Goal: Task Accomplishment & Management: Use online tool/utility

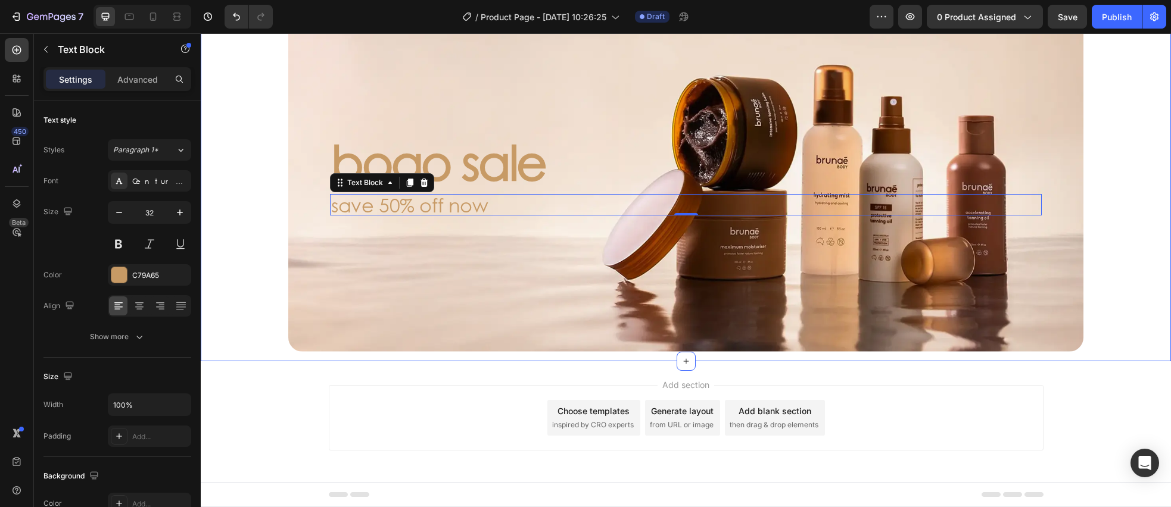
click at [240, 341] on div "bogo sale Heading save 50% off now Text Block 0 Hero Banner" at bounding box center [685, 173] width 911 height 358
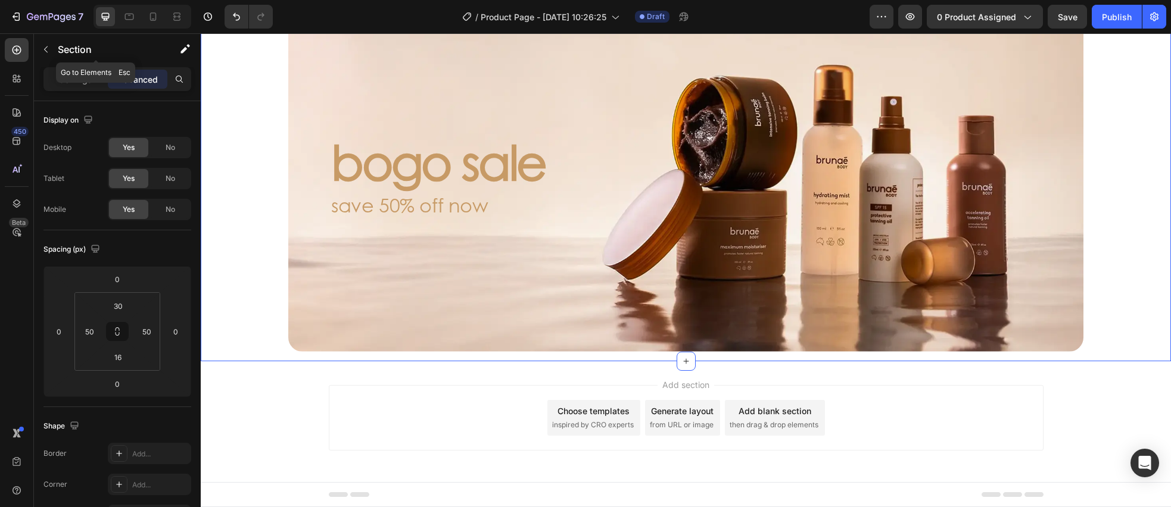
drag, startPoint x: 48, startPoint y: 46, endPoint x: 60, endPoint y: 126, distance: 81.3
click at [48, 46] on icon "button" at bounding box center [46, 50] width 10 height 10
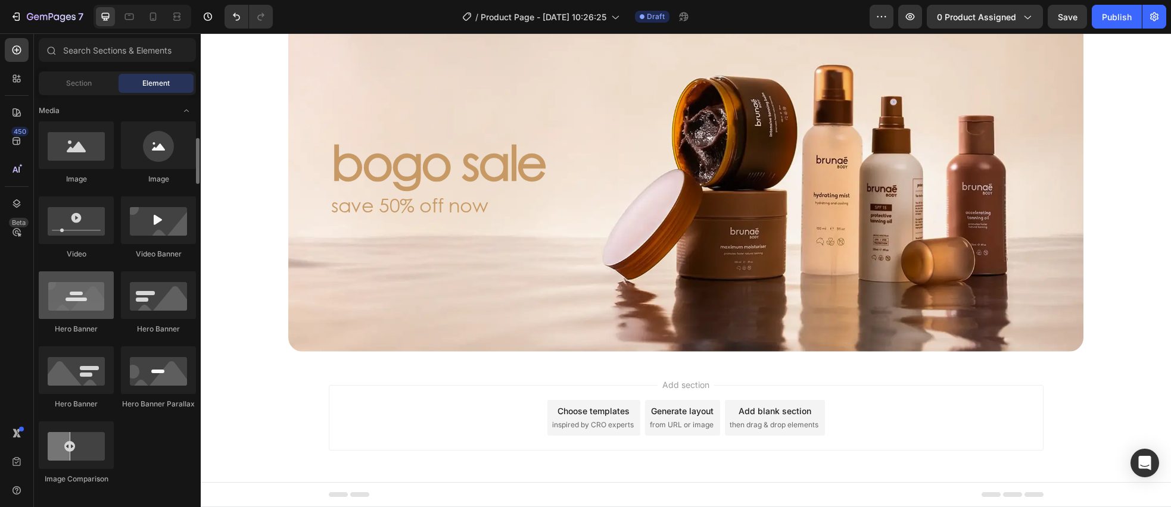
scroll to position [366, 0]
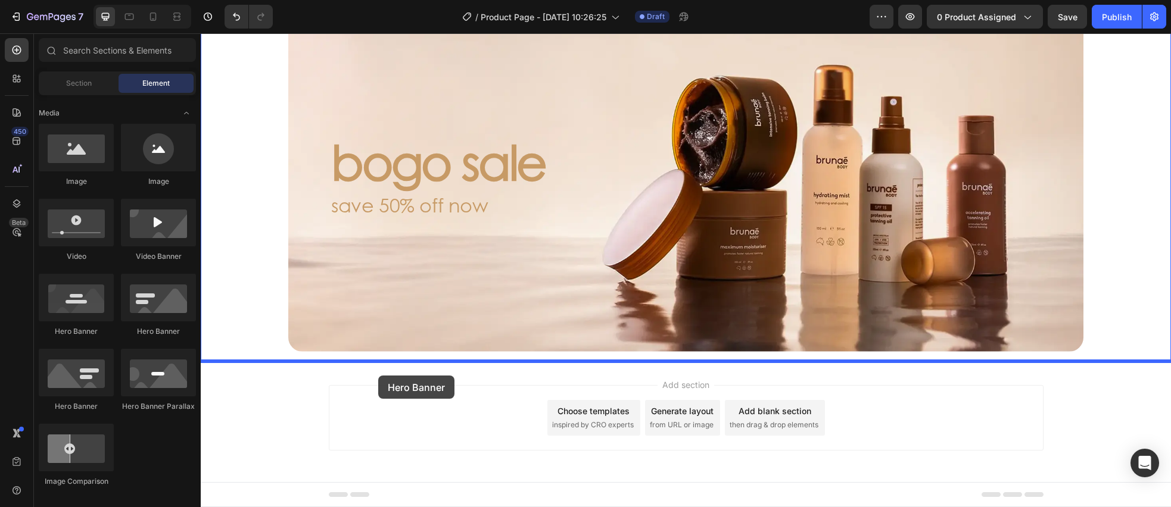
drag, startPoint x: 369, startPoint y: 364, endPoint x: 378, endPoint y: 376, distance: 14.9
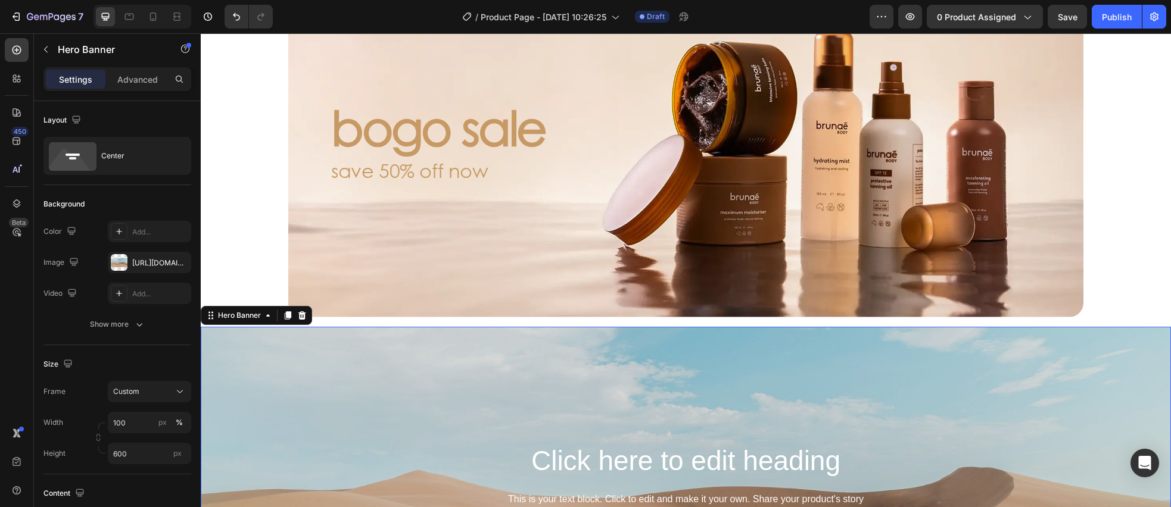
scroll to position [133, 0]
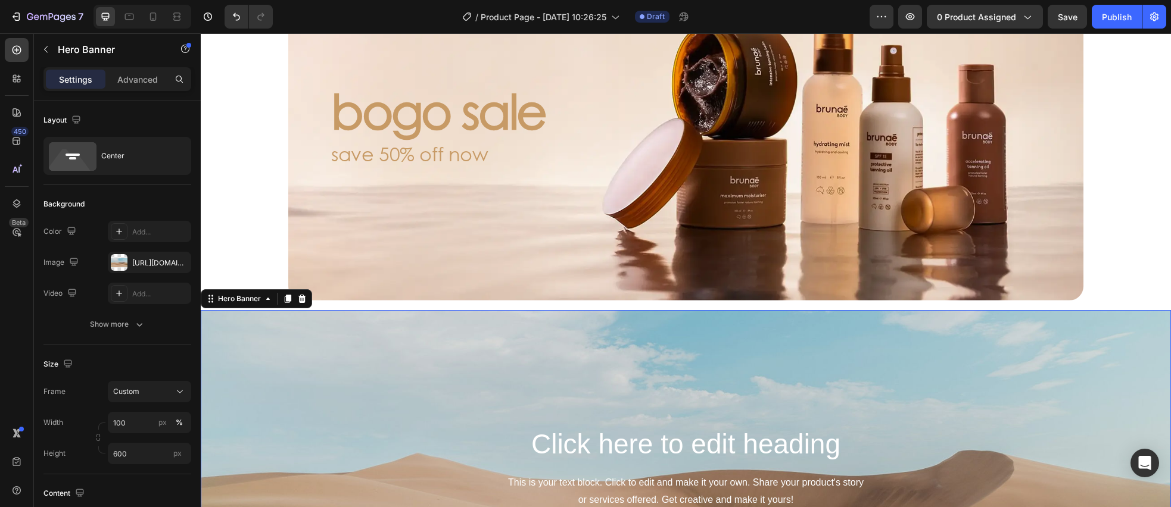
click at [317, 379] on div "Background Image" at bounding box center [686, 488] width 970 height 357
click at [145, 261] on div "[URL][DOMAIN_NAME]" at bounding box center [149, 263] width 35 height 11
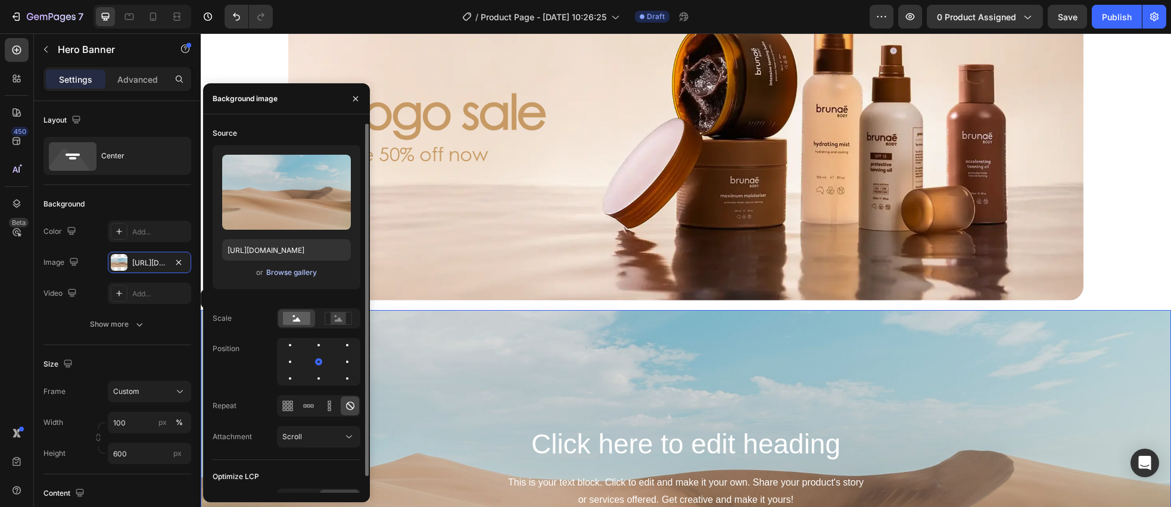
click at [279, 272] on div "Browse gallery" at bounding box center [291, 272] width 51 height 11
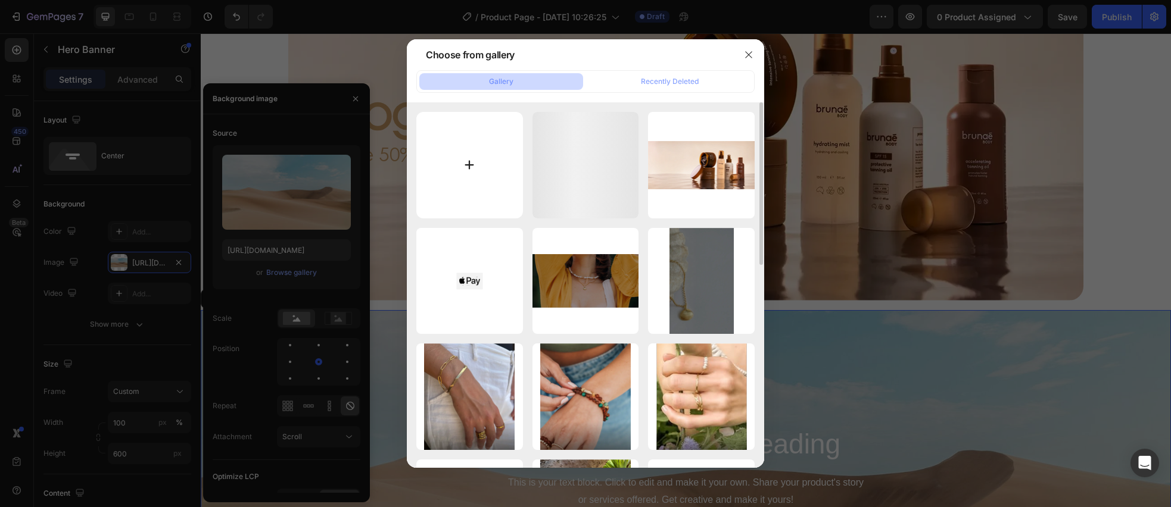
click at [485, 154] on input "file" at bounding box center [469, 165] width 107 height 107
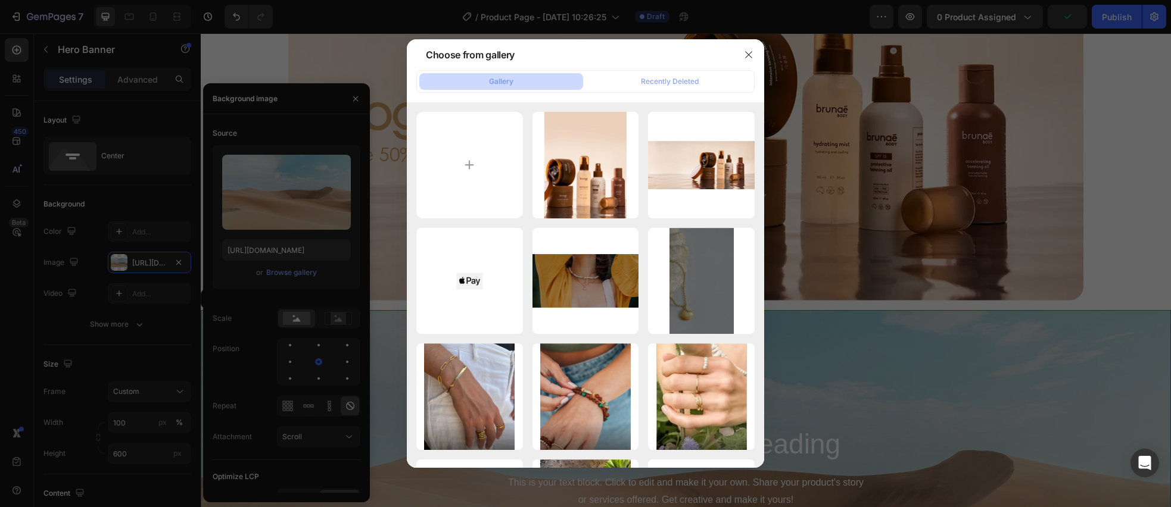
type input "C:\fakepath\Frame 13.webp"
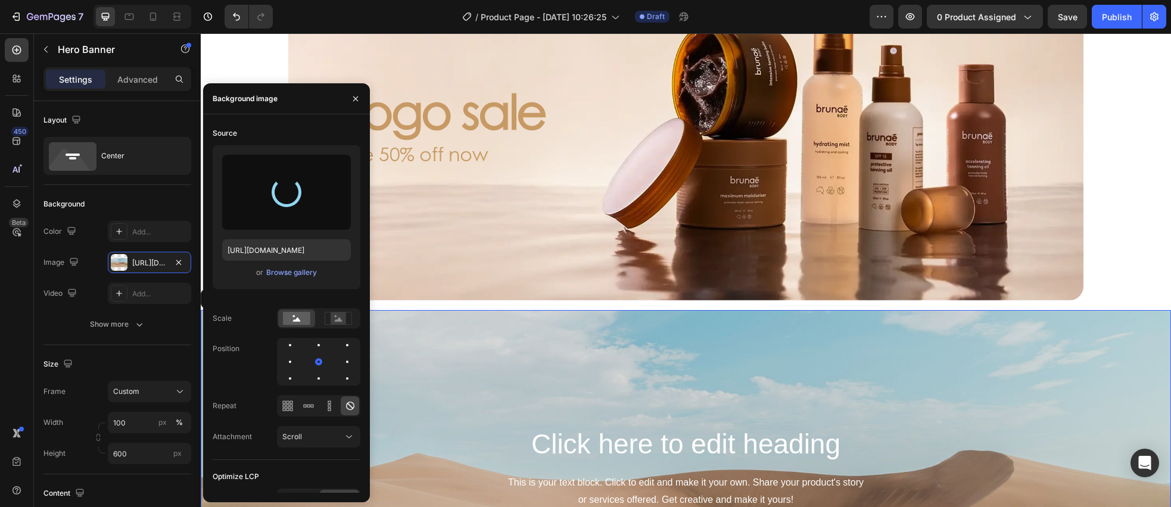
type input "[URL][DOMAIN_NAME]"
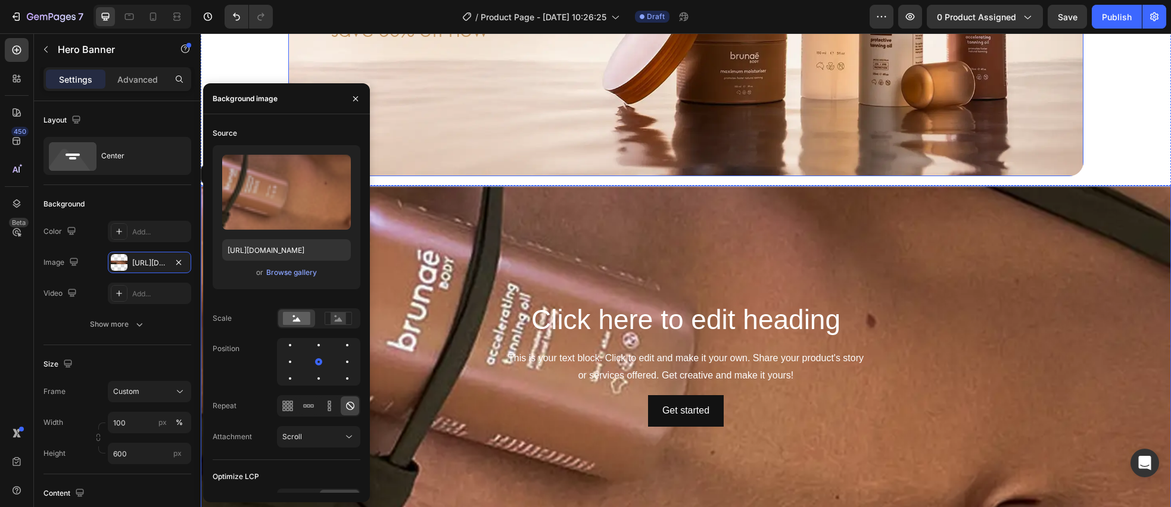
scroll to position [464, 0]
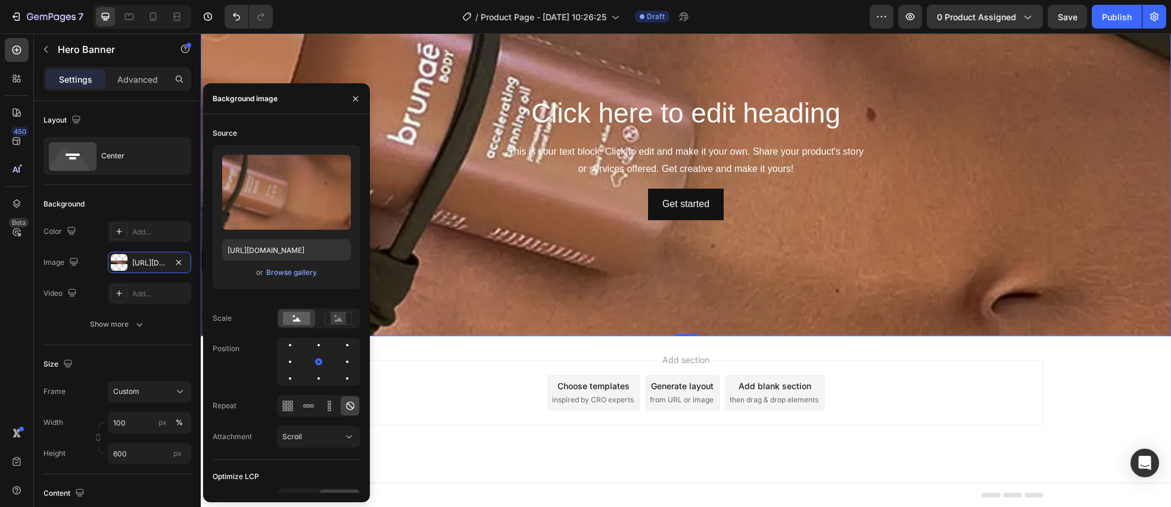
click at [532, 264] on div "Background Image" at bounding box center [686, 157] width 970 height 357
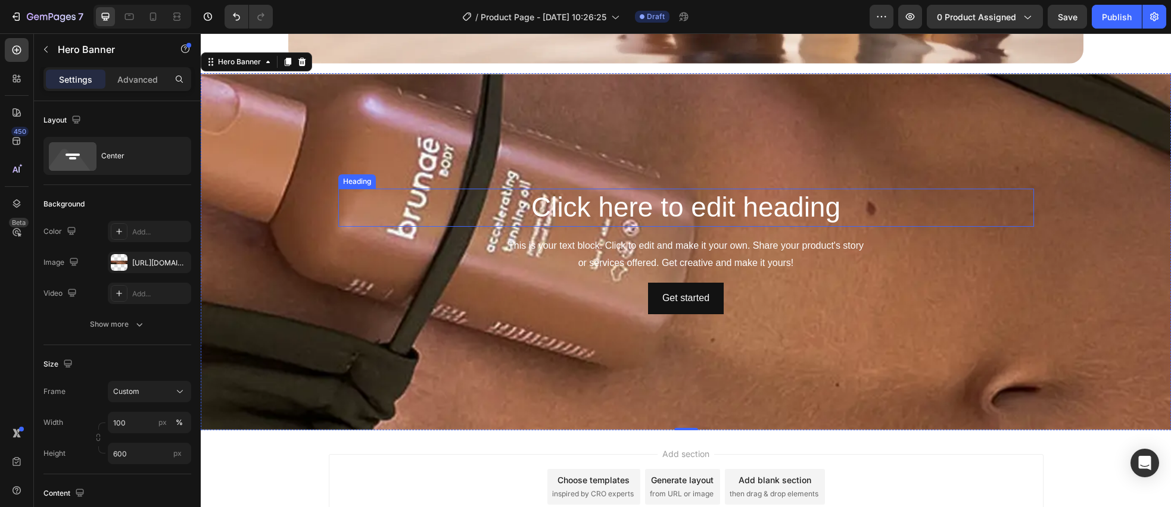
scroll to position [358, 0]
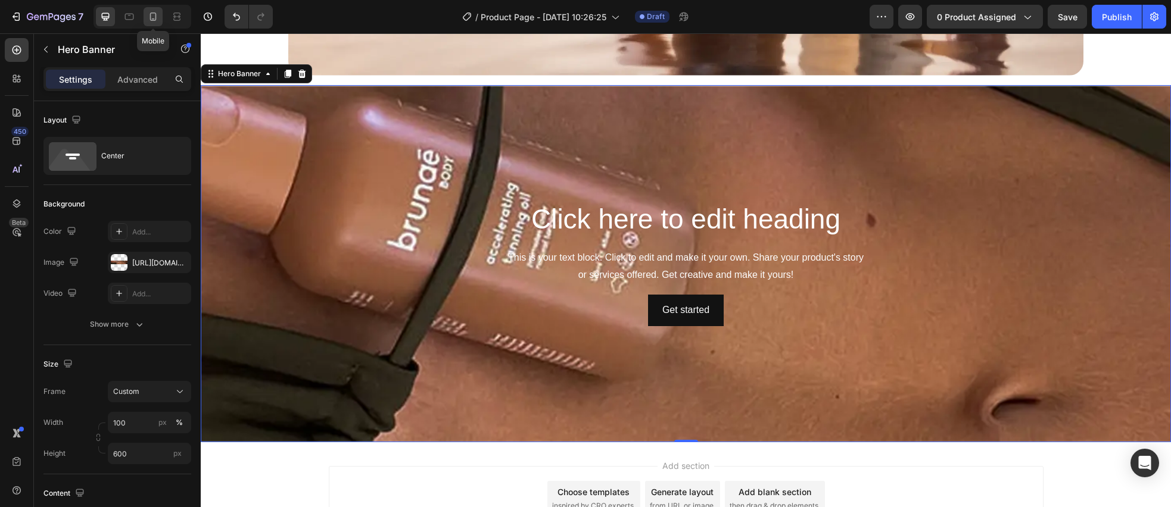
click at [149, 14] on icon at bounding box center [153, 17] width 12 height 12
type input "100%"
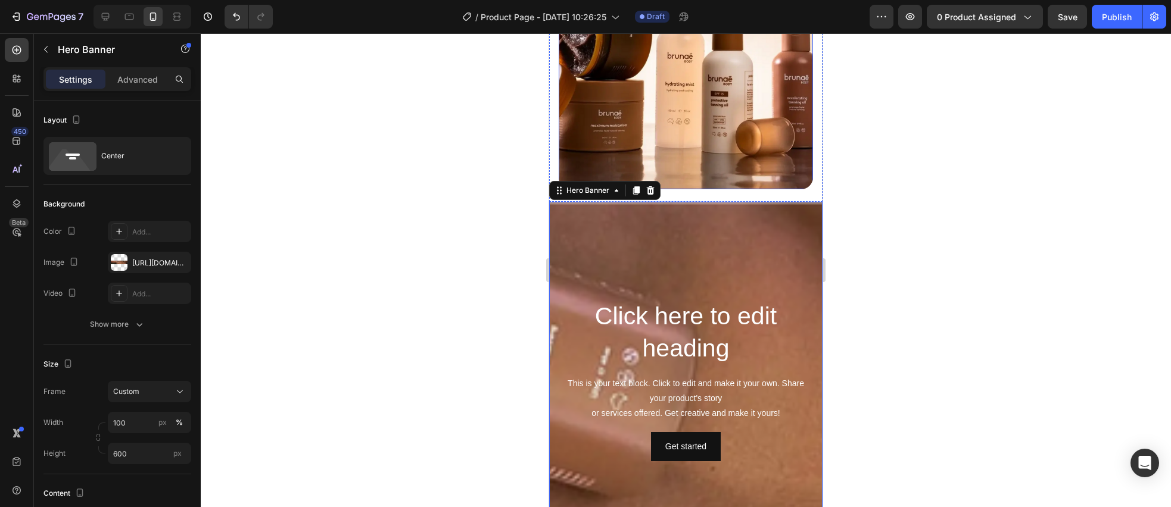
scroll to position [216, 0]
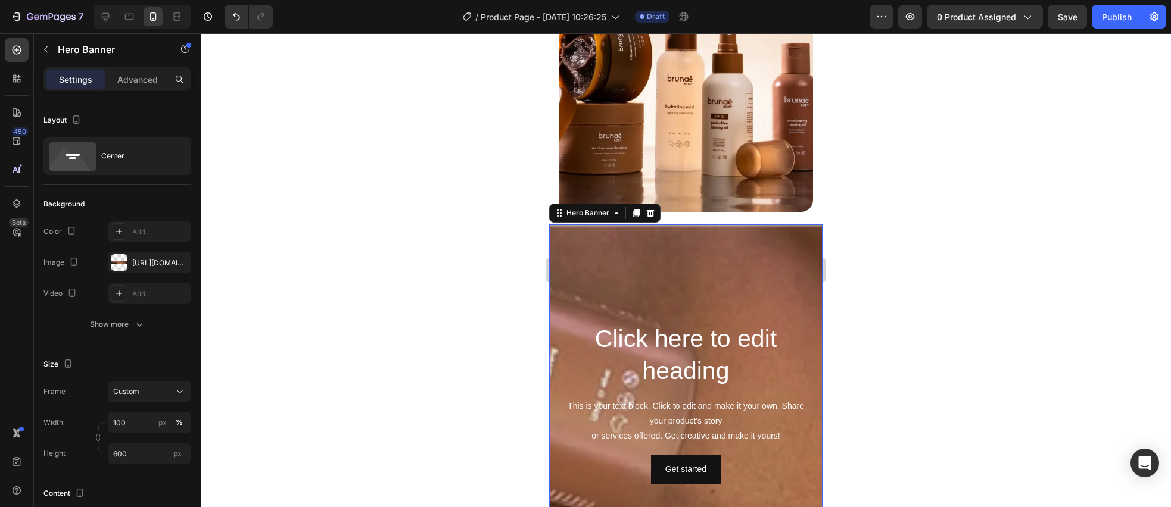
drag, startPoint x: 615, startPoint y: 291, endPoint x: 603, endPoint y: 292, distance: 11.4
click at [615, 291] on div "Background Image" at bounding box center [685, 403] width 273 height 357
click at [149, 265] on div "[URL][DOMAIN_NAME]" at bounding box center [149, 263] width 35 height 11
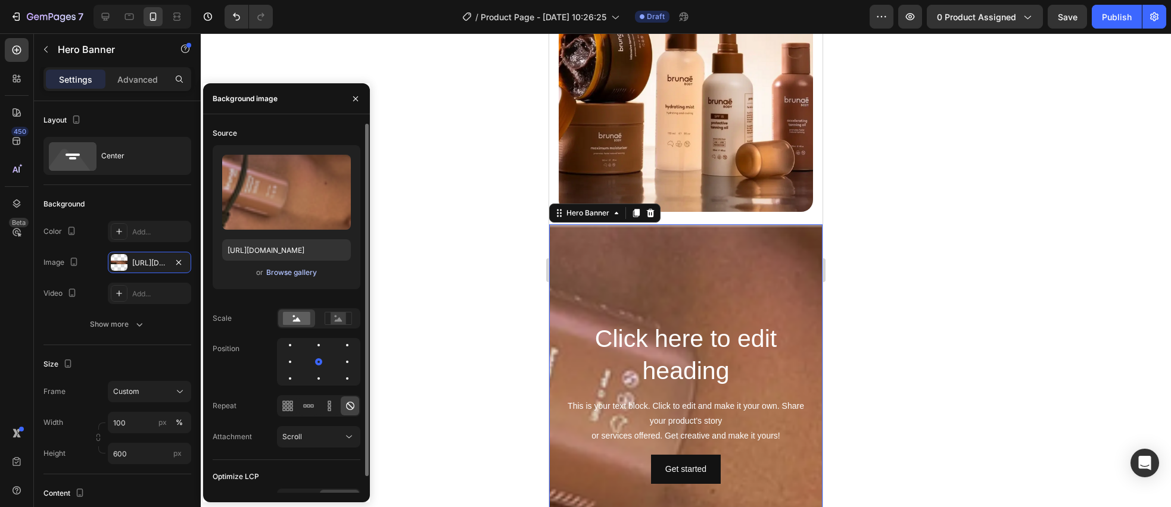
click at [288, 270] on div "Browse gallery" at bounding box center [291, 272] width 51 height 11
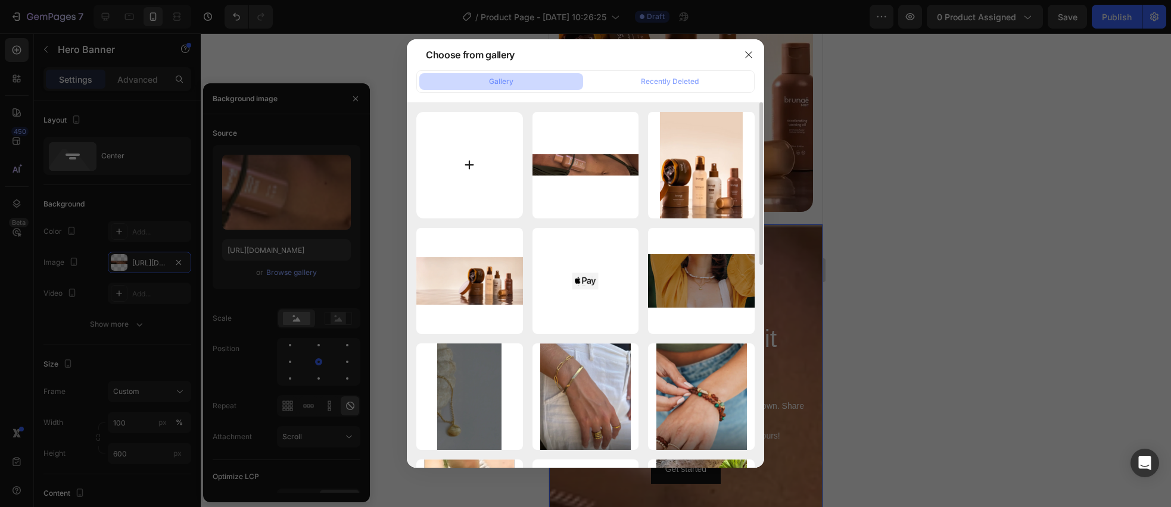
click at [484, 155] on input "file" at bounding box center [469, 165] width 107 height 107
type input "C:\fakepath\Frame 26.webp"
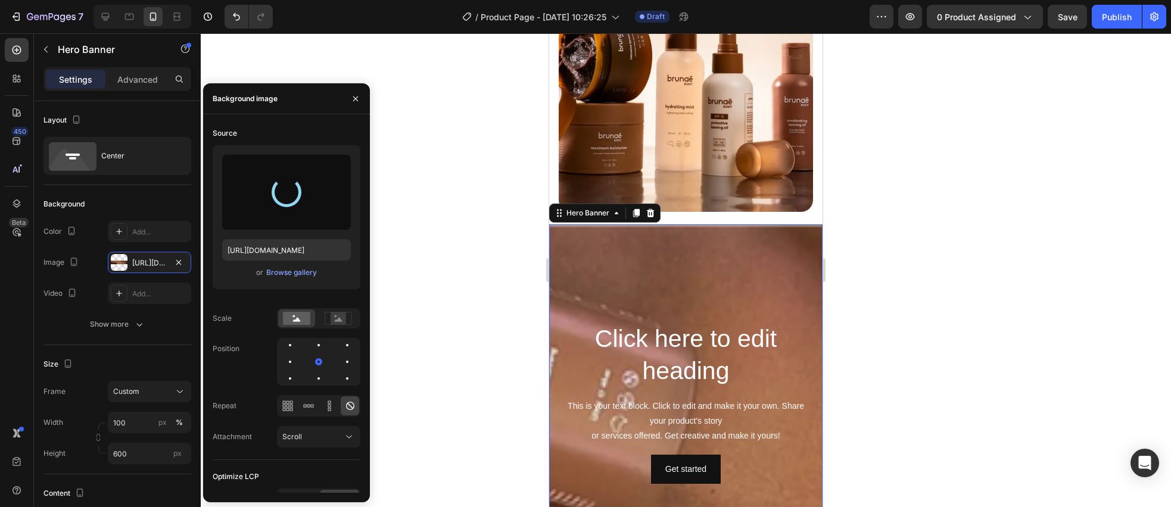
type input "[URL][DOMAIN_NAME]"
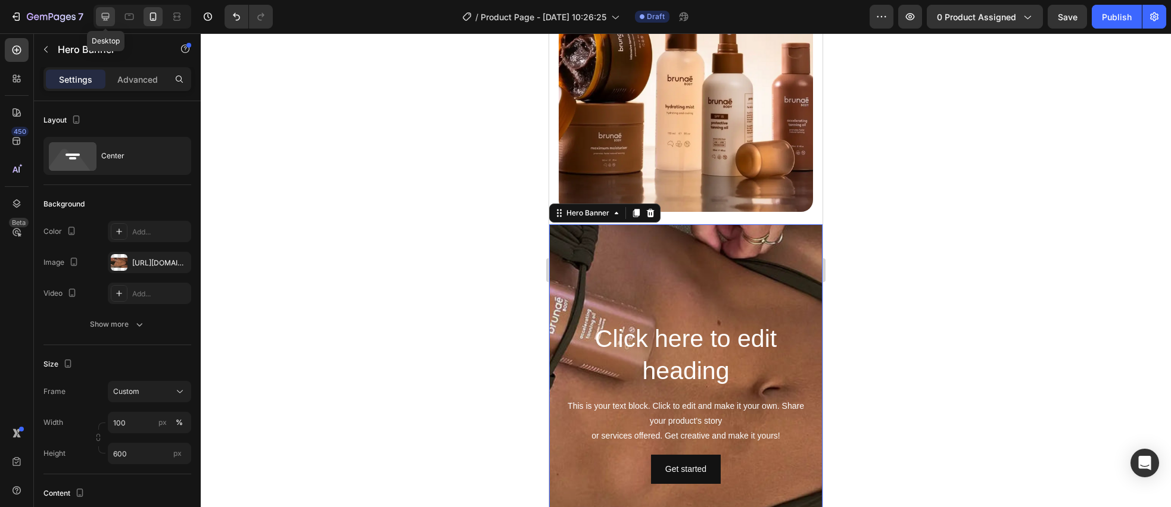
click at [102, 14] on icon at bounding box center [106, 17] width 8 height 8
type input "1200"
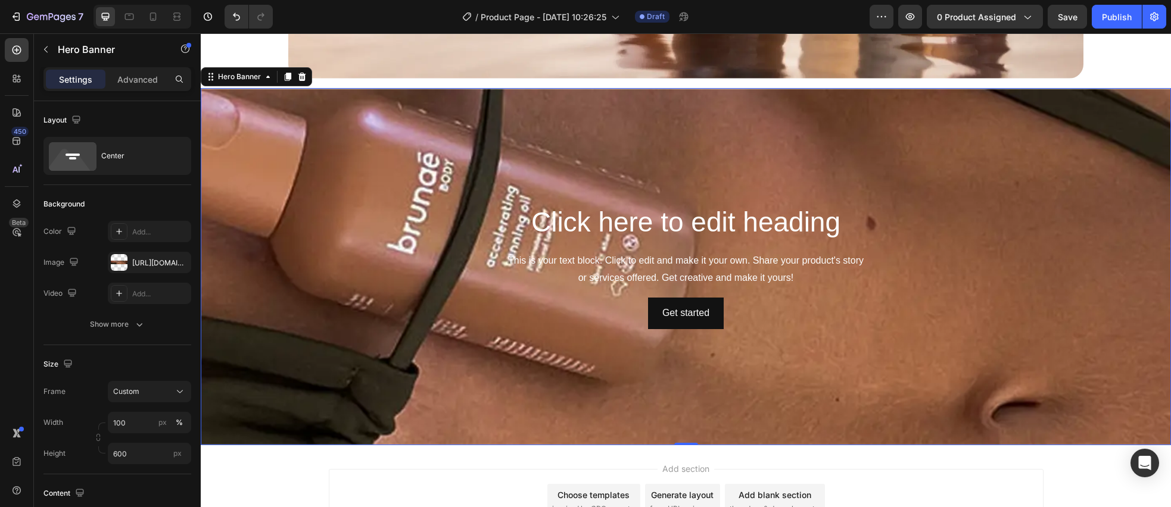
scroll to position [367, 0]
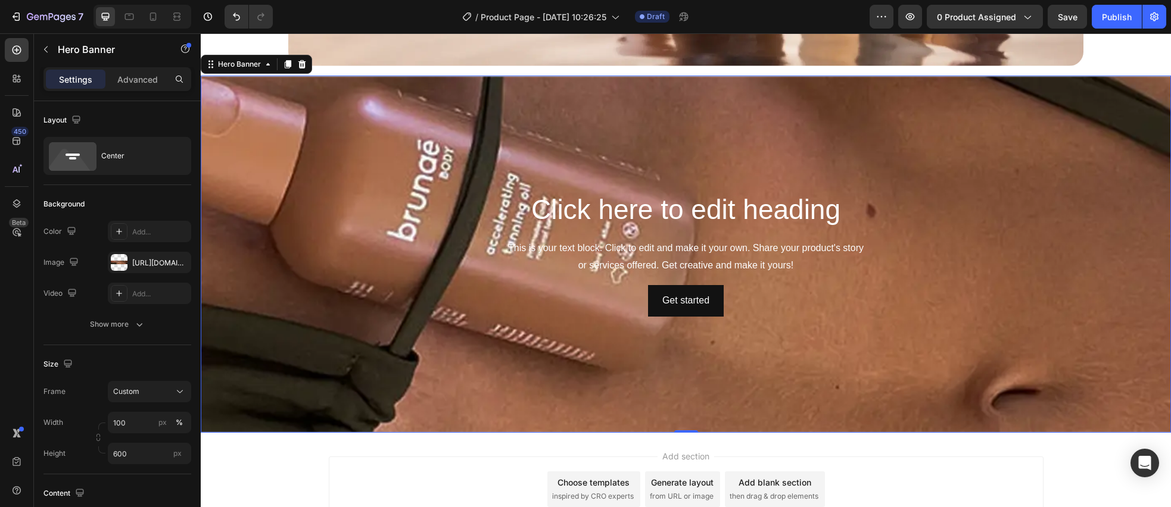
click at [631, 209] on h2 "Click here to edit heading" at bounding box center [686, 210] width 696 height 38
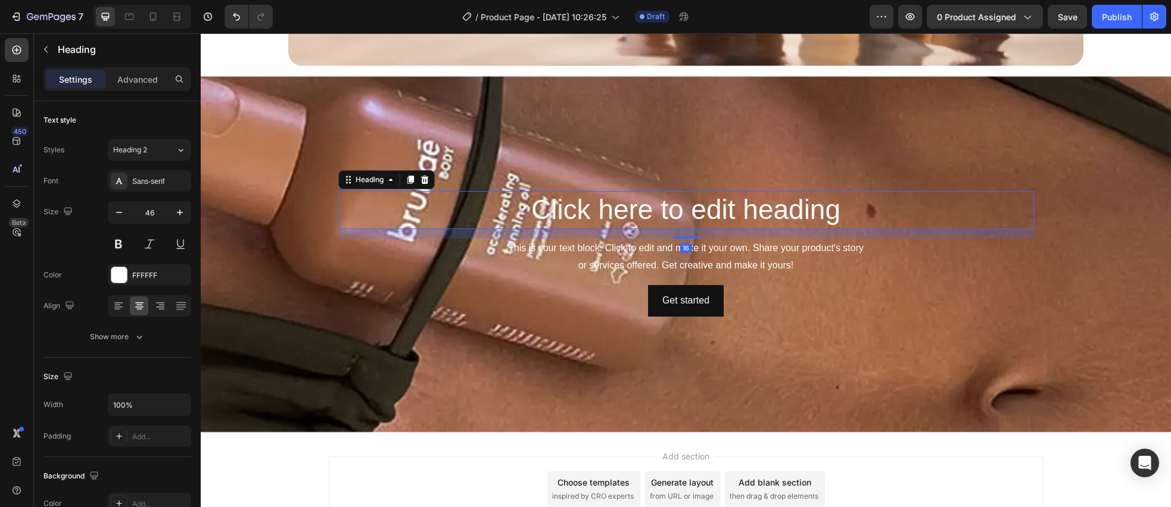
click at [631, 209] on h2 "Click here to edit heading" at bounding box center [686, 210] width 696 height 38
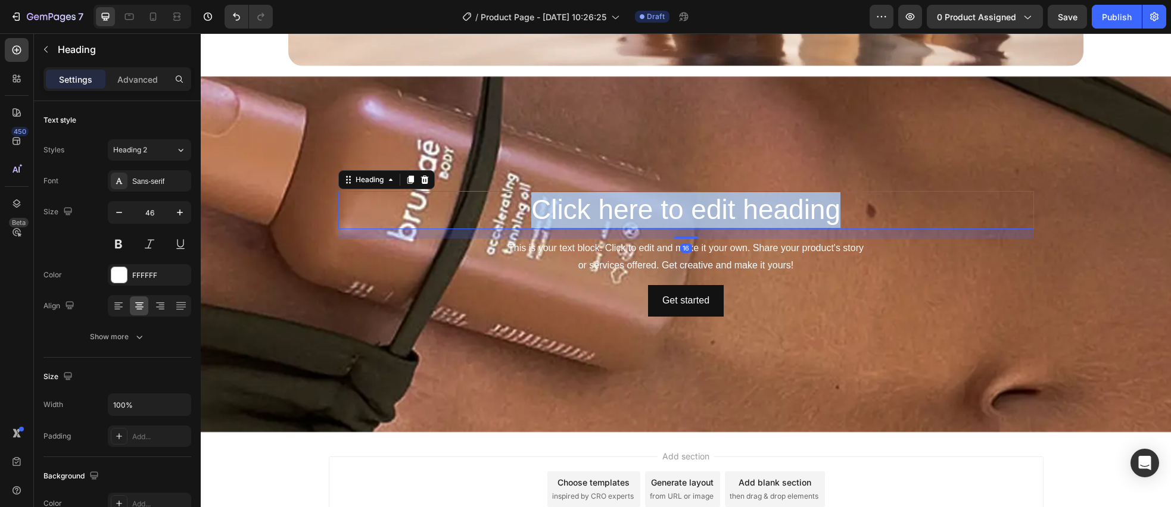
click at [631, 210] on p "Click here to edit heading" at bounding box center [685, 210] width 693 height 36
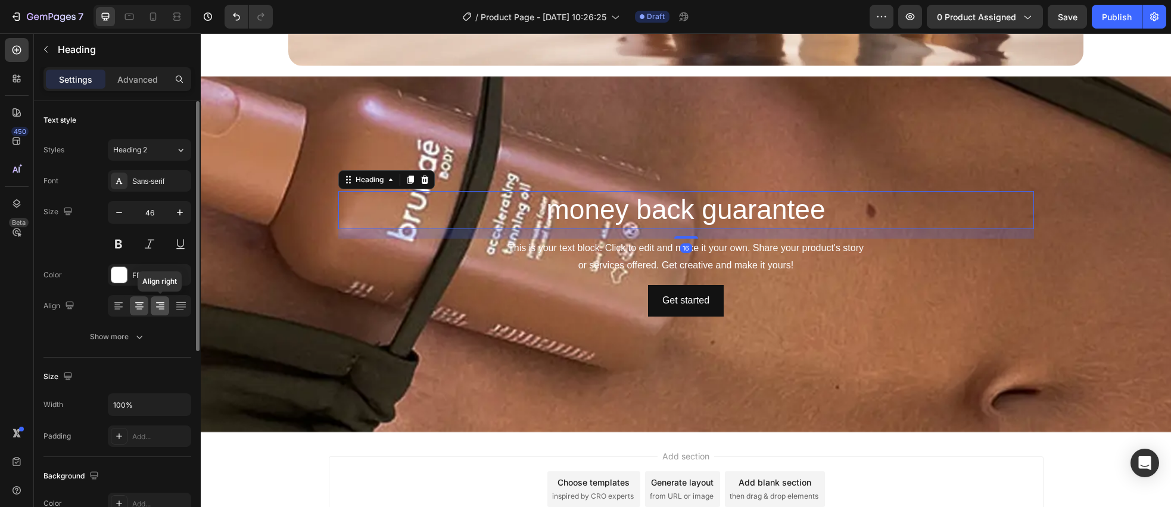
click at [164, 309] on icon at bounding box center [160, 306] width 12 height 12
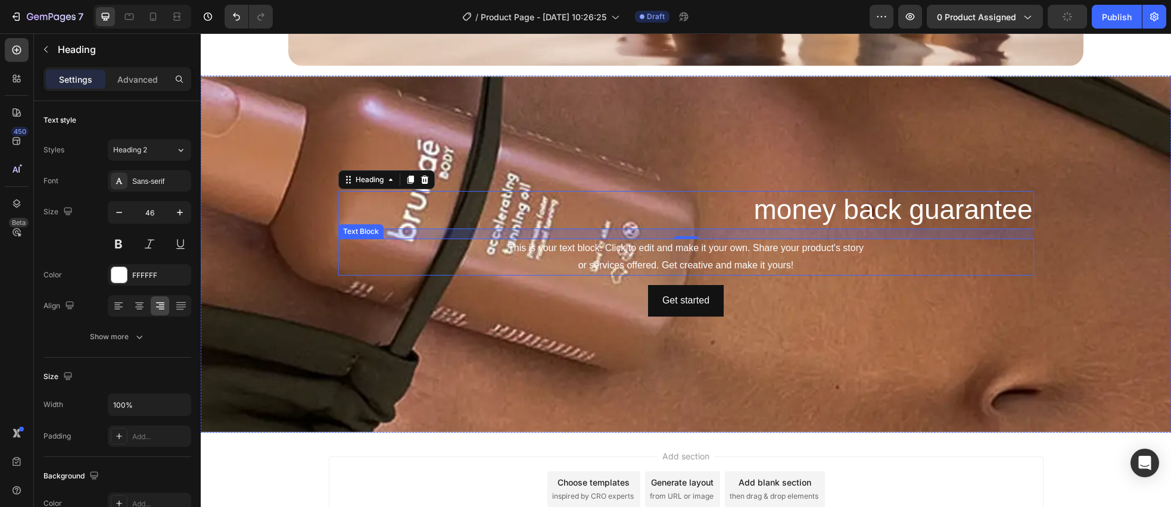
click at [588, 257] on div "This is your text block. Click to edit and make it your own. Share your product…" at bounding box center [686, 257] width 696 height 37
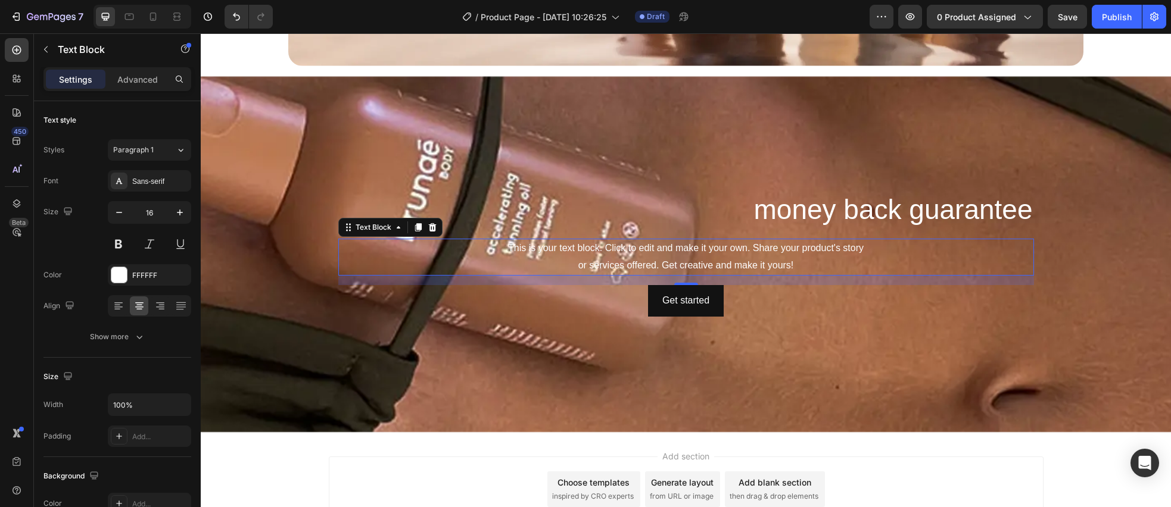
click at [685, 260] on div "This is your text block. Click to edit and make it your own. Share your product…" at bounding box center [686, 257] width 696 height 37
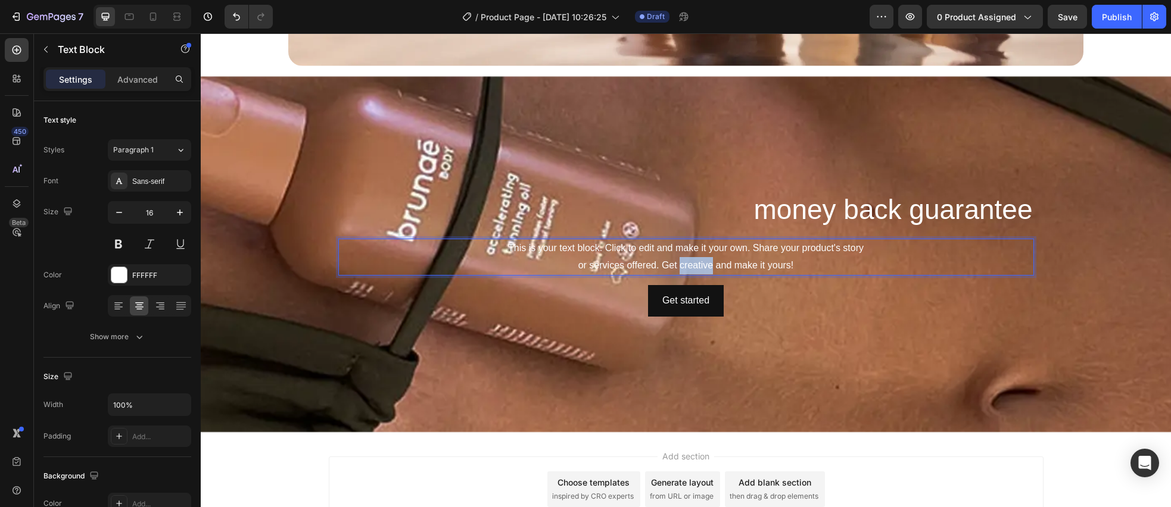
click at [685, 260] on p "This is your text block. Click to edit and make it your own. Share your product…" at bounding box center [685, 257] width 693 height 35
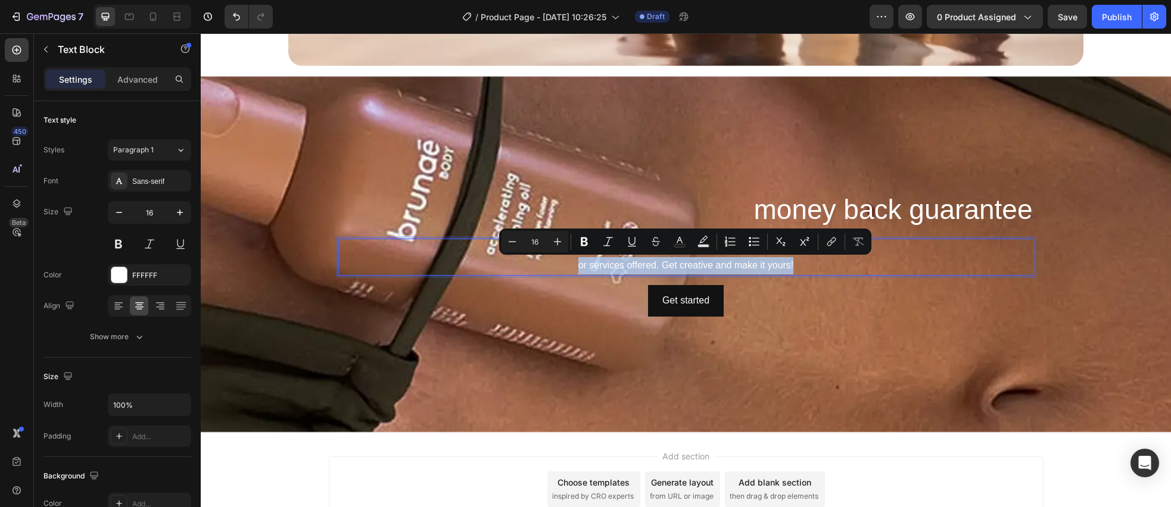
click at [646, 264] on p "This is your text block. Click to edit and make it your own. Share your product…" at bounding box center [685, 257] width 693 height 35
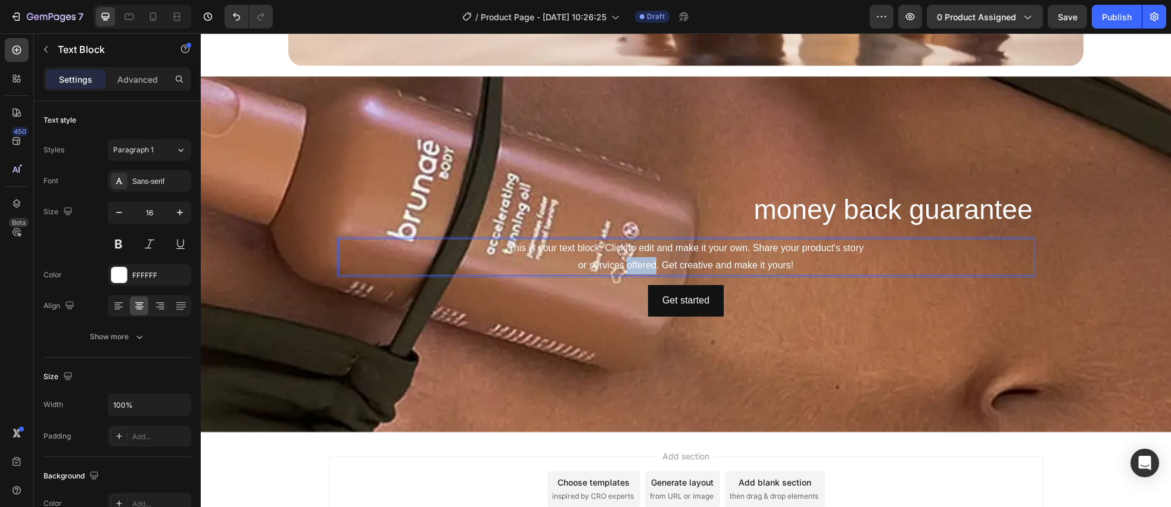
click at [646, 264] on p "This is your text block. Click to edit and make it your own. Share your product…" at bounding box center [685, 257] width 693 height 35
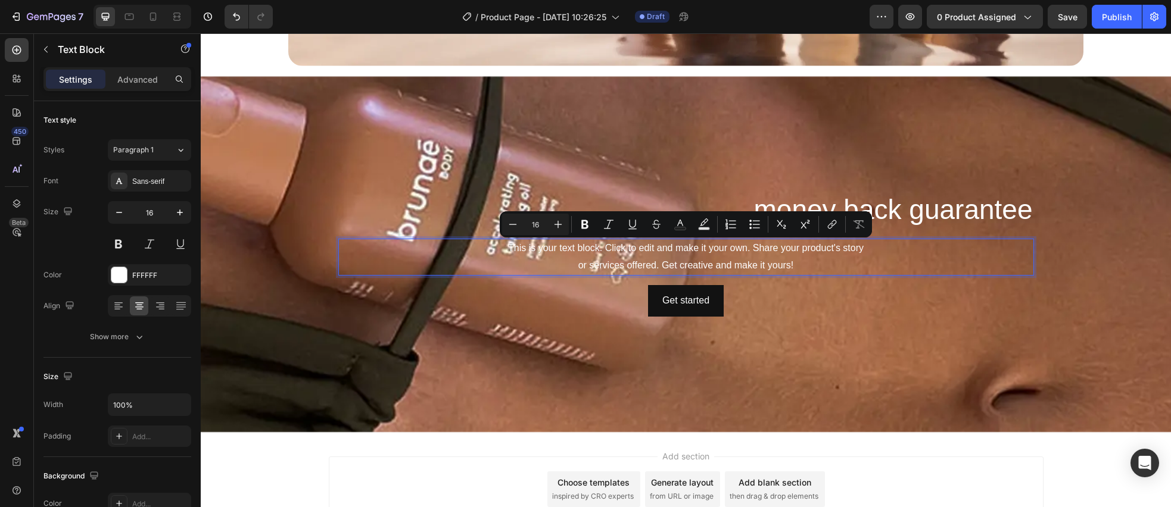
scroll to position [376, 0]
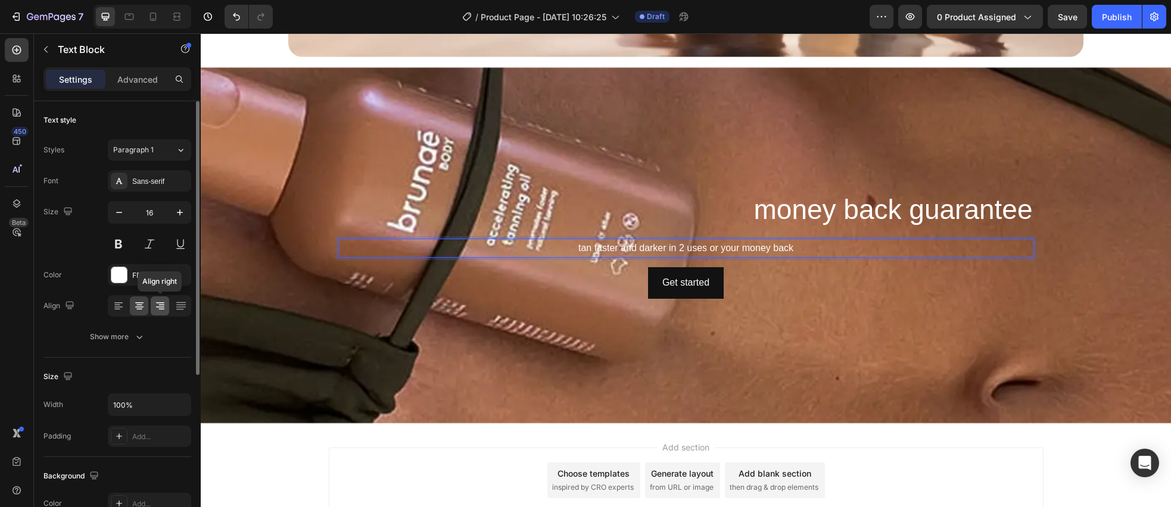
click at [161, 307] on icon at bounding box center [160, 306] width 12 height 12
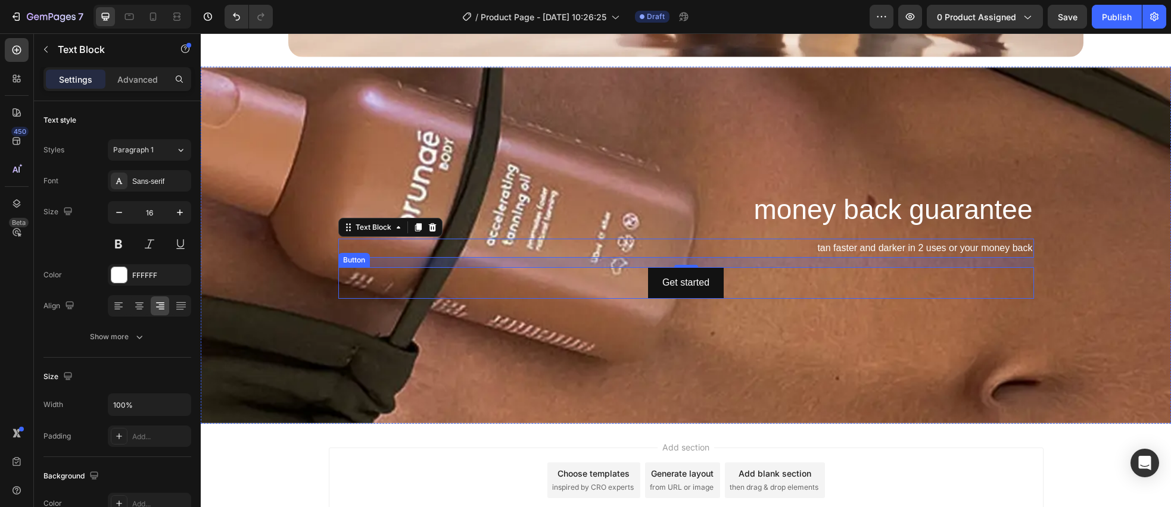
click at [724, 282] on div "Get started Button" at bounding box center [686, 283] width 696 height 32
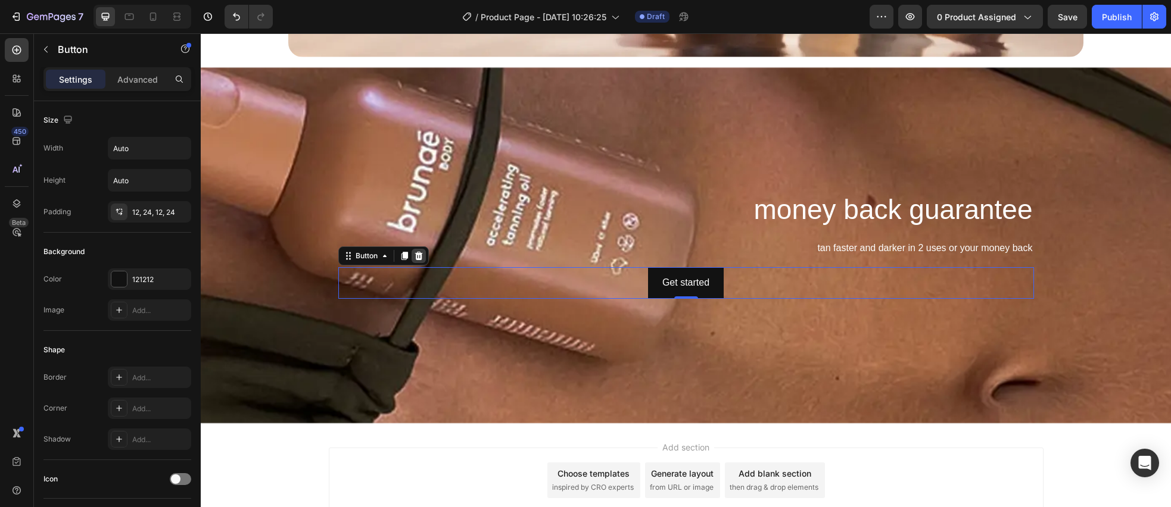
click at [421, 258] on icon at bounding box center [419, 256] width 8 height 8
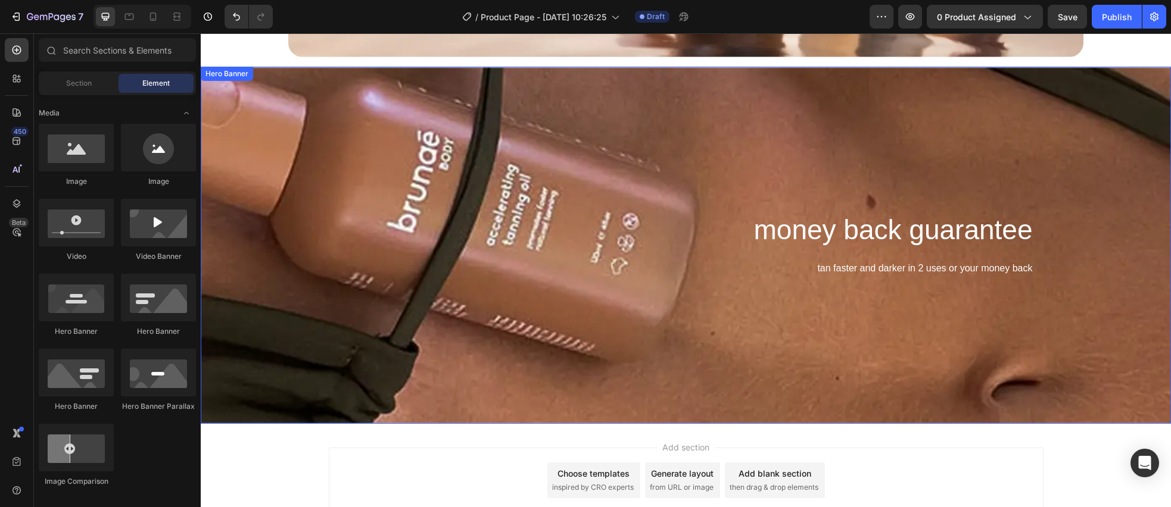
click at [289, 341] on div "Background Image" at bounding box center [686, 245] width 970 height 357
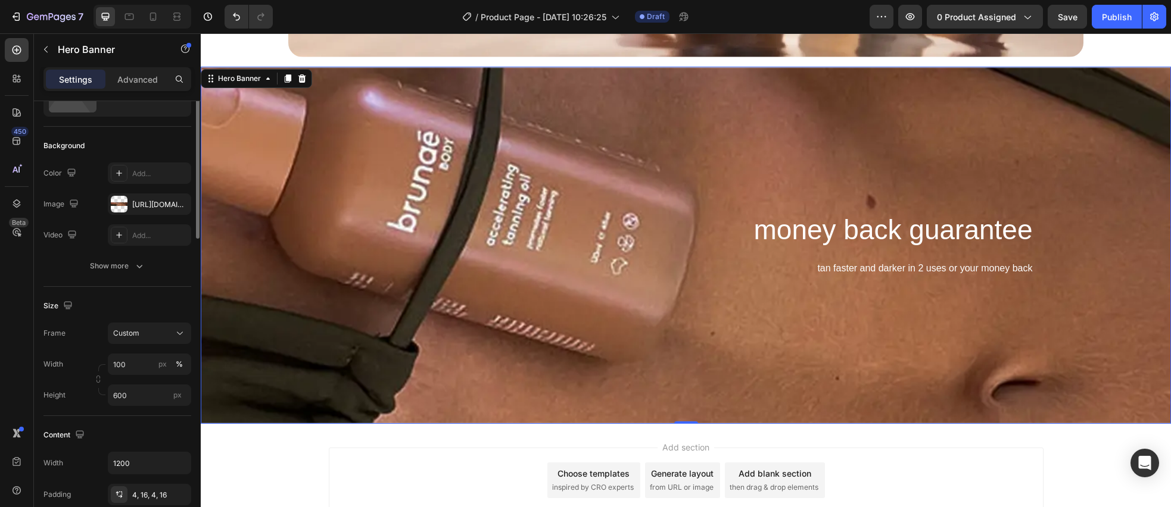
scroll to position [127, 0]
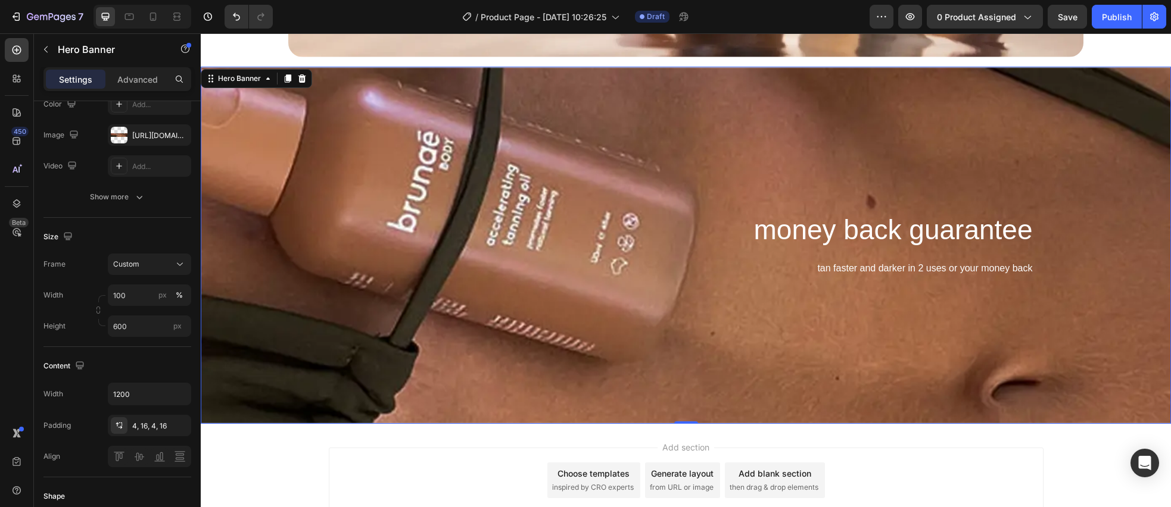
click at [307, 321] on div "Background Image" at bounding box center [686, 245] width 970 height 357
click at [176, 266] on icon at bounding box center [180, 264] width 12 height 12
click at [157, 289] on span "As banner source" at bounding box center [142, 293] width 59 height 11
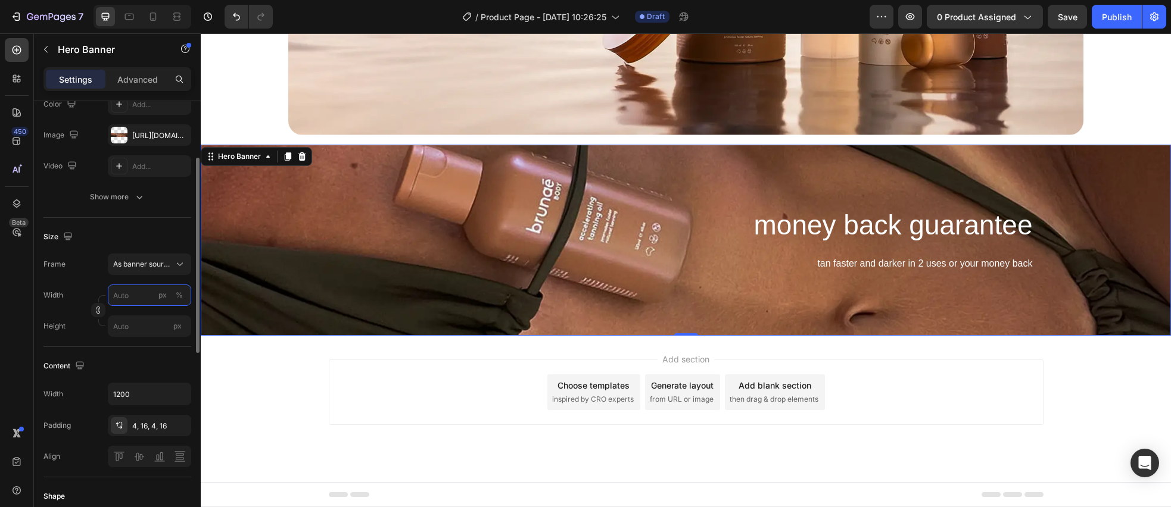
click at [124, 295] on input "px %" at bounding box center [149, 295] width 83 height 21
click at [160, 327] on p "Full 100%" at bounding box center [147, 324] width 69 height 11
type input "100"
click at [153, 393] on input "1200" at bounding box center [149, 394] width 82 height 21
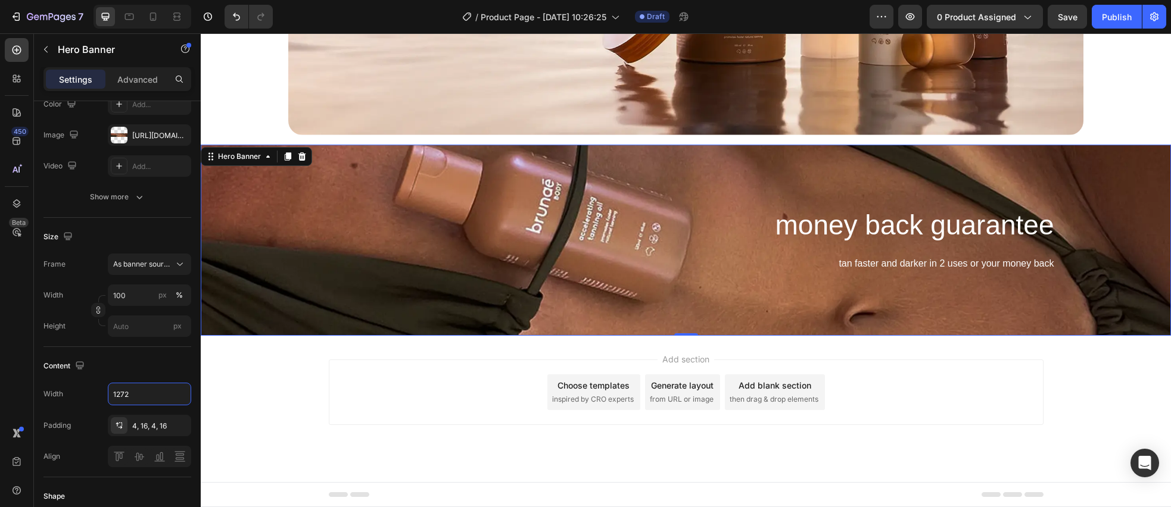
type input "1272"
click at [272, 278] on div "Background Image" at bounding box center [686, 240] width 970 height 191
drag, startPoint x: 116, startPoint y: 424, endPoint x: 134, endPoint y: 418, distance: 19.0
click at [116, 424] on icon at bounding box center [119, 426] width 10 height 10
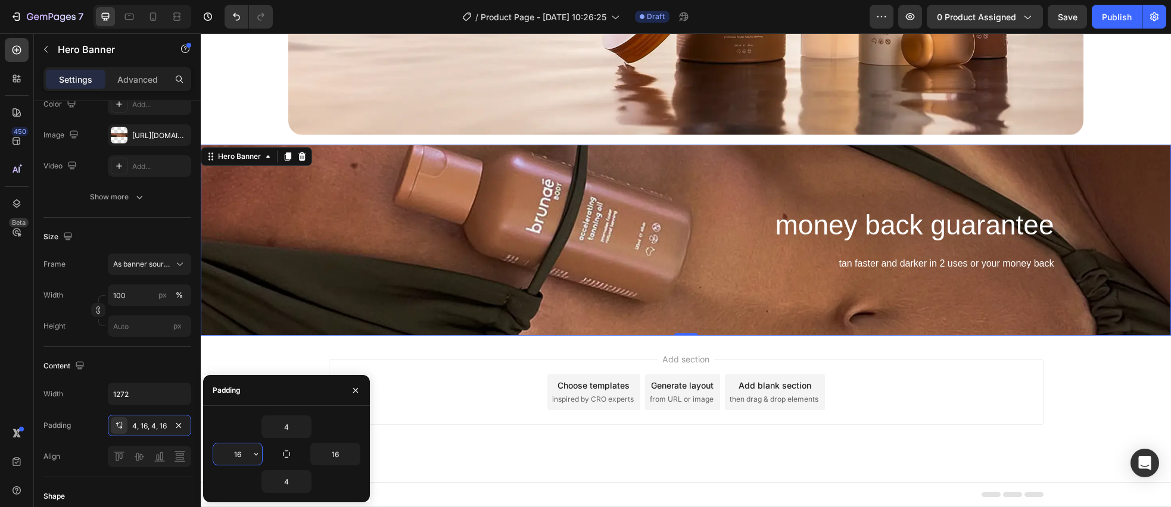
click at [246, 456] on input "16" at bounding box center [237, 454] width 49 height 21
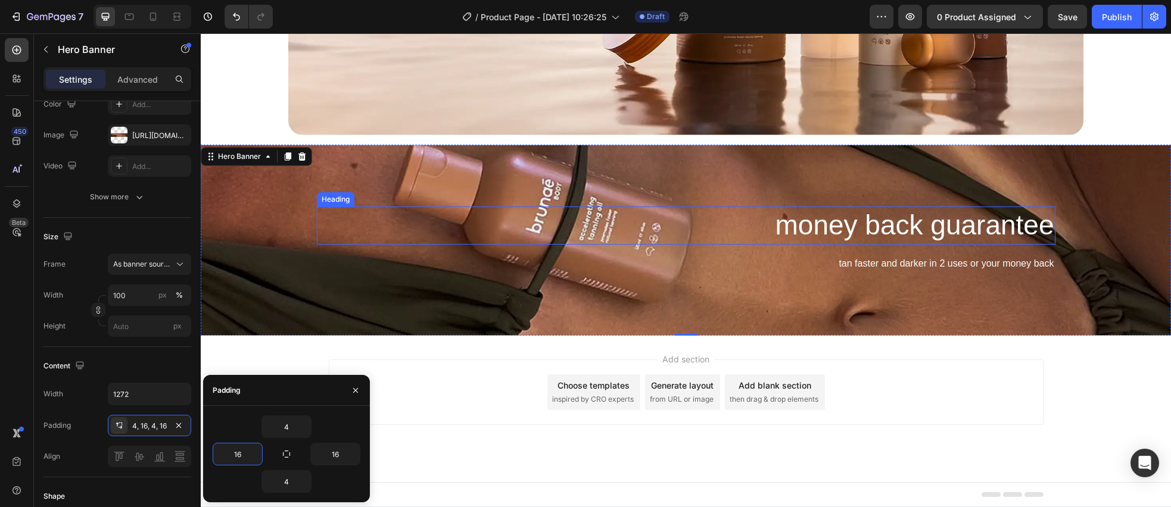
click at [944, 238] on p "money back guarantee" at bounding box center [686, 226] width 736 height 36
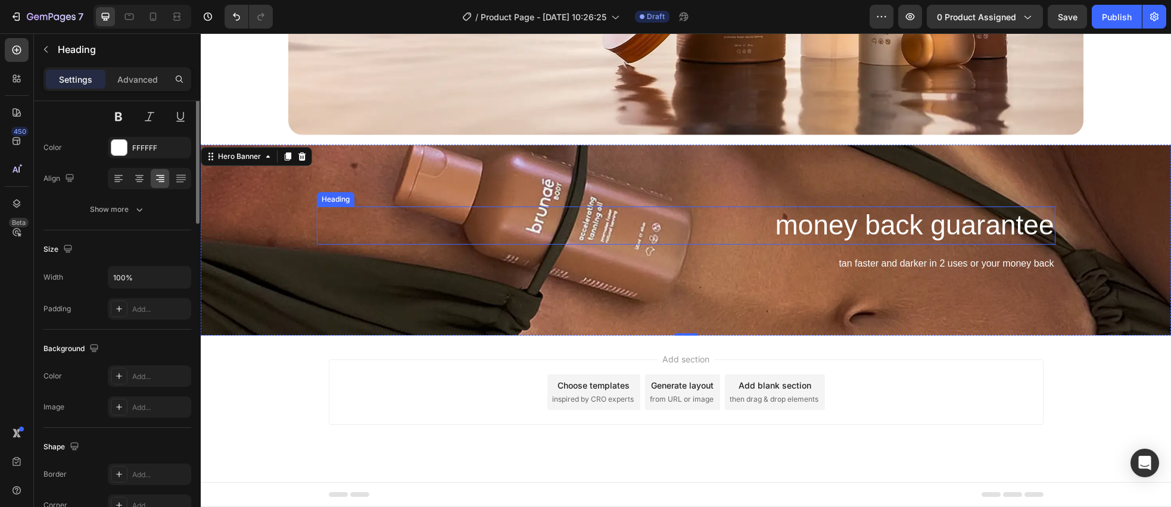
scroll to position [0, 0]
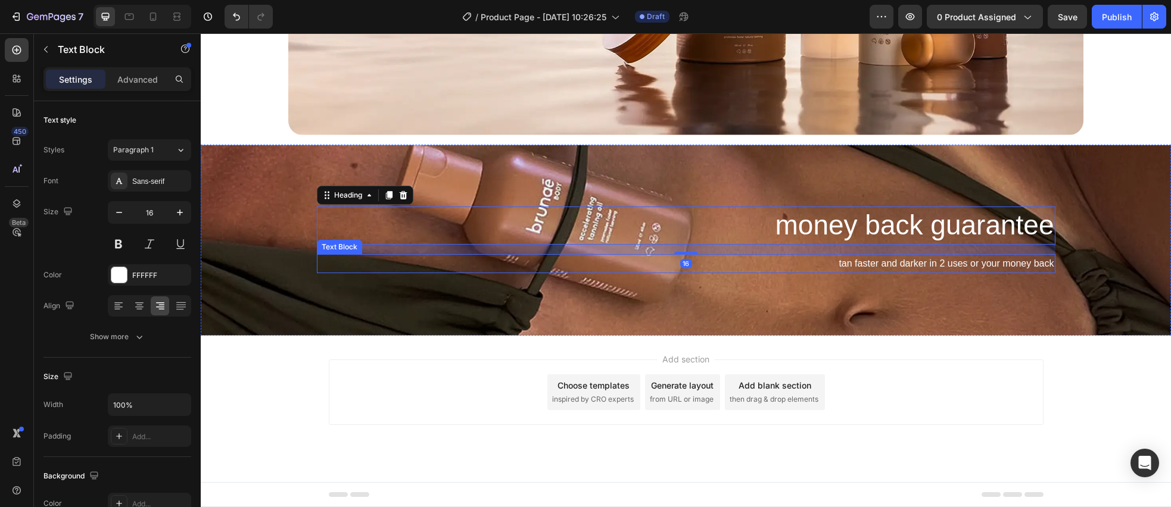
drag, startPoint x: 958, startPoint y: 263, endPoint x: 949, endPoint y: 261, distance: 9.6
click at [958, 263] on p "tan faster and darker in 2 uses or your money back" at bounding box center [686, 264] width 736 height 17
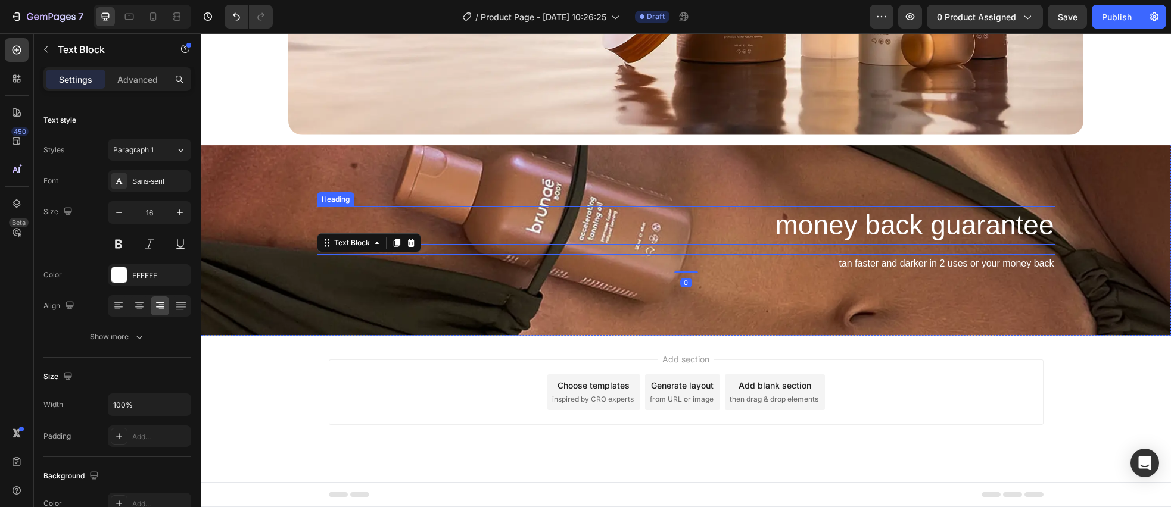
click at [481, 224] on p "money back guarantee" at bounding box center [686, 226] width 736 height 36
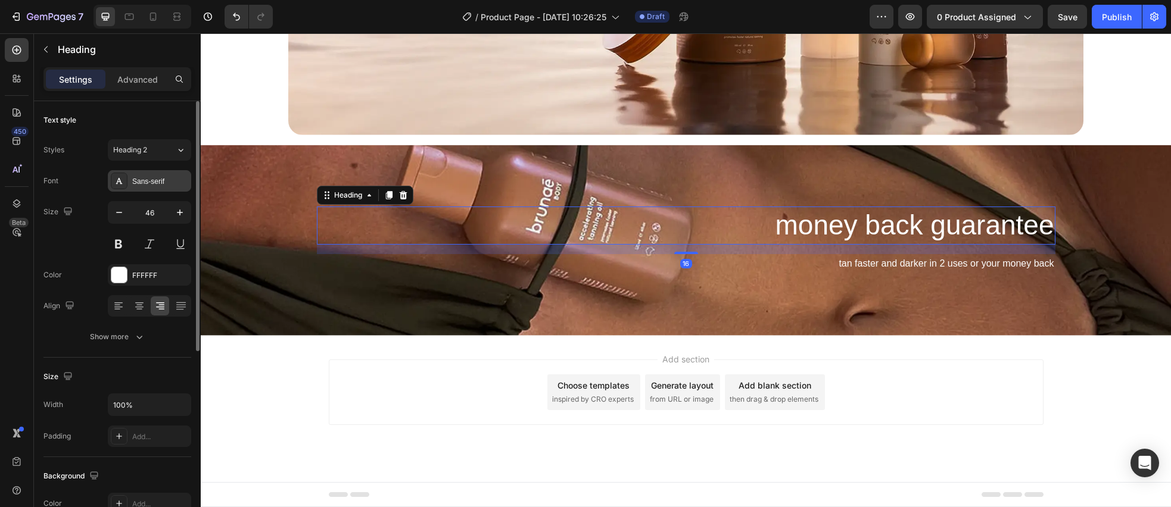
click at [154, 183] on div "Sans-serif" at bounding box center [160, 181] width 56 height 11
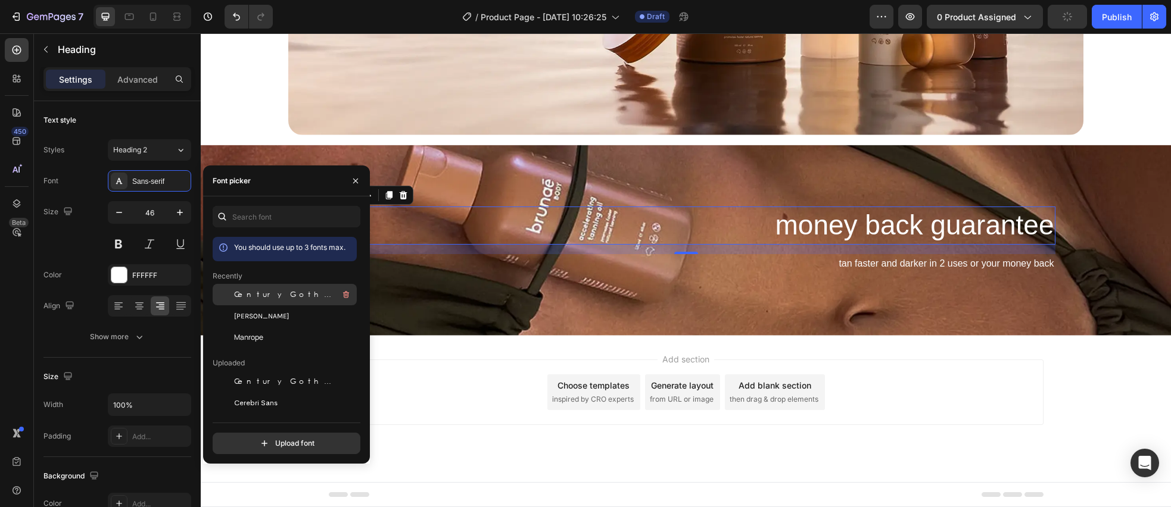
click at [273, 300] on span "Century Gothic" at bounding box center [283, 294] width 99 height 11
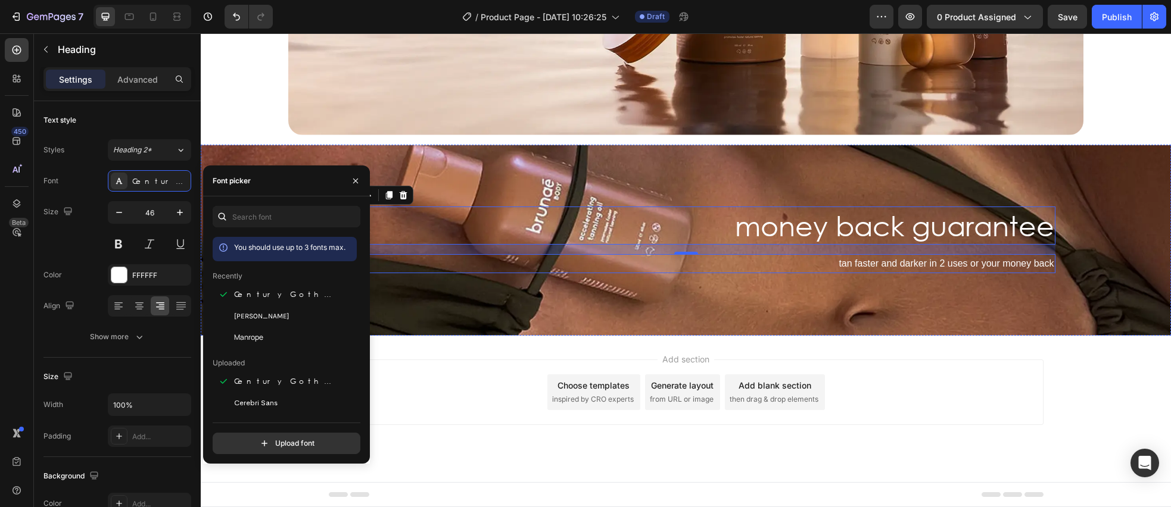
click at [889, 261] on p "tan faster and darker in 2 uses or your money back" at bounding box center [686, 264] width 736 height 17
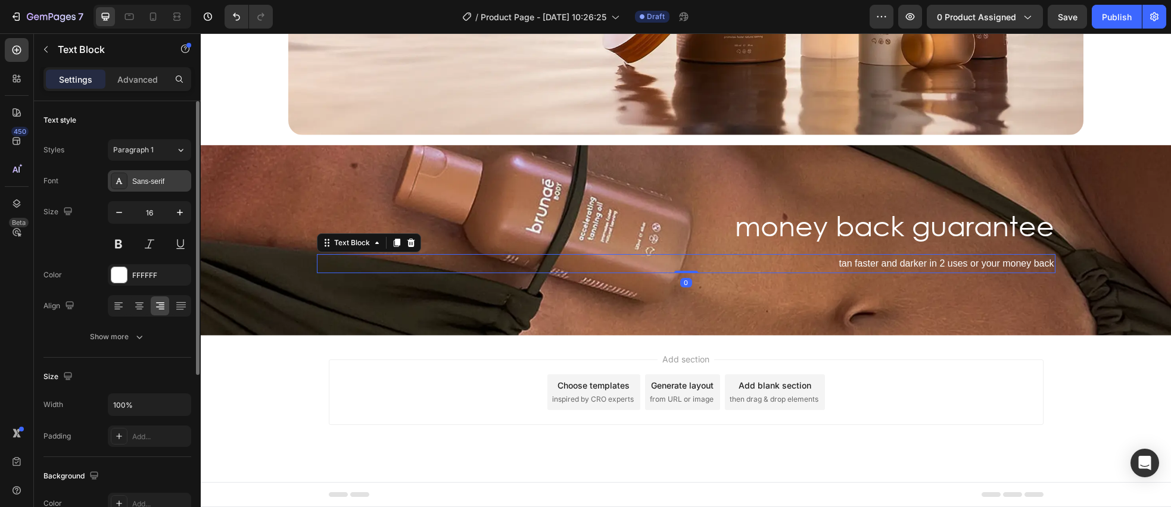
click at [158, 180] on div "Sans-serif" at bounding box center [160, 181] width 56 height 11
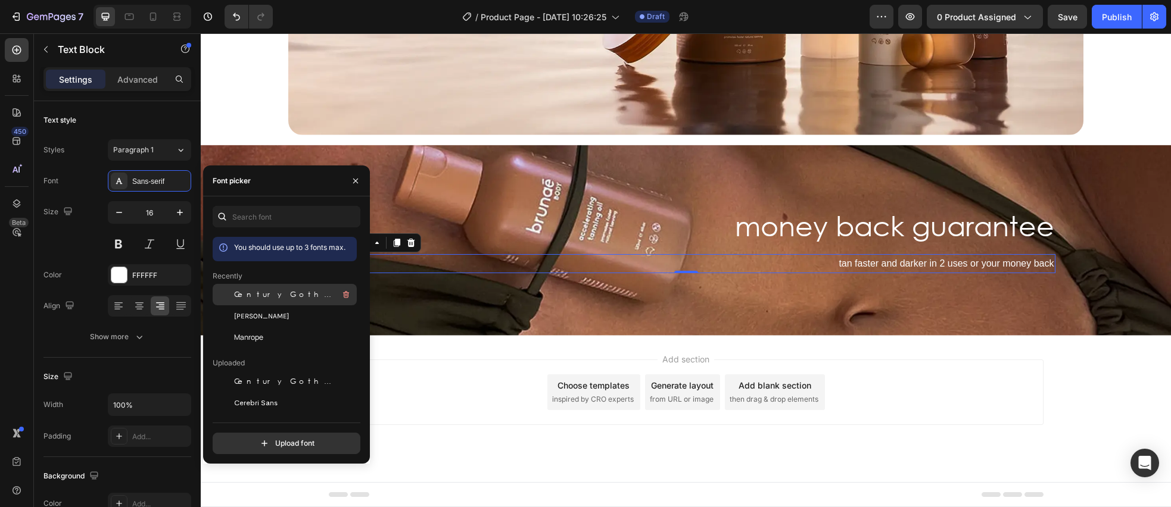
drag, startPoint x: 256, startPoint y: 291, endPoint x: 351, endPoint y: 289, distance: 94.7
click at [256, 291] on span "Century Gothic" at bounding box center [283, 294] width 99 height 11
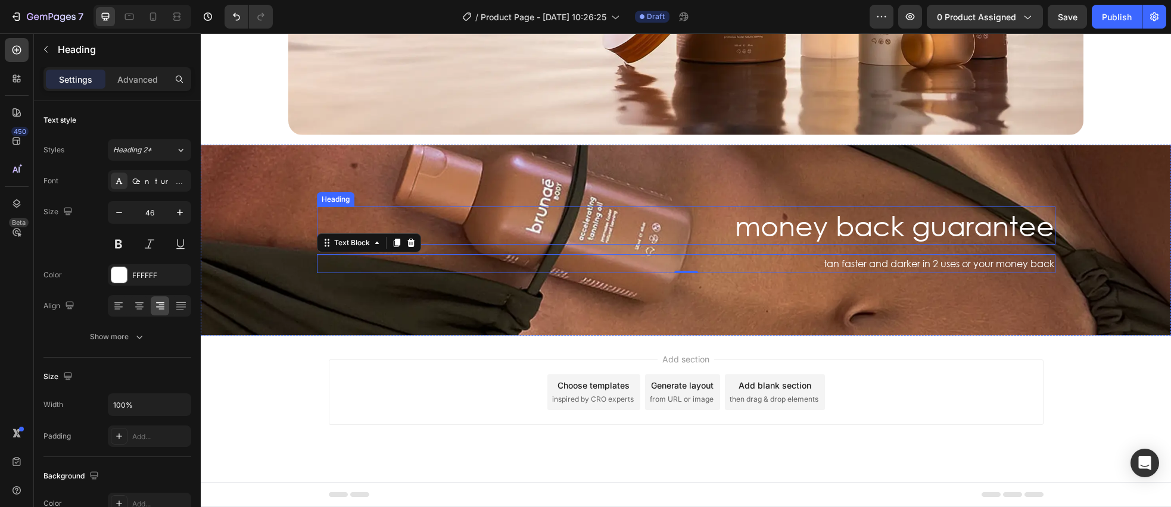
click at [898, 232] on p "money back guarantee" at bounding box center [686, 226] width 736 height 36
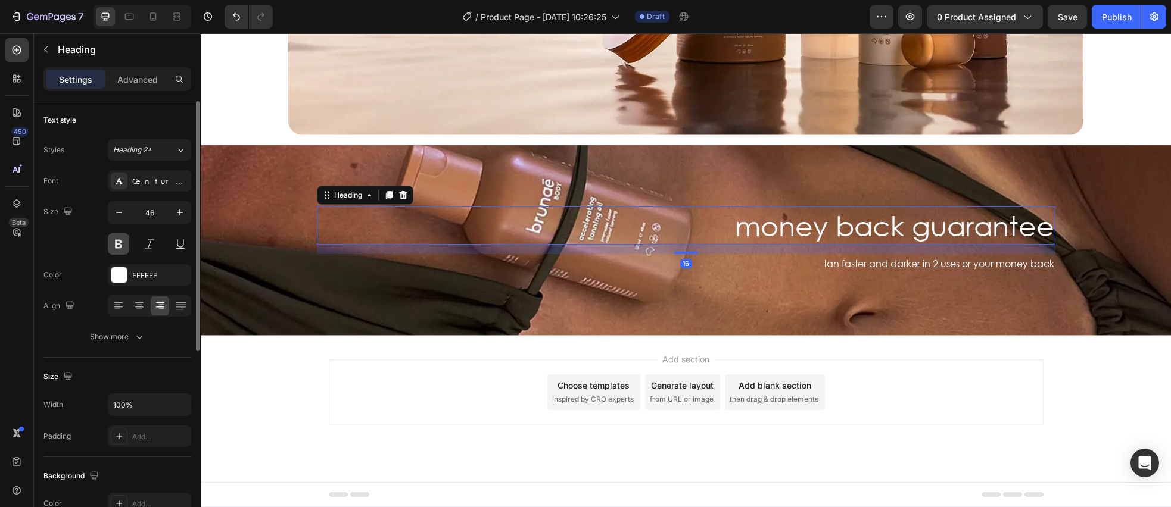
click at [113, 241] on button at bounding box center [118, 243] width 21 height 21
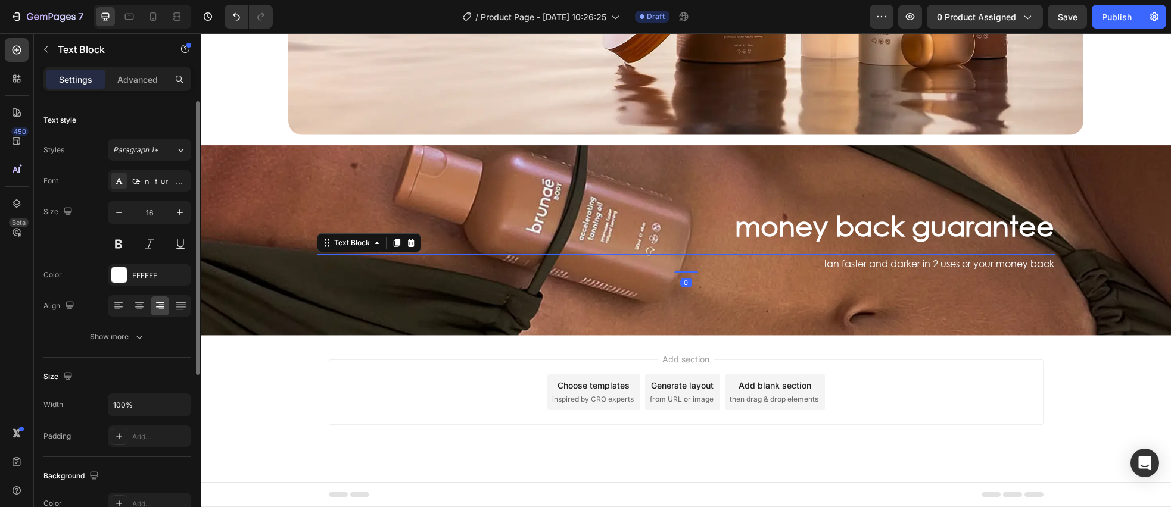
click at [859, 264] on p "tan faster and darker in 2 uses or your money back" at bounding box center [686, 264] width 736 height 17
click at [712, 215] on p "money back guarantee" at bounding box center [686, 226] width 736 height 36
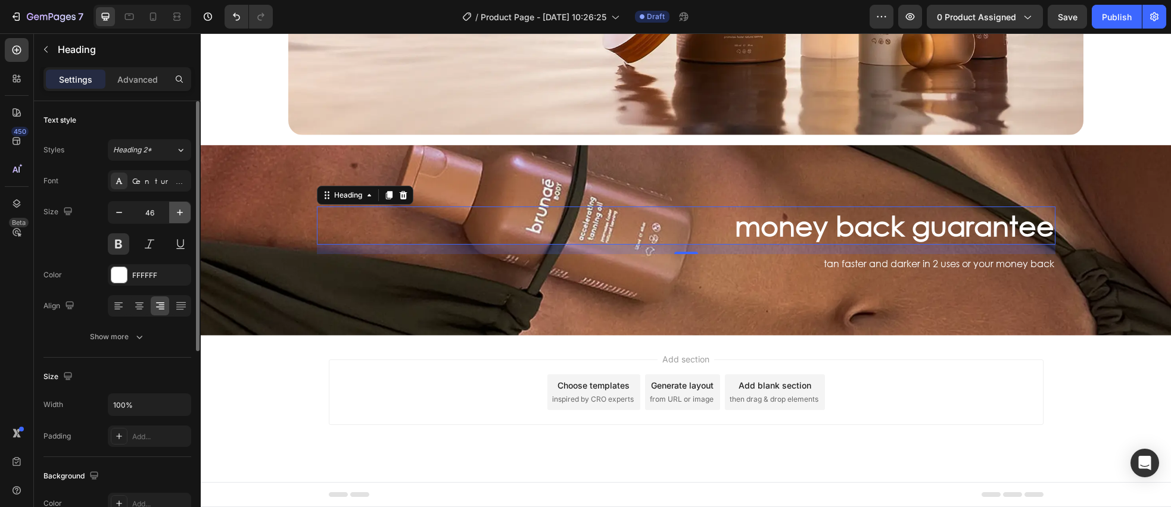
click at [184, 213] on icon "button" at bounding box center [180, 213] width 12 height 12
click at [185, 213] on icon "button" at bounding box center [180, 213] width 12 height 12
type input "48"
click at [157, 342] on button "Show more" at bounding box center [117, 336] width 148 height 21
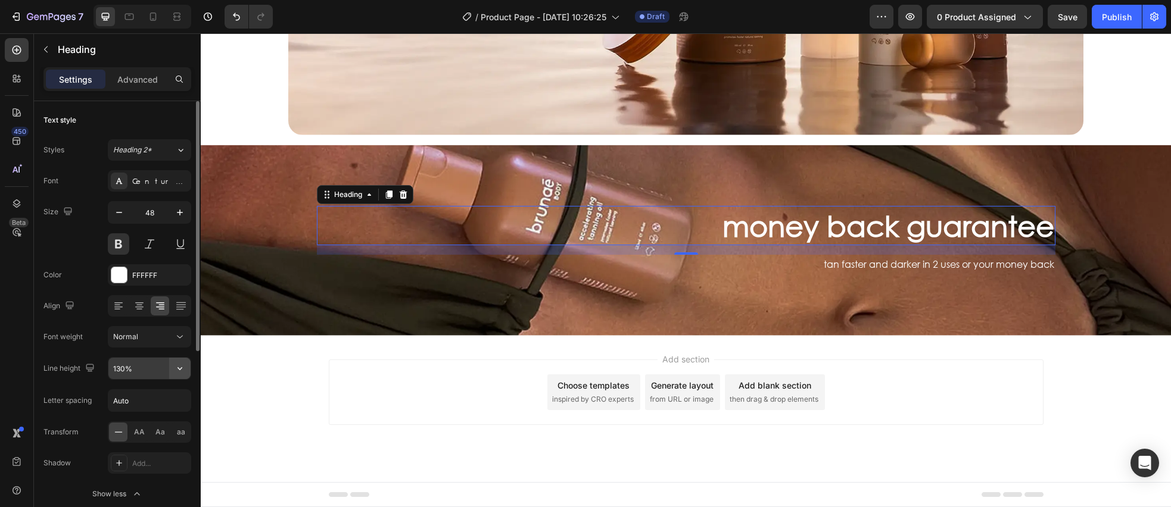
click at [172, 371] on button "button" at bounding box center [179, 368] width 21 height 21
click at [144, 421] on p "120%" at bounding box center [147, 421] width 68 height 11
type input "120%"
click at [147, 402] on input "Auto" at bounding box center [149, 400] width 82 height 21
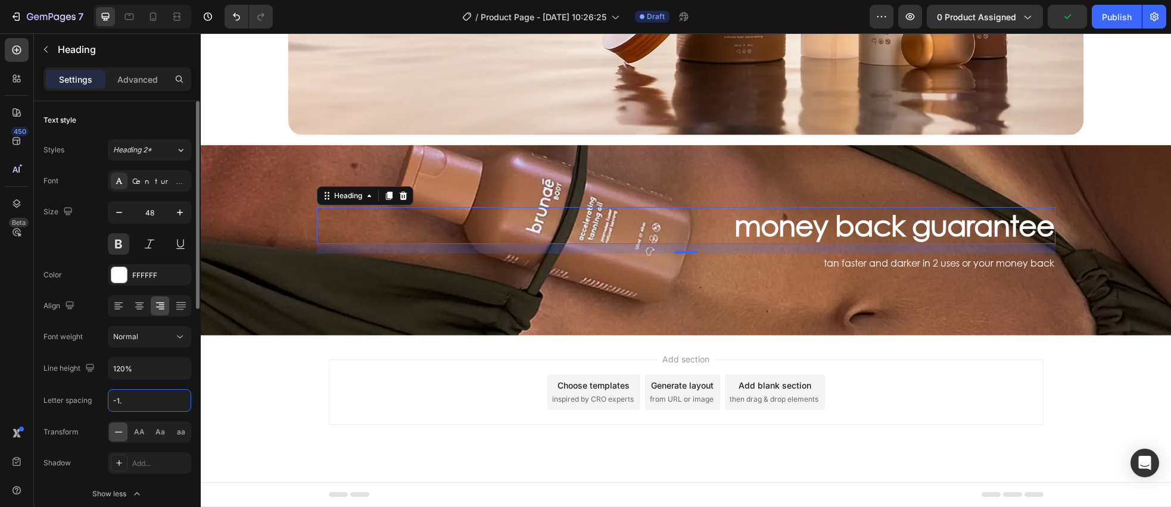
type input "-1.6"
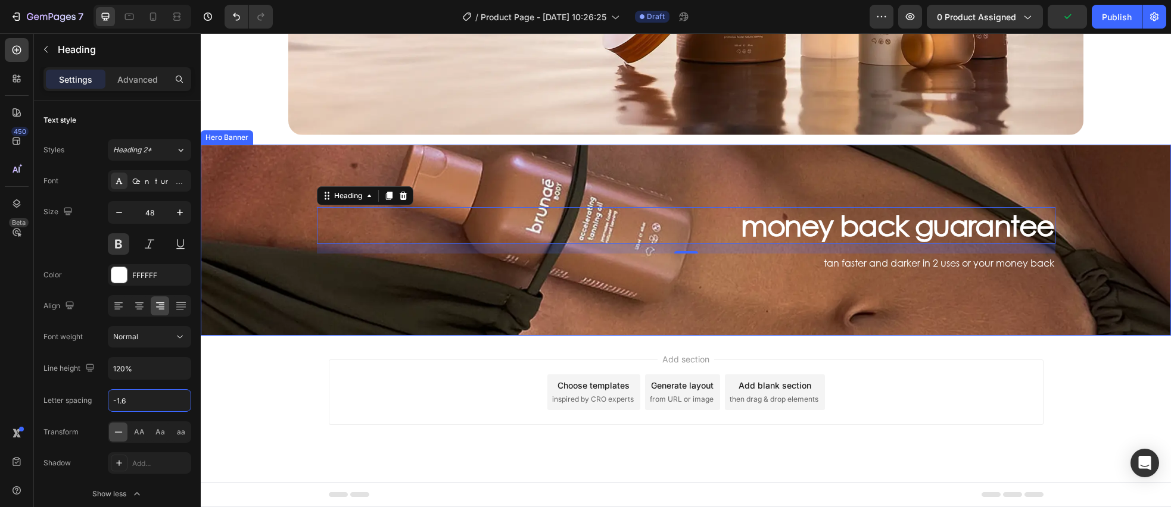
drag, startPoint x: 769, startPoint y: 283, endPoint x: 753, endPoint y: 278, distance: 17.0
click at [769, 282] on div "Background Image" at bounding box center [686, 240] width 970 height 191
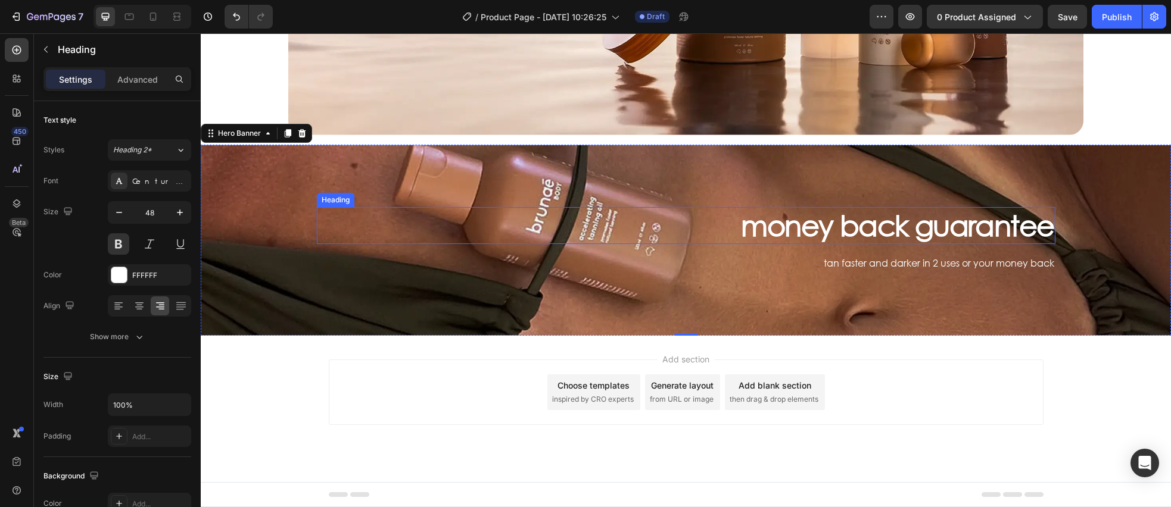
click at [811, 233] on p "money back guarantee" at bounding box center [686, 225] width 736 height 35
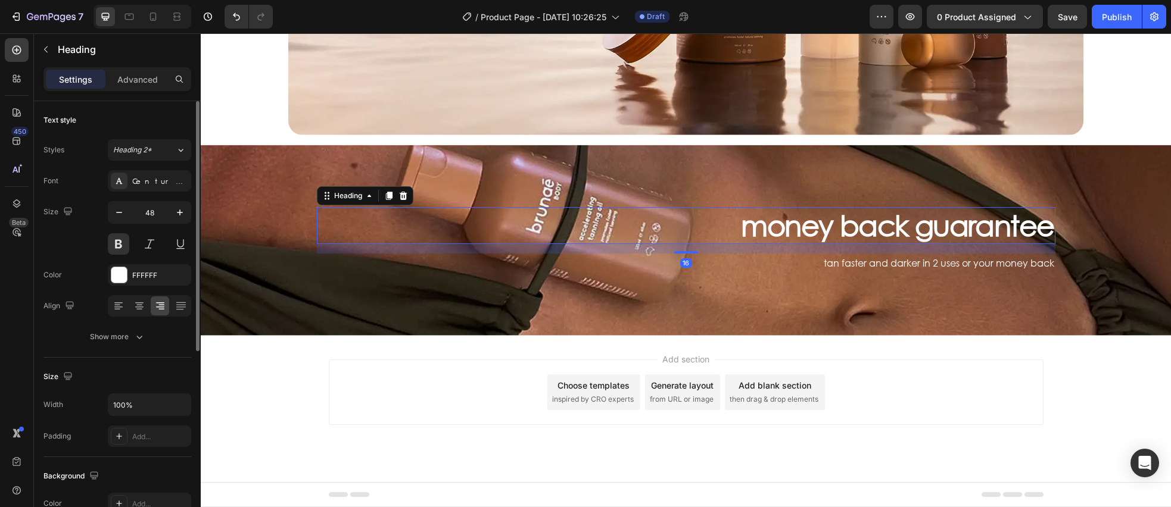
drag, startPoint x: 142, startPoint y: 83, endPoint x: 142, endPoint y: 119, distance: 36.3
click at [142, 83] on p "Advanced" at bounding box center [137, 79] width 41 height 13
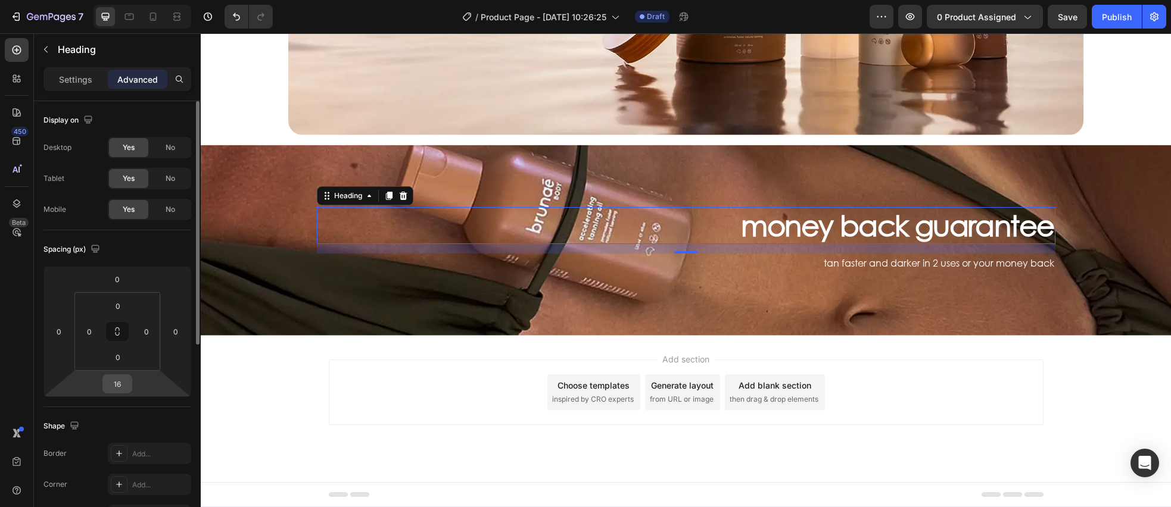
click at [125, 388] on input "16" at bounding box center [117, 384] width 24 height 18
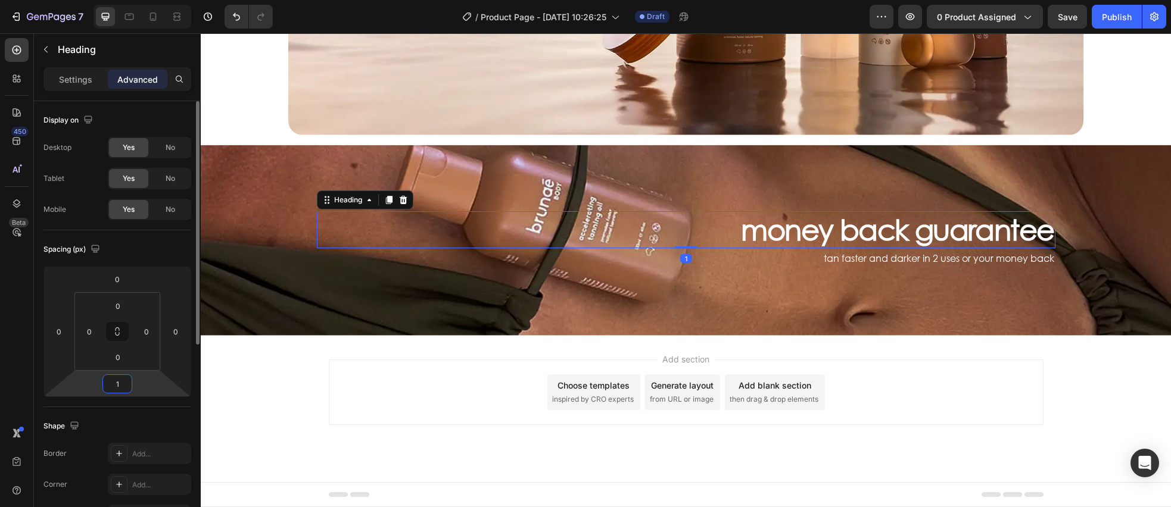
type input "13"
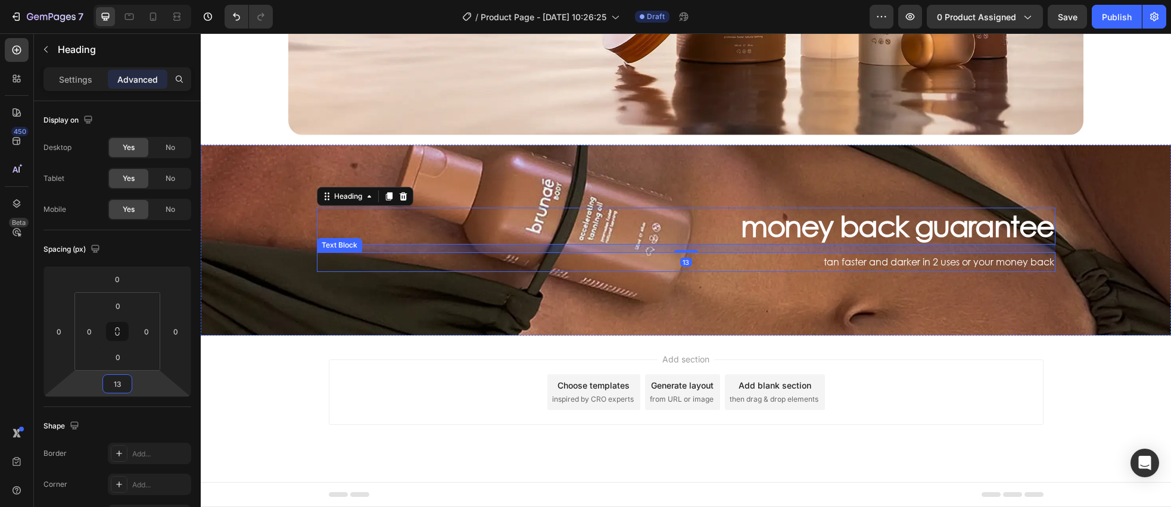
click at [909, 257] on p "tan faster and darker in 2 uses or your money back" at bounding box center [686, 262] width 736 height 17
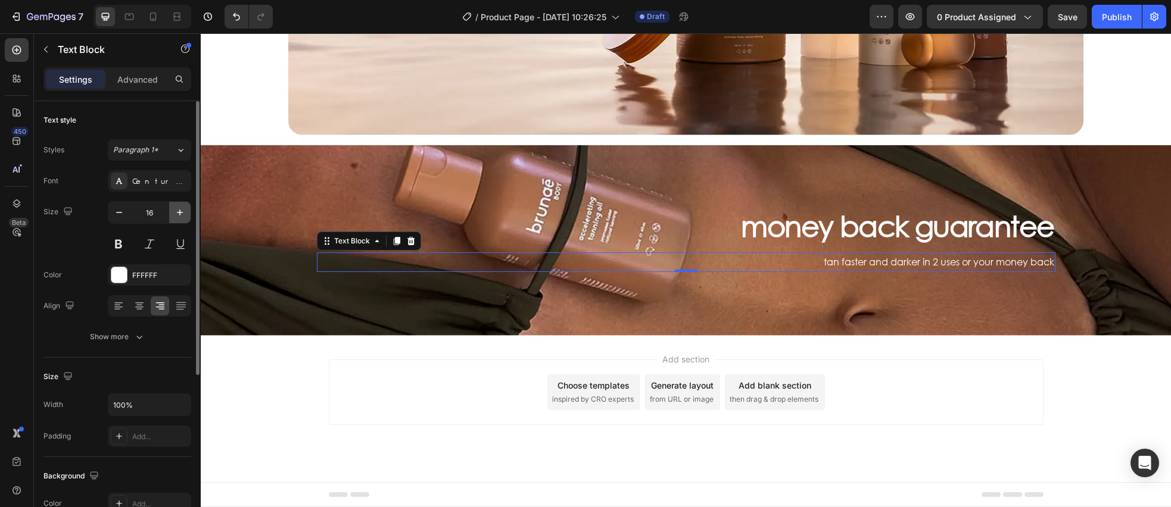
click at [177, 211] on icon "button" at bounding box center [180, 213] width 12 height 12
click at [179, 211] on icon "button" at bounding box center [180, 213] width 6 height 6
click at [179, 212] on icon "button" at bounding box center [180, 213] width 6 height 6
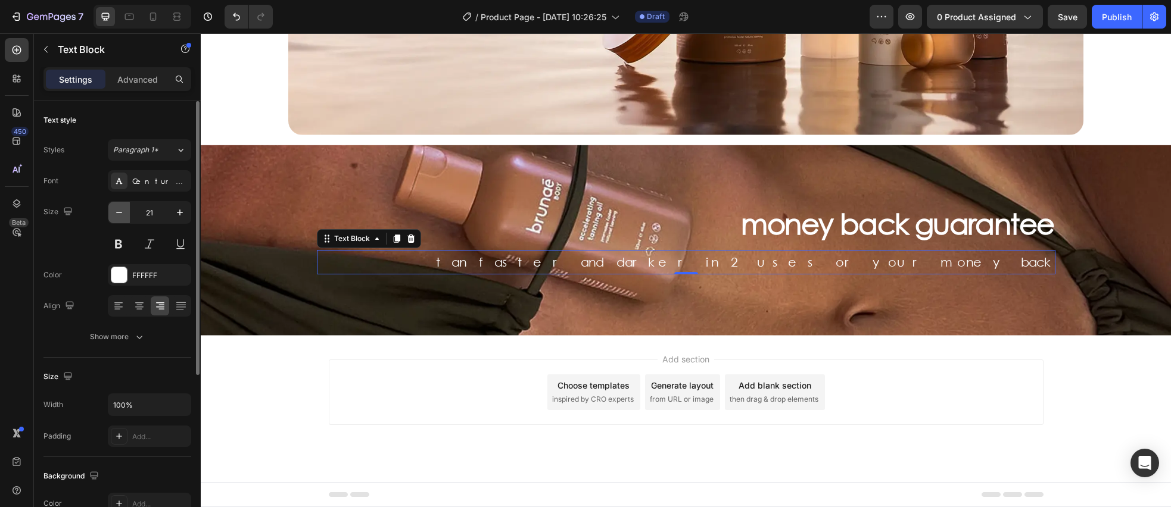
click at [125, 214] on button "button" at bounding box center [118, 212] width 21 height 21
type input "20"
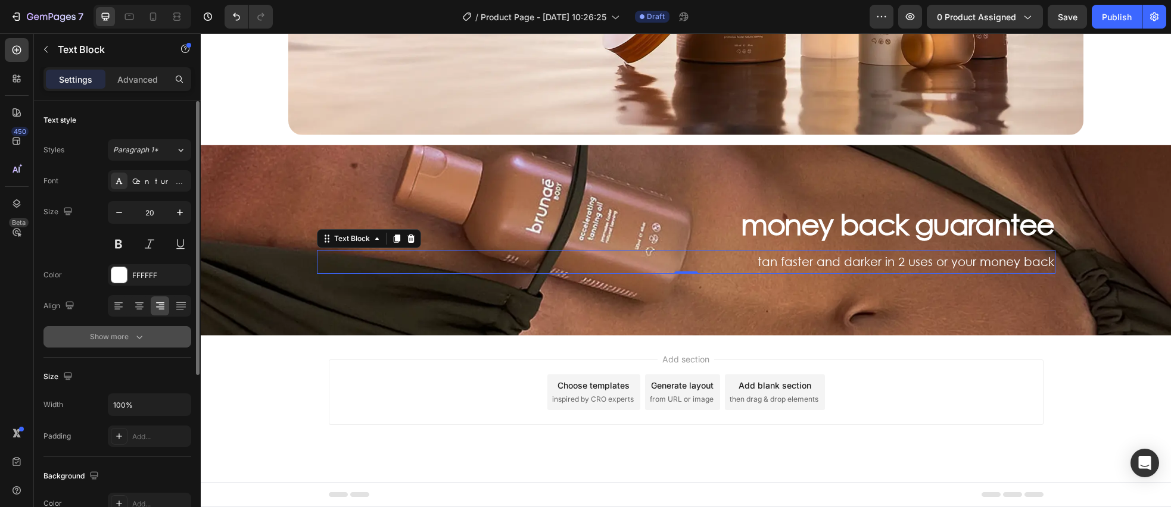
click at [152, 334] on button "Show more" at bounding box center [117, 336] width 148 height 21
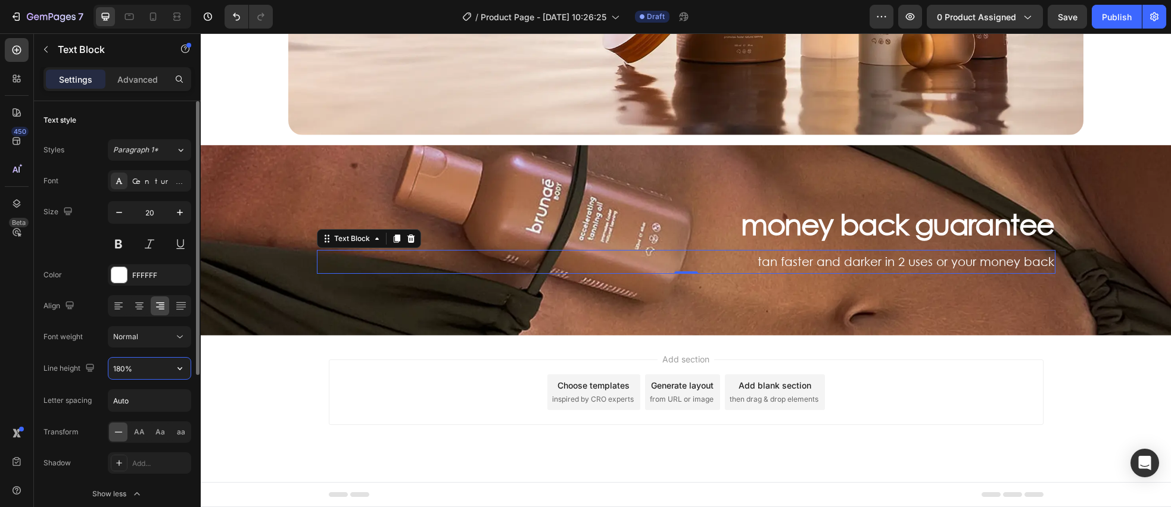
click at [142, 371] on input "180%" at bounding box center [149, 368] width 82 height 21
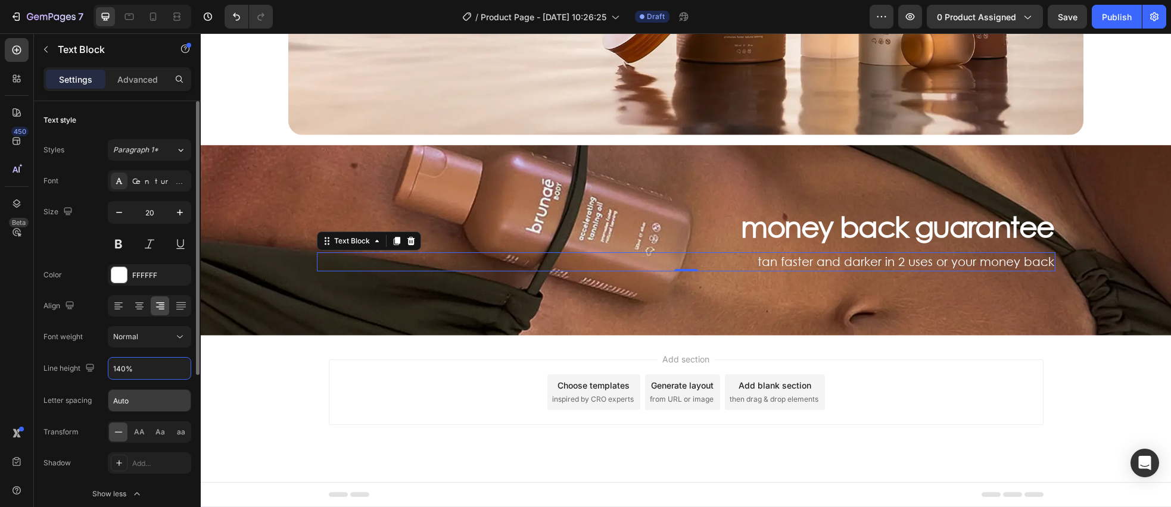
type input "140%"
click at [152, 397] on input "Auto" at bounding box center [149, 400] width 82 height 21
type input "-1"
click at [82, 390] on div "Letter spacing -1" at bounding box center [117, 401] width 148 height 23
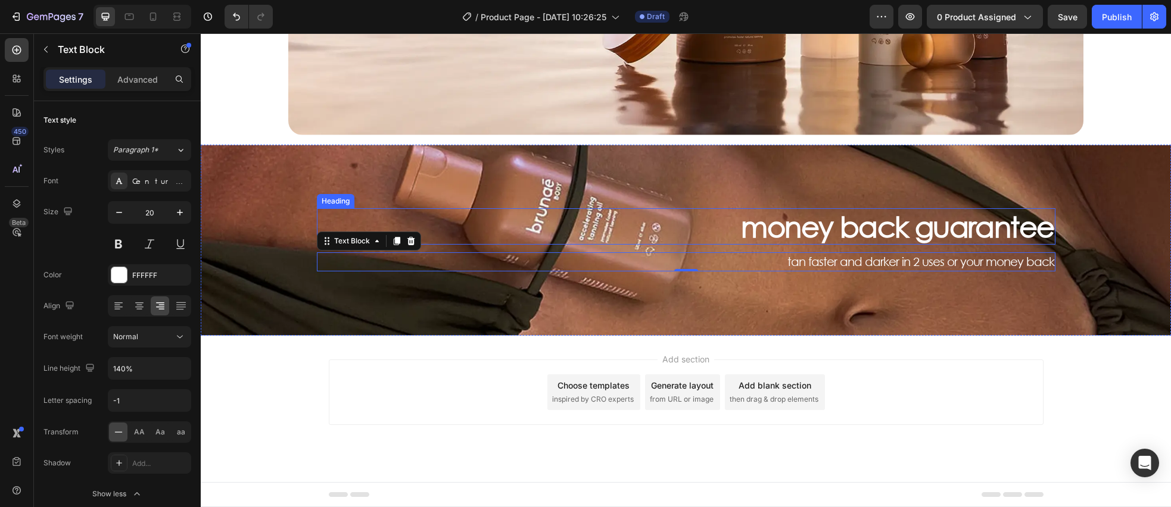
click at [947, 232] on p "money back guarantee" at bounding box center [686, 227] width 736 height 35
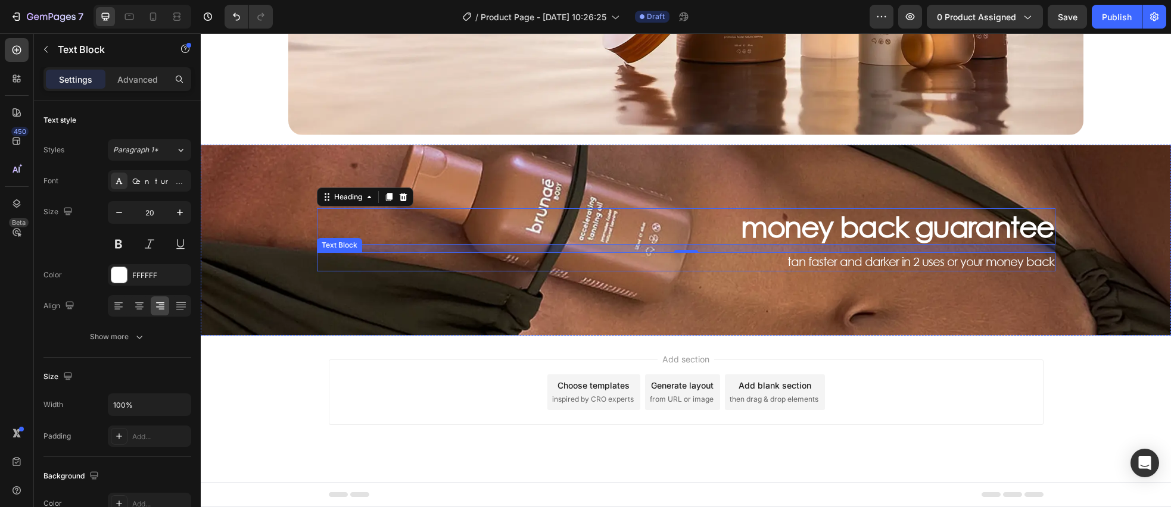
click at [911, 268] on p "tan faster and darker in 2 uses or your money back" at bounding box center [686, 262] width 736 height 17
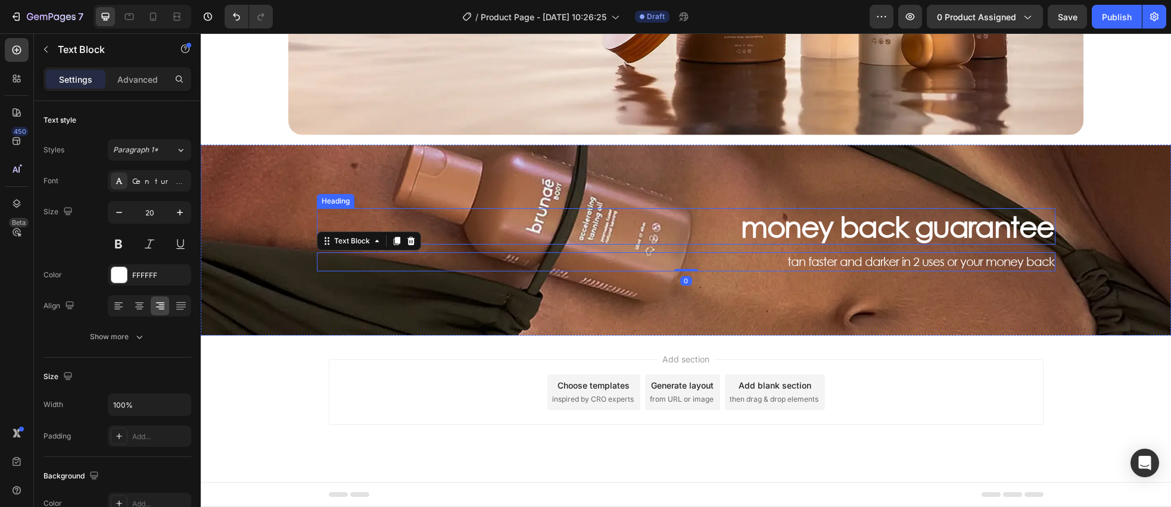
click at [924, 234] on p "money back guarantee" at bounding box center [686, 227] width 736 height 35
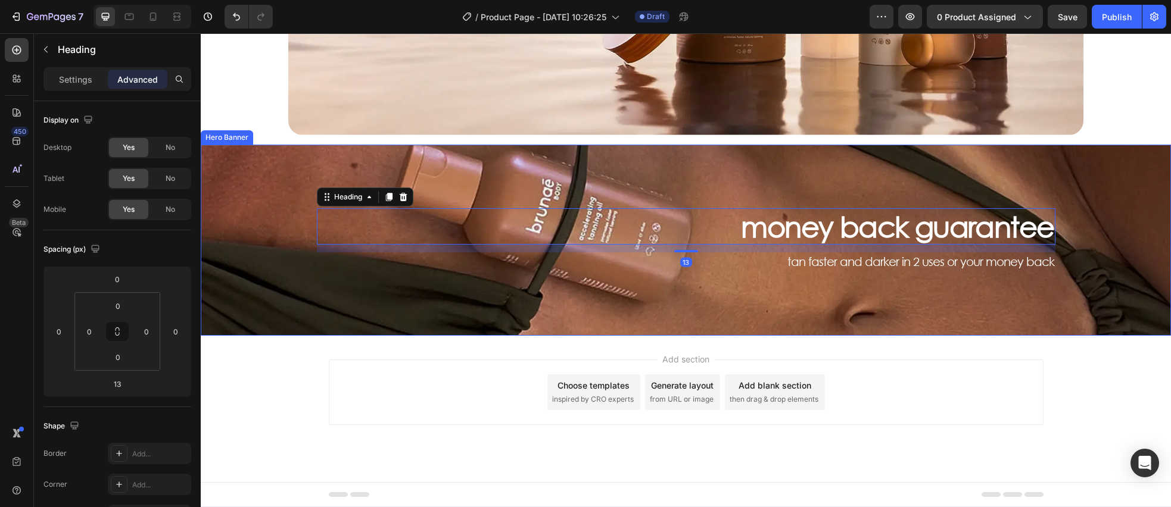
click at [796, 309] on div "Background Image" at bounding box center [686, 240] width 970 height 191
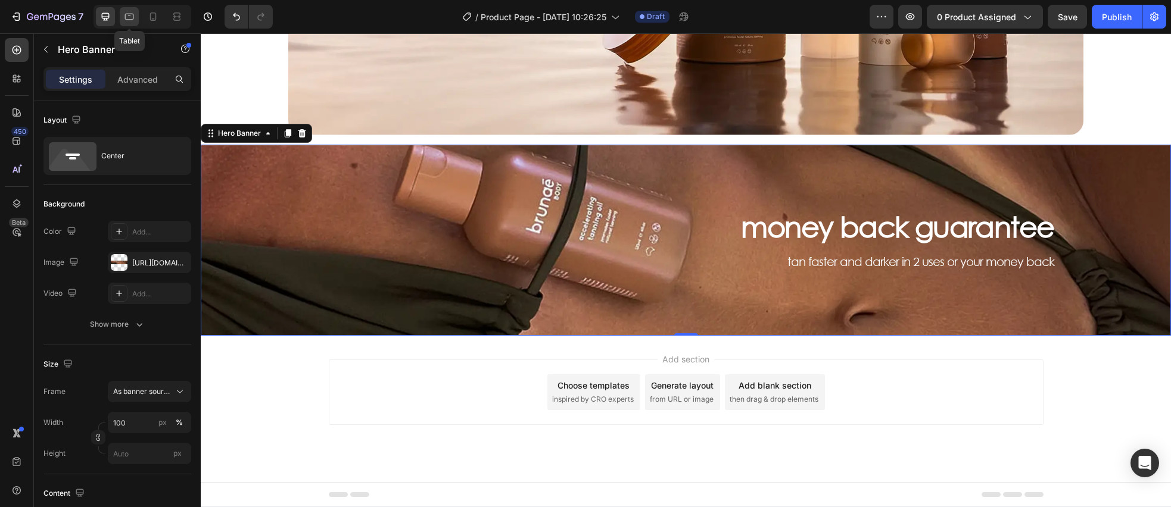
drag, startPoint x: 128, startPoint y: 7, endPoint x: 130, endPoint y: 15, distance: 8.1
click at [128, 8] on div at bounding box center [129, 16] width 19 height 19
type input "100%"
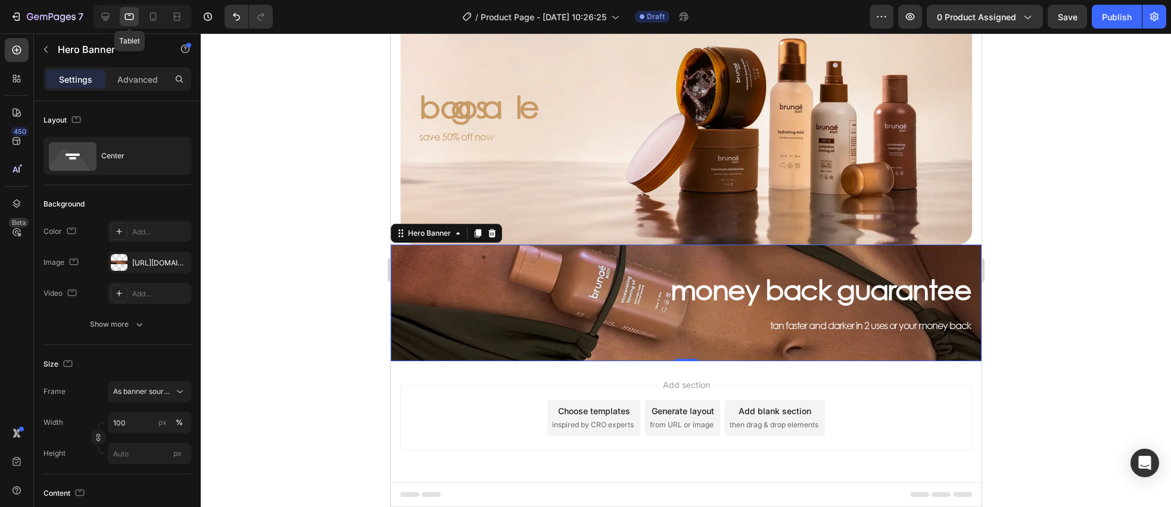
scroll to position [71, 0]
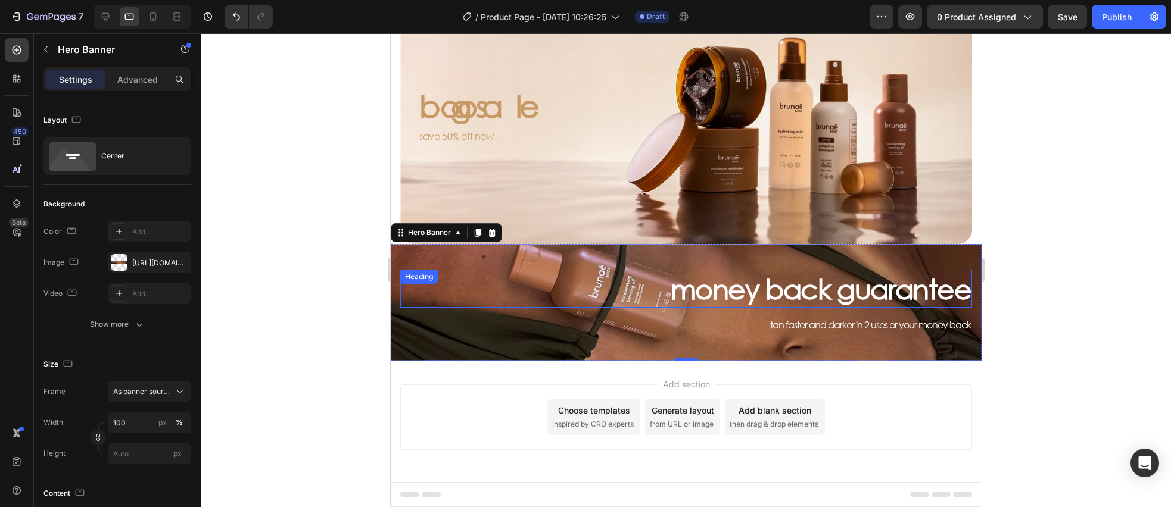
click at [402, 279] on div "Heading" at bounding box center [418, 277] width 33 height 11
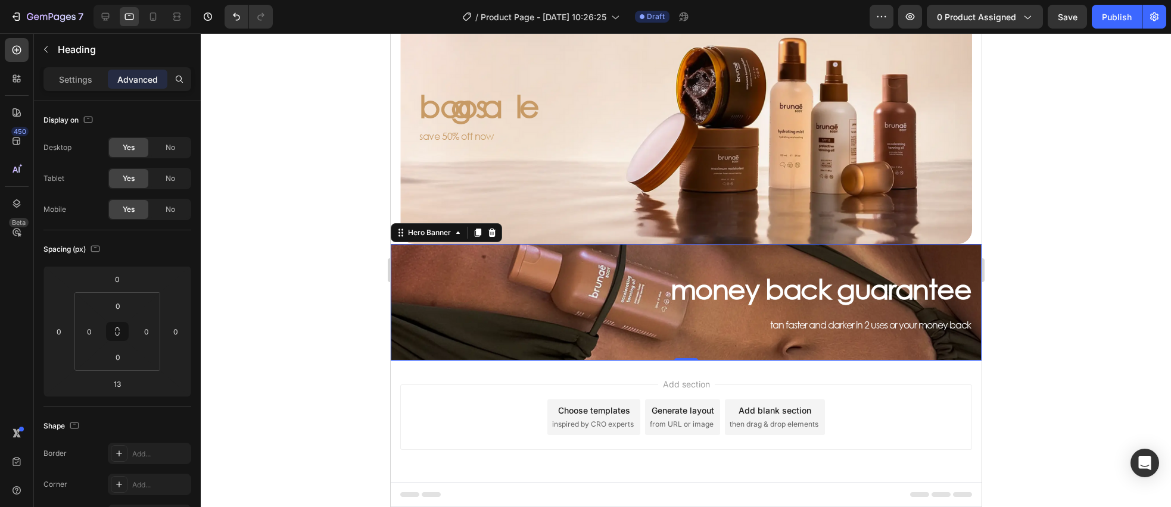
click at [395, 281] on div "money back guarantee Heading tan faster and darker in 2 uses or your money back…" at bounding box center [685, 302] width 591 height 70
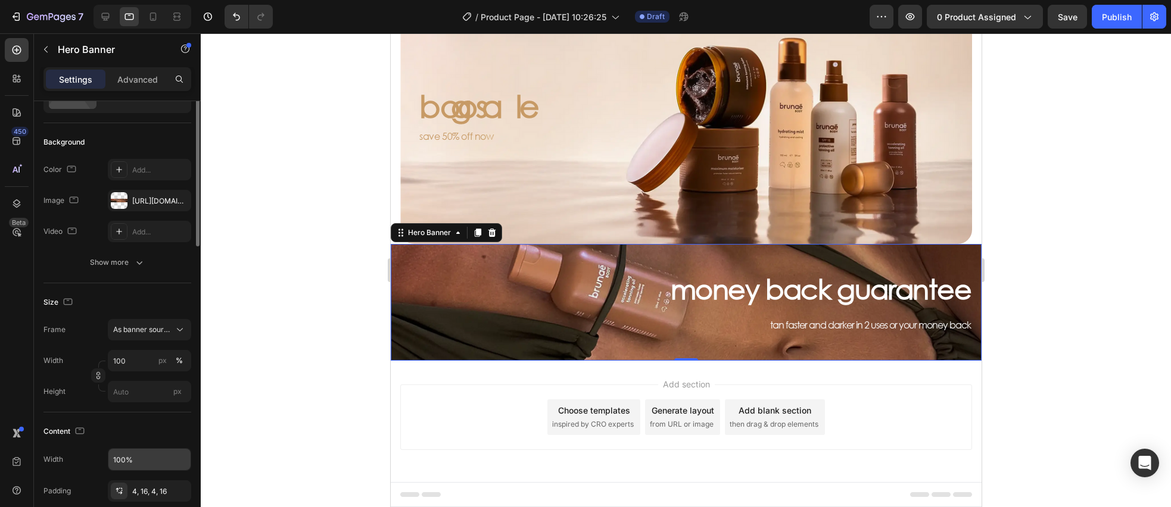
scroll to position [173, 0]
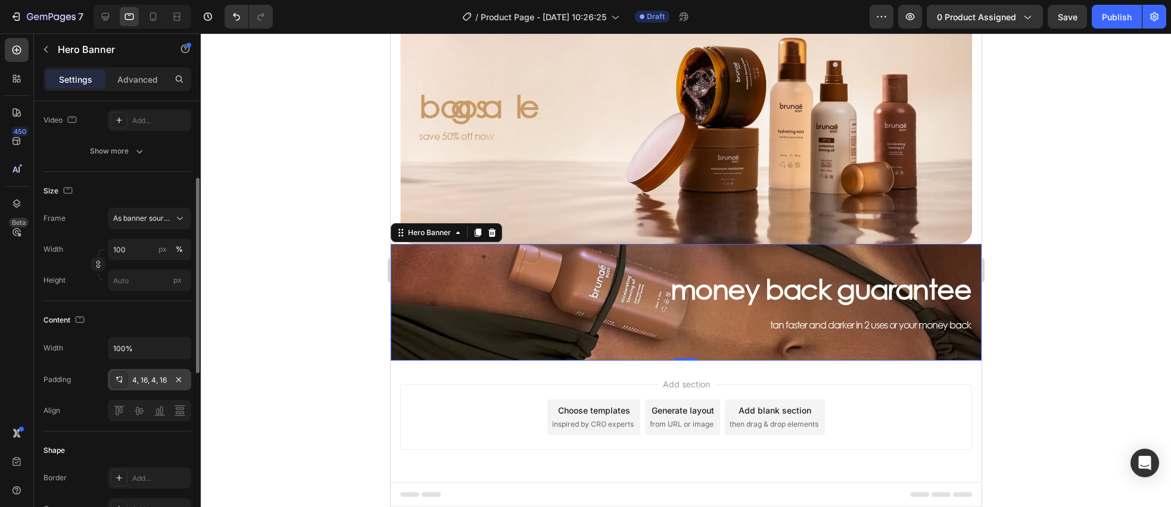
click at [117, 378] on icon at bounding box center [117, 379] width 3 height 4
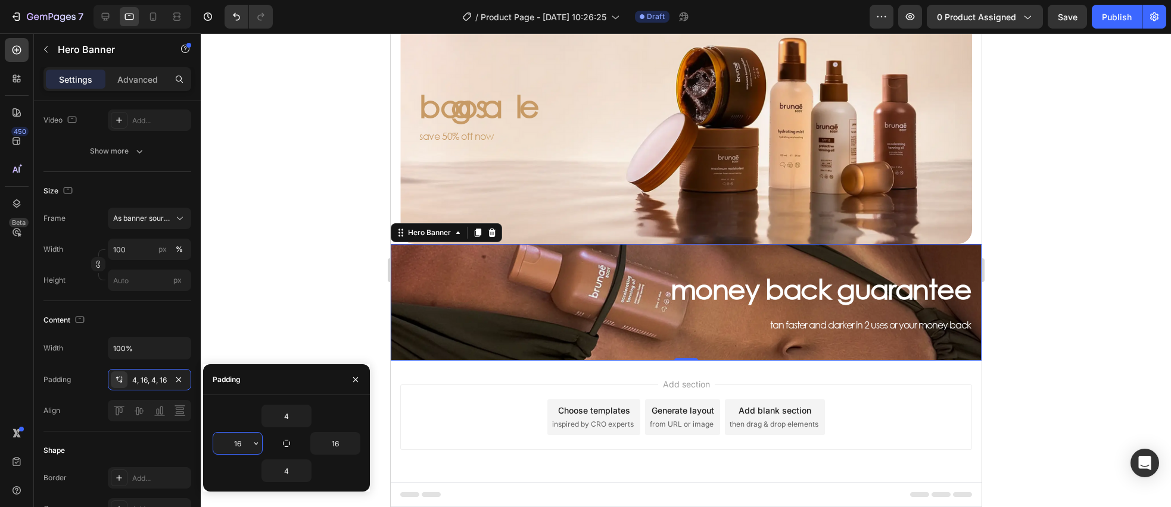
click at [247, 447] on input "16" at bounding box center [237, 443] width 49 height 21
type input "20"
drag, startPoint x: 334, startPoint y: 444, endPoint x: 339, endPoint y: 444, distance: 6.0
click at [334, 444] on input "16" at bounding box center [335, 443] width 49 height 21
click at [342, 445] on input "16" at bounding box center [335, 443] width 49 height 21
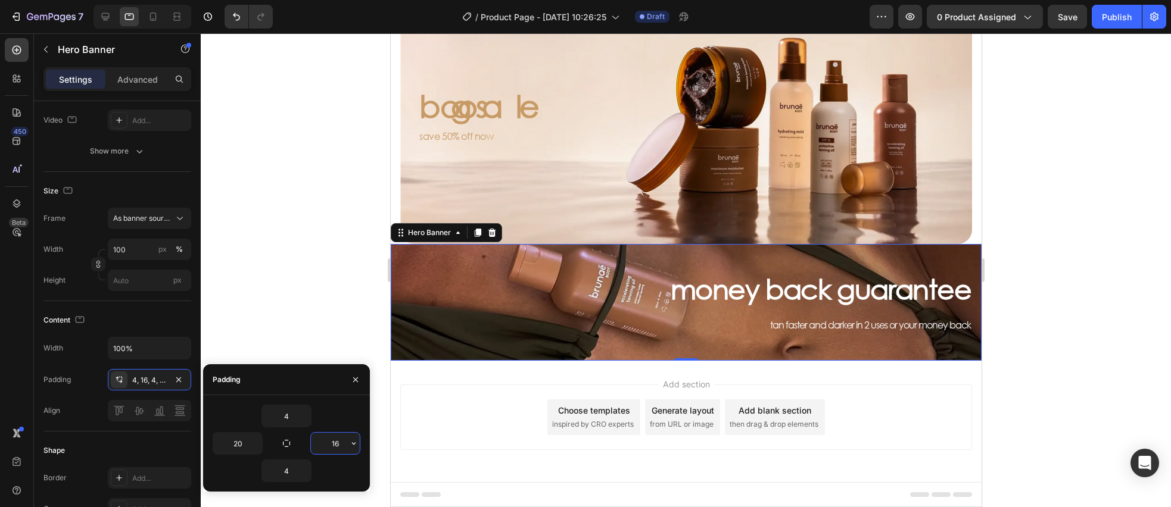
click at [343, 445] on input "16" at bounding box center [335, 443] width 49 height 21
type input "20"
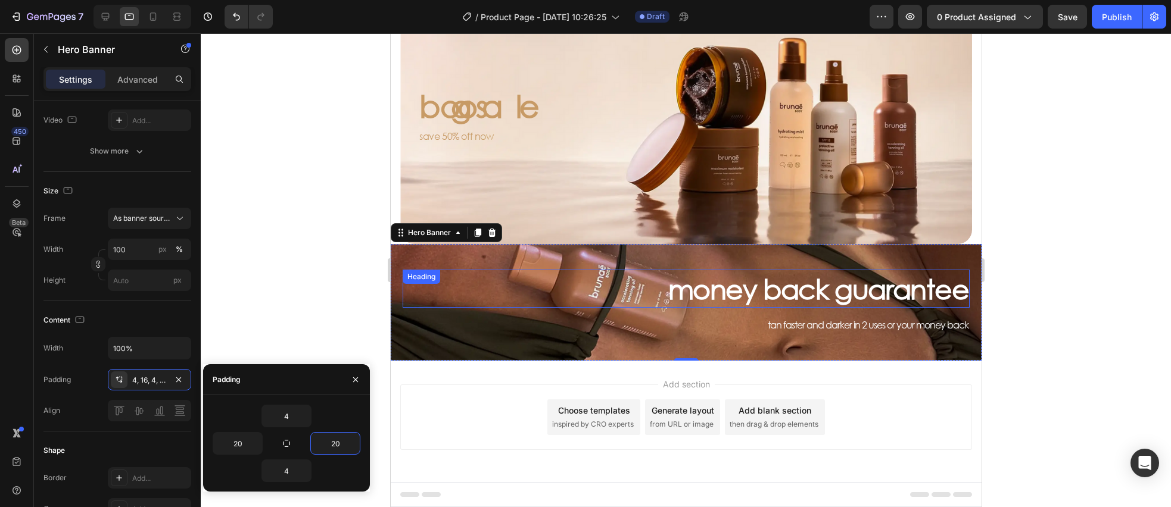
click at [841, 292] on p "money back guarantee" at bounding box center [685, 289] width 565 height 36
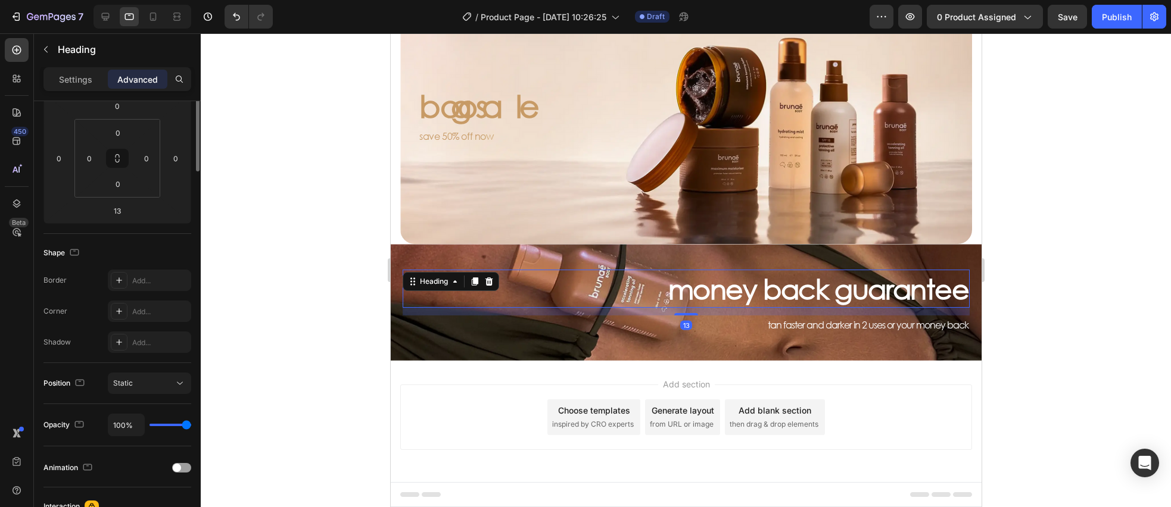
scroll to position [0, 0]
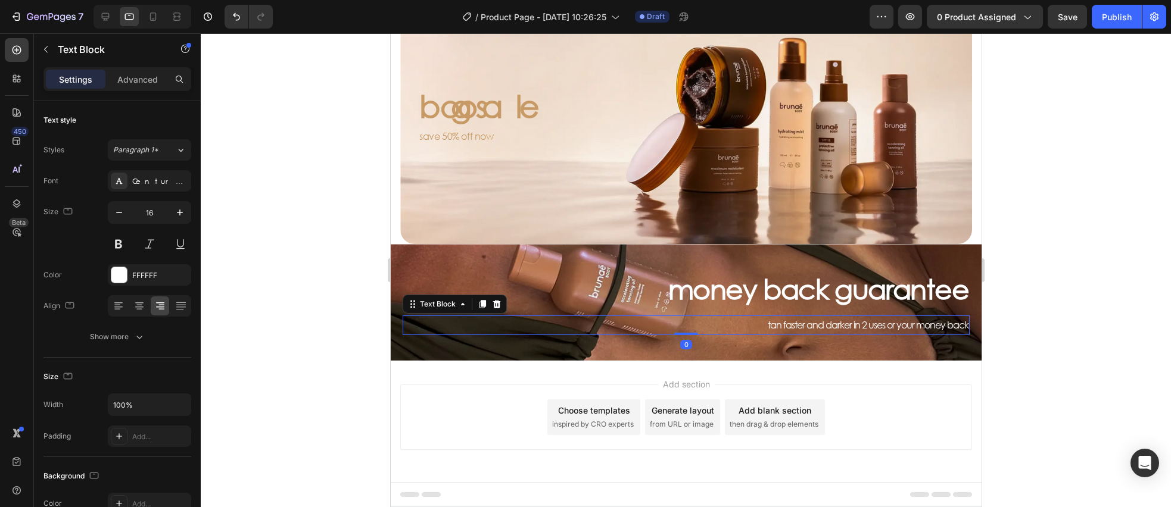
click at [833, 327] on p "tan faster and darker in 2 uses or your money back" at bounding box center [685, 325] width 565 height 17
click at [146, 344] on button "Show more" at bounding box center [117, 336] width 148 height 21
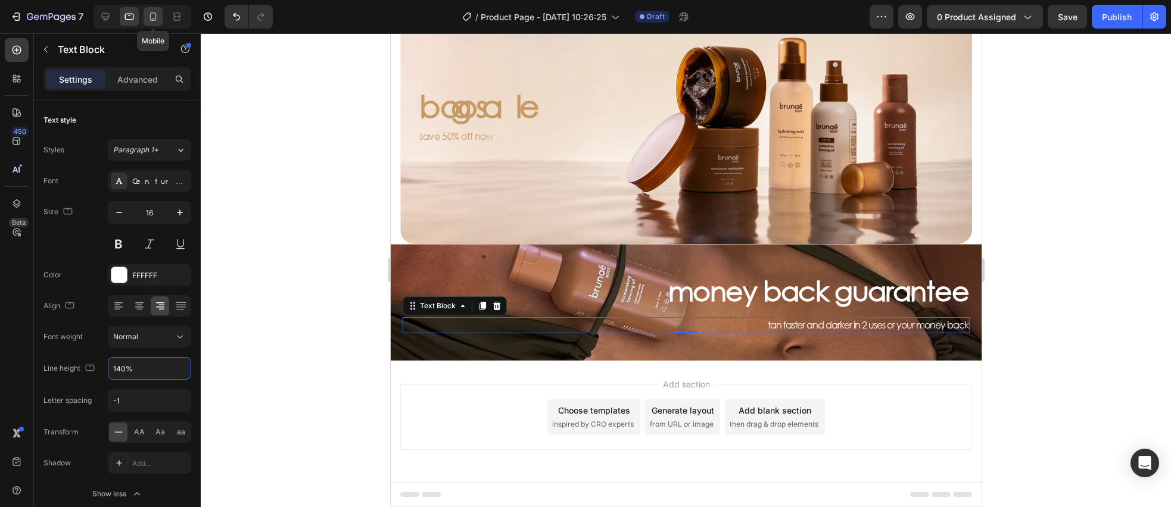
type input "140%"
click at [151, 17] on icon at bounding box center [153, 17] width 12 height 12
type input "14"
type input "180%"
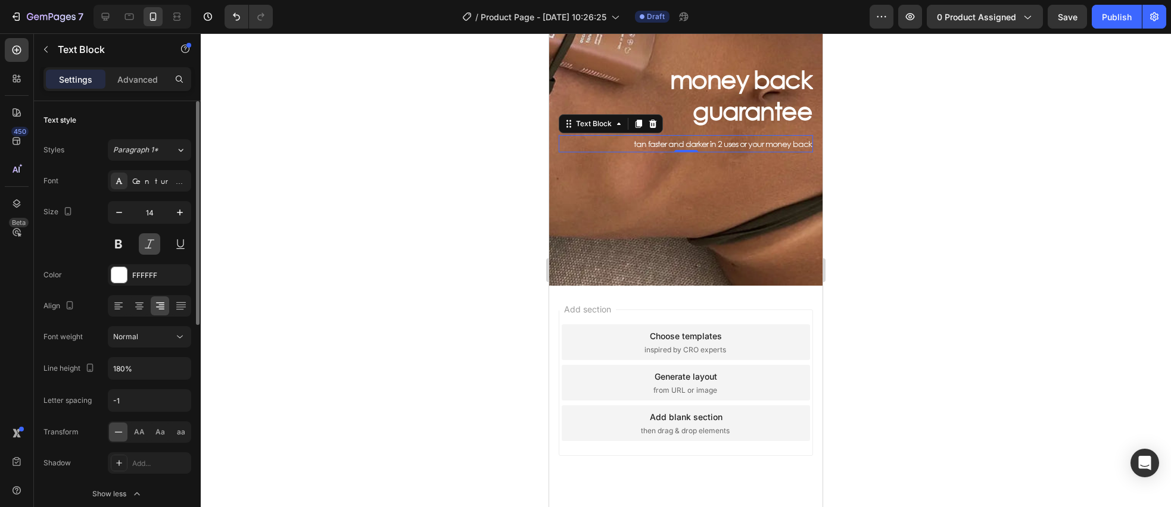
scroll to position [543, 0]
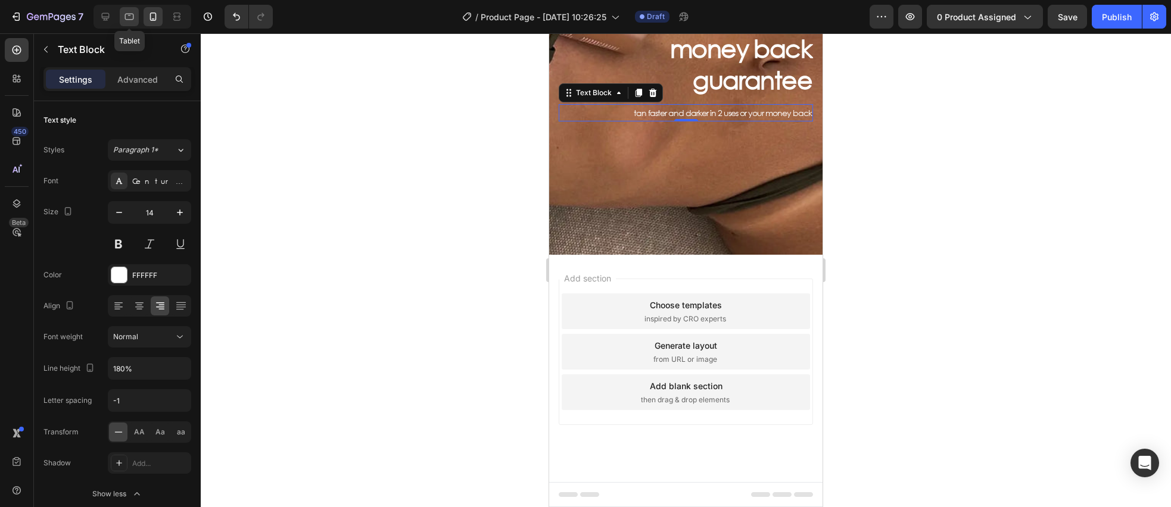
click at [126, 21] on icon at bounding box center [129, 17] width 12 height 12
type input "16"
type input "140%"
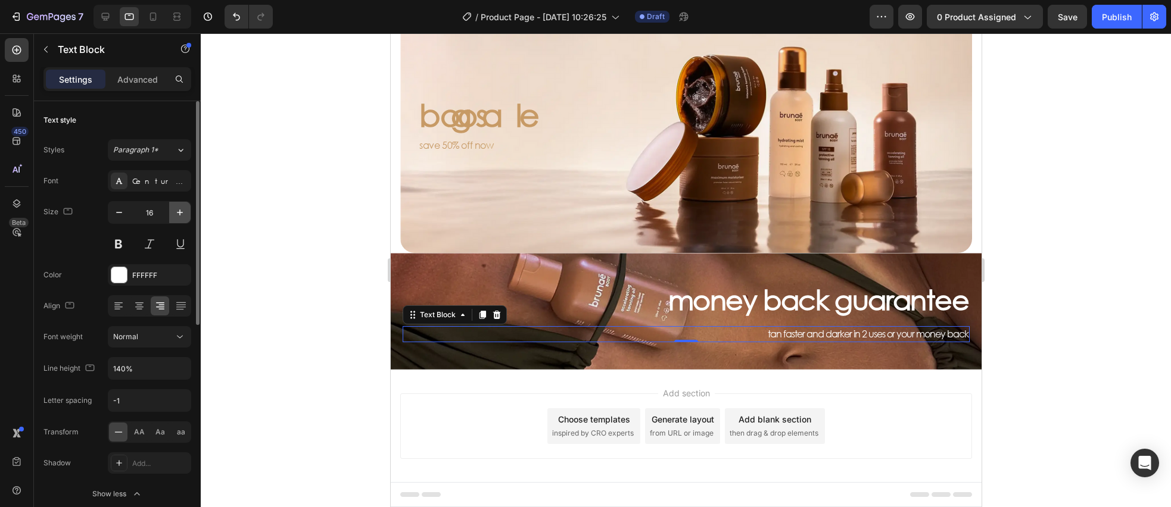
scroll to position [71, 0]
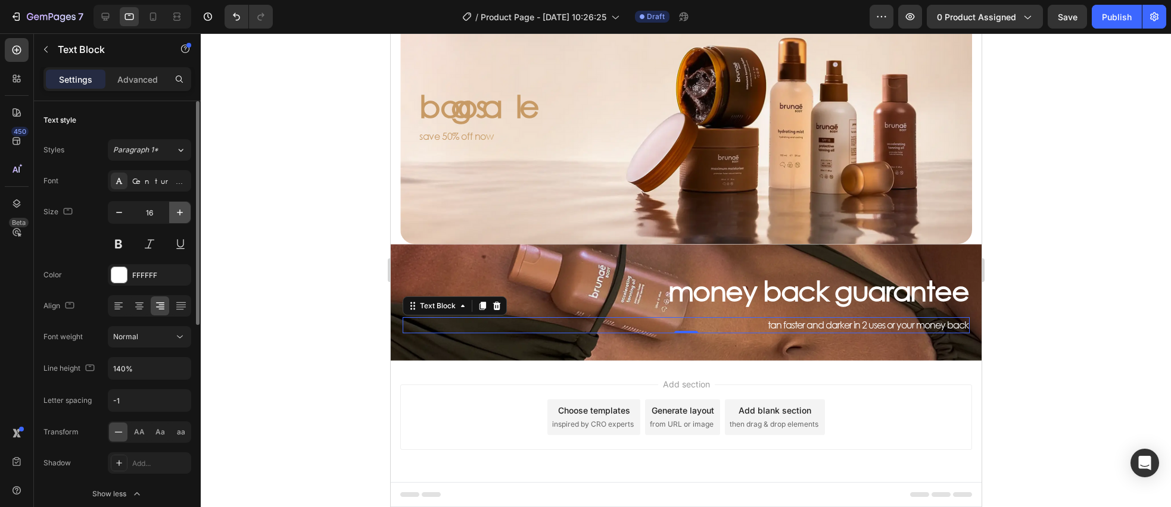
click at [182, 212] on icon "button" at bounding box center [180, 213] width 12 height 12
click at [182, 212] on icon "button" at bounding box center [180, 213] width 6 height 6
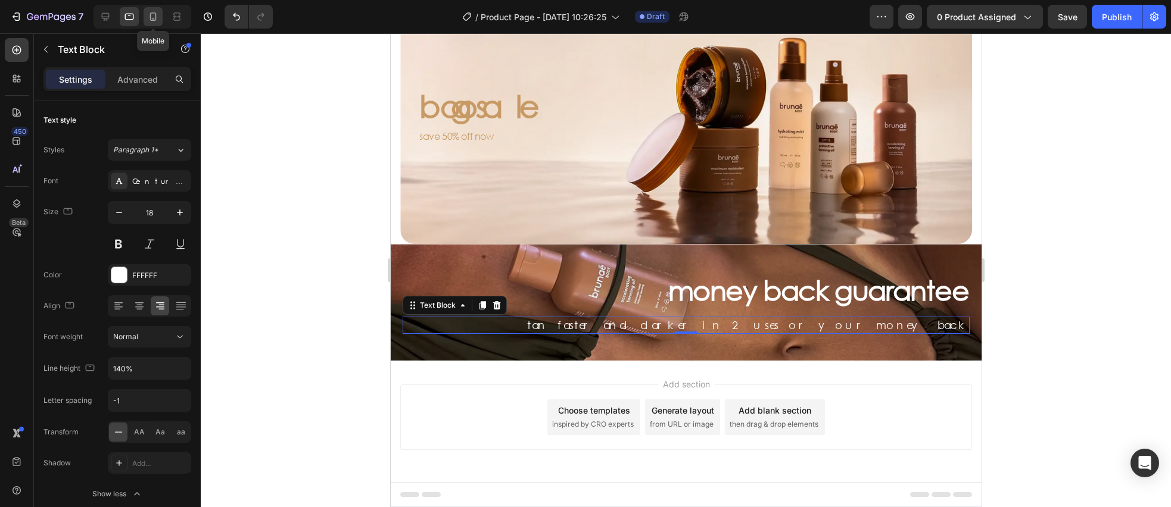
click at [157, 11] on icon at bounding box center [153, 17] width 12 height 12
type input "14"
type input "180%"
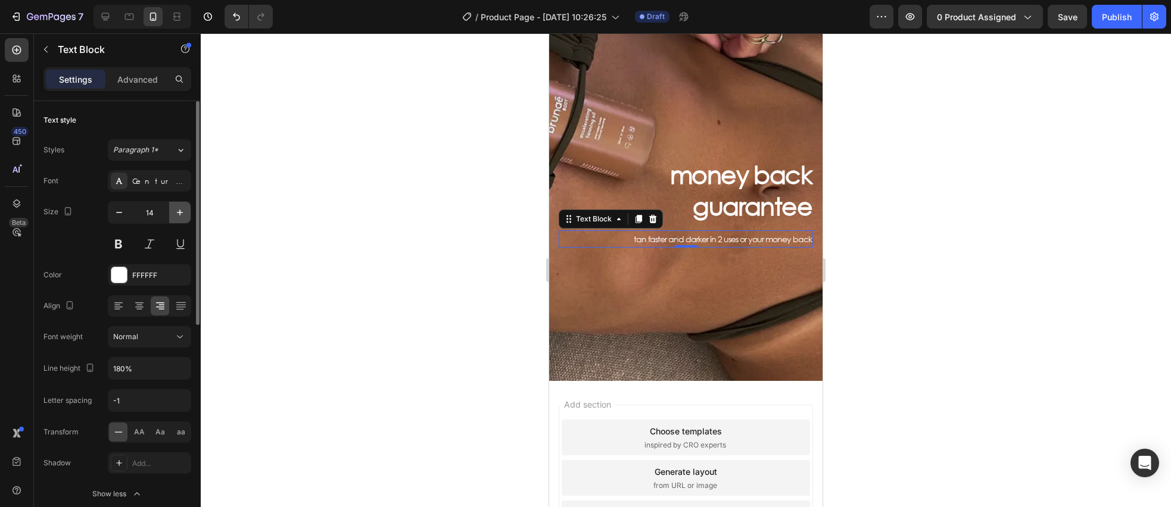
click at [180, 220] on button "button" at bounding box center [179, 212] width 21 height 21
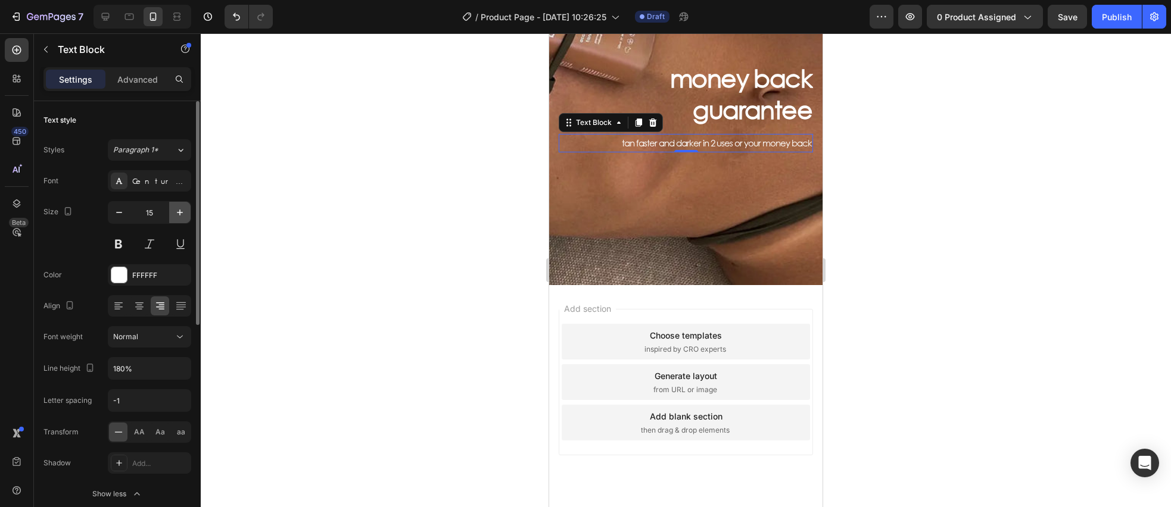
scroll to position [543, 0]
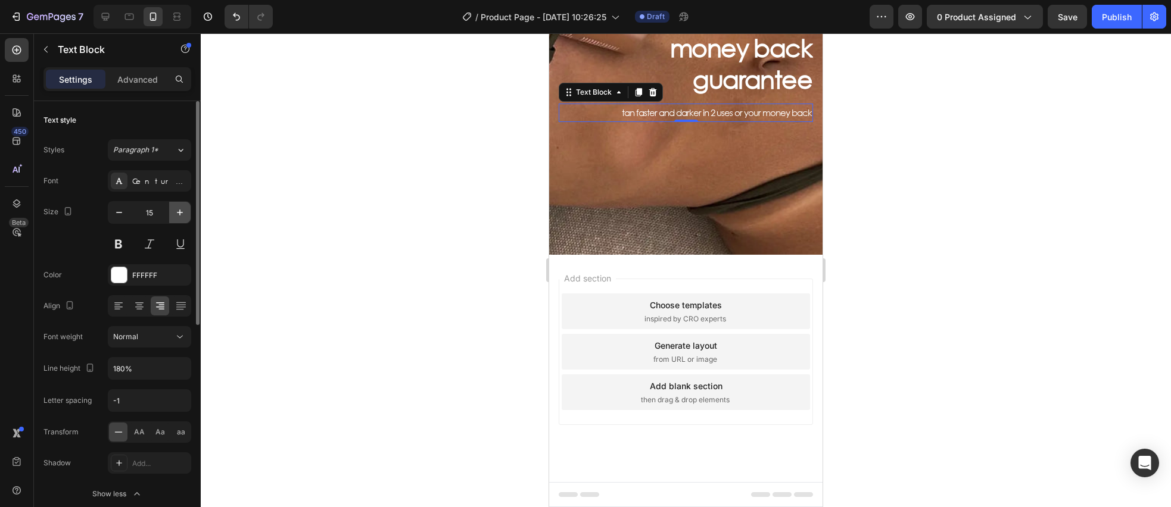
click at [180, 215] on icon "button" at bounding box center [180, 213] width 12 height 12
type input "16"
click at [123, 368] on input "180%" at bounding box center [149, 368] width 82 height 21
type input "140%"
click at [102, 20] on icon at bounding box center [105, 17] width 12 height 12
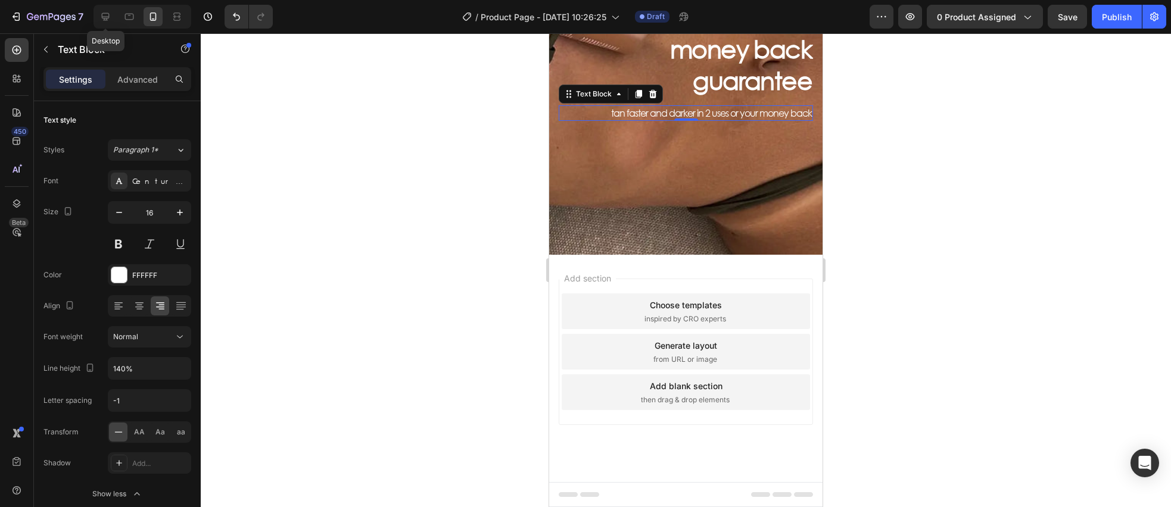
type input "20"
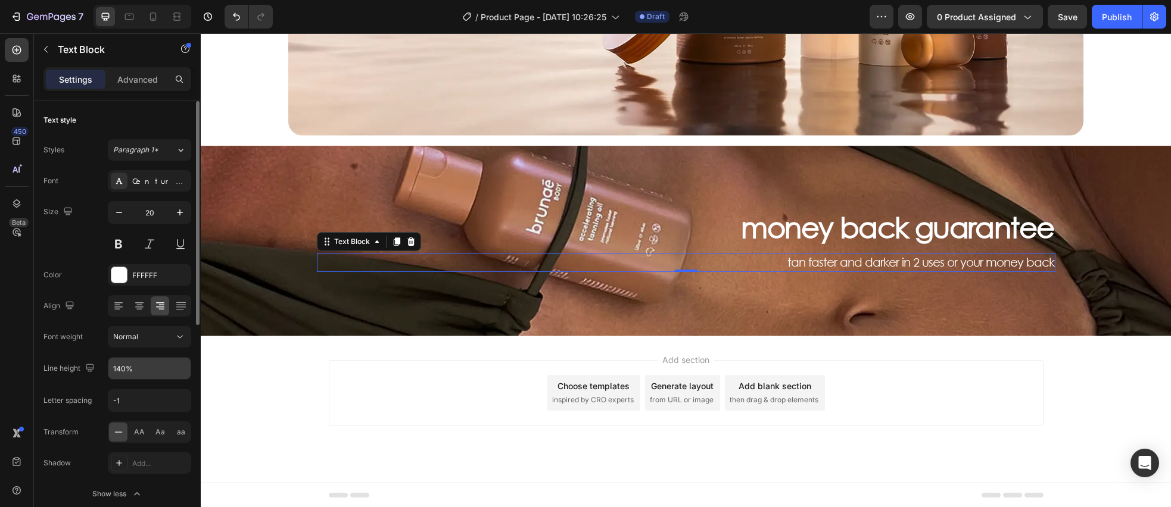
scroll to position [298, 0]
click at [154, 402] on input "-1" at bounding box center [149, 400] width 82 height 21
click at [147, 400] on input "-1" at bounding box center [149, 400] width 82 height 21
type input "-1.5"
click at [65, 254] on div "Size 20" at bounding box center [117, 228] width 148 height 54
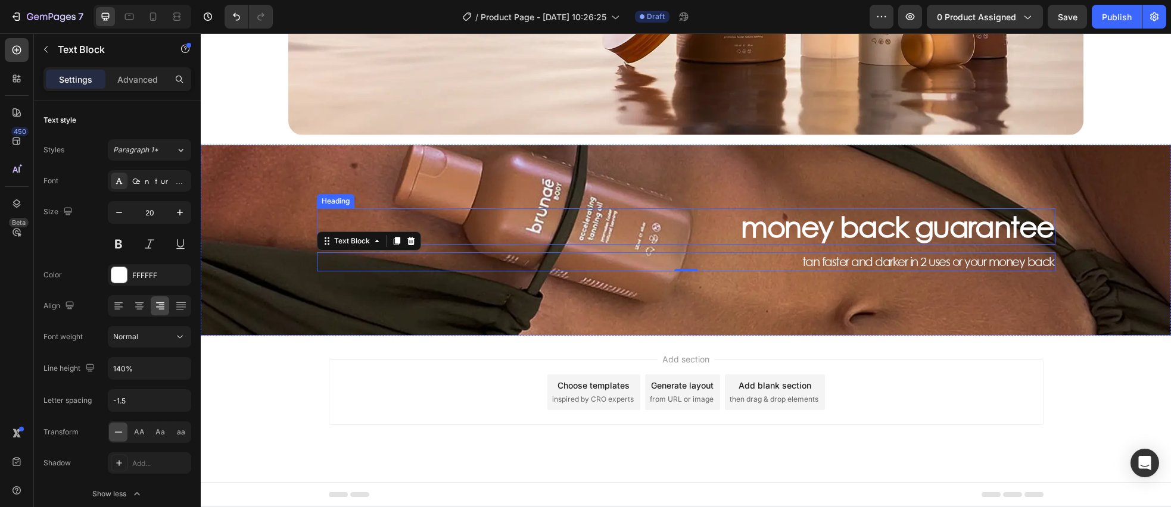
click at [959, 223] on p "money back guarantee" at bounding box center [686, 227] width 736 height 35
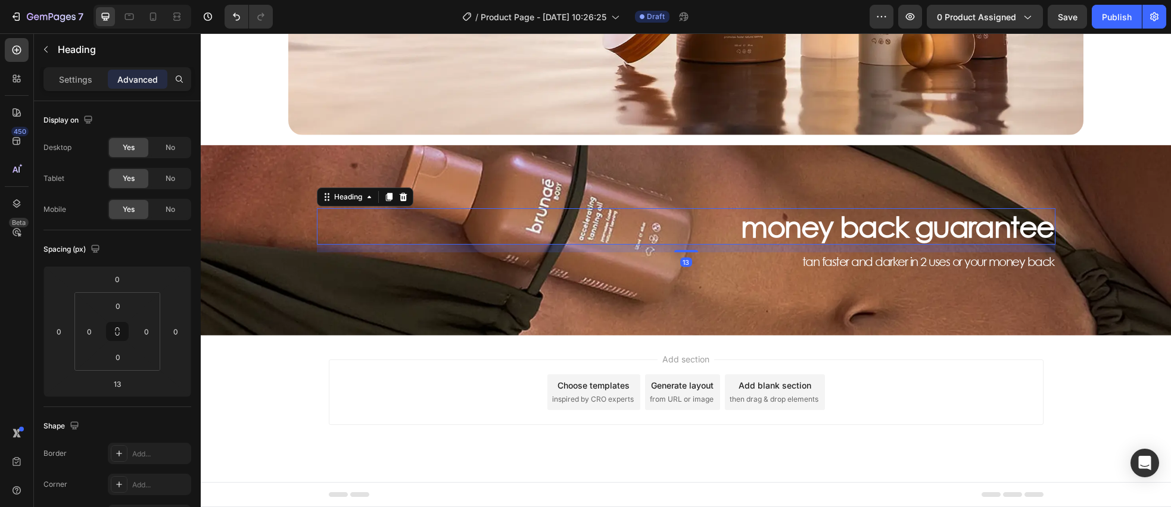
click at [970, 255] on p "tan faster and darker in 2 uses or your money back" at bounding box center [686, 262] width 736 height 17
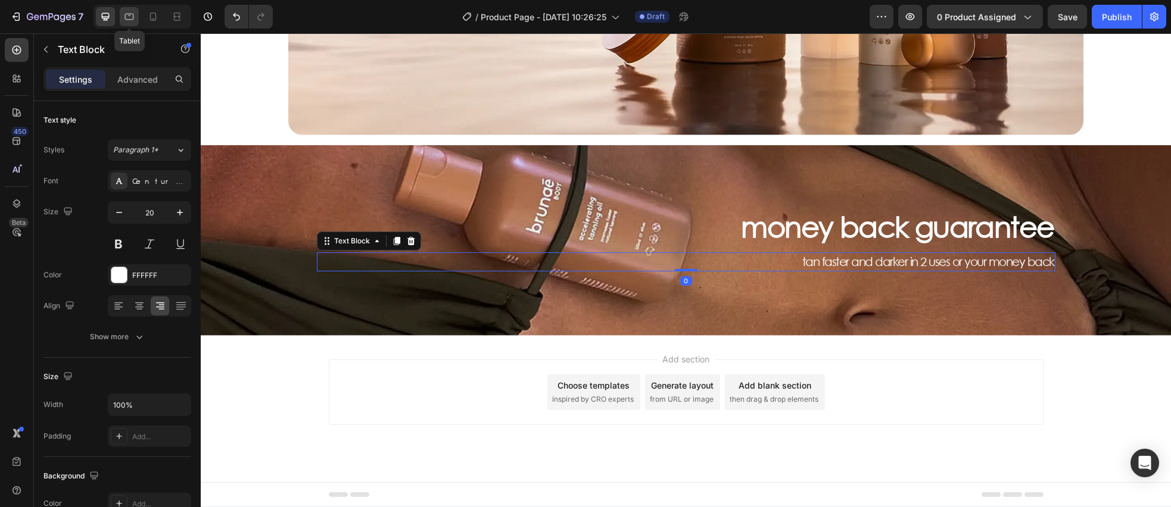
click at [123, 19] on div at bounding box center [129, 16] width 19 height 19
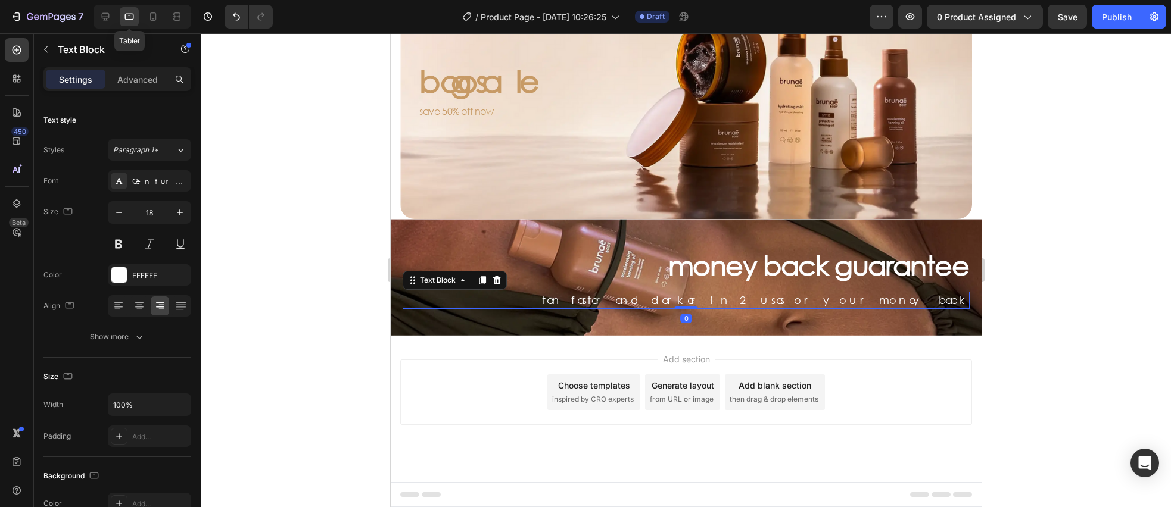
scroll to position [71, 0]
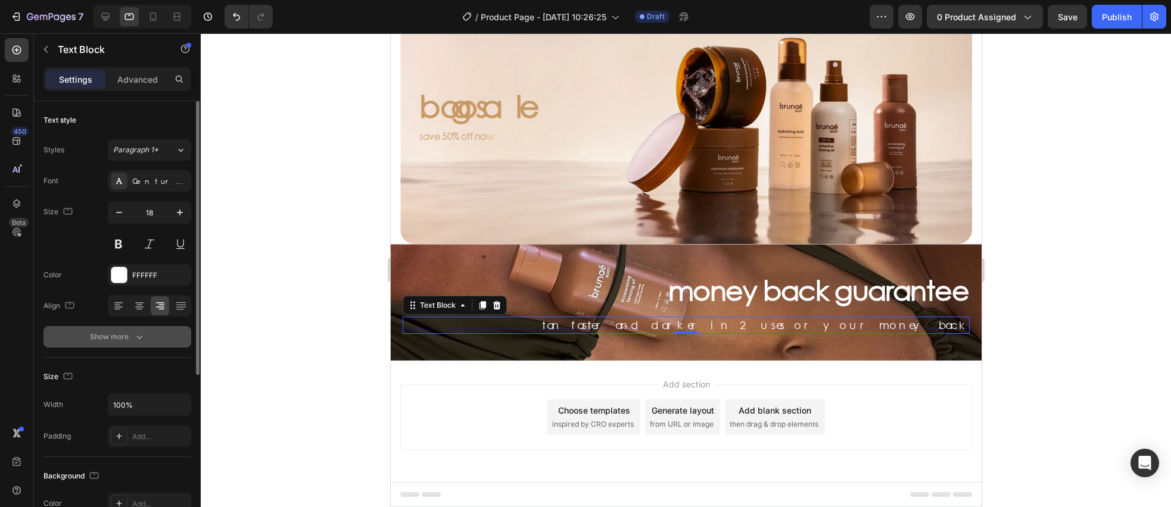
click at [156, 337] on button "Show more" at bounding box center [117, 336] width 148 height 21
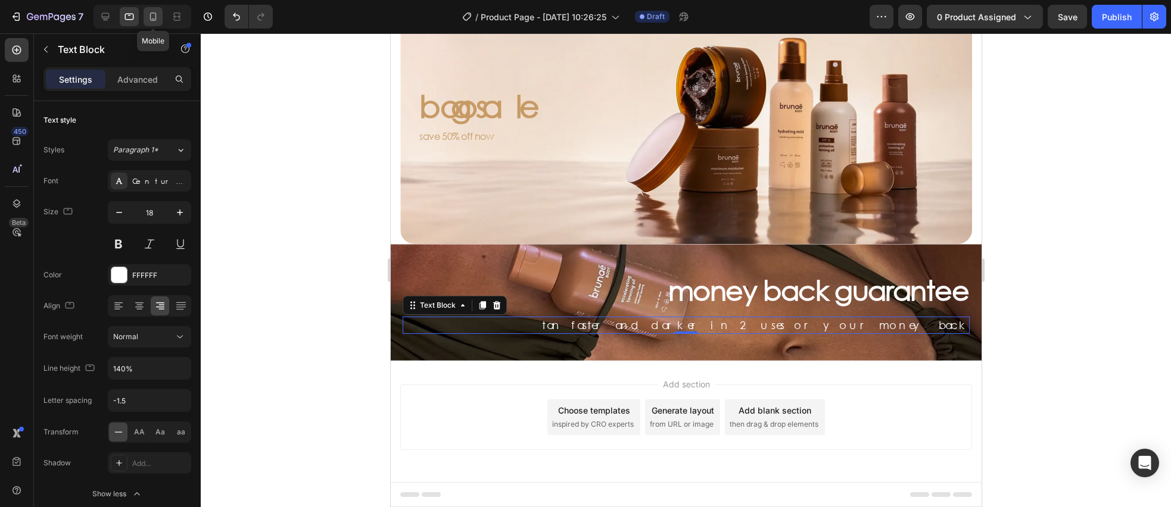
click at [148, 21] on icon at bounding box center [153, 17] width 12 height 12
type input "16"
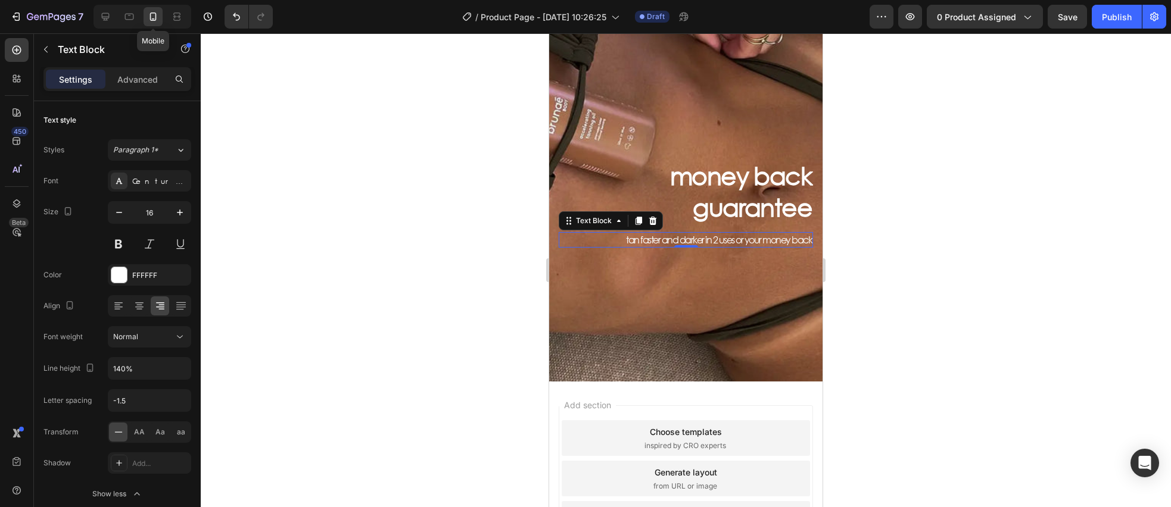
scroll to position [543, 0]
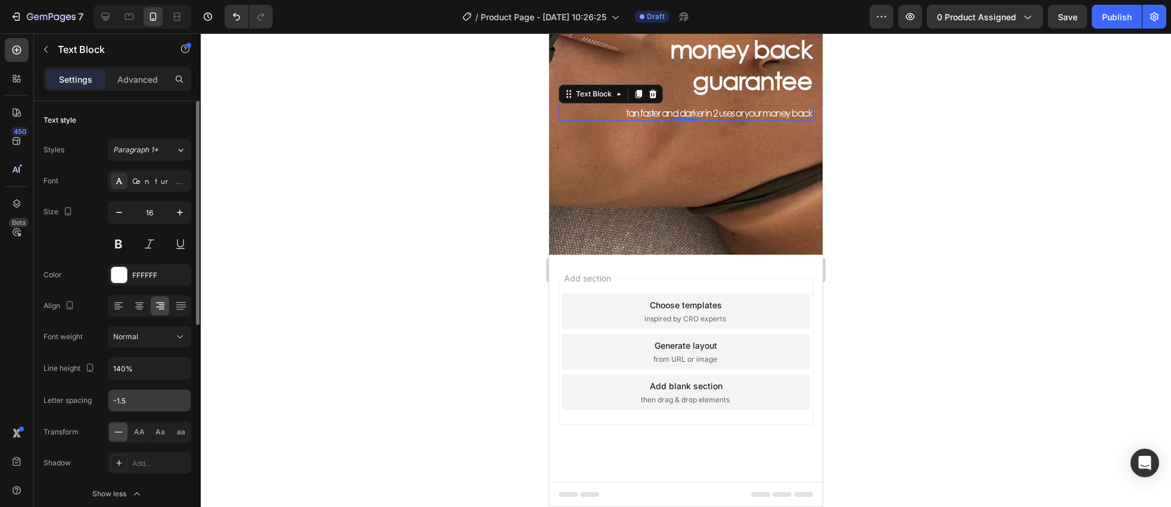
click at [136, 403] on input "-1.5" at bounding box center [149, 400] width 82 height 21
drag, startPoint x: 133, startPoint y: 403, endPoint x: 127, endPoint y: 401, distance: 6.2
click at [133, 403] on input "-1.5" at bounding box center [149, 400] width 82 height 21
click at [123, 401] on input "-1.5" at bounding box center [149, 400] width 82 height 21
drag, startPoint x: 120, startPoint y: 403, endPoint x: 138, endPoint y: 401, distance: 17.3
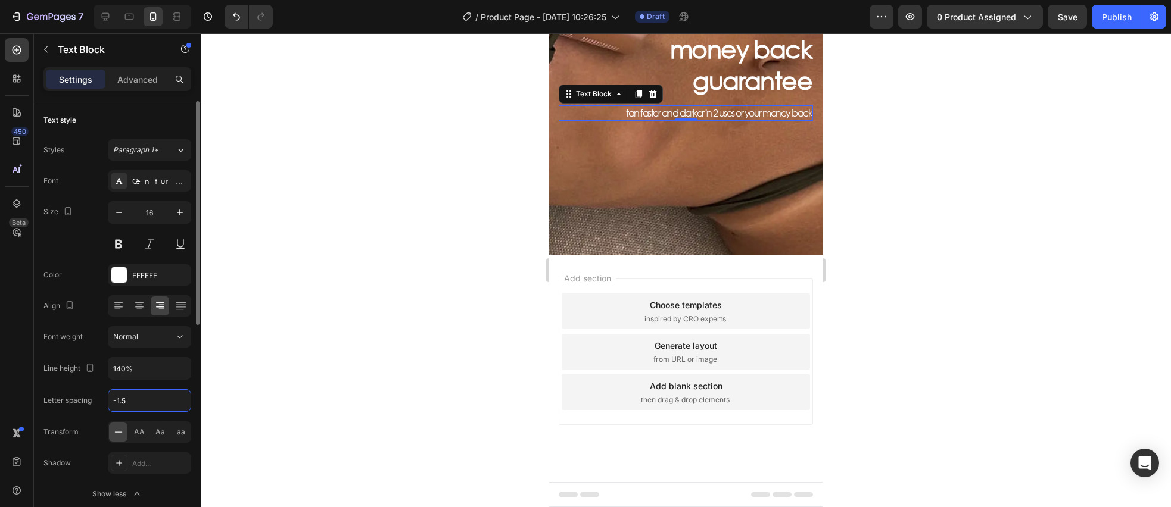
click at [132, 402] on input "-1.5" at bounding box center [149, 400] width 82 height 21
type input "-1.8"
click at [750, 76] on p "money back guarantee" at bounding box center [686, 65] width 252 height 64
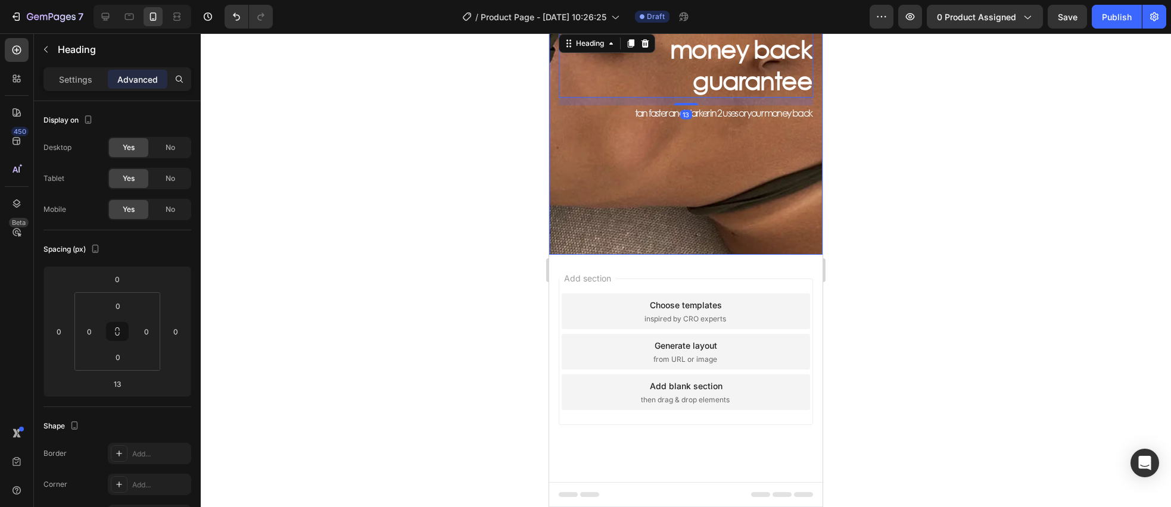
click at [648, 182] on div "Background Image" at bounding box center [685, 76] width 273 height 357
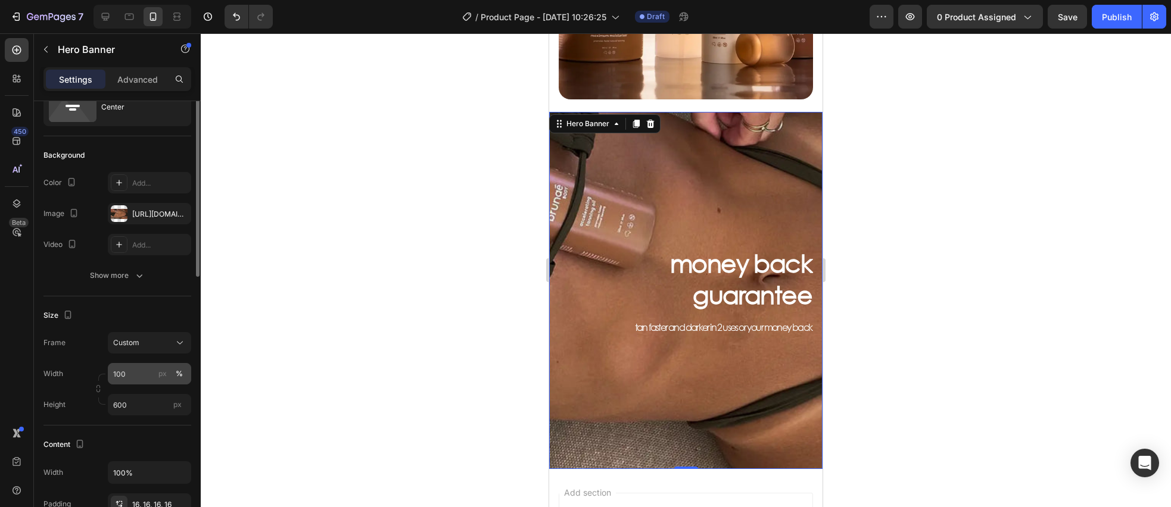
scroll to position [65, 0]
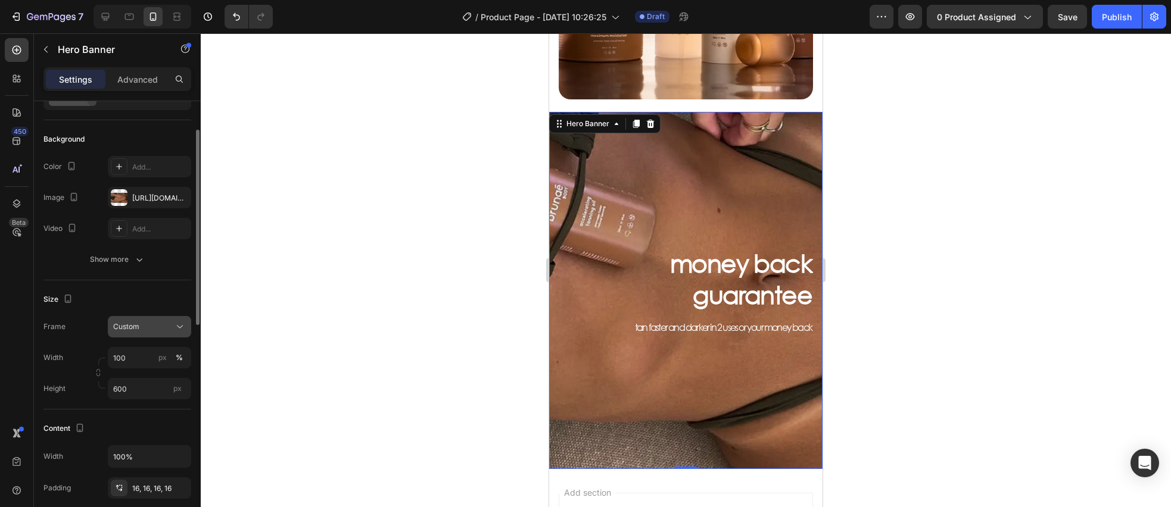
click at [176, 329] on icon at bounding box center [180, 327] width 12 height 12
click at [161, 359] on span "As banner source" at bounding box center [142, 355] width 59 height 11
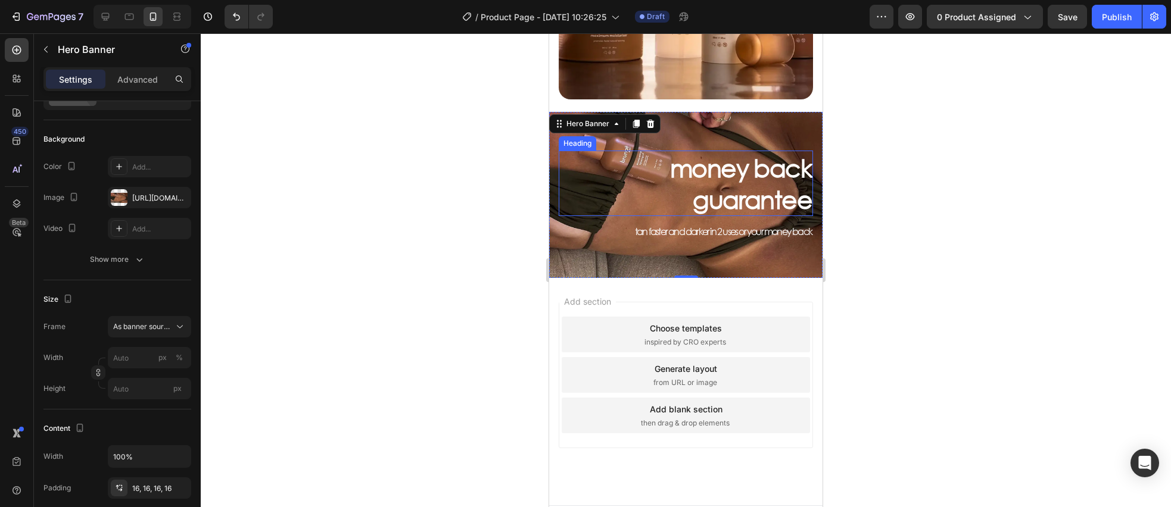
click at [736, 180] on p "money back guarantee" at bounding box center [686, 184] width 252 height 64
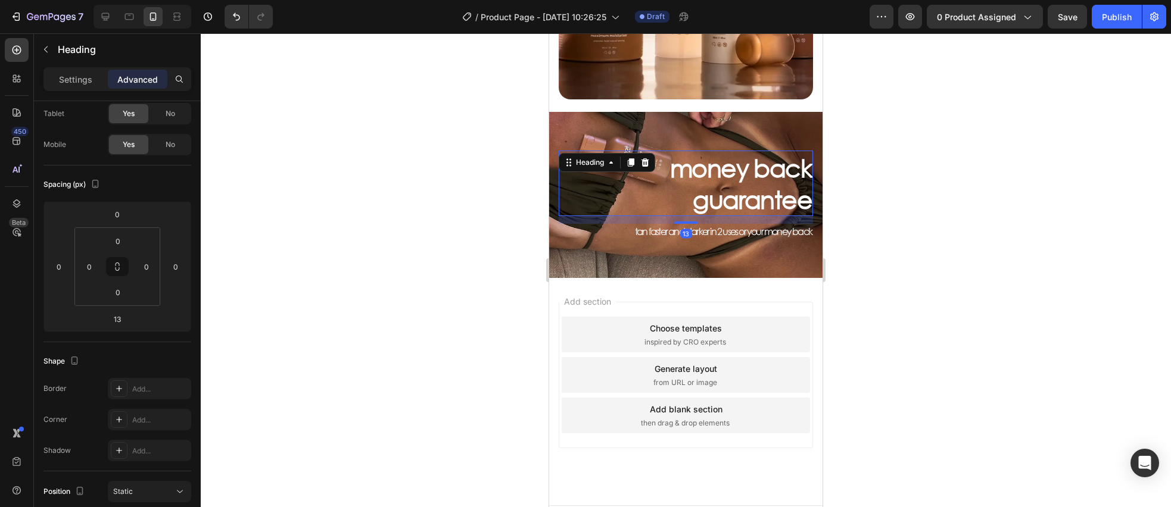
scroll to position [0, 0]
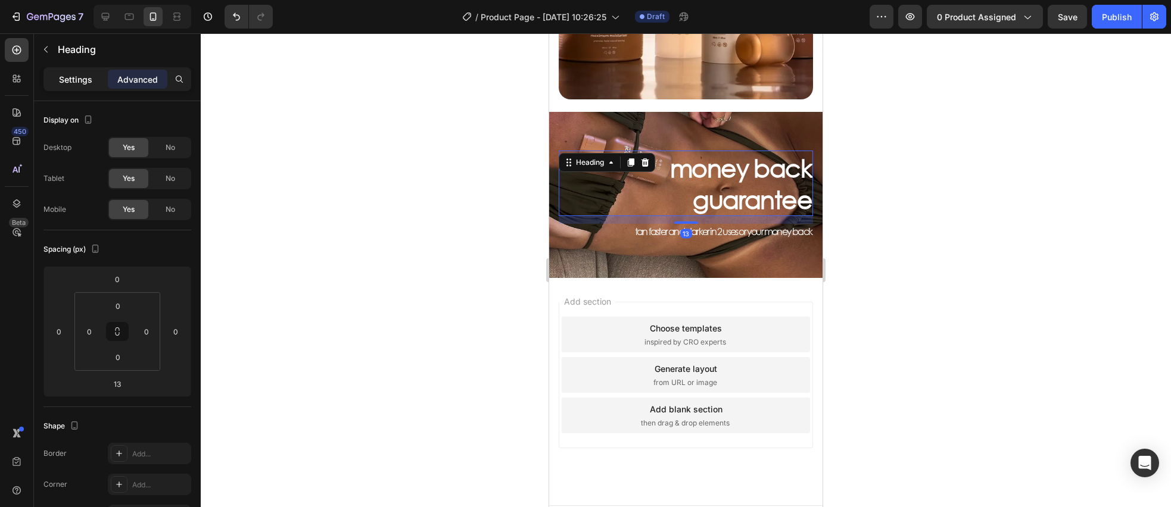
click at [71, 84] on p "Settings" at bounding box center [75, 79] width 33 height 13
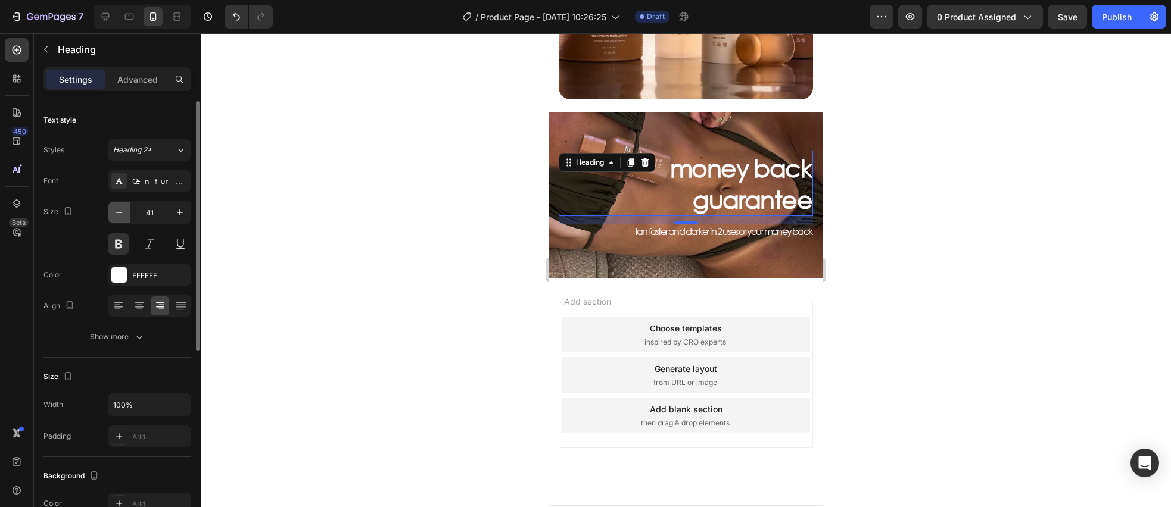
click at [127, 211] on button "button" at bounding box center [118, 212] width 21 height 21
click at [123, 212] on icon "button" at bounding box center [119, 213] width 12 height 12
click at [123, 211] on icon "button" at bounding box center [119, 213] width 12 height 12
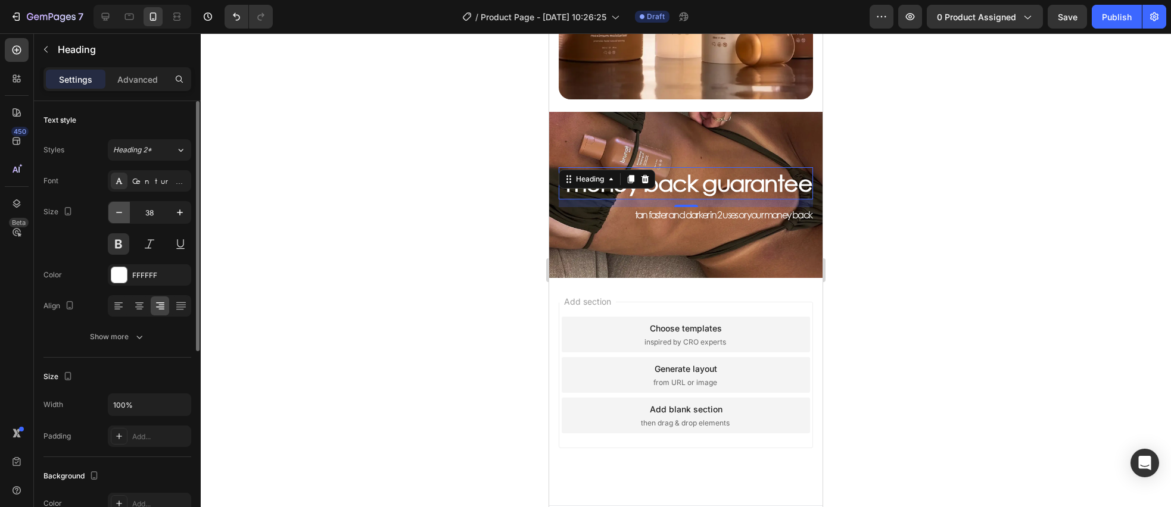
click at [123, 211] on icon "button" at bounding box center [119, 213] width 12 height 12
click at [123, 212] on icon "button" at bounding box center [119, 213] width 12 height 12
type input "36"
click at [137, 310] on icon at bounding box center [139, 306] width 12 height 12
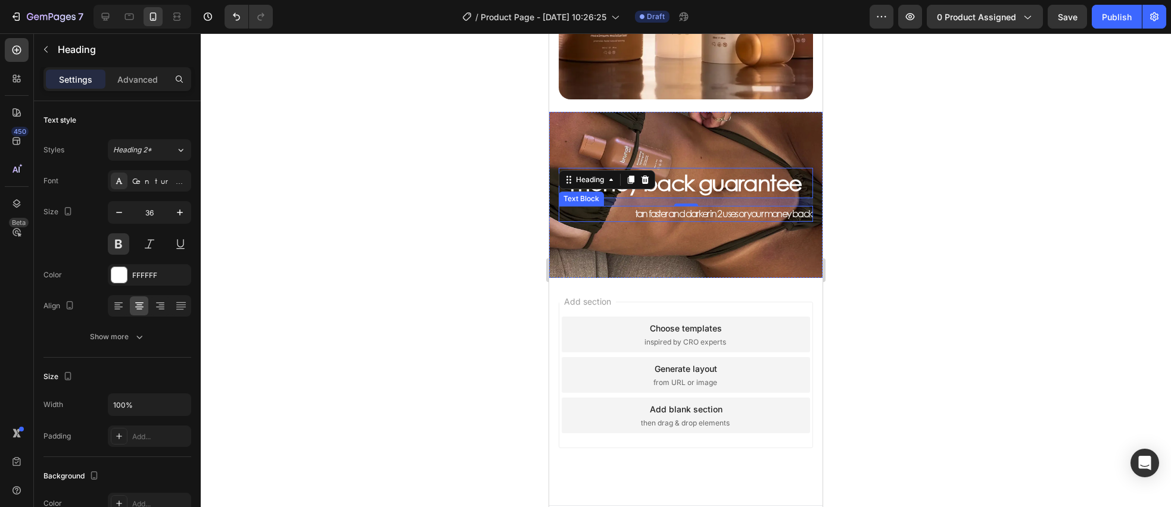
click at [701, 212] on p "tan faster and darker in 2 uses or your money back" at bounding box center [686, 213] width 252 height 13
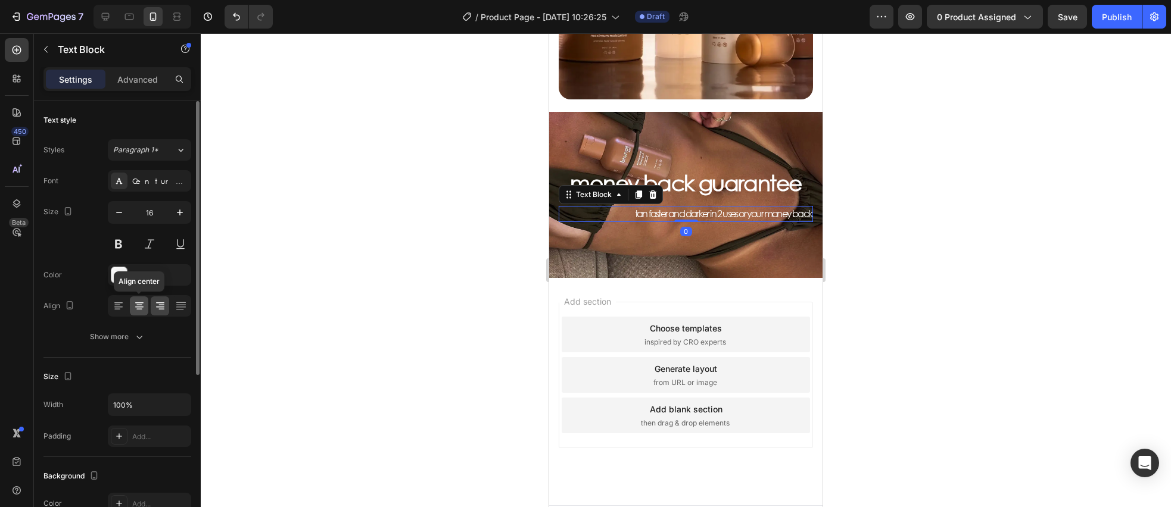
click at [136, 310] on icon at bounding box center [139, 306] width 12 height 12
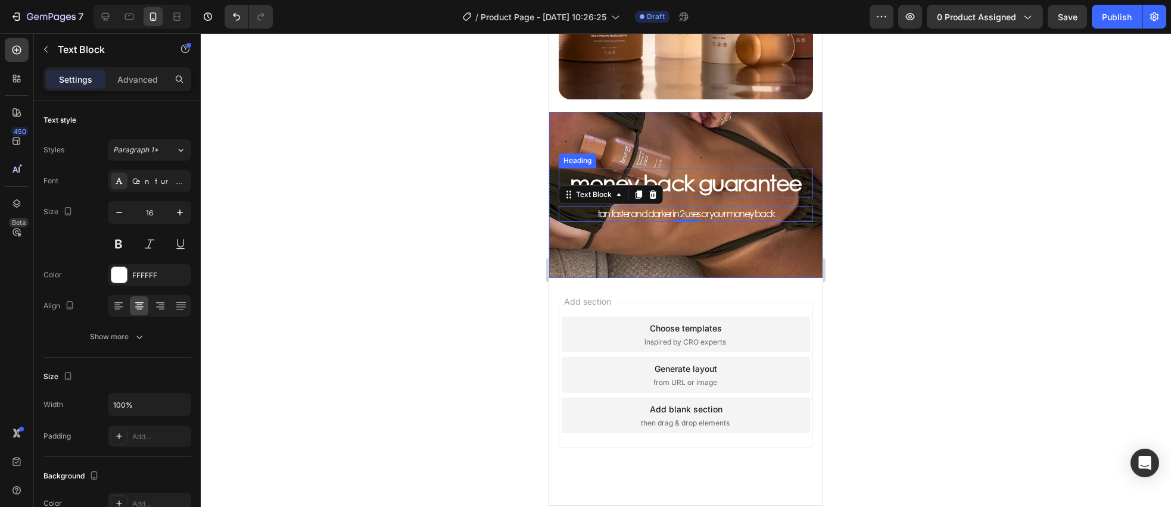
click at [696, 191] on p "money back guarantee" at bounding box center [686, 183] width 252 height 28
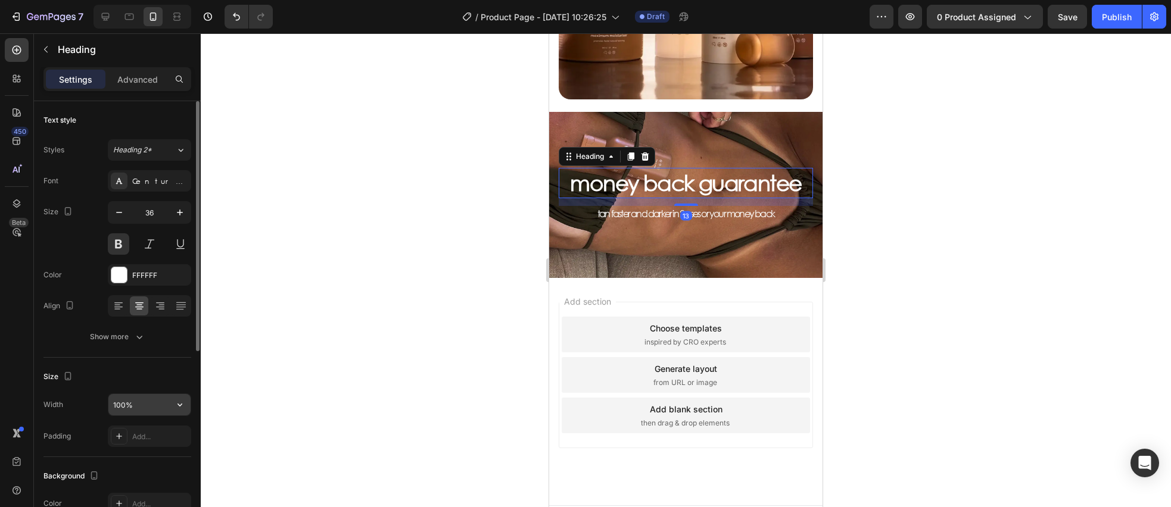
click at [160, 404] on input "100%" at bounding box center [149, 404] width 82 height 21
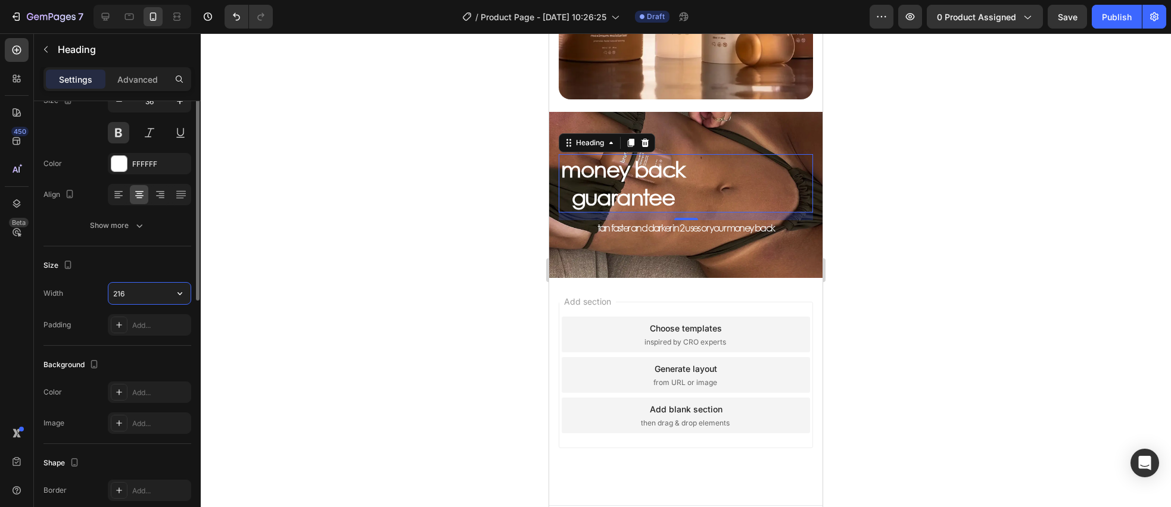
scroll to position [333, 0]
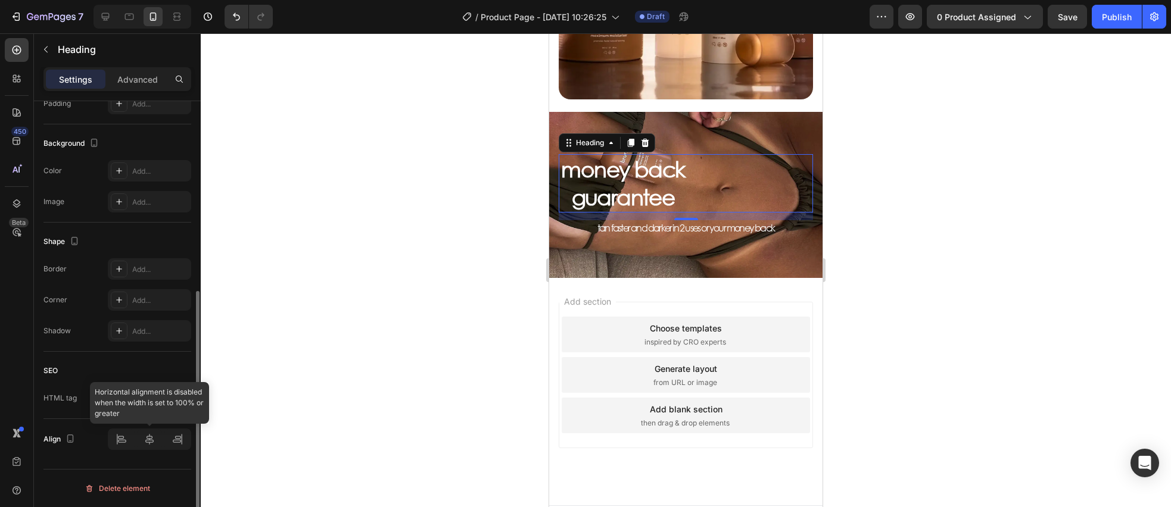
type input "216"
click at [148, 438] on icon at bounding box center [149, 439] width 8 height 11
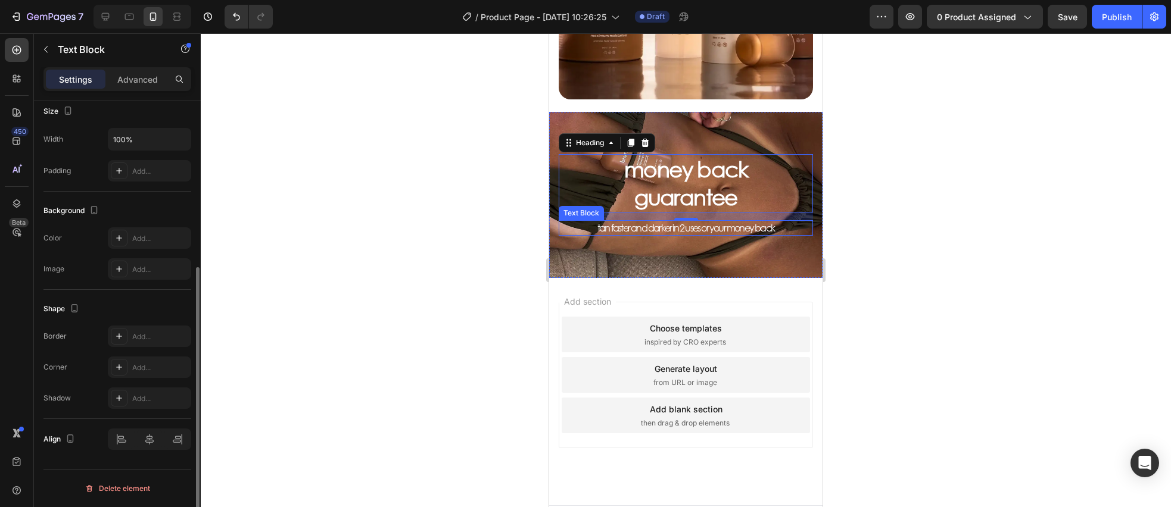
click at [640, 232] on p "tan faster and darker in 2 uses or your money back" at bounding box center [686, 228] width 252 height 13
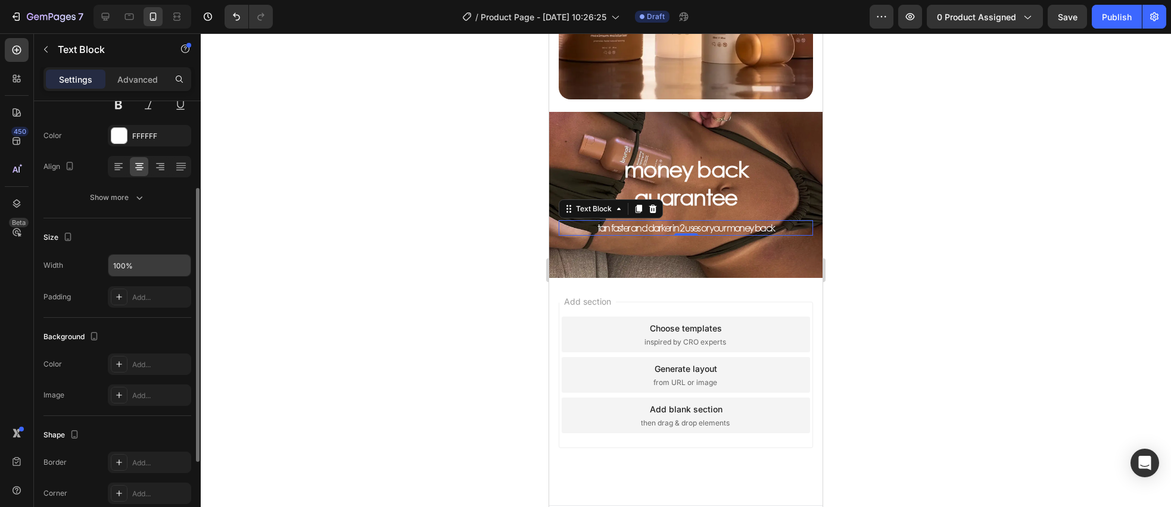
scroll to position [142, 0]
click at [145, 197] on icon "button" at bounding box center [139, 195] width 12 height 12
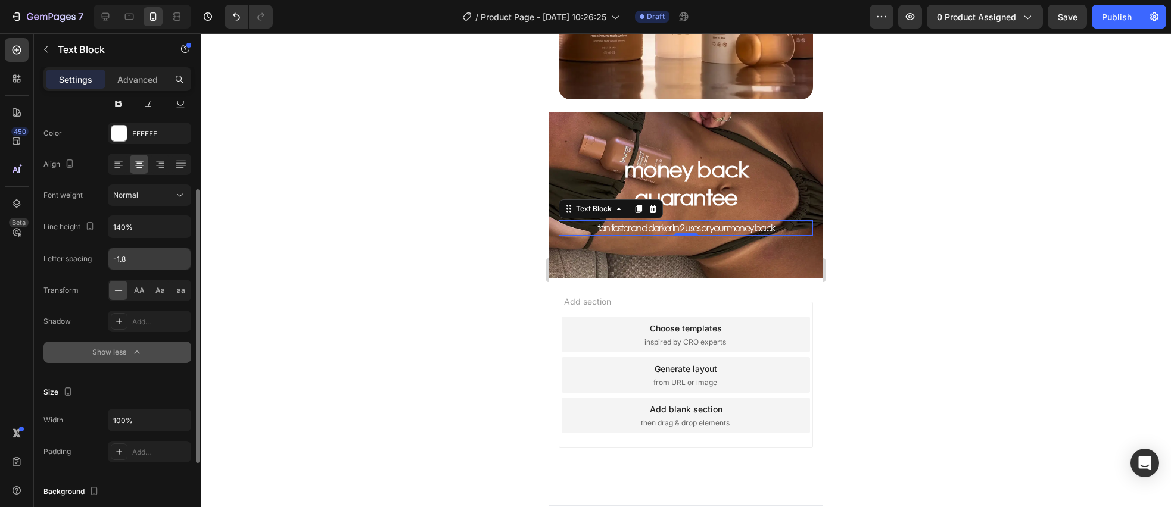
drag, startPoint x: 139, startPoint y: 265, endPoint x: 134, endPoint y: 261, distance: 6.4
click at [139, 265] on input "-1.8" at bounding box center [149, 258] width 82 height 21
click at [130, 259] on input "-1.8" at bounding box center [149, 258] width 82 height 21
drag, startPoint x: 117, startPoint y: 256, endPoint x: 143, endPoint y: 257, distance: 26.2
click at [143, 257] on input "-1.8" at bounding box center [149, 258] width 82 height 21
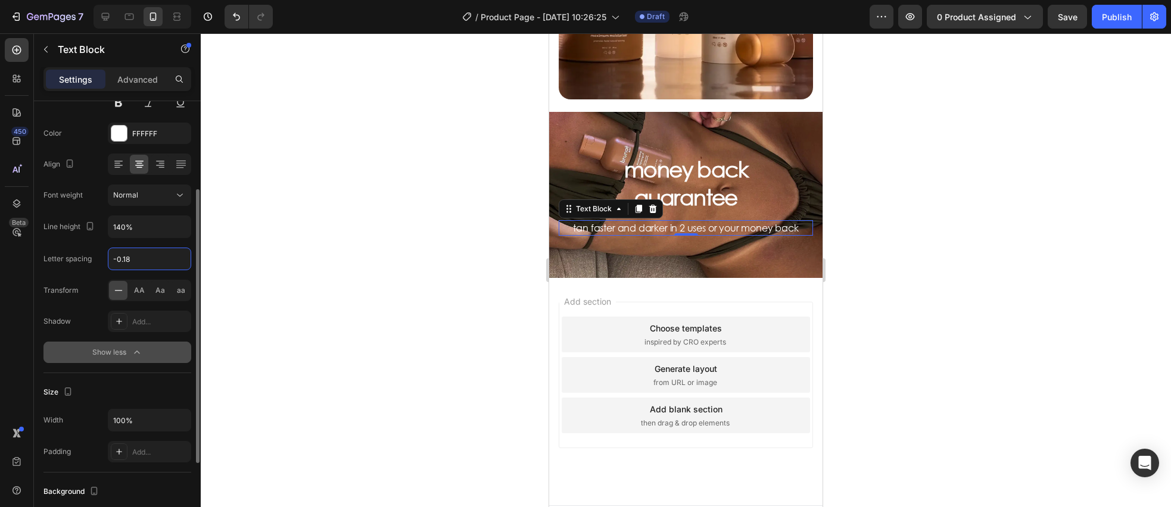
type input "-0.18"
click at [89, 250] on div "Letter spacing" at bounding box center [67, 259] width 48 height 19
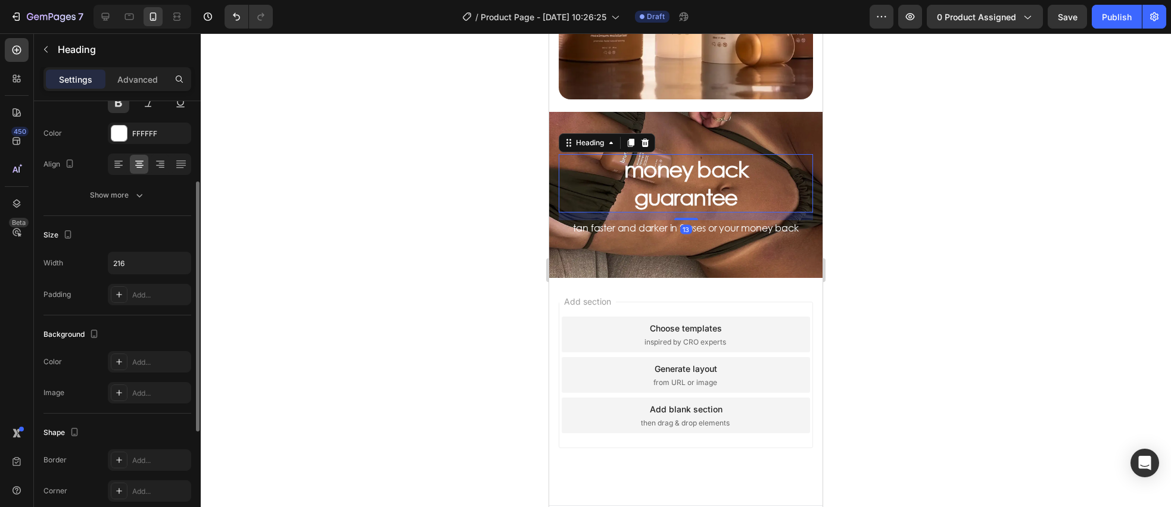
click at [707, 204] on p "money back guarantee" at bounding box center [686, 183] width 126 height 56
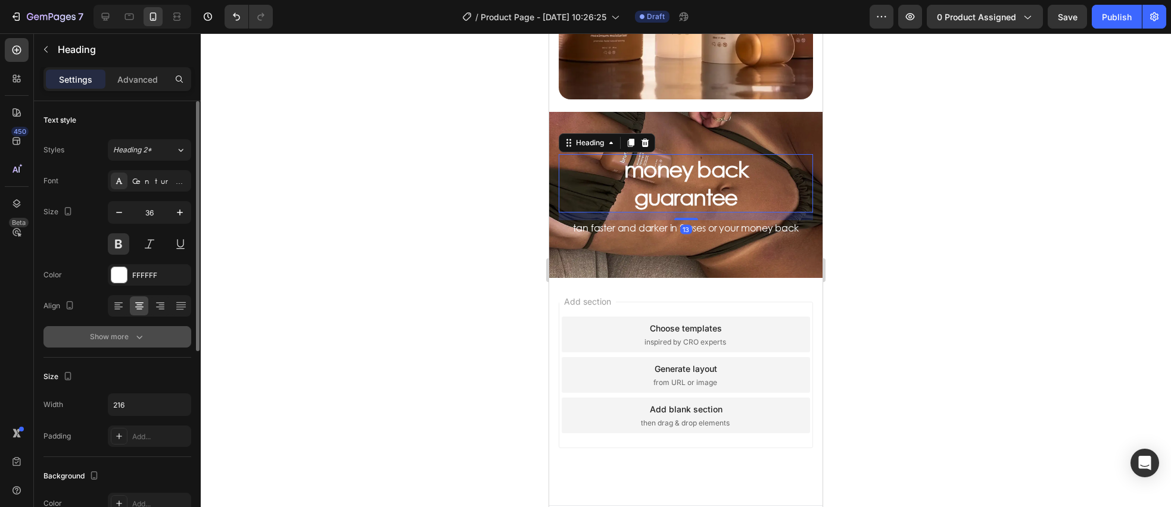
click at [140, 344] on button "Show more" at bounding box center [117, 336] width 148 height 21
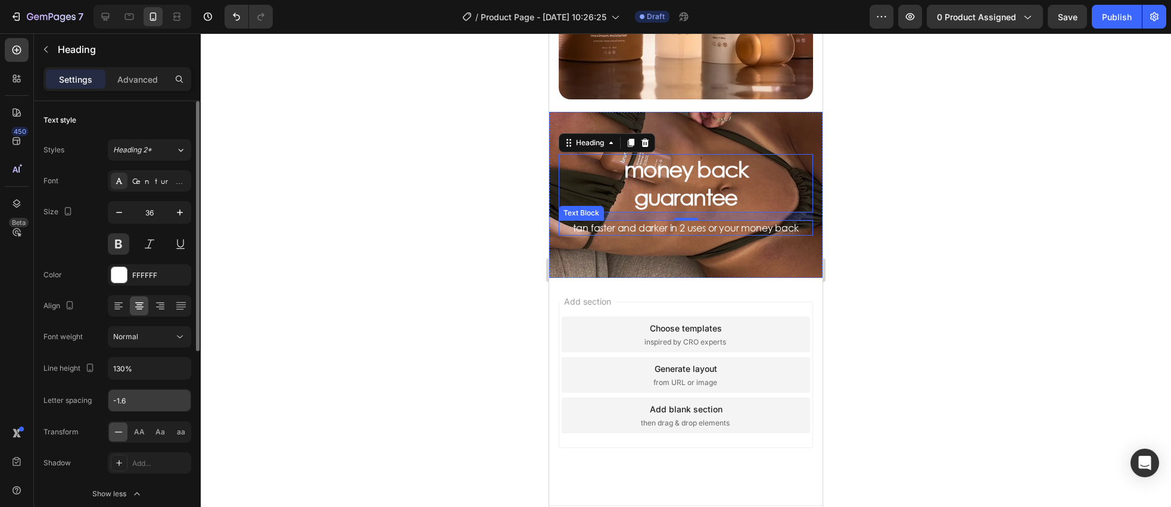
click at [141, 397] on input "-1.6" at bounding box center [149, 400] width 82 height 21
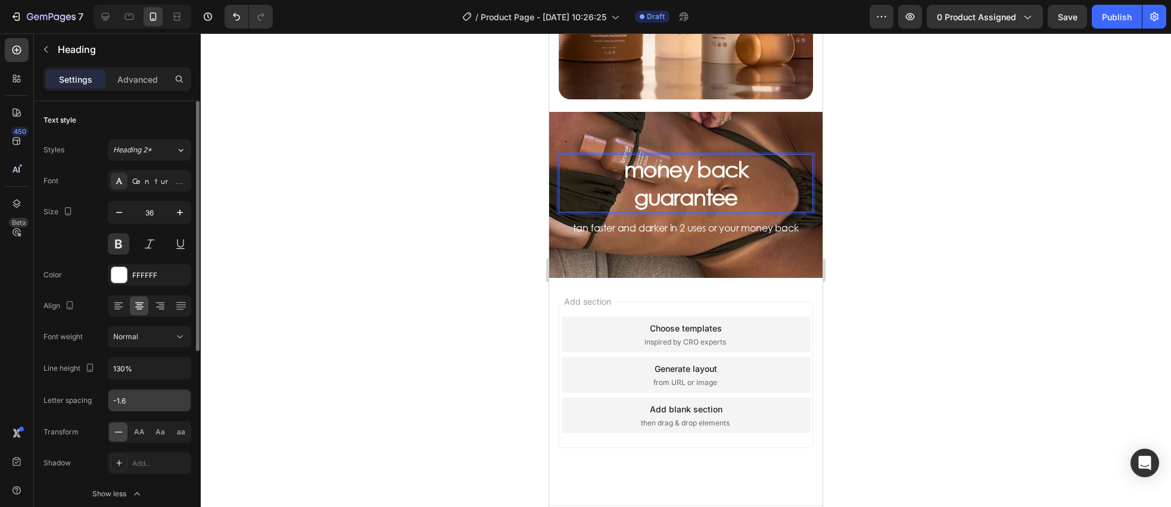
click at [127, 398] on input "-1.6" at bounding box center [149, 400] width 82 height 21
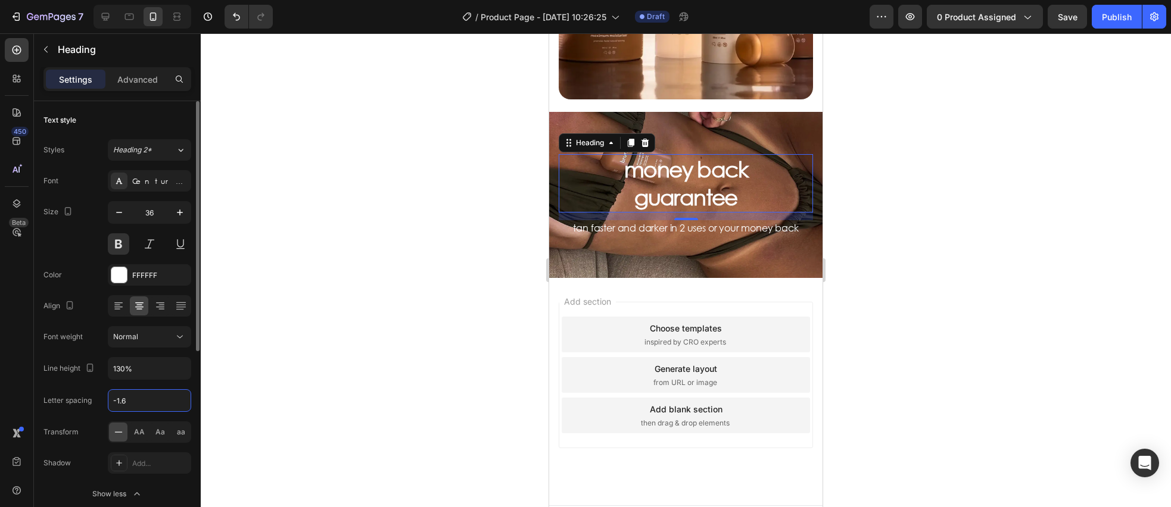
click at [132, 401] on input "-1.6" at bounding box center [149, 400] width 82 height 21
drag, startPoint x: 123, startPoint y: 401, endPoint x: 132, endPoint y: 400, distance: 8.4
click at [129, 400] on input "-1.6" at bounding box center [149, 400] width 82 height 21
type input "-1.5"
click at [378, 205] on div at bounding box center [686, 270] width 970 height 474
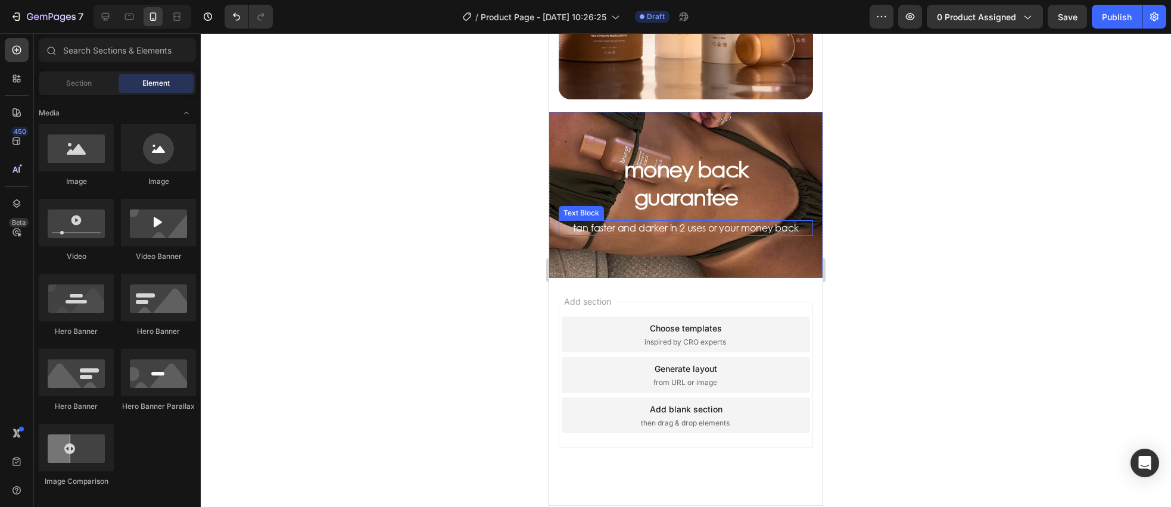
click at [621, 227] on p "tan faster and darker in 2 uses or your money back" at bounding box center [686, 228] width 252 height 13
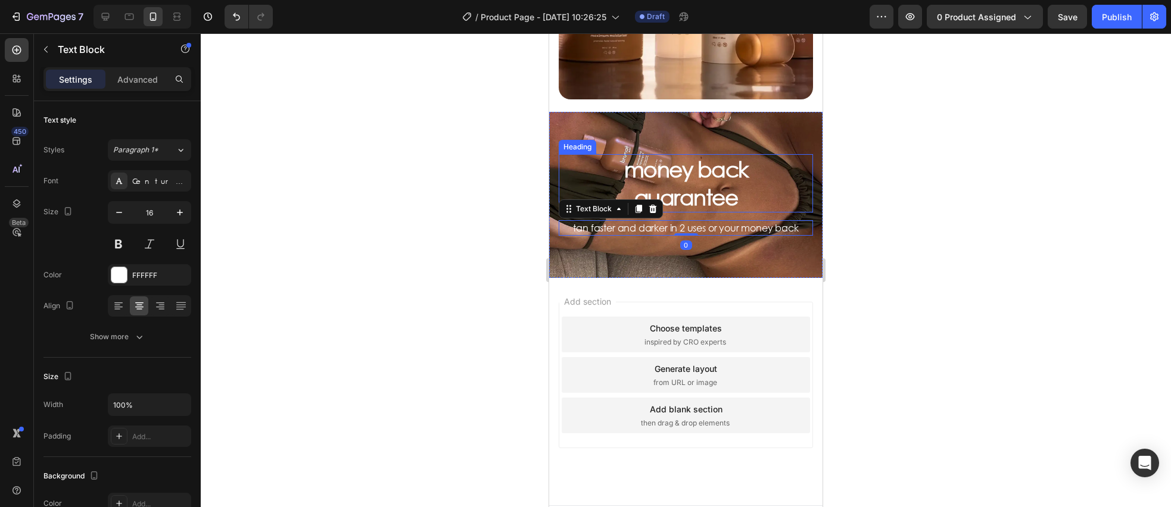
click at [677, 177] on p "money back guarantee" at bounding box center [686, 183] width 126 height 56
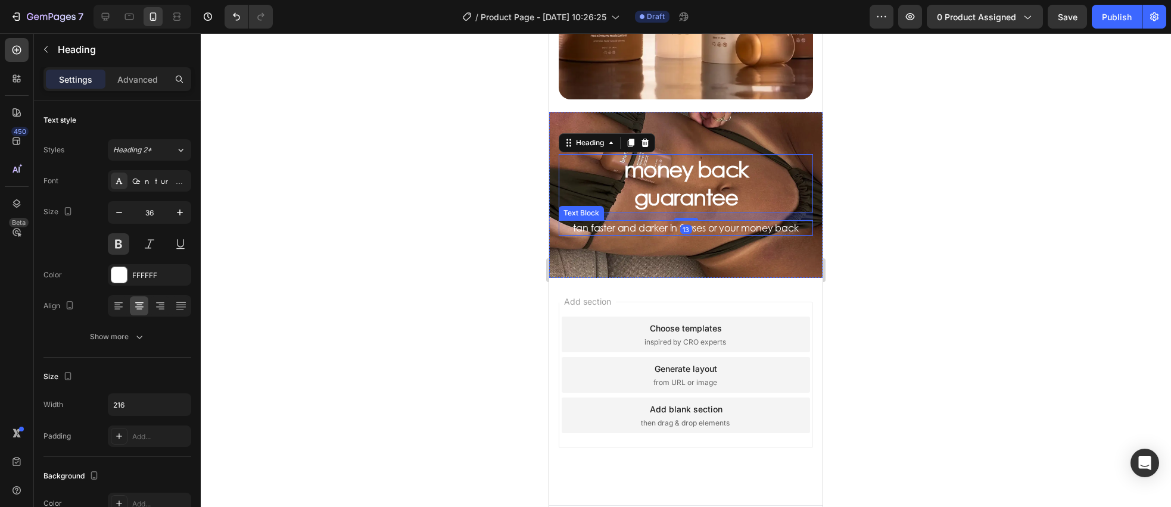
click at [655, 228] on p "tan faster and darker in 2 uses or your money back" at bounding box center [686, 228] width 252 height 13
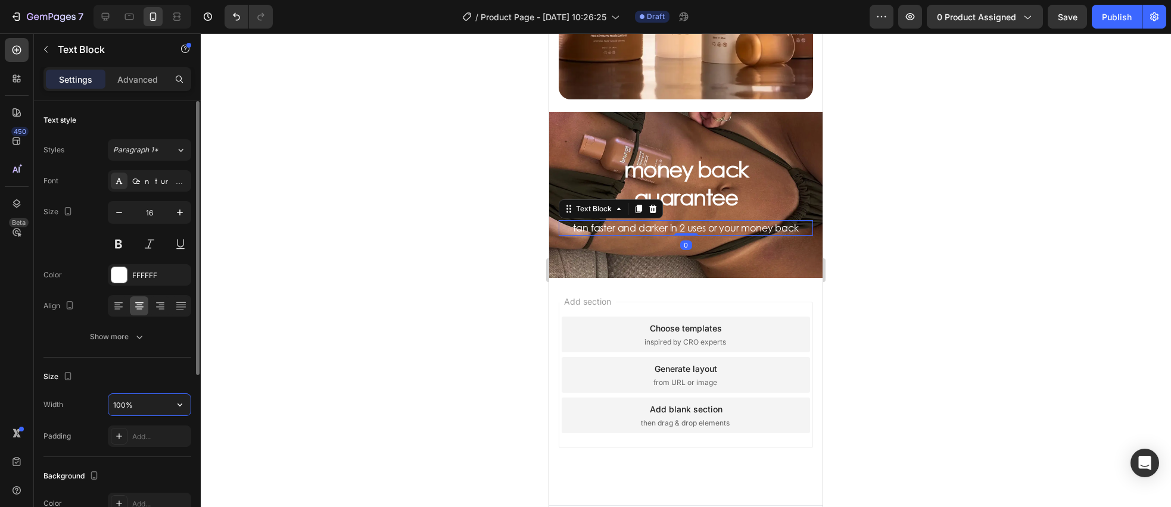
click at [144, 409] on input "100%" at bounding box center [149, 404] width 82 height 21
click at [144, 410] on input "100%" at bounding box center [149, 404] width 82 height 21
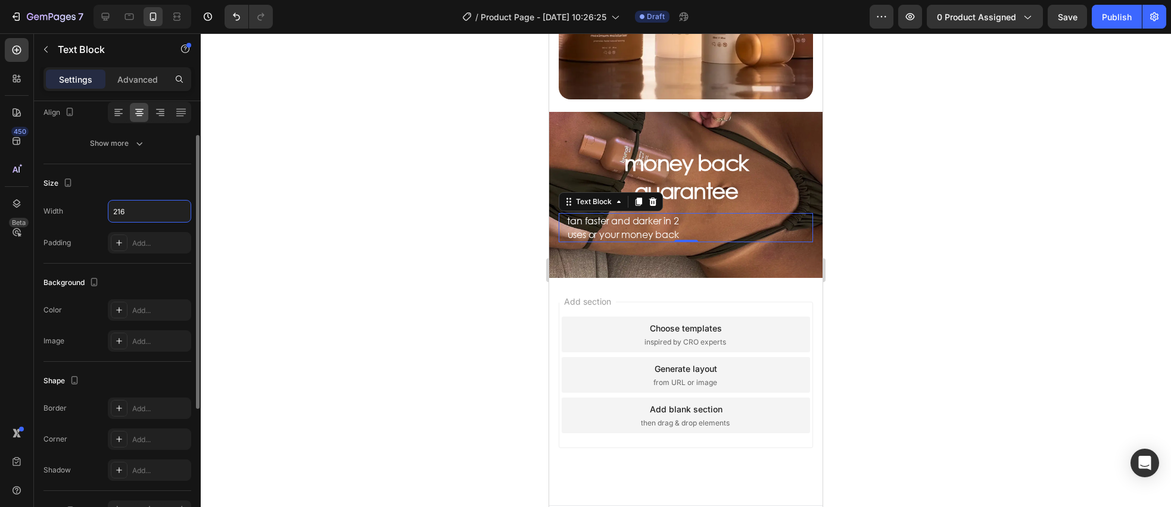
scroll to position [266, 0]
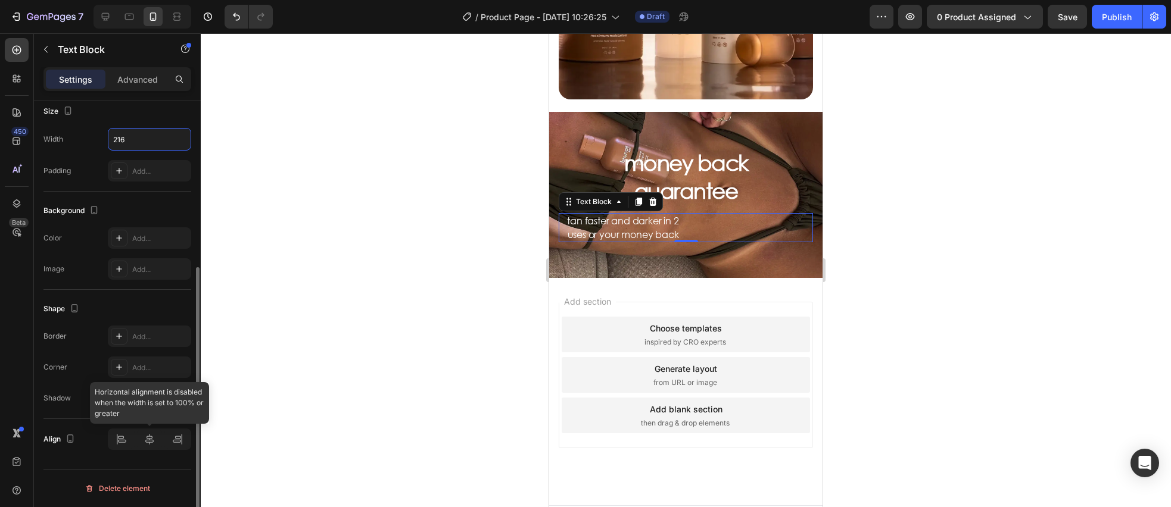
type input "216"
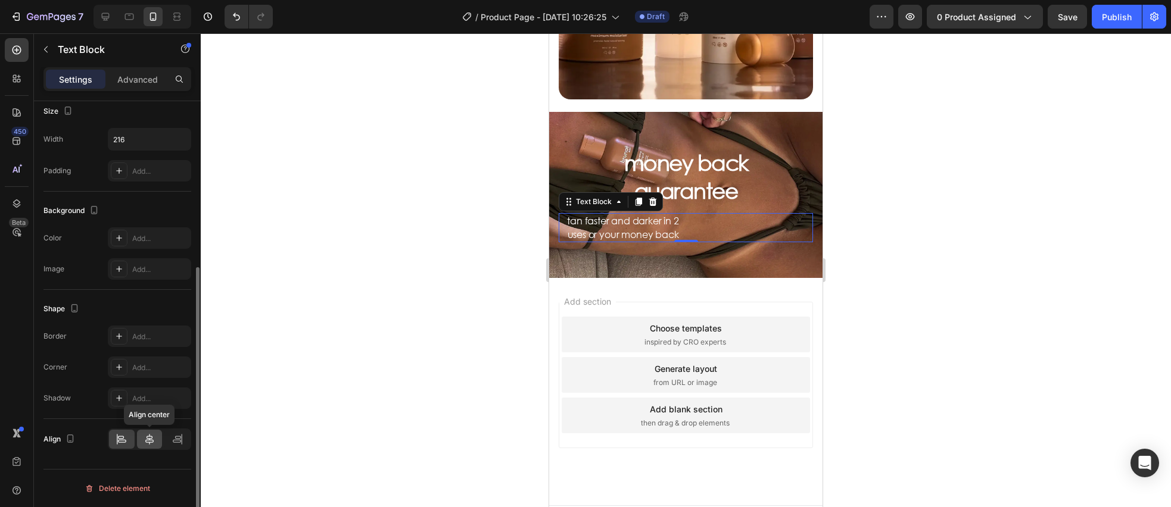
click at [148, 438] on icon at bounding box center [150, 440] width 12 height 12
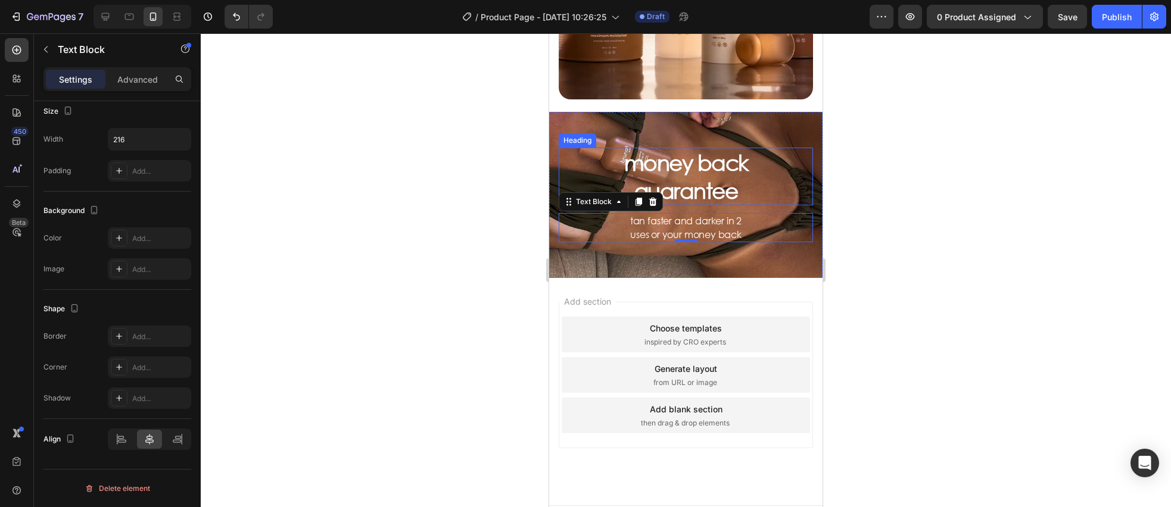
click at [700, 173] on p "money back guarantee" at bounding box center [686, 177] width 126 height 56
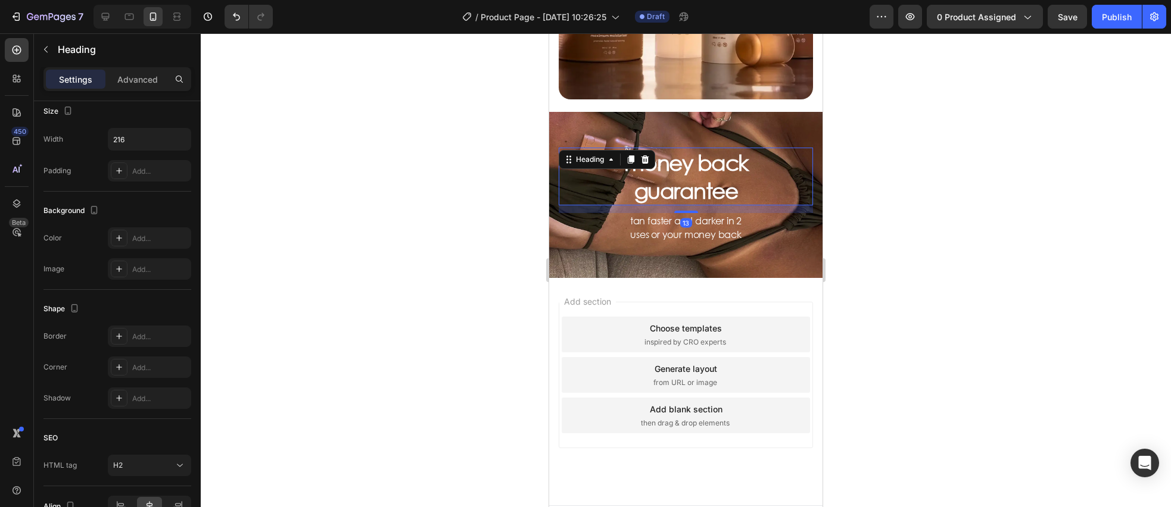
scroll to position [0, 0]
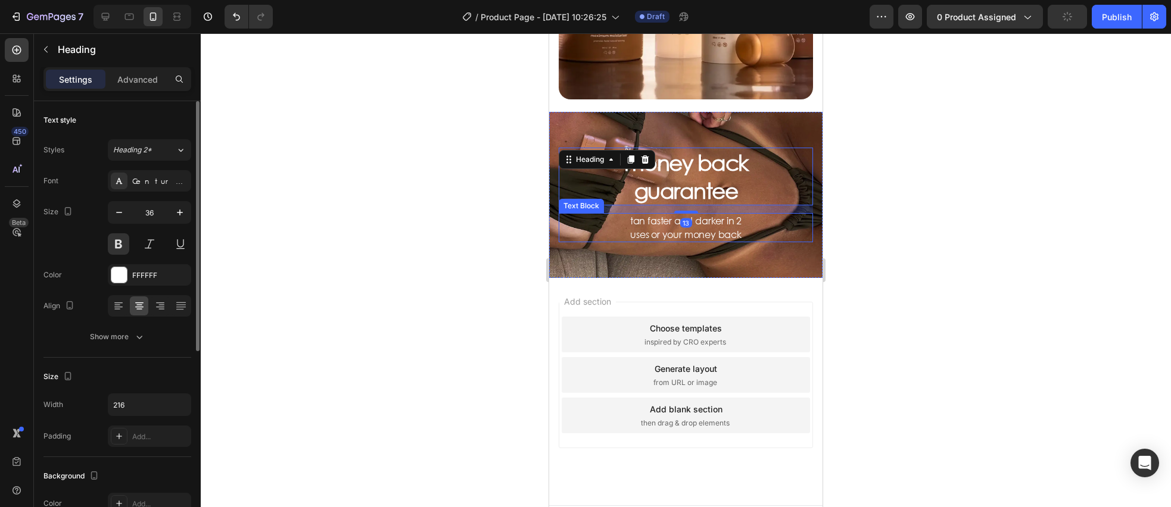
click at [685, 228] on p "tan faster and darker in 2 uses or your money back" at bounding box center [686, 227] width 126 height 27
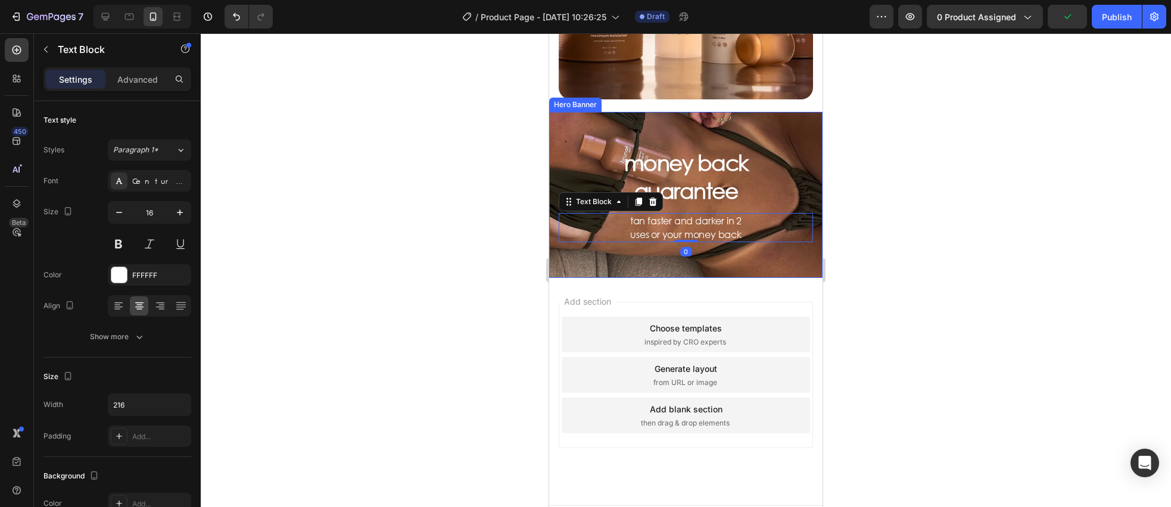
click at [567, 266] on div "Background Image" at bounding box center [685, 195] width 273 height 166
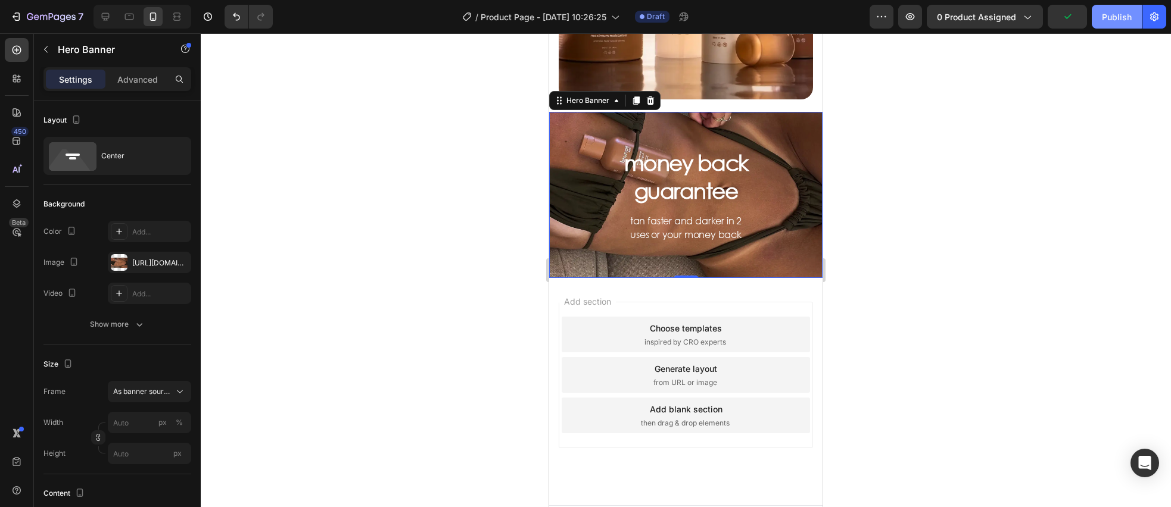
click at [1103, 11] on div "Publish" at bounding box center [1117, 17] width 30 height 13
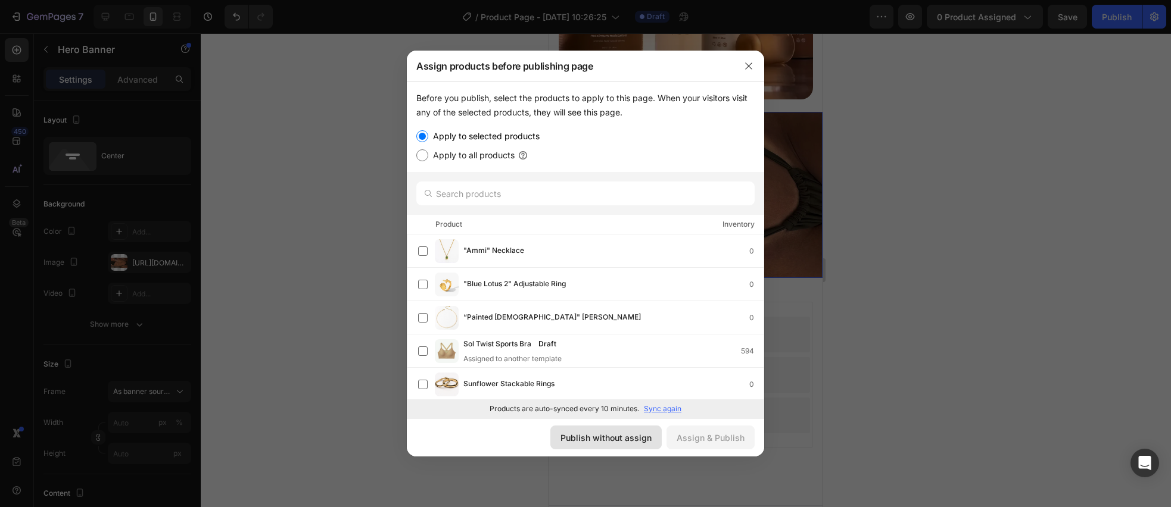
click at [595, 432] on div "Publish without assign" at bounding box center [605, 438] width 91 height 13
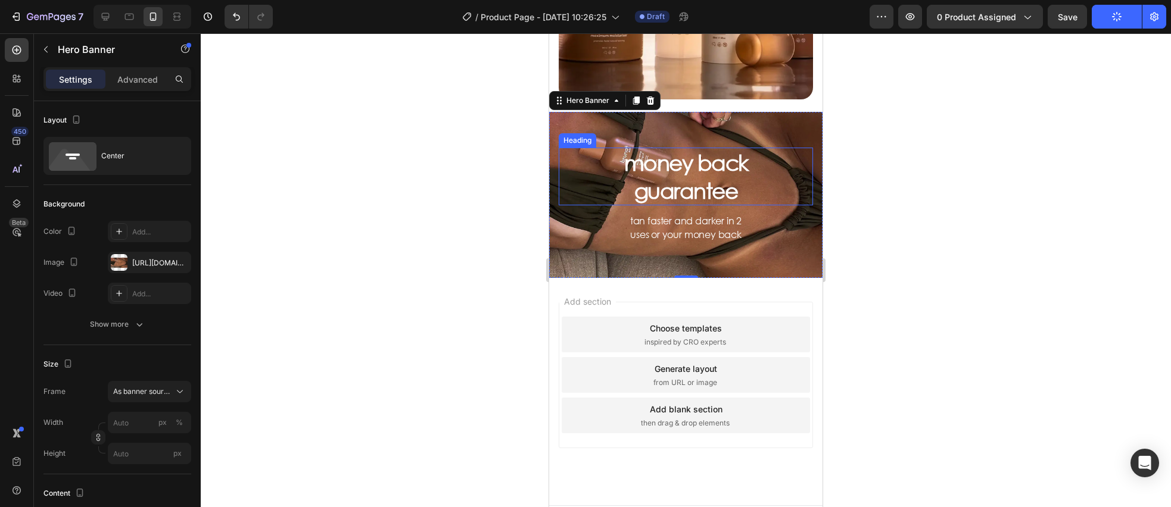
click at [709, 158] on p "money back guarantee" at bounding box center [686, 177] width 126 height 56
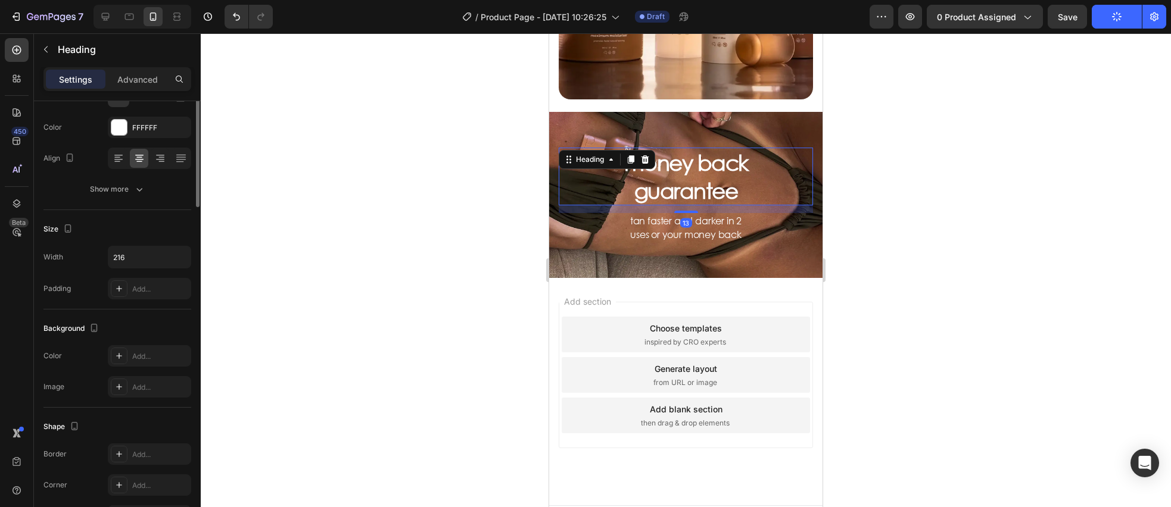
scroll to position [333, 0]
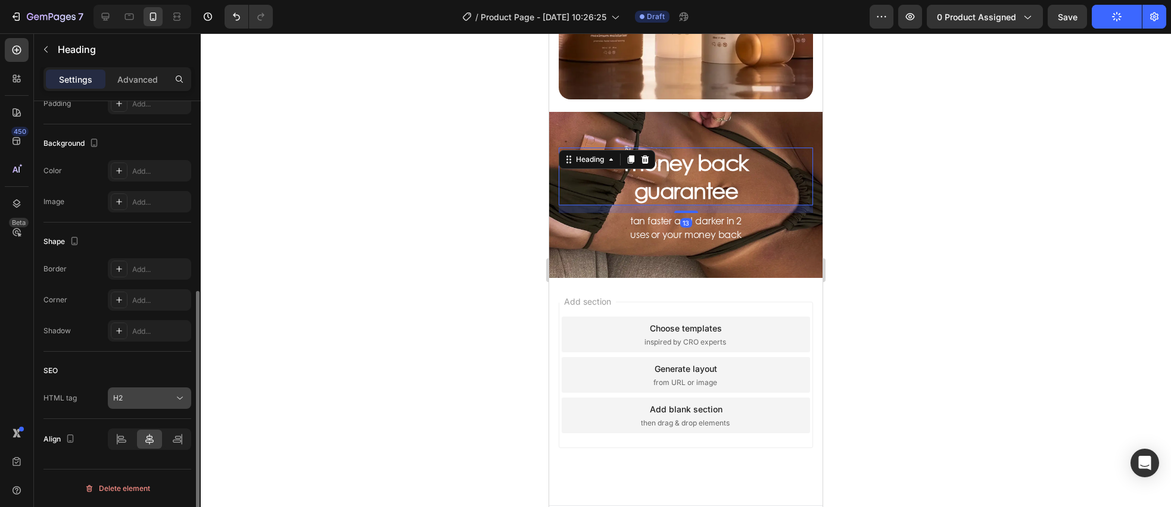
click at [176, 400] on icon at bounding box center [180, 399] width 12 height 12
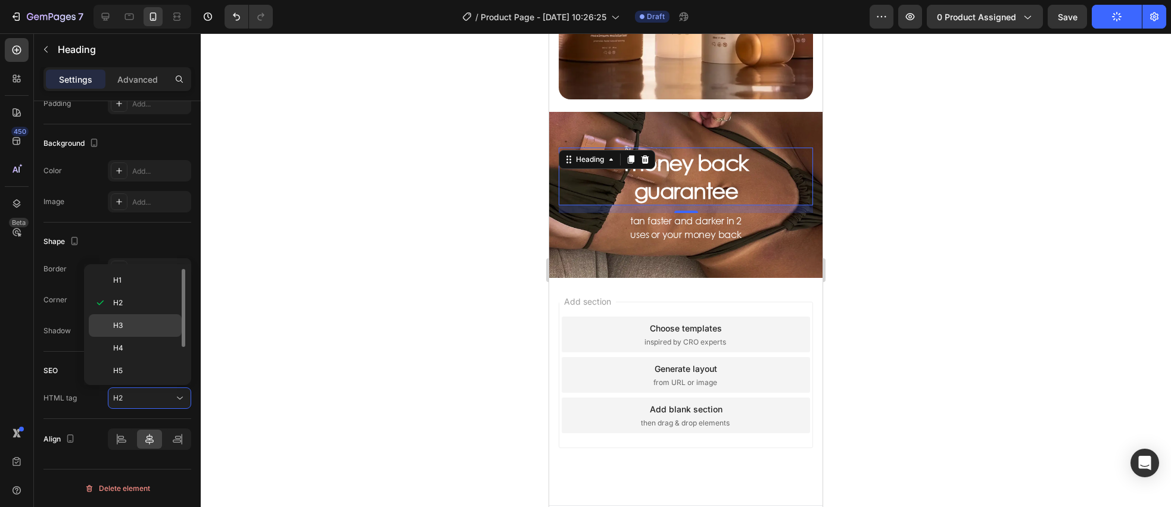
click at [153, 337] on div "H3" at bounding box center [135, 348] width 93 height 23
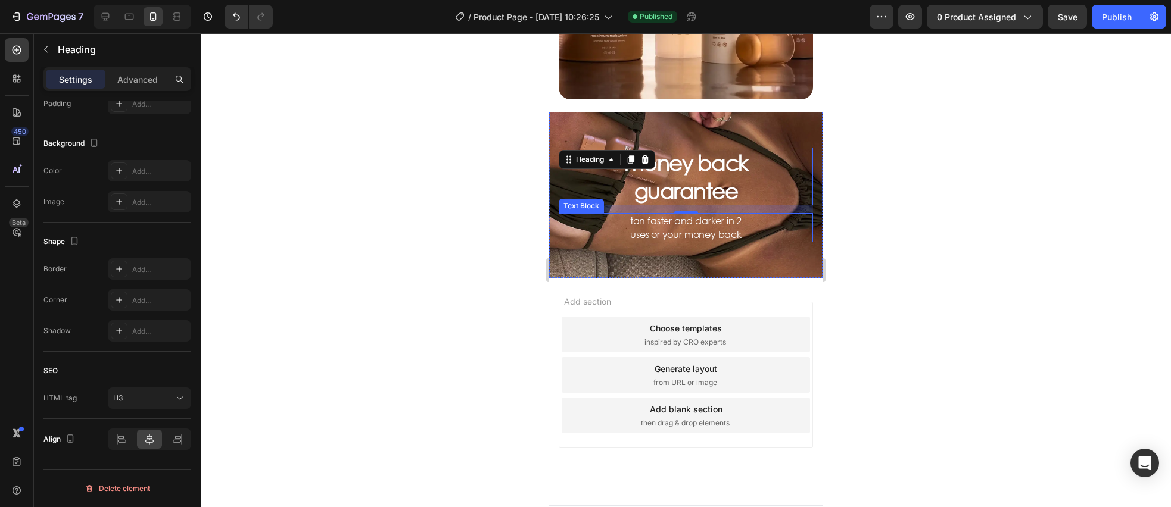
click at [623, 232] on p "tan faster and darker in 2 uses or your money back" at bounding box center [686, 227] width 126 height 27
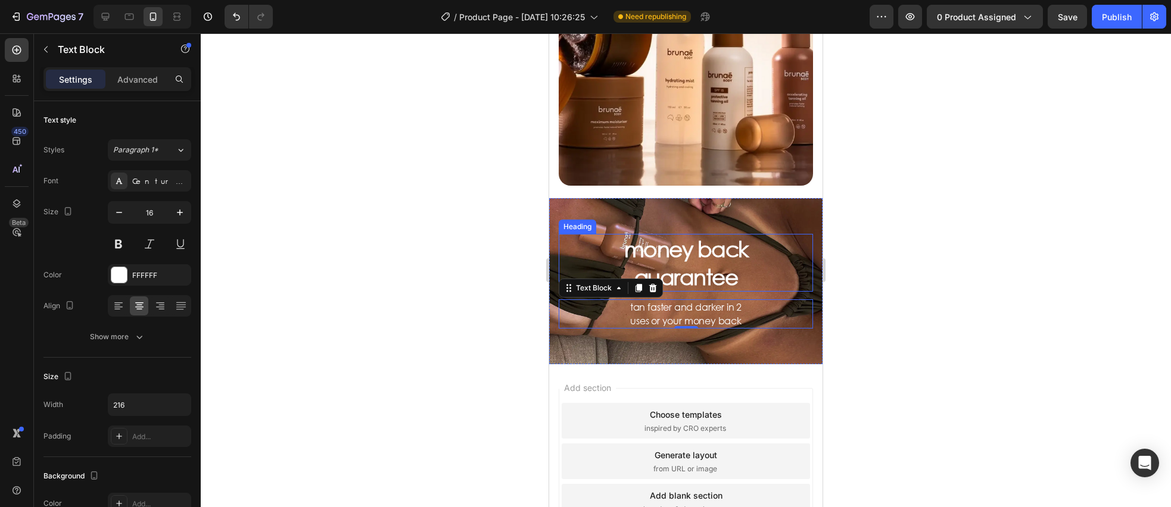
scroll to position [138, 0]
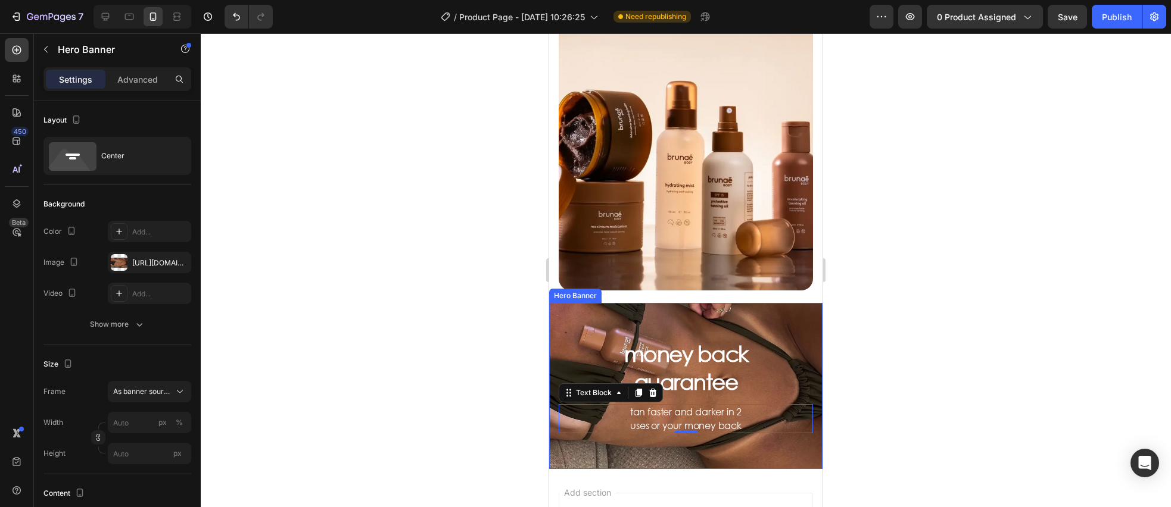
click at [788, 312] on div "Background Image" at bounding box center [685, 386] width 273 height 166
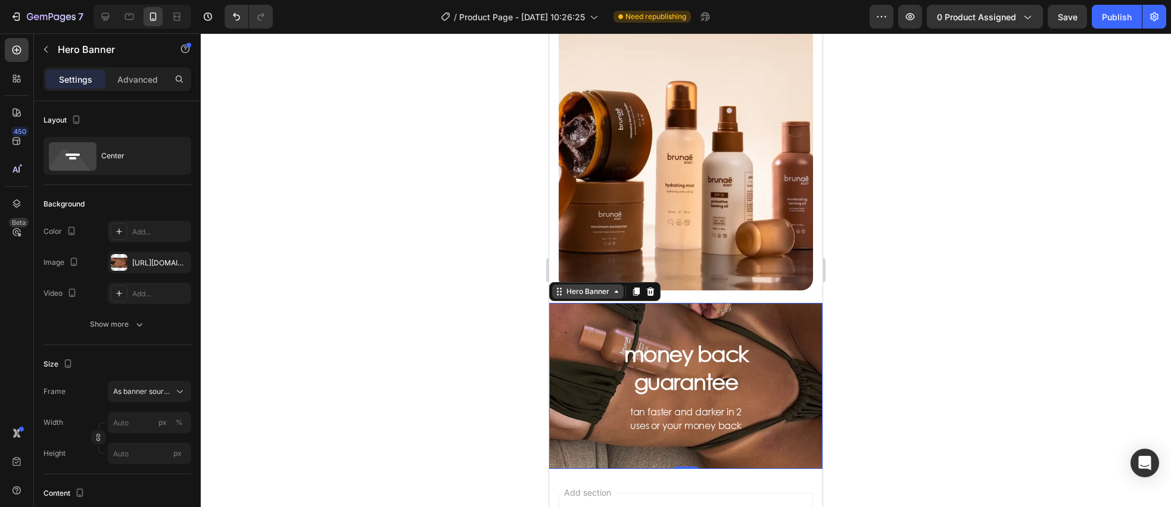
click at [569, 293] on div "Hero Banner" at bounding box center [588, 291] width 48 height 11
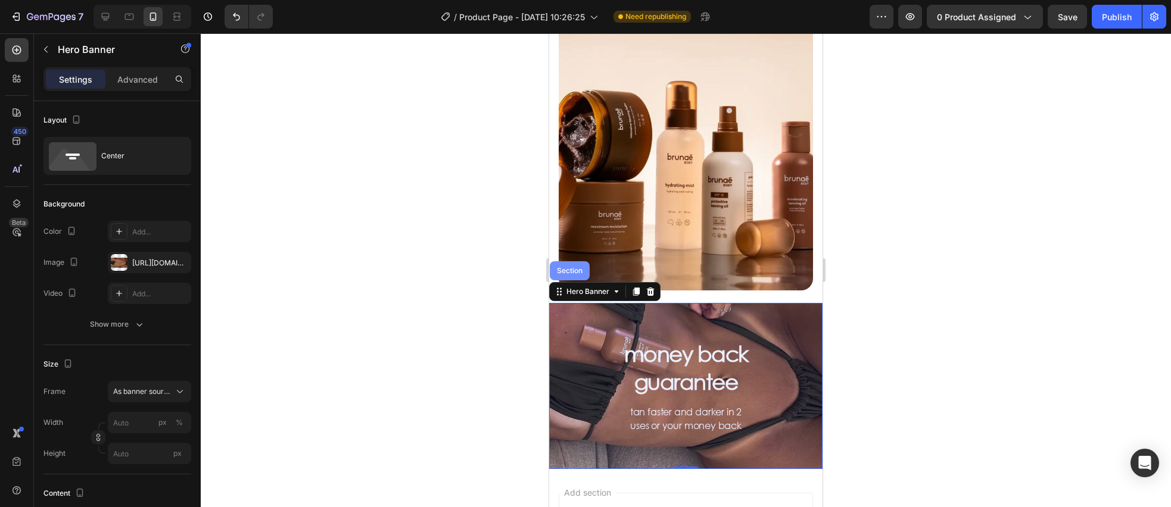
click at [571, 275] on div "Section" at bounding box center [570, 270] width 40 height 19
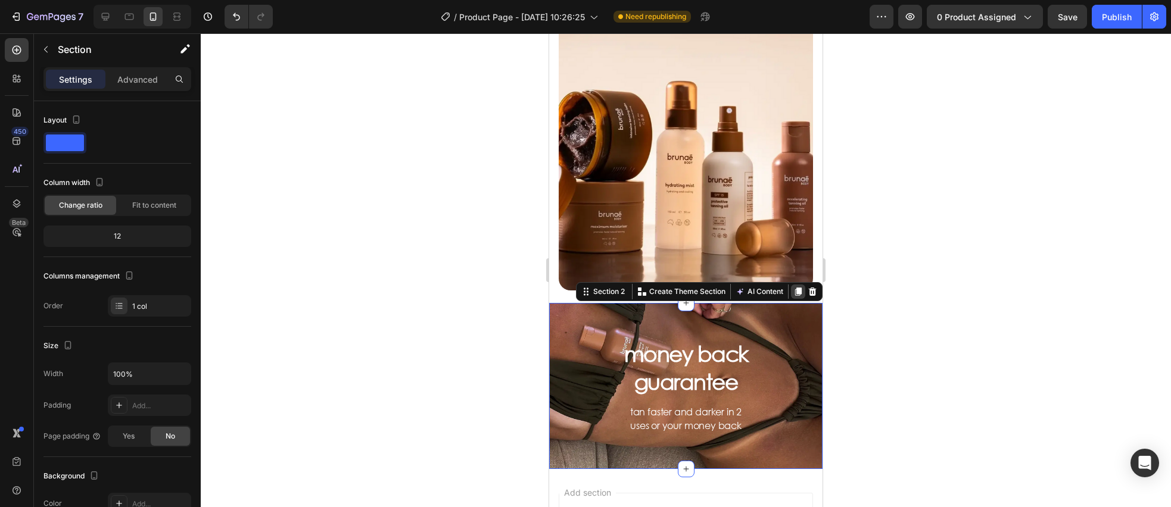
click at [794, 292] on icon at bounding box center [798, 292] width 10 height 10
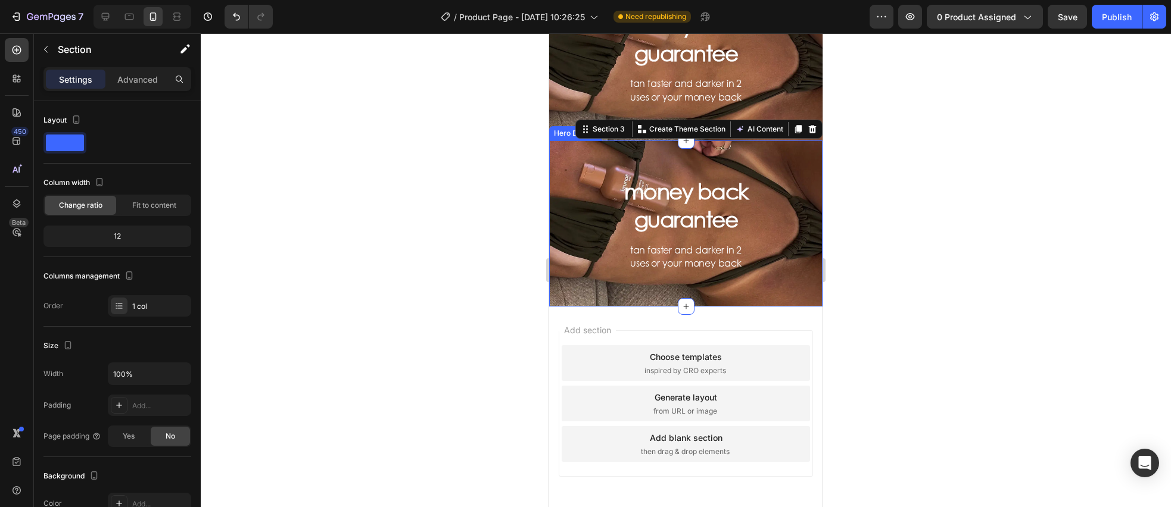
scroll to position [453, 0]
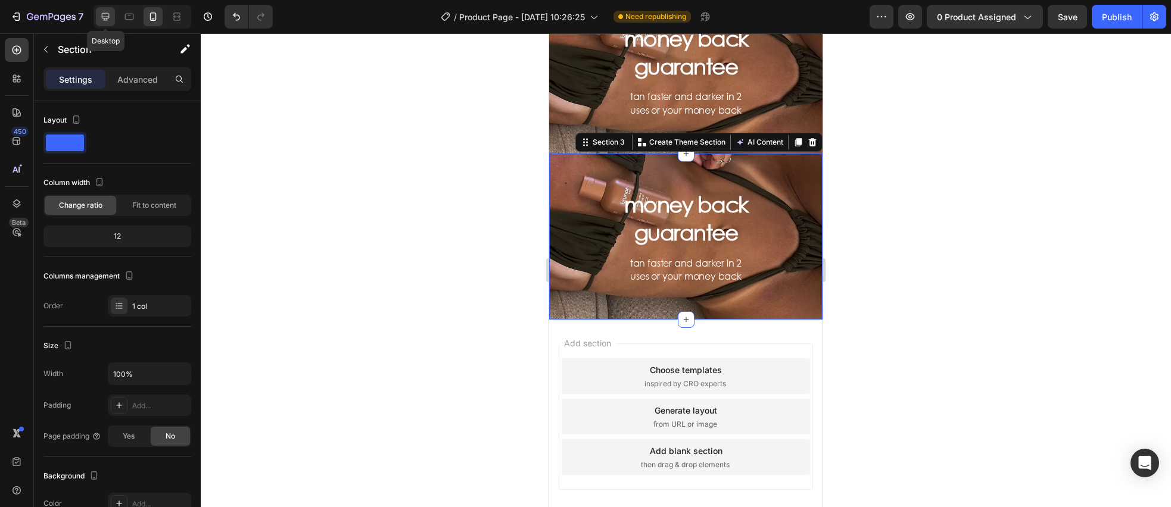
click at [106, 20] on icon at bounding box center [105, 17] width 12 height 12
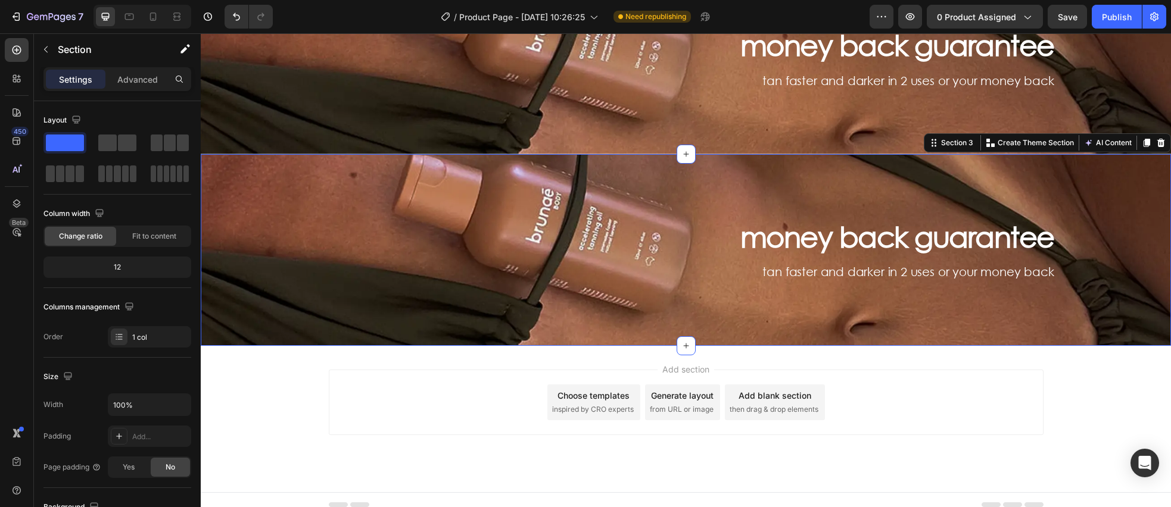
scroll to position [489, 0]
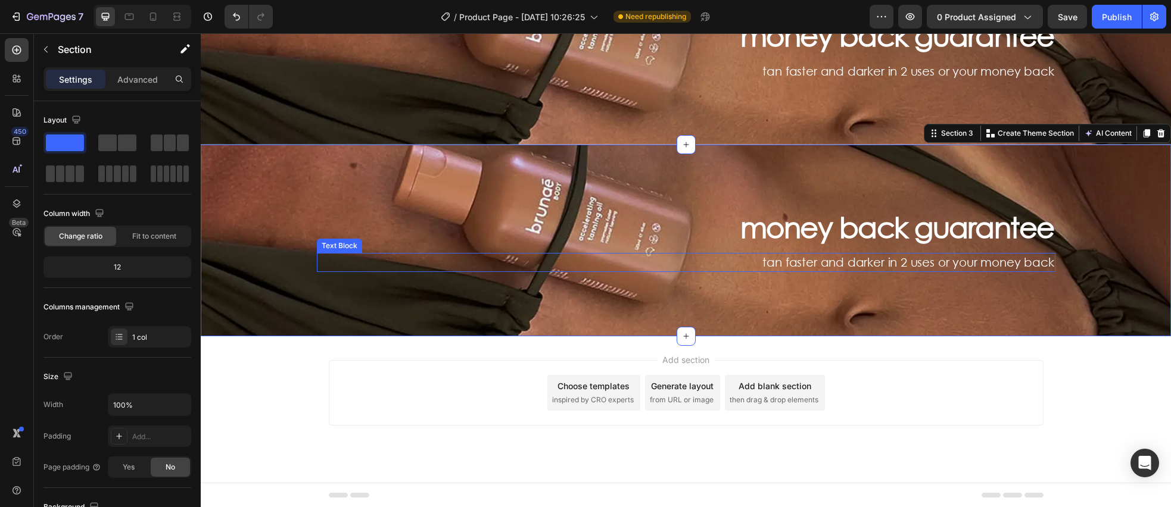
click at [544, 238] on h3 "money back guarantee" at bounding box center [686, 227] width 739 height 37
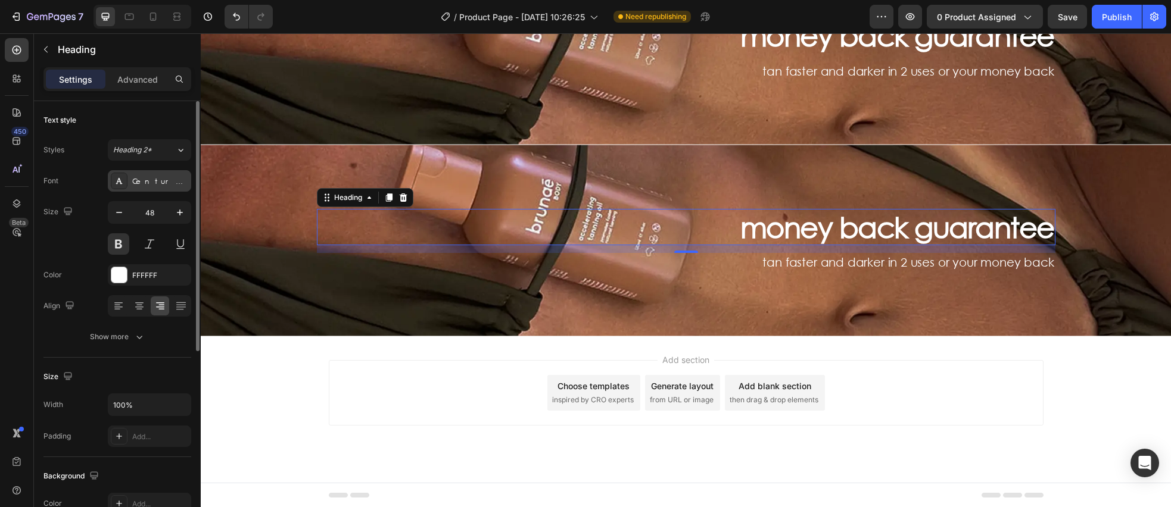
click at [159, 186] on div "Century Gothic" at bounding box center [149, 180] width 83 height 21
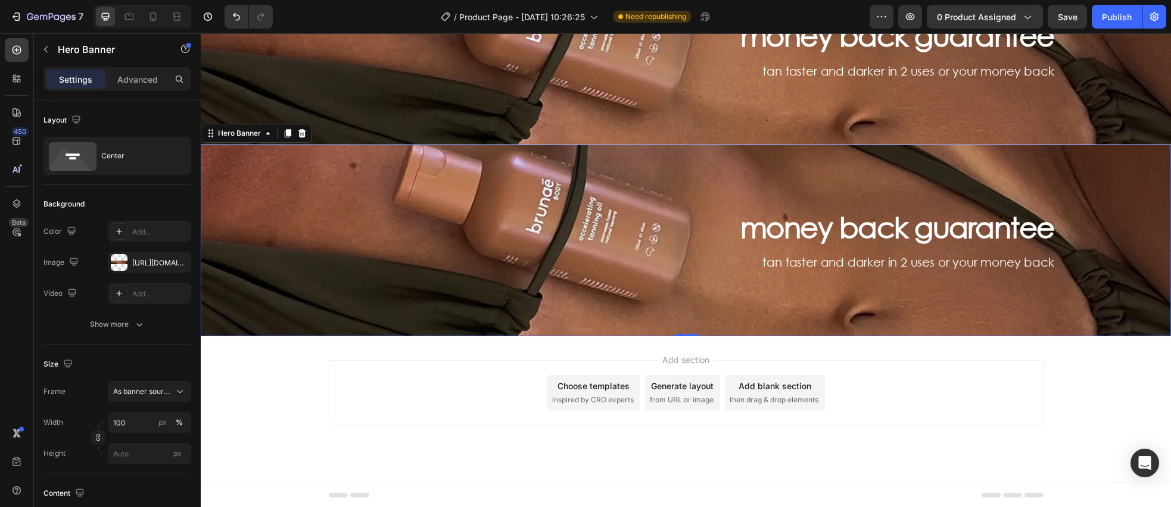
click at [494, 188] on div "Background Image" at bounding box center [686, 240] width 970 height 191
click at [144, 266] on div "[URL][DOMAIN_NAME]" at bounding box center [149, 263] width 35 height 11
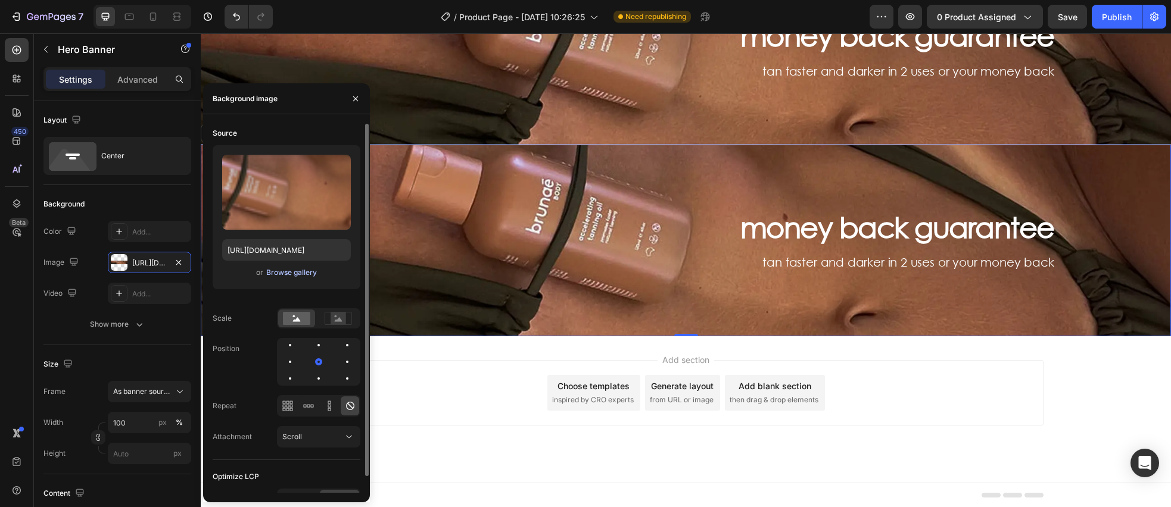
click at [284, 270] on div "Browse gallery" at bounding box center [291, 272] width 51 height 11
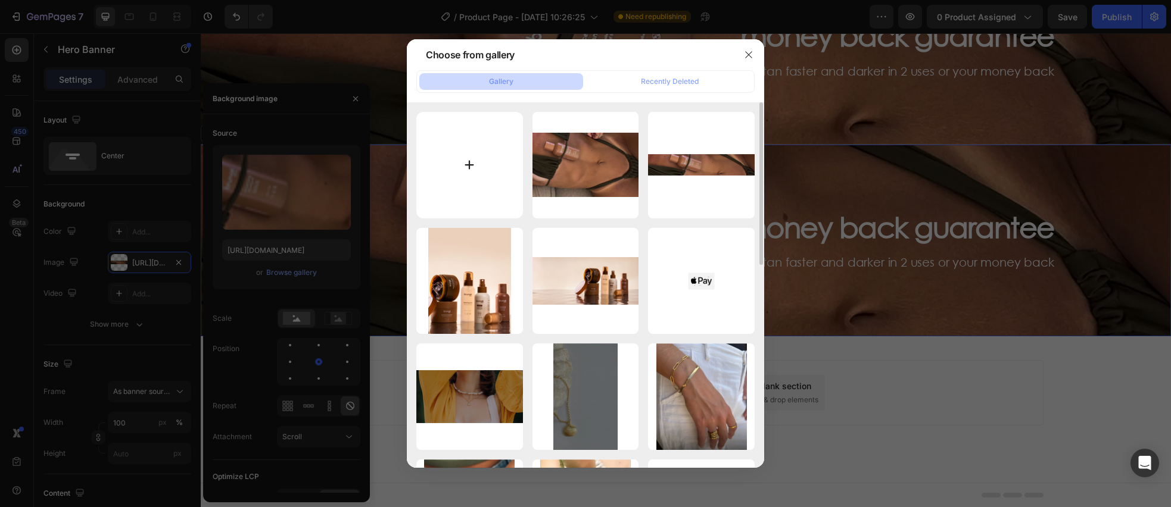
click at [461, 182] on input "file" at bounding box center [469, 165] width 107 height 107
type input "C:\fakepath\Frame 24.webp"
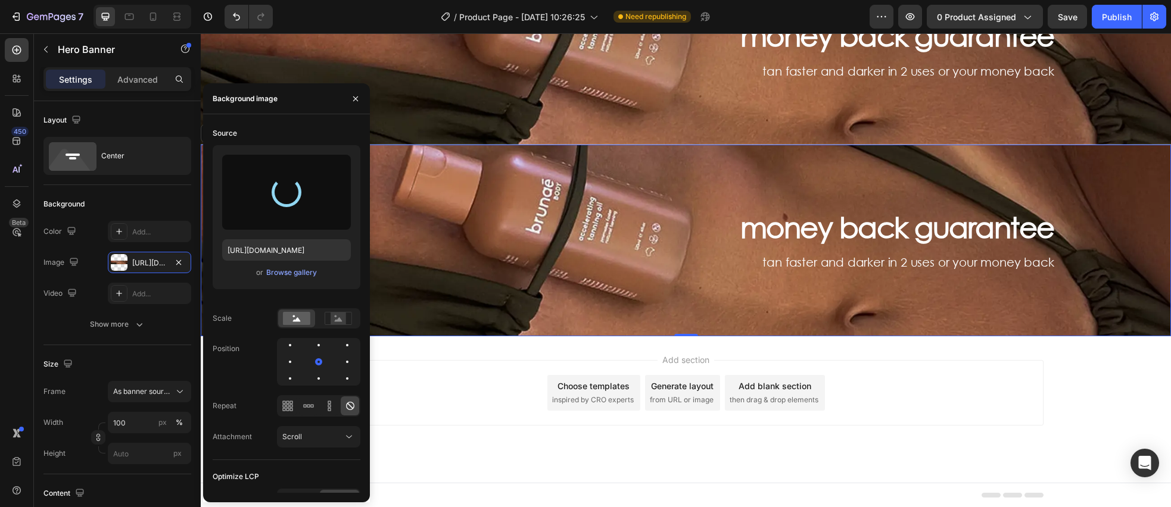
type input "[URL][DOMAIN_NAME]"
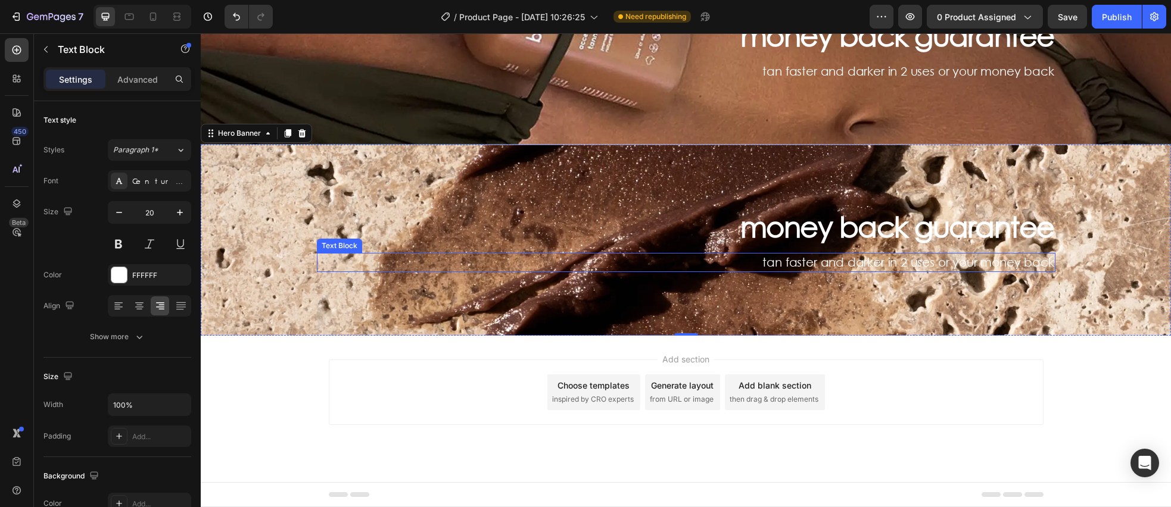
click at [596, 256] on p "tan faster and darker in 2 uses or your money back" at bounding box center [686, 262] width 736 height 17
click at [281, 192] on div "Background Image" at bounding box center [686, 240] width 970 height 191
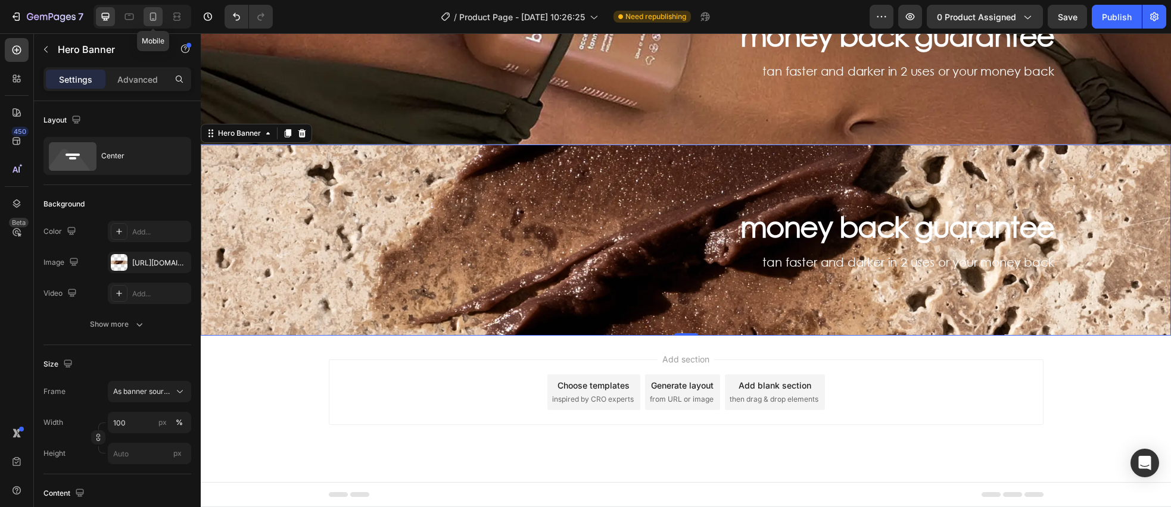
click at [150, 17] on icon at bounding box center [153, 17] width 7 height 8
type input "100%"
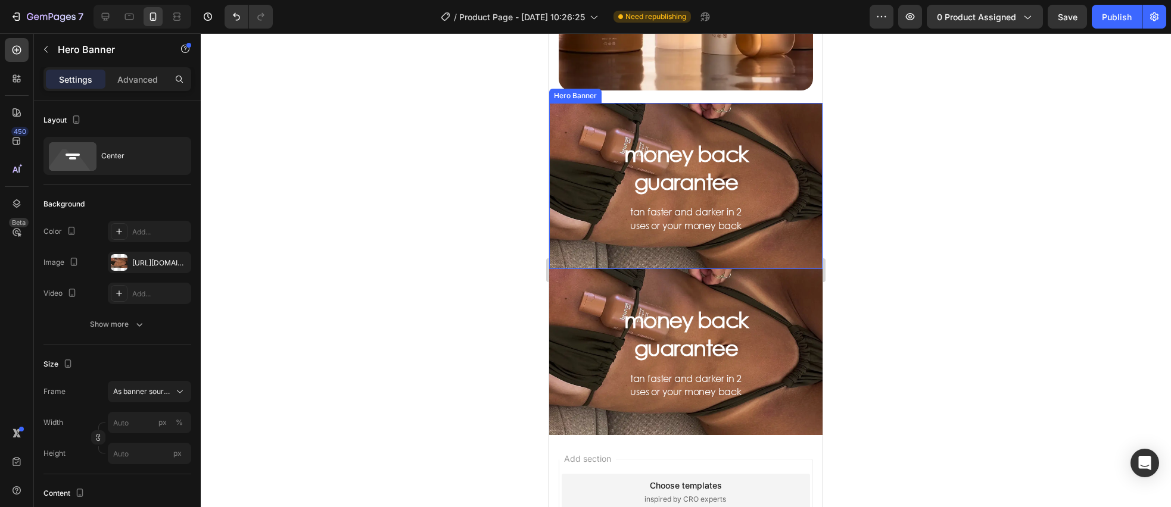
scroll to position [339, 0]
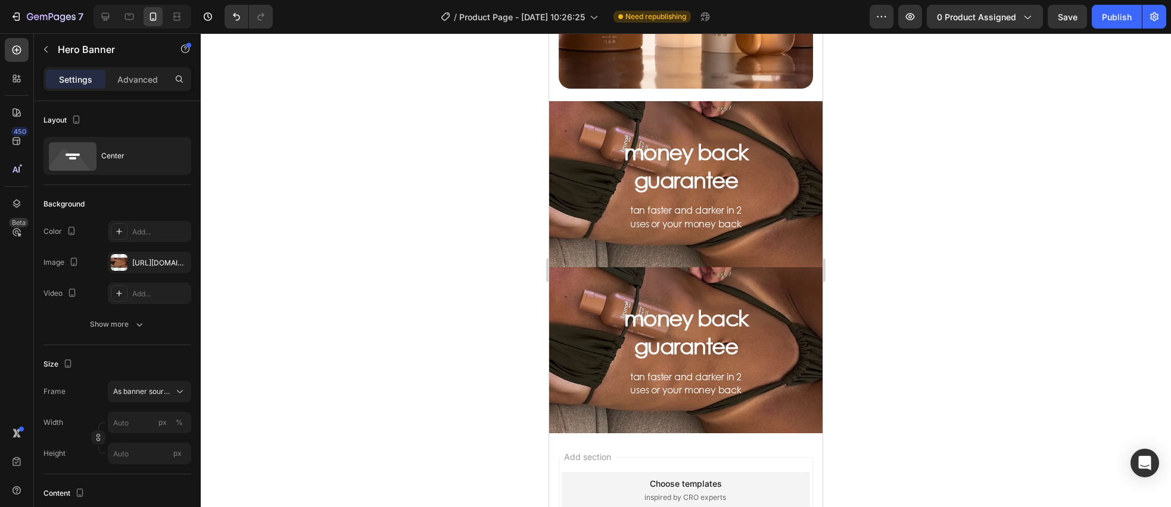
click at [563, 288] on div "Background Image" at bounding box center [685, 350] width 273 height 166
click at [129, 267] on div "[URL][DOMAIN_NAME]" at bounding box center [149, 262] width 83 height 21
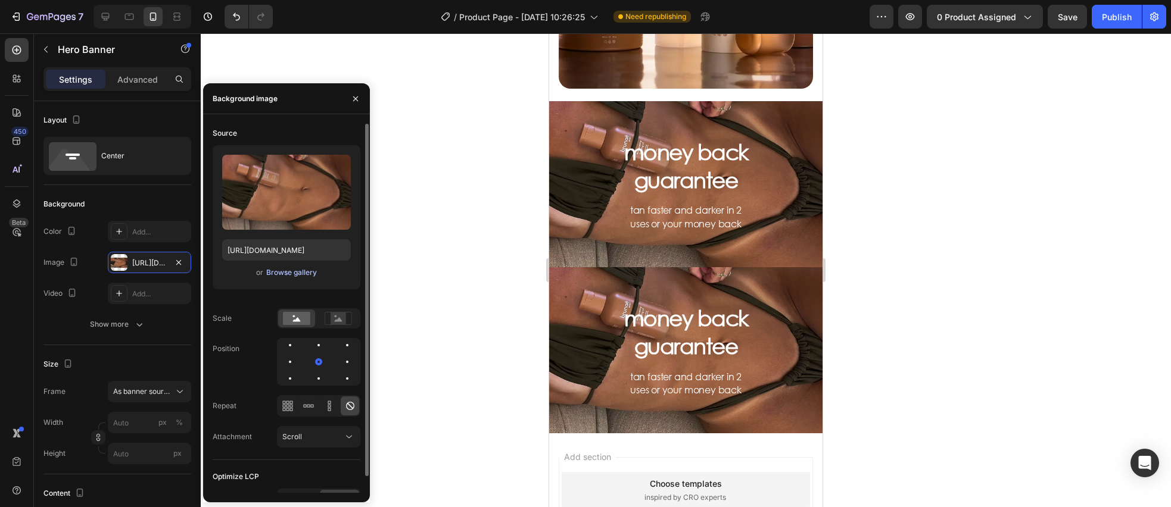
click at [288, 278] on div "Browse gallery" at bounding box center [291, 272] width 51 height 11
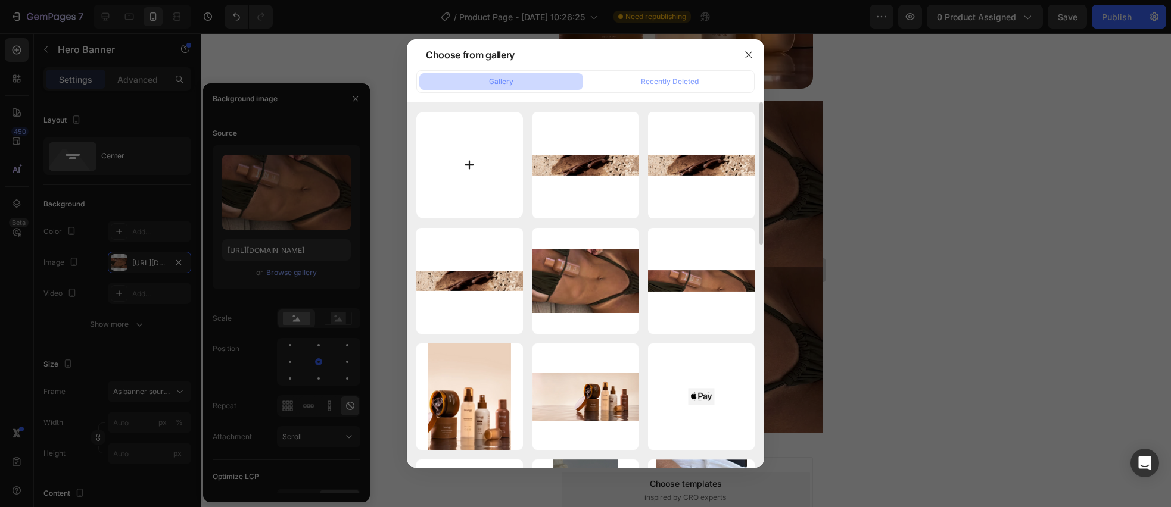
click at [466, 167] on input "file" at bounding box center [469, 165] width 107 height 107
type input "C:\fakepath\Frame 24 (1).webp"
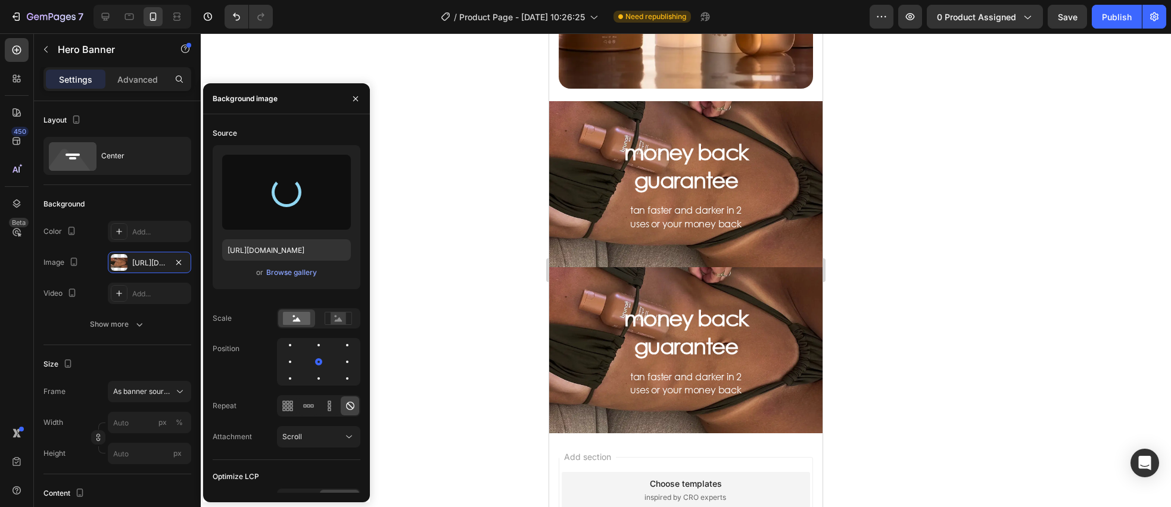
type input "[URL][DOMAIN_NAME]"
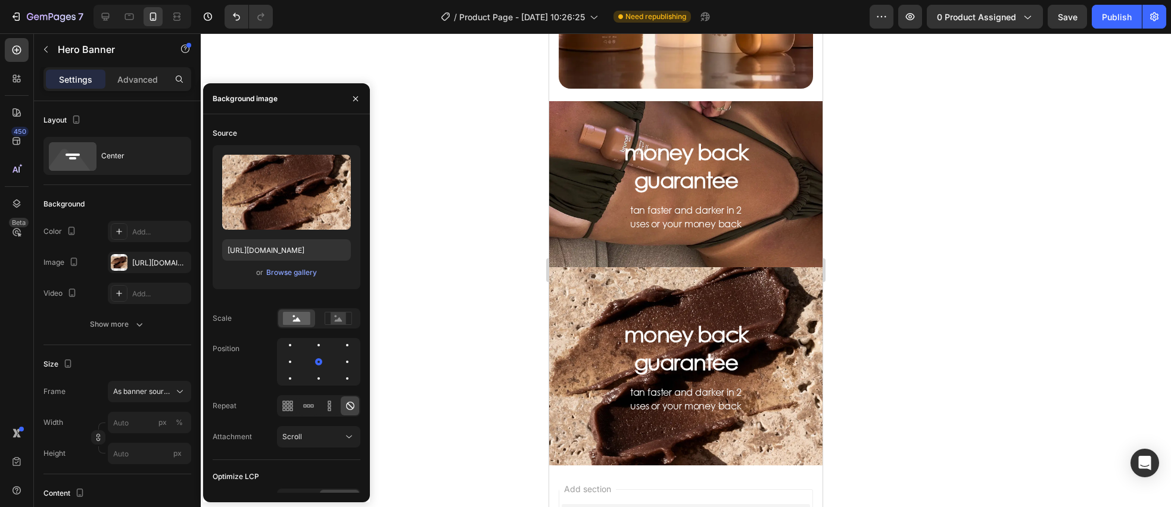
click at [487, 270] on div at bounding box center [686, 270] width 970 height 474
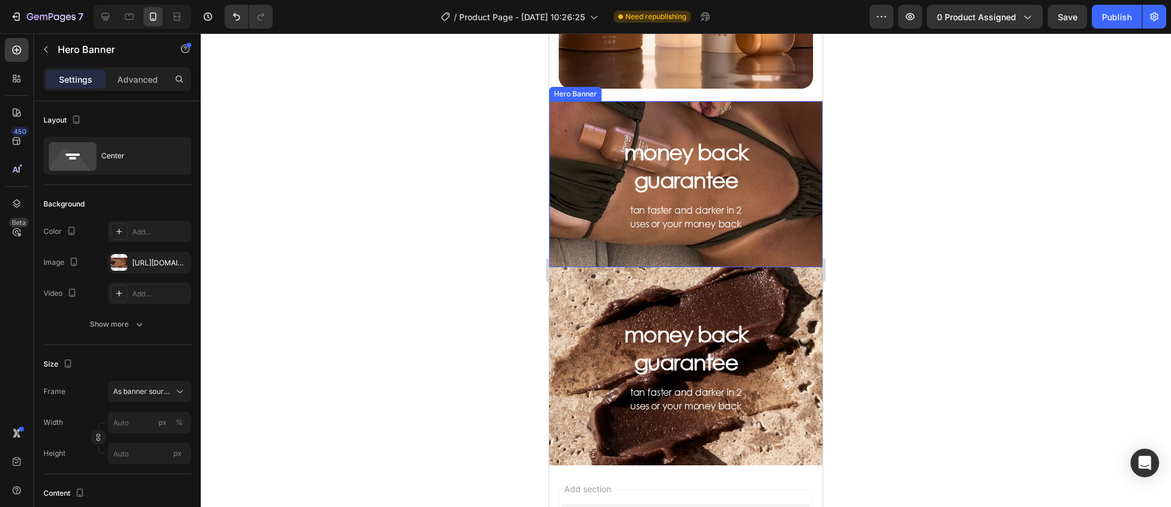
click at [594, 251] on div "Background Image" at bounding box center [685, 184] width 273 height 166
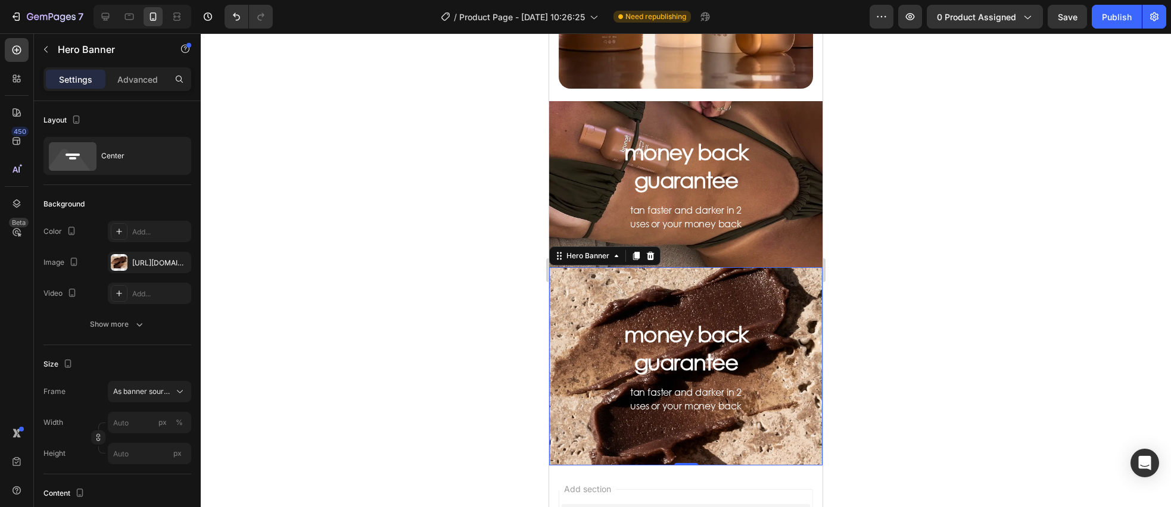
click at [608, 292] on div "Background Image" at bounding box center [685, 366] width 273 height 198
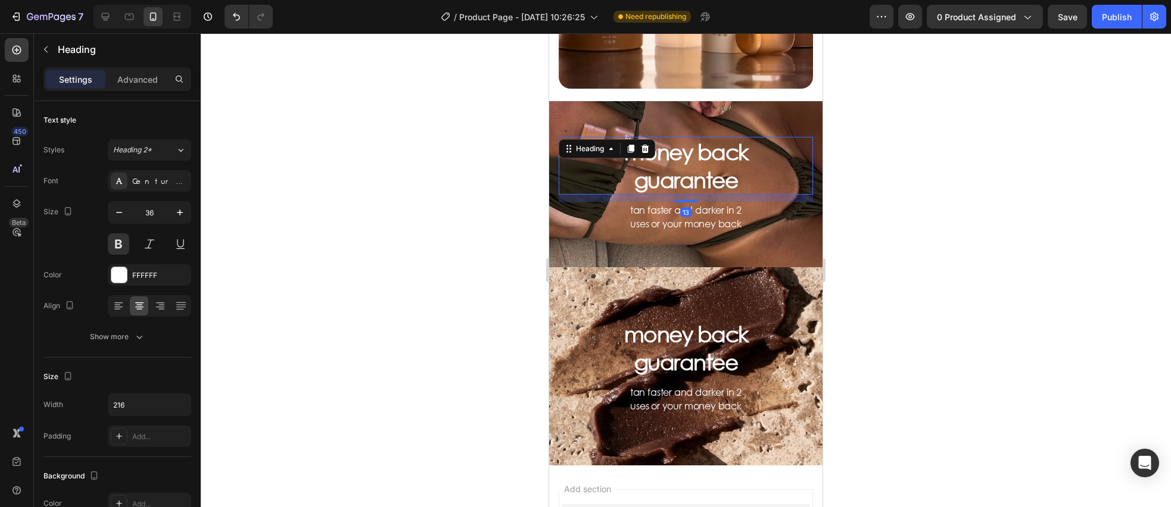
click at [668, 181] on h3 "money back guarantee" at bounding box center [686, 166] width 129 height 58
click at [675, 362] on h3 "money back guarantee" at bounding box center [686, 348] width 129 height 58
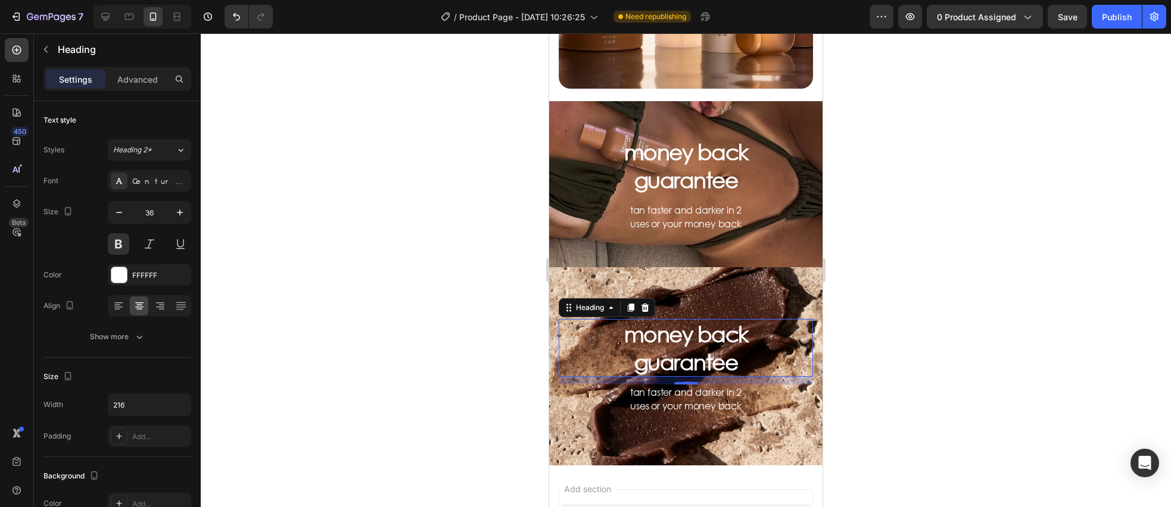
click at [664, 339] on h3 "money back guarantee" at bounding box center [686, 348] width 129 height 58
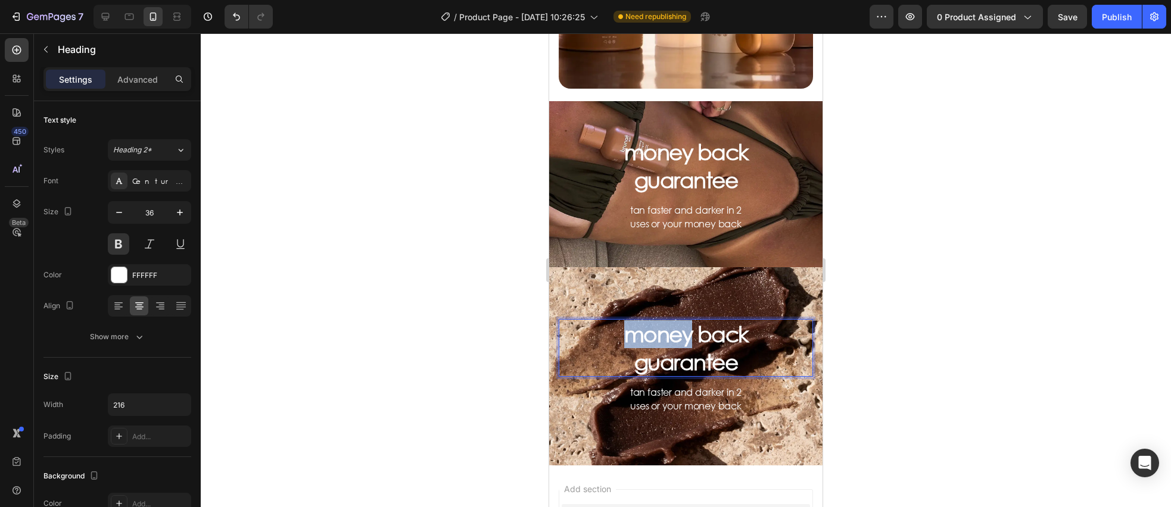
click at [664, 339] on p "money back guarantee" at bounding box center [686, 348] width 126 height 56
click at [643, 357] on p "bogo sale" at bounding box center [686, 362] width 126 height 28
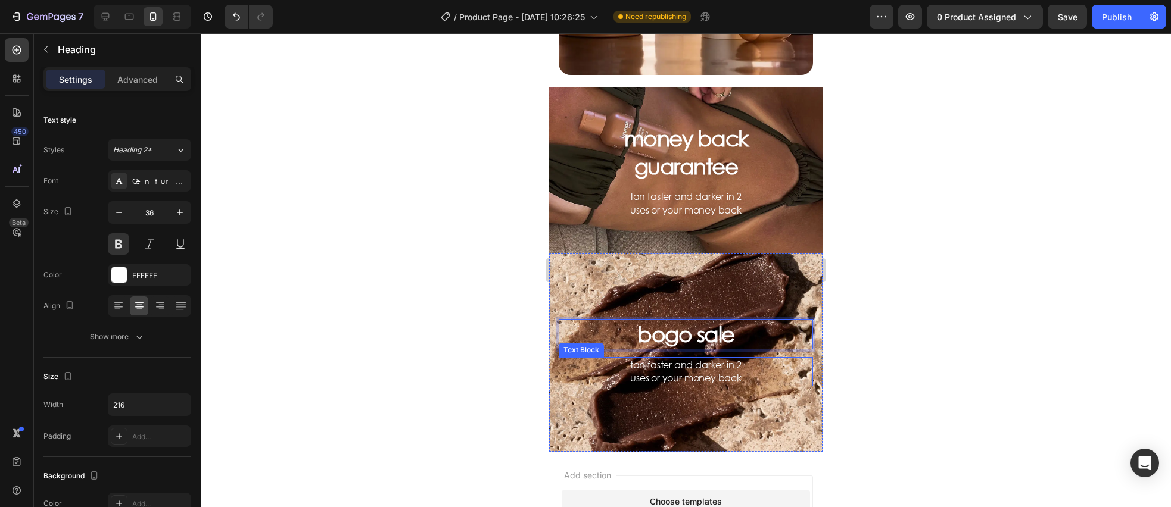
click at [678, 366] on p "tan faster and darker in 2 uses or your money back" at bounding box center [686, 372] width 126 height 27
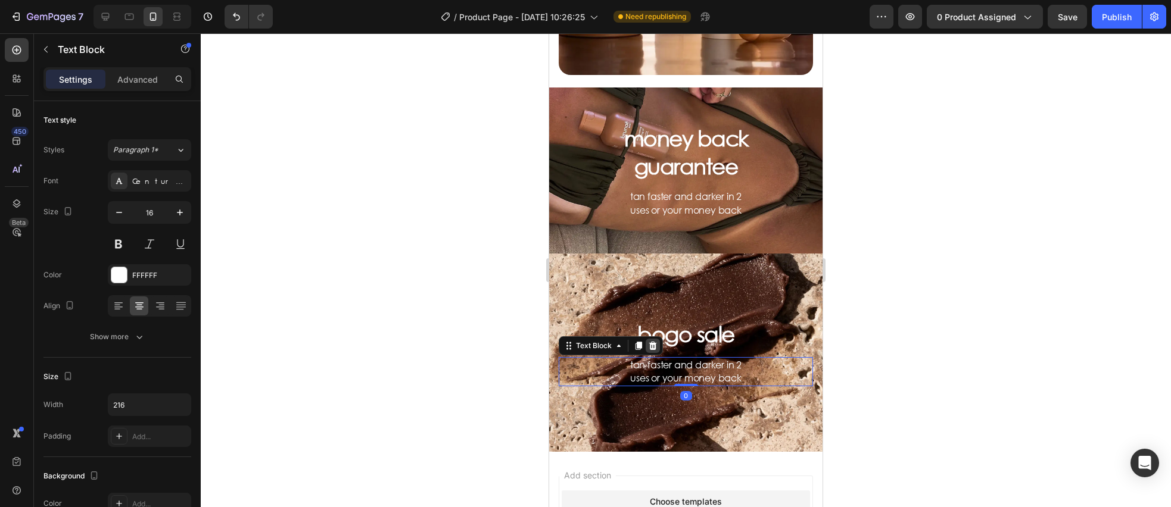
click at [655, 347] on icon at bounding box center [653, 346] width 8 height 8
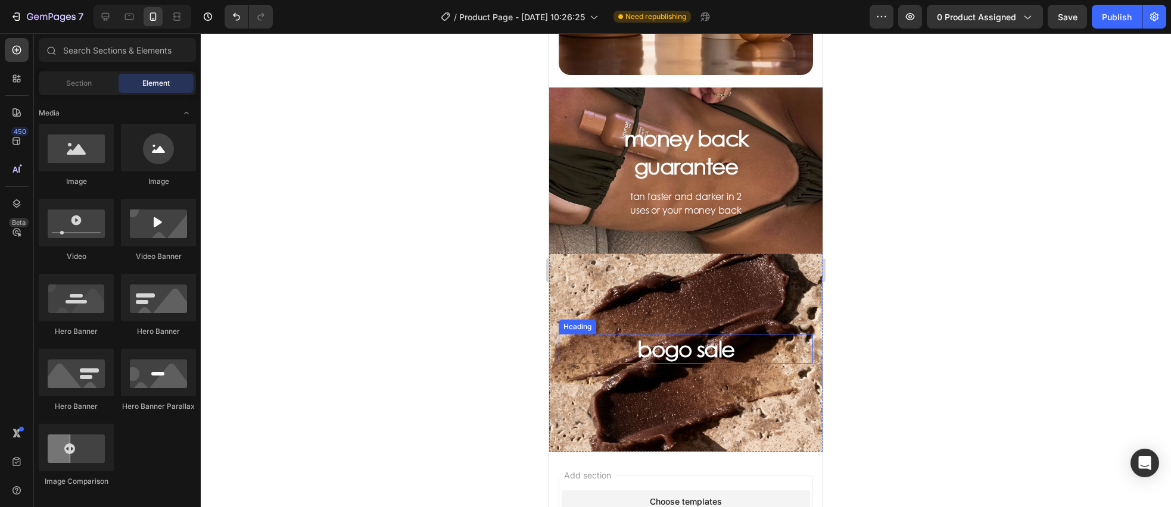
click at [689, 352] on p "bogo sale" at bounding box center [686, 349] width 126 height 28
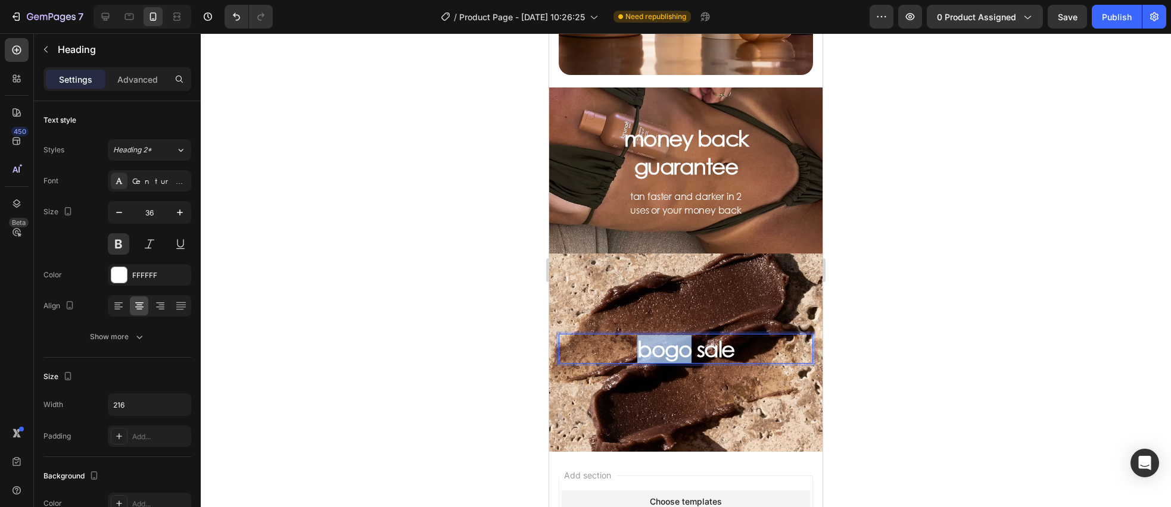
click at [661, 351] on p "bogo sale" at bounding box center [686, 349] width 126 height 28
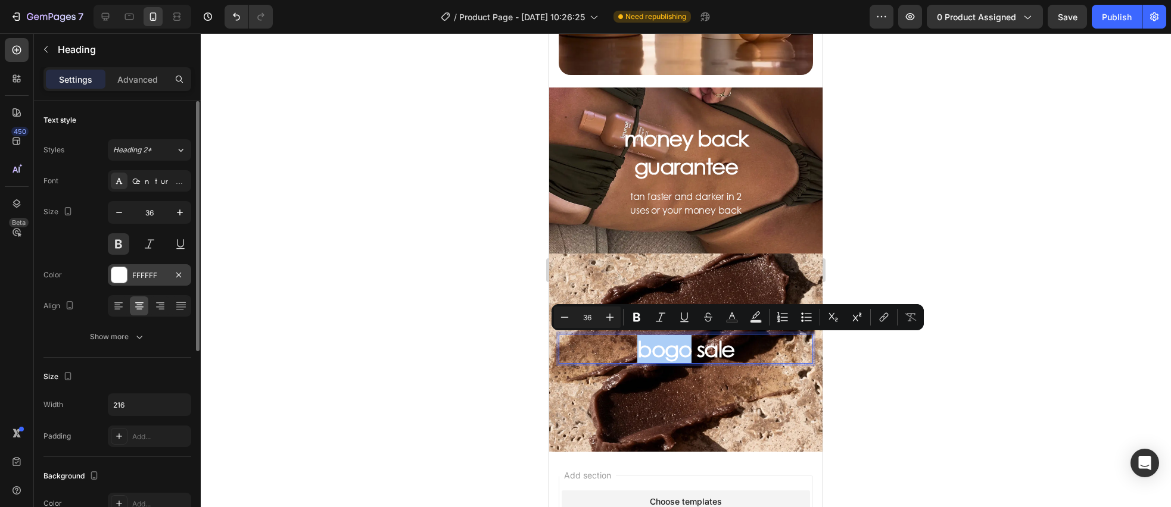
click at [120, 275] on div at bounding box center [118, 274] width 15 height 15
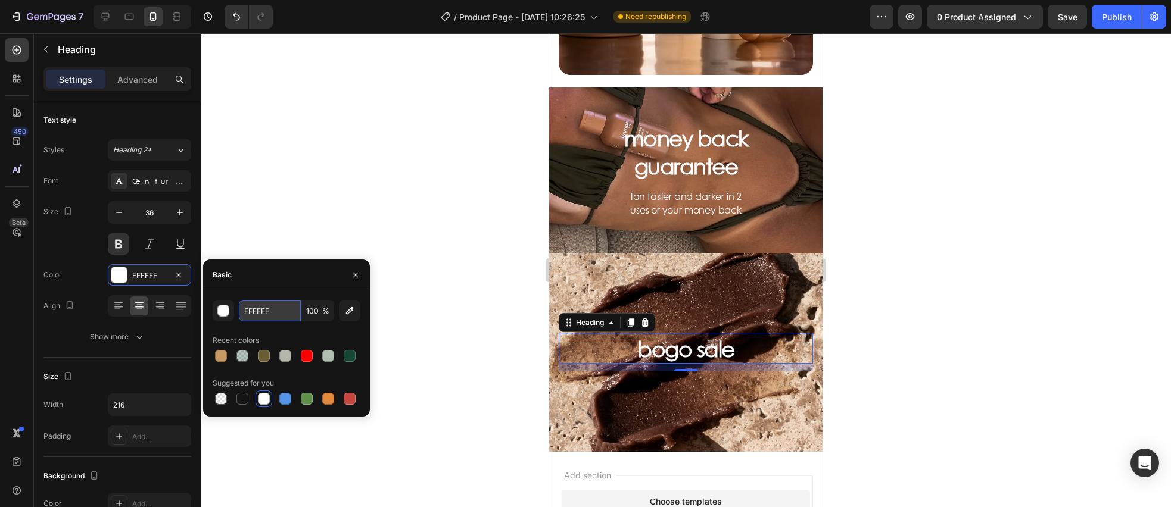
click at [274, 313] on input "FFFFFF" at bounding box center [270, 310] width 62 height 21
paste input "#F9EDE3"
type input "#F9EDE3"
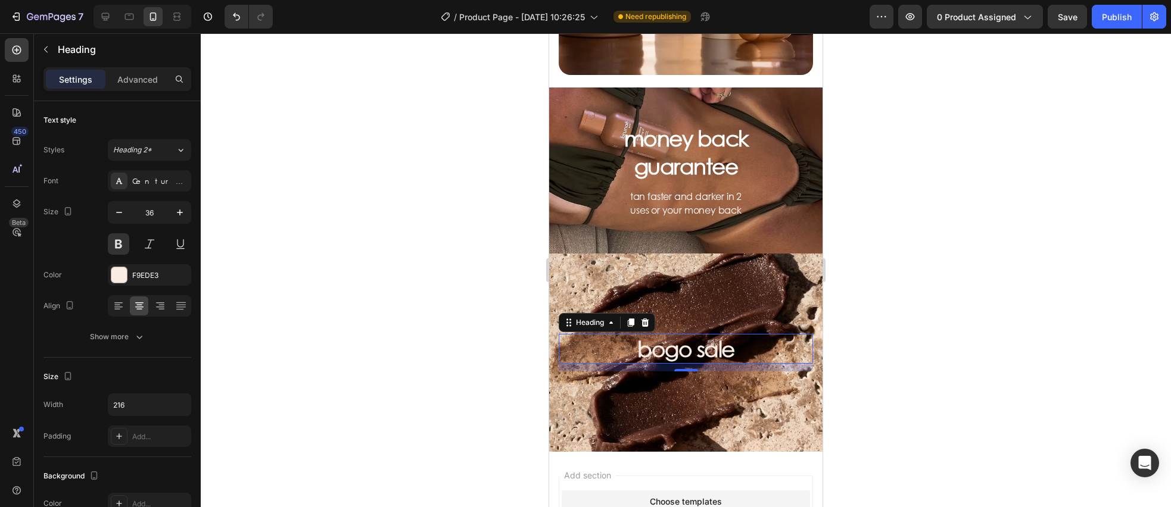
click at [391, 229] on div at bounding box center [686, 270] width 970 height 474
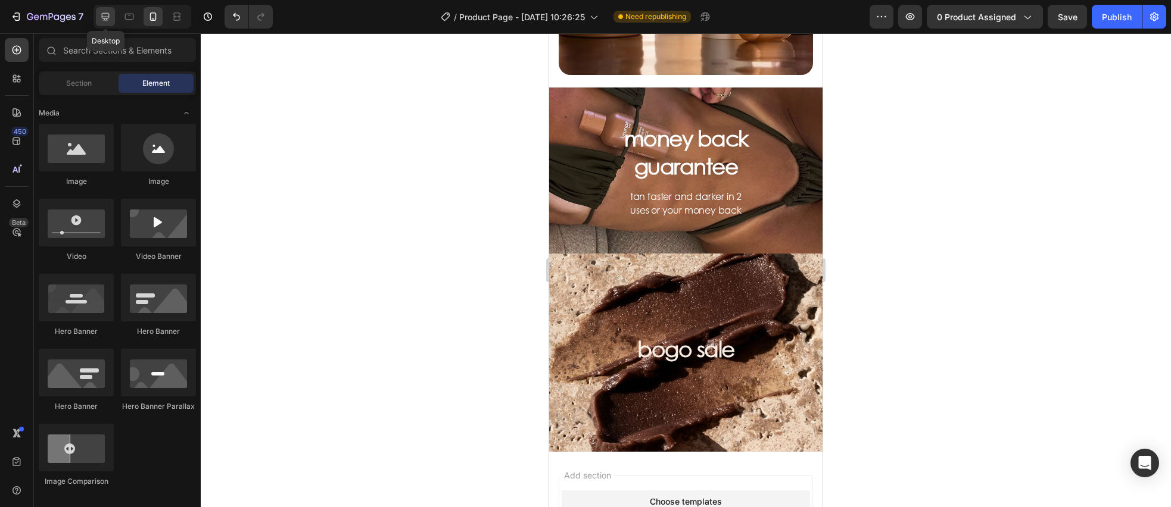
click at [102, 15] on icon at bounding box center [106, 17] width 8 height 8
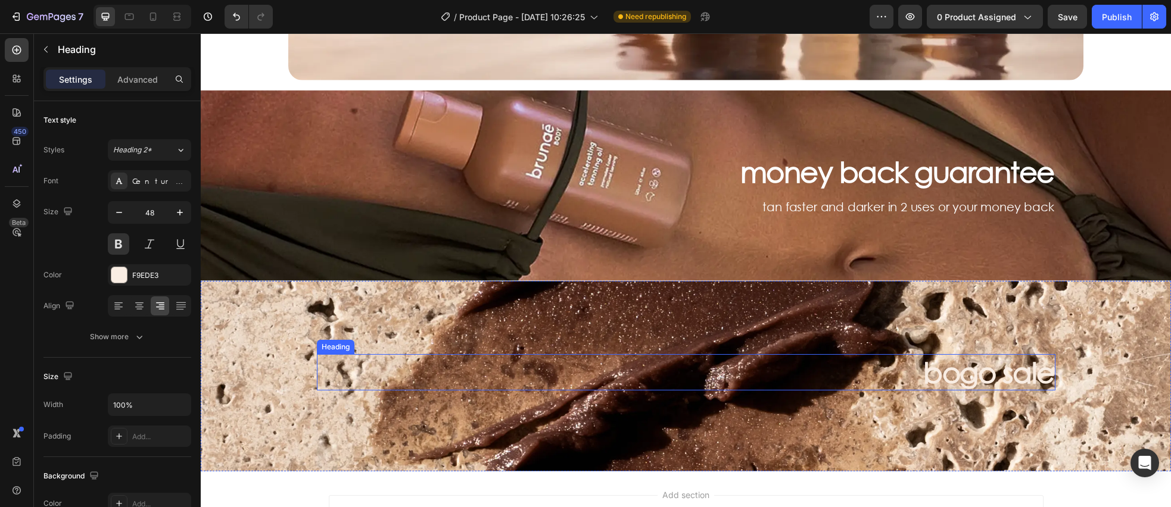
click at [1005, 372] on h3 "bogo sale" at bounding box center [686, 372] width 739 height 37
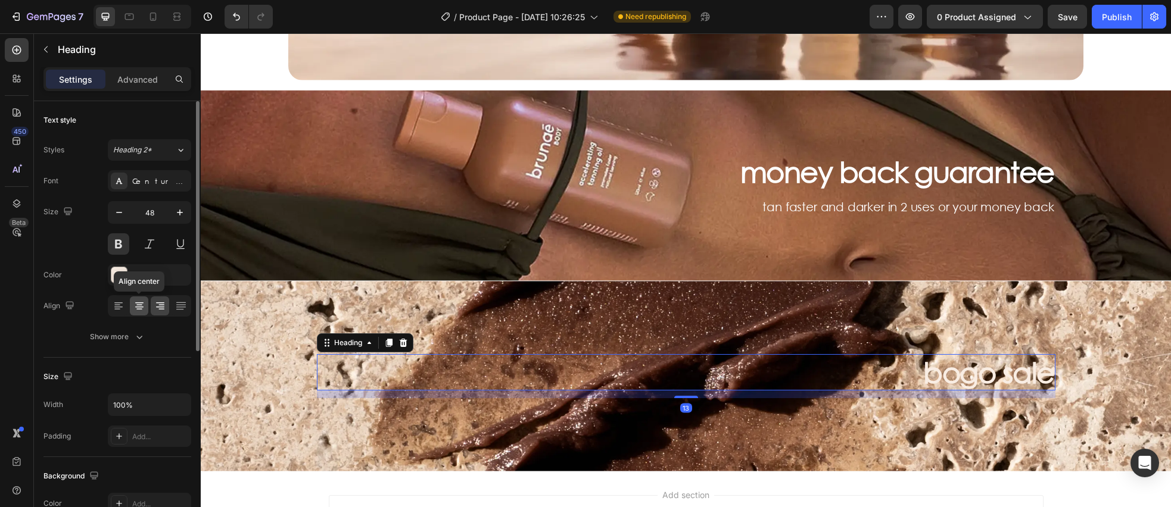
click at [139, 313] on div at bounding box center [139, 306] width 18 height 19
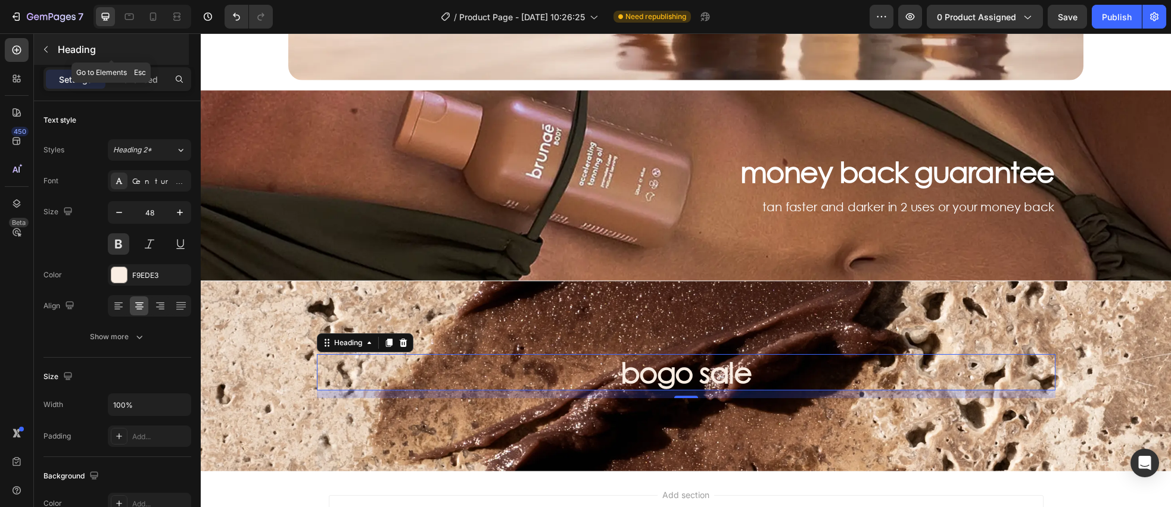
click at [46, 49] on icon "button" at bounding box center [46, 50] width 10 height 10
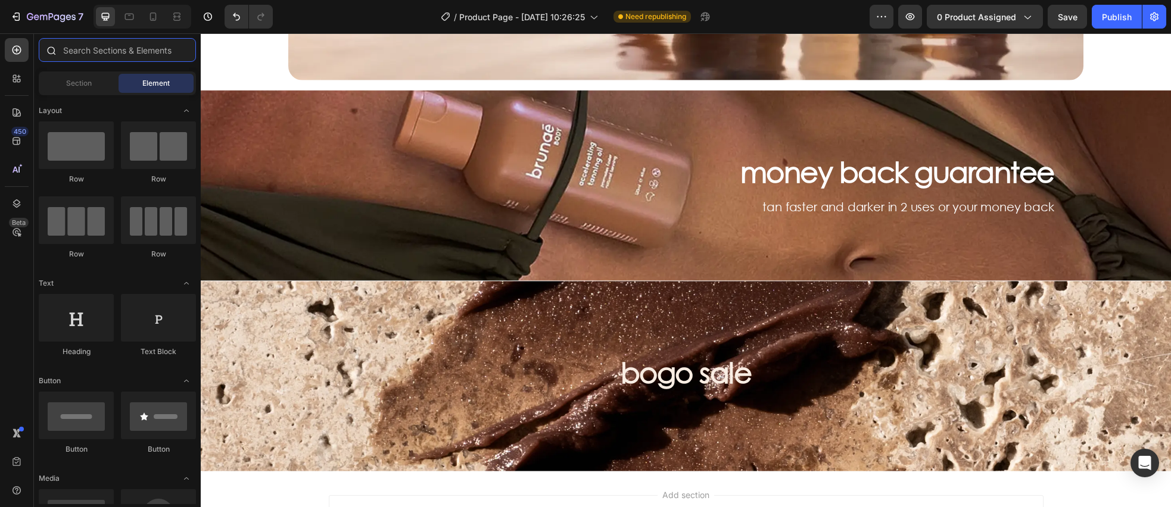
click at [93, 57] on input "text" at bounding box center [117, 50] width 157 height 24
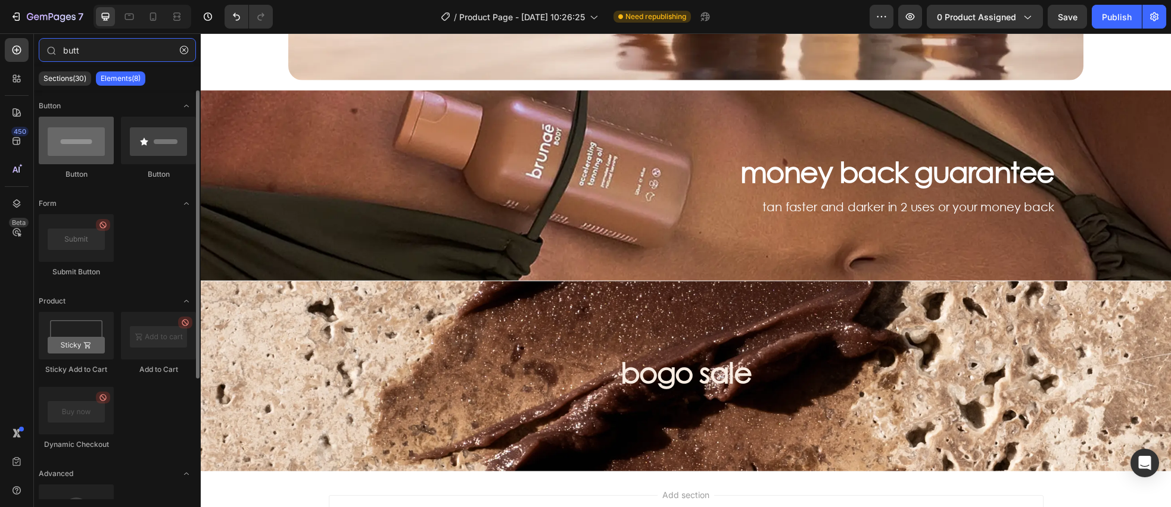
type input "butt"
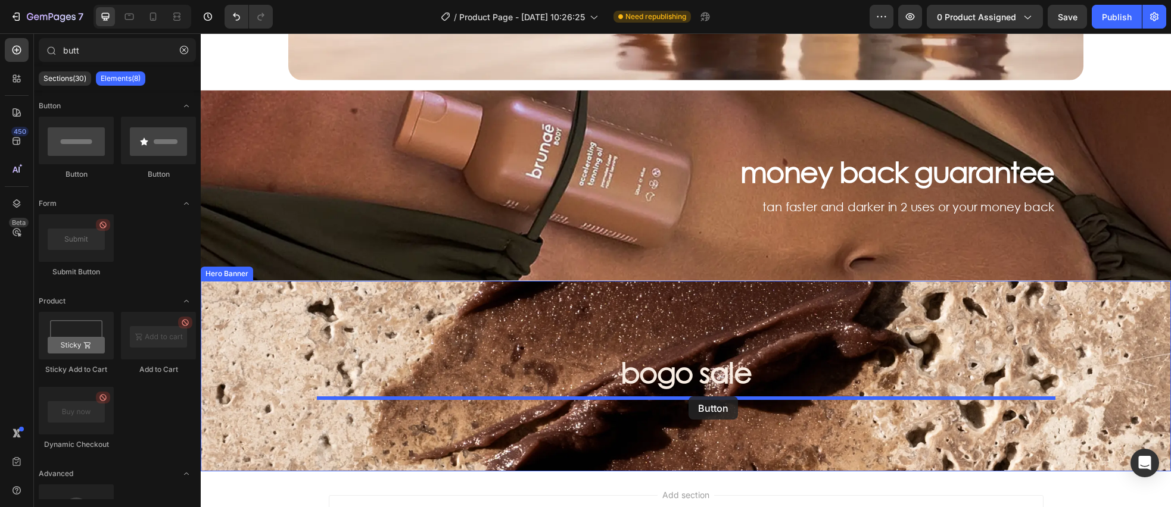
drag, startPoint x: 281, startPoint y: 180, endPoint x: 689, endPoint y: 397, distance: 461.2
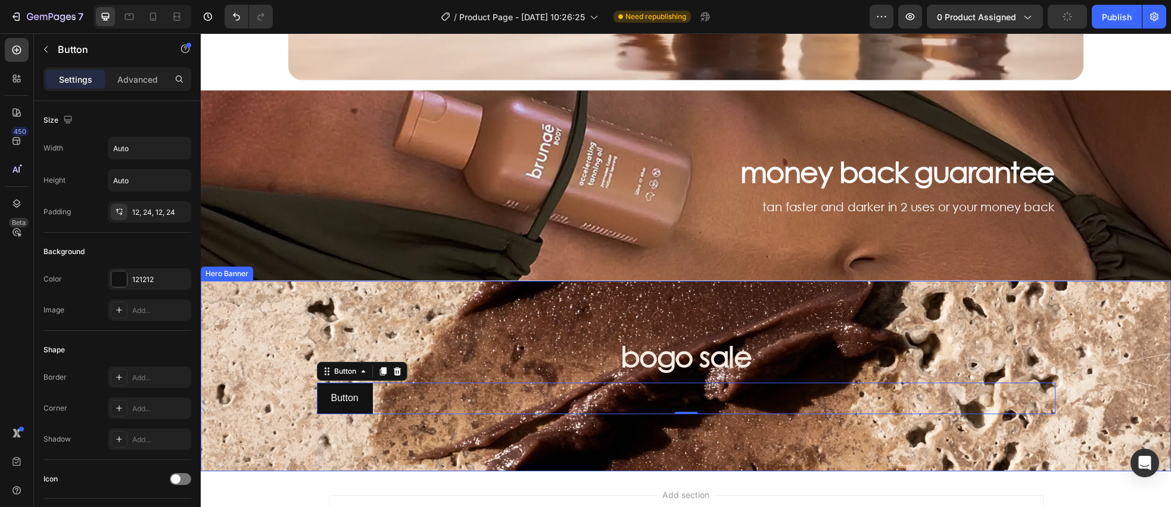
click at [260, 376] on div "Background Image" at bounding box center [686, 376] width 970 height 191
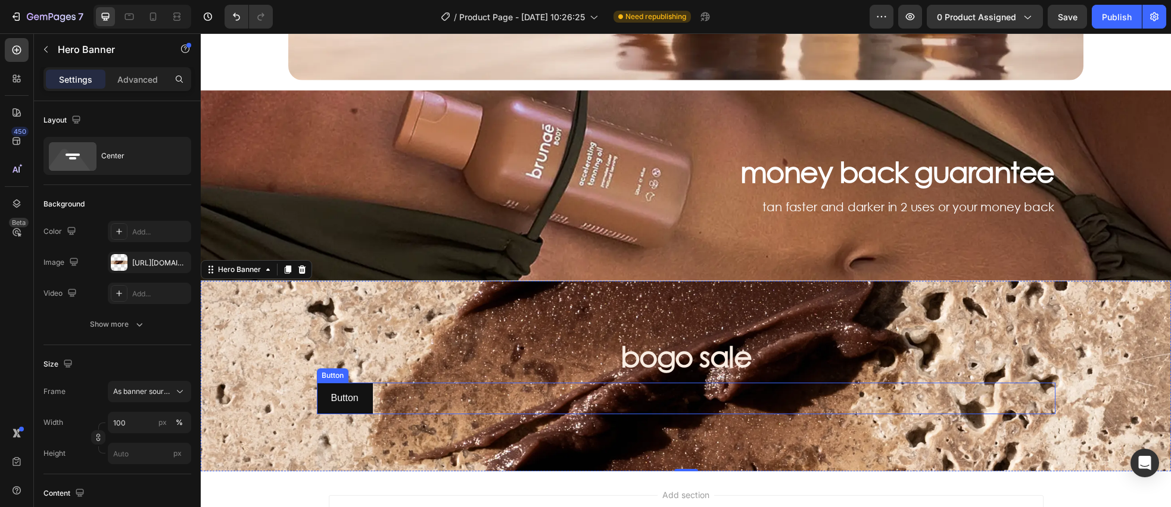
click at [431, 410] on div "Button Button" at bounding box center [686, 399] width 739 height 32
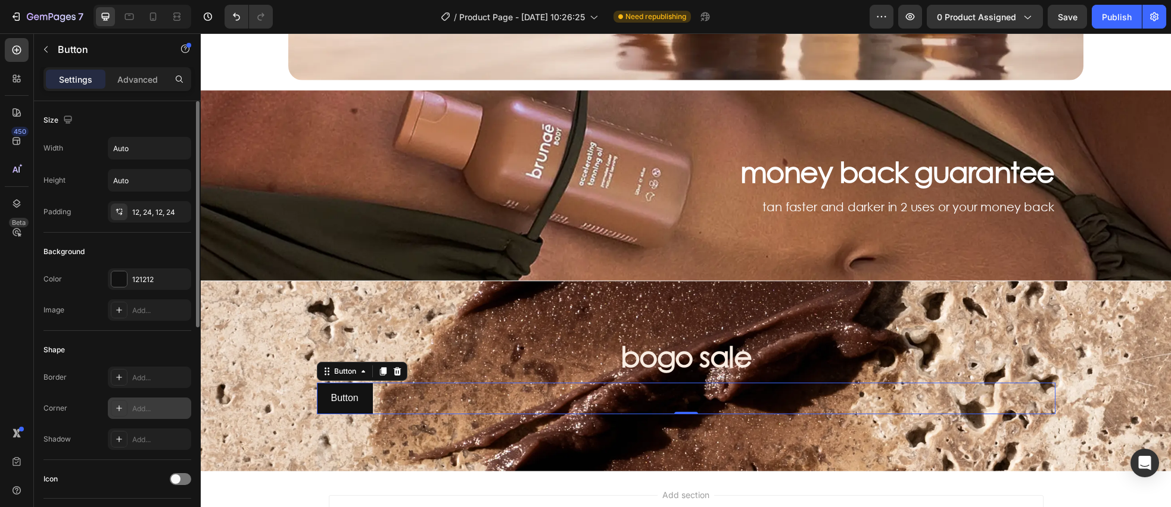
click at [179, 410] on div "Add..." at bounding box center [160, 409] width 56 height 11
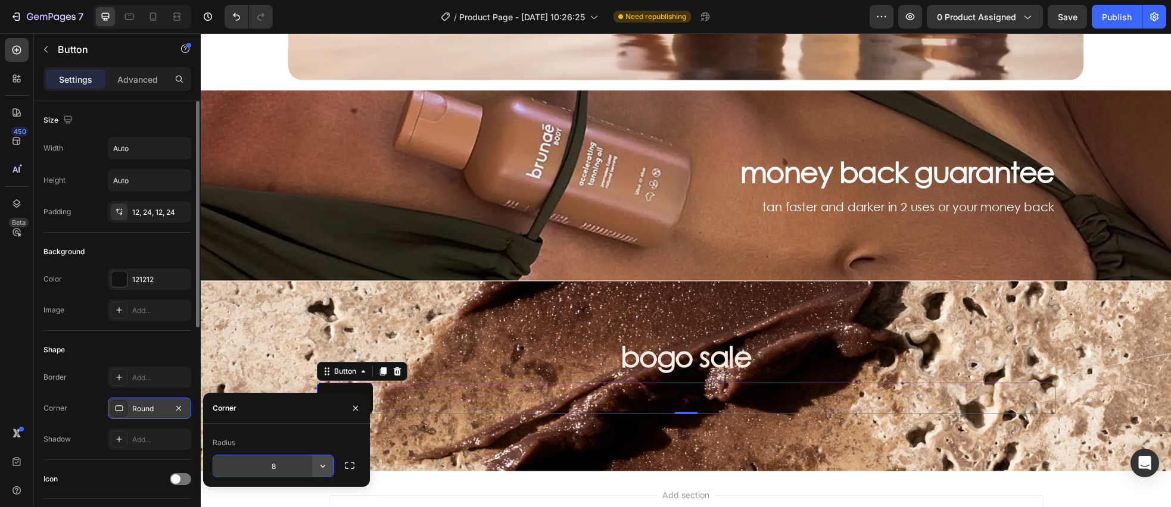
click at [324, 462] on icon "button" at bounding box center [323, 466] width 12 height 12
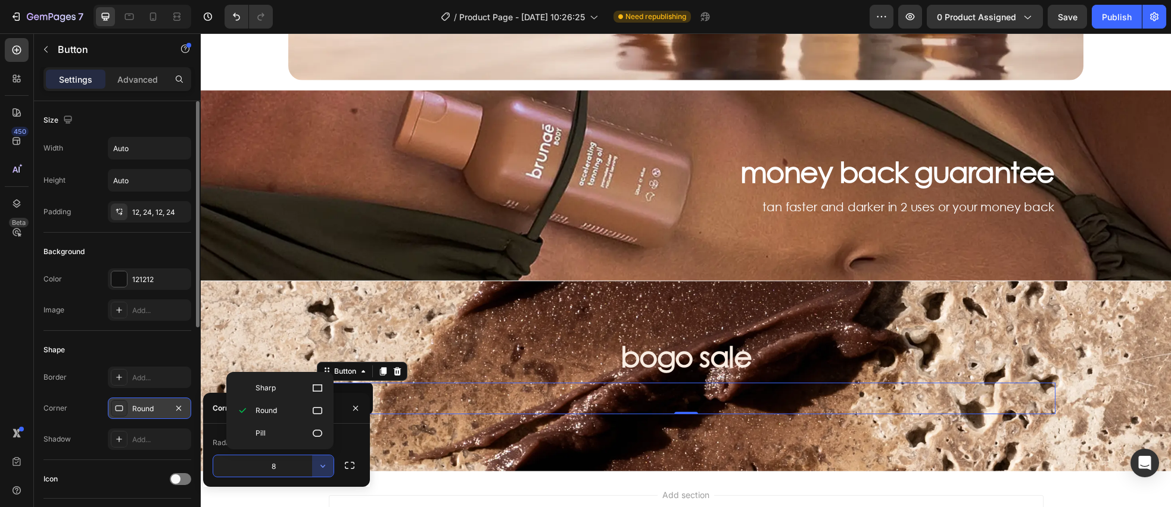
click at [321, 434] on icon at bounding box center [318, 433] width 10 height 7
type input "9999"
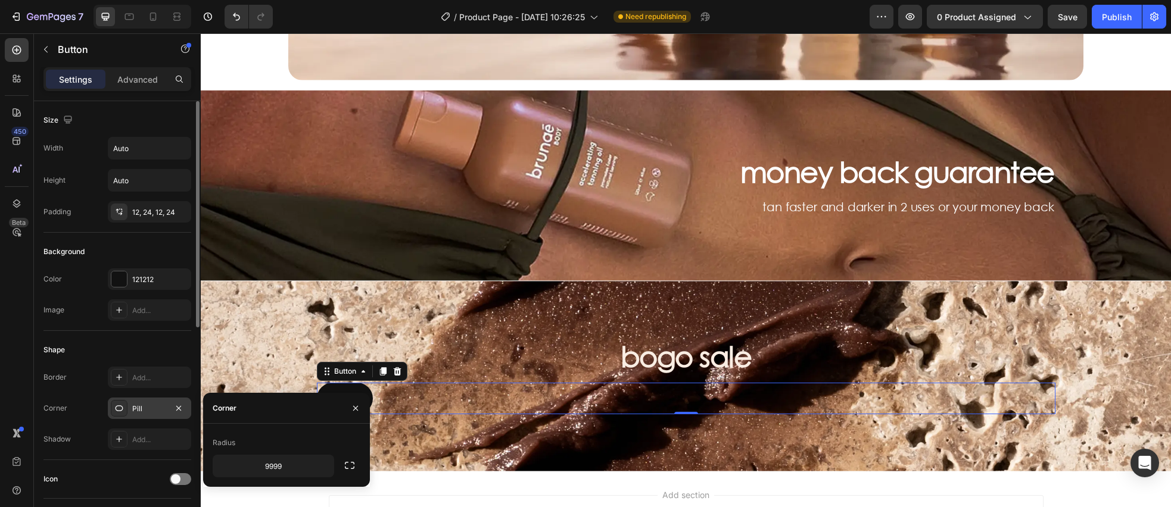
click at [142, 355] on div "Shape" at bounding box center [117, 350] width 148 height 19
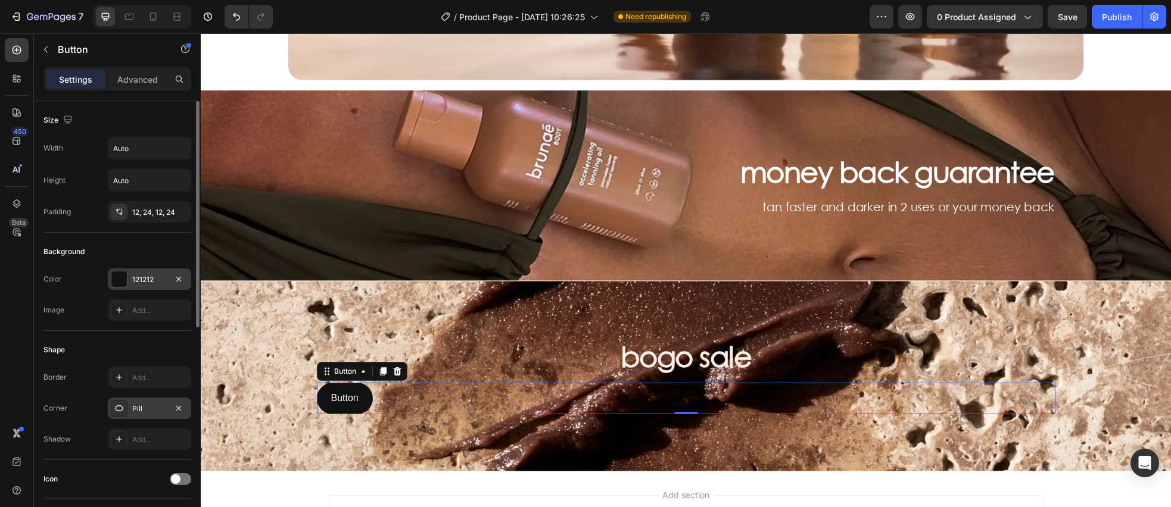
drag, startPoint x: 117, startPoint y: 281, endPoint x: 147, endPoint y: 286, distance: 29.8
click at [117, 281] on div at bounding box center [118, 279] width 15 height 15
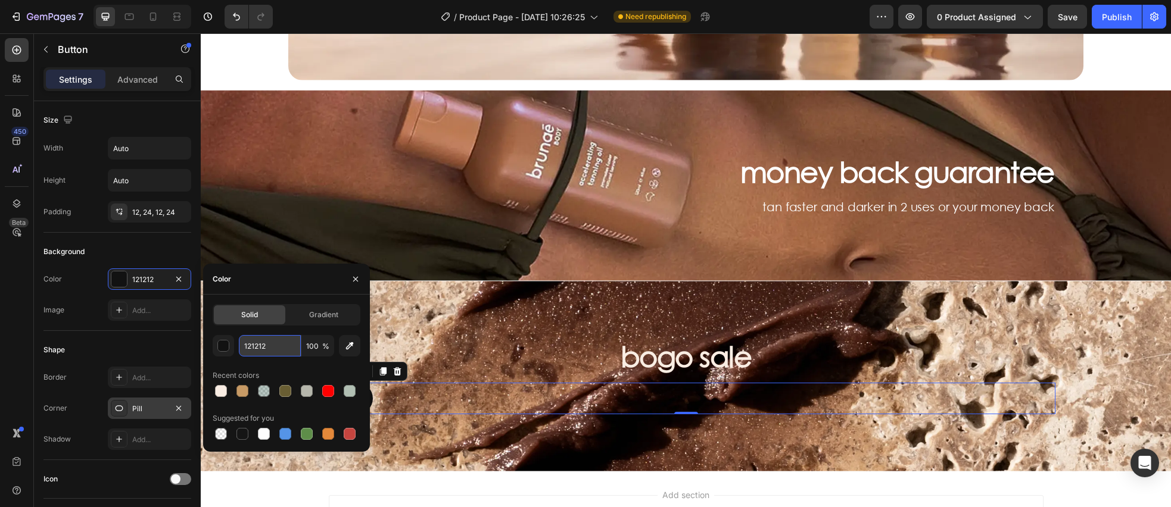
click at [284, 348] on input "121212" at bounding box center [270, 345] width 62 height 21
paste input "#C79A65"
click at [256, 343] on input "#C79A65" at bounding box center [270, 345] width 62 height 21
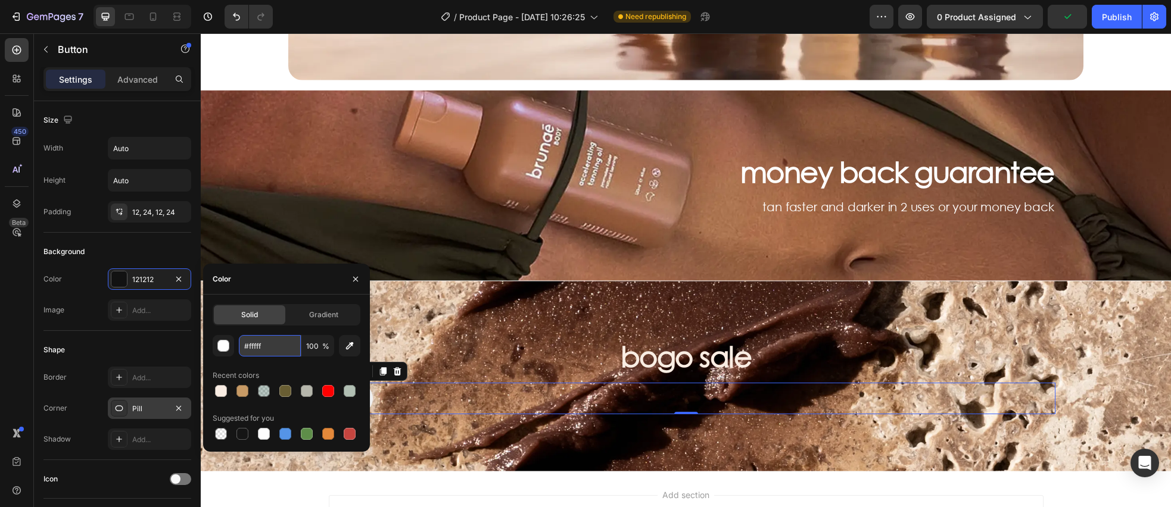
type input "#ffffff"
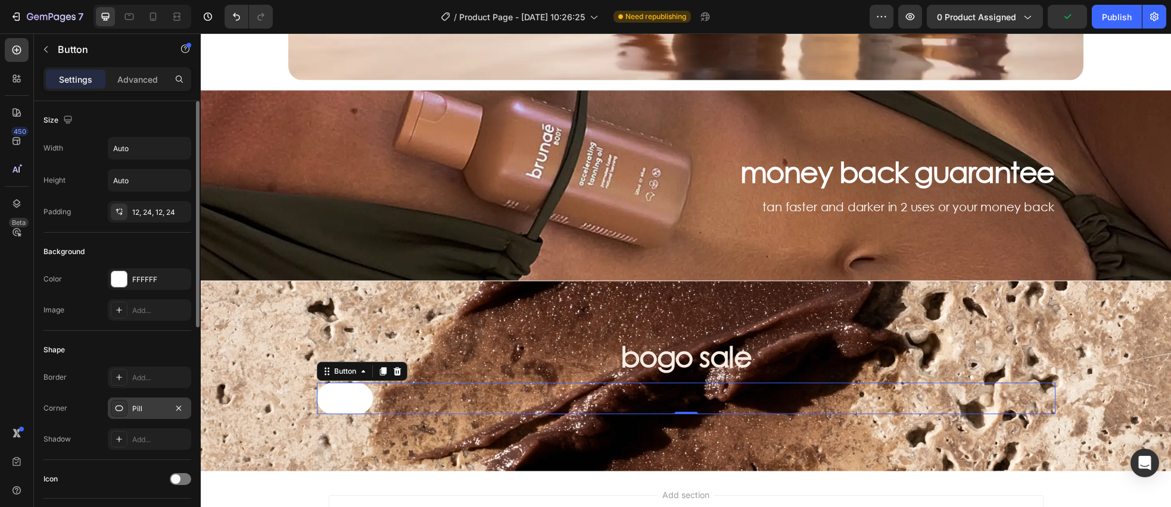
click at [151, 346] on div "Shape" at bounding box center [117, 350] width 148 height 19
click at [122, 378] on icon at bounding box center [119, 378] width 6 height 6
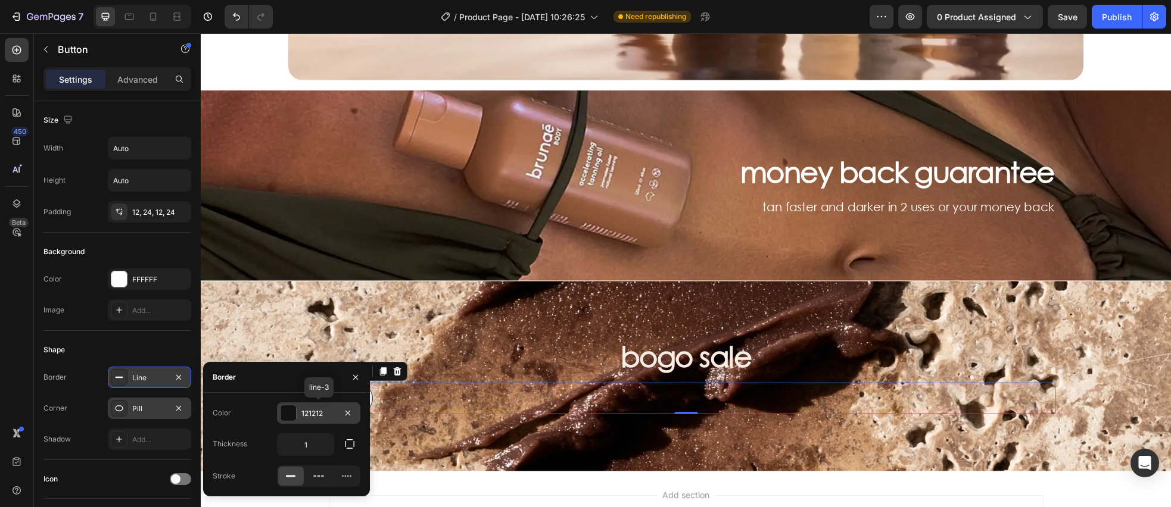
click at [286, 412] on div at bounding box center [288, 413] width 15 height 15
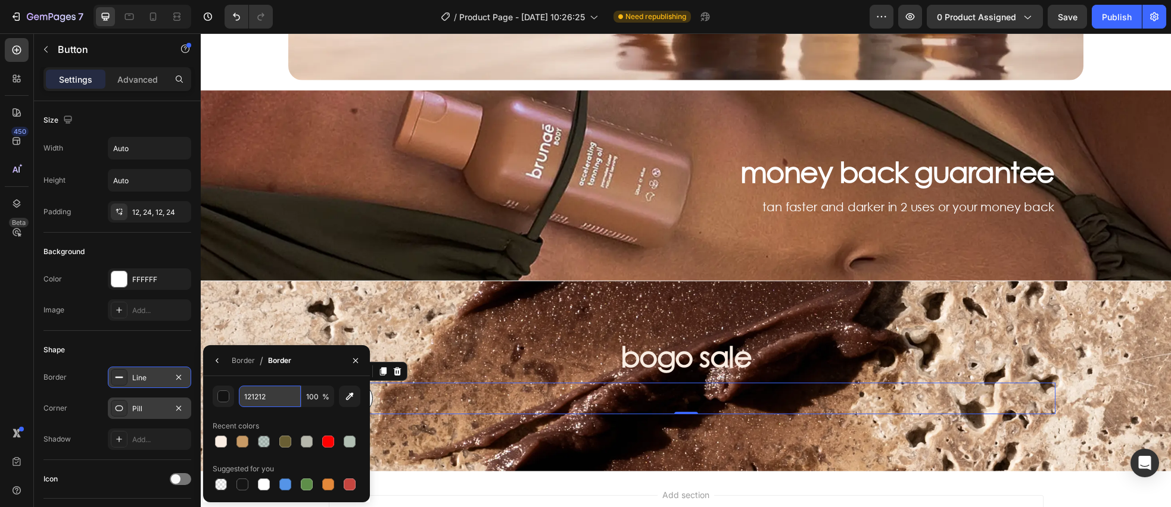
click at [0, 0] on input "121212" at bounding box center [0, 0] width 0 height 0
paste input "#C79A65"
type input "#C79A65"
click at [173, 349] on div "Shape" at bounding box center [117, 350] width 148 height 19
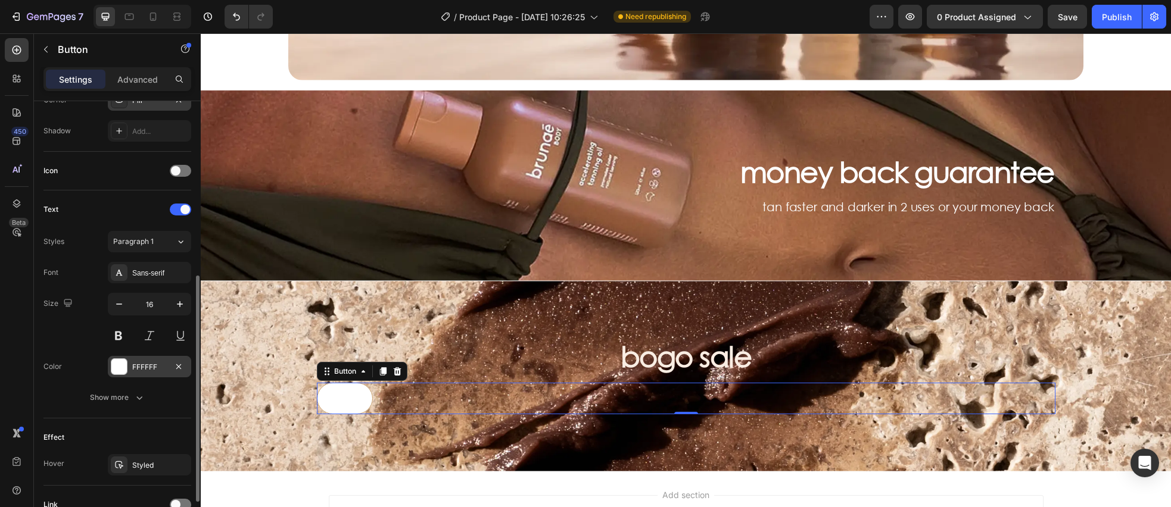
scroll to position [322, 0]
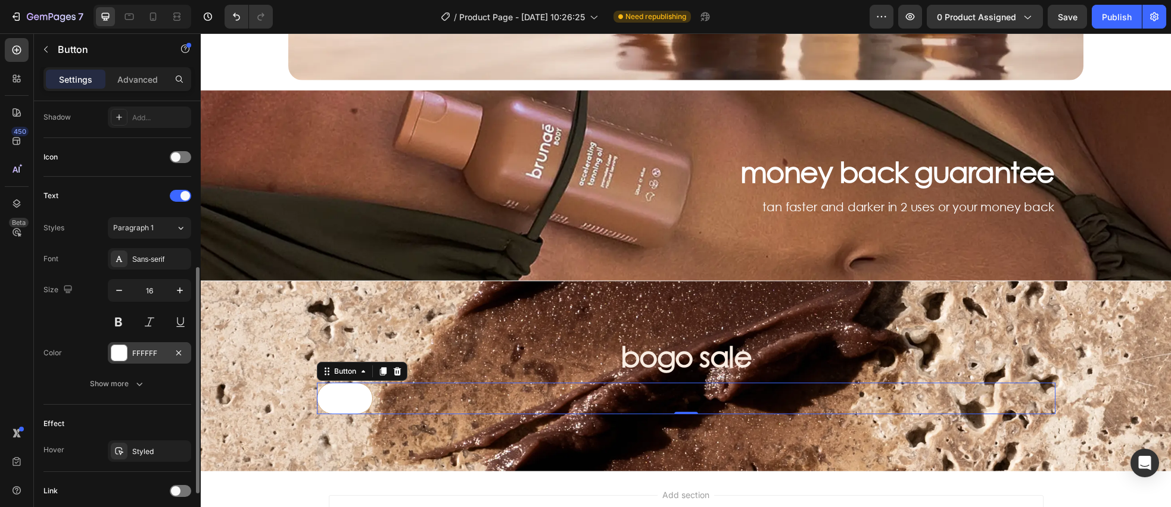
drag, startPoint x: 124, startPoint y: 351, endPoint x: 151, endPoint y: 356, distance: 27.1
click at [124, 351] on div at bounding box center [118, 352] width 15 height 15
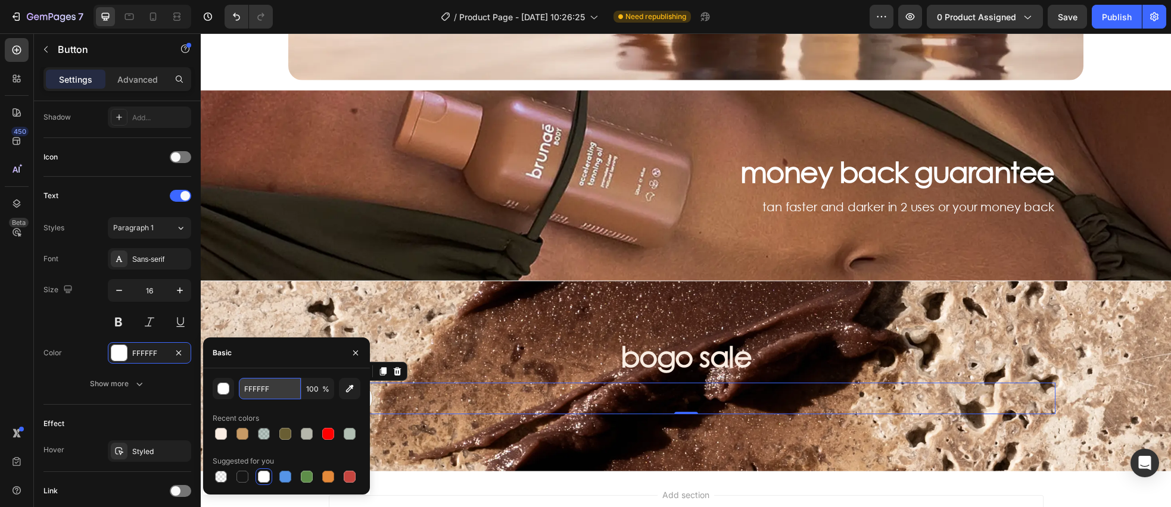
click at [0, 0] on input "FFFFFF" at bounding box center [0, 0] width 0 height 0
paste input "#C79A65"
type input "#C79A65"
click at [85, 316] on div "Size 16" at bounding box center [117, 306] width 148 height 54
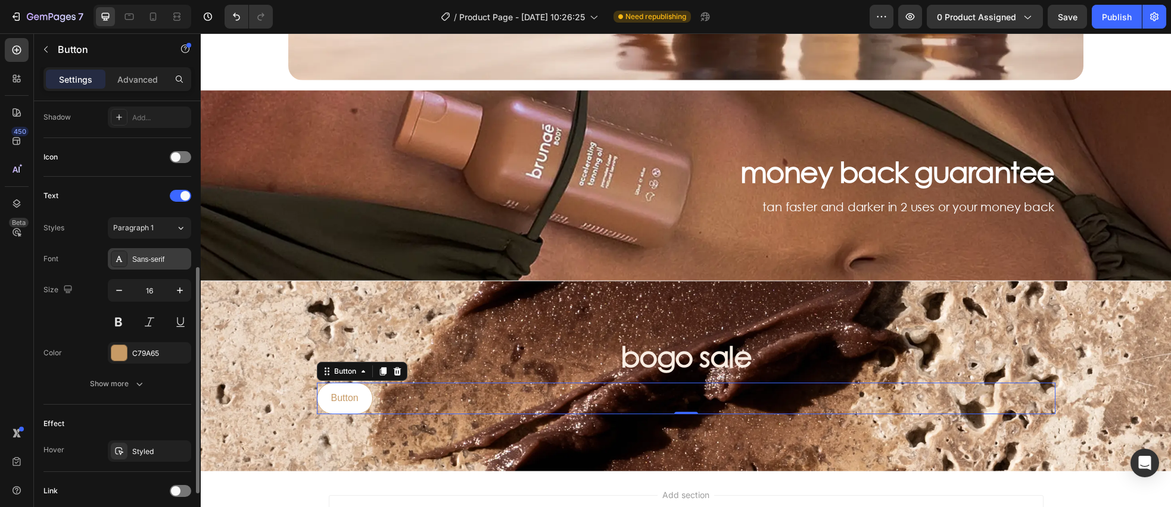
click at [142, 263] on div "Sans-serif" at bounding box center [160, 259] width 56 height 11
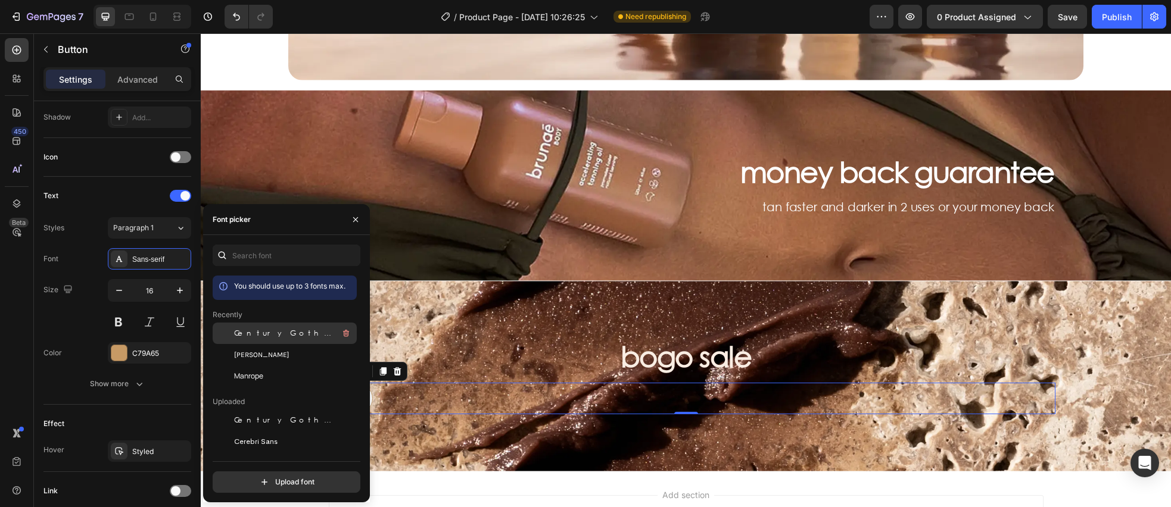
click at [260, 339] on div "Century Gothic" at bounding box center [294, 333] width 120 height 14
click at [76, 317] on div "Size 16" at bounding box center [117, 306] width 148 height 54
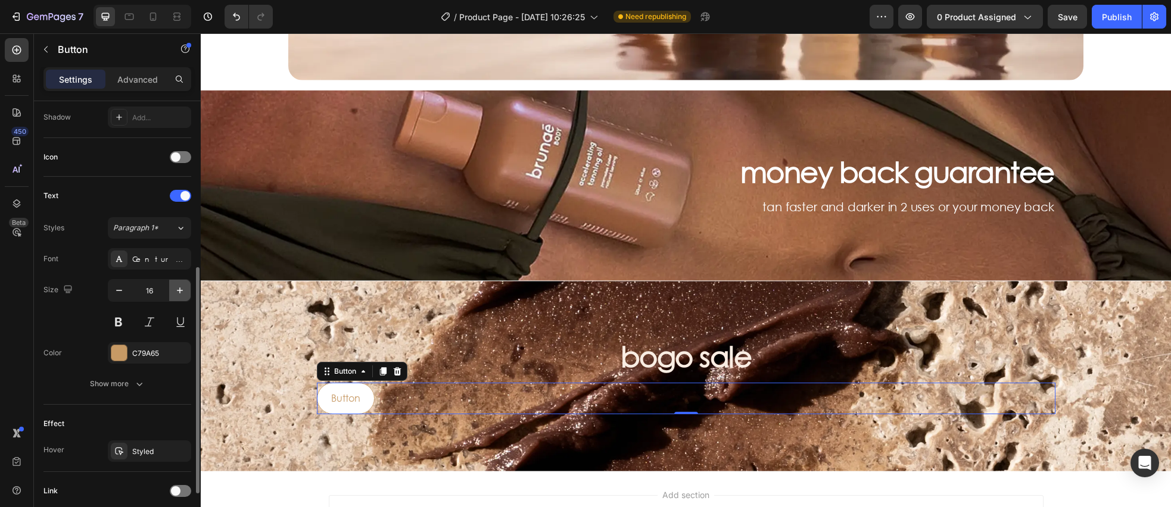
click at [176, 292] on icon "button" at bounding box center [180, 291] width 12 height 12
type input "20"
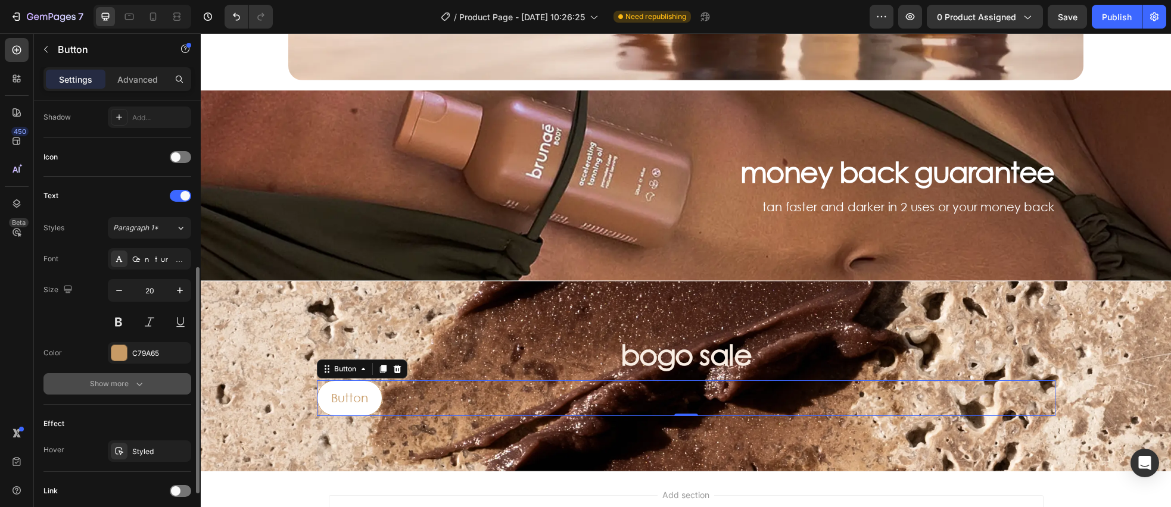
click at [136, 386] on icon "button" at bounding box center [139, 384] width 12 height 12
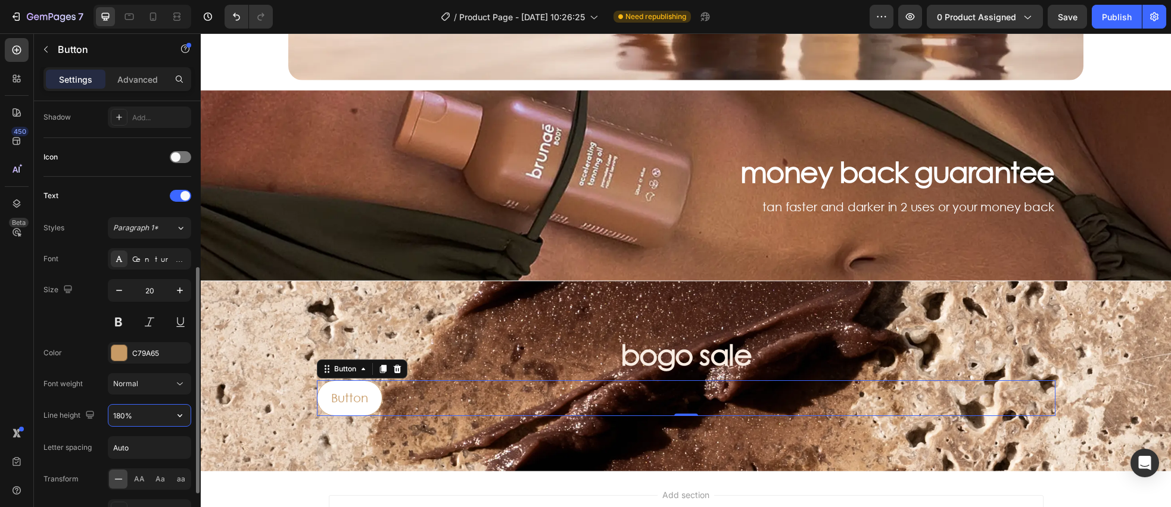
click at [144, 413] on input "180%" at bounding box center [149, 415] width 82 height 21
click at [181, 415] on icon "button" at bounding box center [179, 416] width 5 height 3
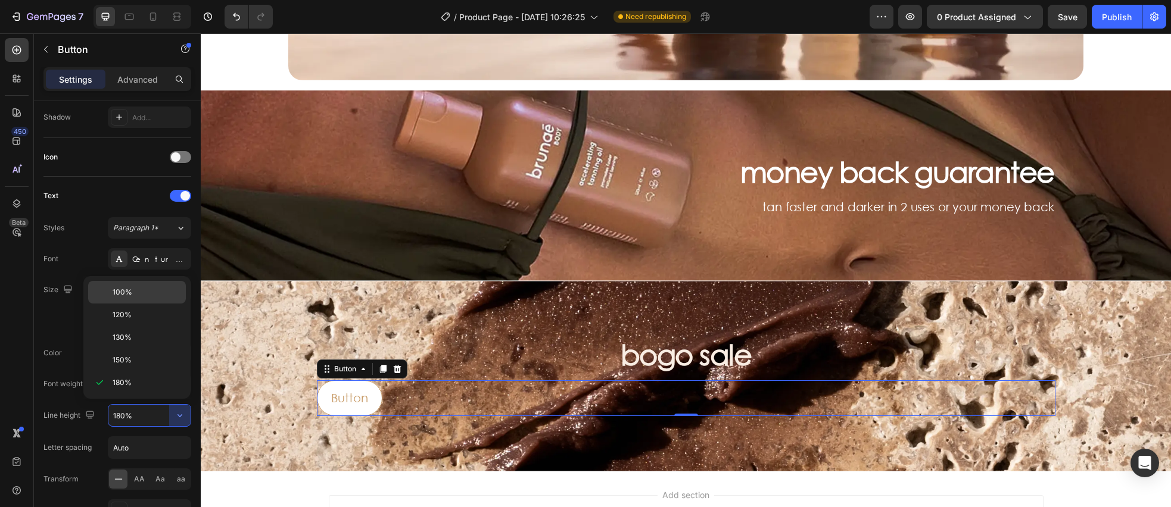
click at [141, 294] on p "100%" at bounding box center [147, 292] width 68 height 11
type input "100%"
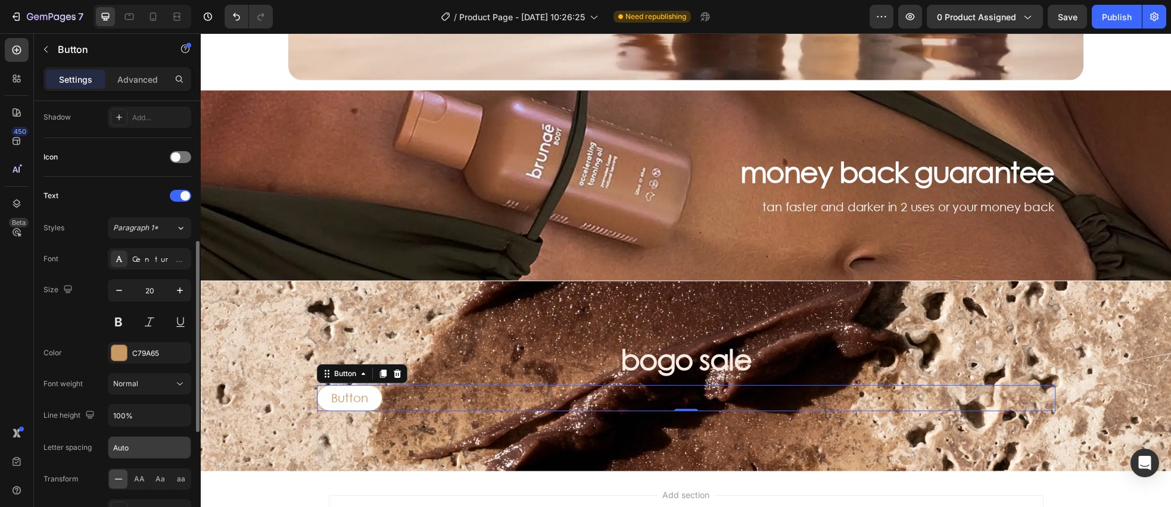
click at [149, 446] on input "Auto" at bounding box center [149, 447] width 82 height 21
type input "-0.4"
click at [77, 358] on div "Color C79A65" at bounding box center [117, 352] width 148 height 21
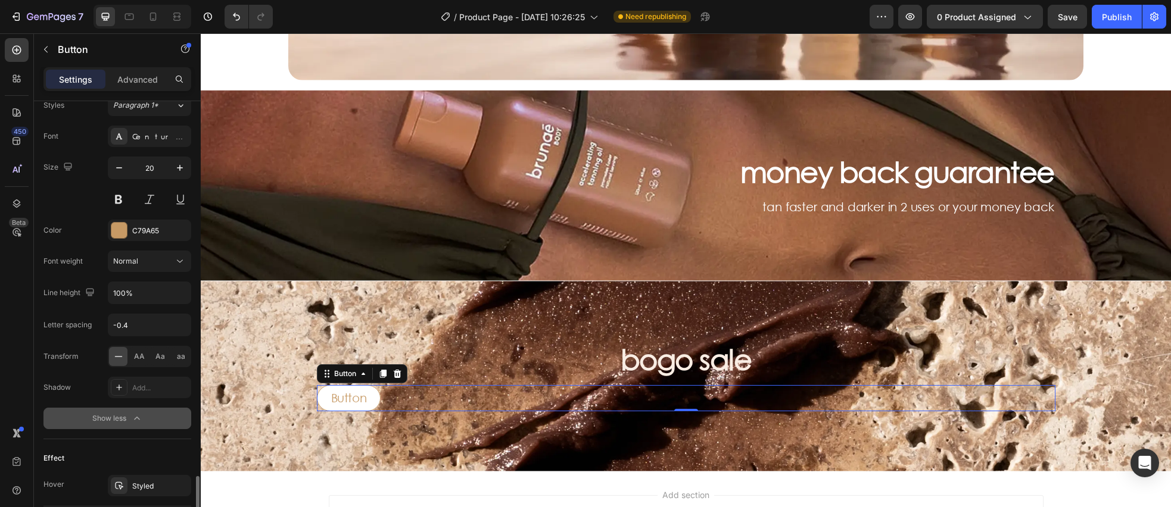
scroll to position [571, 0]
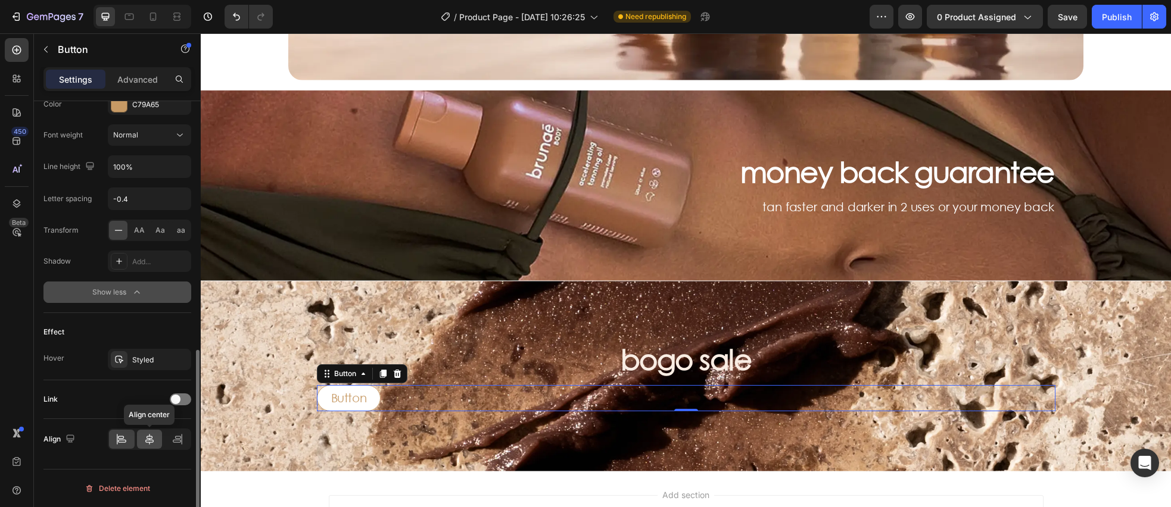
click at [149, 435] on icon at bounding box center [149, 439] width 8 height 11
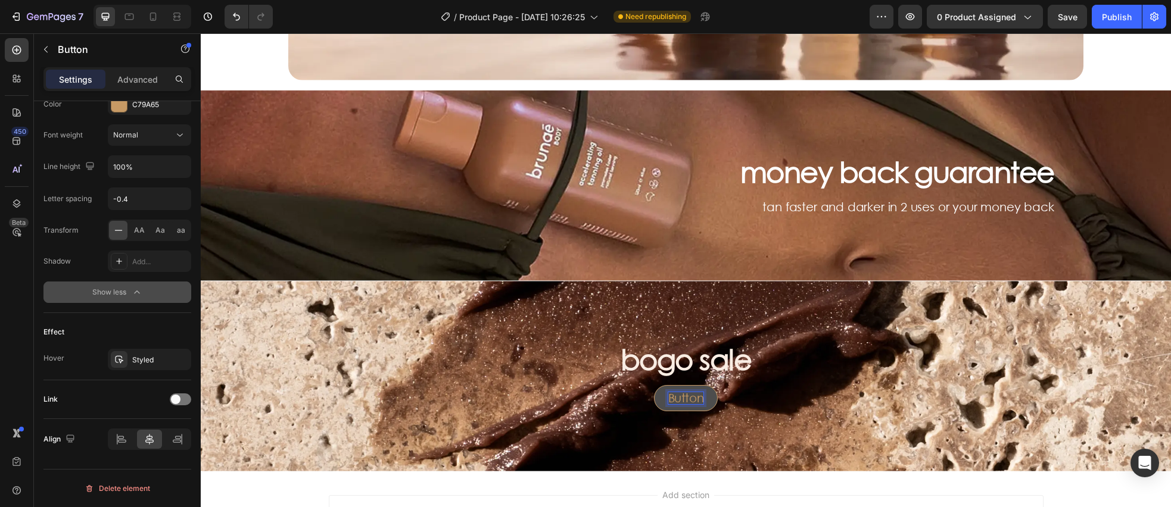
click at [694, 398] on p "Button" at bounding box center [686, 399] width 36 height 12
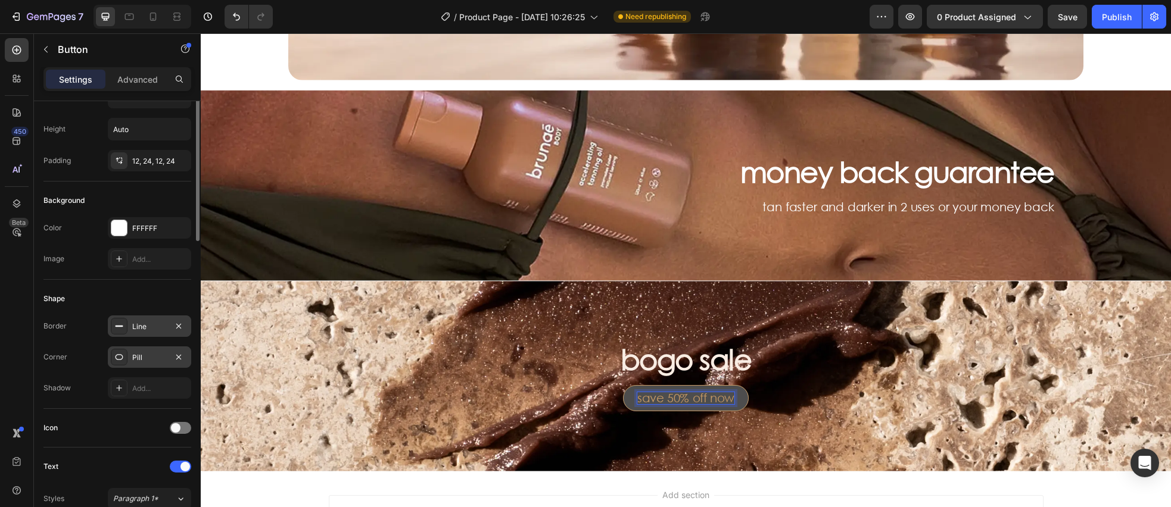
scroll to position [0, 0]
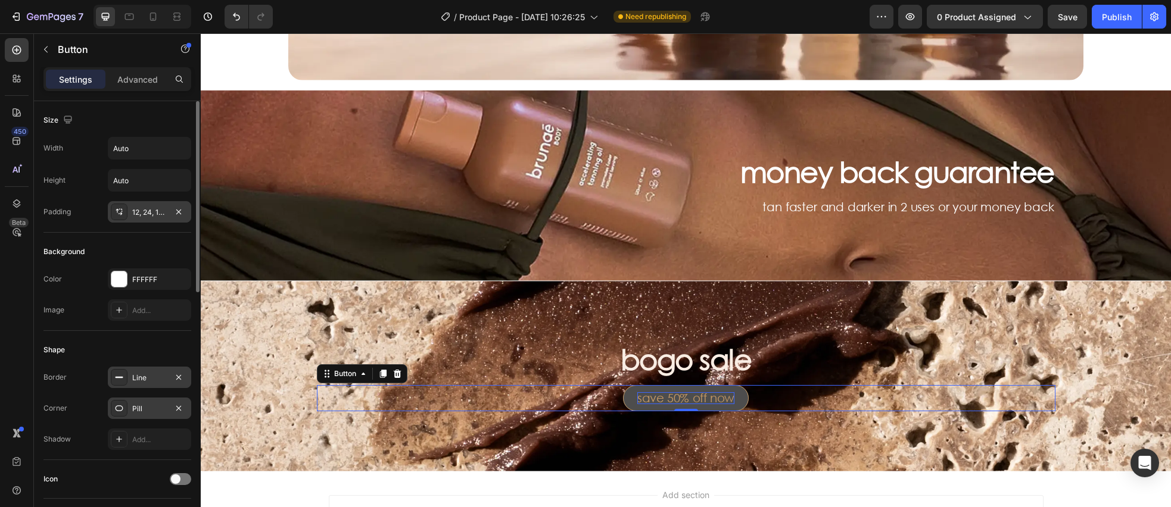
click at [119, 215] on icon at bounding box center [119, 212] width 10 height 10
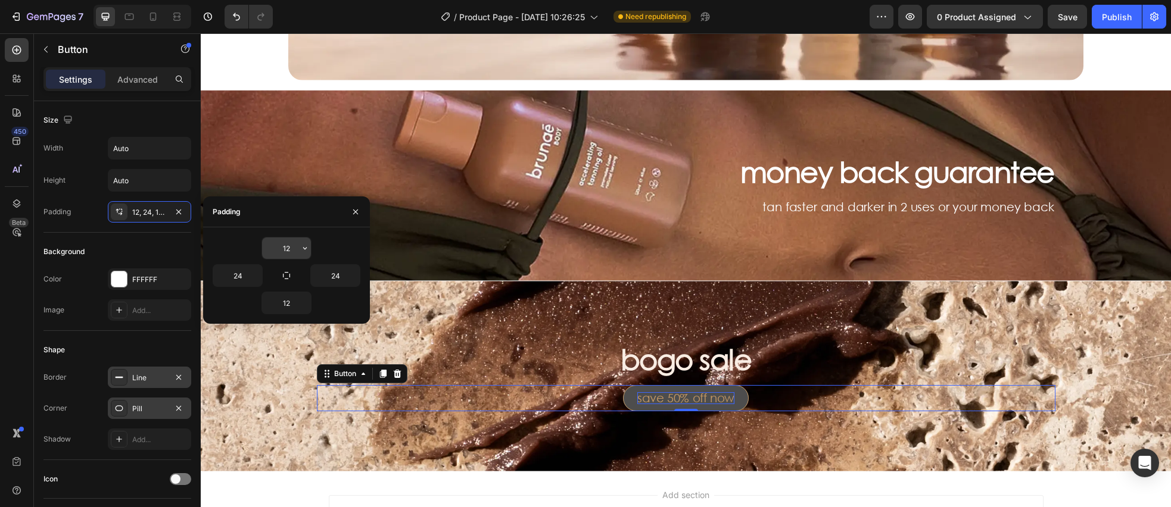
click at [288, 250] on input "12" at bounding box center [286, 248] width 49 height 21
type input "17.5"
click at [289, 302] on input "12" at bounding box center [286, 302] width 49 height 21
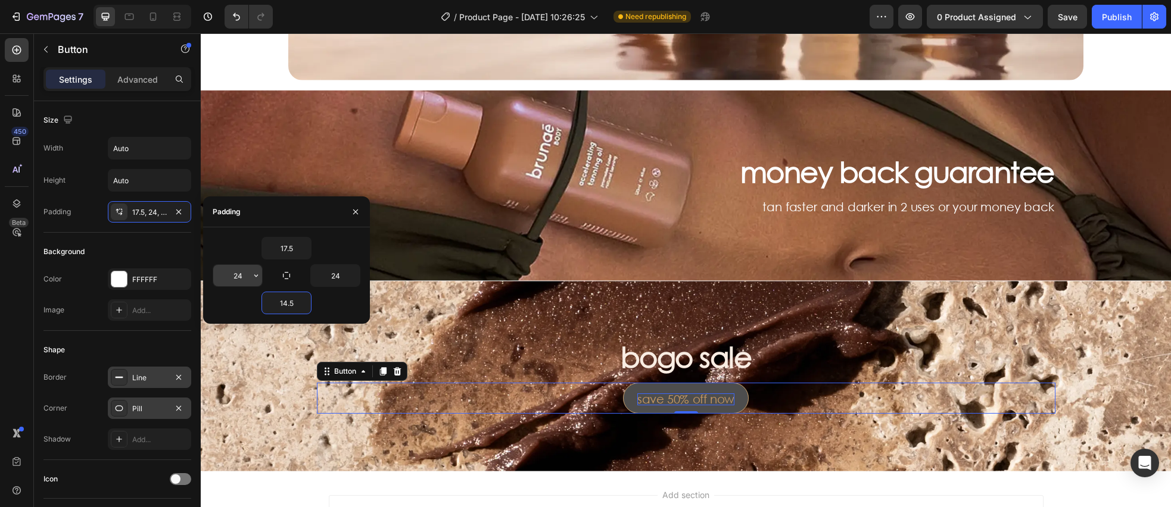
type input "14.5"
click at [244, 271] on input "24" at bounding box center [237, 275] width 49 height 21
type input "30"
click at [346, 276] on input "24" at bounding box center [335, 275] width 49 height 21
type input "30"
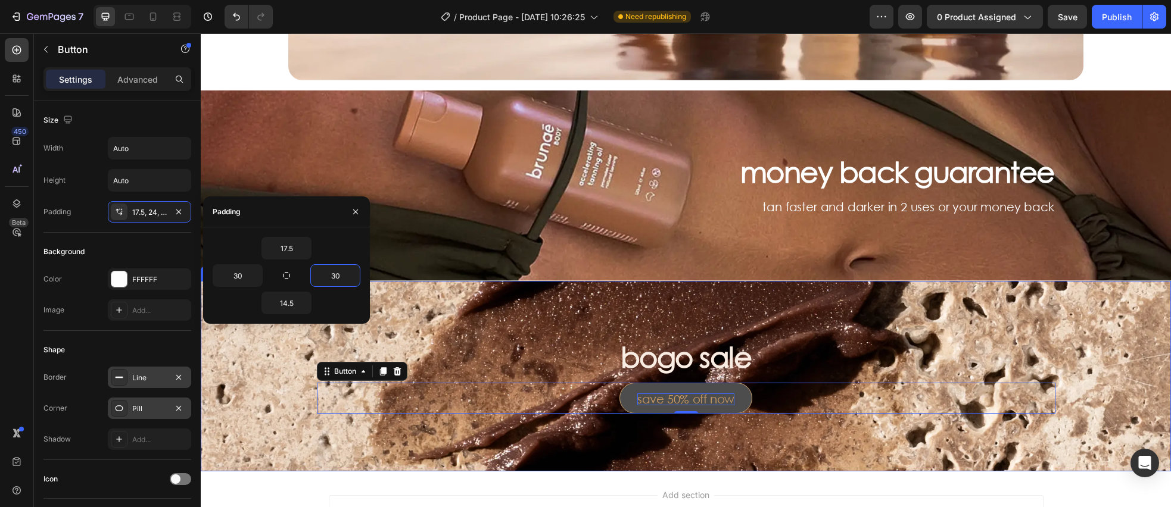
click at [502, 332] on div "Background Image" at bounding box center [686, 376] width 970 height 191
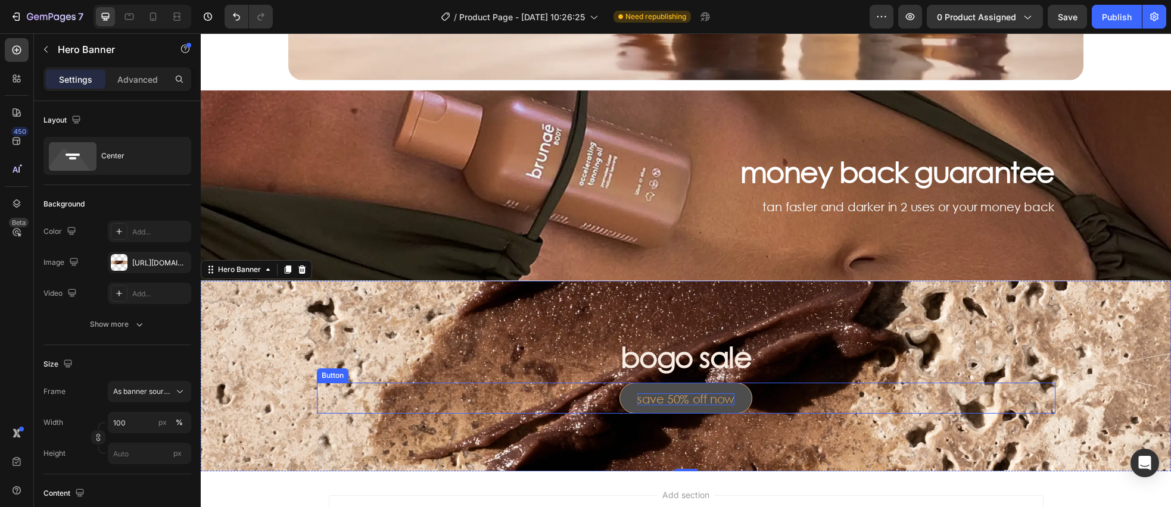
click at [669, 398] on p "save 50% off now" at bounding box center [685, 400] width 97 height 12
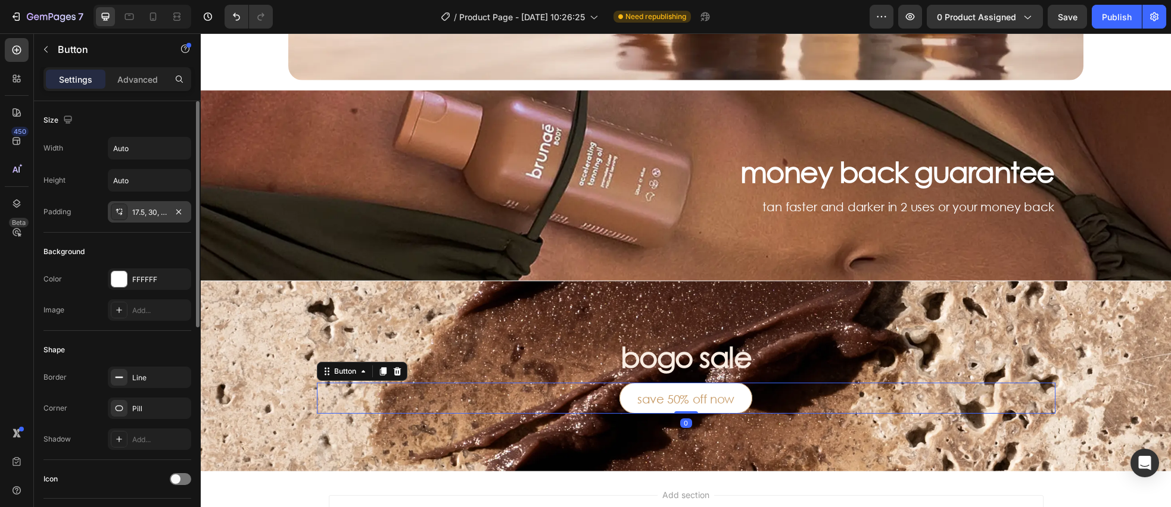
click at [116, 209] on icon at bounding box center [119, 212] width 10 height 10
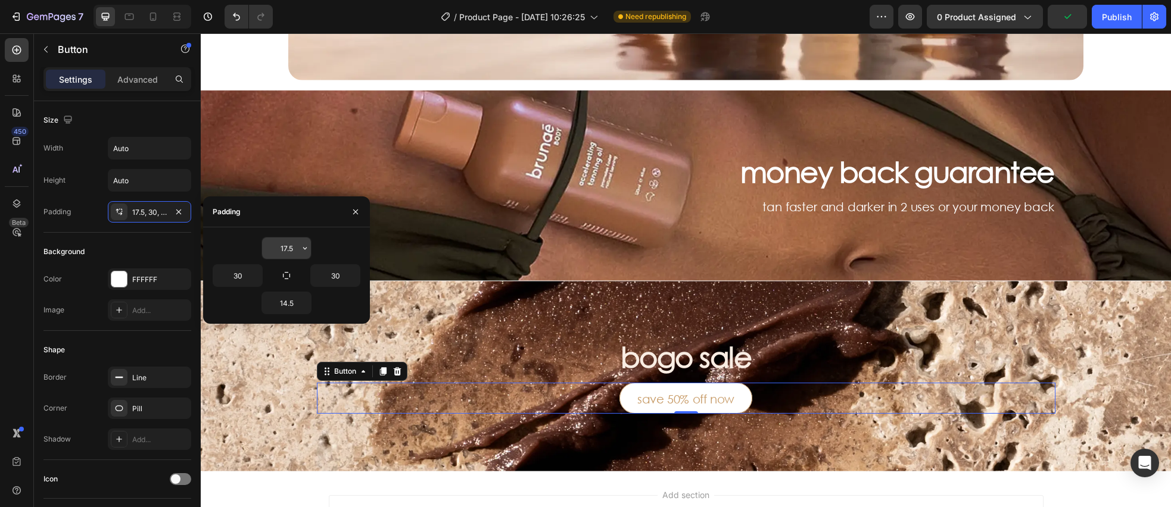
click at [284, 251] on input "17.5" at bounding box center [286, 248] width 49 height 21
click at [286, 248] on input "17.5" at bounding box center [286, 248] width 49 height 21
click at [288, 246] on input "17.5" at bounding box center [286, 248] width 49 height 21
click at [287, 245] on input "17.5" at bounding box center [286, 248] width 49 height 21
type input "14.5"
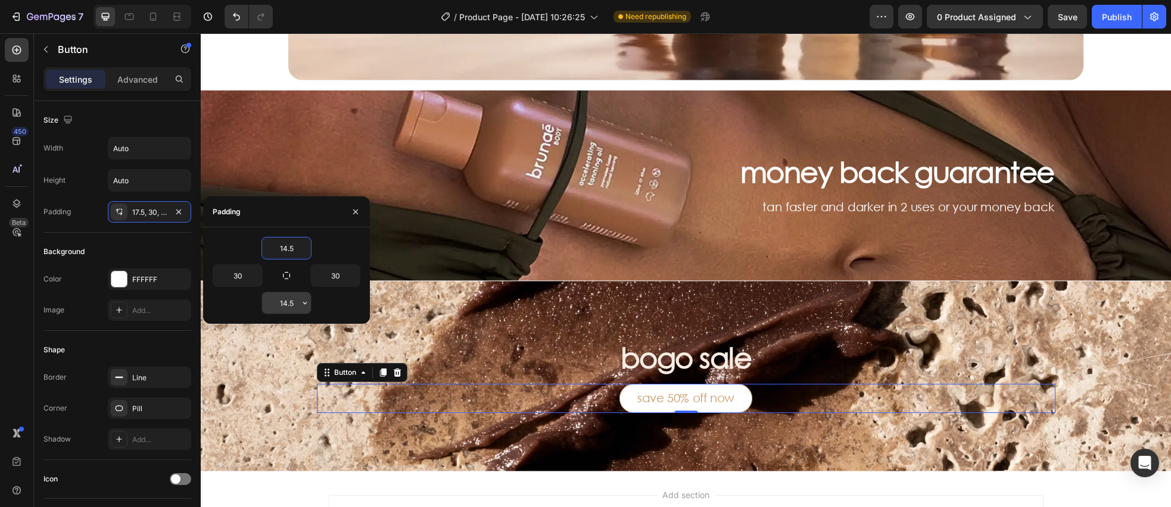
click at [285, 301] on input "14.5" at bounding box center [286, 302] width 49 height 21
click at [283, 301] on input "14.5" at bounding box center [286, 302] width 49 height 21
click at [286, 303] on input "14.5" at bounding box center [286, 302] width 49 height 21
type input "17.5"
click at [834, 366] on h3 "bogo sale" at bounding box center [686, 357] width 739 height 37
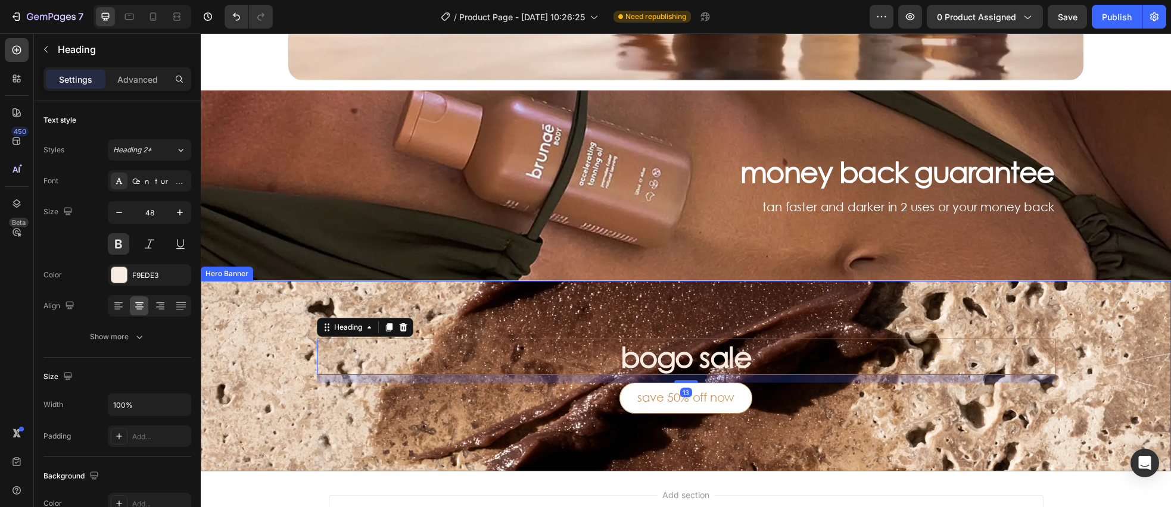
click at [986, 450] on div "Background Image" at bounding box center [686, 376] width 970 height 191
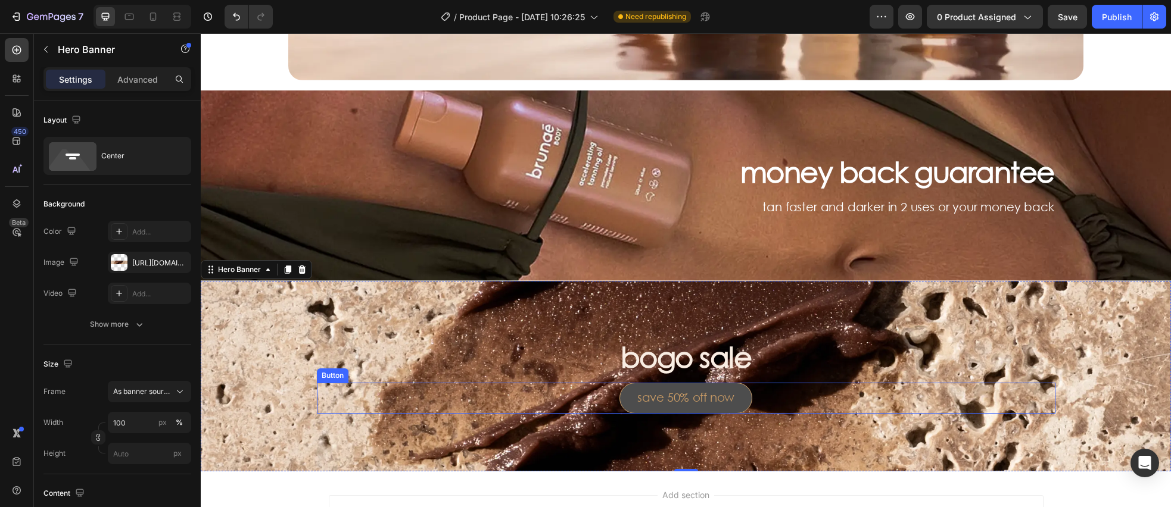
click at [722, 403] on button "save 50% off now" at bounding box center [685, 398] width 133 height 31
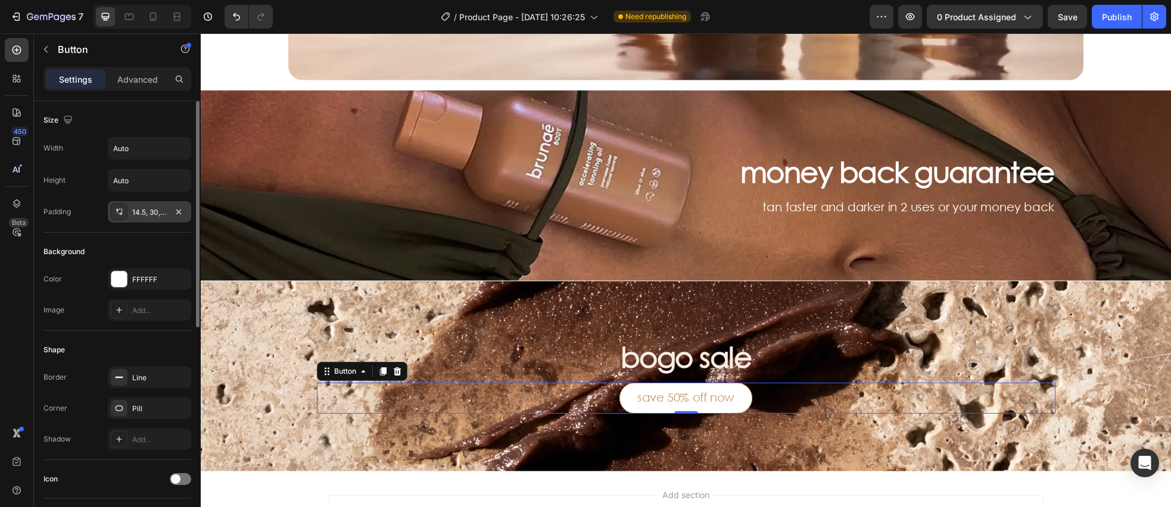
click at [119, 210] on icon at bounding box center [119, 212] width 10 height 10
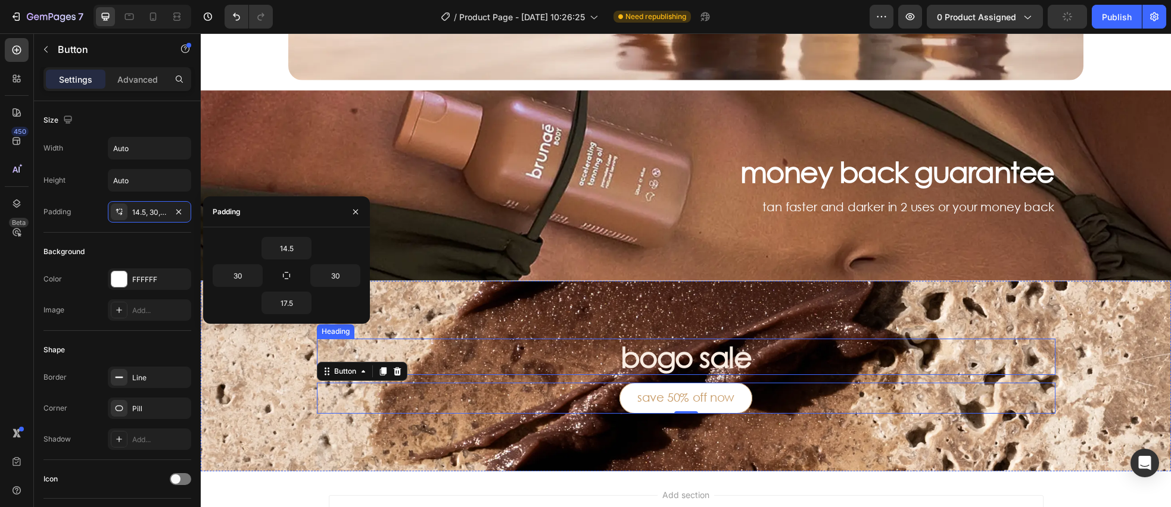
click at [941, 361] on h3 "bogo sale" at bounding box center [686, 357] width 739 height 37
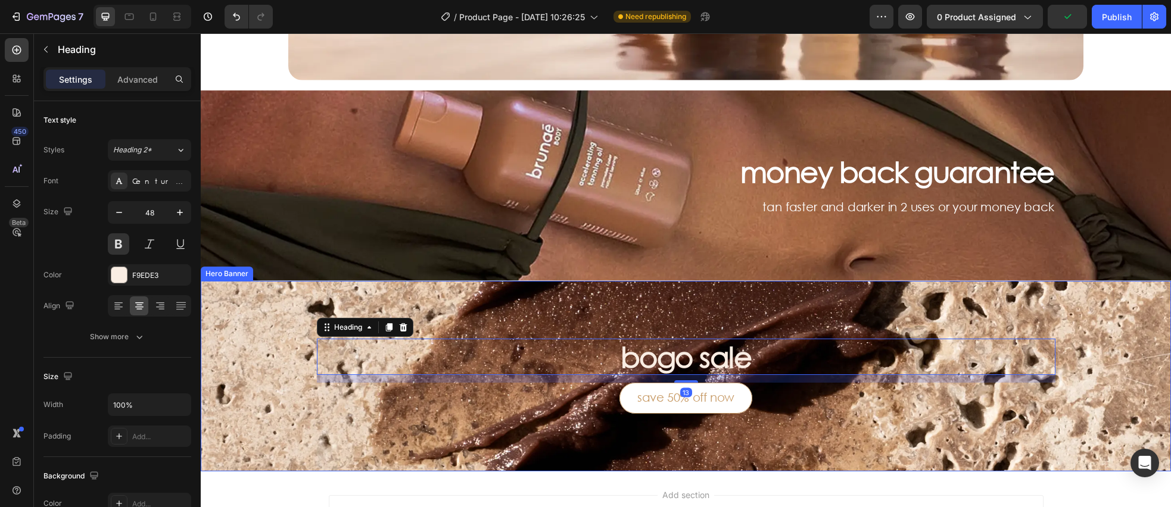
click at [795, 420] on div "Background Image" at bounding box center [686, 376] width 970 height 191
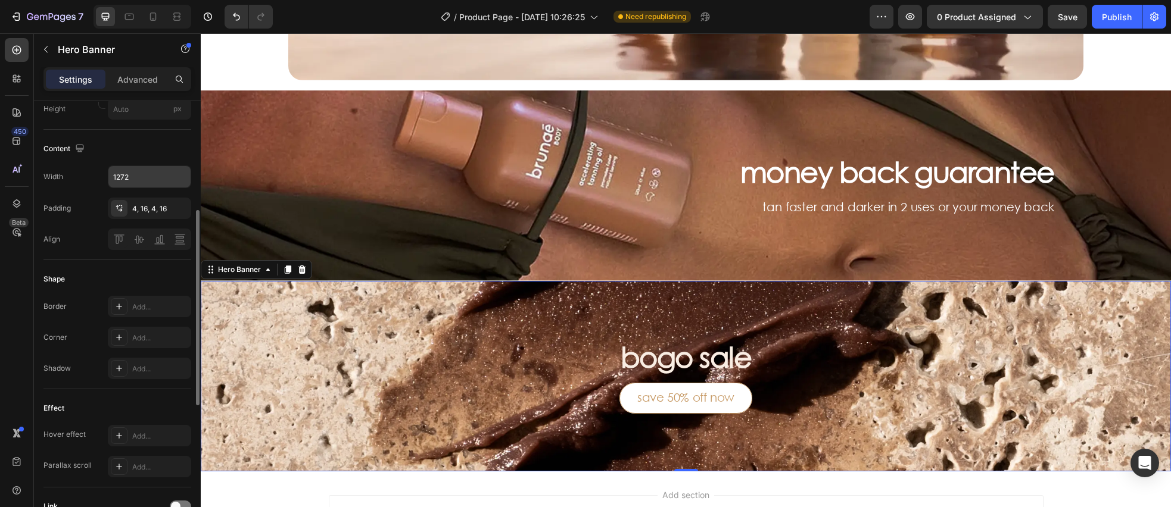
scroll to position [314, 0]
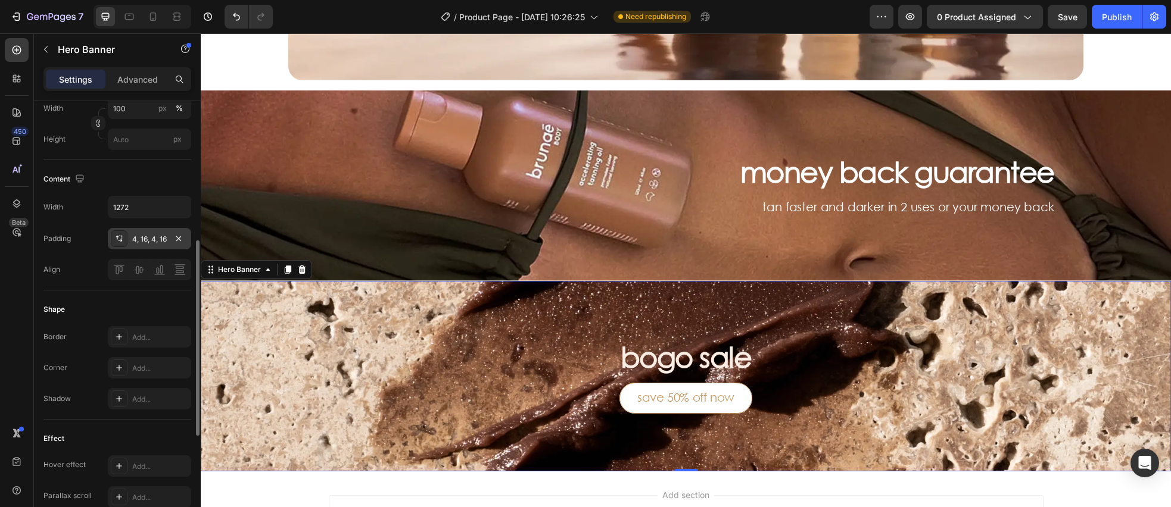
click at [118, 236] on icon at bounding box center [119, 239] width 10 height 10
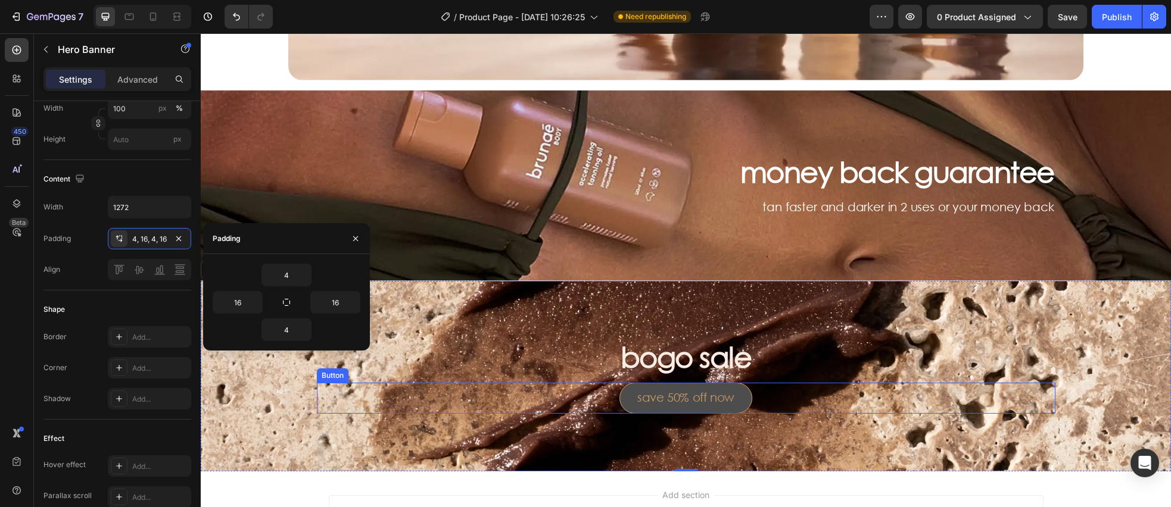
click at [634, 409] on button "save 50% off now" at bounding box center [685, 398] width 133 height 31
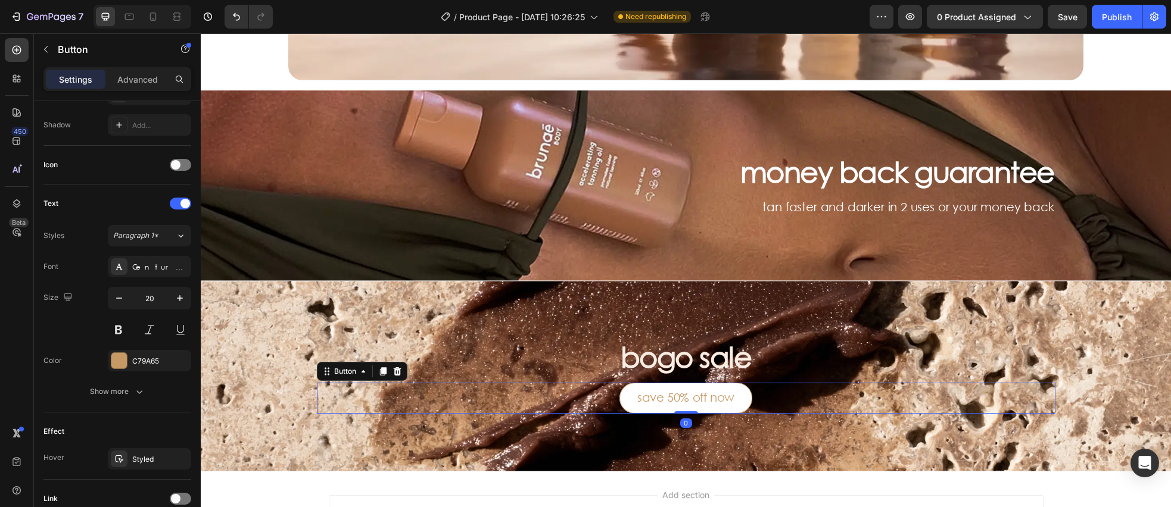
scroll to position [0, 0]
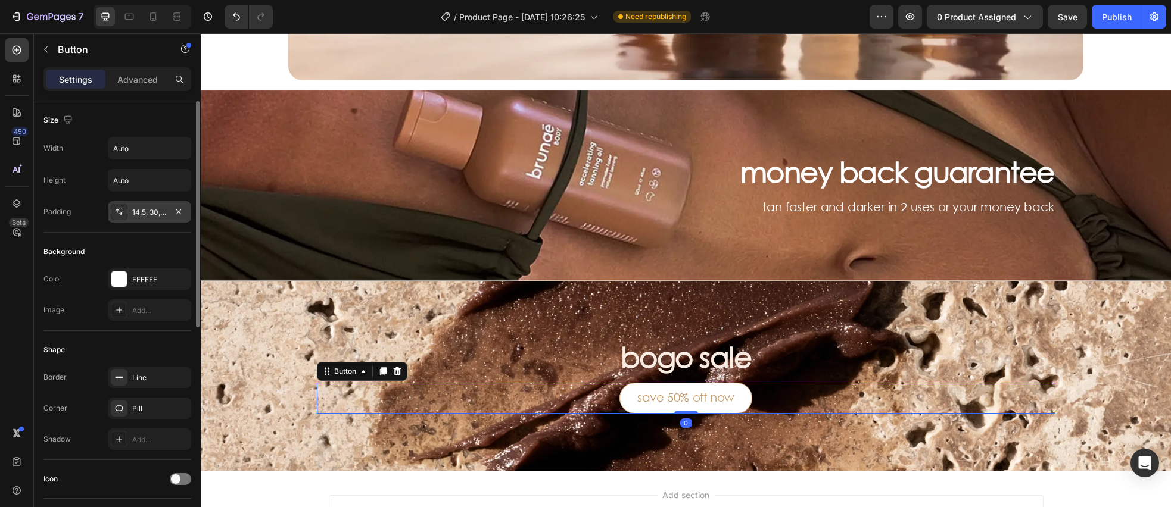
click at [117, 211] on icon at bounding box center [119, 212] width 10 height 10
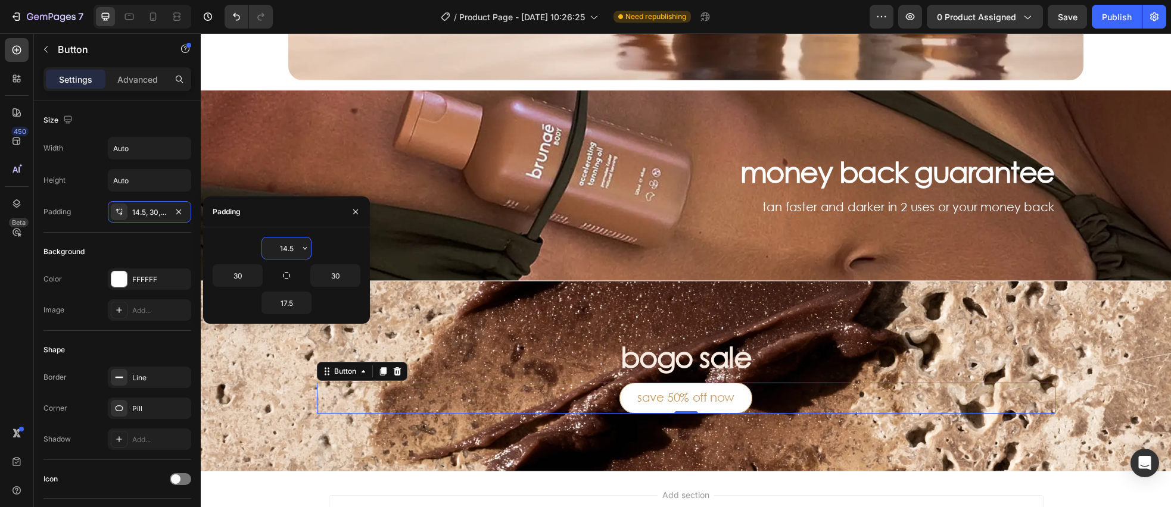
click at [285, 248] on input "14.5" at bounding box center [286, 248] width 49 height 21
click at [288, 247] on input "14.5" at bounding box center [286, 248] width 49 height 21
click at [286, 247] on input "14.5" at bounding box center [286, 248] width 49 height 21
type input "15.5"
click at [286, 300] on input "17.5" at bounding box center [286, 302] width 49 height 21
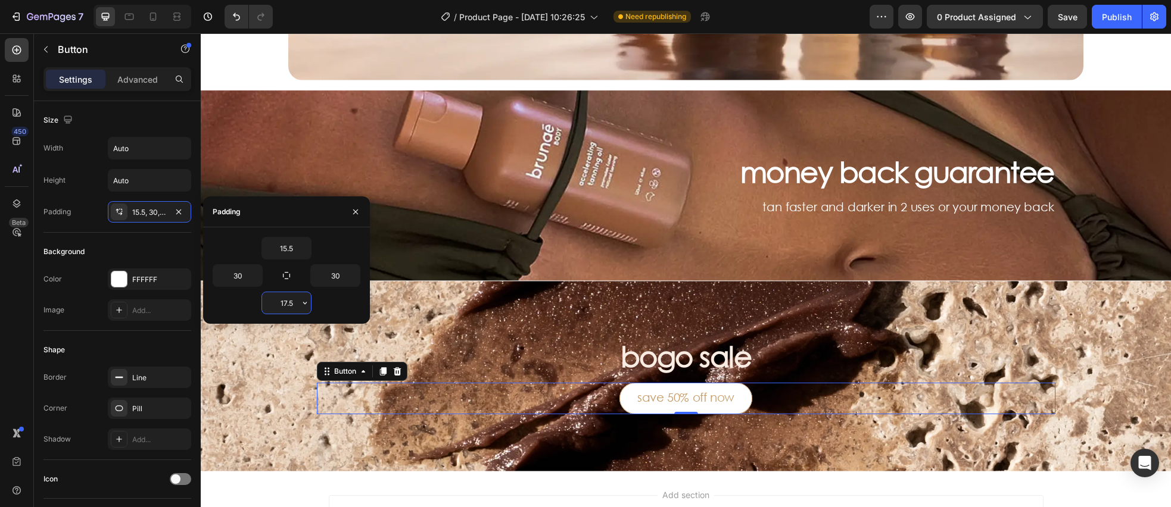
click at [288, 301] on input "17.5" at bounding box center [286, 302] width 49 height 21
click at [286, 301] on input "17.5" at bounding box center [286, 302] width 49 height 21
type input "16.5"
click at [425, 339] on h3 "bogo sale" at bounding box center [686, 357] width 739 height 37
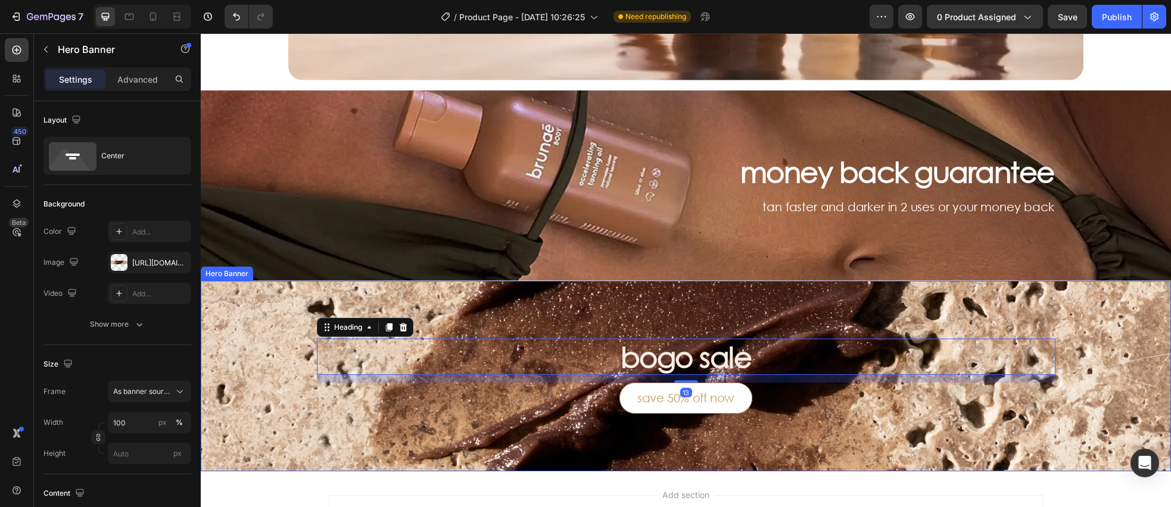
click at [814, 425] on div "Background Image" at bounding box center [686, 376] width 970 height 191
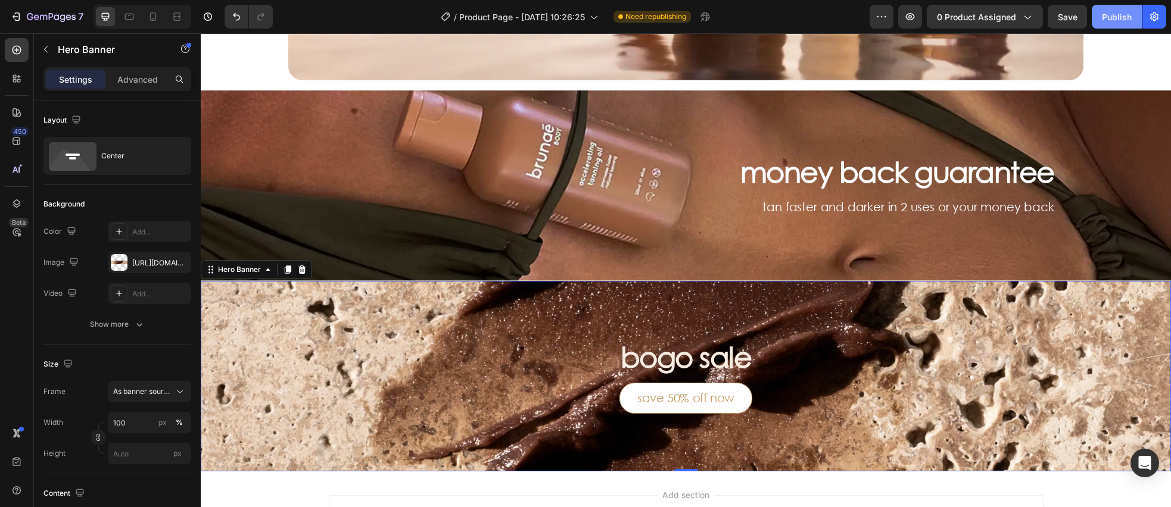
click at [1118, 23] on button "Publish" at bounding box center [1117, 17] width 50 height 24
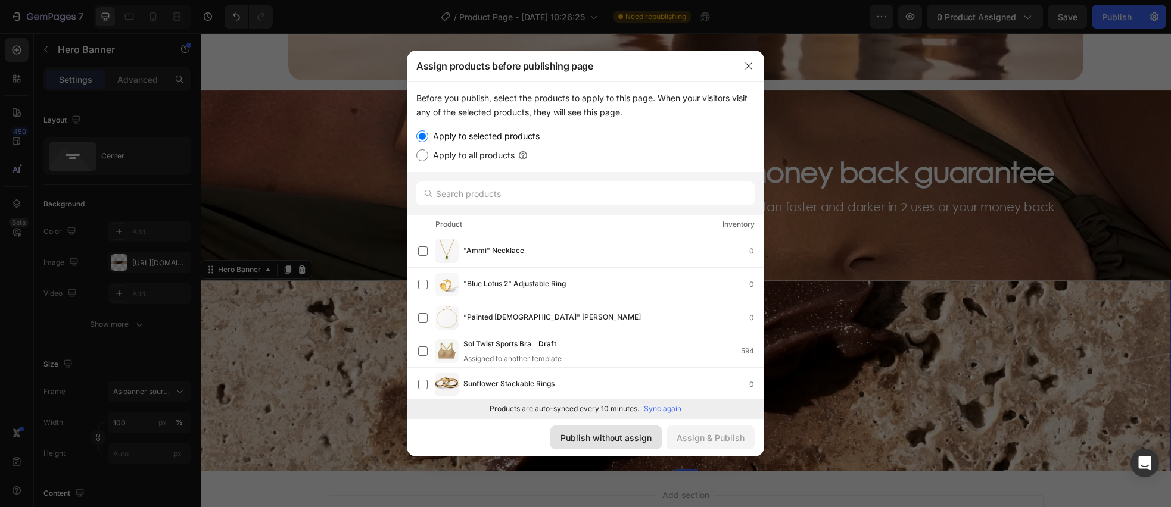
drag, startPoint x: 624, startPoint y: 432, endPoint x: 285, endPoint y: 385, distance: 342.2
click at [624, 432] on div "Publish without assign" at bounding box center [605, 438] width 91 height 13
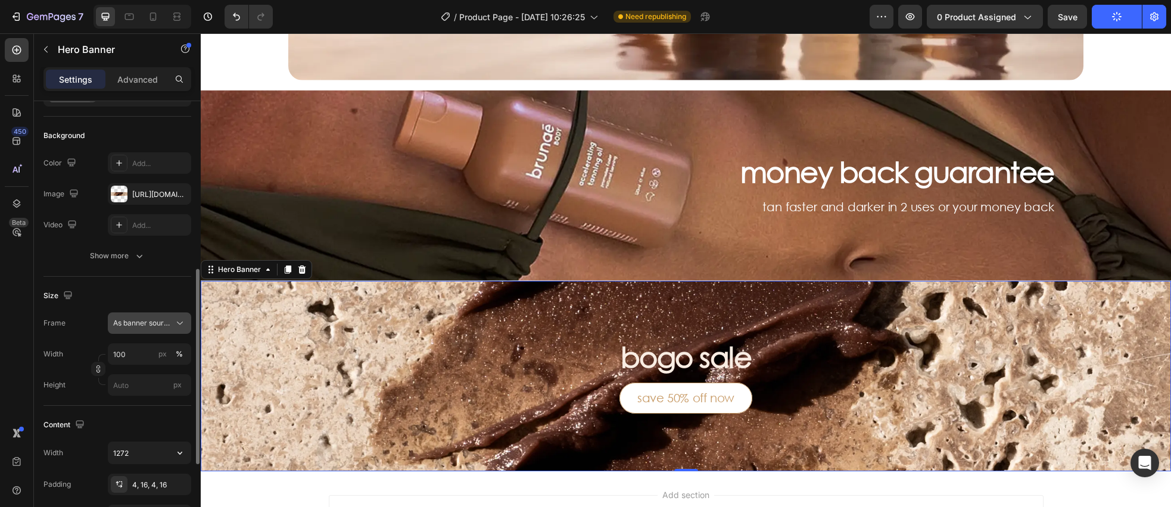
scroll to position [164, 0]
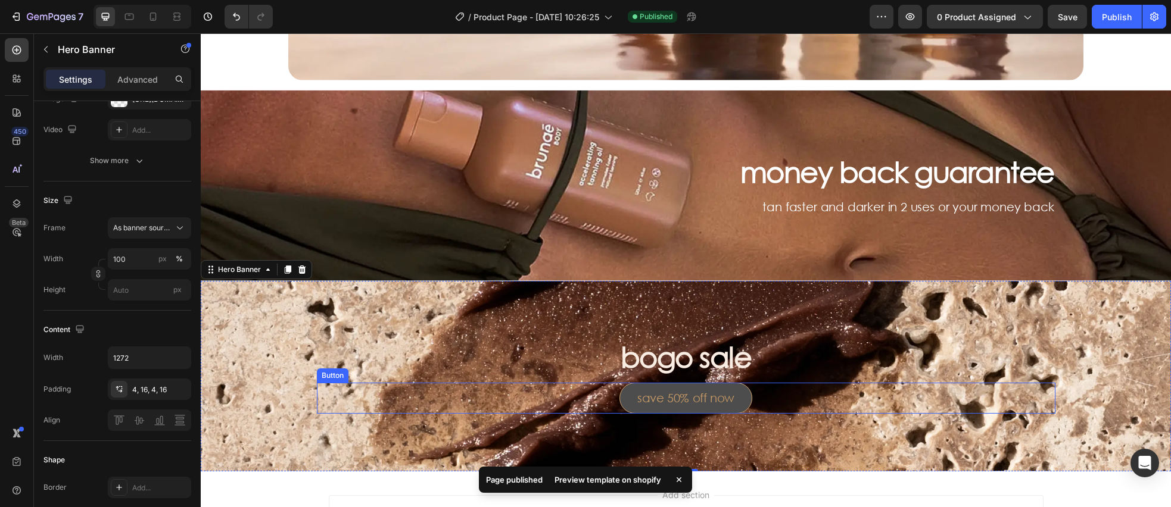
click at [636, 402] on button "save 50% off now" at bounding box center [685, 398] width 133 height 31
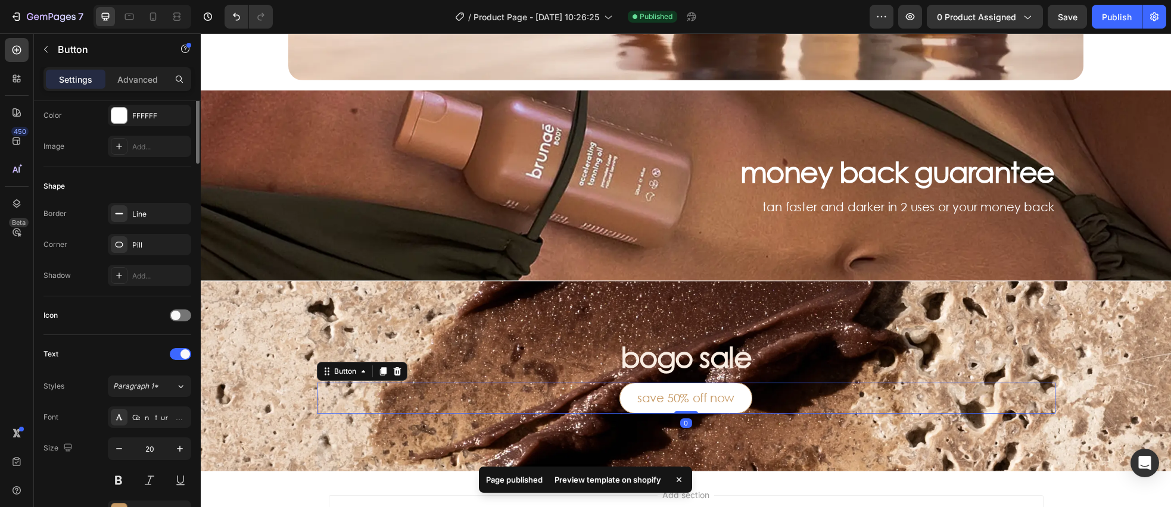
scroll to position [0, 0]
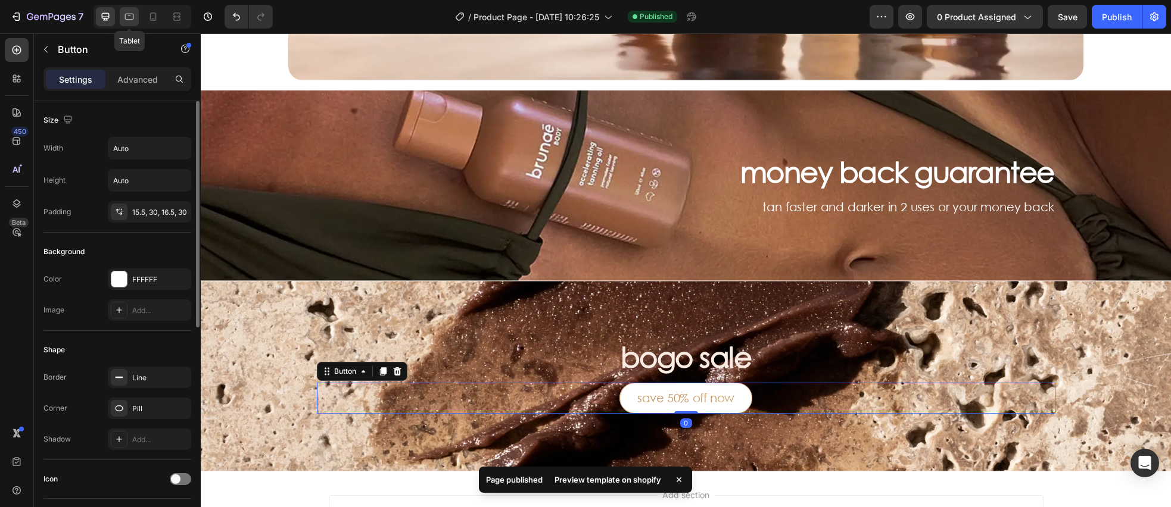
click at [133, 11] on icon at bounding box center [129, 17] width 12 height 12
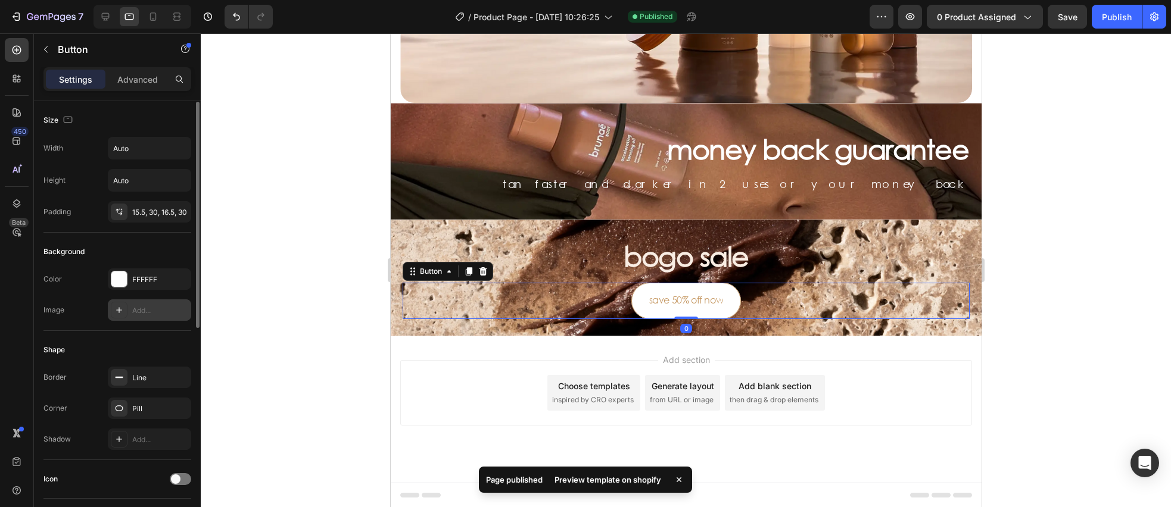
scroll to position [414, 0]
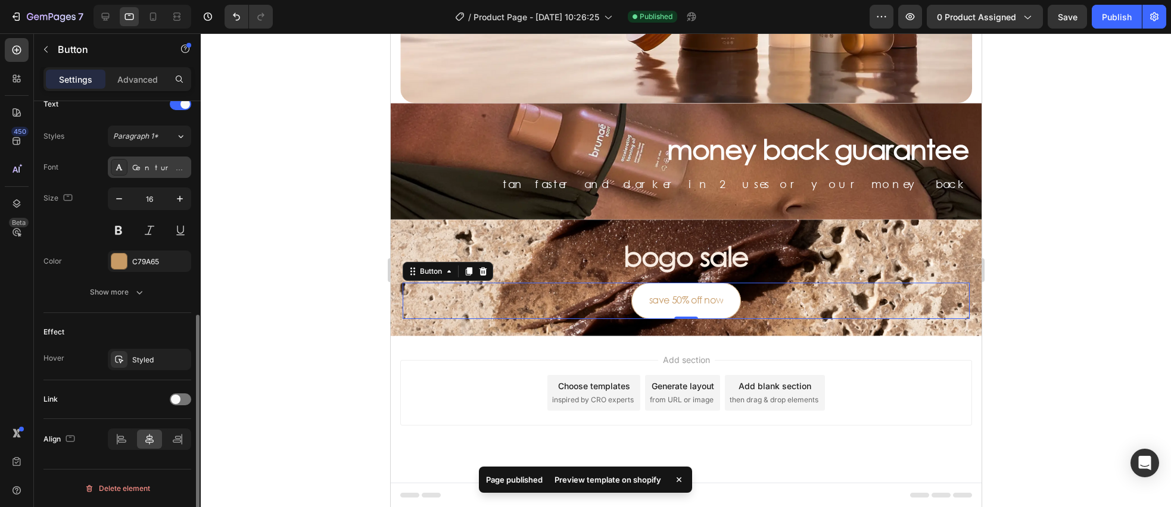
click at [151, 164] on div "Century Gothic" at bounding box center [160, 168] width 56 height 11
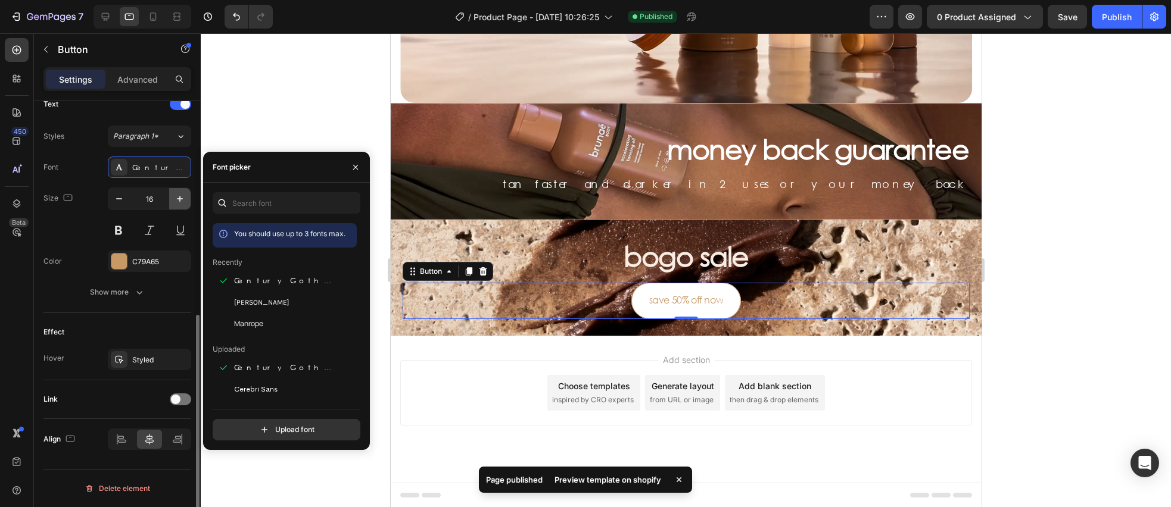
click at [182, 197] on icon "button" at bounding box center [180, 199] width 12 height 12
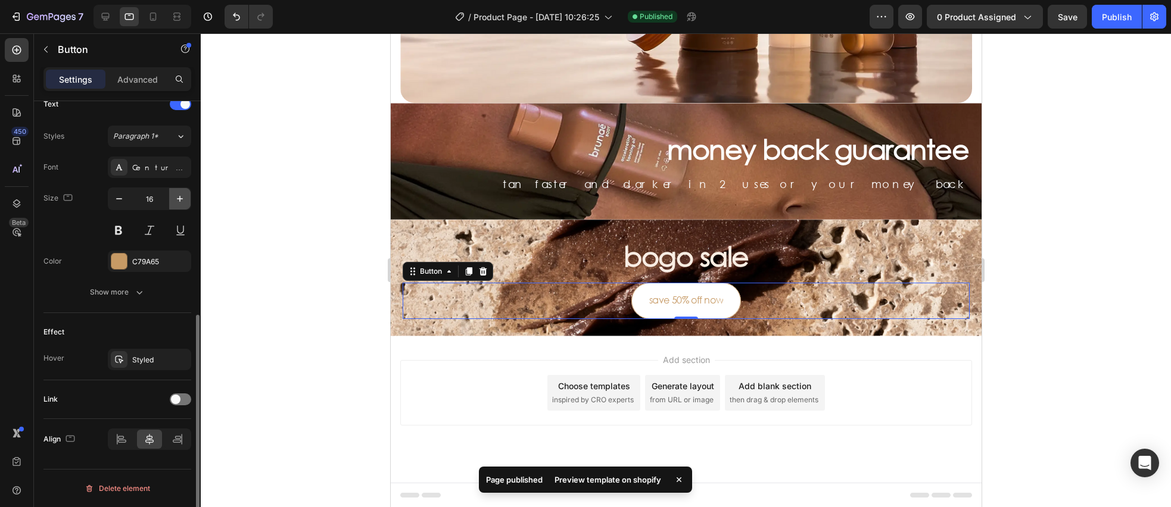
click at [182, 197] on icon "button" at bounding box center [180, 199] width 12 height 12
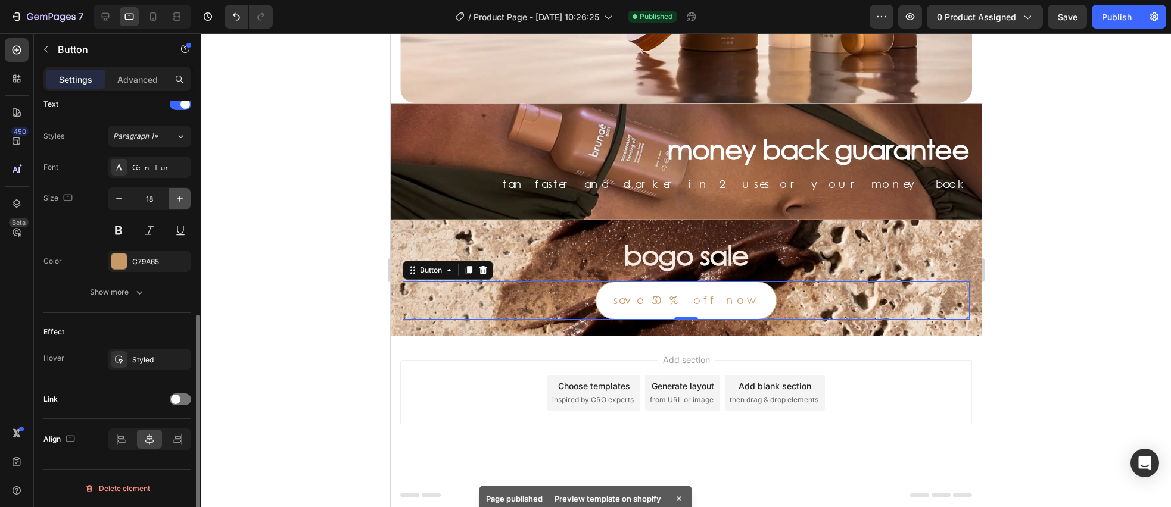
click at [182, 197] on icon "button" at bounding box center [180, 199] width 12 height 12
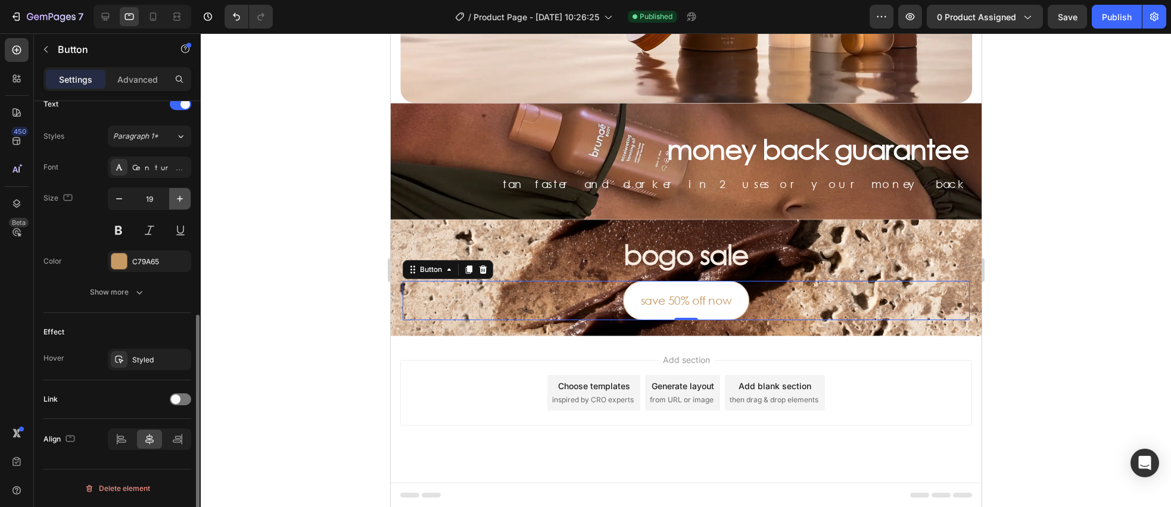
click at [182, 197] on icon "button" at bounding box center [180, 199] width 12 height 12
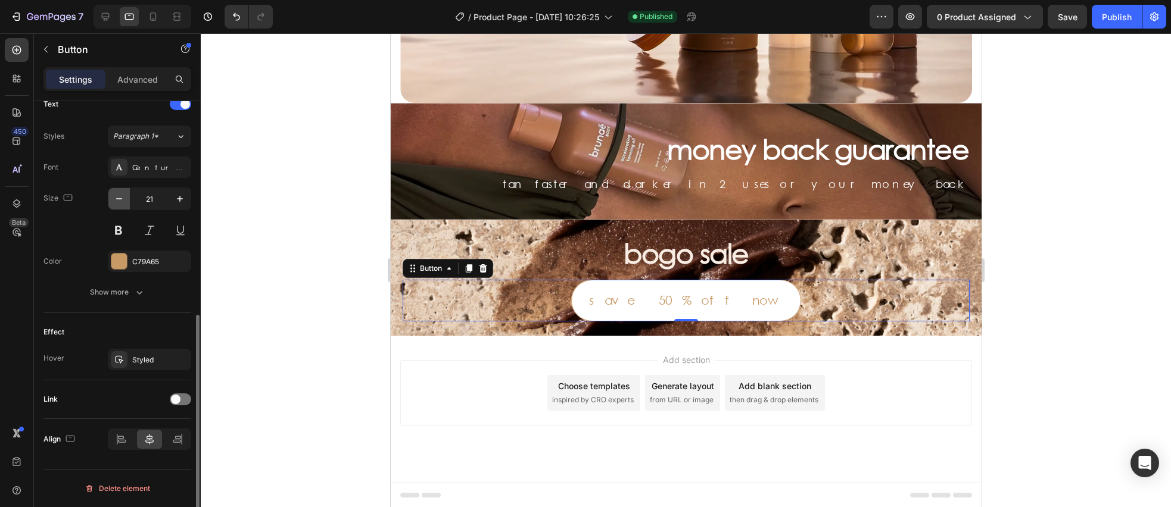
click at [124, 201] on icon "button" at bounding box center [119, 199] width 12 height 12
type input "20"
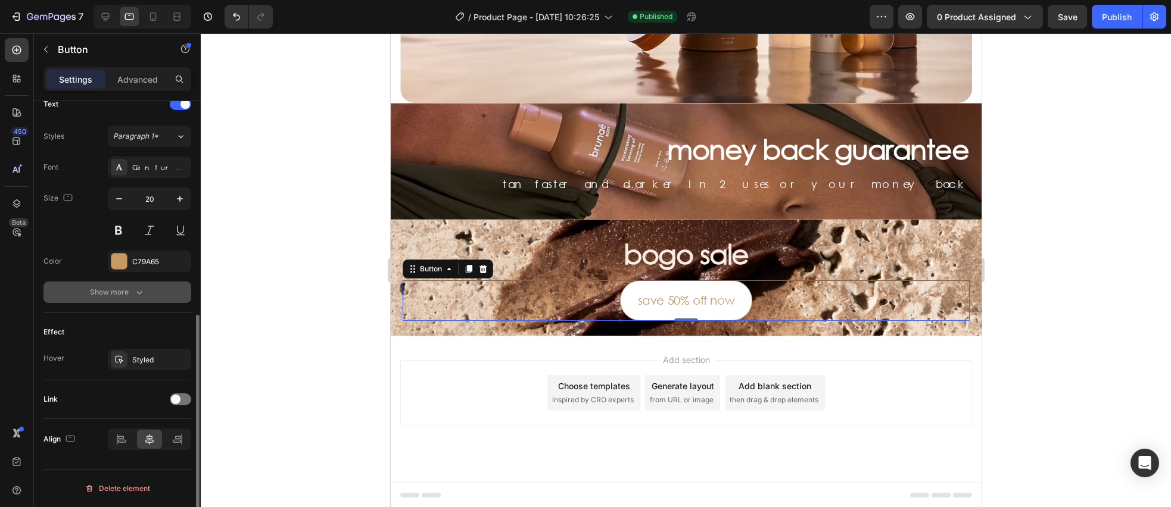
click at [145, 294] on button "Show more" at bounding box center [117, 292] width 148 height 21
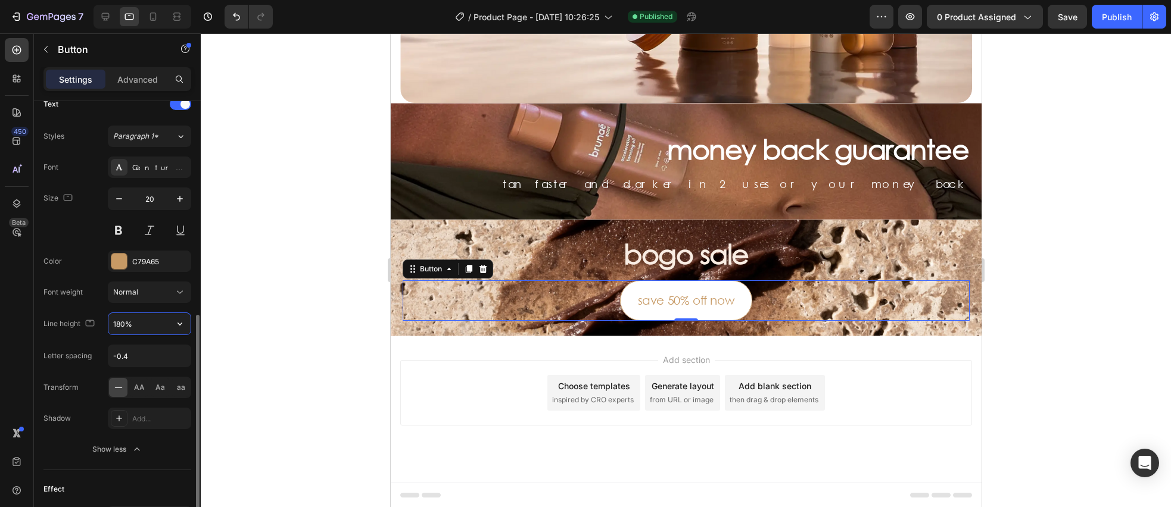
click at [145, 326] on input "180%" at bounding box center [149, 323] width 82 height 21
click at [179, 328] on icon "button" at bounding box center [180, 324] width 12 height 12
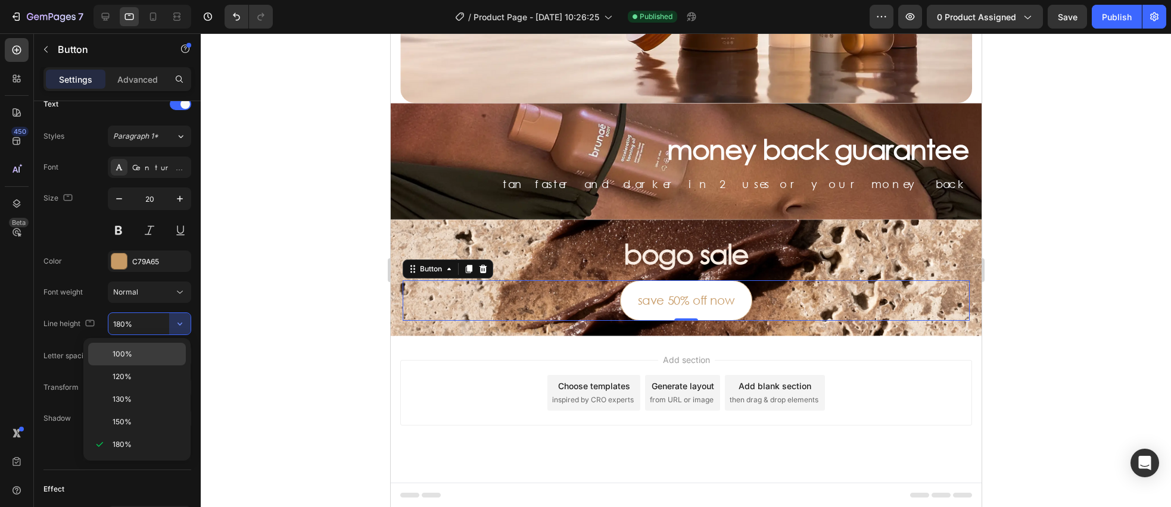
click at [155, 351] on p "100%" at bounding box center [147, 354] width 68 height 11
type input "100%"
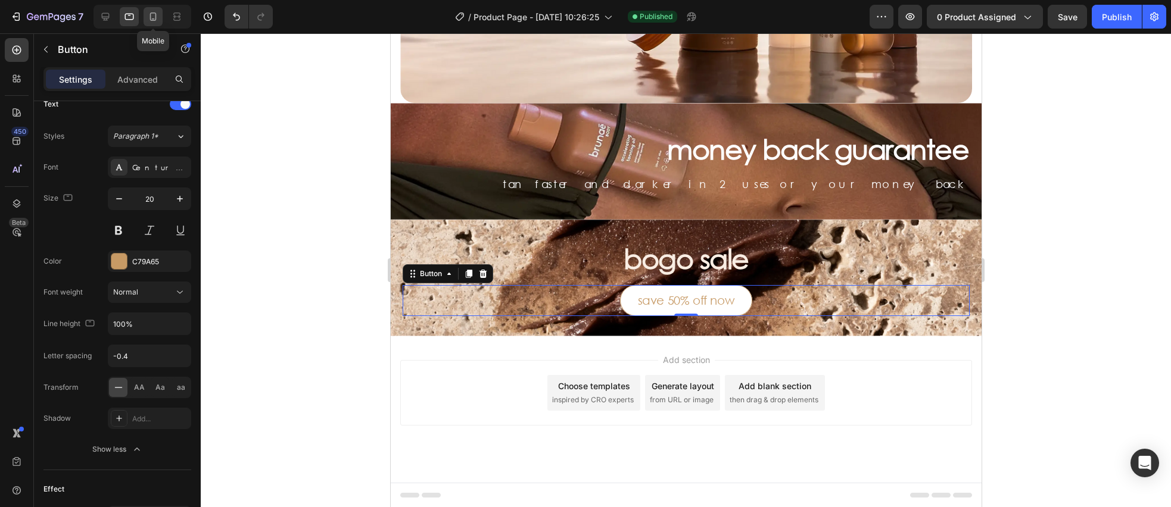
click at [149, 14] on icon at bounding box center [153, 17] width 12 height 12
type input "14"
type input "180%"
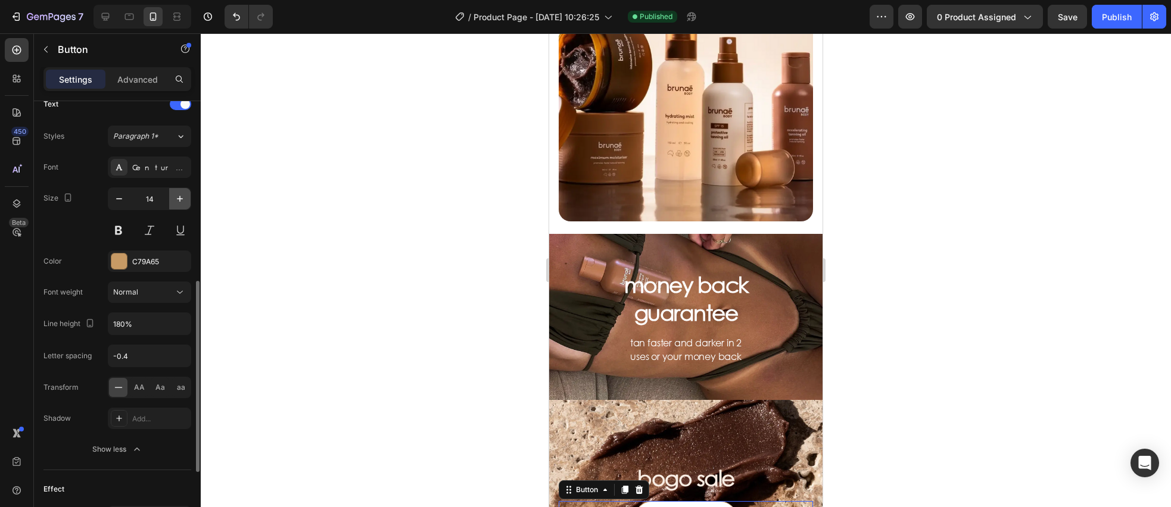
click at [179, 201] on icon "button" at bounding box center [180, 199] width 6 height 6
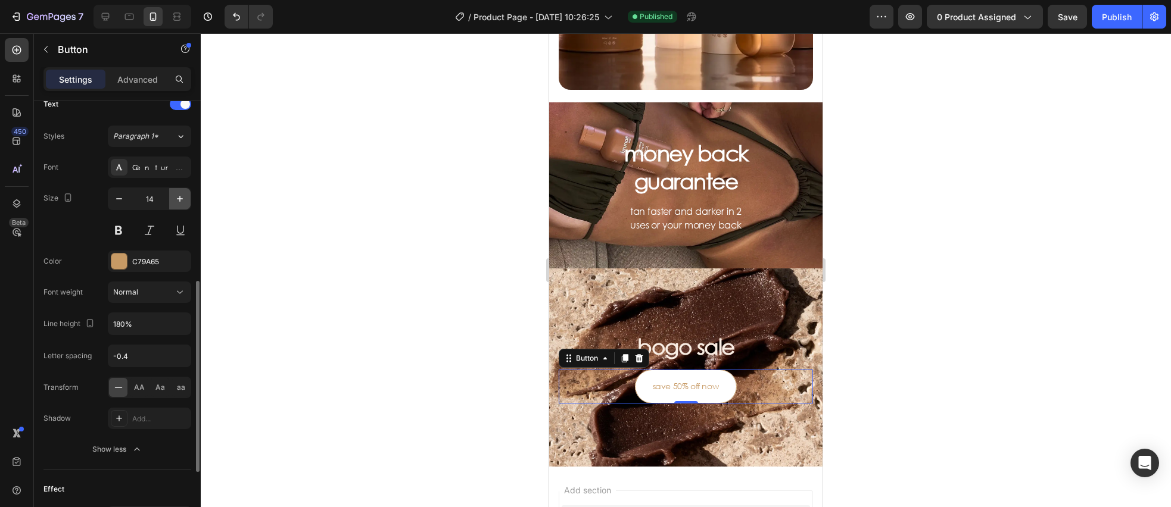
click at [179, 201] on icon "button" at bounding box center [180, 199] width 12 height 12
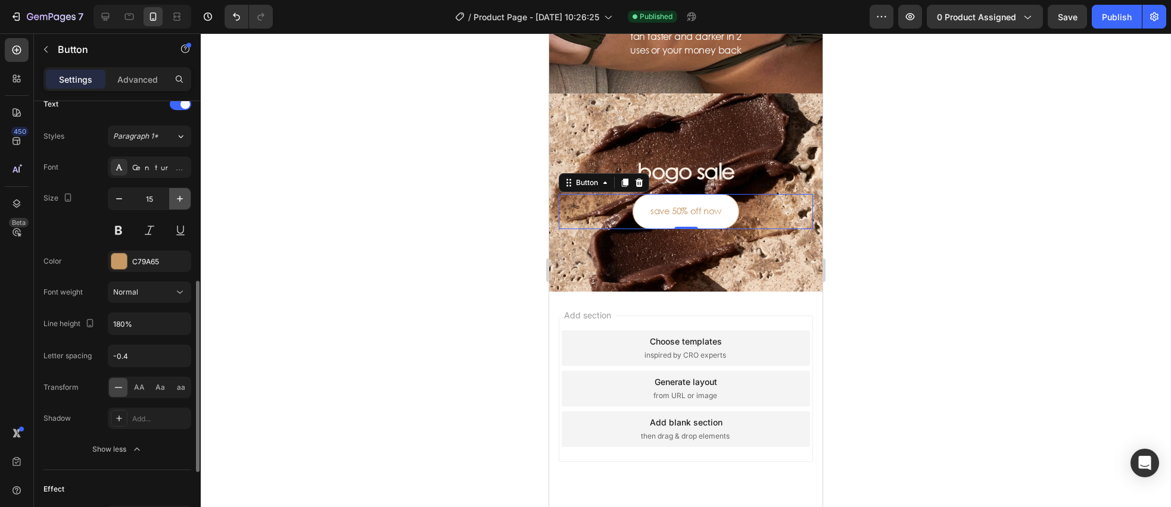
click at [179, 201] on icon "button" at bounding box center [180, 199] width 12 height 12
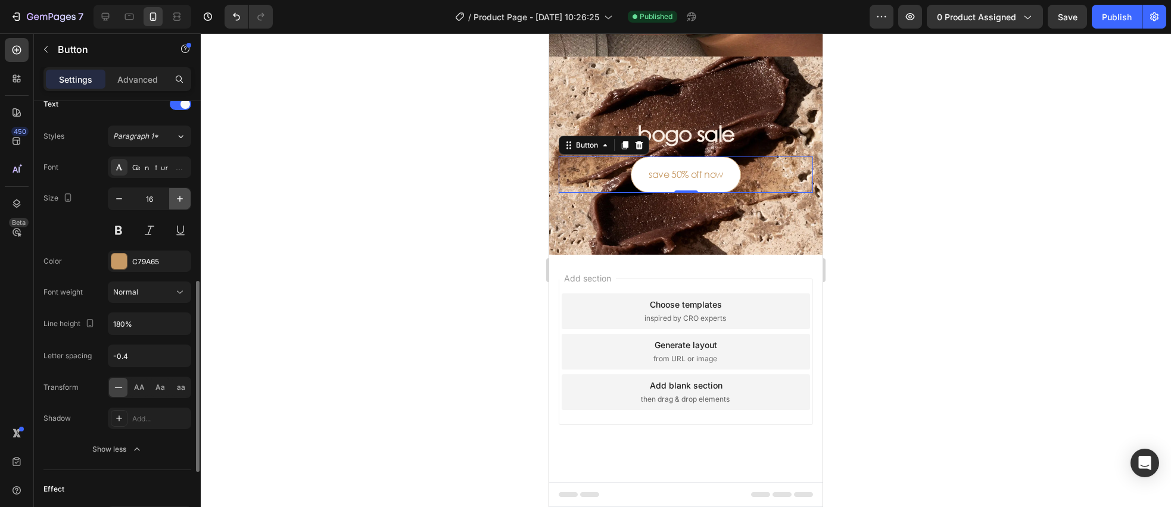
click at [179, 201] on icon "button" at bounding box center [180, 199] width 12 height 12
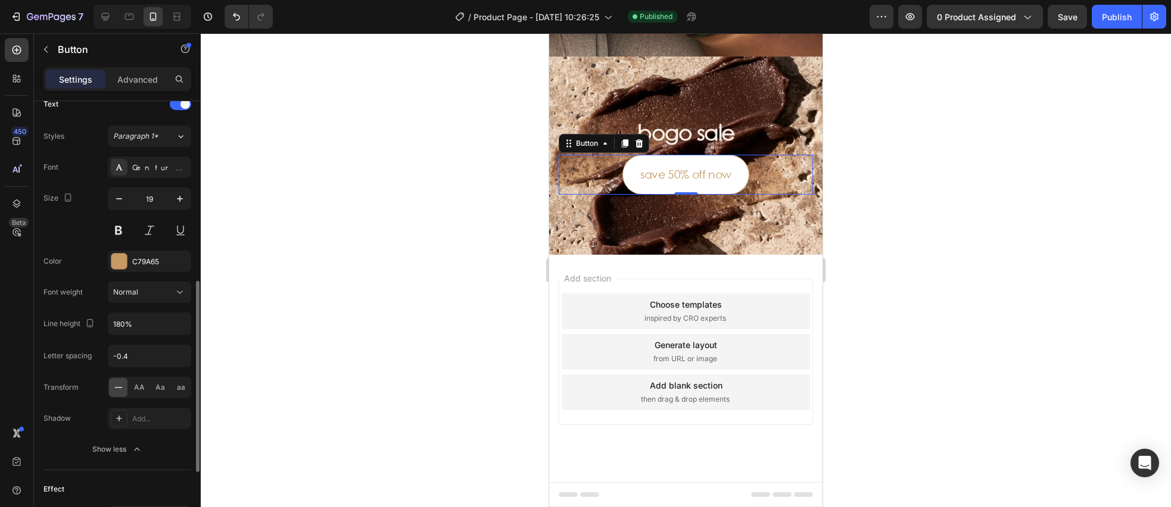
type input "20"
click at [181, 326] on icon "button" at bounding box center [180, 324] width 12 height 12
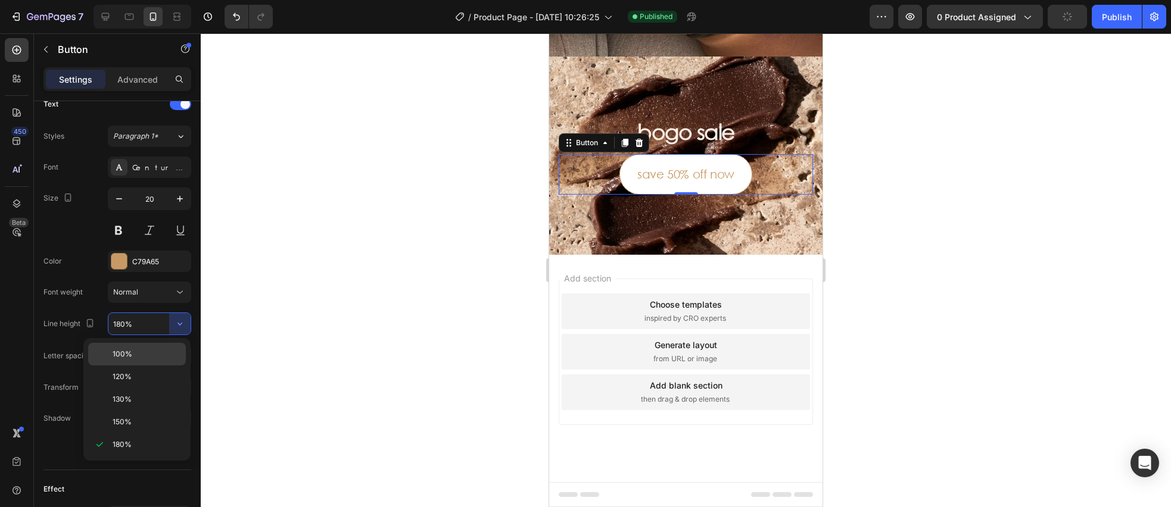
click at [162, 354] on p "100%" at bounding box center [147, 354] width 68 height 11
type input "100%"
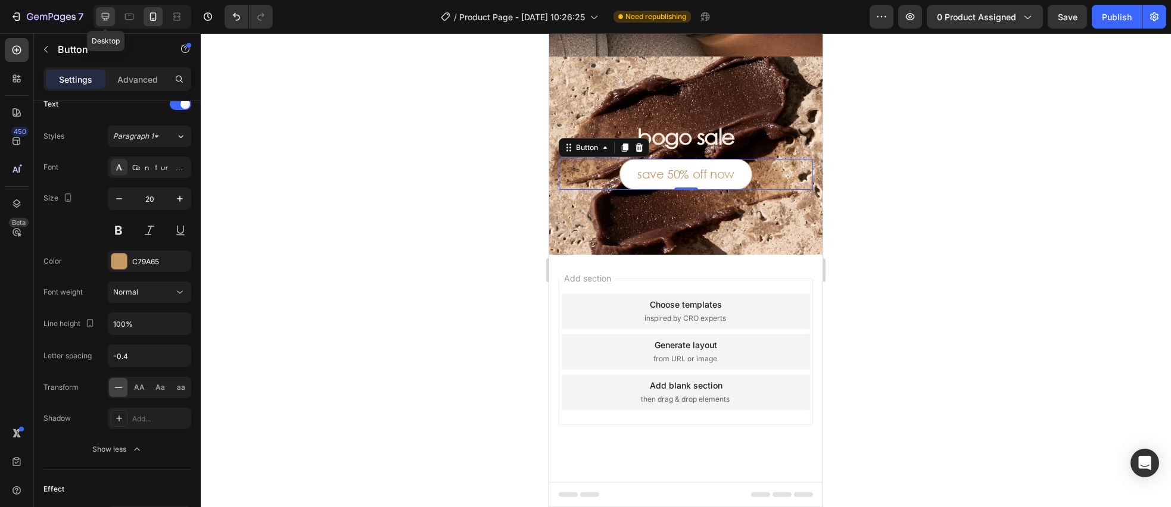
click at [99, 14] on icon at bounding box center [105, 17] width 12 height 12
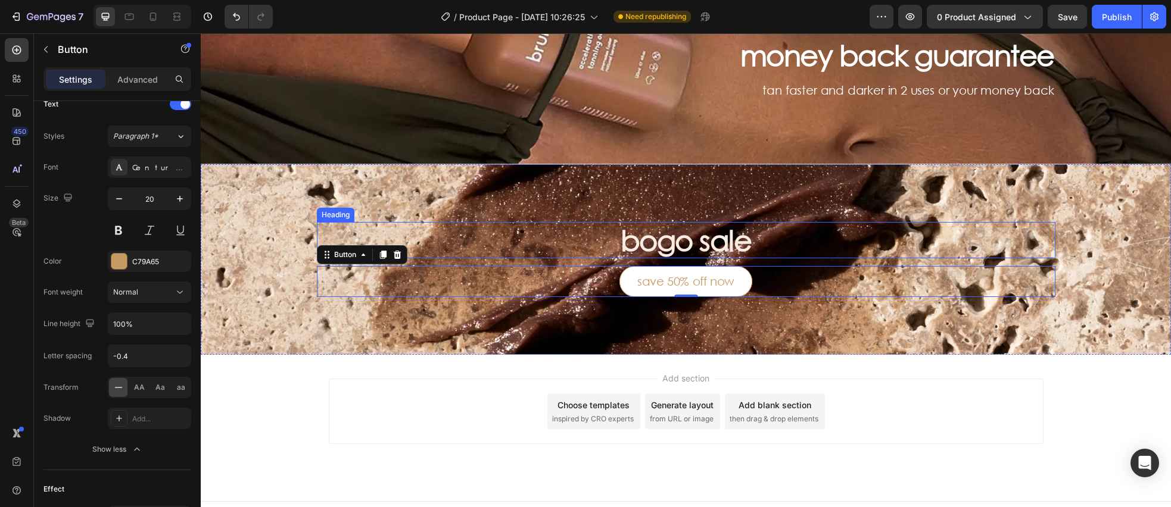
scroll to position [489, 0]
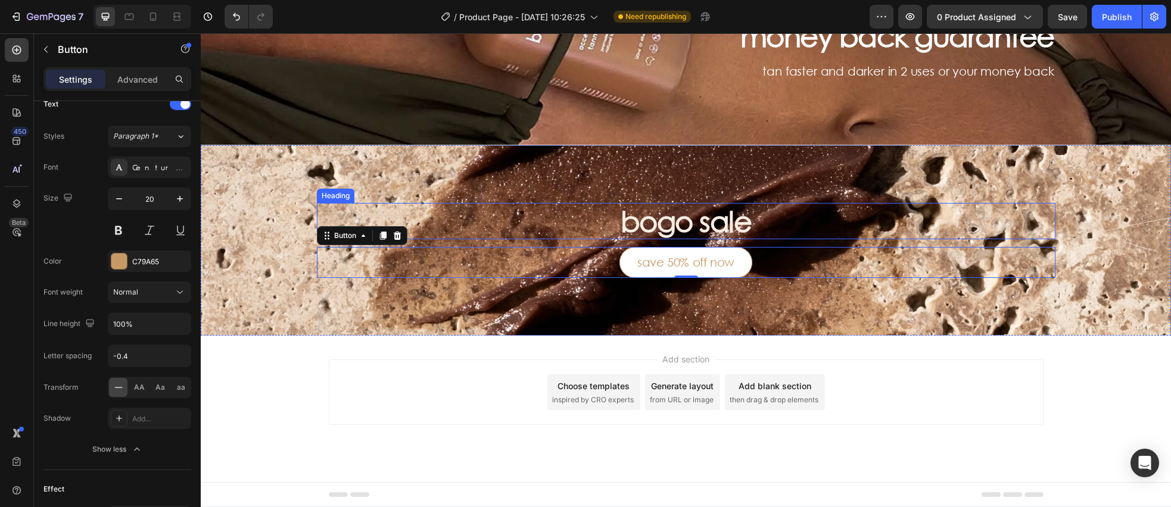
click at [681, 229] on h3 "bogo sale" at bounding box center [686, 221] width 739 height 37
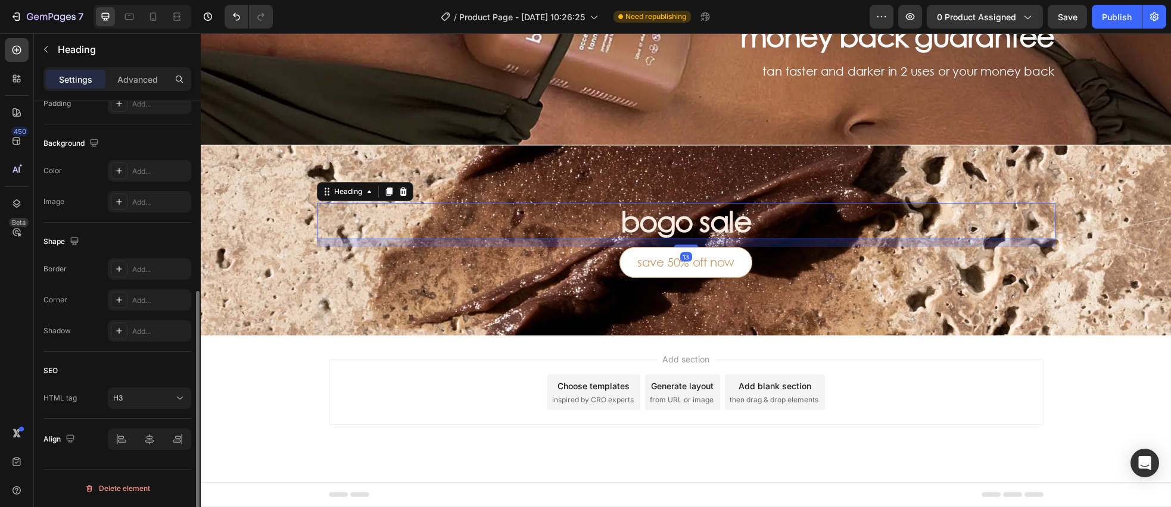
scroll to position [0, 0]
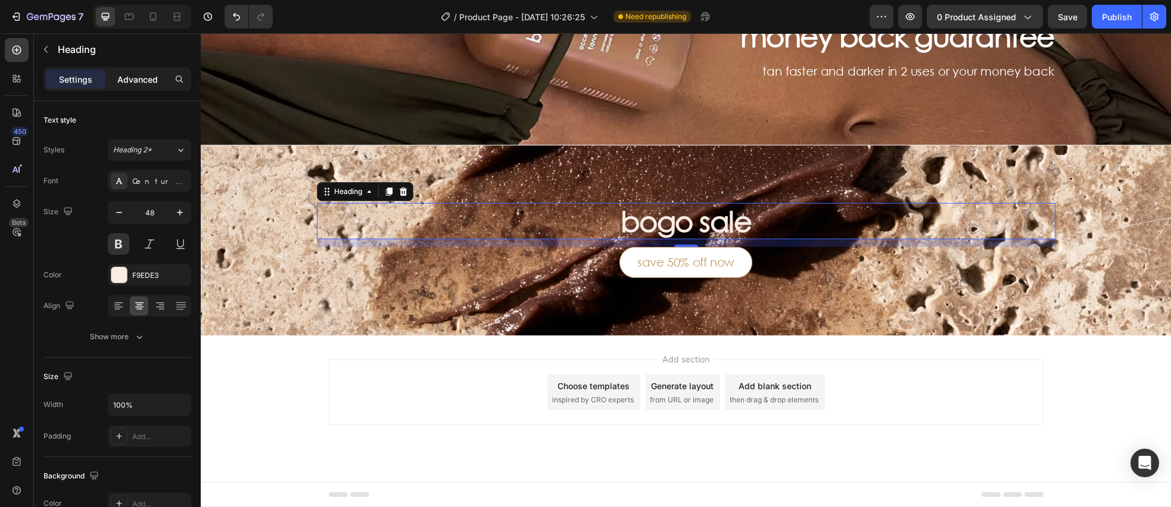
click at [129, 79] on p "Advanced" at bounding box center [137, 79] width 41 height 13
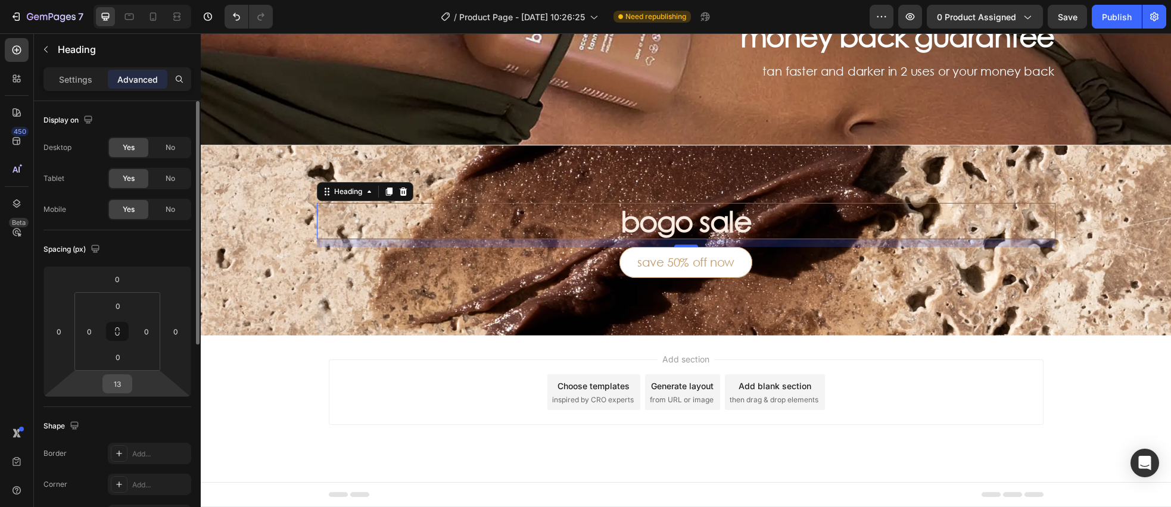
click at [124, 380] on input "13" at bounding box center [117, 384] width 24 height 18
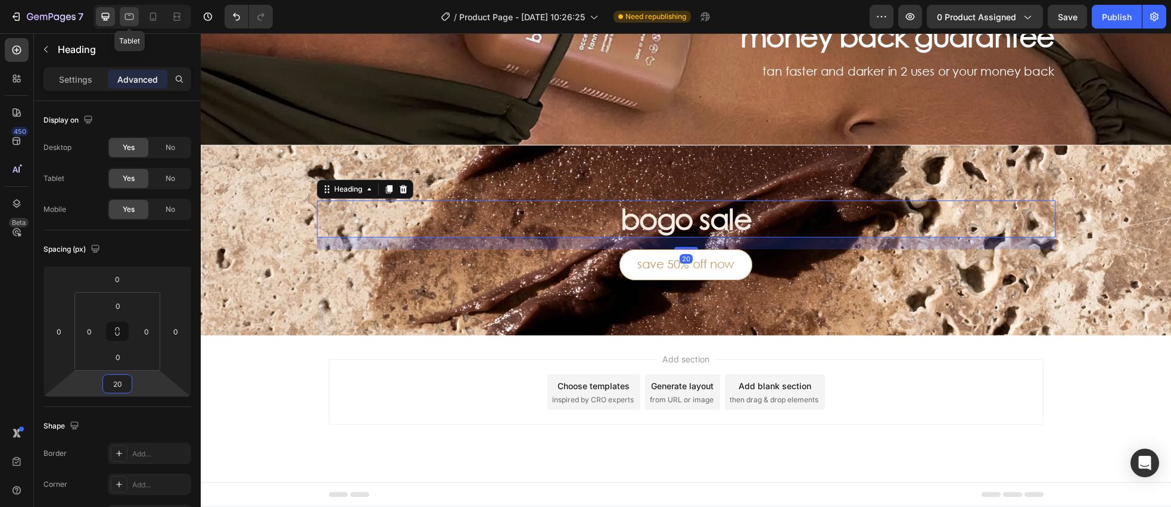
type input "20"
click at [127, 17] on icon at bounding box center [129, 17] width 12 height 12
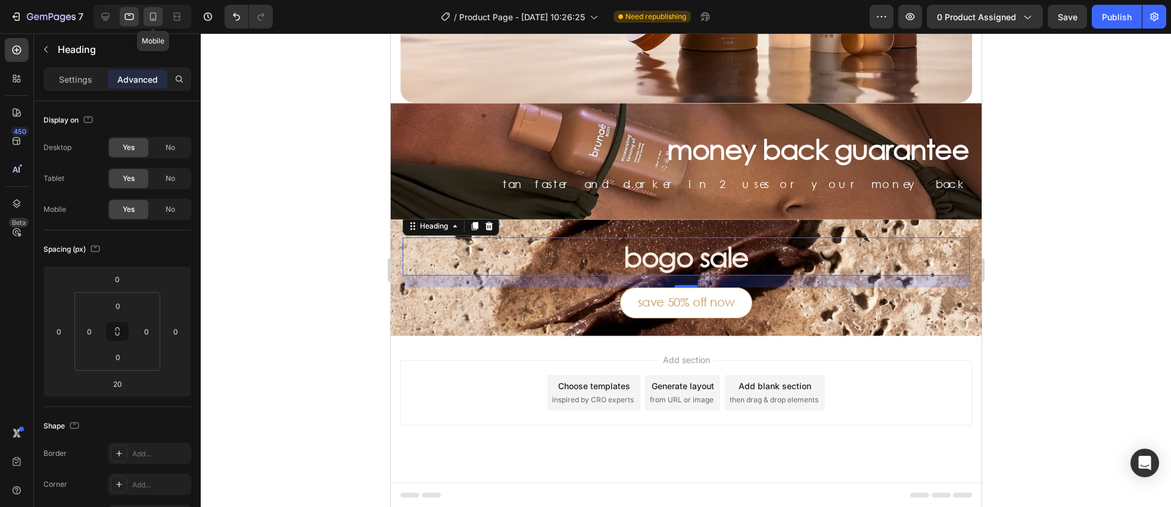
click at [149, 17] on icon at bounding box center [153, 17] width 12 height 12
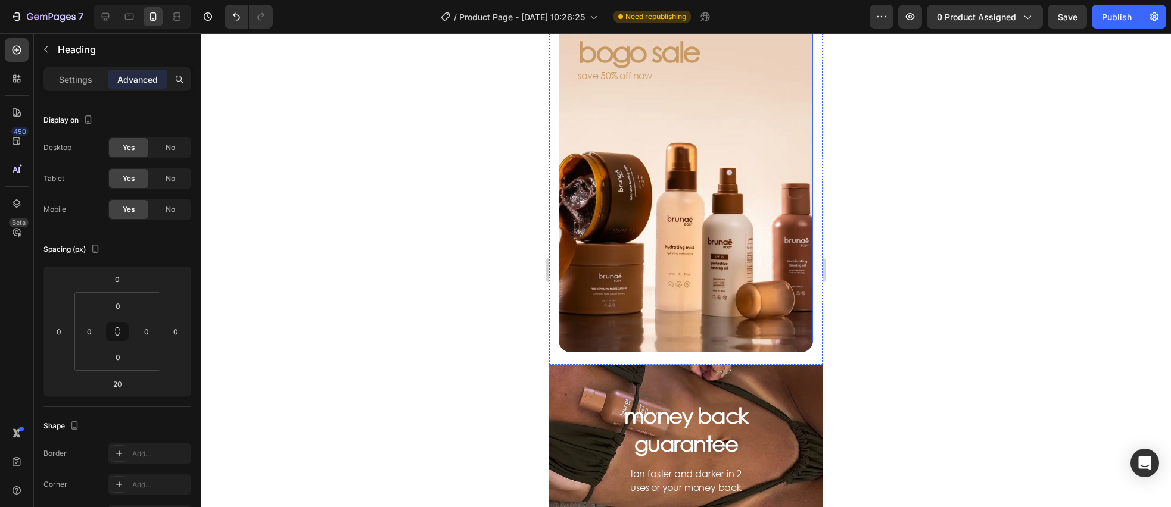
scroll to position [275, 0]
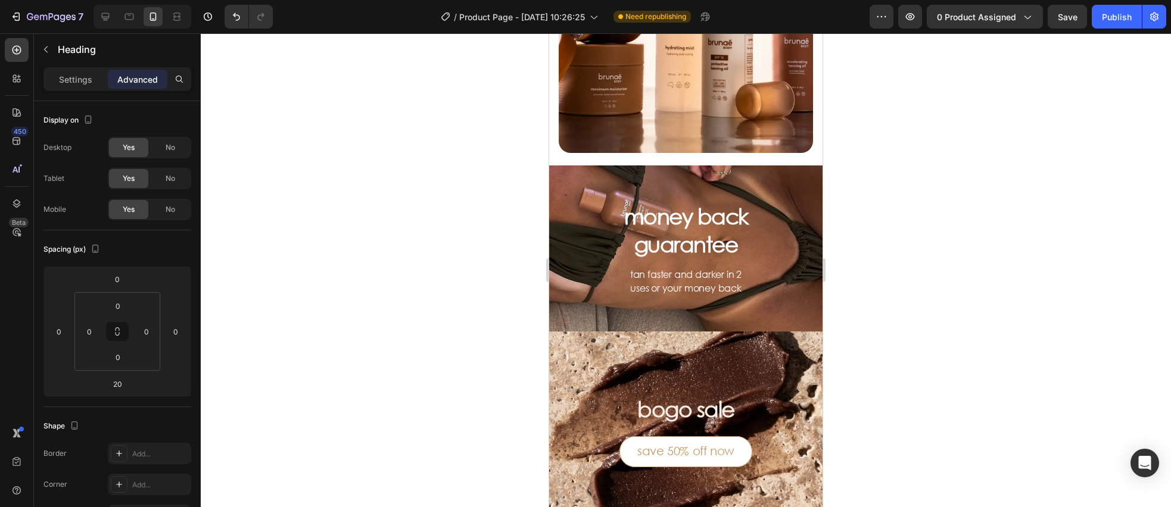
click at [691, 413] on h3 "bogo sale" at bounding box center [686, 409] width 129 height 30
drag, startPoint x: 469, startPoint y: 409, endPoint x: 541, endPoint y: 409, distance: 72.1
click at [469, 409] on div at bounding box center [686, 270] width 970 height 474
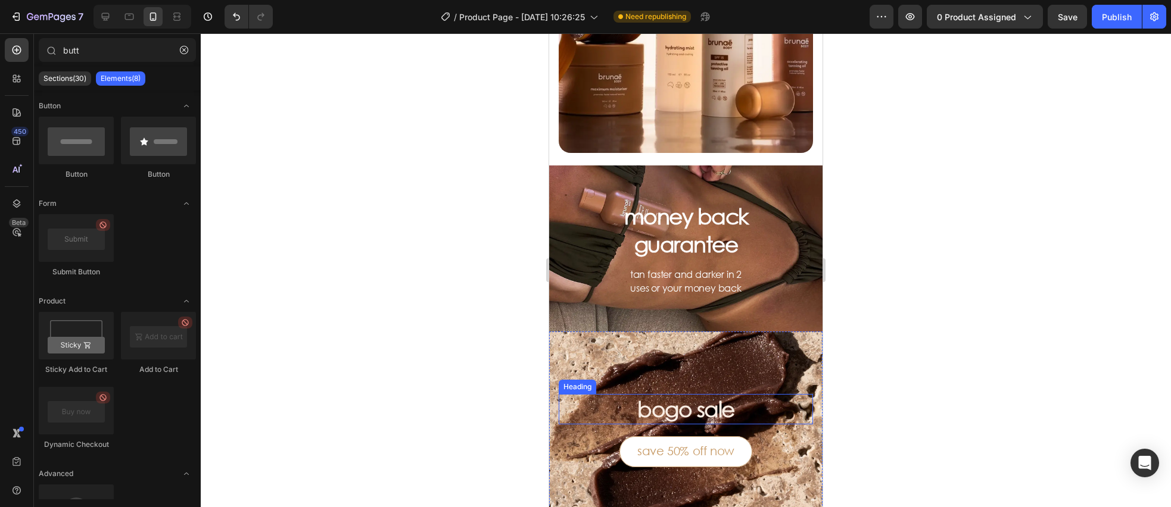
click at [698, 413] on p "bogo sale" at bounding box center [686, 409] width 126 height 28
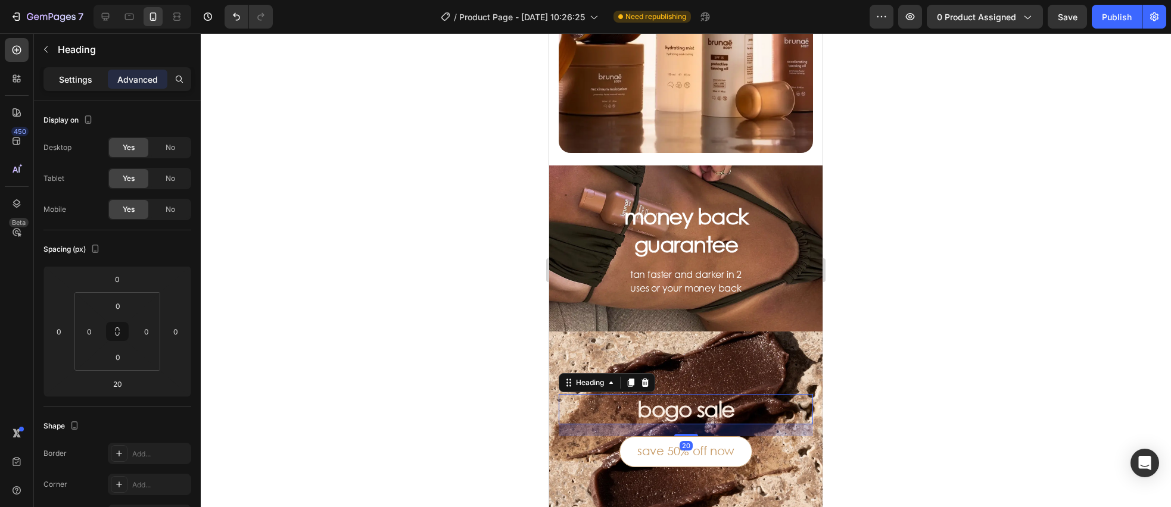
click at [70, 70] on div "Settings" at bounding box center [76, 79] width 60 height 19
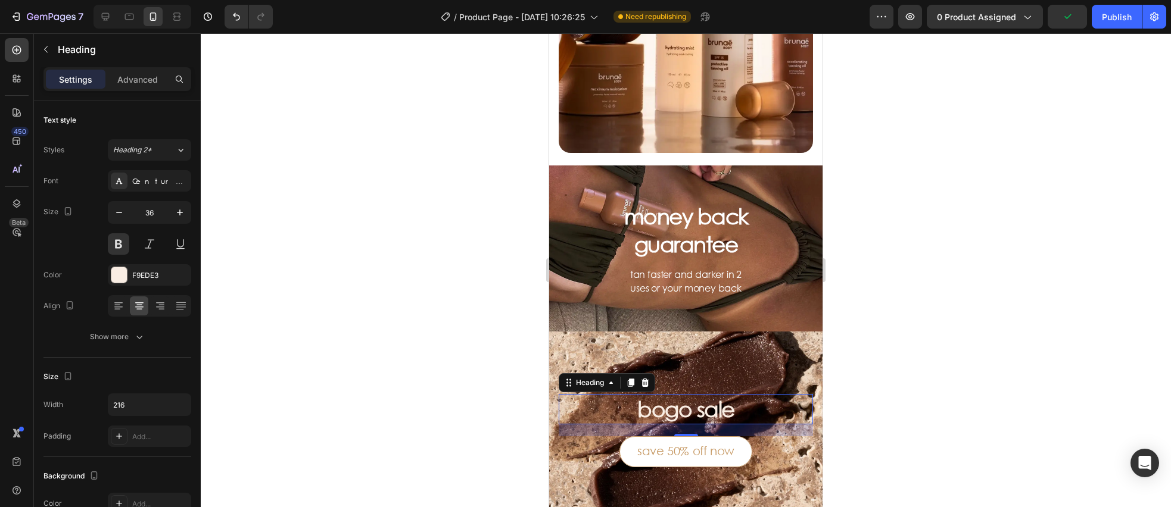
click at [372, 337] on div at bounding box center [686, 270] width 970 height 474
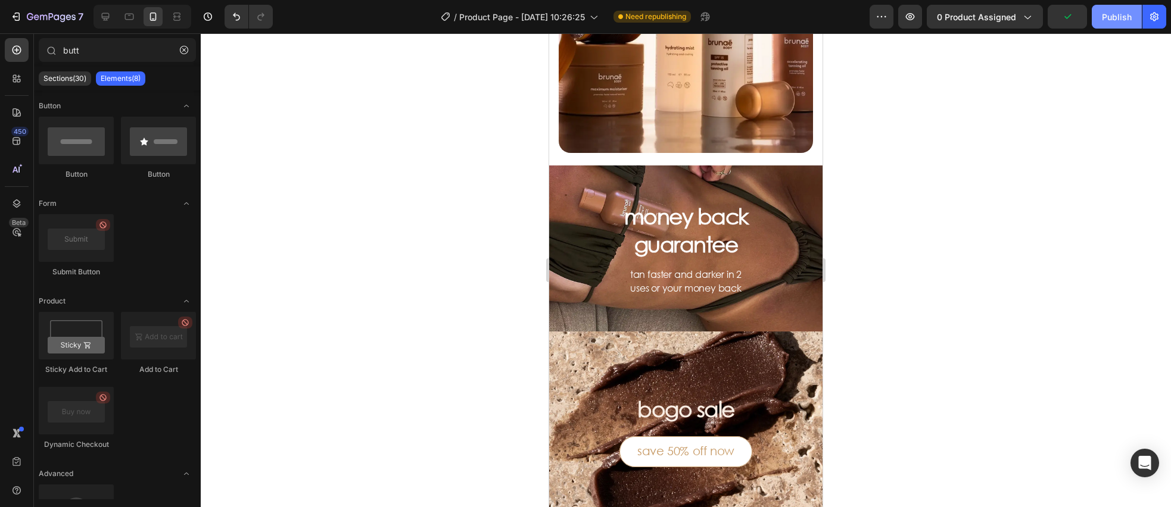
click at [1119, 18] on div "Publish" at bounding box center [1117, 17] width 30 height 13
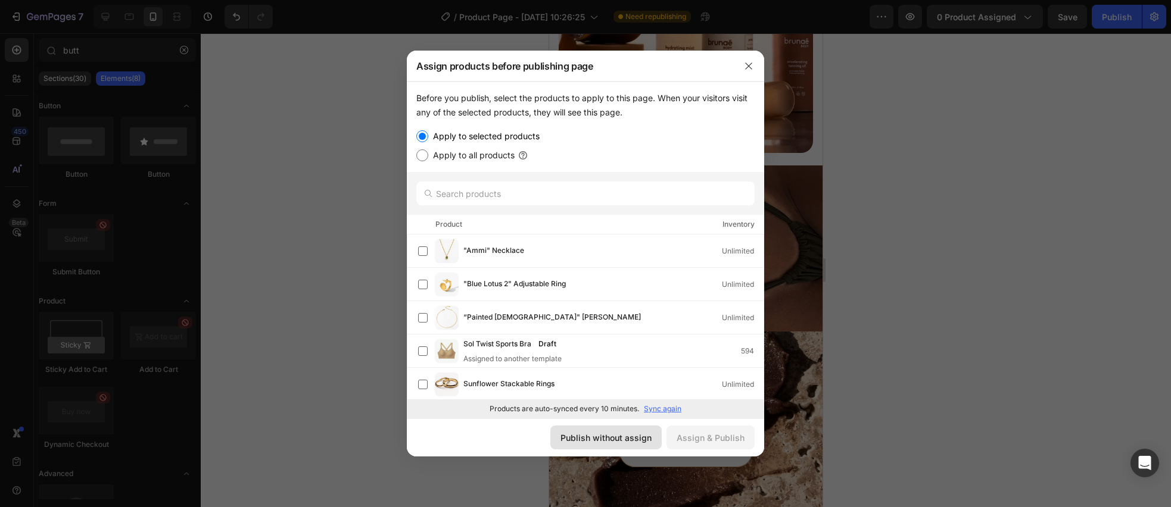
click at [602, 435] on div "Publish without assign" at bounding box center [605, 438] width 91 height 13
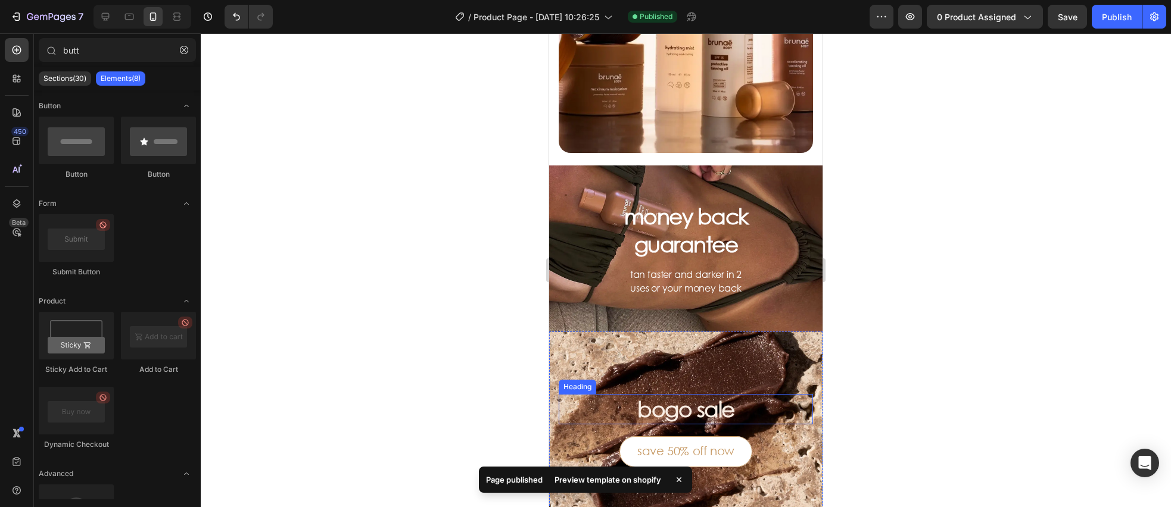
click at [678, 407] on p "bogo sale" at bounding box center [686, 409] width 126 height 28
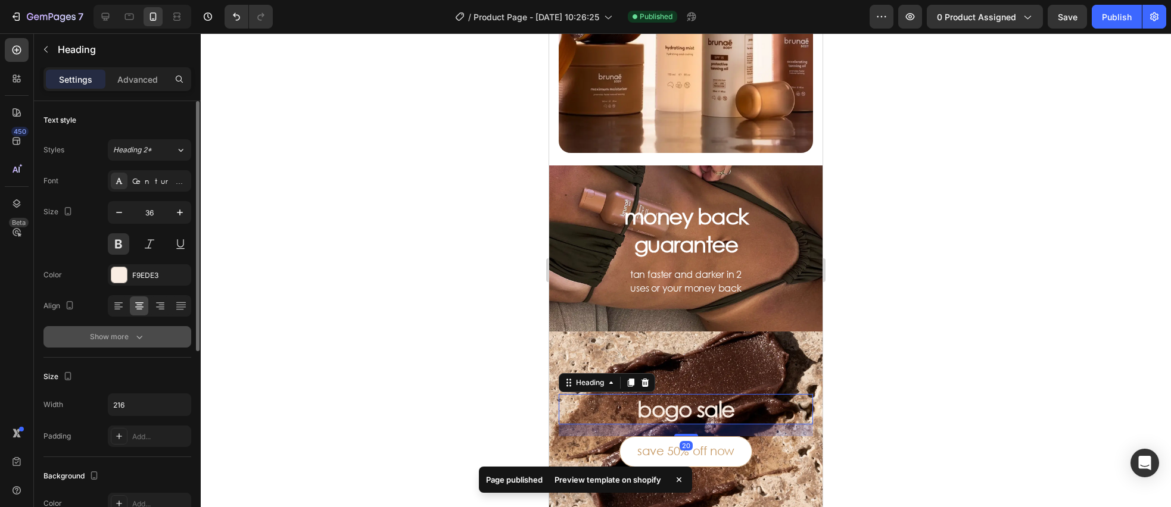
click at [148, 342] on button "Show more" at bounding box center [117, 336] width 148 height 21
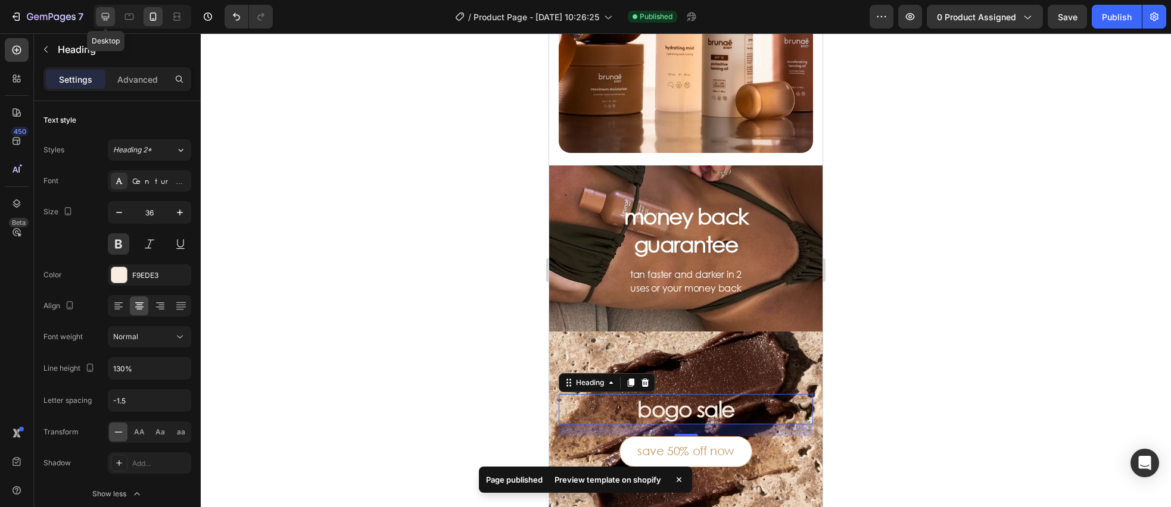
click at [99, 8] on div at bounding box center [105, 16] width 19 height 19
type input "48"
type input "100%"
type input "120%"
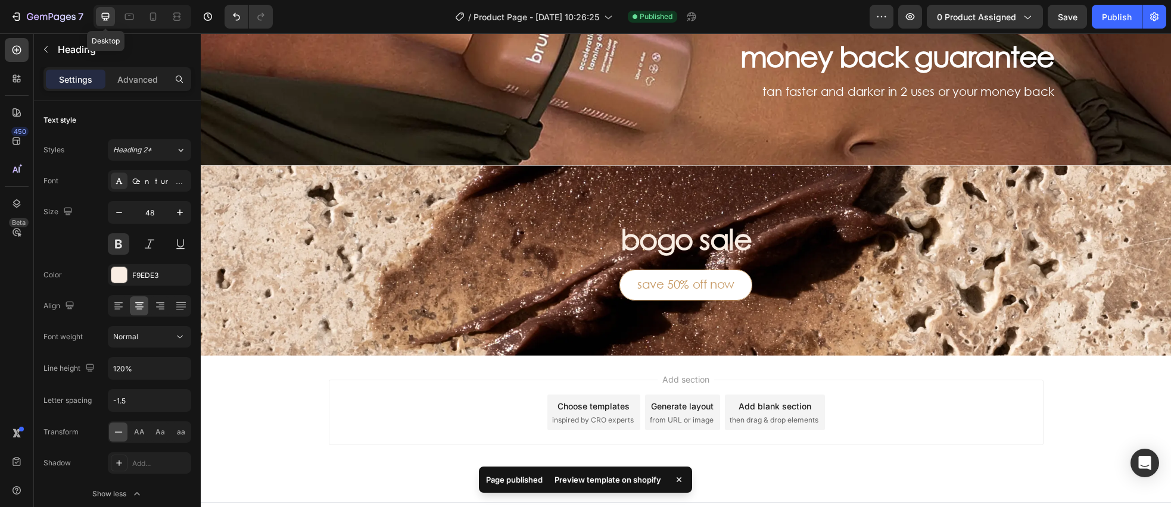
scroll to position [489, 0]
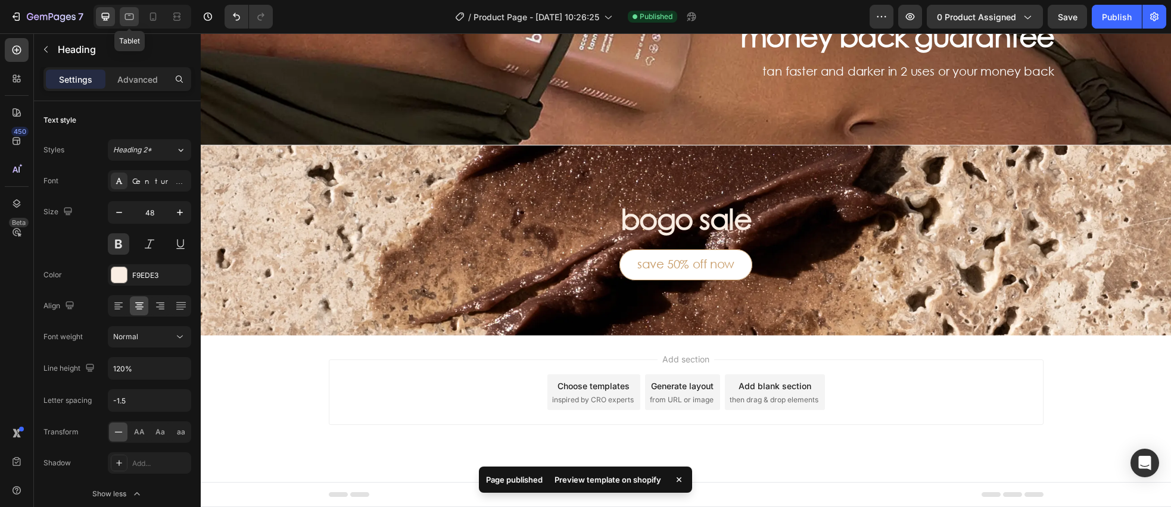
click at [133, 13] on icon at bounding box center [129, 17] width 12 height 12
type input "46"
type input "130%"
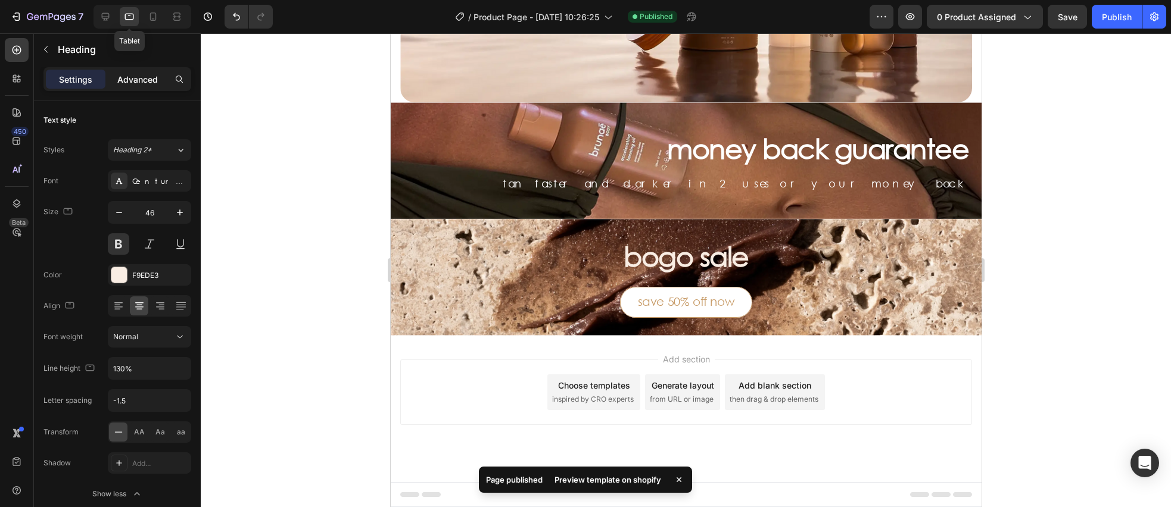
scroll to position [212, 0]
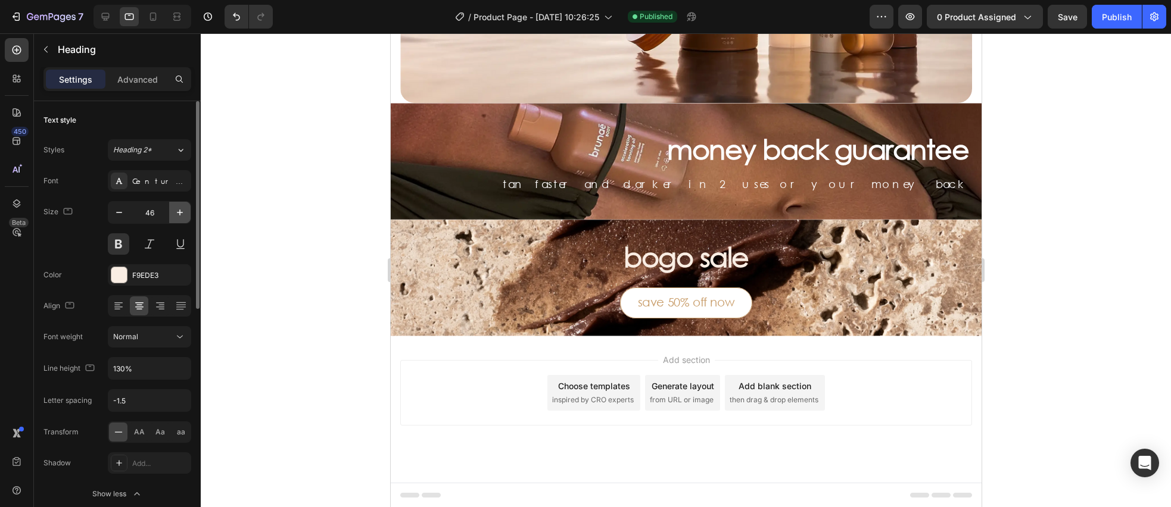
click at [178, 212] on icon "button" at bounding box center [180, 213] width 6 height 6
type input "48"
click at [152, 367] on input "130%" at bounding box center [149, 368] width 82 height 21
click at [175, 370] on icon "button" at bounding box center [180, 369] width 12 height 12
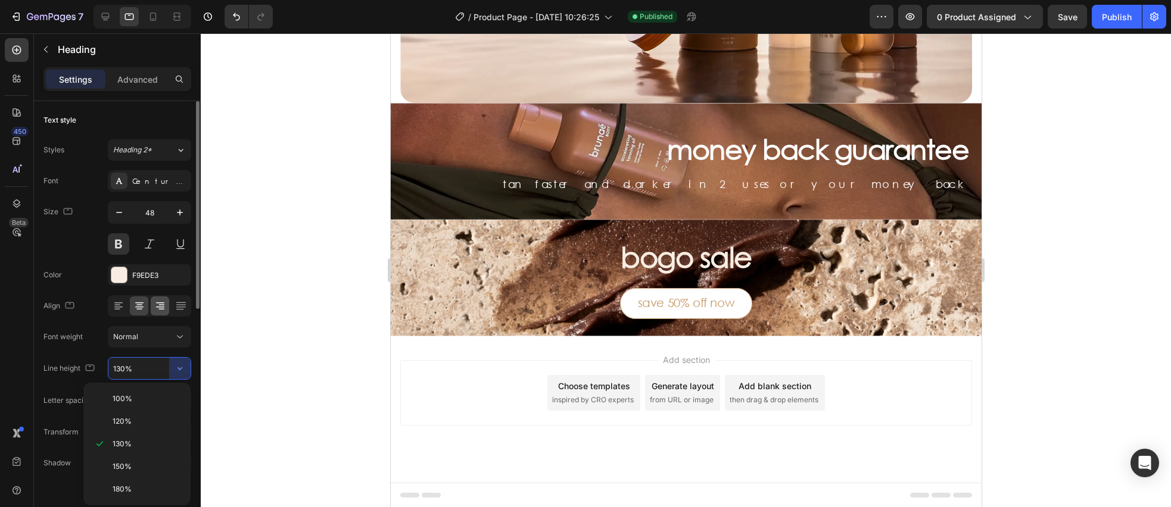
drag, startPoint x: 151, startPoint y: 420, endPoint x: 152, endPoint y: 314, distance: 105.4
click at [151, 420] on p "120%" at bounding box center [147, 421] width 68 height 11
type input "120%"
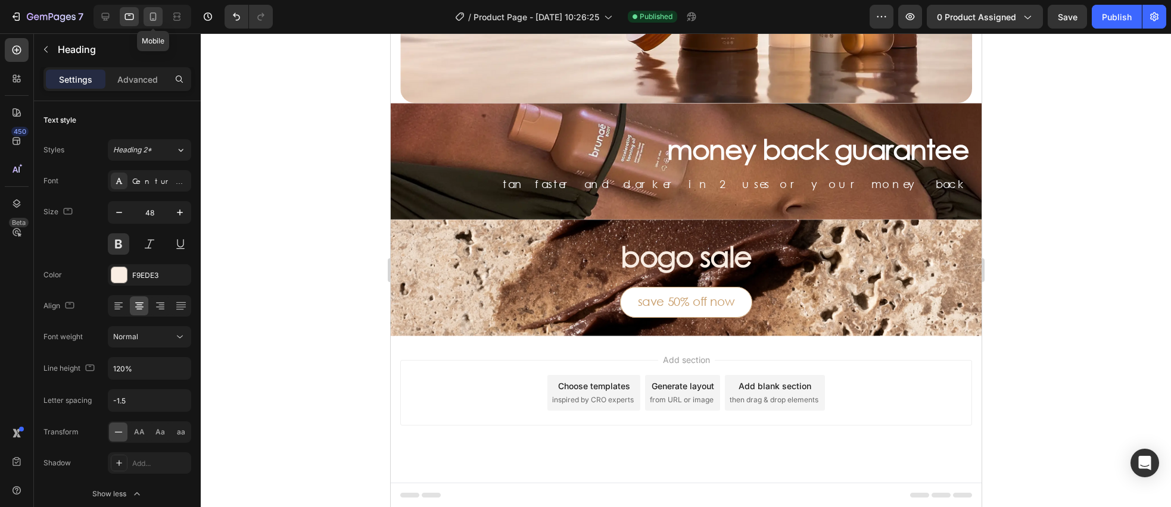
click at [150, 21] on icon at bounding box center [153, 17] width 12 height 12
type input "36"
type input "216"
type input "130%"
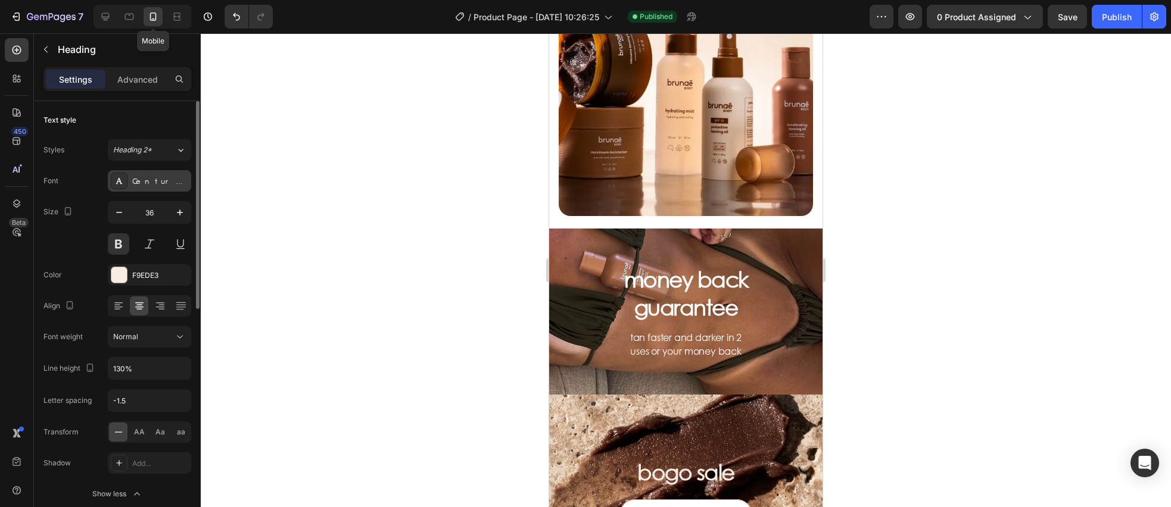
scroll to position [77, 0]
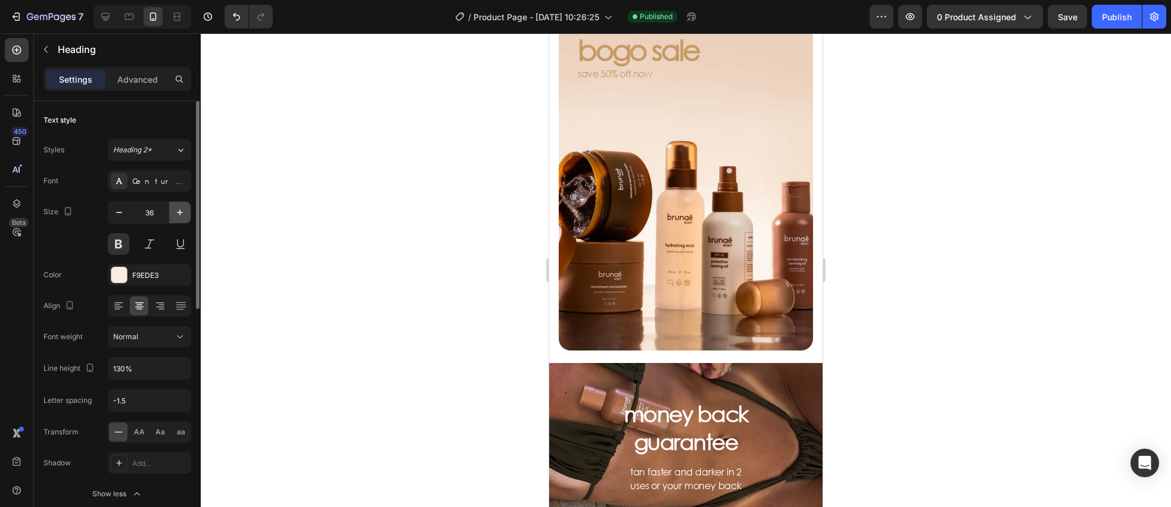
click at [185, 213] on icon "button" at bounding box center [180, 213] width 12 height 12
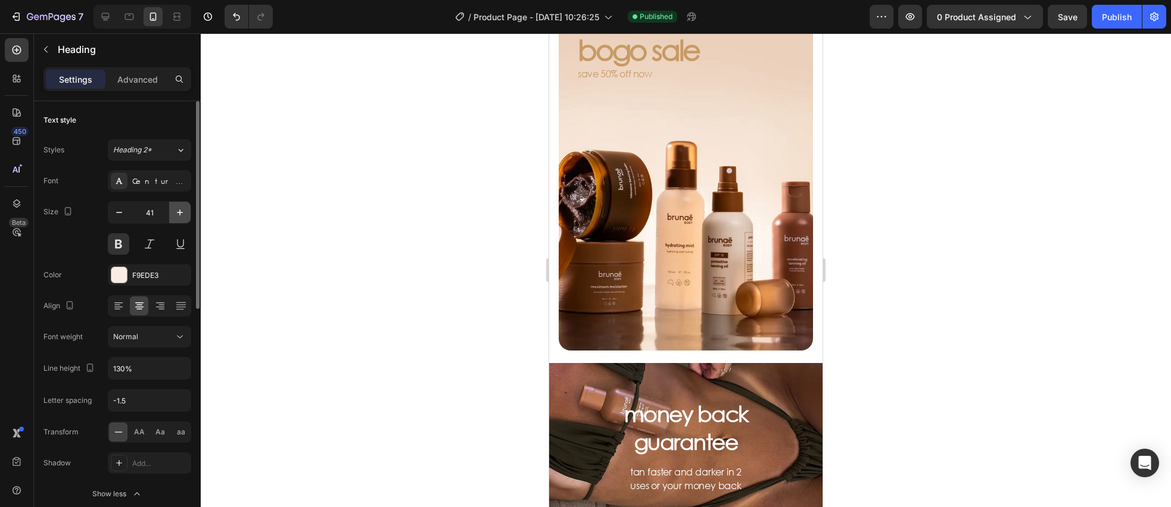
click at [185, 213] on icon "button" at bounding box center [180, 213] width 12 height 12
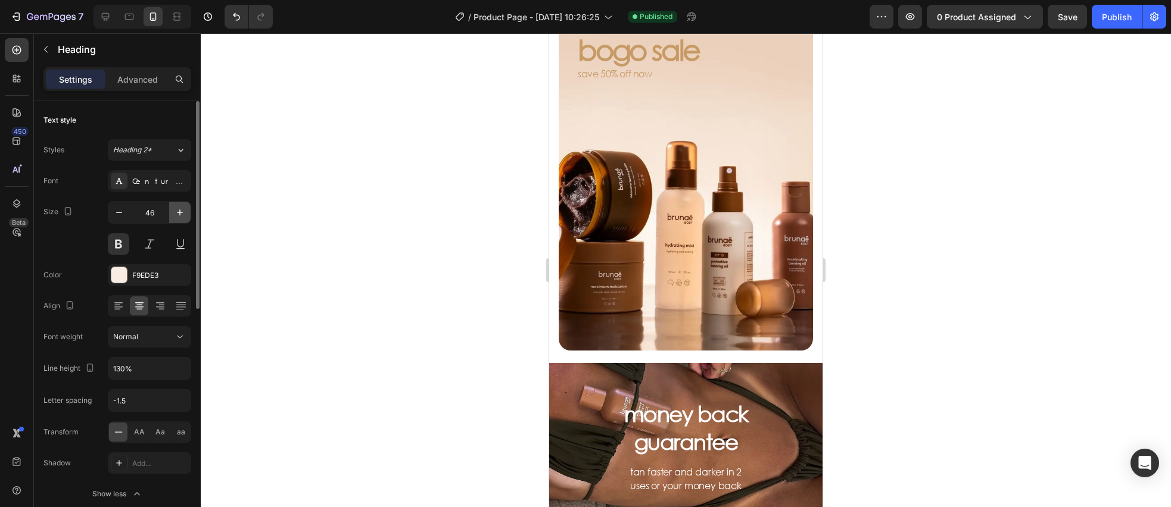
click at [185, 213] on icon "button" at bounding box center [180, 213] width 12 height 12
type input "48"
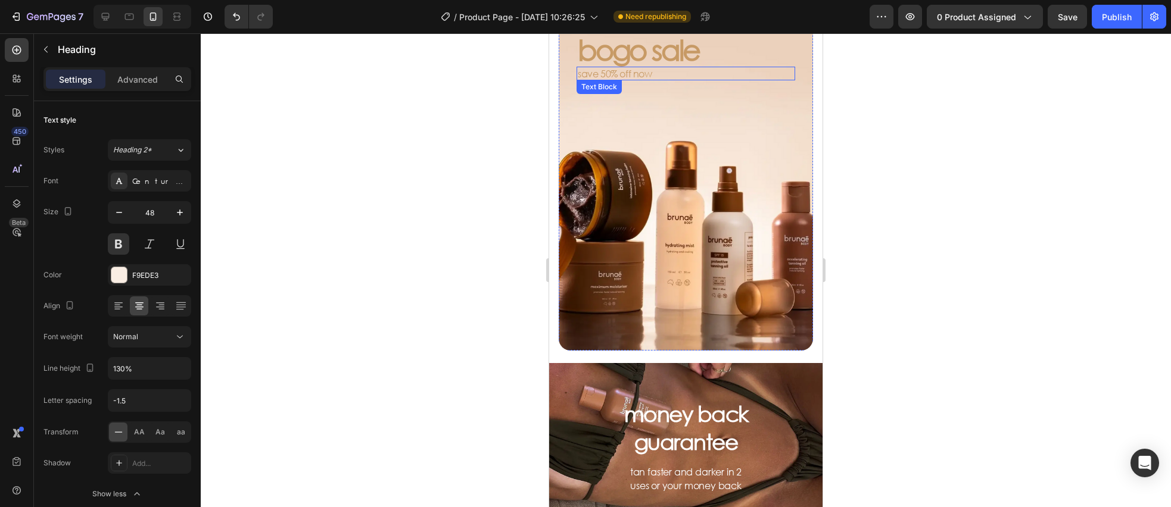
click at [652, 59] on h2 "bogo sale" at bounding box center [686, 50] width 219 height 34
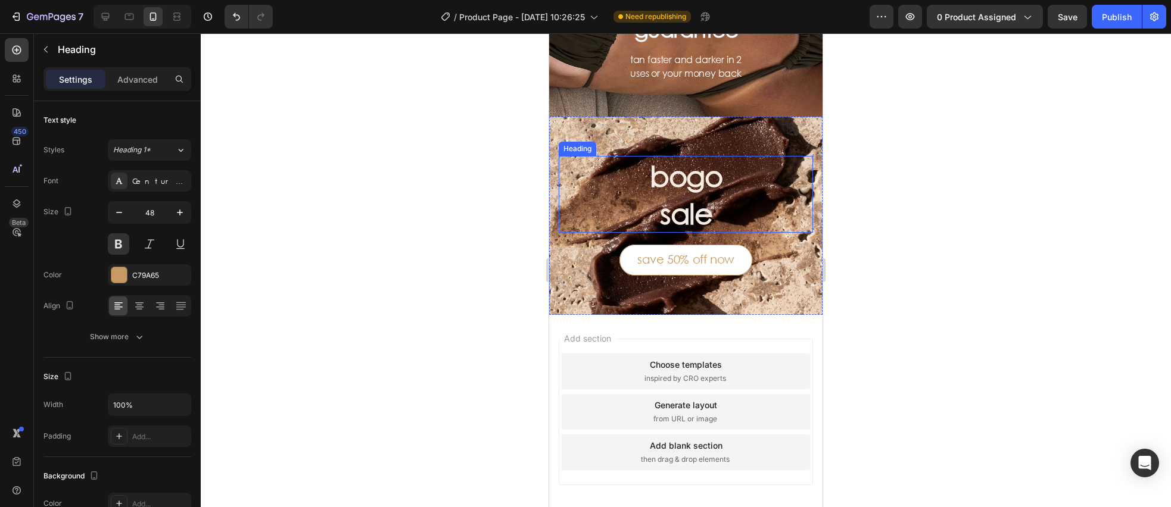
scroll to position [483, 0]
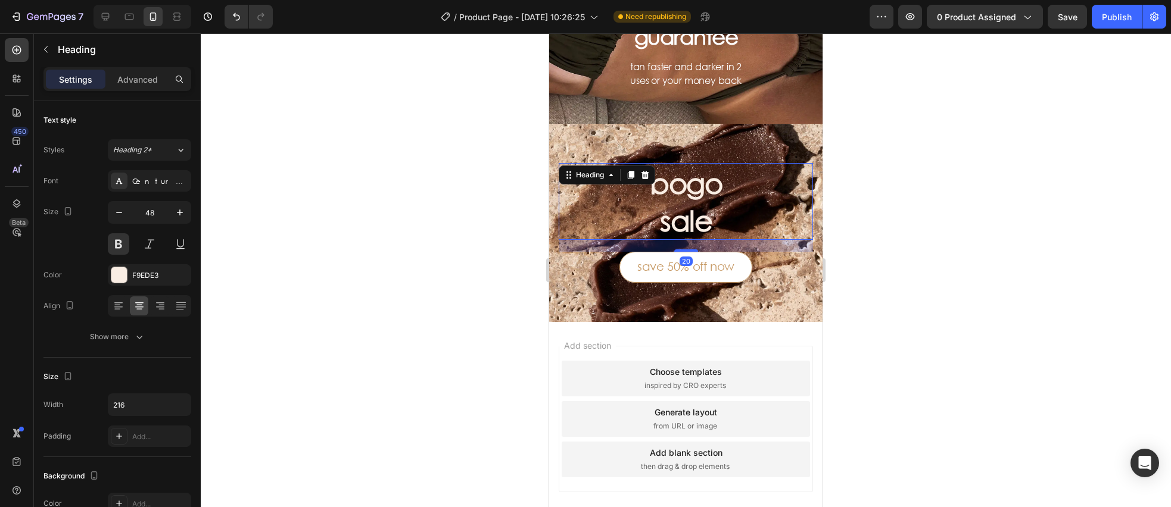
click at [677, 225] on h3 "bogo sale" at bounding box center [686, 201] width 129 height 77
click at [180, 407] on icon "button" at bounding box center [180, 405] width 12 height 12
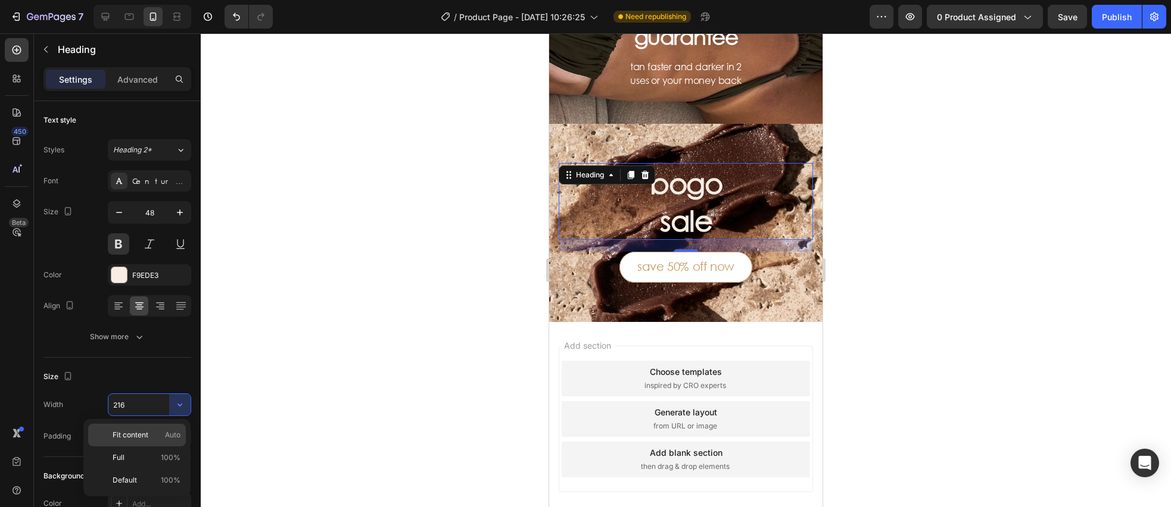
click at [166, 440] on span "Auto" at bounding box center [172, 435] width 15 height 11
type input "Auto"
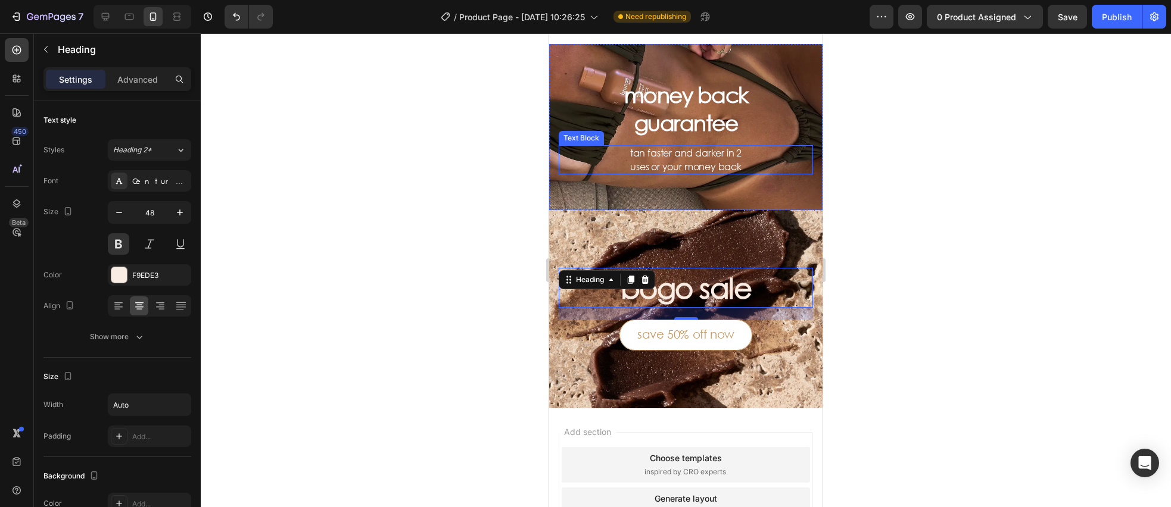
scroll to position [329, 0]
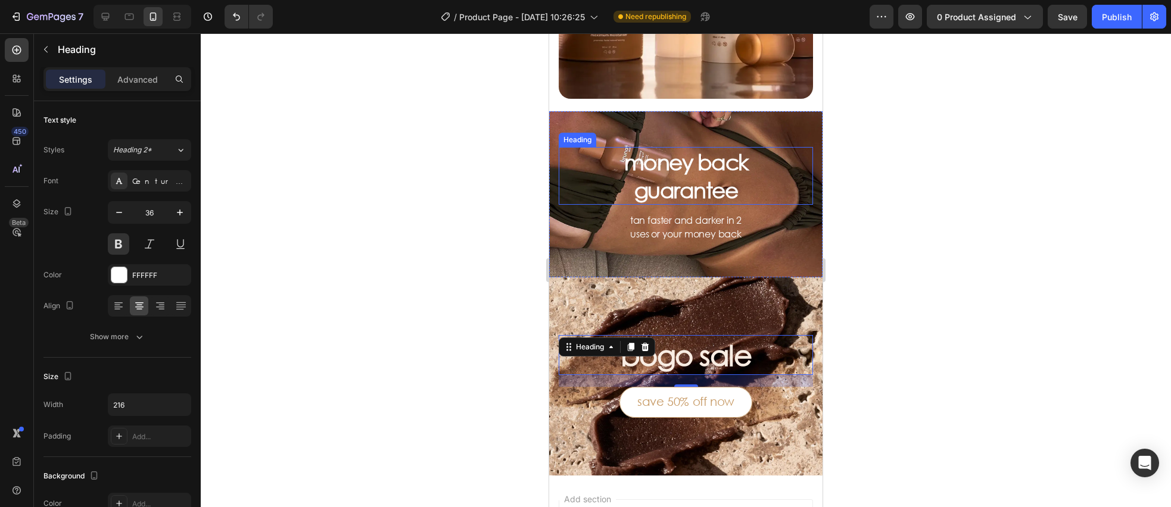
click at [683, 188] on h3 "money back guarantee" at bounding box center [686, 176] width 129 height 58
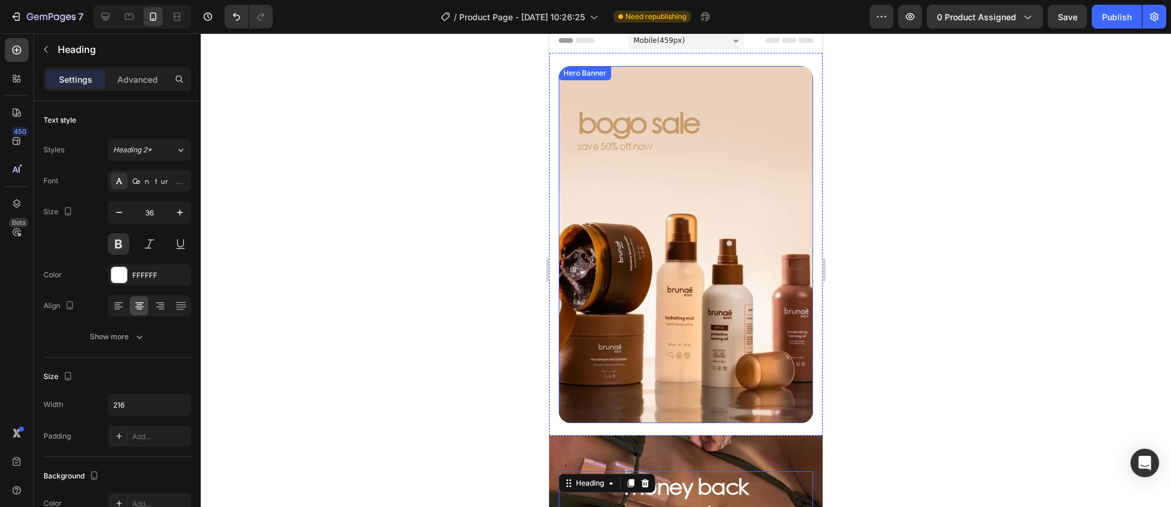
scroll to position [0, 0]
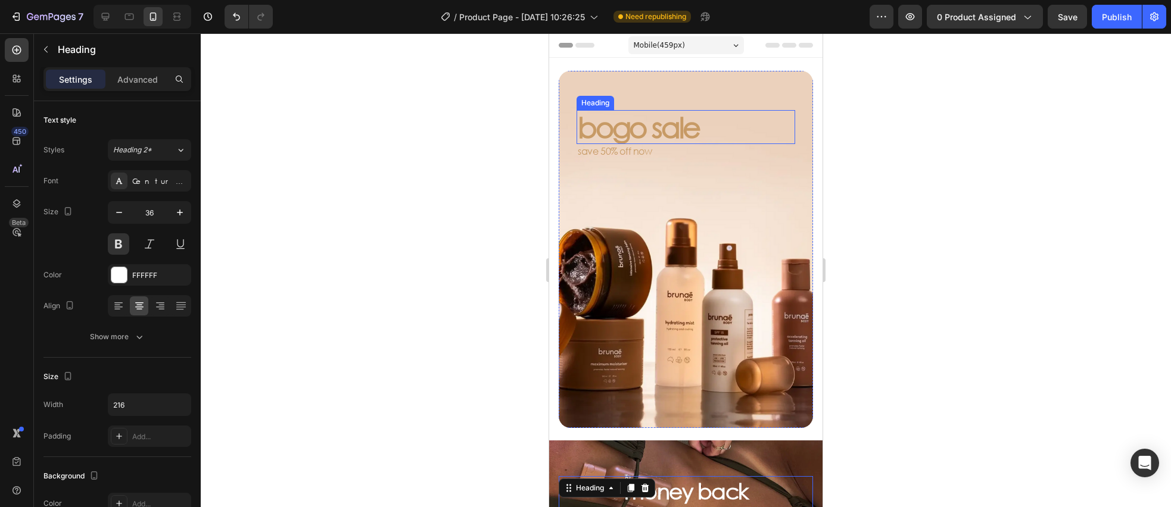
click at [660, 129] on h2 "bogo sale" at bounding box center [686, 127] width 219 height 34
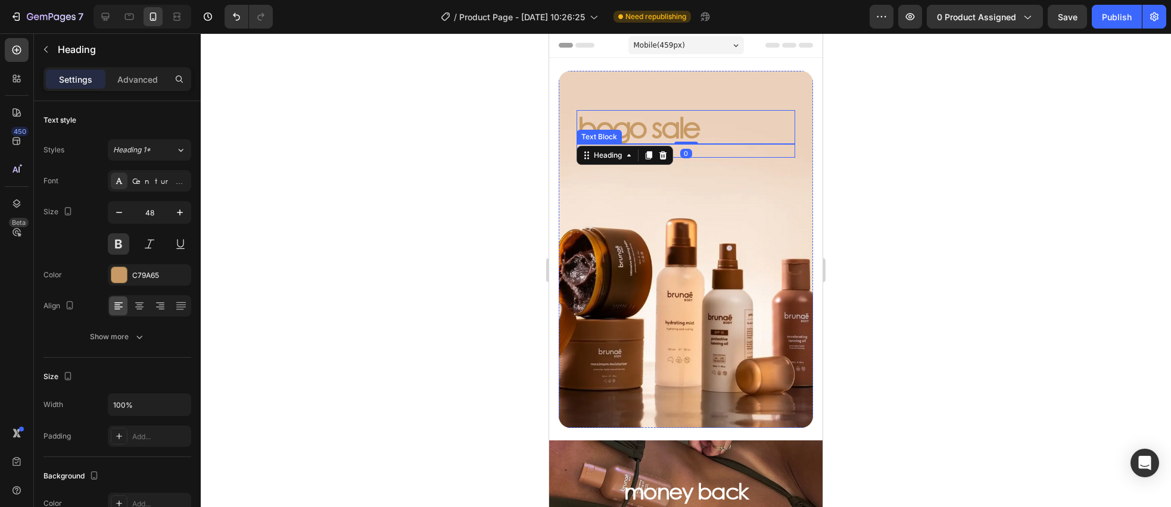
click at [753, 151] on p "save 50% off now" at bounding box center [686, 150] width 216 height 11
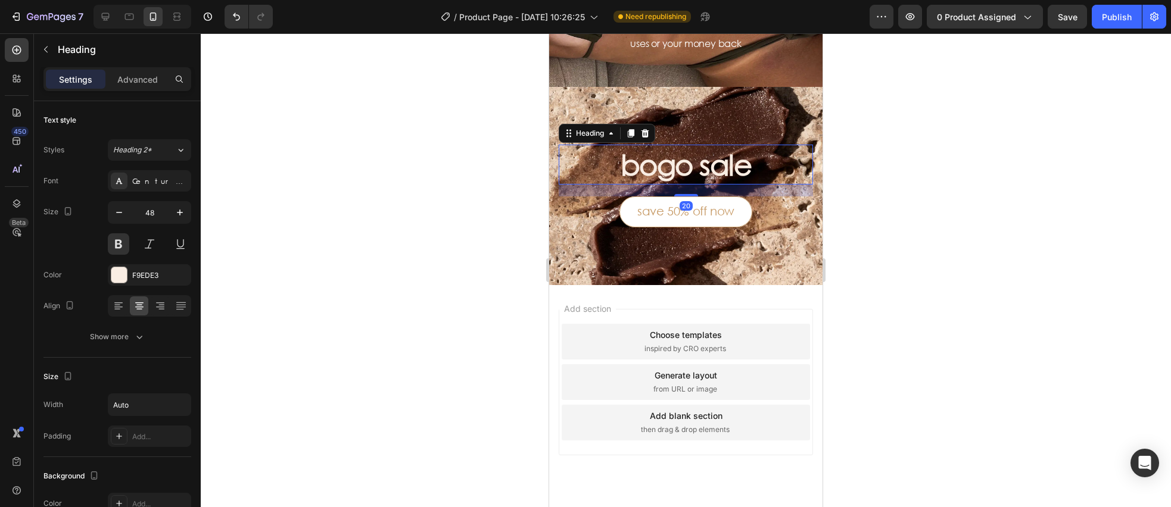
click at [745, 163] on h3 "bogo sale" at bounding box center [685, 164] width 133 height 39
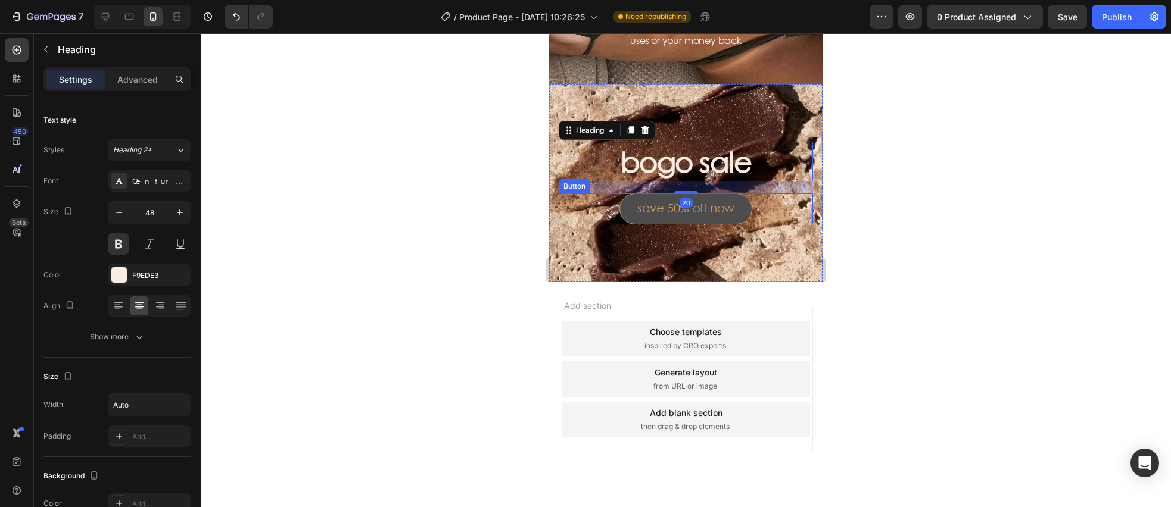
click at [735, 216] on button "save 50% off now" at bounding box center [685, 209] width 133 height 31
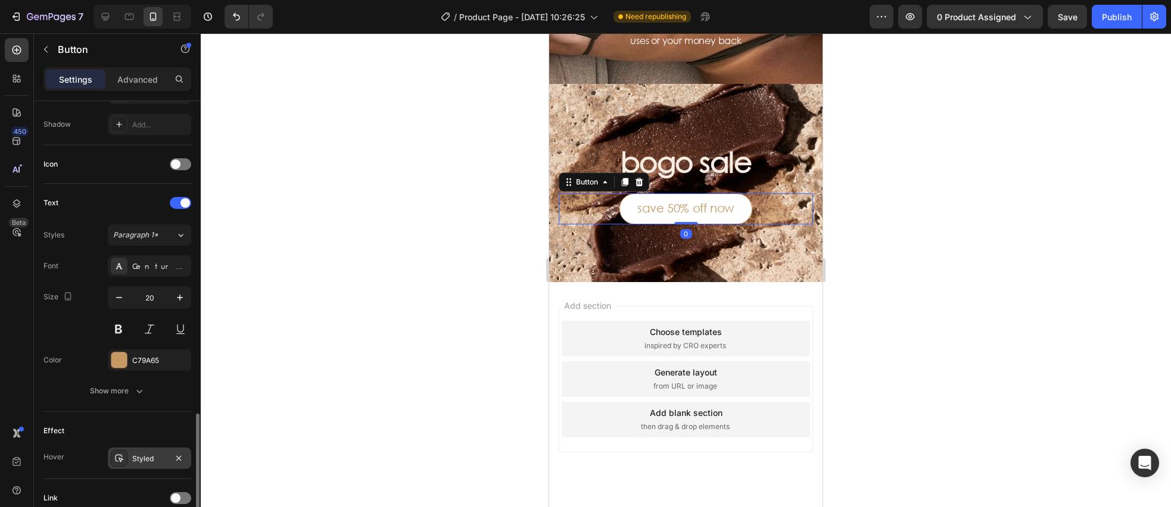
scroll to position [414, 0]
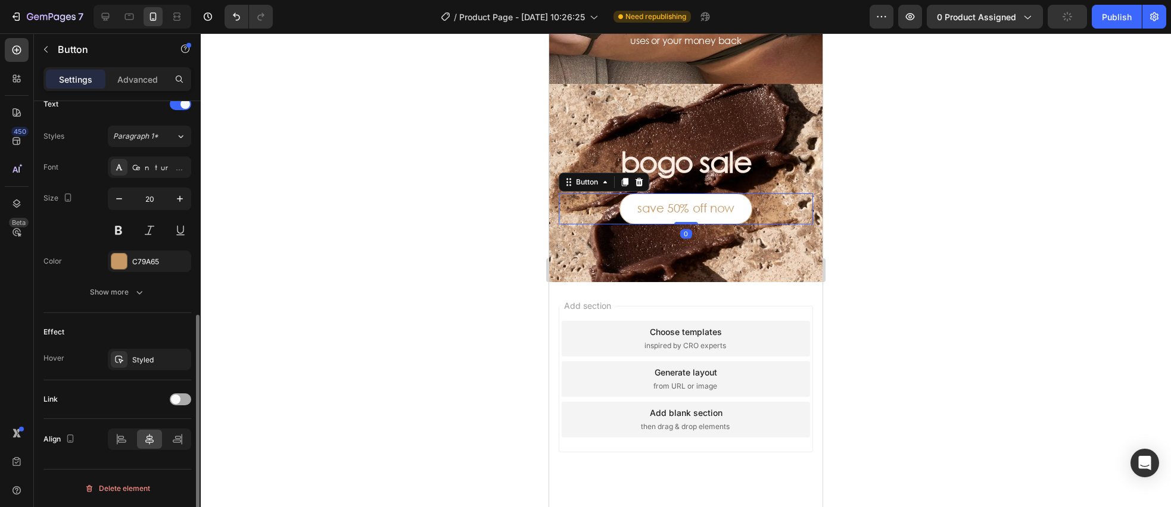
click at [184, 397] on div at bounding box center [180, 400] width 21 height 12
click at [122, 456] on icon at bounding box center [119, 461] width 10 height 10
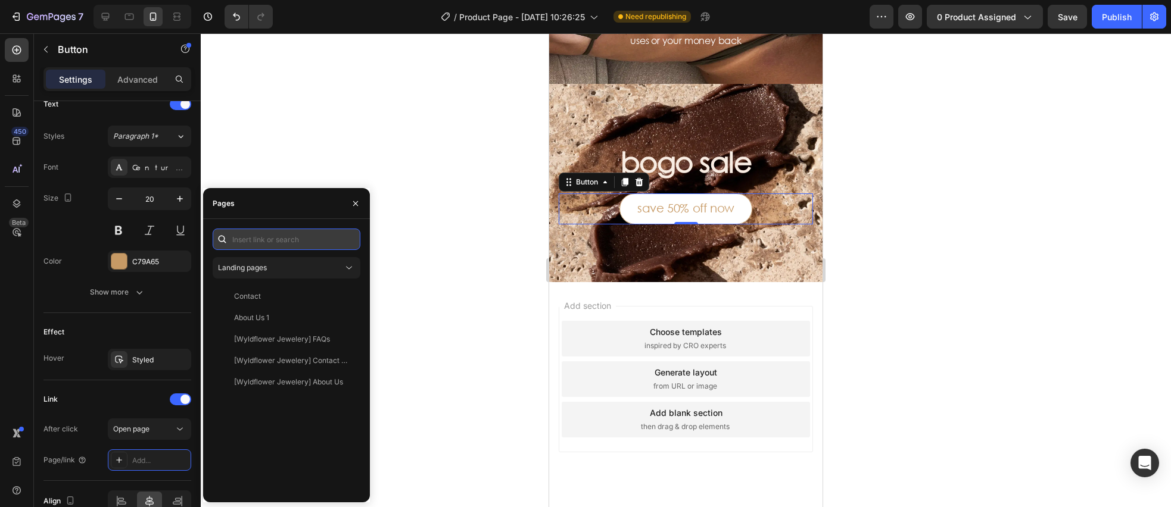
click at [265, 238] on input "text" at bounding box center [287, 239] width 148 height 21
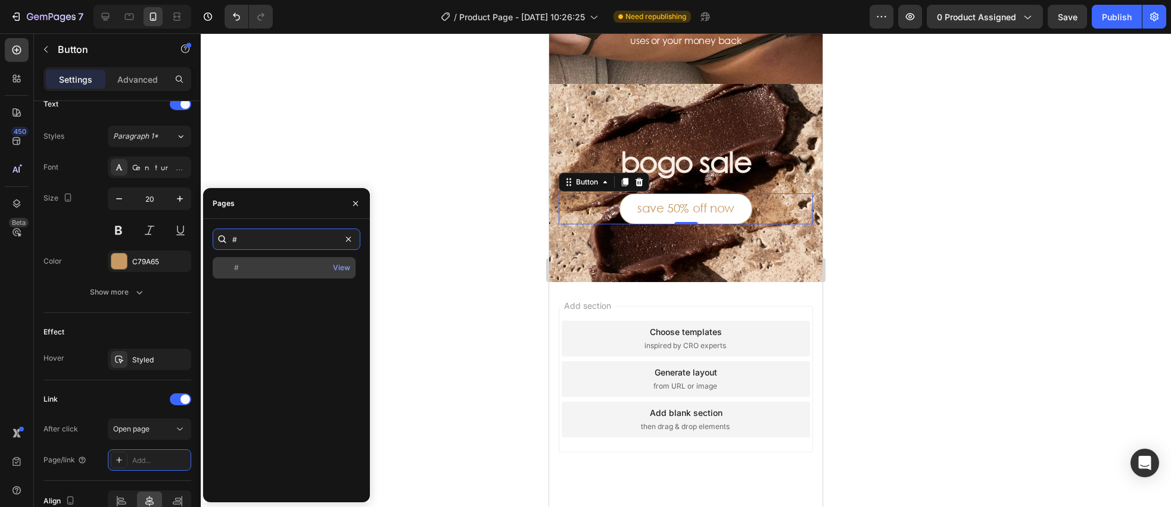
type input "#"
click at [252, 271] on div "#" at bounding box center [283, 268] width 133 height 11
click at [412, 288] on div at bounding box center [686, 270] width 970 height 474
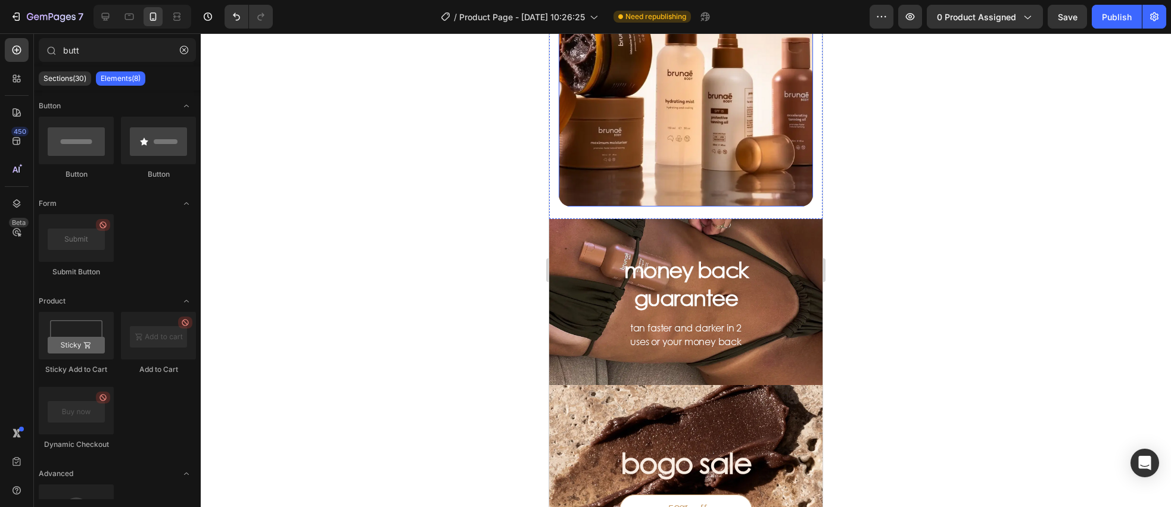
scroll to position [225, 0]
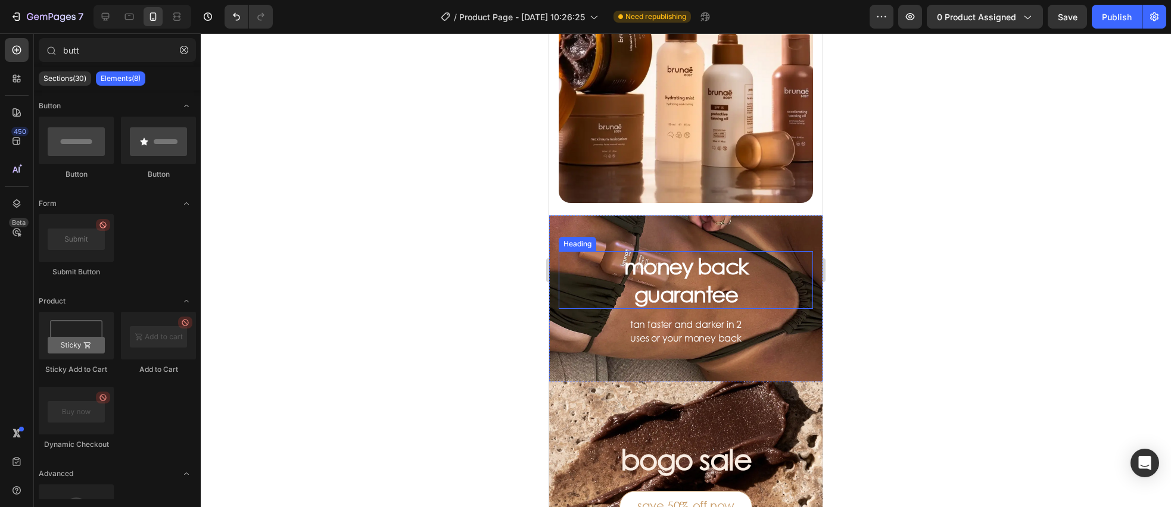
click at [678, 286] on h3 "money back guarantee" at bounding box center [686, 280] width 129 height 58
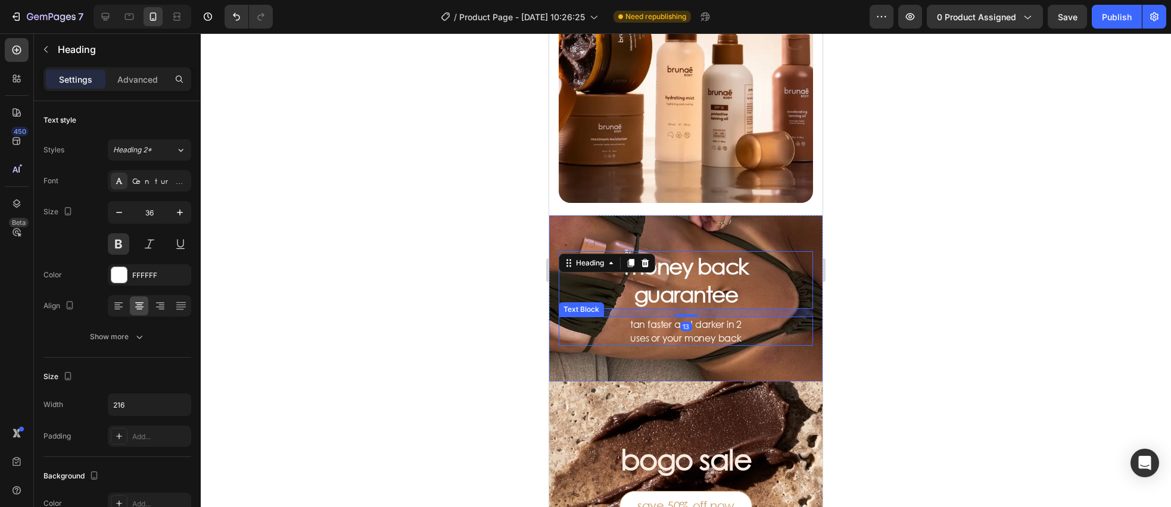
click at [674, 326] on p "tan faster and darker in 2 uses or your money back" at bounding box center [686, 331] width 126 height 27
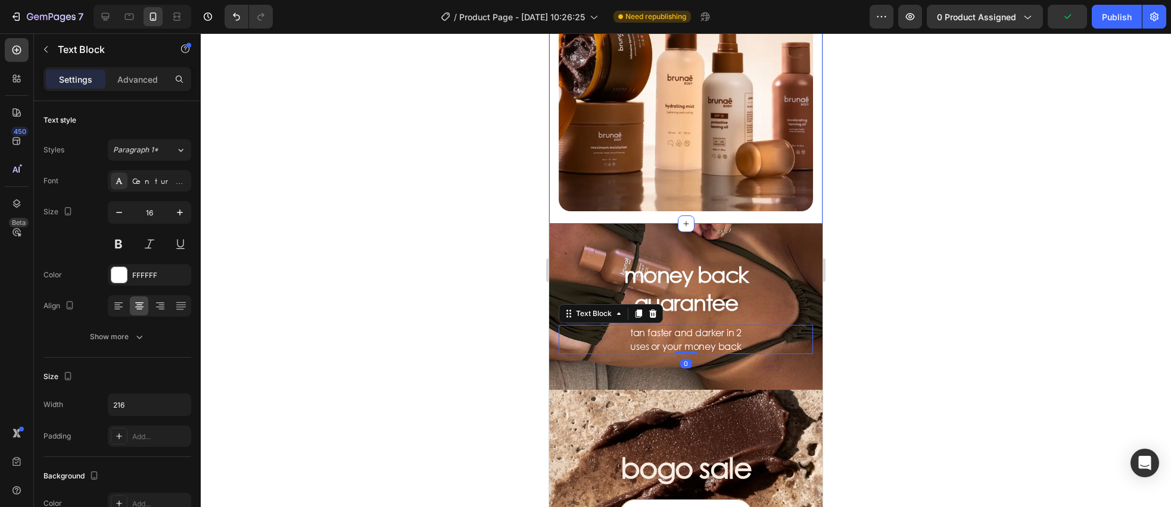
scroll to position [216, 0]
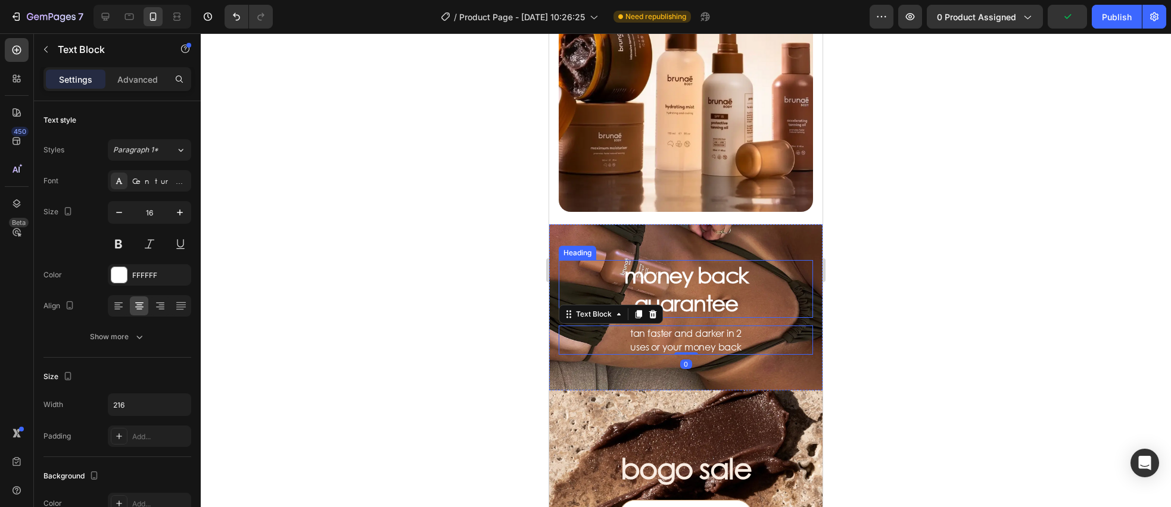
click at [706, 293] on h3 "money back guarantee" at bounding box center [686, 289] width 129 height 58
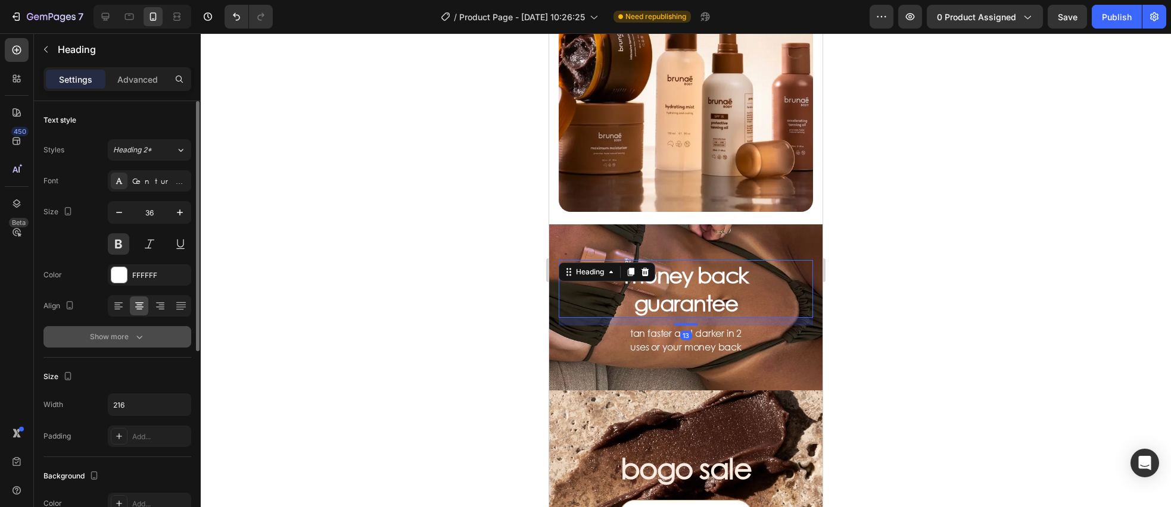
click at [136, 344] on button "Show more" at bounding box center [117, 336] width 148 height 21
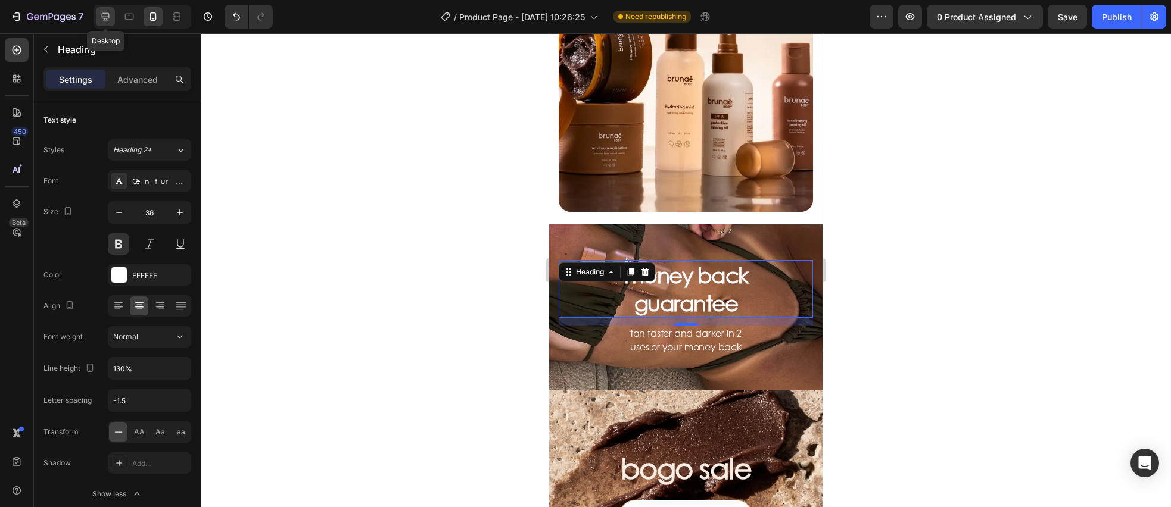
click at [106, 18] on icon at bounding box center [106, 17] width 8 height 8
type input "48"
type input "100%"
type input "120%"
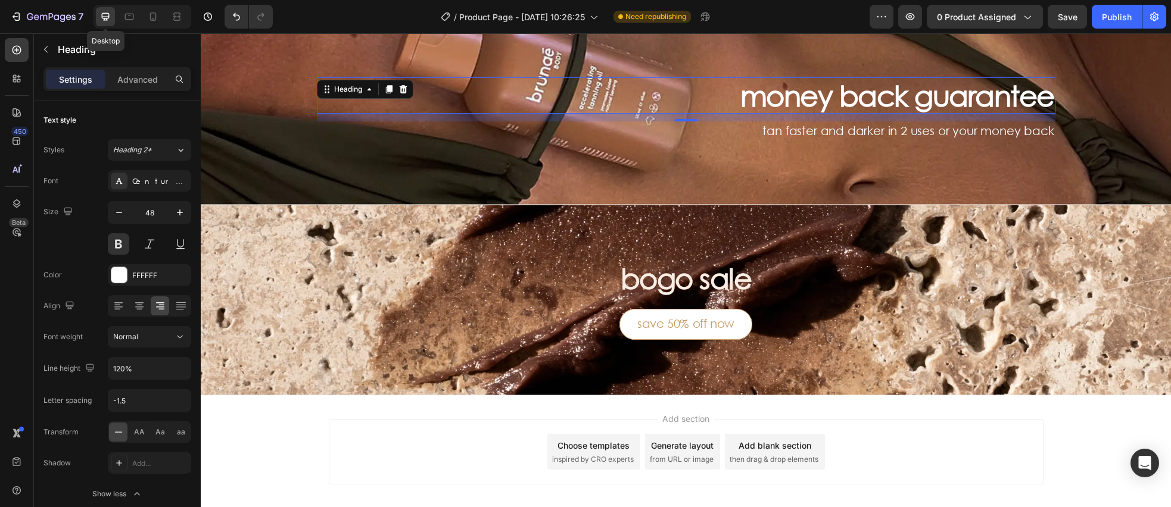
scroll to position [432, 0]
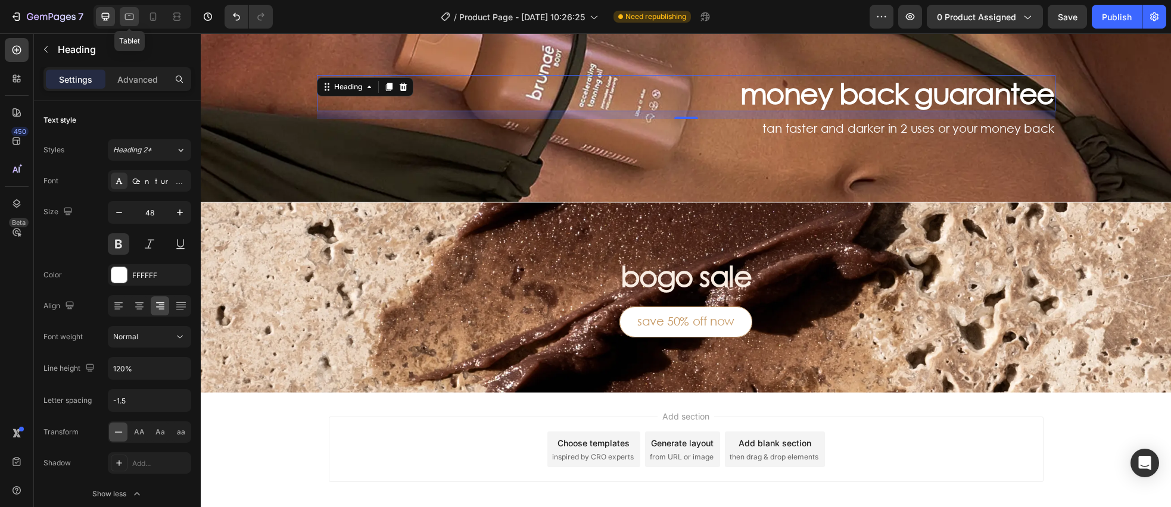
click at [129, 19] on icon at bounding box center [129, 17] width 9 height 7
type input "46"
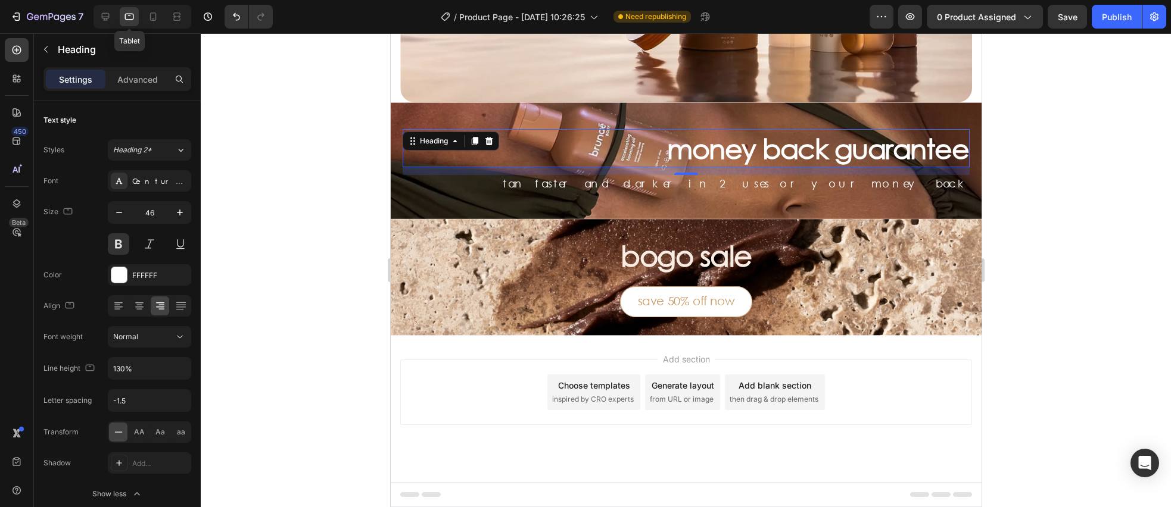
scroll to position [212, 0]
click at [174, 366] on icon "button" at bounding box center [180, 369] width 12 height 12
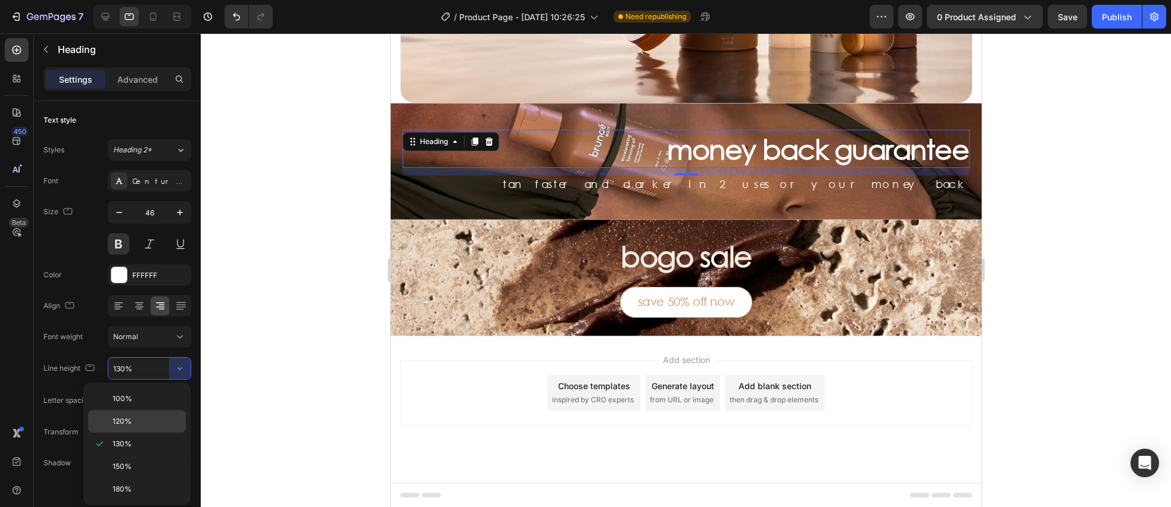
click at [151, 418] on p "120%" at bounding box center [147, 421] width 68 height 11
type input "120%"
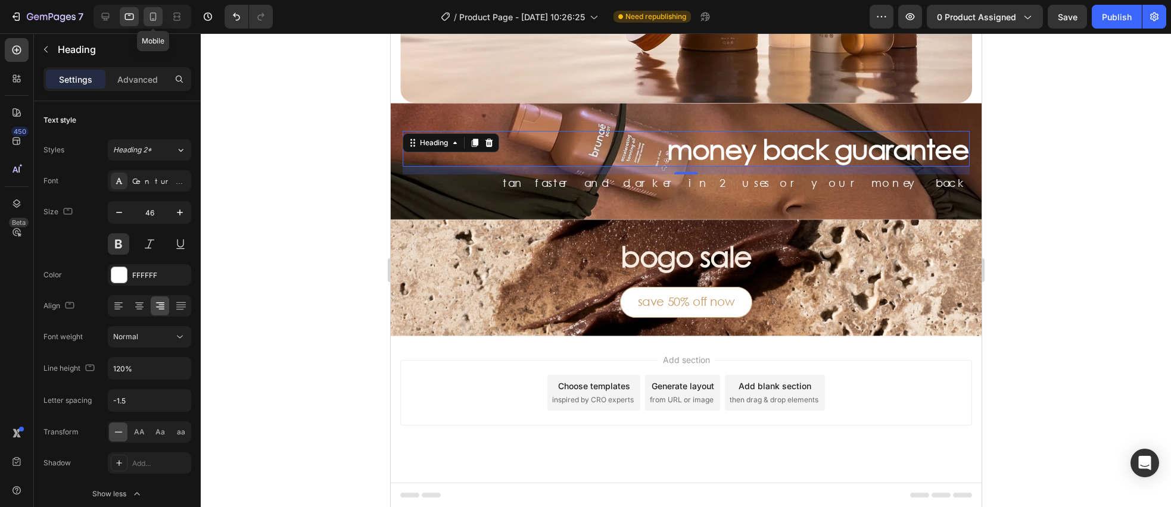
click at [152, 14] on icon at bounding box center [153, 17] width 12 height 12
type input "36"
type input "216"
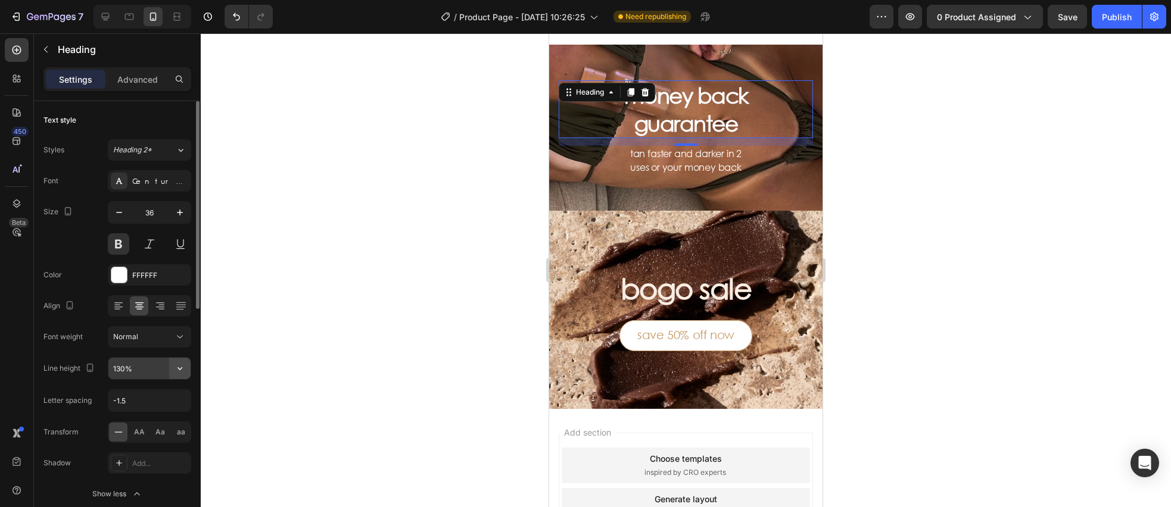
scroll to position [401, 0]
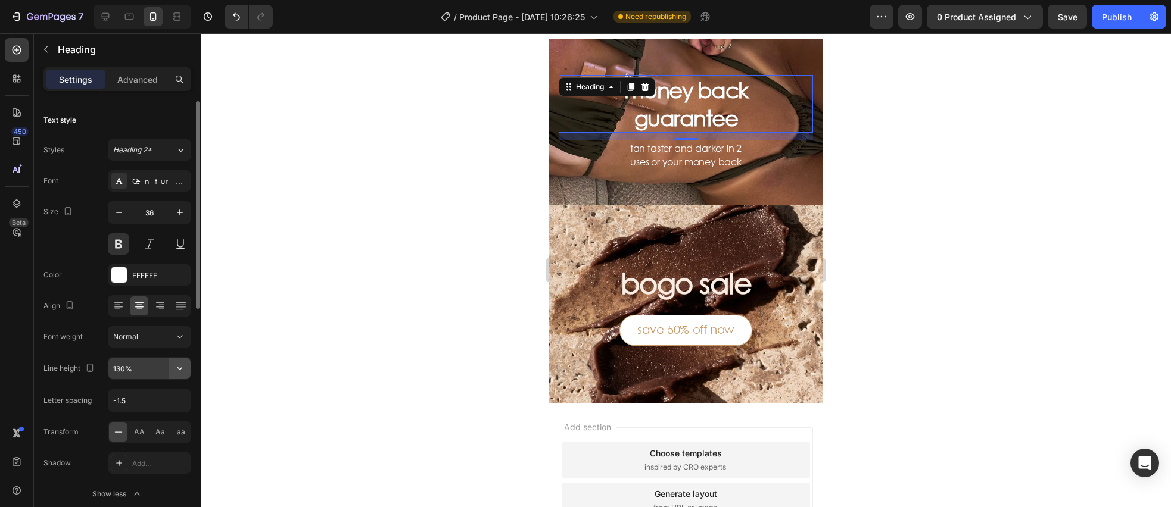
click at [180, 360] on button "button" at bounding box center [179, 368] width 21 height 21
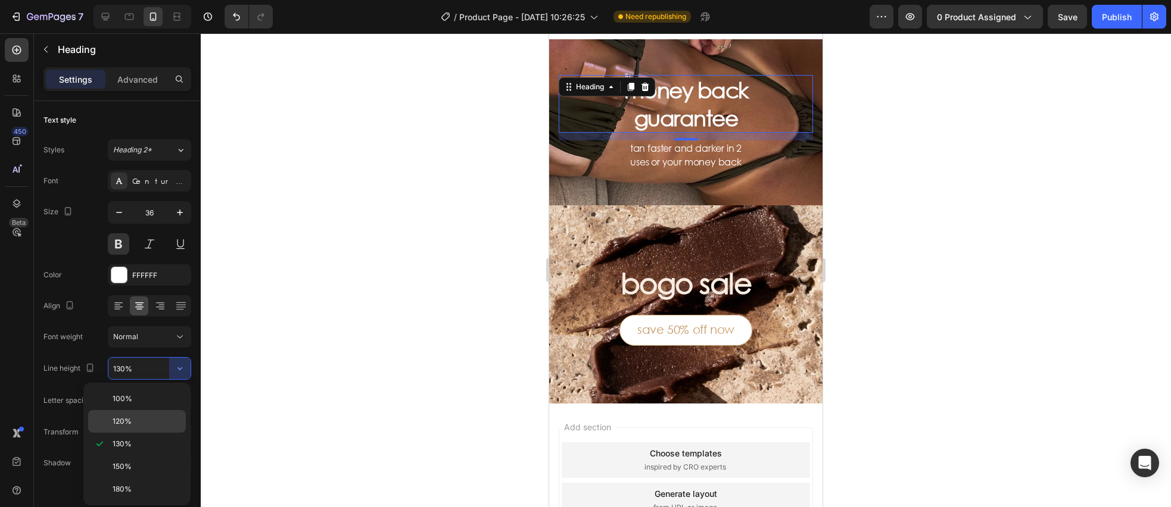
click at [156, 416] on p "120%" at bounding box center [147, 421] width 68 height 11
type input "120%"
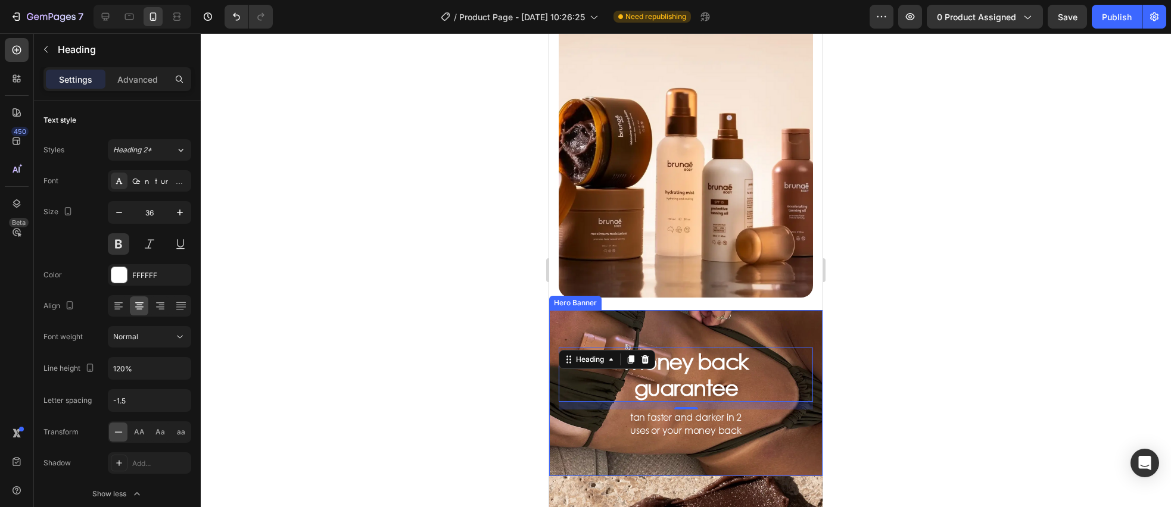
scroll to position [91, 0]
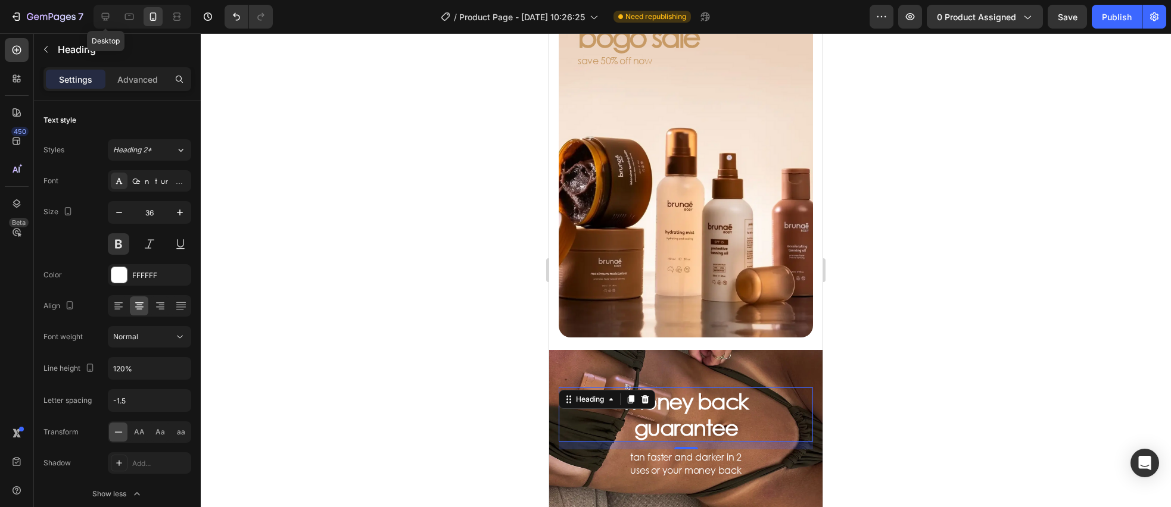
drag, startPoint x: 108, startPoint y: 16, endPoint x: 191, endPoint y: 37, distance: 85.4
click at [108, 16] on icon at bounding box center [106, 17] width 8 height 8
type input "48"
type input "100%"
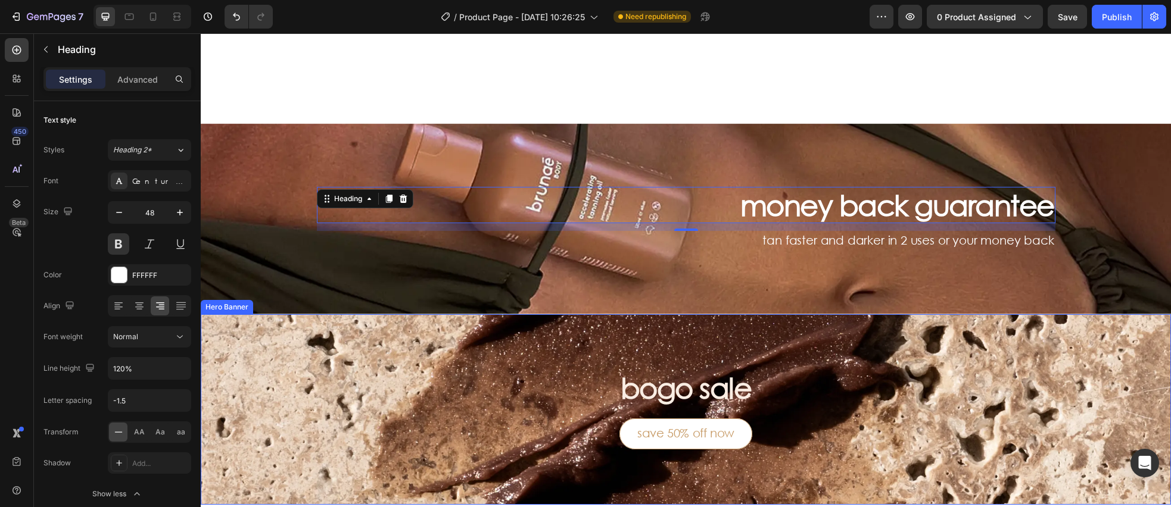
scroll to position [489, 0]
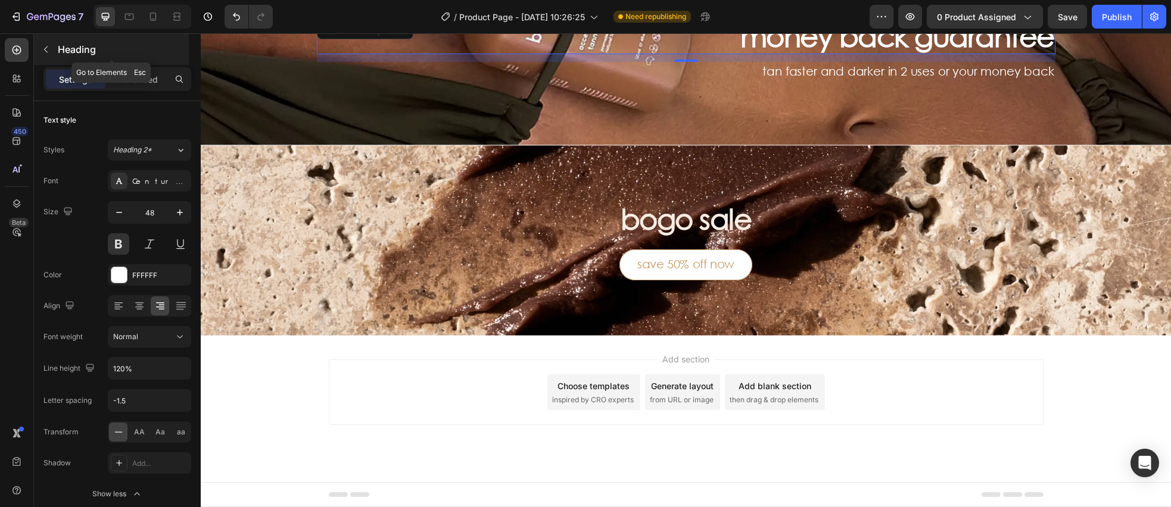
click at [50, 55] on button "button" at bounding box center [45, 49] width 19 height 19
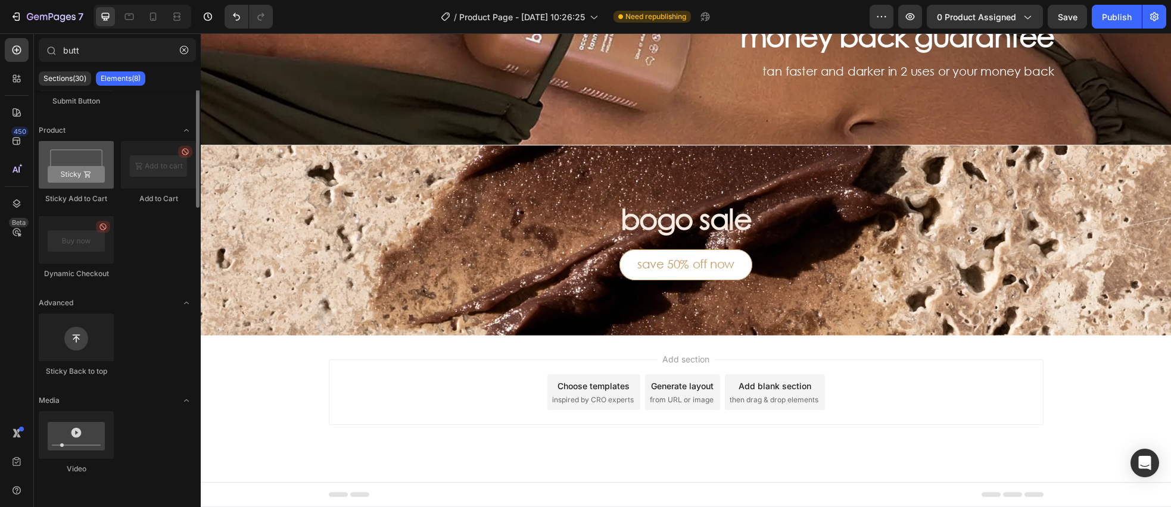
scroll to position [0, 0]
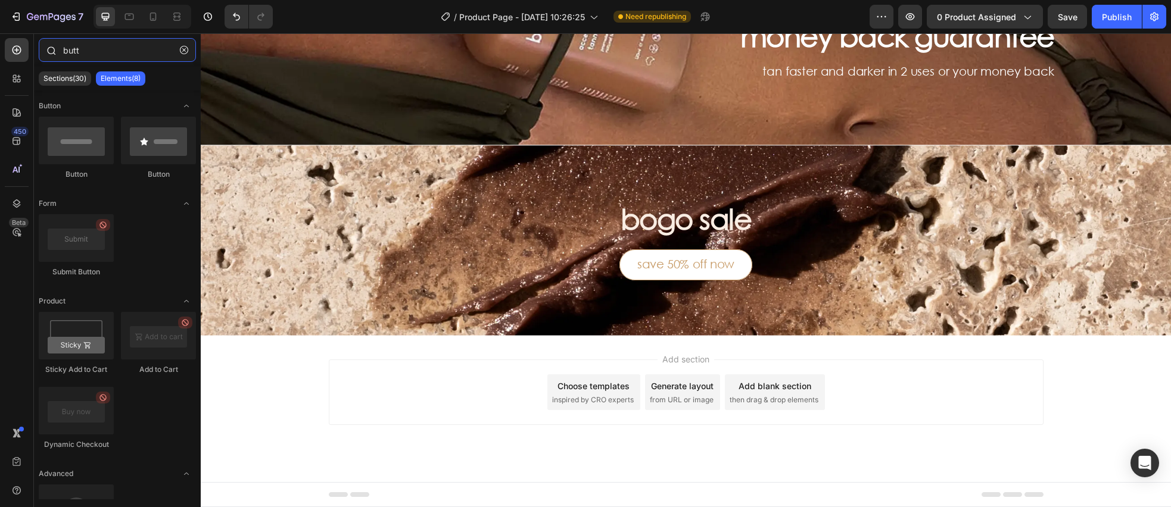
click at [84, 56] on input "butt" at bounding box center [117, 50] width 157 height 24
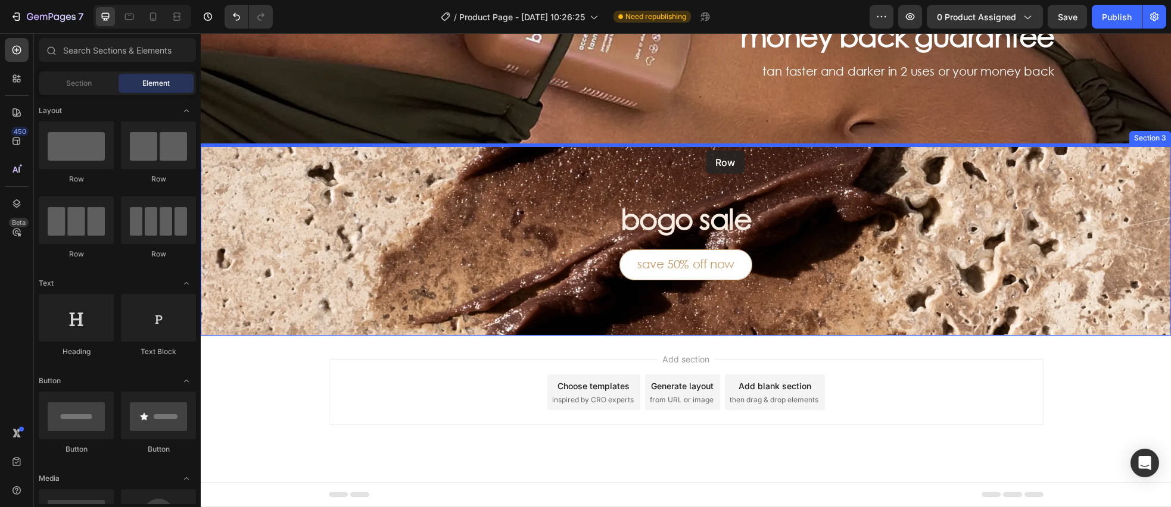
drag, startPoint x: 312, startPoint y: 182, endPoint x: 706, endPoint y: 151, distance: 394.9
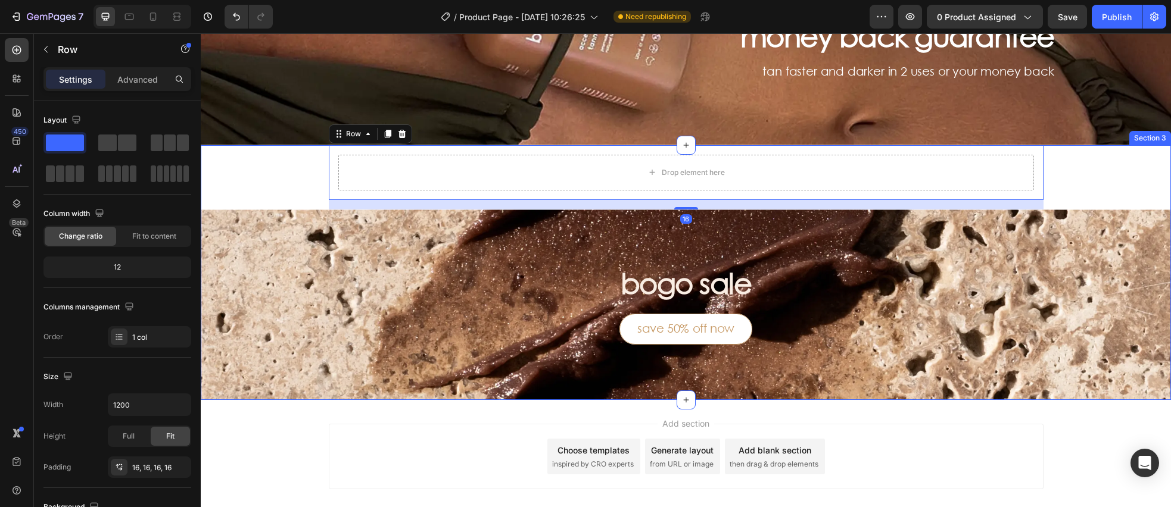
click at [301, 176] on div "Drop element here Row 16 bogo sale Heading save 50% off now Button Hero Banner" at bounding box center [686, 273] width 970 height 256
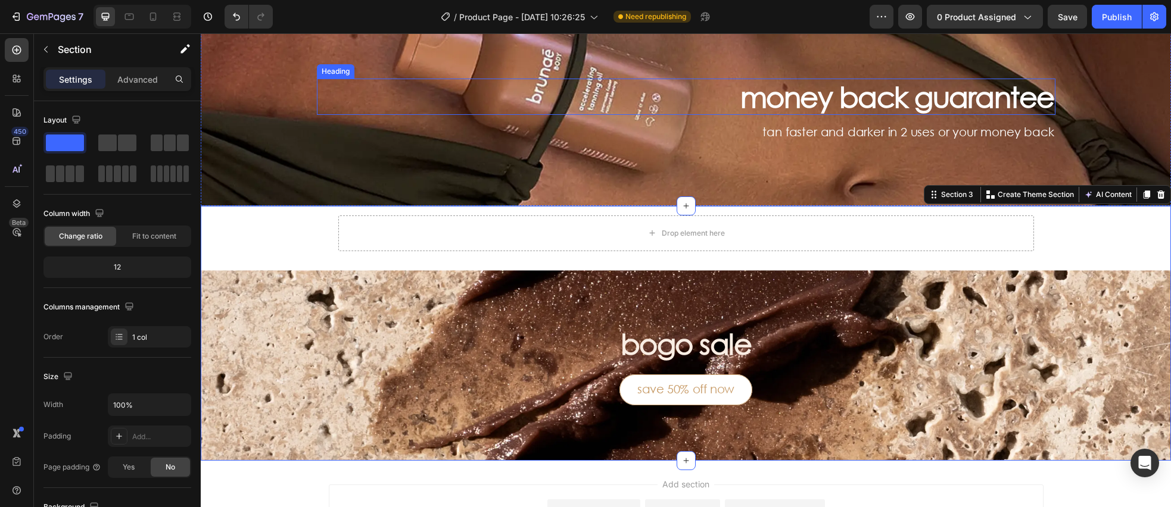
scroll to position [427, 0]
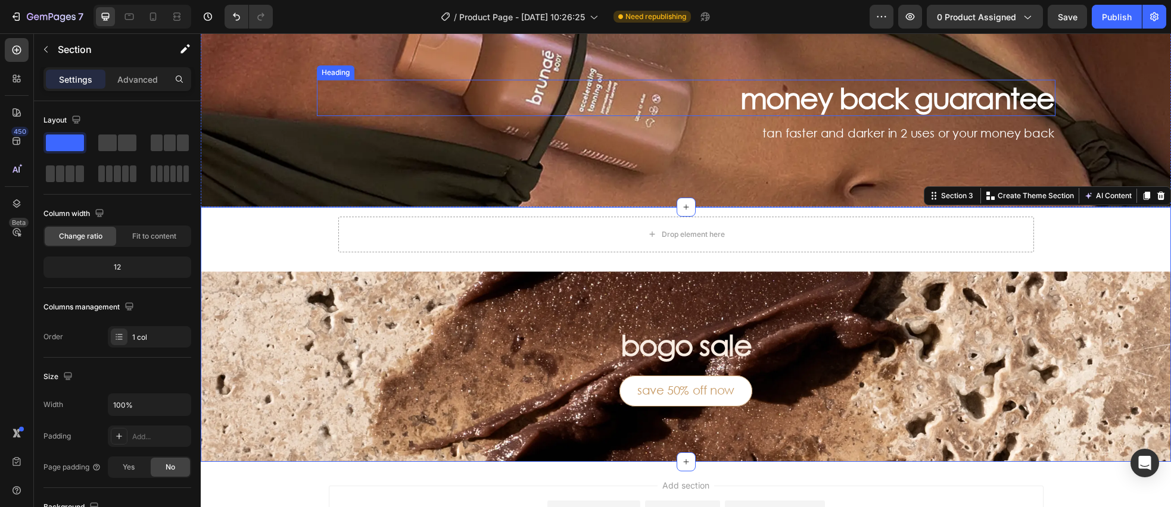
click at [821, 94] on h3 "money back guarantee" at bounding box center [686, 98] width 739 height 37
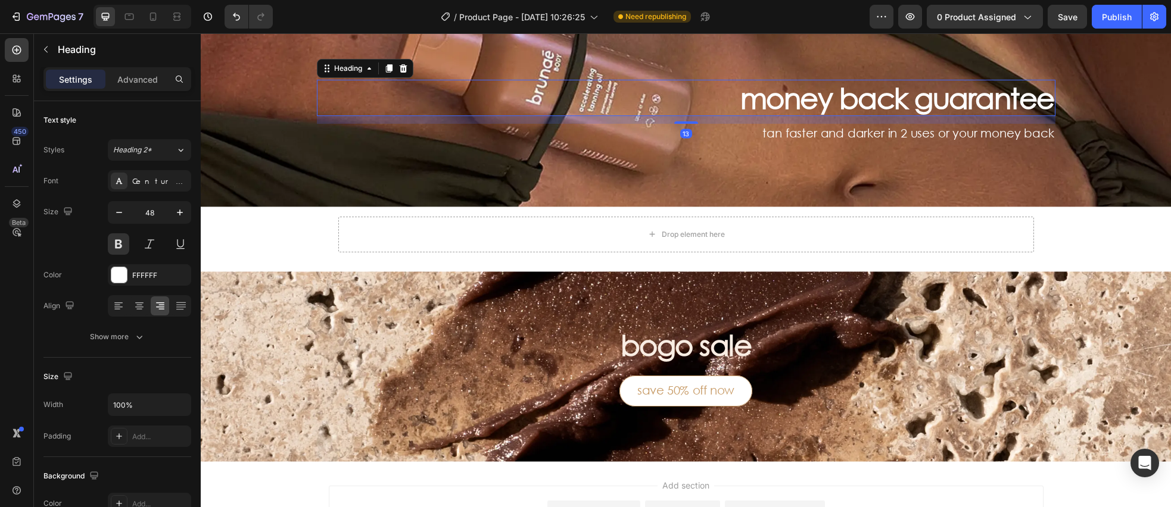
drag, startPoint x: 387, startPoint y: 70, endPoint x: 446, endPoint y: 77, distance: 59.5
click at [387, 70] on icon at bounding box center [388, 68] width 7 height 8
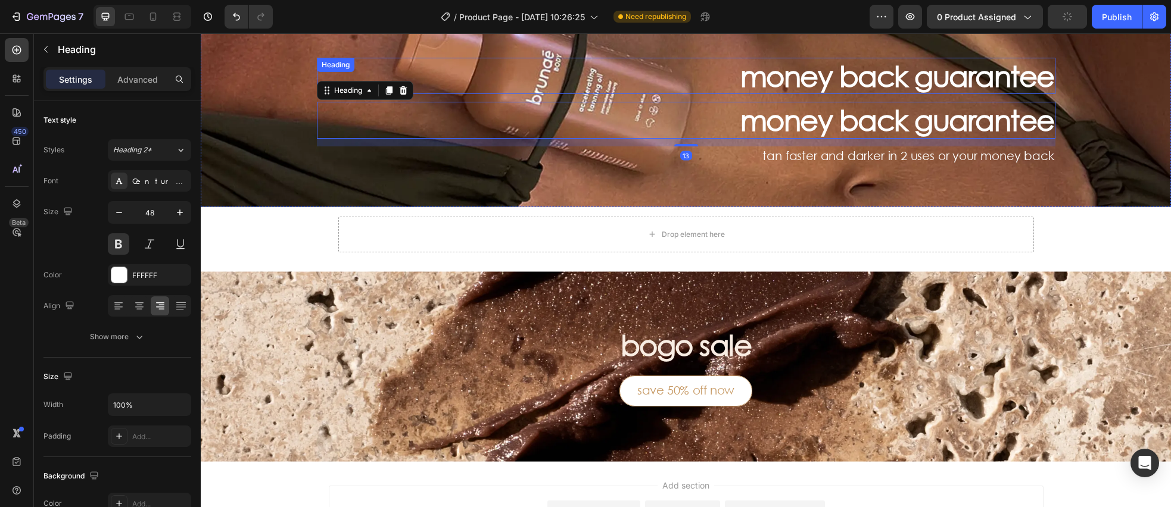
scroll to position [333, 0]
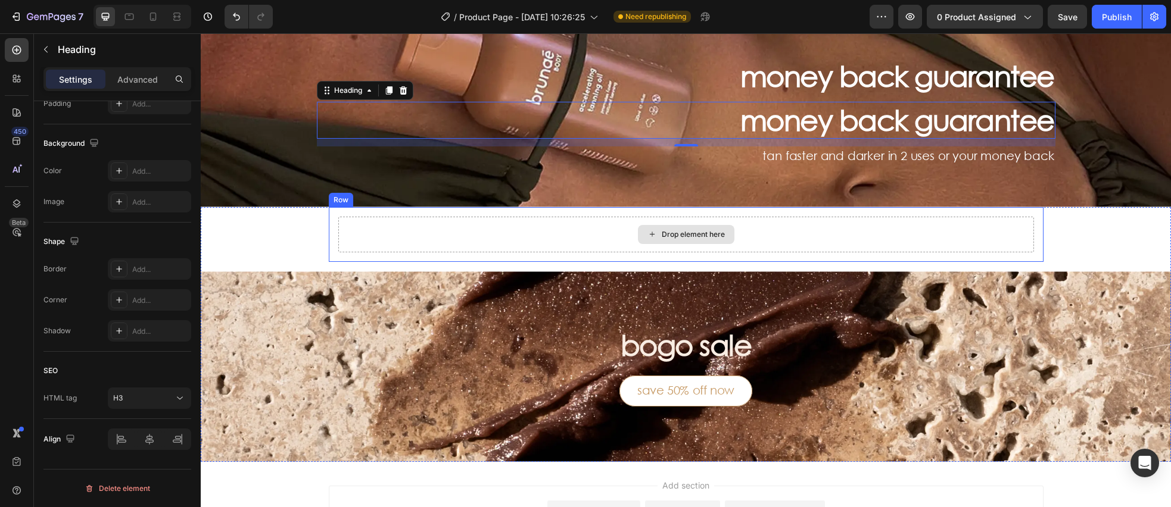
drag, startPoint x: 385, startPoint y: 92, endPoint x: 515, endPoint y: 208, distance: 174.2
click at [581, 225] on div "money back guarantee Heading money back guarantee Heading 13 tan faster and dar…" at bounding box center [686, 46] width 970 height 831
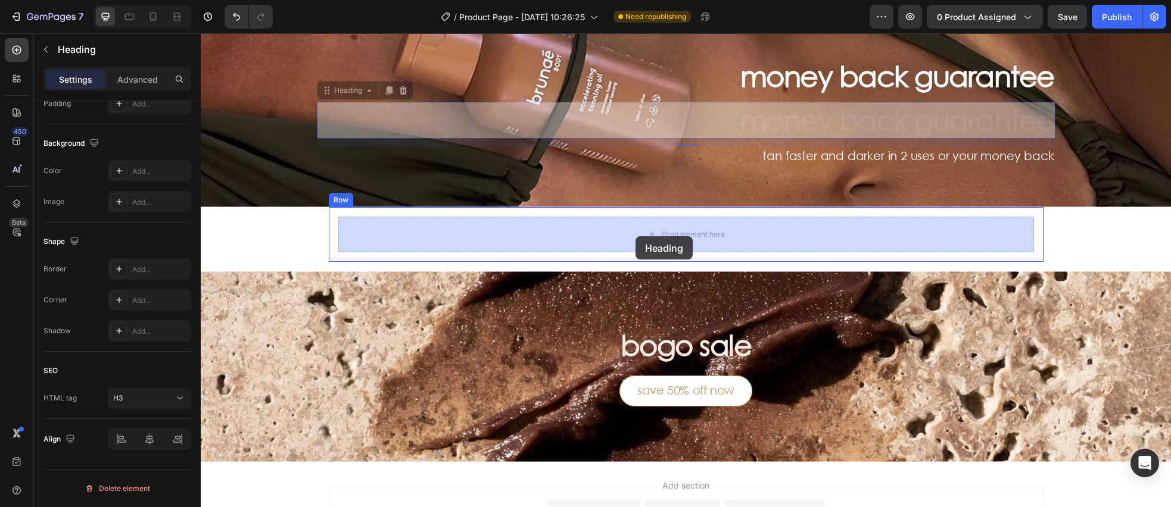
drag, startPoint x: 353, startPoint y: 91, endPoint x: 635, endPoint y: 236, distance: 317.0
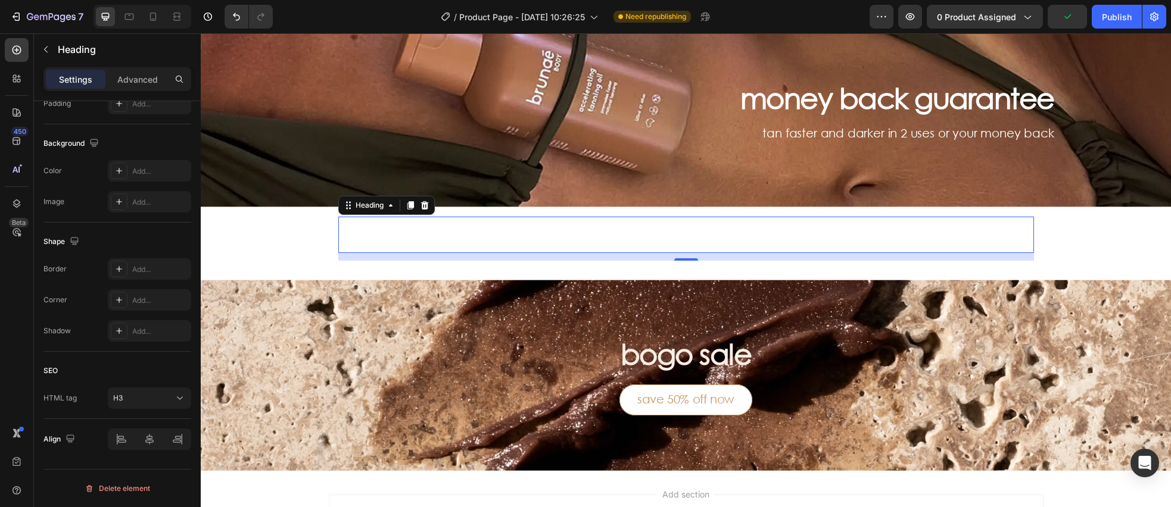
click at [780, 233] on h3 "money back guarantee" at bounding box center [686, 235] width 696 height 37
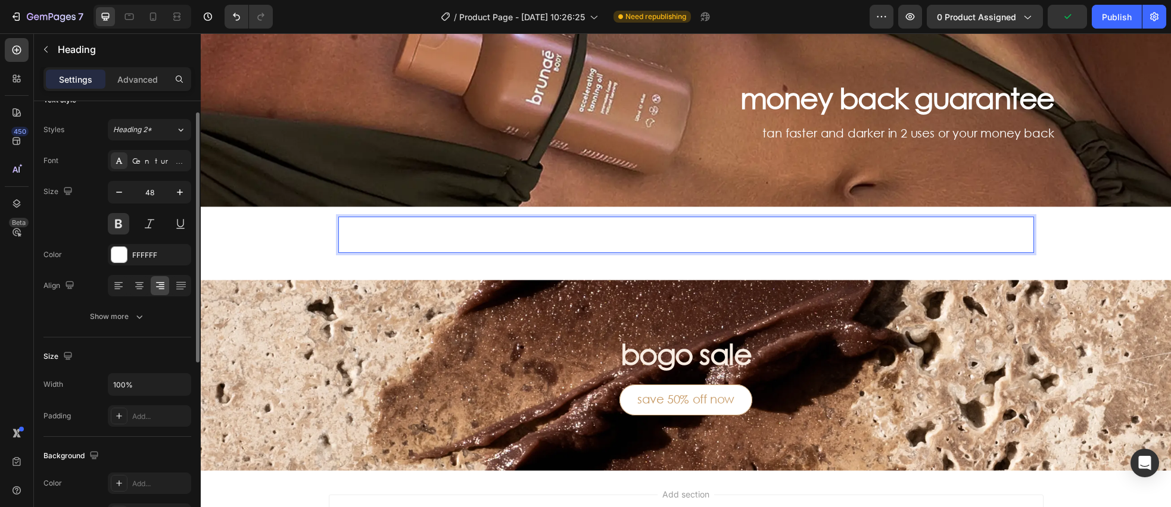
scroll to position [0, 0]
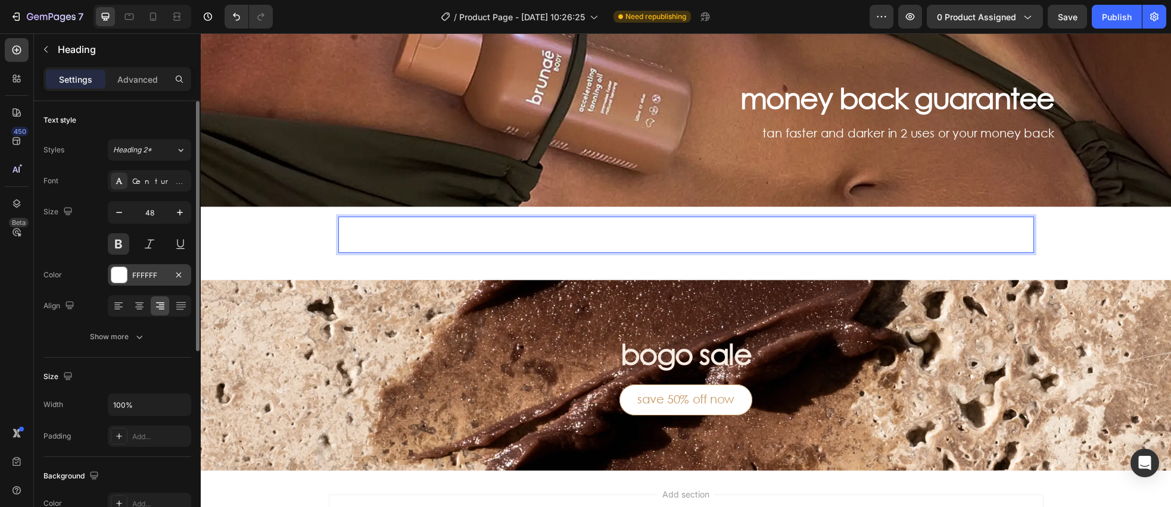
click at [117, 274] on div at bounding box center [118, 274] width 15 height 15
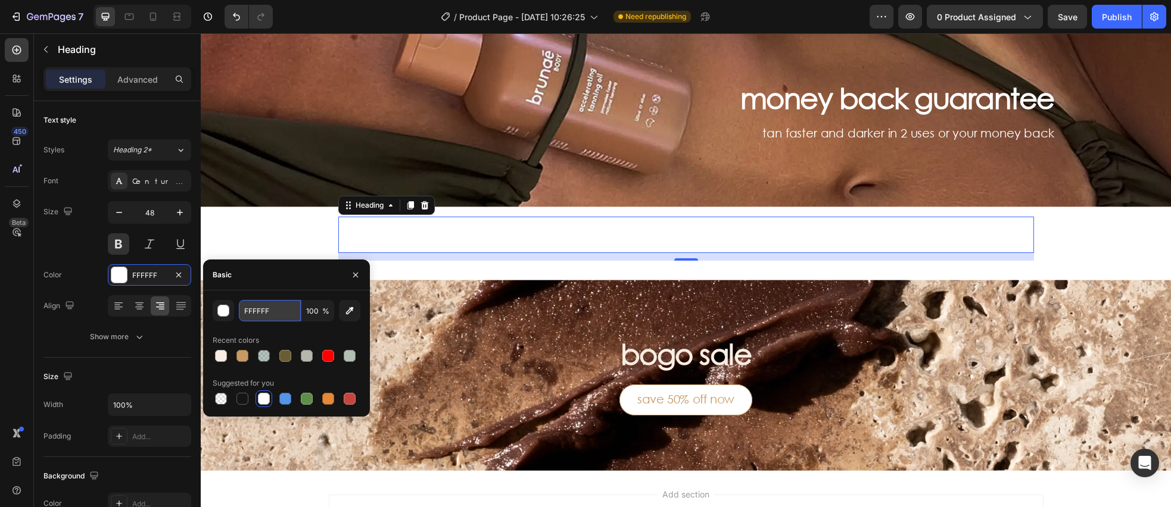
click at [286, 312] on input "FFFFFF" at bounding box center [270, 310] width 62 height 21
paste input "#C79A65"
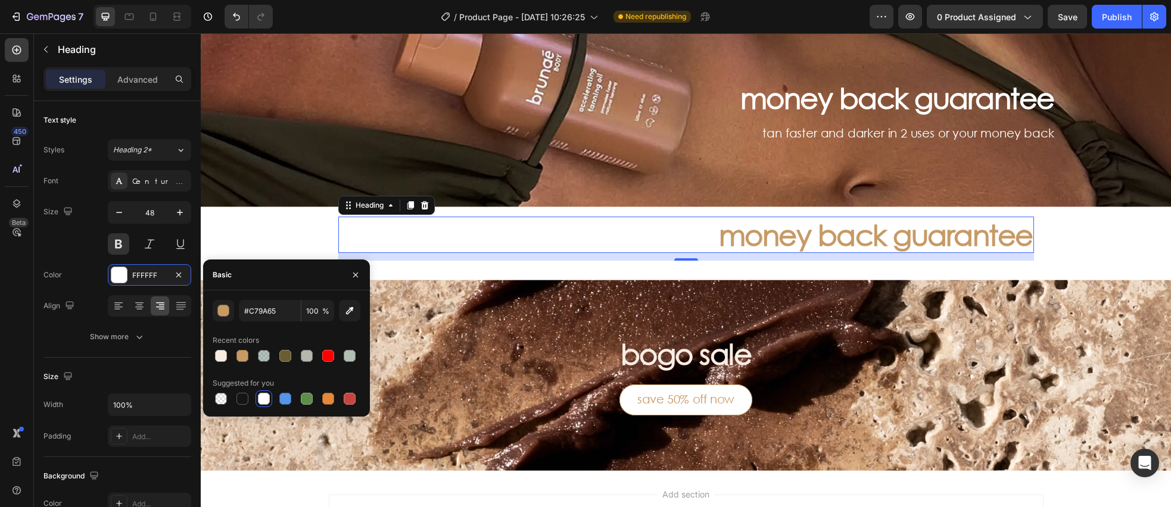
type input "C79A65"
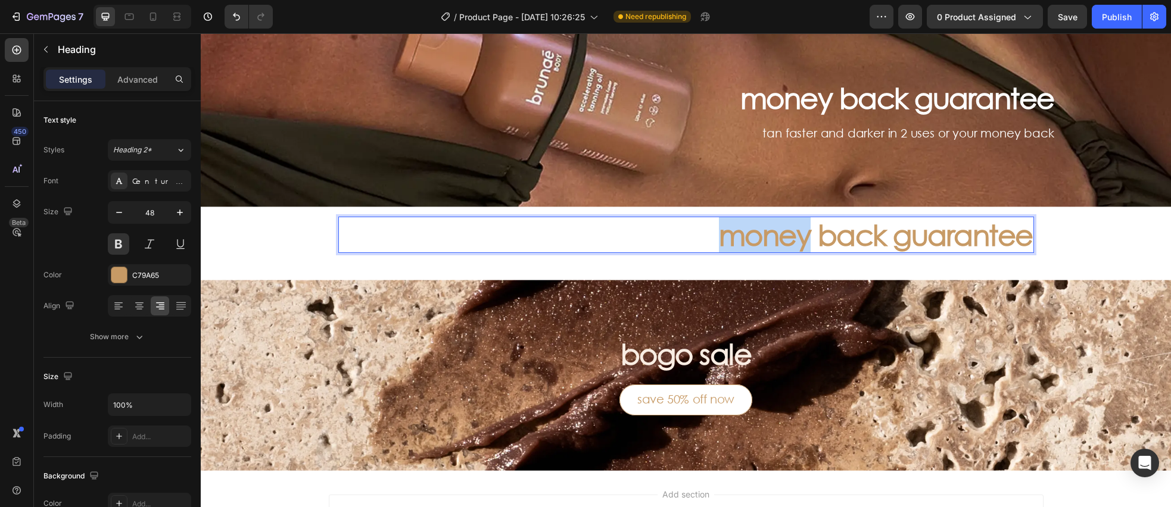
click at [802, 240] on p "money back guarantee" at bounding box center [685, 235] width 693 height 35
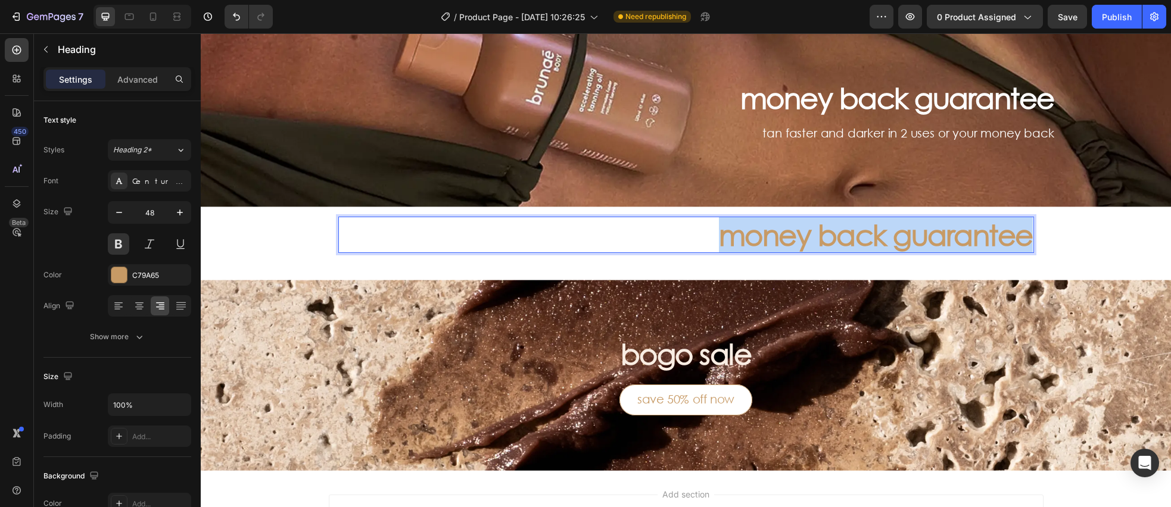
click at [802, 239] on p "money back guarantee" at bounding box center [685, 235] width 693 height 35
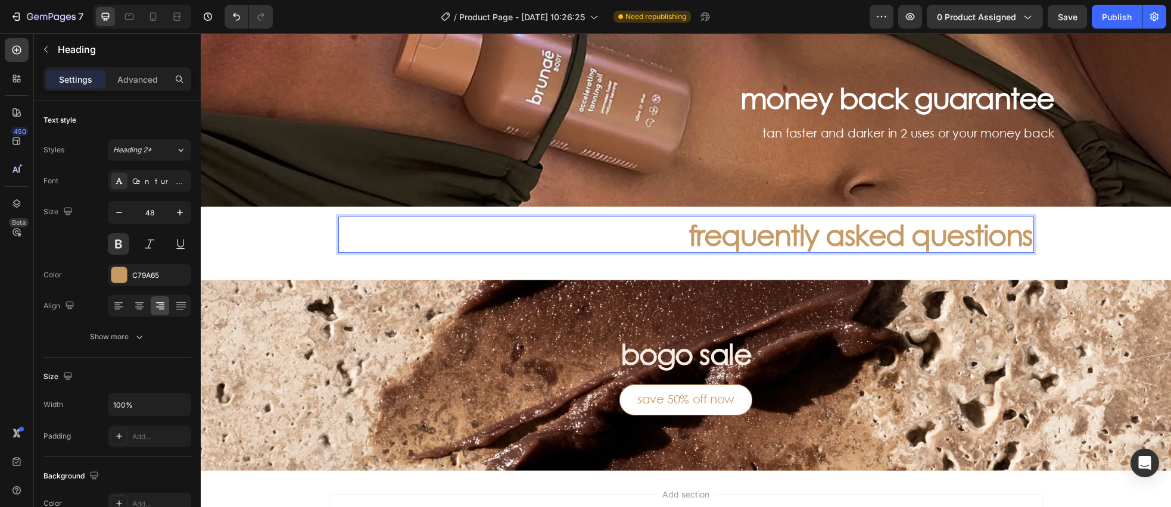
click at [859, 247] on p "frequently asked questions" at bounding box center [685, 235] width 693 height 35
click at [859, 248] on p "frequently asked questions" at bounding box center [685, 235] width 693 height 35
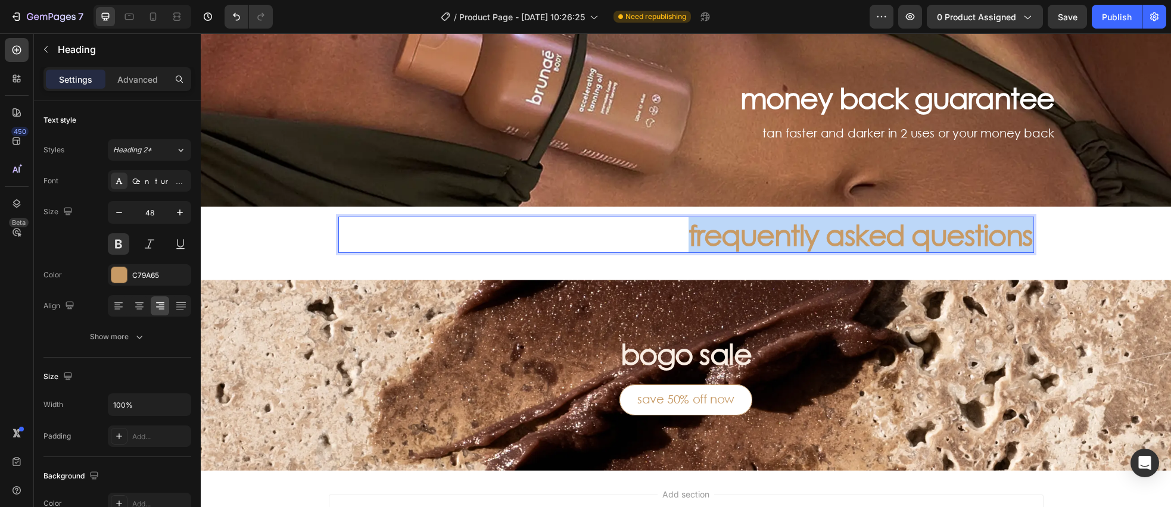
click at [859, 248] on p "frequently asked questions" at bounding box center [685, 235] width 693 height 35
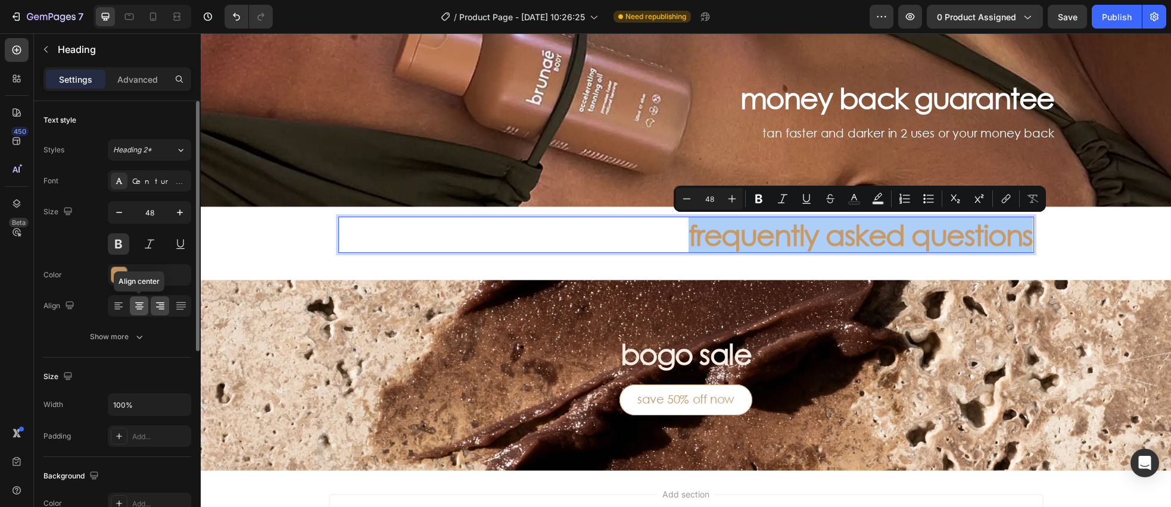
click at [140, 301] on icon at bounding box center [139, 306] width 12 height 12
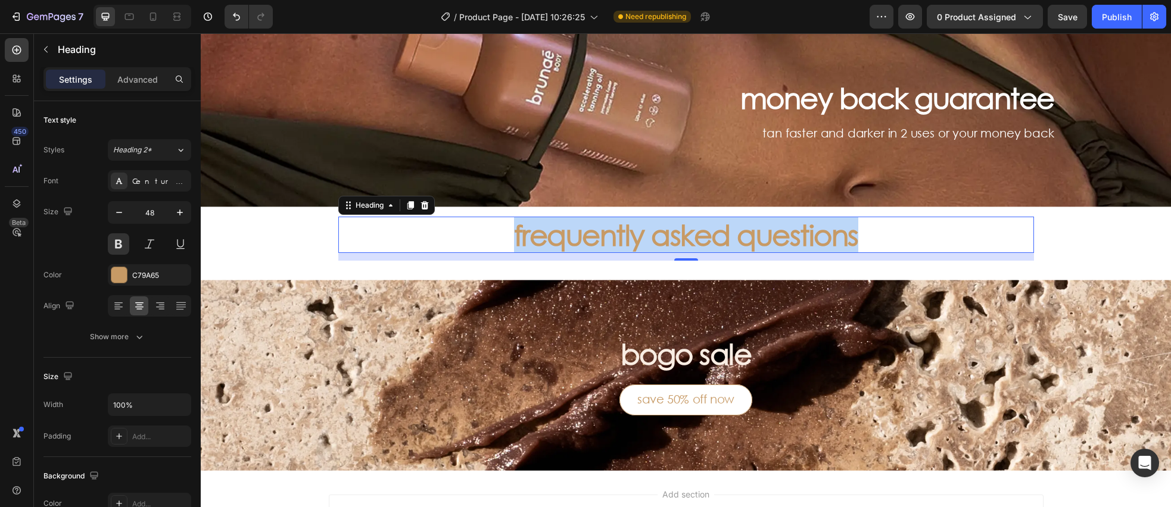
click at [461, 233] on p "frequently asked questions" at bounding box center [685, 235] width 693 height 35
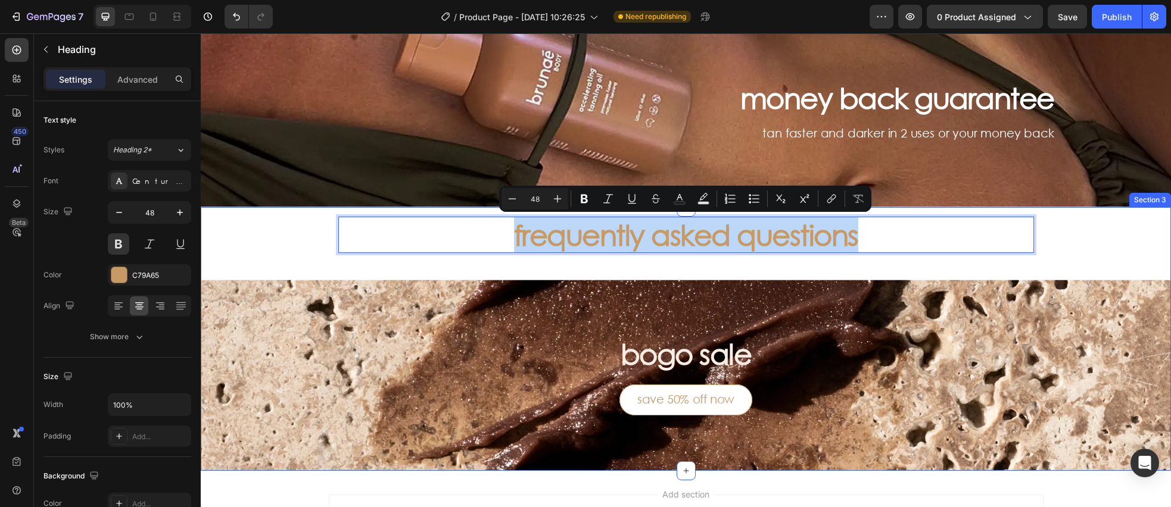
click at [303, 239] on div "frequently asked questions Heading 13 Row bogo sale Heading save 50% off now Bu…" at bounding box center [686, 339] width 970 height 264
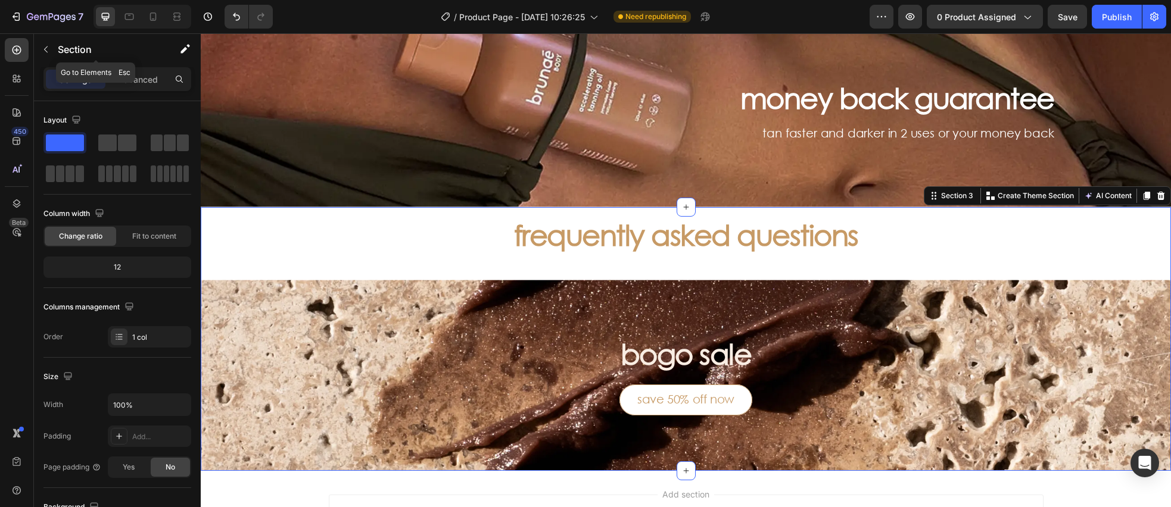
drag, startPoint x: 46, startPoint y: 48, endPoint x: 49, endPoint y: 58, distance: 10.6
click at [46, 48] on icon "button" at bounding box center [46, 50] width 10 height 10
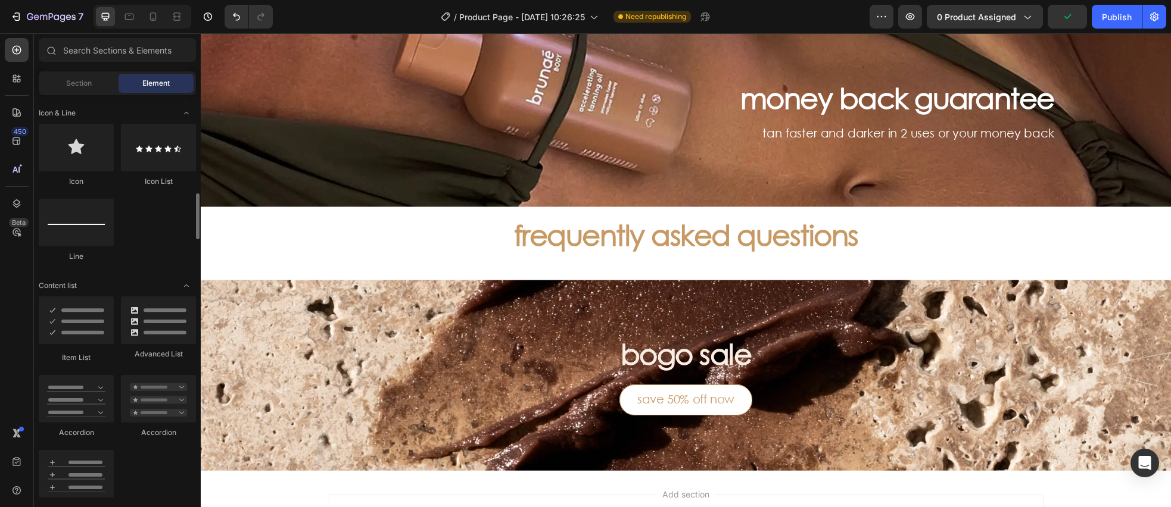
scroll to position [774, 0]
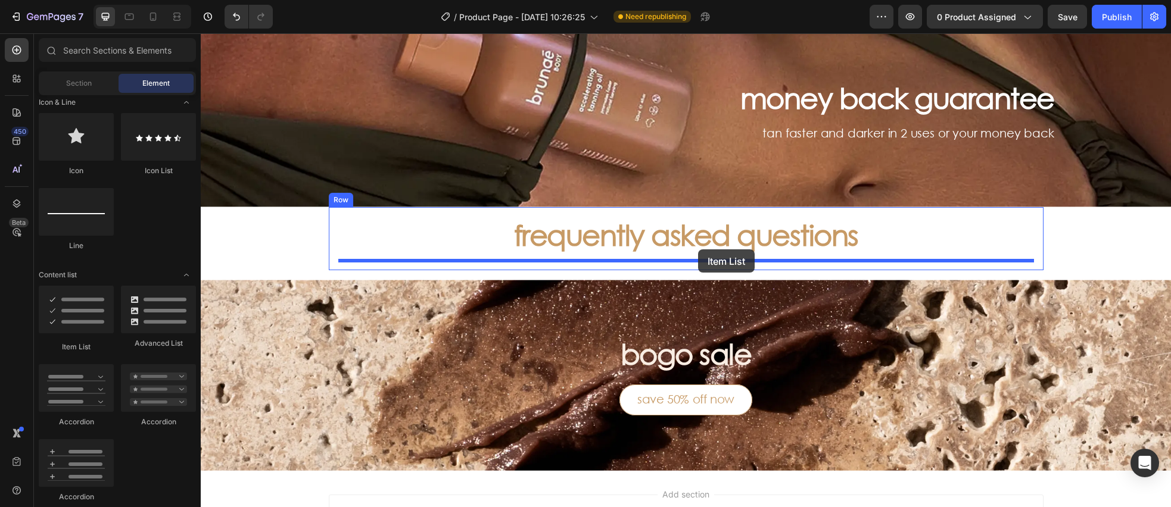
drag, startPoint x: 266, startPoint y: 347, endPoint x: 695, endPoint y: 251, distance: 440.0
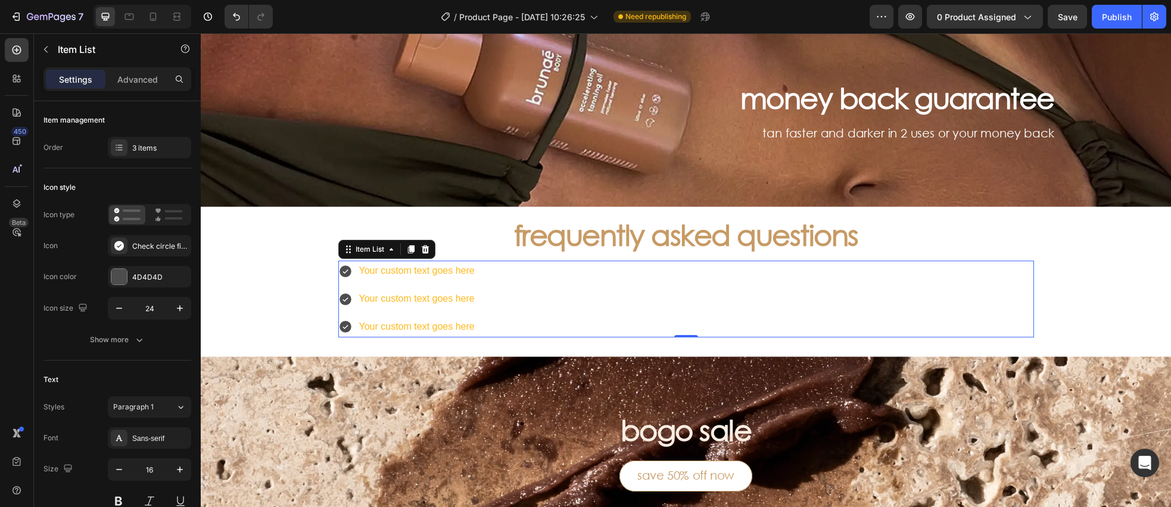
click at [426, 273] on div "Your custom text goes here" at bounding box center [416, 271] width 119 height 21
click at [426, 273] on p "Your custom text goes here" at bounding box center [417, 271] width 116 height 17
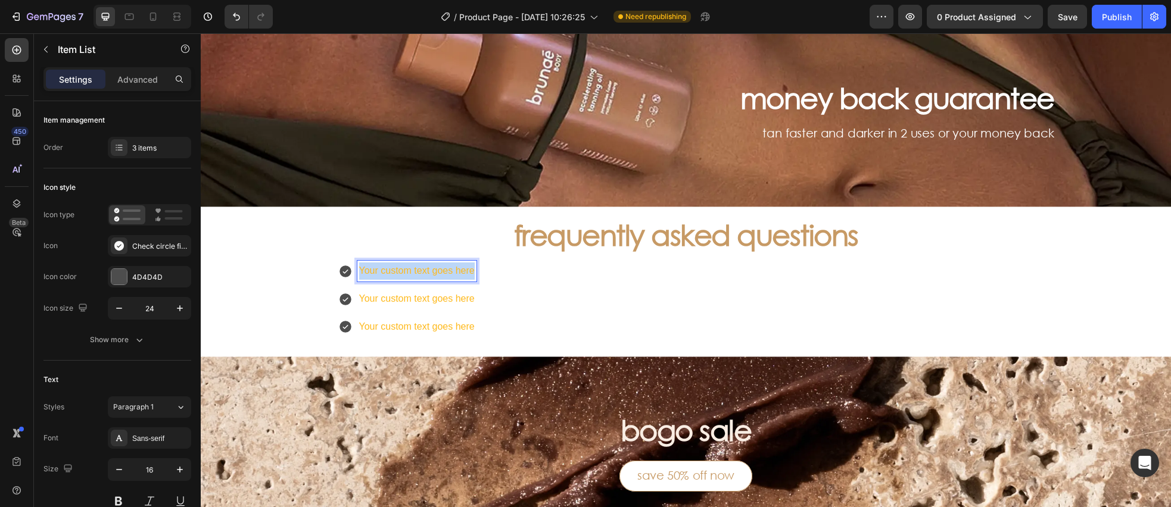
click at [426, 274] on p "Your custom text goes here" at bounding box center [417, 271] width 116 height 17
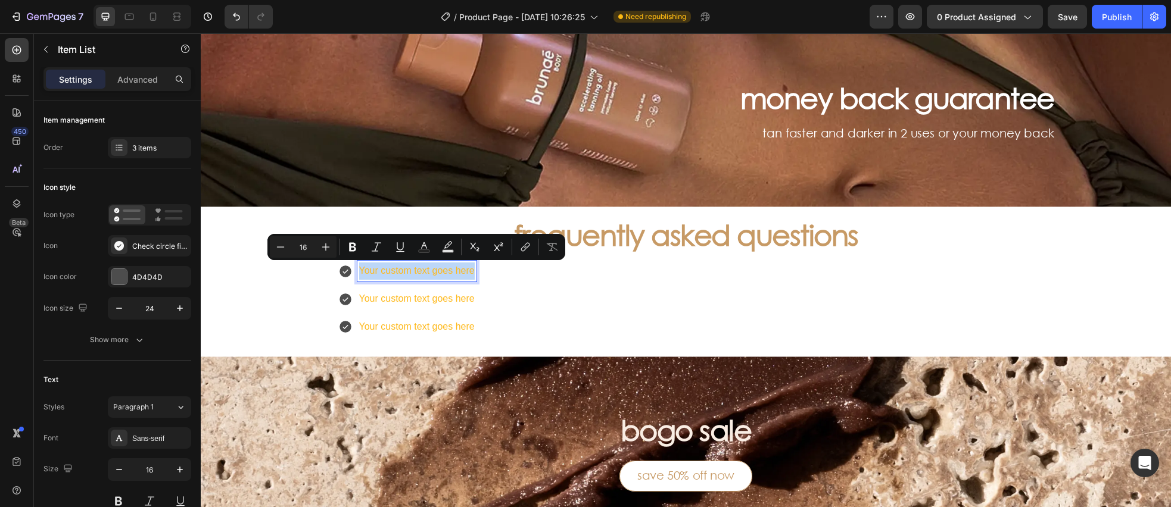
click at [633, 283] on div "Your custom text goes here Your custom text goes here Your custom text goes here" at bounding box center [686, 299] width 696 height 76
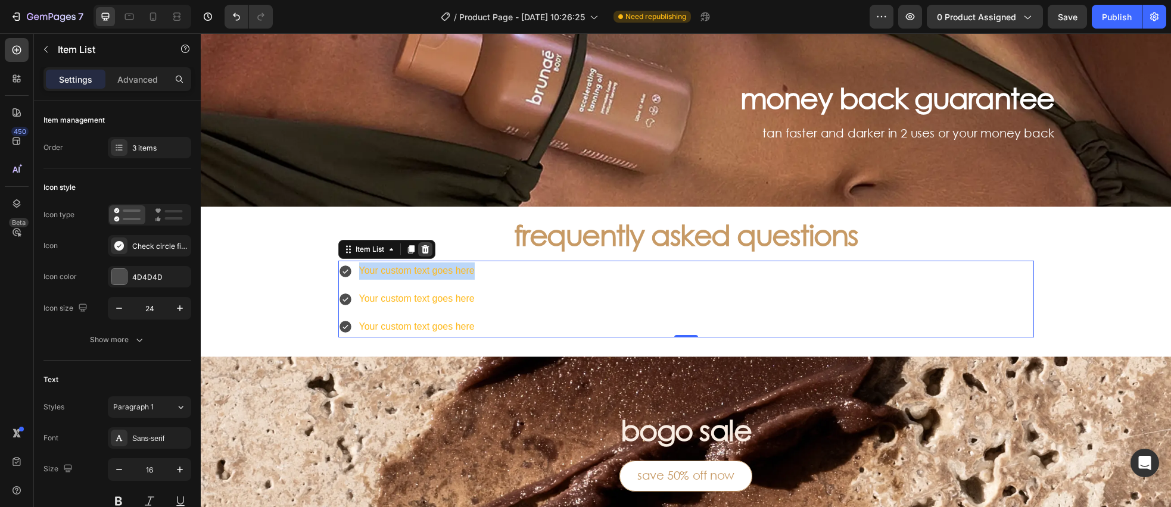
click at [428, 248] on icon at bounding box center [425, 250] width 10 height 10
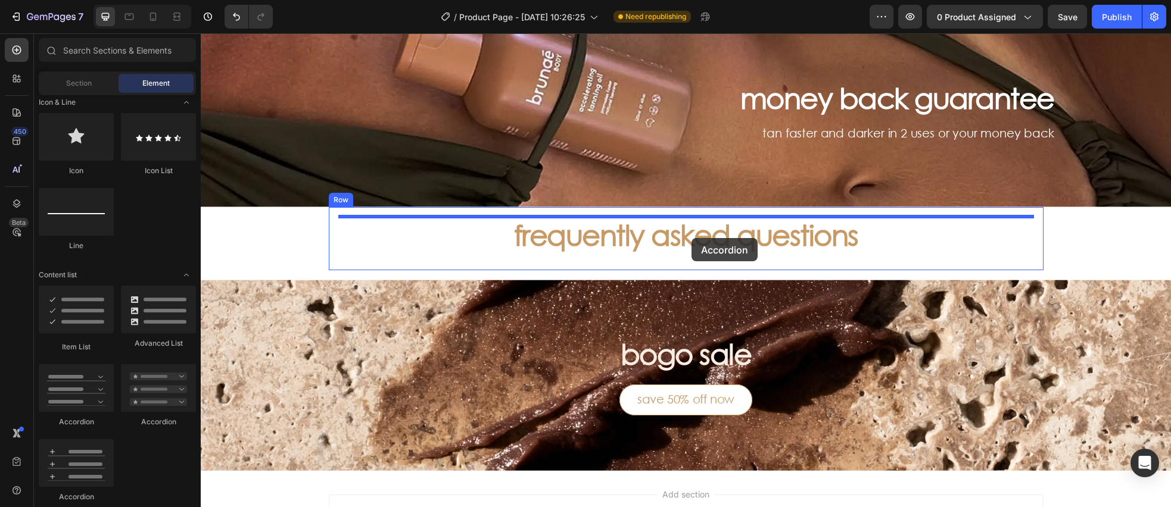
drag, startPoint x: 287, startPoint y: 437, endPoint x: 691, endPoint y: 238, distance: 450.4
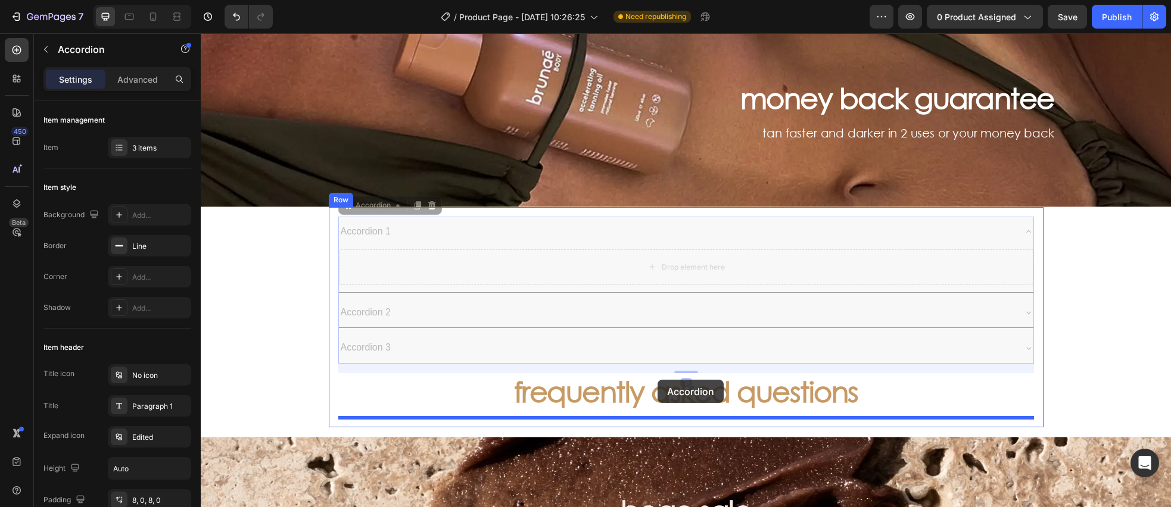
drag, startPoint x: 377, startPoint y: 207, endPoint x: 658, endPoint y: 379, distance: 329.1
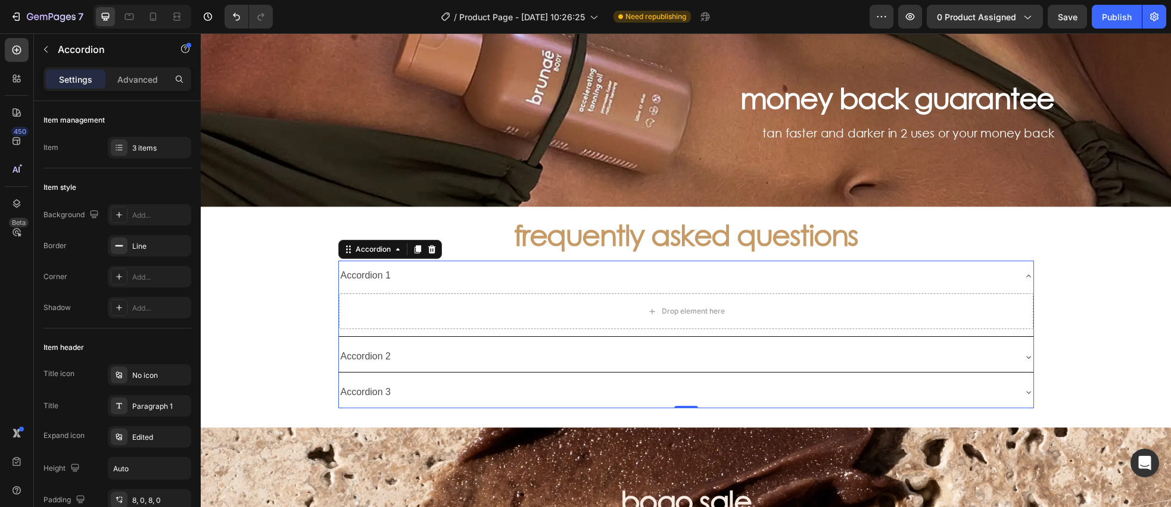
click at [386, 270] on div "Accordion 1" at bounding box center [366, 276] width 54 height 21
click at [386, 270] on p "Accordion 1" at bounding box center [366, 275] width 51 height 17
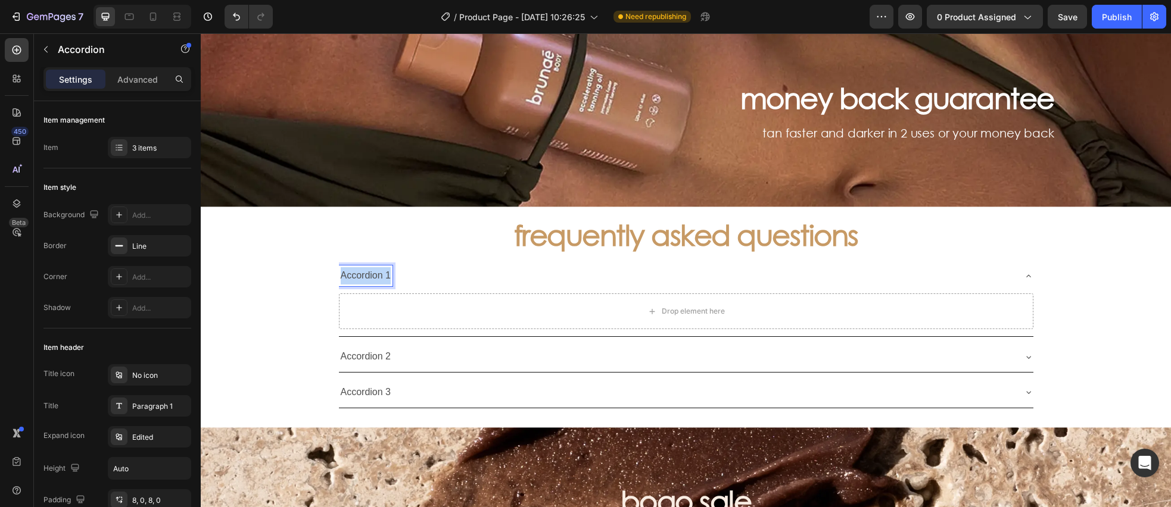
drag, startPoint x: 386, startPoint y: 270, endPoint x: 401, endPoint y: 275, distance: 15.6
click at [386, 270] on p "Accordion 1" at bounding box center [366, 275] width 51 height 17
click at [374, 357] on p "Accordion 2" at bounding box center [366, 356] width 51 height 17
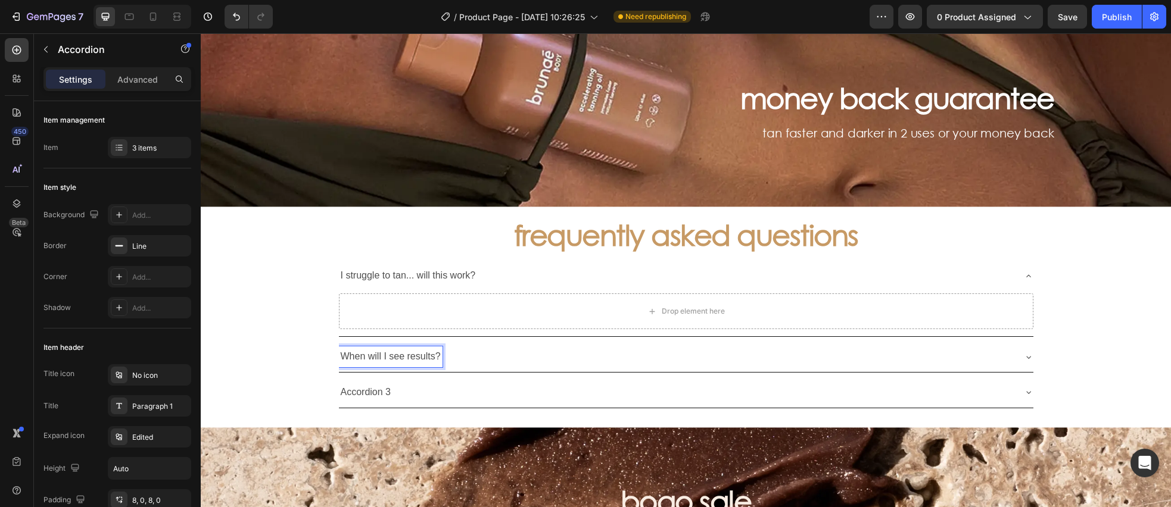
click at [365, 390] on p "Accordion 3" at bounding box center [366, 392] width 51 height 17
click at [365, 391] on p "Accordion 3" at bounding box center [366, 392] width 51 height 17
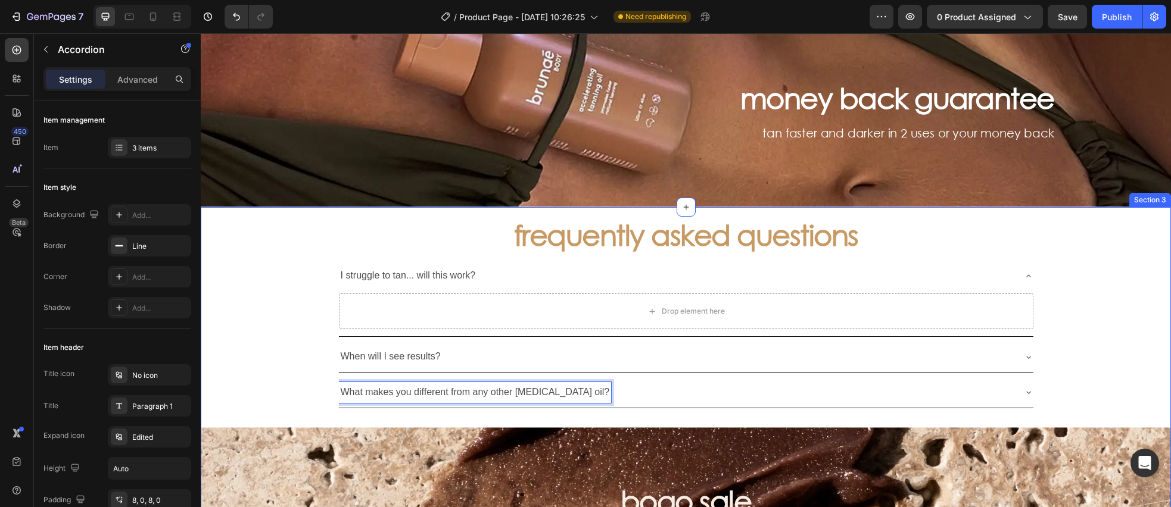
click at [288, 341] on div "frequently asked questions Heading I struggle to tan... will this work? Drop el…" at bounding box center [686, 413] width 970 height 412
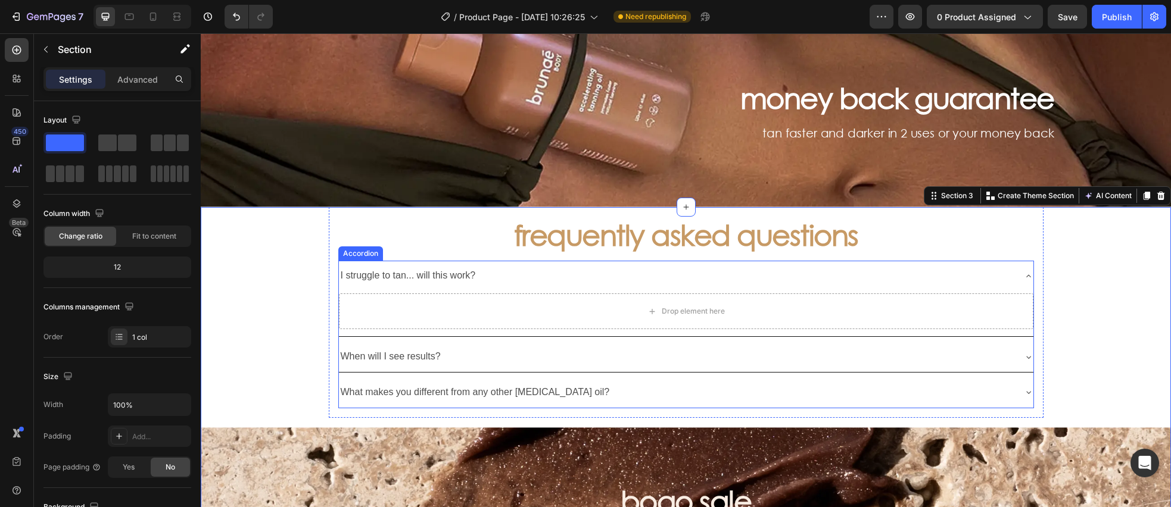
click at [587, 273] on div "I struggle to tan... will this work?" at bounding box center [676, 276] width 675 height 21
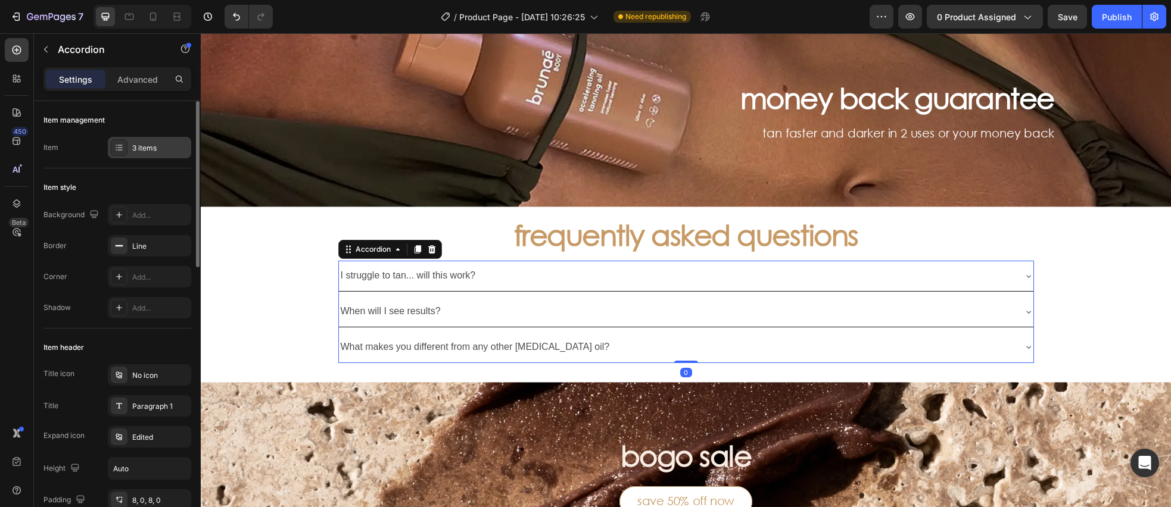
click at [146, 145] on div "3 items" at bounding box center [160, 148] width 56 height 11
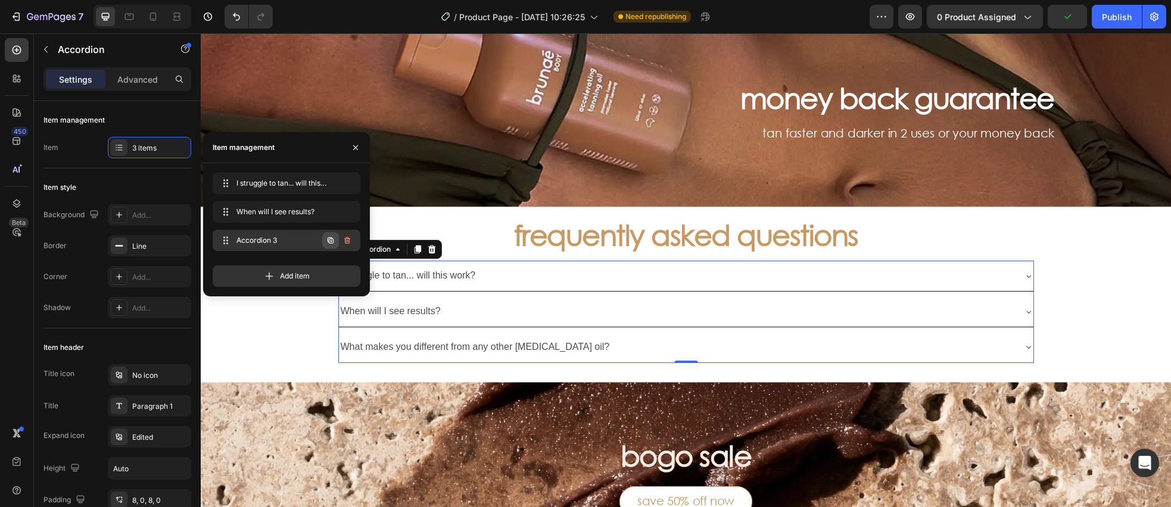
click at [327, 241] on icon "button" at bounding box center [331, 241] width 10 height 10
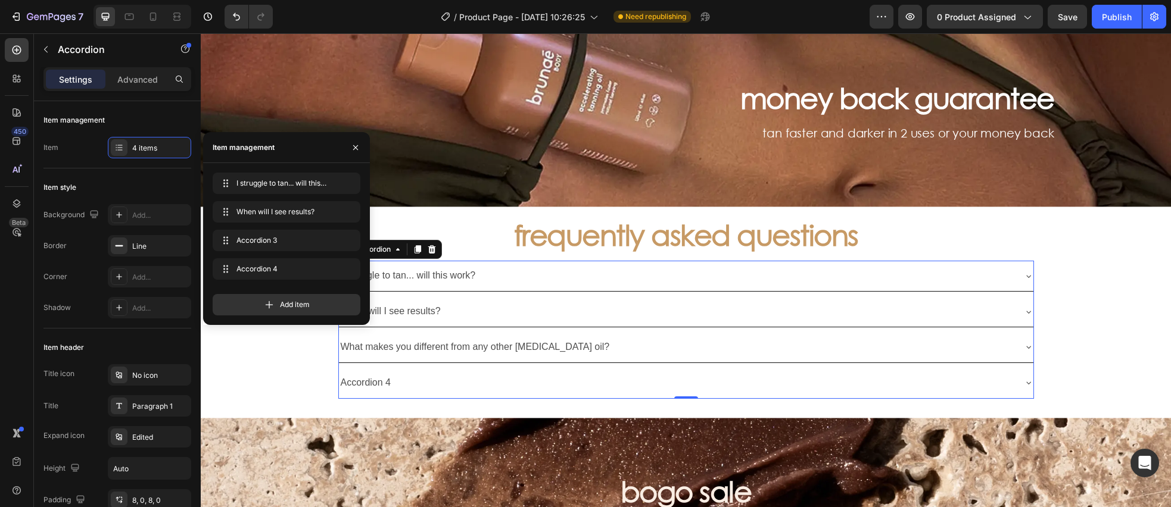
click at [365, 387] on div "Accordion 4" at bounding box center [366, 383] width 54 height 21
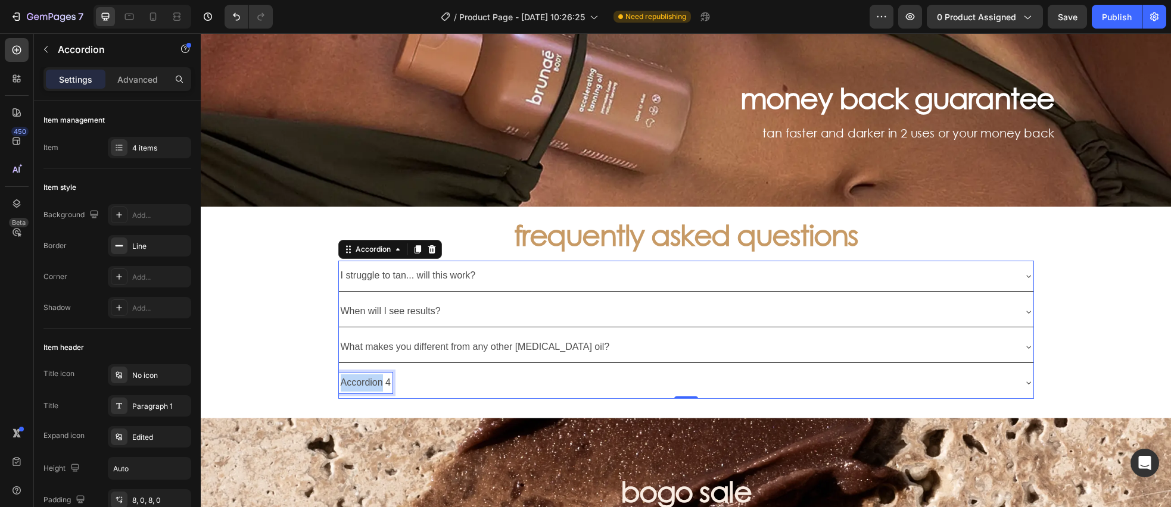
click at [365, 387] on p "Accordion 4" at bounding box center [366, 383] width 51 height 17
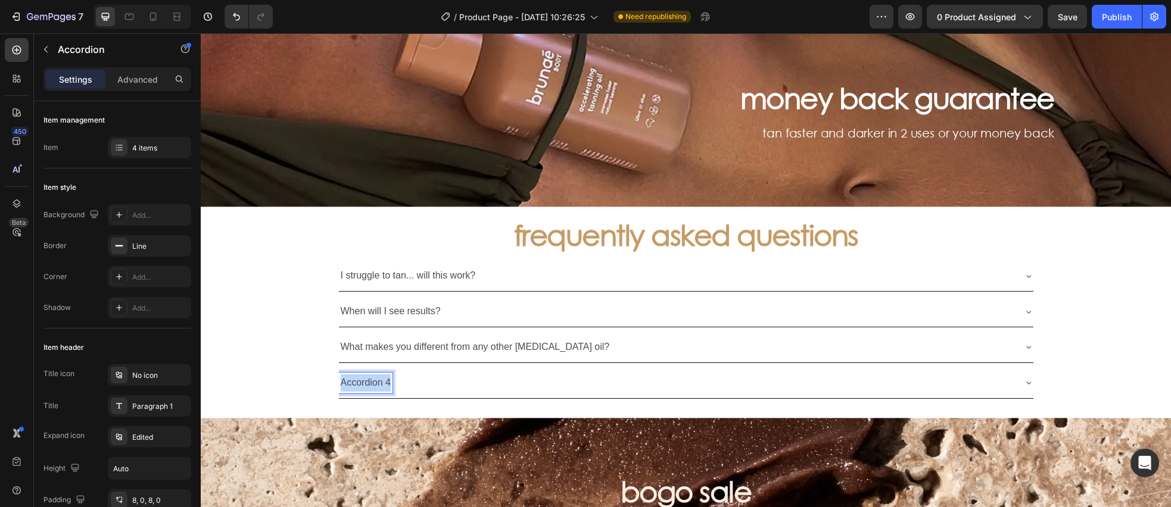
click at [365, 387] on p "Accordion 4" at bounding box center [366, 383] width 51 height 17
click at [250, 347] on div "frequently asked questions Heading I struggle to tan... will this work? When wi…" at bounding box center [686, 407] width 970 height 401
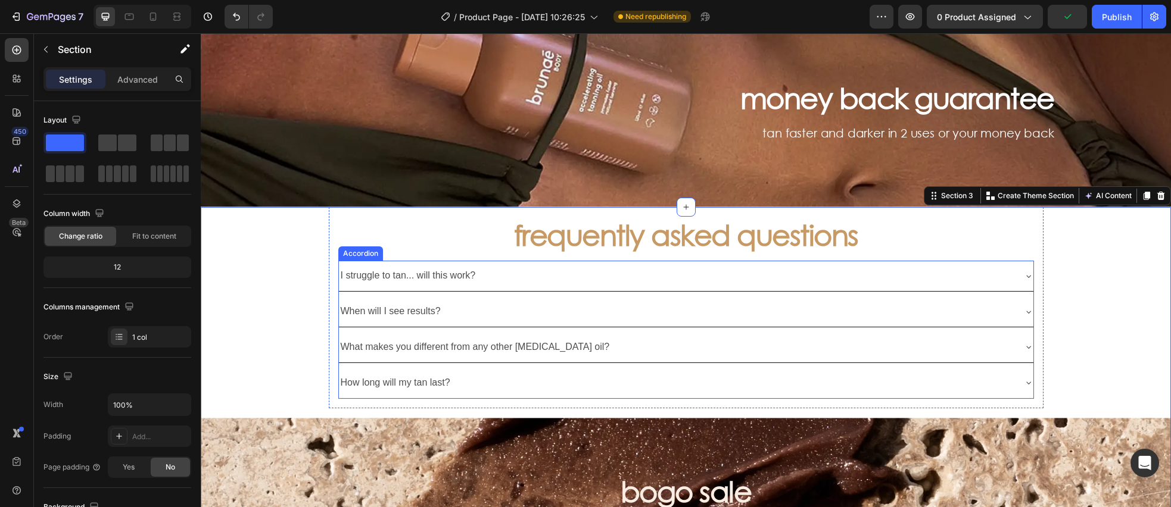
click at [458, 344] on p "What makes you different from any other [MEDICAL_DATA] oil?" at bounding box center [475, 347] width 269 height 17
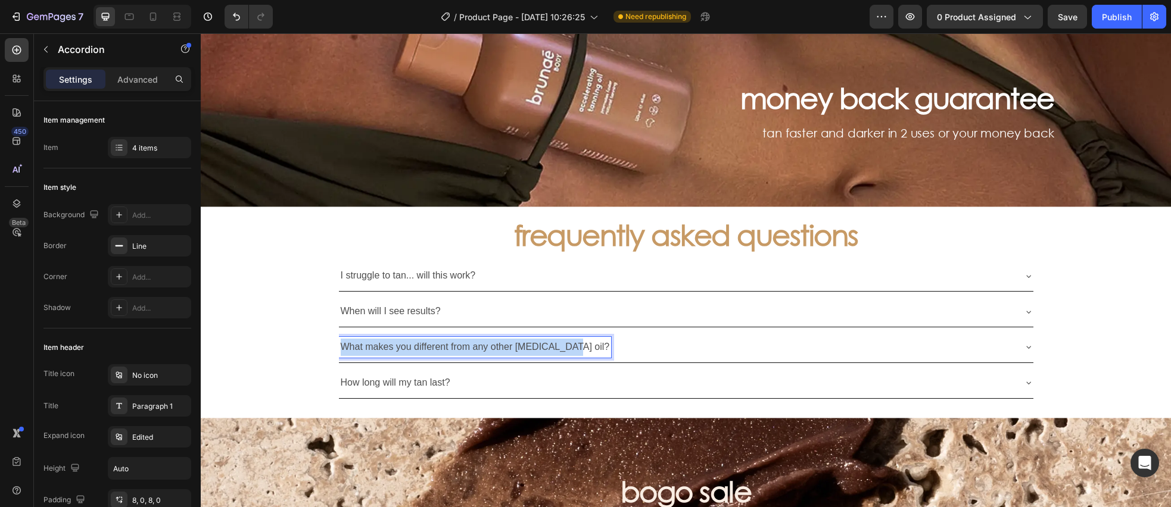
click at [458, 344] on p "What makes you different from any other [MEDICAL_DATA] oil?" at bounding box center [475, 347] width 269 height 17
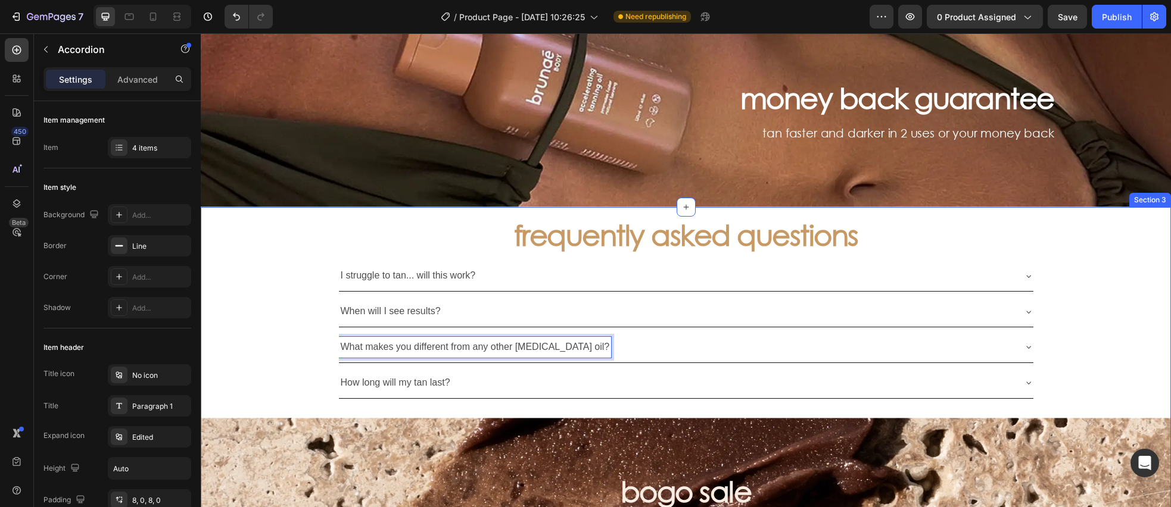
click at [254, 331] on div "frequently asked questions Heading I struggle to tan... will this work? When wi…" at bounding box center [686, 407] width 970 height 401
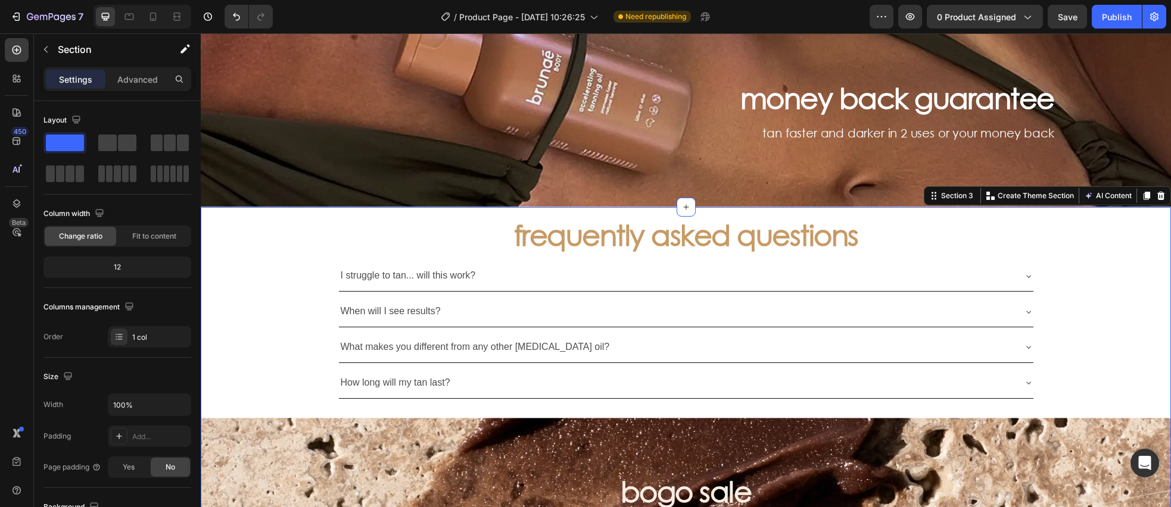
drag, startPoint x: 291, startPoint y: 320, endPoint x: 481, endPoint y: 314, distance: 190.1
click at [291, 320] on div "frequently asked questions Heading I struggle to tan... will this work? When wi…" at bounding box center [686, 407] width 970 height 401
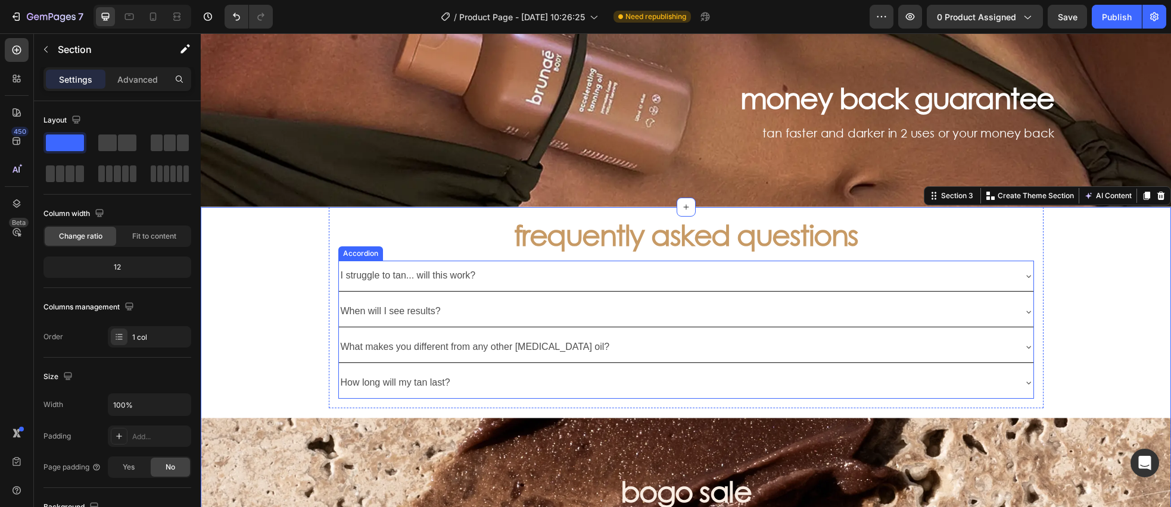
click at [339, 316] on div "When will I see results?" at bounding box center [391, 311] width 104 height 21
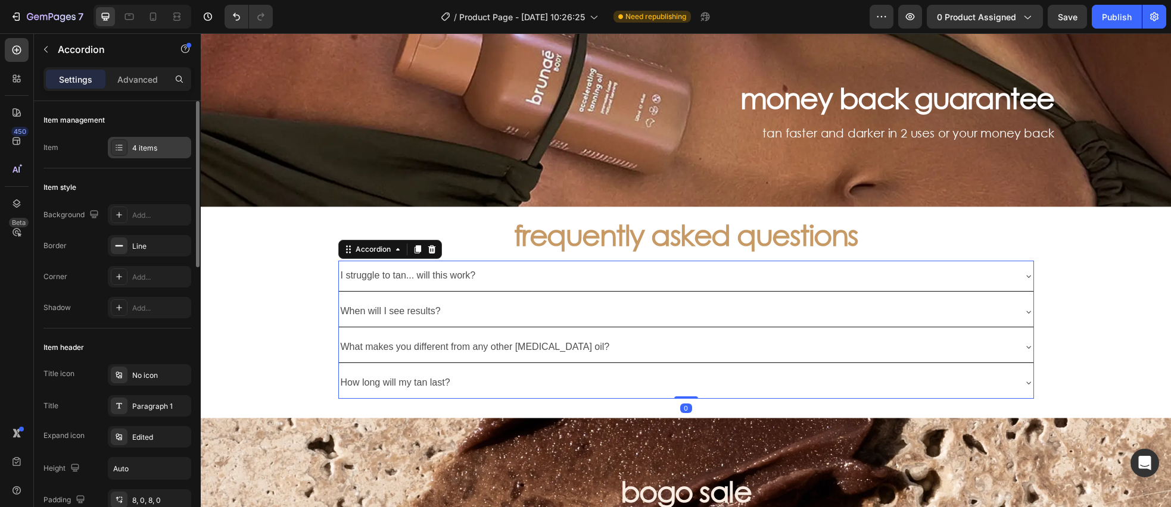
click at [151, 148] on div "4 items" at bounding box center [160, 148] width 56 height 11
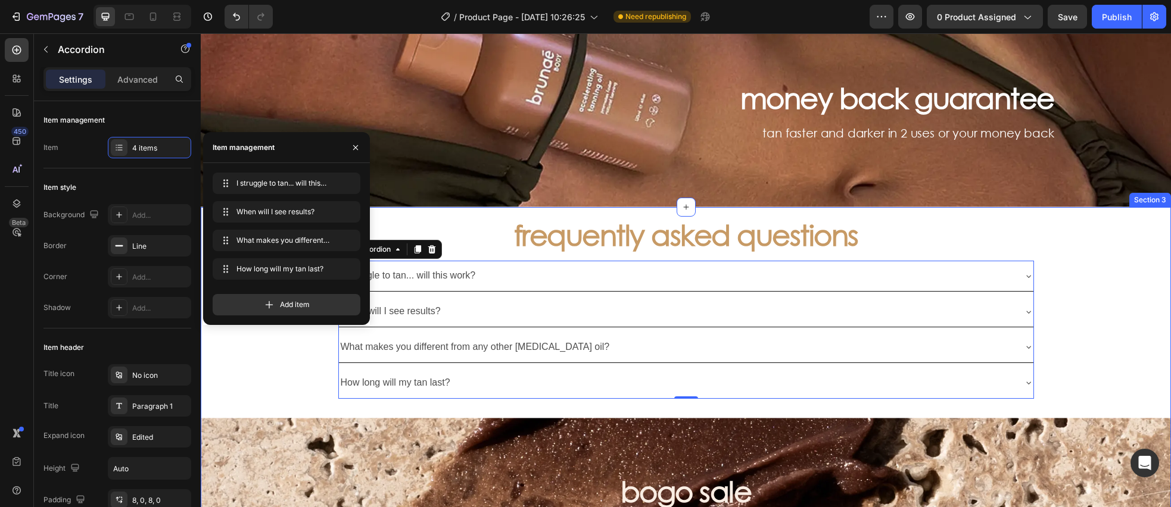
click at [254, 354] on div "frequently asked questions Heading I struggle to tan... will this work? When wi…" at bounding box center [686, 407] width 970 height 401
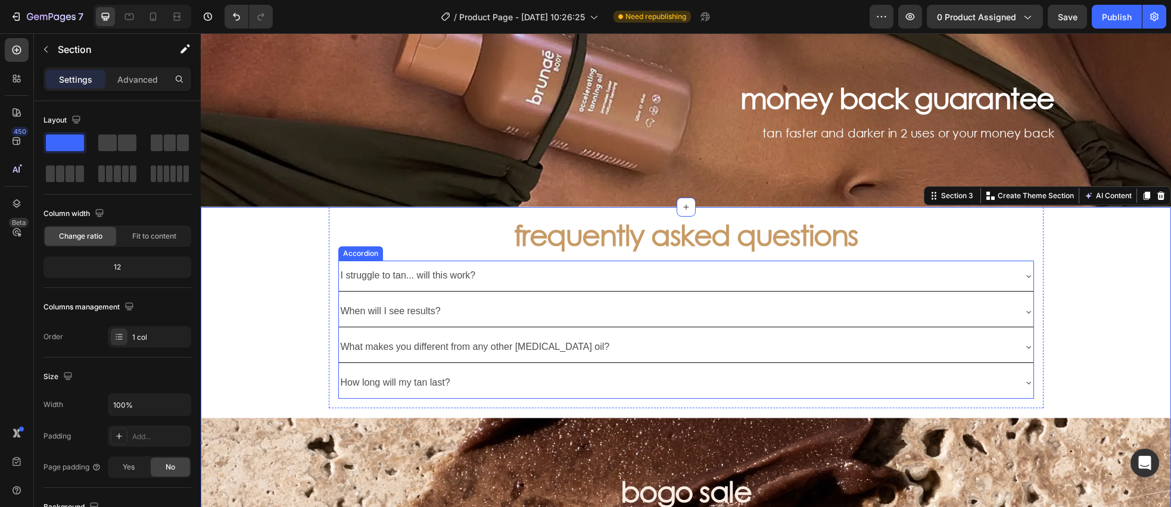
click at [431, 274] on p "I struggle to tan... will this work?" at bounding box center [408, 275] width 135 height 17
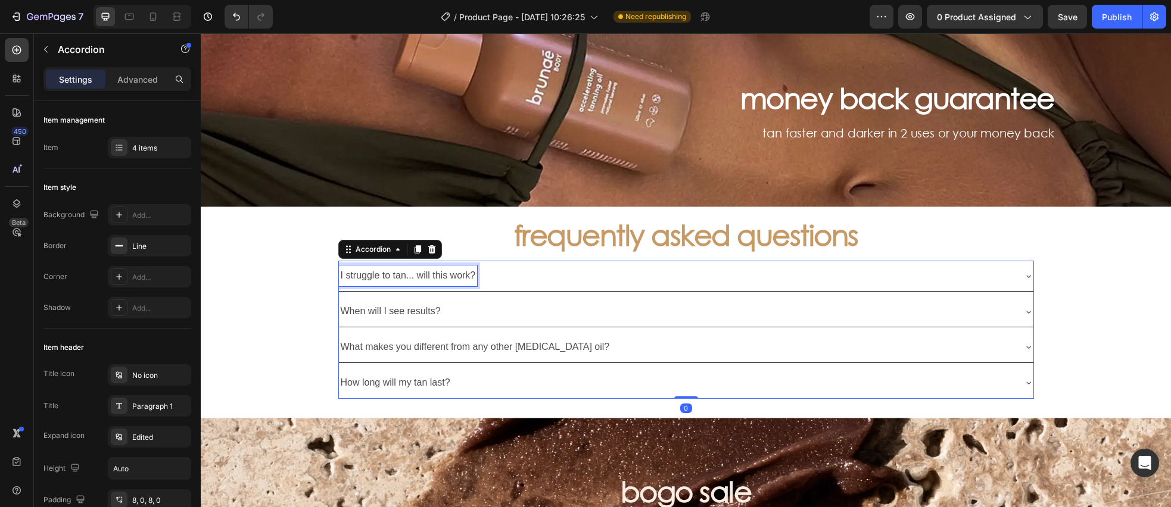
click at [431, 275] on p "I struggle to tan... will this work?" at bounding box center [408, 275] width 135 height 17
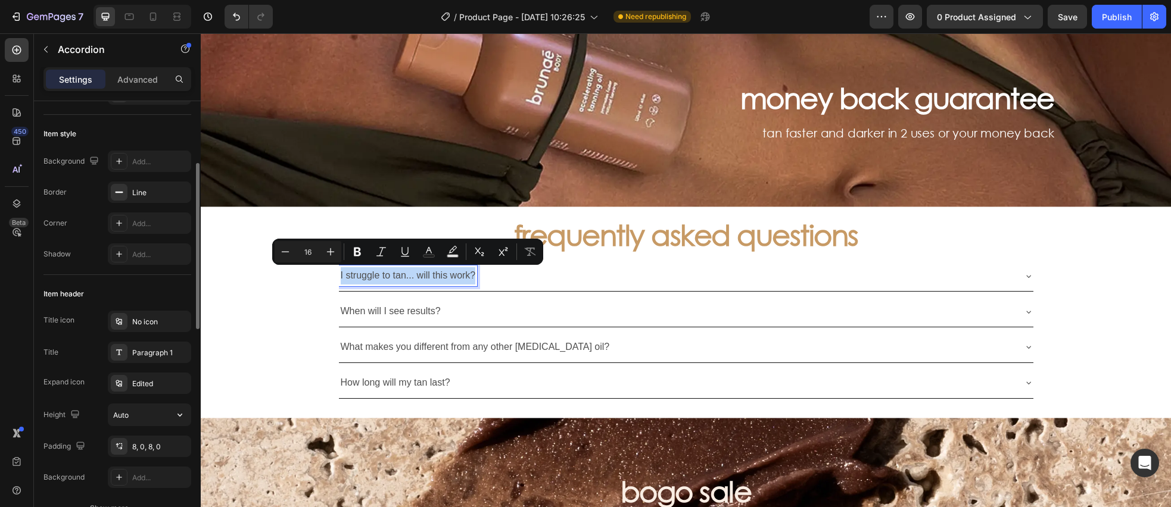
scroll to position [88, 0]
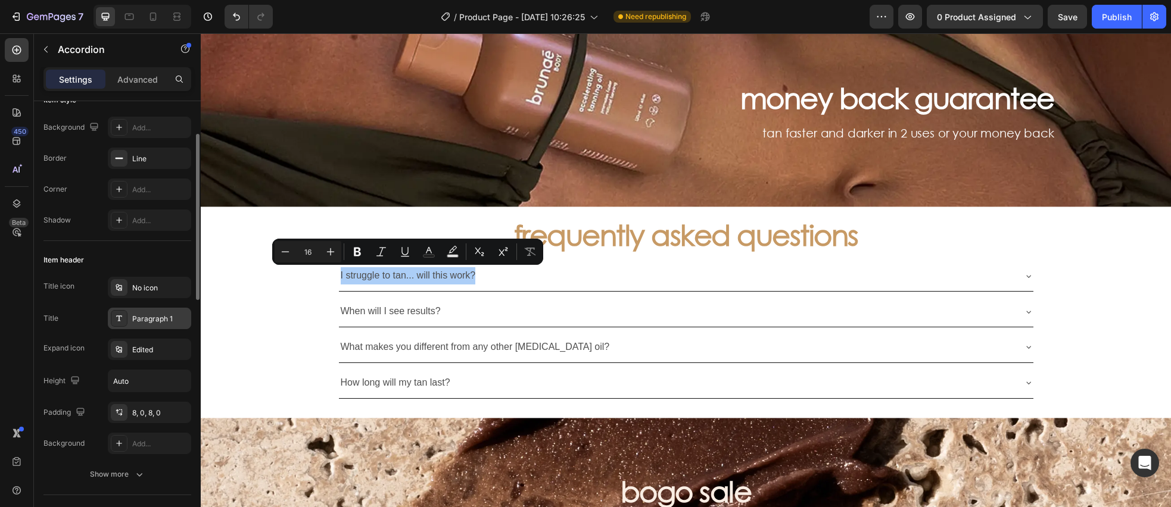
click at [139, 323] on div "Paragraph 1" at bounding box center [160, 319] width 56 height 11
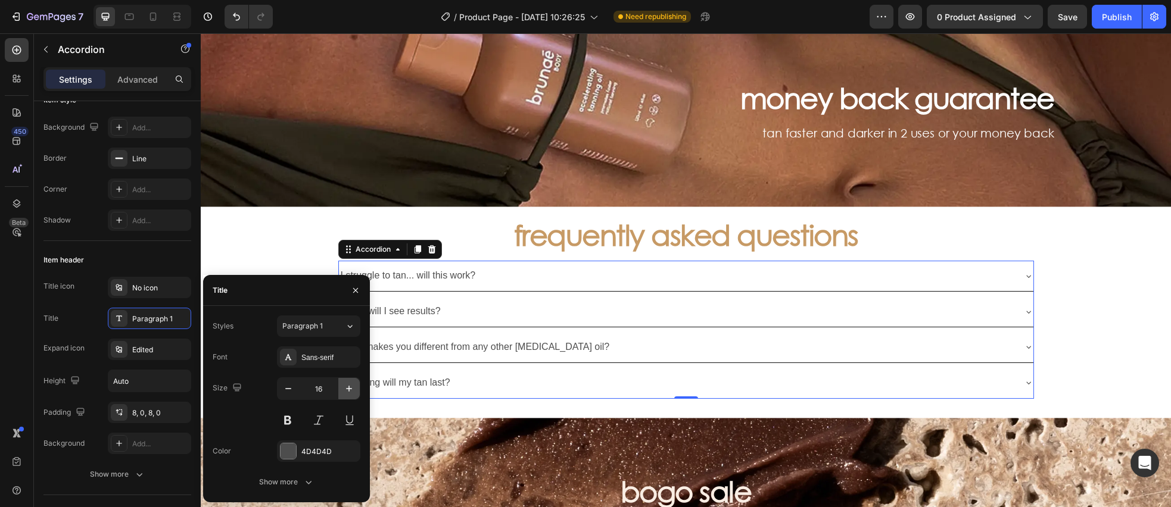
click at [347, 394] on icon "button" at bounding box center [349, 389] width 12 height 12
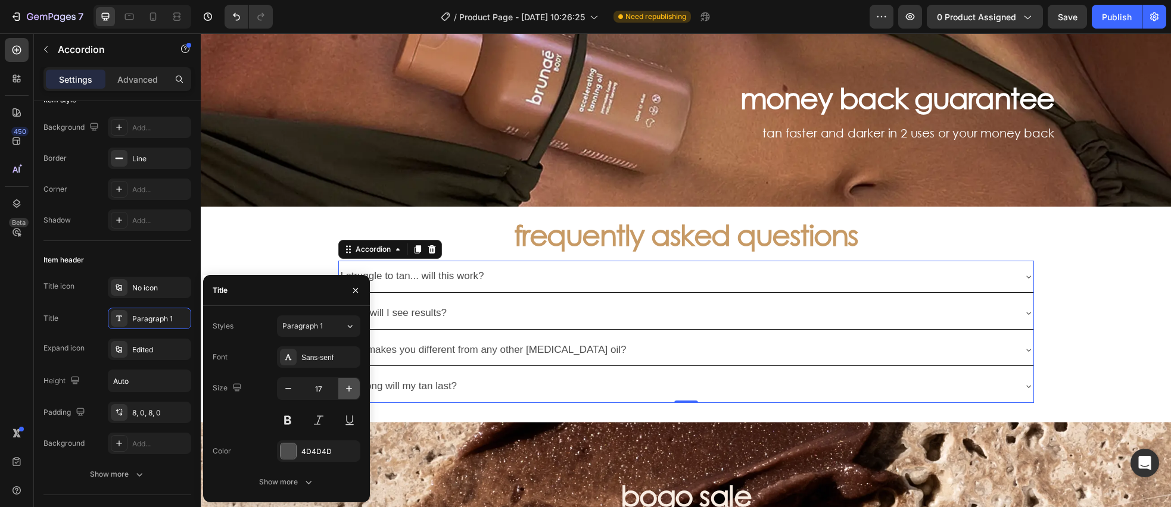
click at [347, 394] on icon "button" at bounding box center [349, 389] width 12 height 12
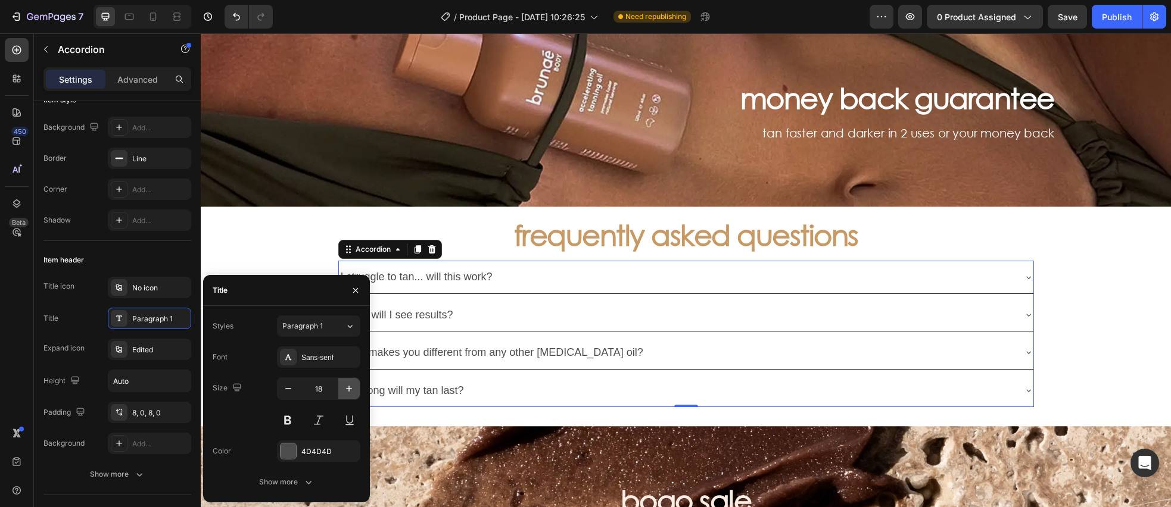
click at [347, 394] on icon "button" at bounding box center [349, 389] width 12 height 12
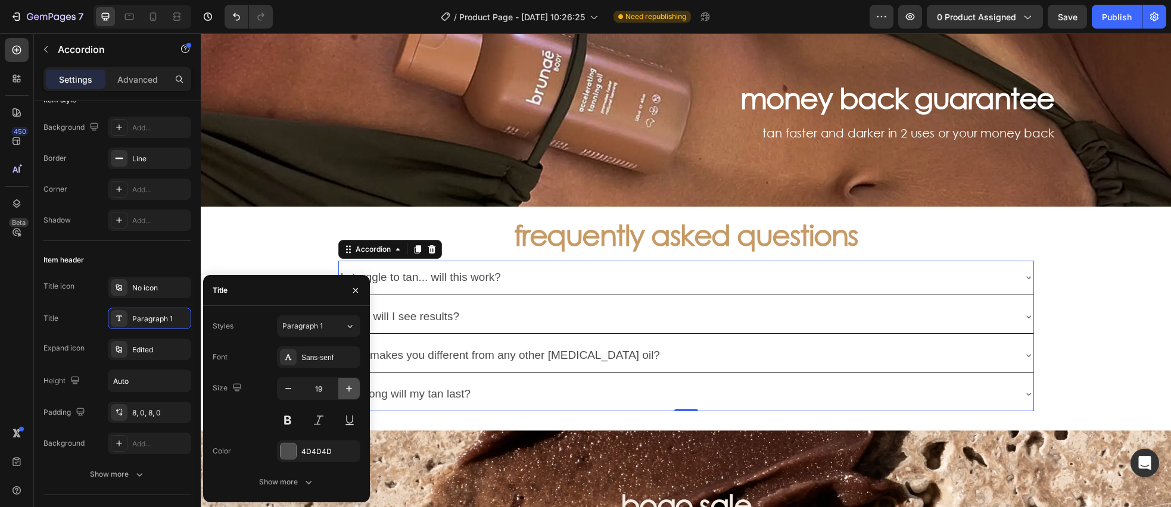
click at [347, 394] on icon "button" at bounding box center [349, 389] width 12 height 12
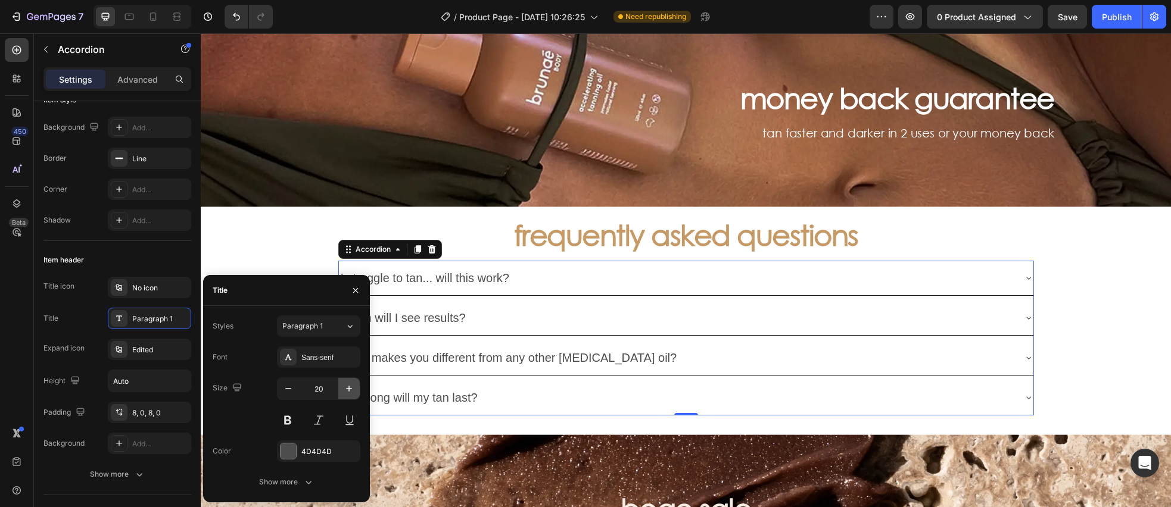
click at [347, 394] on icon "button" at bounding box center [349, 389] width 12 height 12
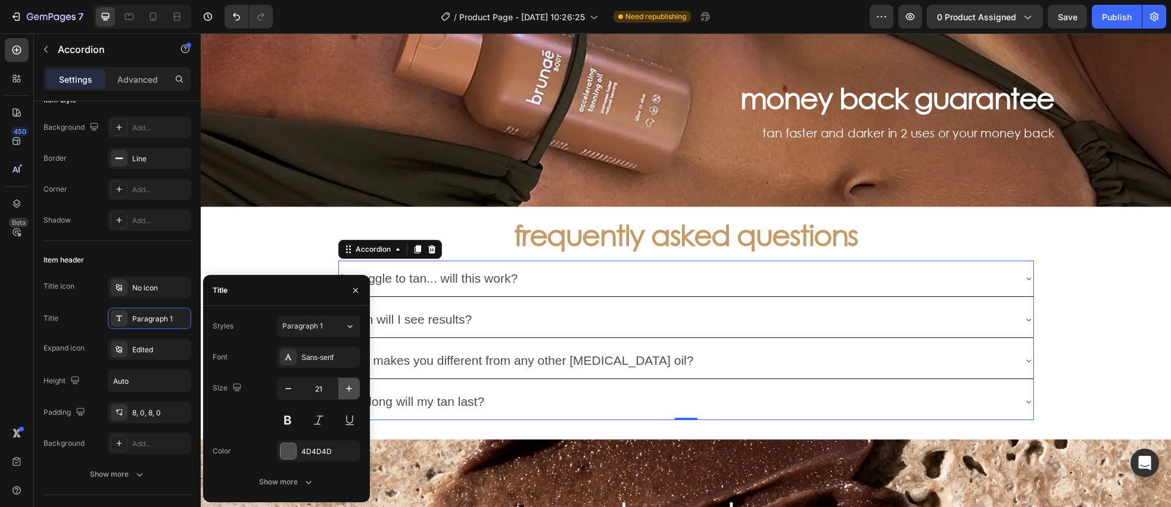
click at [347, 394] on icon "button" at bounding box center [349, 389] width 12 height 12
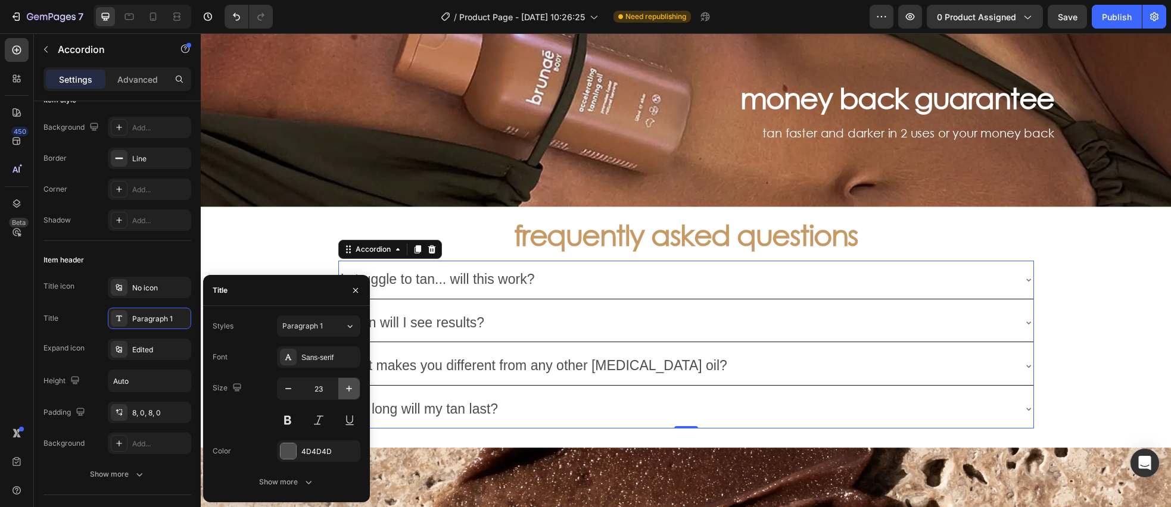
click at [347, 394] on icon "button" at bounding box center [349, 389] width 12 height 12
type input "24"
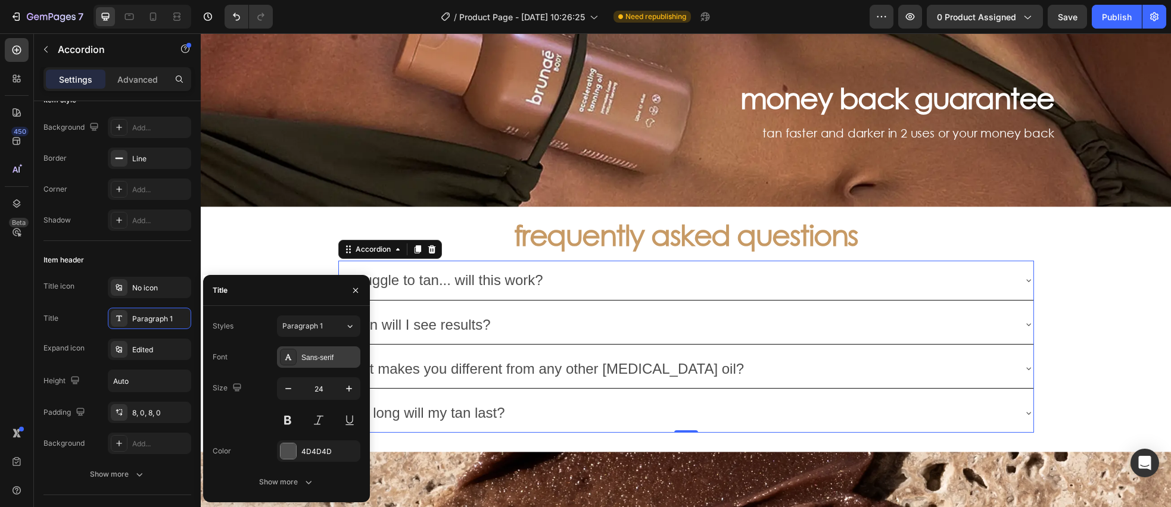
click at [309, 350] on div "Sans-serif" at bounding box center [318, 357] width 83 height 21
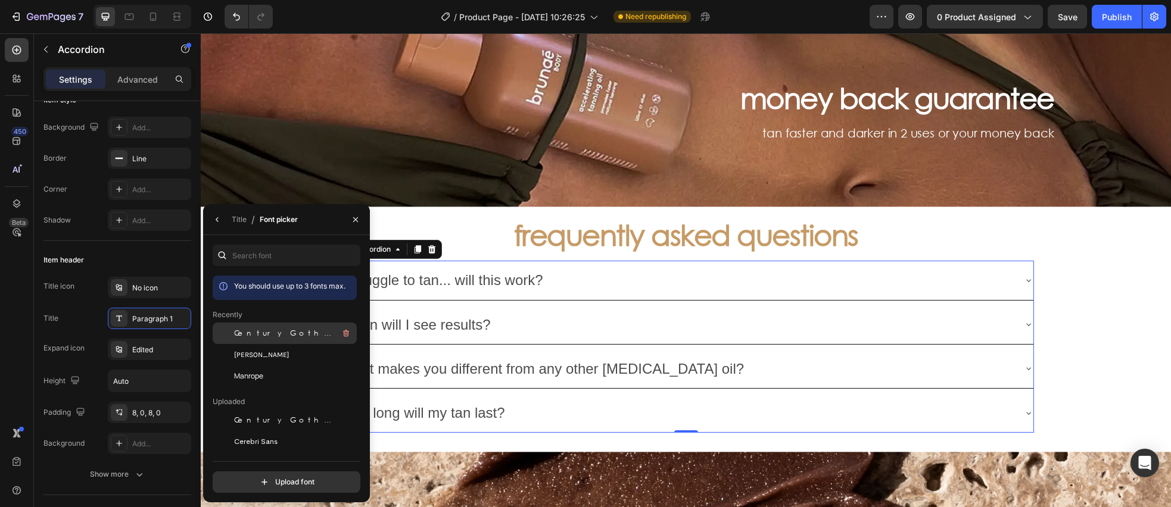
click at [284, 334] on span "Century Gothic" at bounding box center [283, 333] width 99 height 11
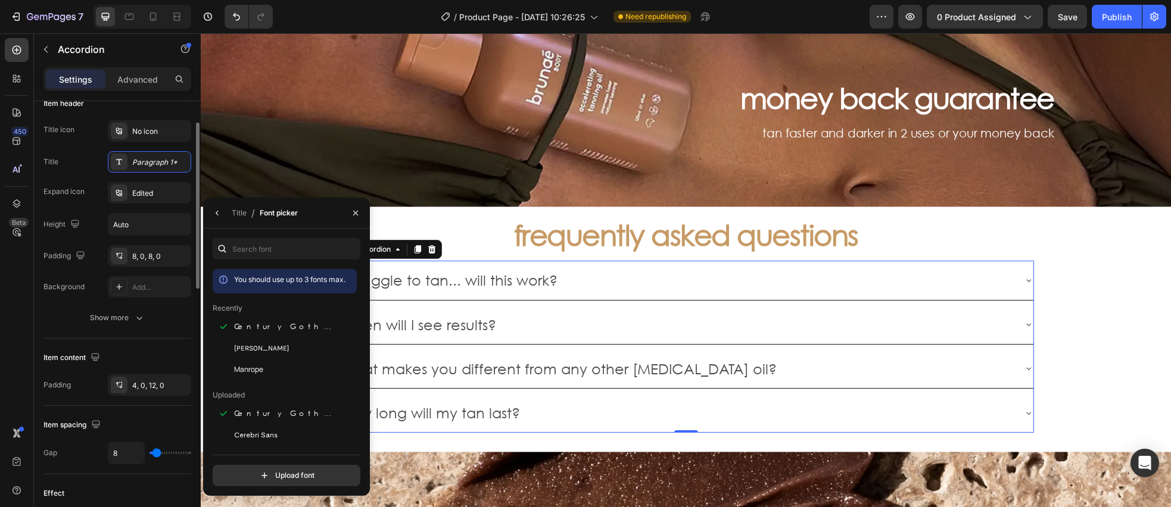
scroll to position [292, 0]
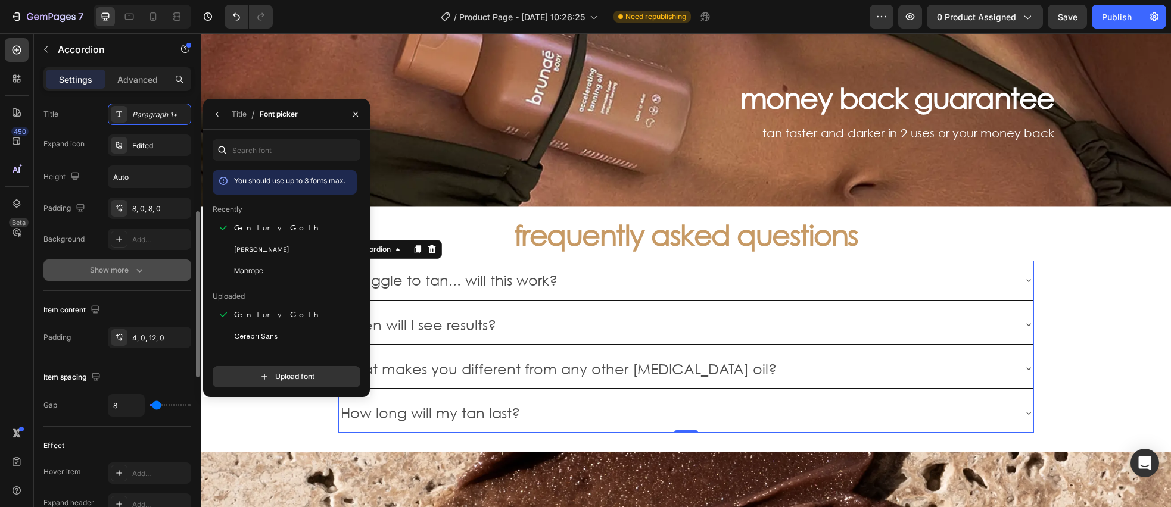
click at [148, 271] on button "Show more" at bounding box center [117, 270] width 148 height 21
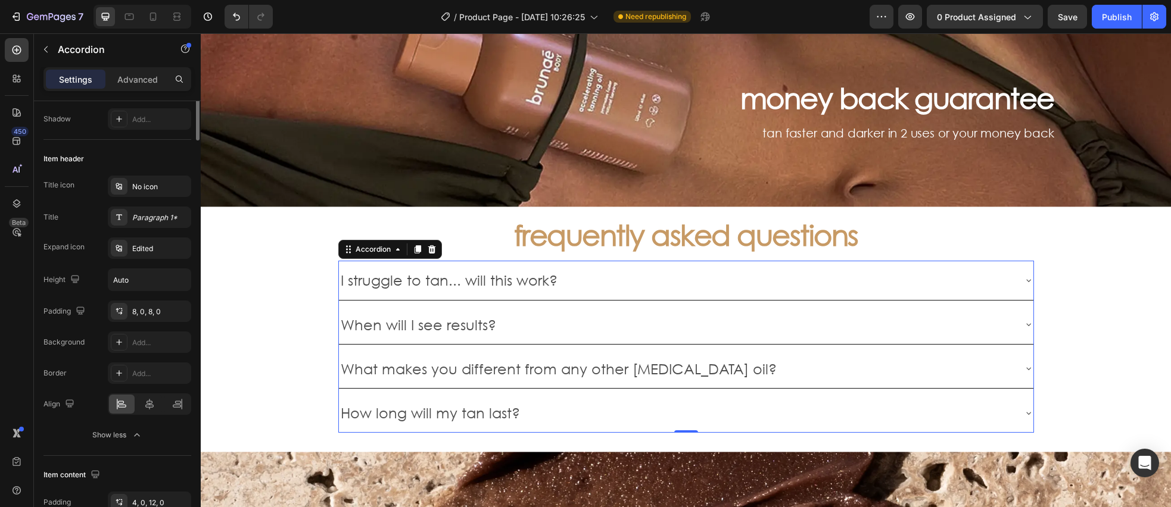
scroll to position [0, 0]
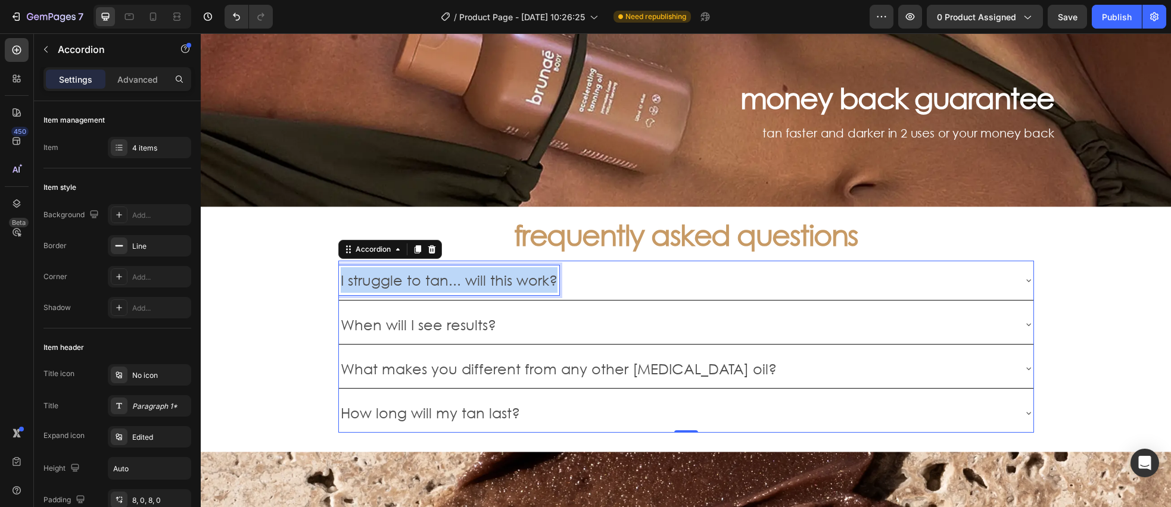
click at [413, 282] on p "I struggle to tan... will this work?" at bounding box center [449, 280] width 217 height 26
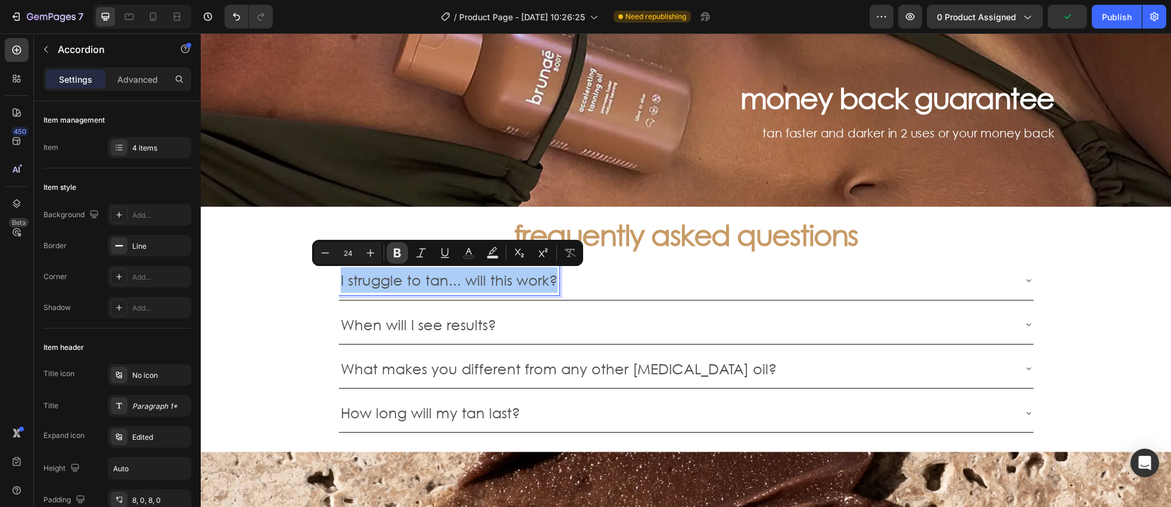
click at [391, 257] on icon "Editor contextual toolbar" at bounding box center [397, 253] width 12 height 12
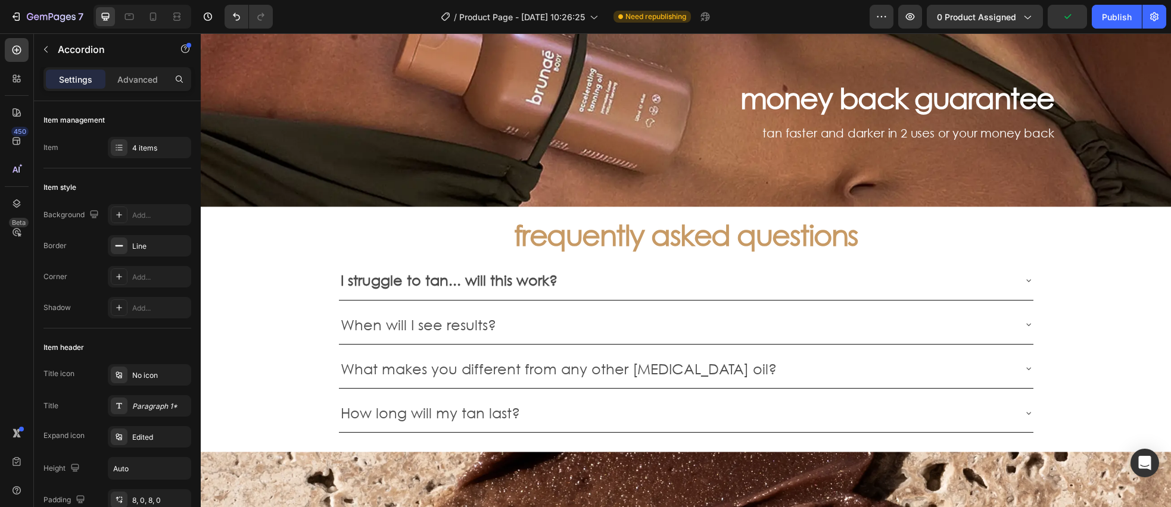
click at [282, 291] on div "frequently asked questions Heading I struggle to tan... will this work? When wi…" at bounding box center [686, 425] width 970 height 436
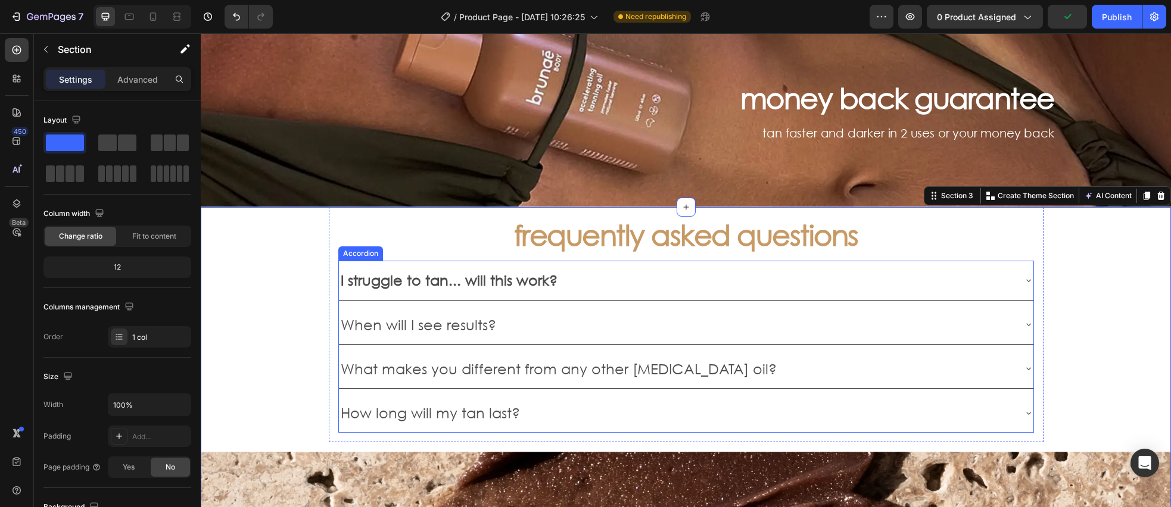
click at [415, 318] on p "When will I see results?" at bounding box center [418, 325] width 155 height 26
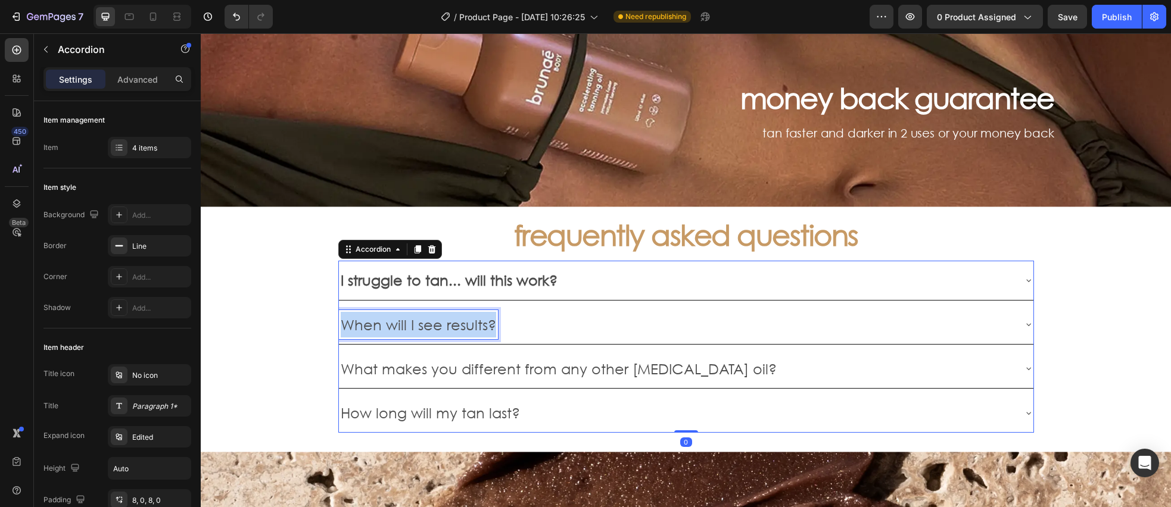
click at [415, 318] on p "When will I see results?" at bounding box center [418, 325] width 155 height 26
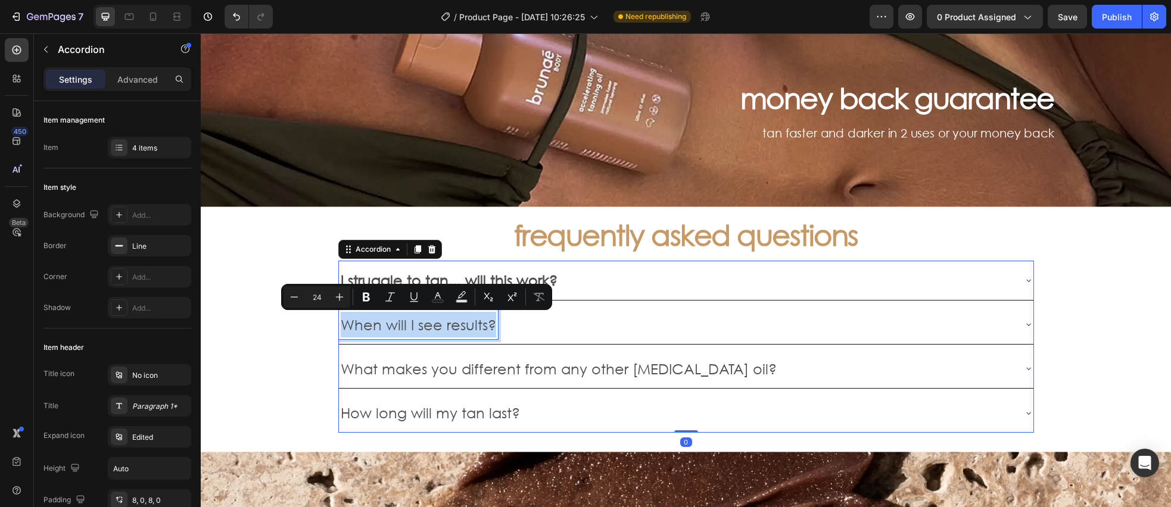
click at [415, 318] on p "When will I see results?" at bounding box center [418, 325] width 155 height 26
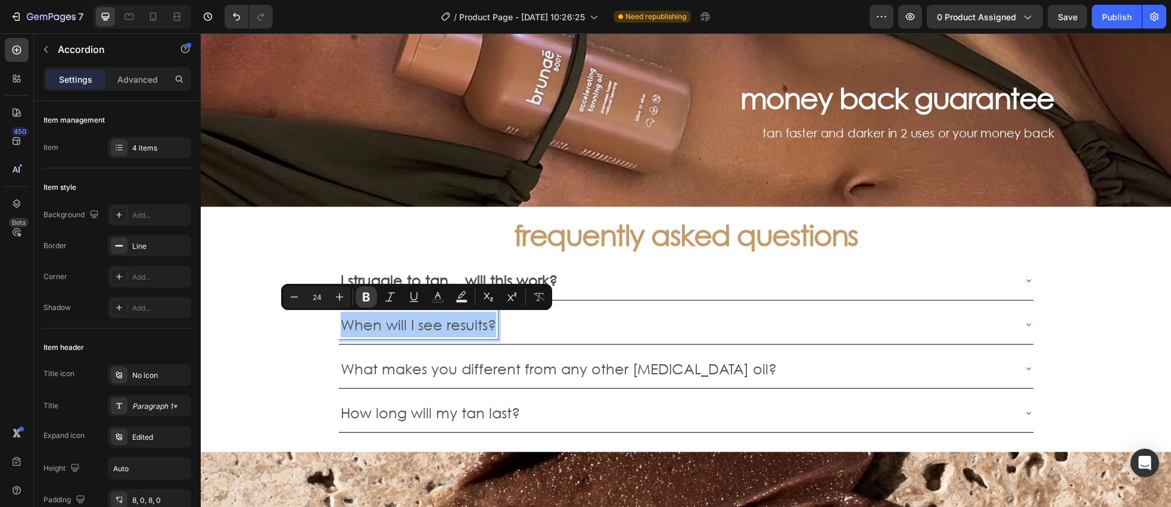
click at [366, 303] on icon "Editor contextual toolbar" at bounding box center [366, 297] width 12 height 12
click at [435, 372] on p "What makes you different from any other [MEDICAL_DATA] oil?" at bounding box center [559, 369] width 436 height 26
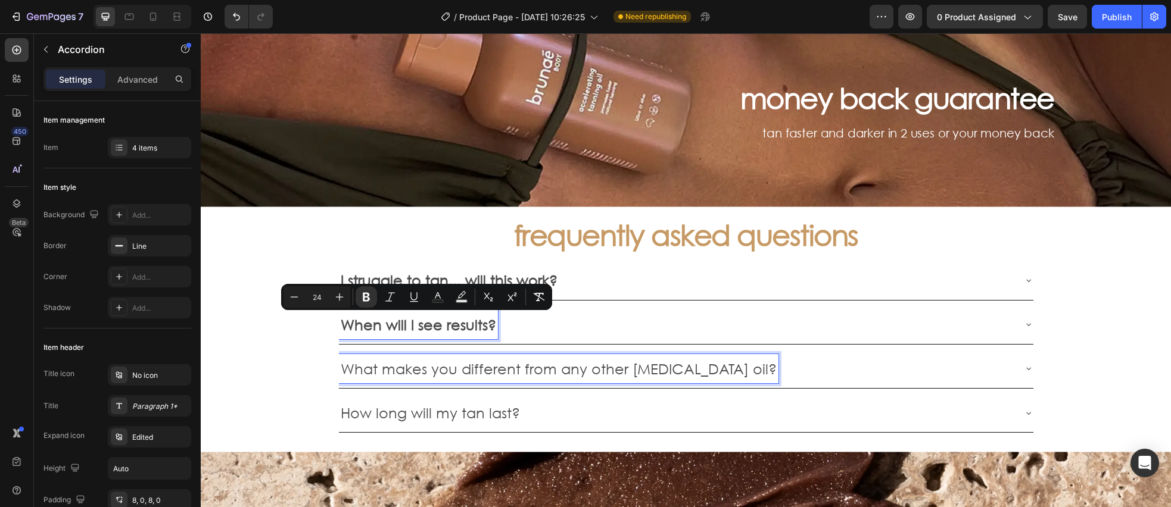
click at [435, 372] on p "What makes you different from any other [MEDICAL_DATA] oil?" at bounding box center [559, 369] width 436 height 26
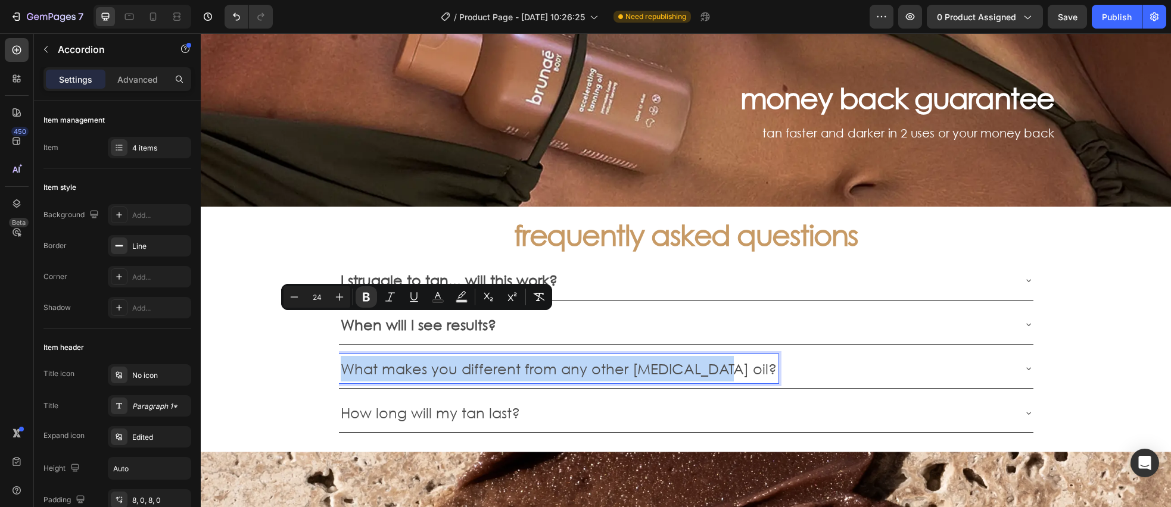
click at [435, 372] on p "What makes you different from any other [MEDICAL_DATA] oil?" at bounding box center [559, 369] width 436 height 26
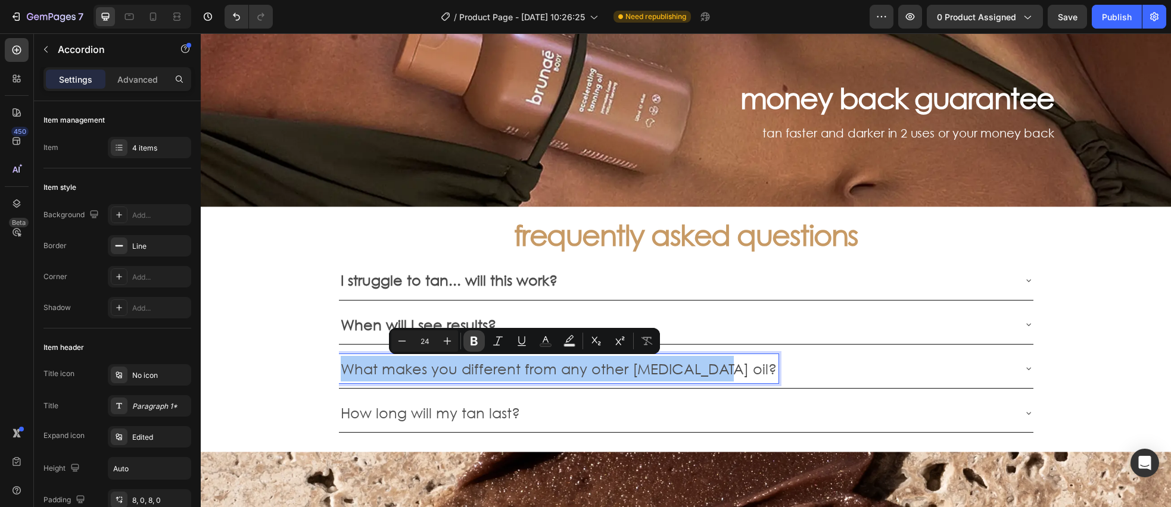
click at [468, 345] on icon "Editor contextual toolbar" at bounding box center [474, 341] width 12 height 12
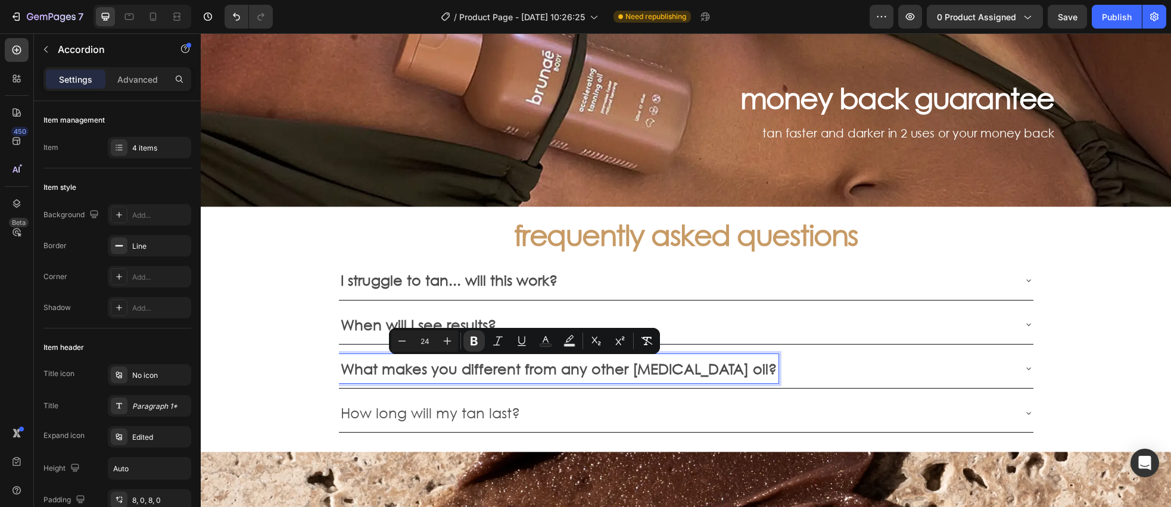
click at [440, 412] on p "How long will my tan last?" at bounding box center [430, 413] width 179 height 26
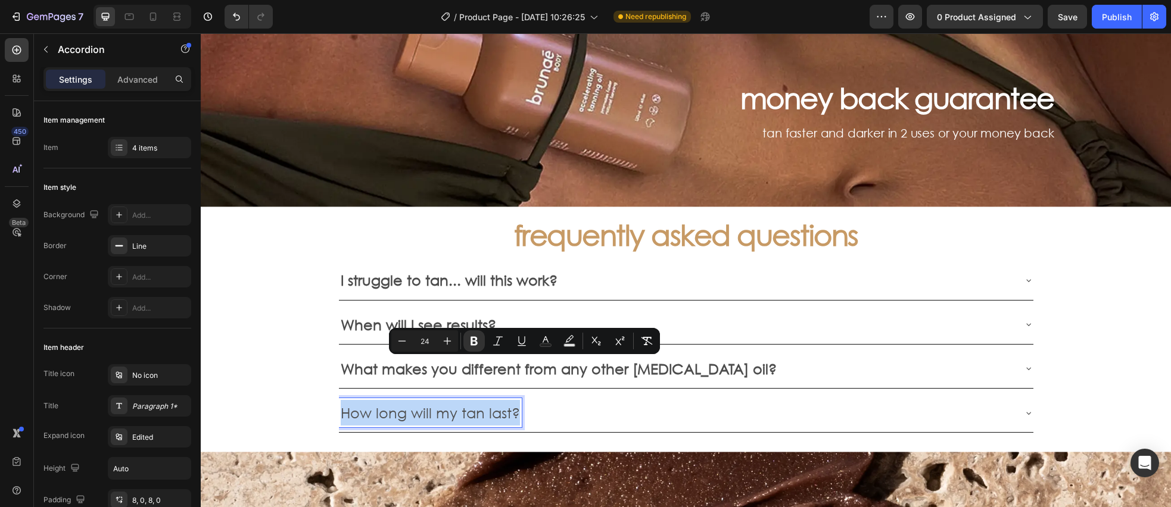
click at [440, 412] on p "How long will my tan last?" at bounding box center [430, 413] width 179 height 26
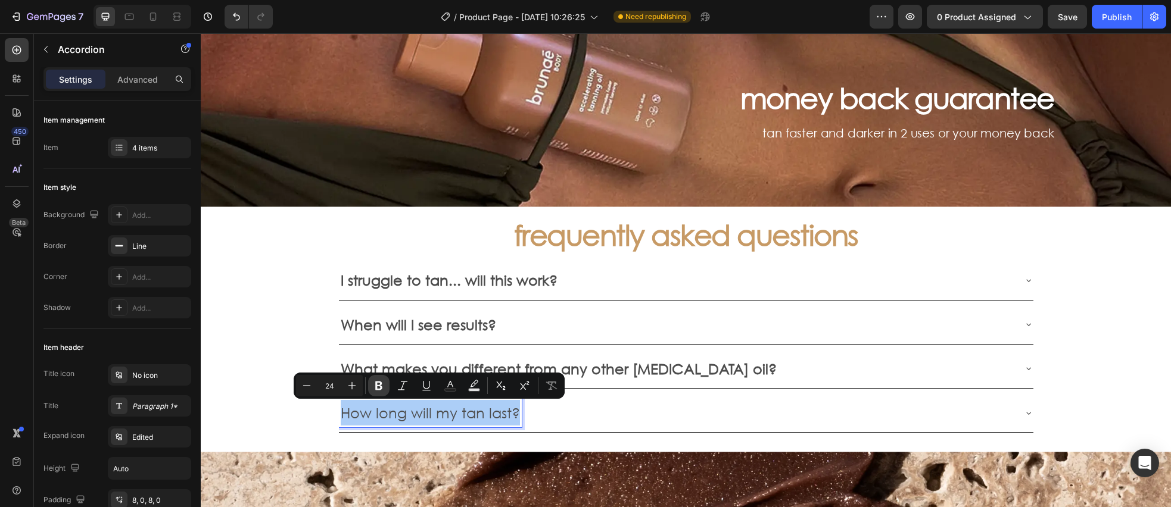
click at [379, 391] on icon "Editor contextual toolbar" at bounding box center [379, 386] width 12 height 12
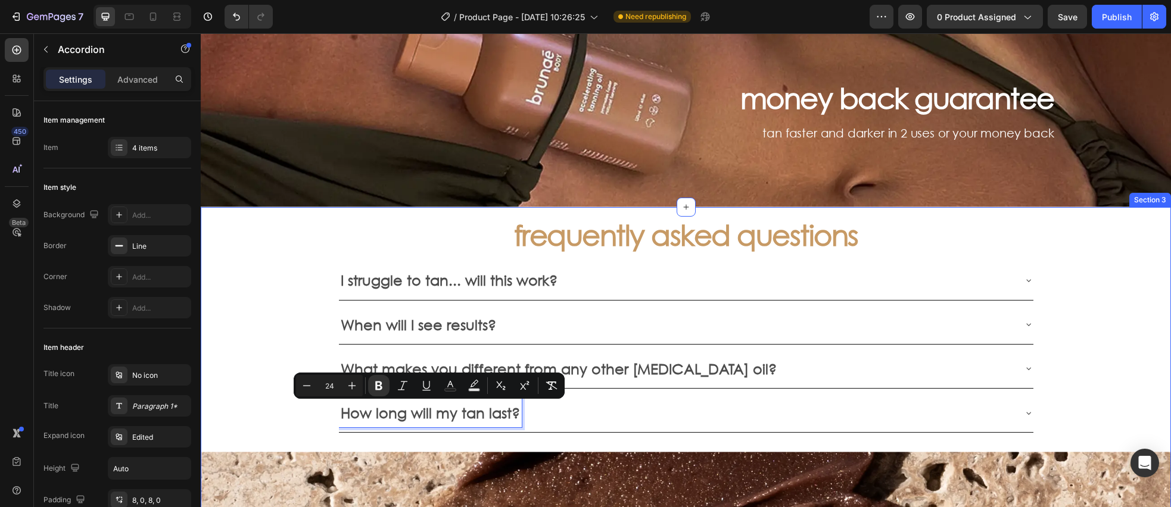
click at [272, 337] on div "frequently asked questions Heading I struggle to tan... will this work? When wi…" at bounding box center [686, 425] width 970 height 436
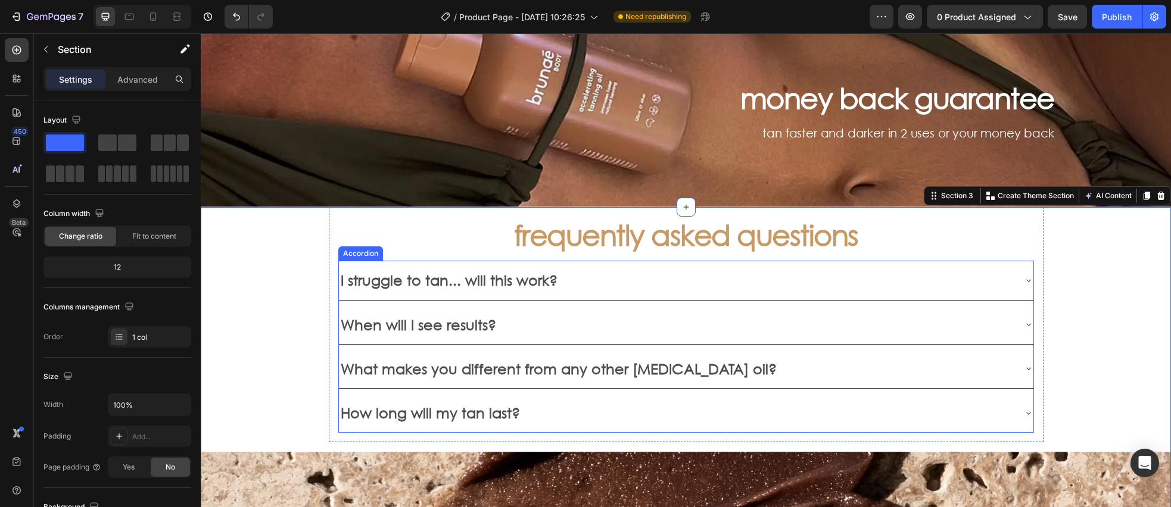
click at [569, 279] on div "I struggle to tan... will this work?" at bounding box center [676, 280] width 675 height 29
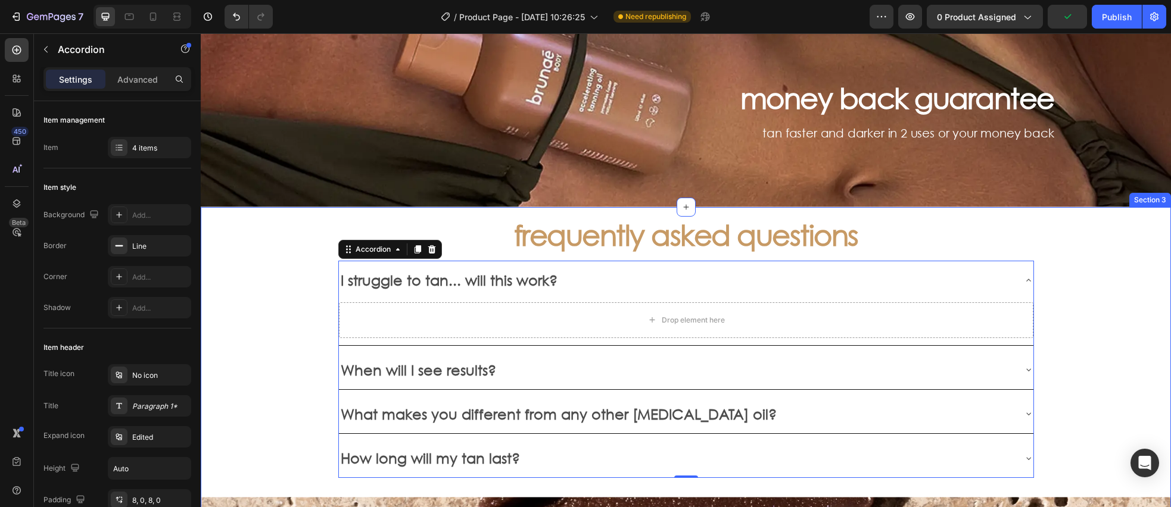
click at [233, 300] on div "frequently asked questions Heading I struggle to tan... will this work? Drop el…" at bounding box center [686, 447] width 970 height 481
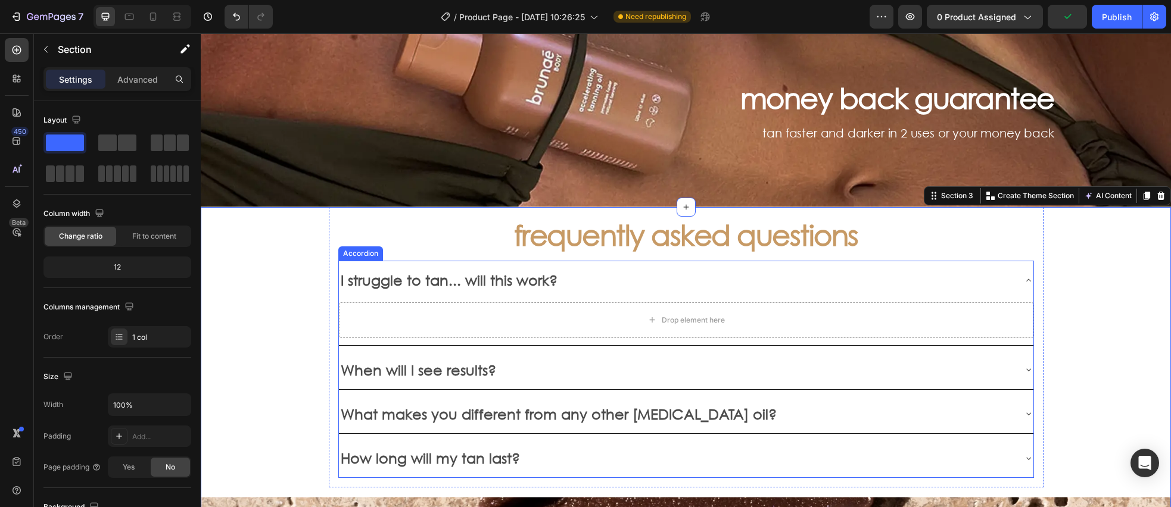
click at [517, 279] on strong "I struggle to tan... will this work?" at bounding box center [449, 280] width 217 height 18
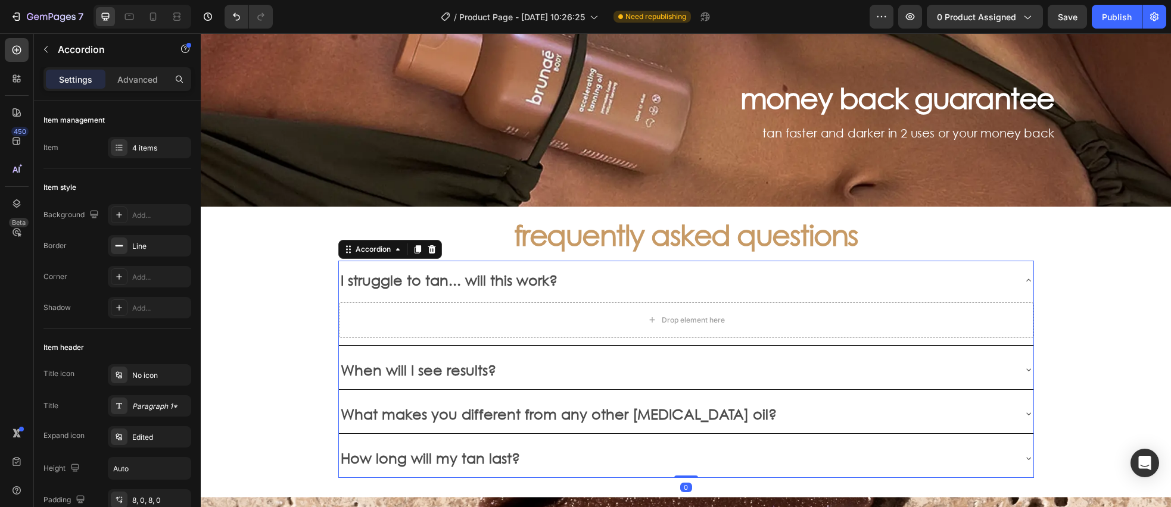
click at [618, 276] on div "I struggle to tan... will this work?" at bounding box center [676, 280] width 675 height 29
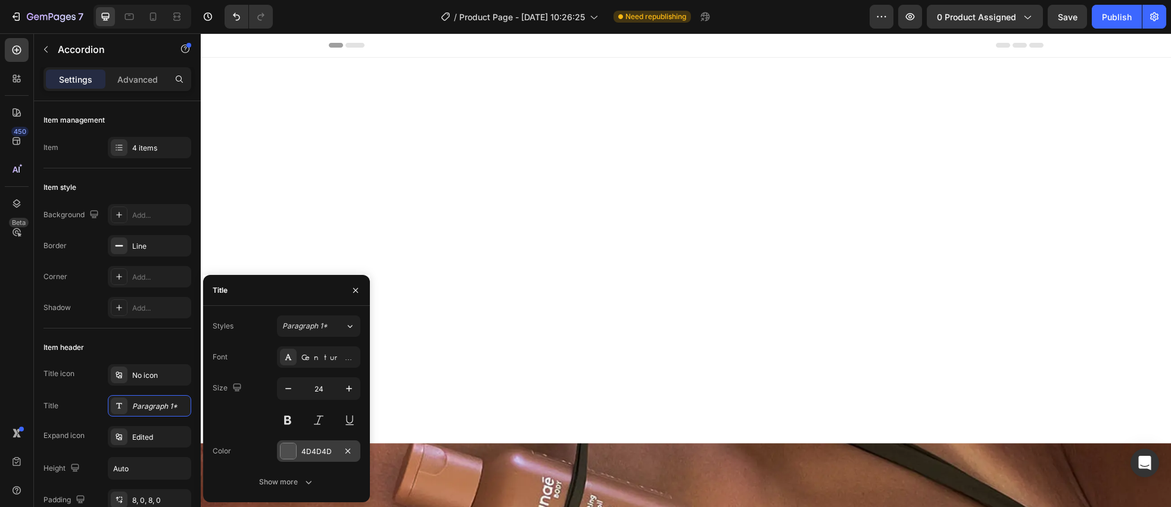
scroll to position [427, 0]
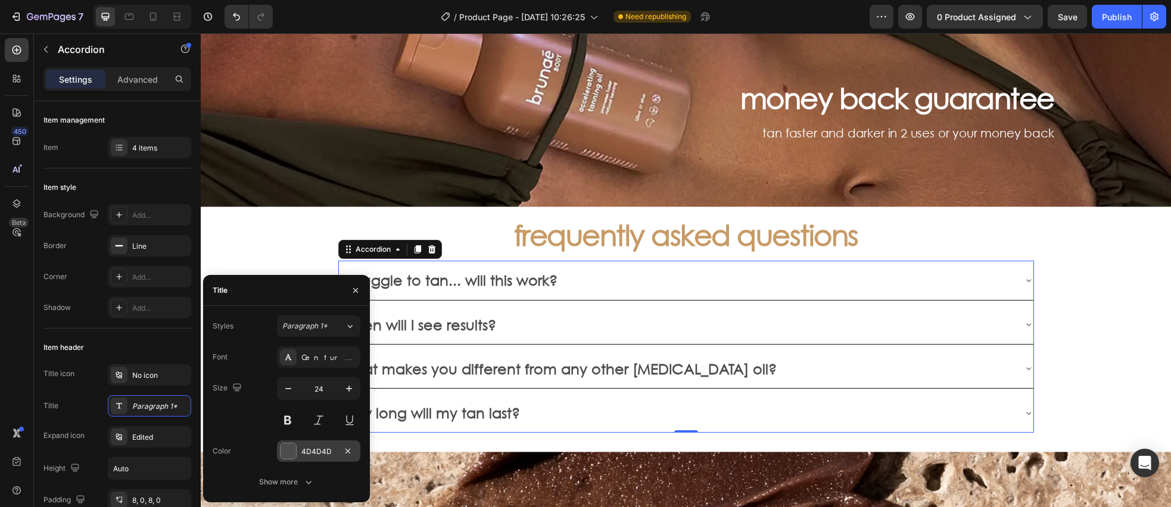
click at [287, 451] on div at bounding box center [288, 451] width 15 height 15
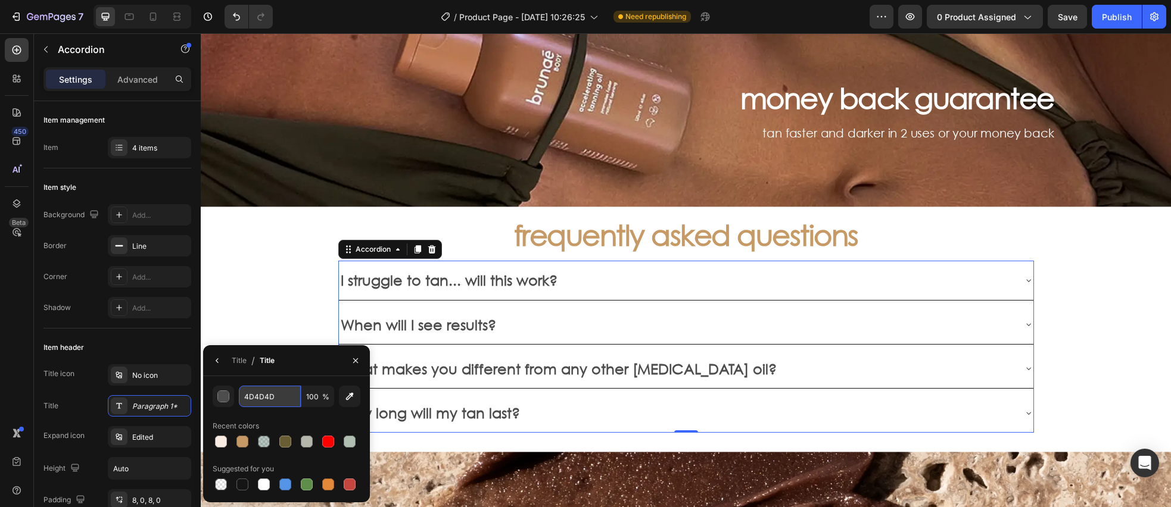
click at [282, 398] on input "4D4D4D" at bounding box center [270, 396] width 62 height 21
paste input "#C79A65"
type input "#C79A65"
click at [241, 294] on div "frequently asked questions Heading I struggle to tan... will this work? When wi…" at bounding box center [686, 425] width 970 height 436
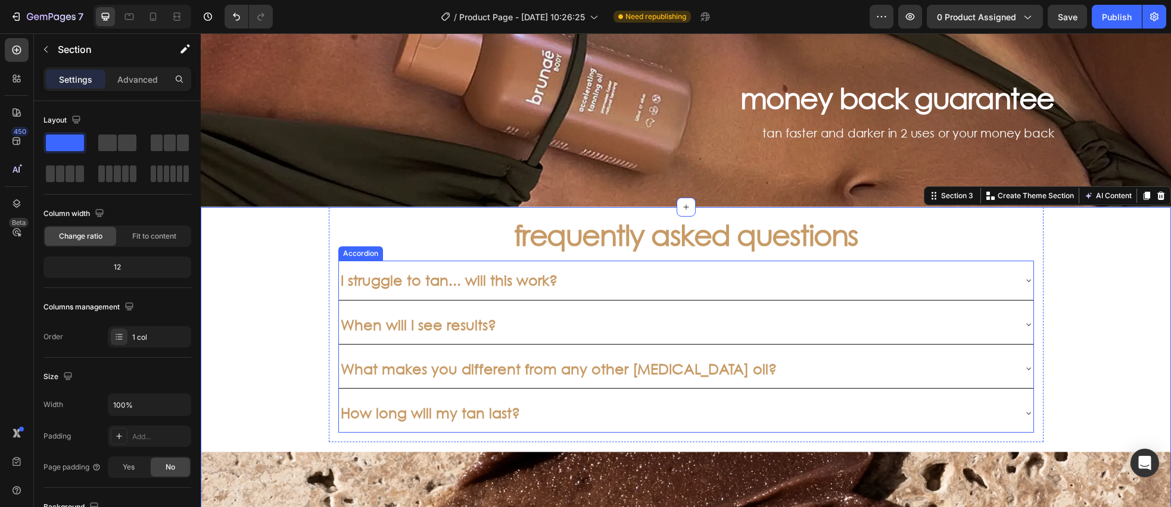
click at [1029, 281] on icon at bounding box center [1028, 281] width 5 height 2
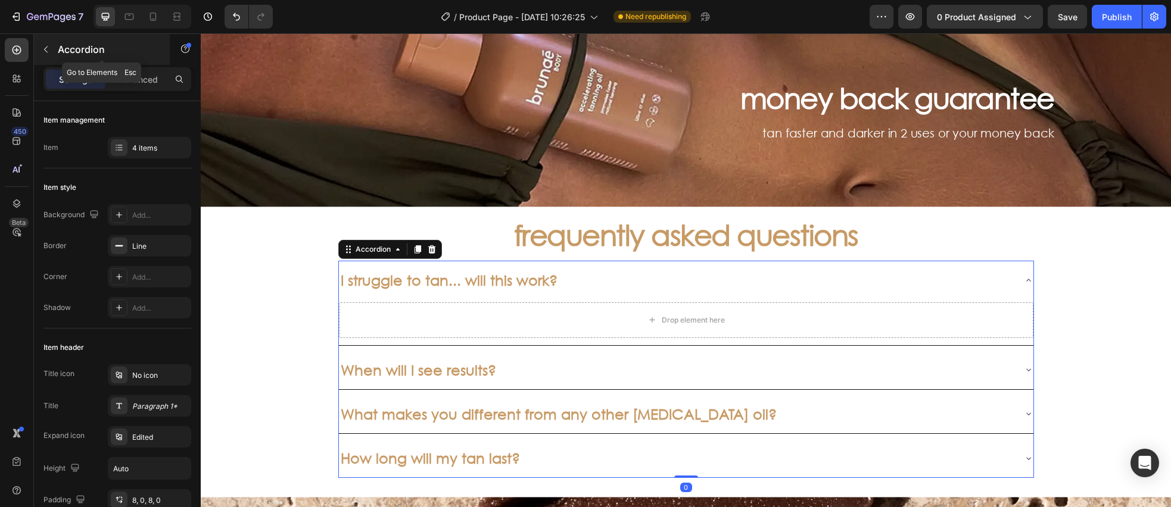
click at [44, 47] on icon "button" at bounding box center [46, 50] width 10 height 10
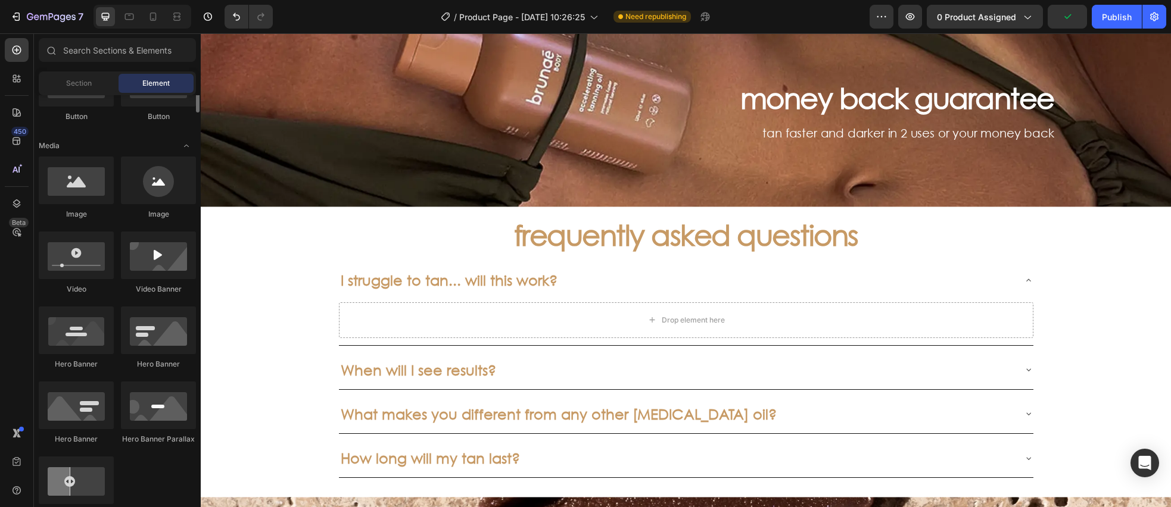
scroll to position [0, 0]
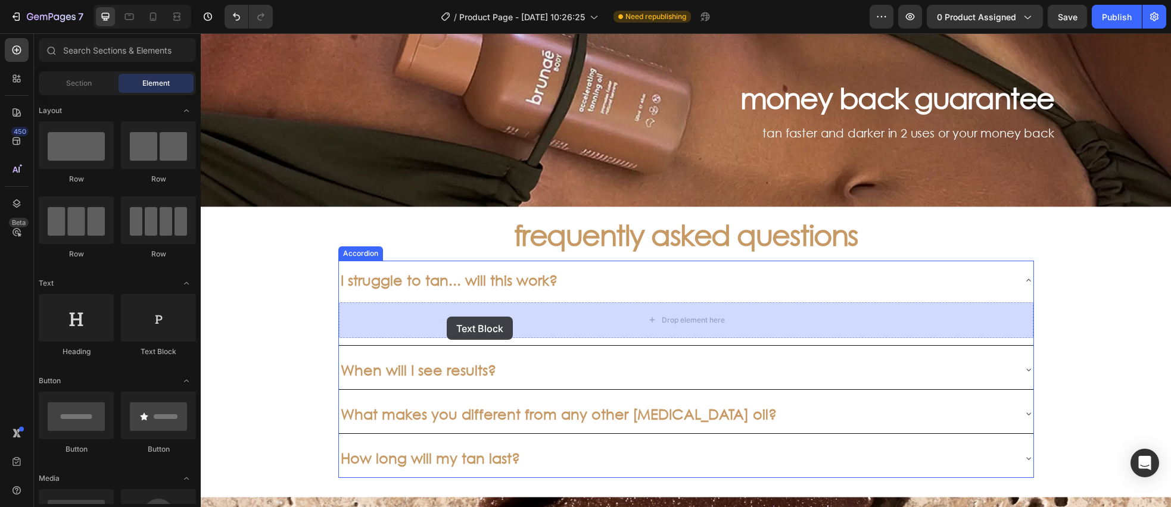
drag, startPoint x: 384, startPoint y: 350, endPoint x: 447, endPoint y: 317, distance: 71.4
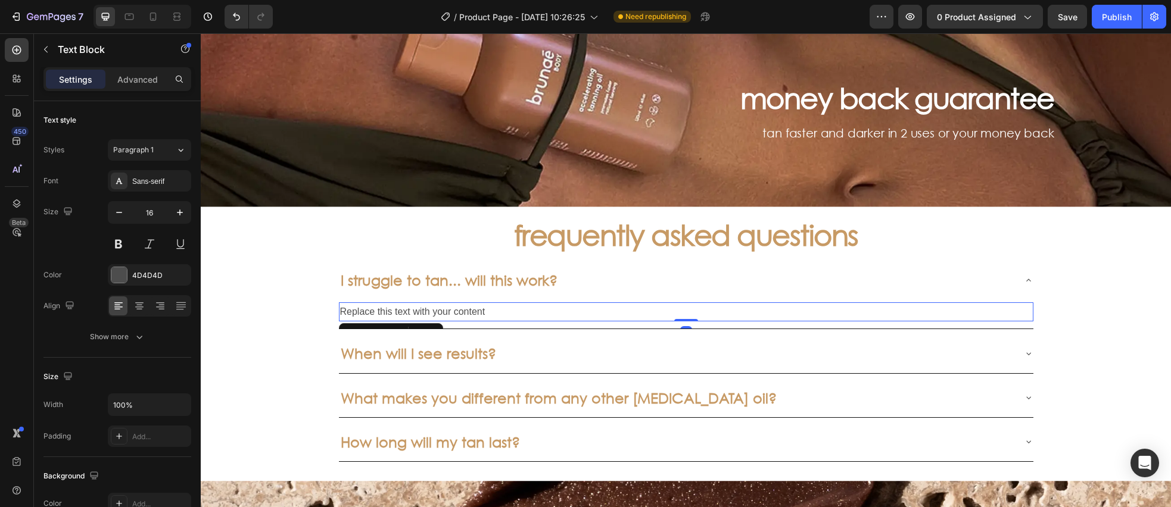
click at [441, 312] on div "Replace this text with your content" at bounding box center [686, 313] width 694 height 20
click at [441, 312] on p "Replace this text with your content" at bounding box center [686, 312] width 692 height 17
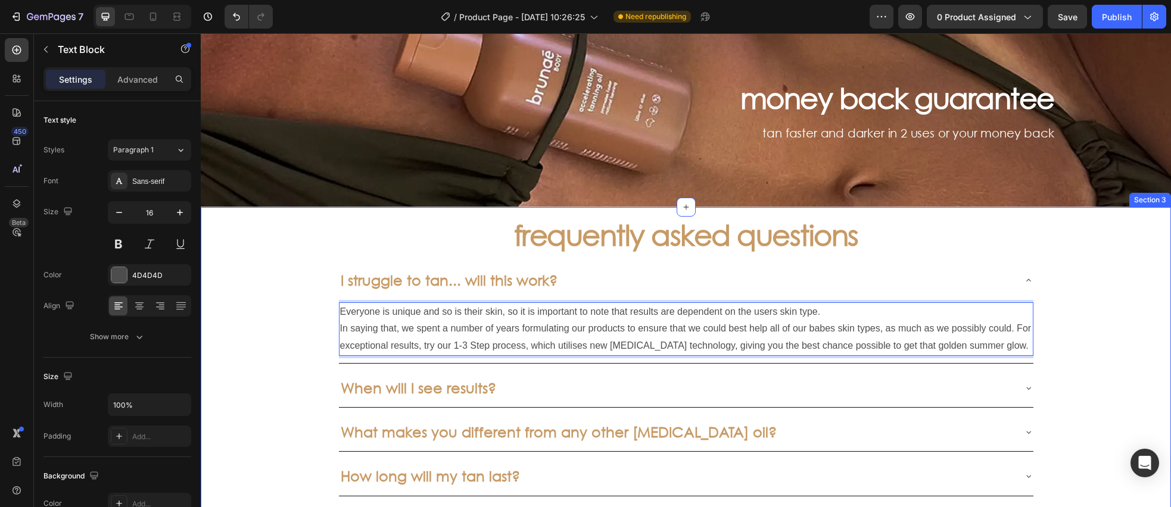
click at [260, 319] on div "frequently asked questions Heading I struggle to tan... will this work? Everyon…" at bounding box center [686, 457] width 970 height 500
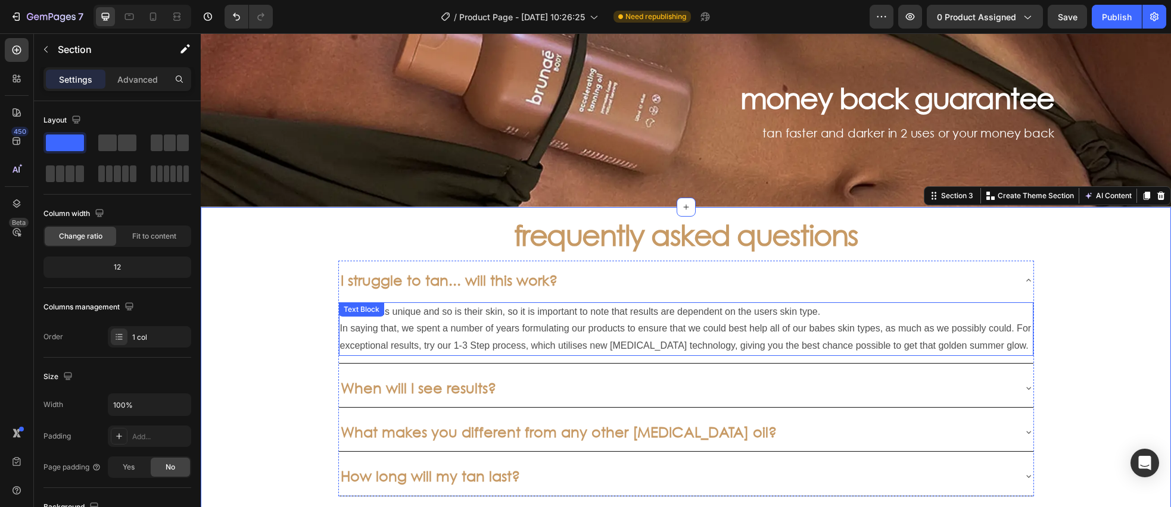
click at [394, 325] on p "Everyone is unique and so is their skin, so it is important to note that result…" at bounding box center [686, 329] width 692 height 51
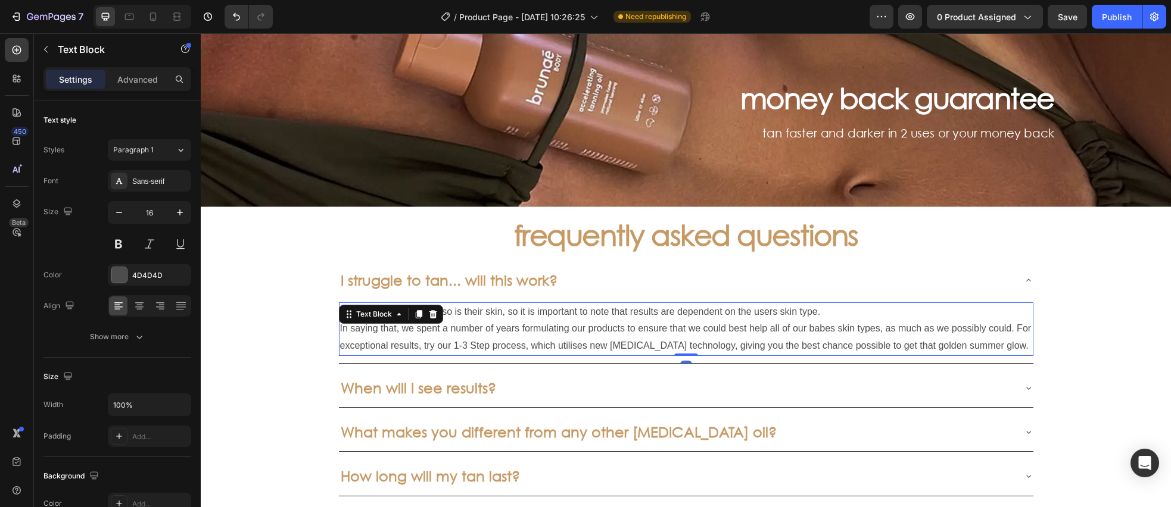
click at [0, 306] on div "450 Beta" at bounding box center [17, 270] width 34 height 474
click at [122, 272] on div at bounding box center [118, 274] width 15 height 15
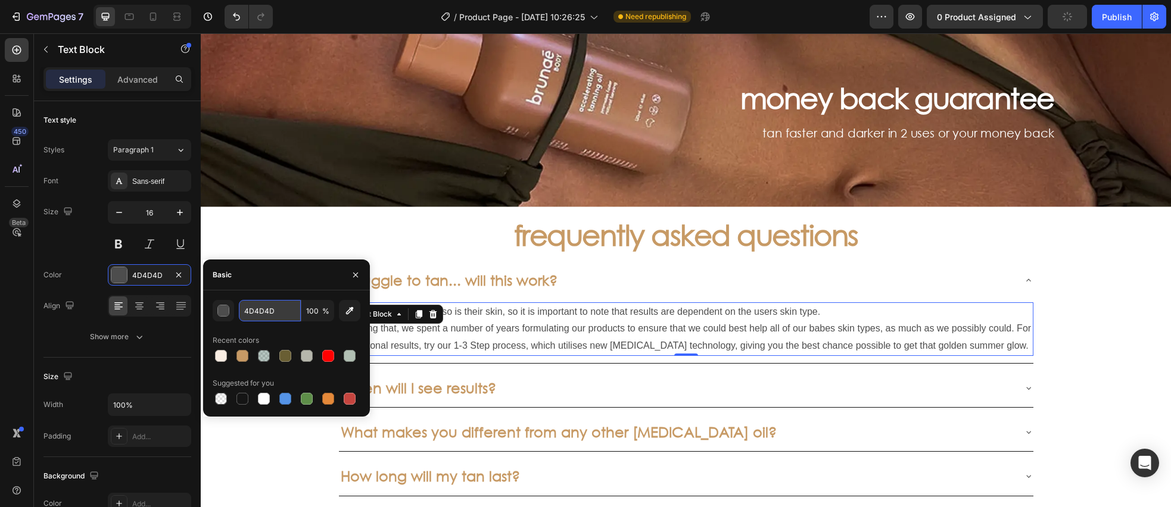
click at [279, 316] on input "4D4D4D" at bounding box center [270, 310] width 62 height 21
paste input "#C79A65"
type input "#C79A65"
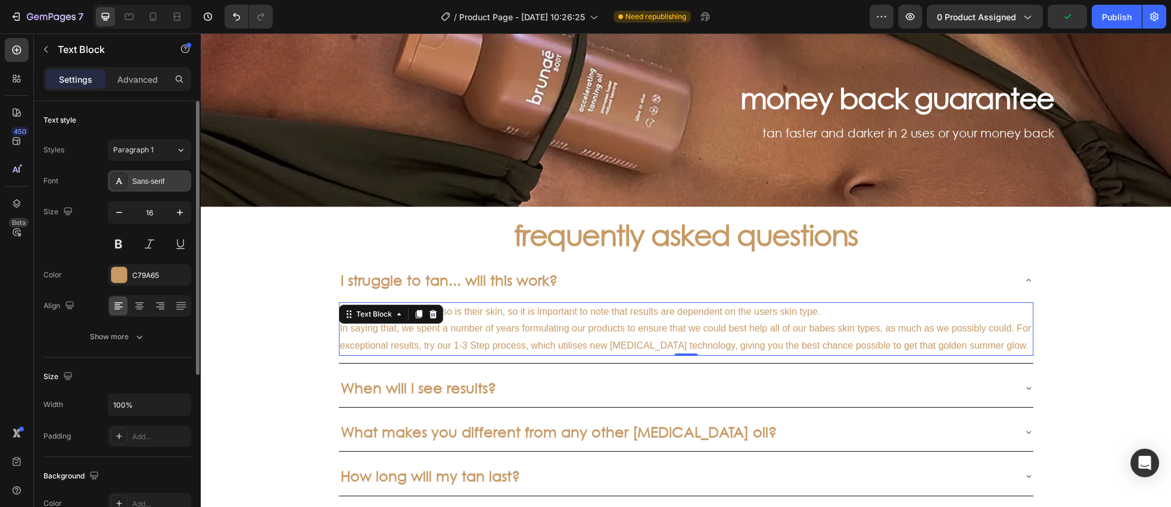
click at [163, 182] on div "Sans-serif" at bounding box center [160, 181] width 56 height 11
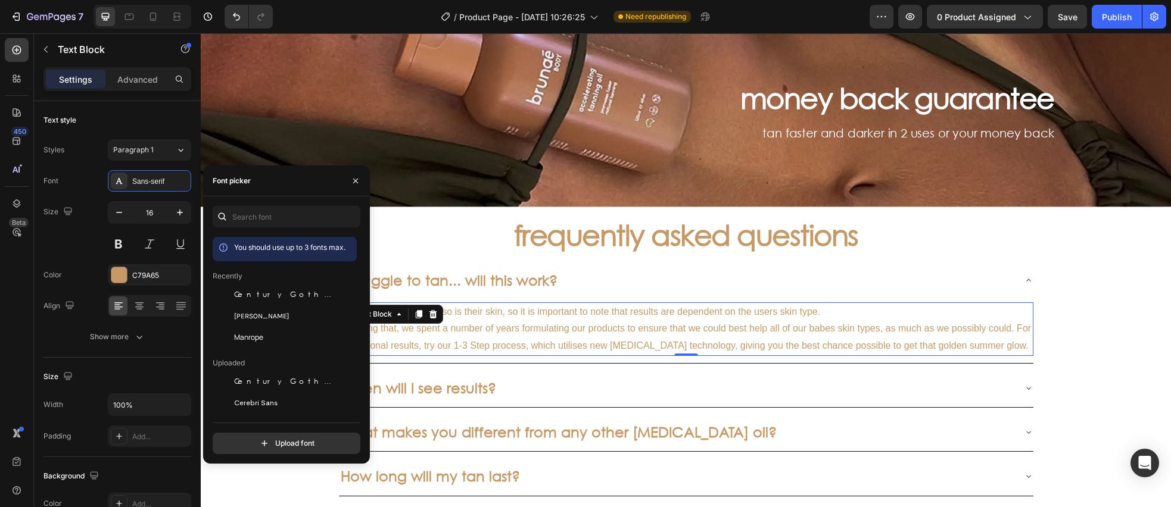
drag, startPoint x: 275, startPoint y: 297, endPoint x: 240, endPoint y: 277, distance: 40.6
click at [275, 297] on span "Century Gothic" at bounding box center [283, 294] width 99 height 11
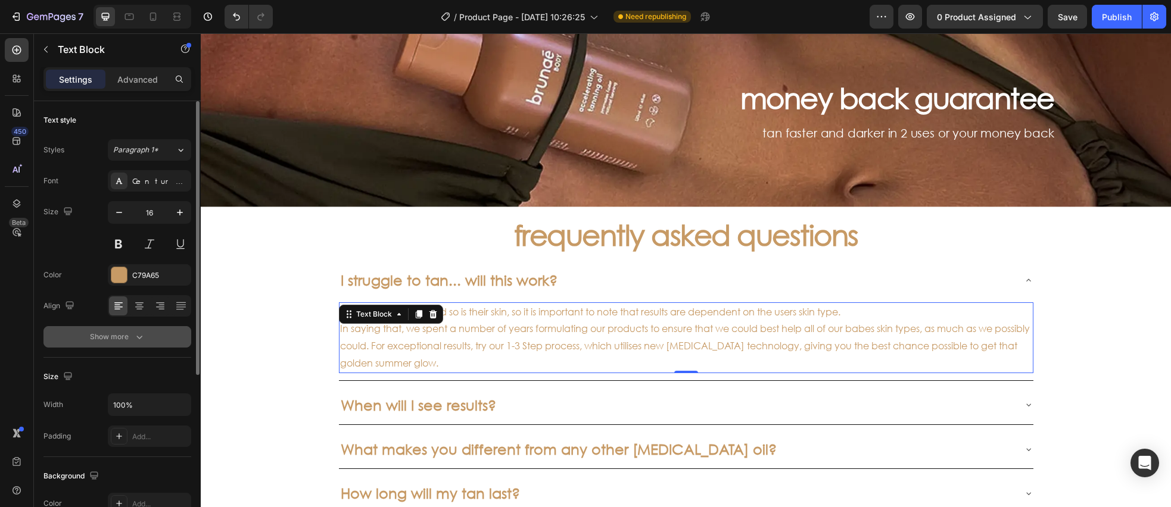
click at [145, 338] on button "Show more" at bounding box center [117, 336] width 148 height 21
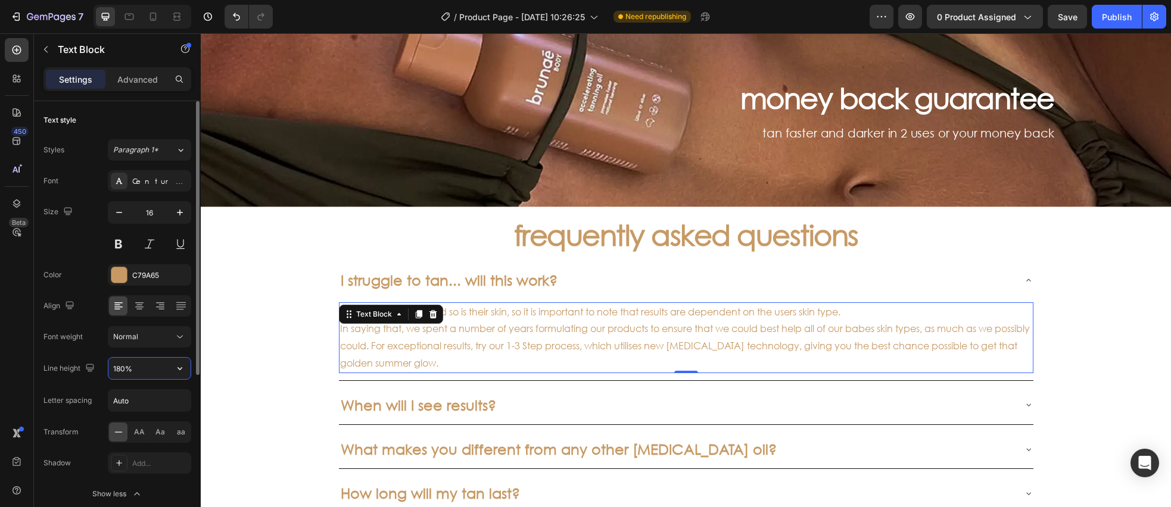
drag, startPoint x: 123, startPoint y: 369, endPoint x: 139, endPoint y: 370, distance: 16.1
click at [123, 369] on input "180%" at bounding box center [149, 368] width 82 height 21
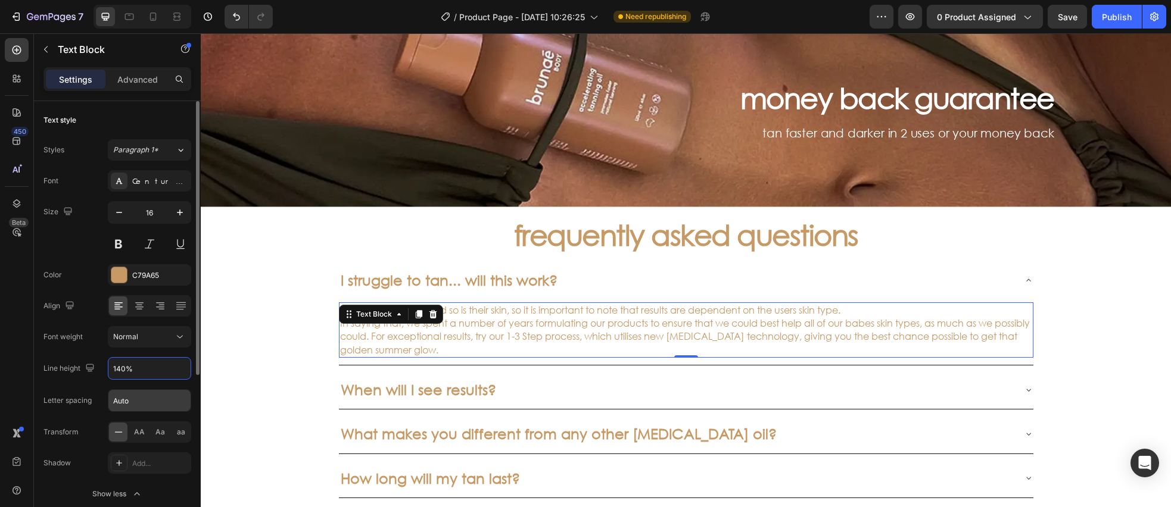
type input "140%"
click at [146, 401] on input "Auto" at bounding box center [149, 400] width 82 height 21
click at [143, 401] on input "-0.18" at bounding box center [149, 400] width 82 height 21
type input "-0.16"
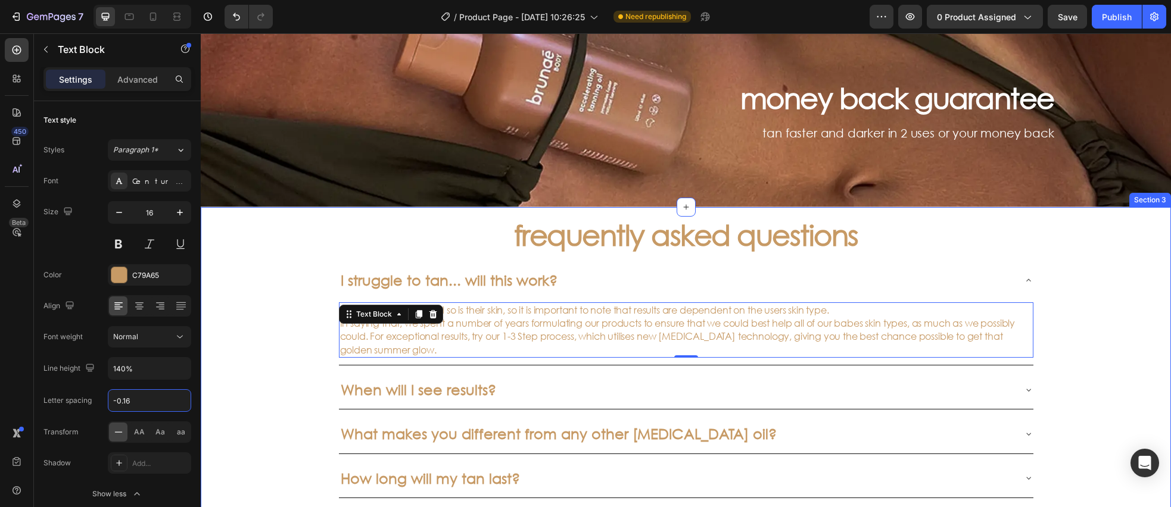
click at [284, 340] on div "frequently asked questions Heading I struggle to tan... will this work? Everyon…" at bounding box center [686, 458] width 970 height 502
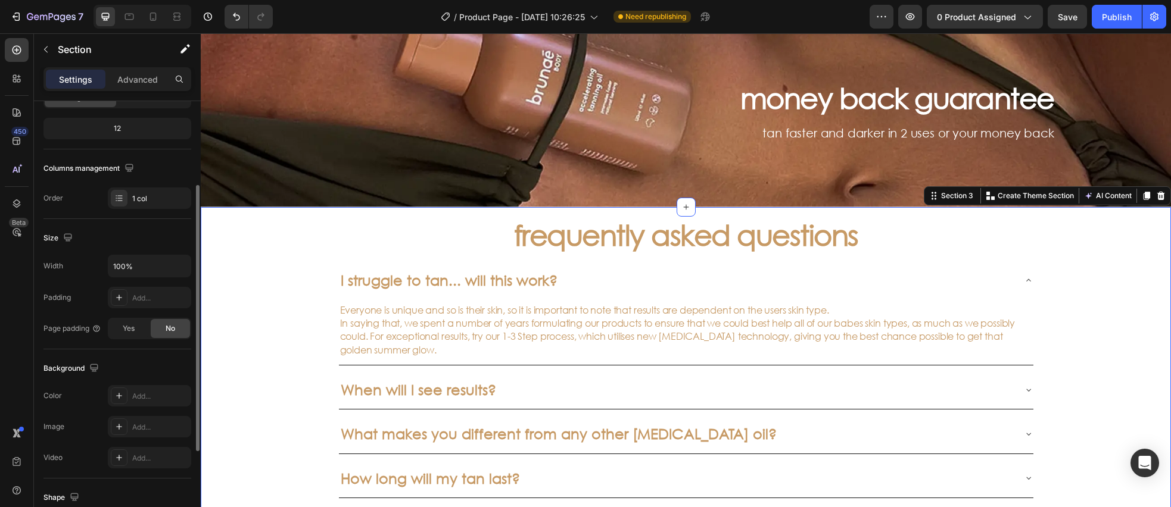
scroll to position [135, 0]
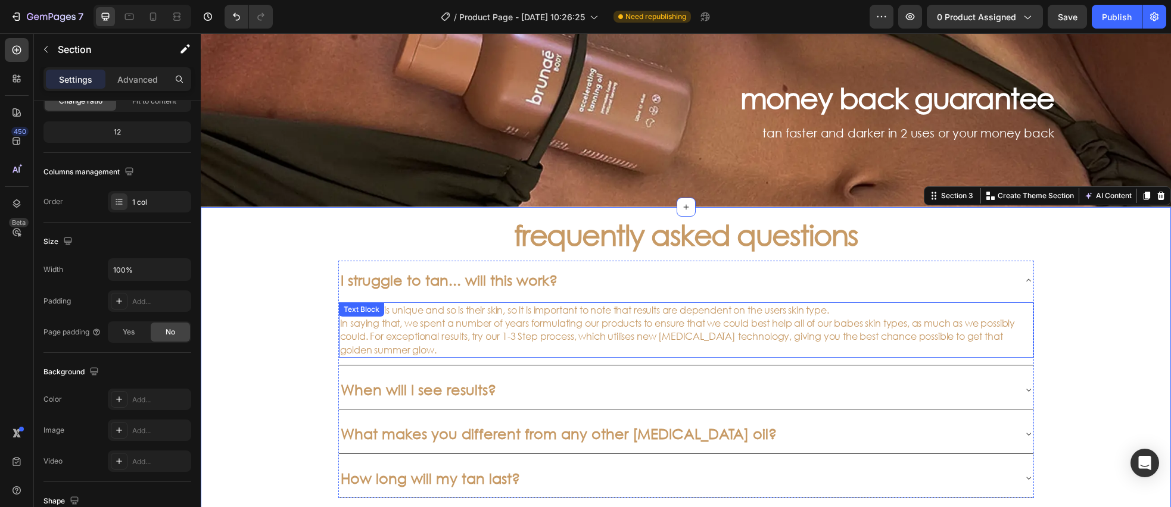
drag, startPoint x: 359, startPoint y: 329, endPoint x: 335, endPoint y: 329, distance: 23.8
click at [359, 329] on p "Everyone is unique and so is their skin, so it is important to note that result…" at bounding box center [686, 331] width 692 height 54
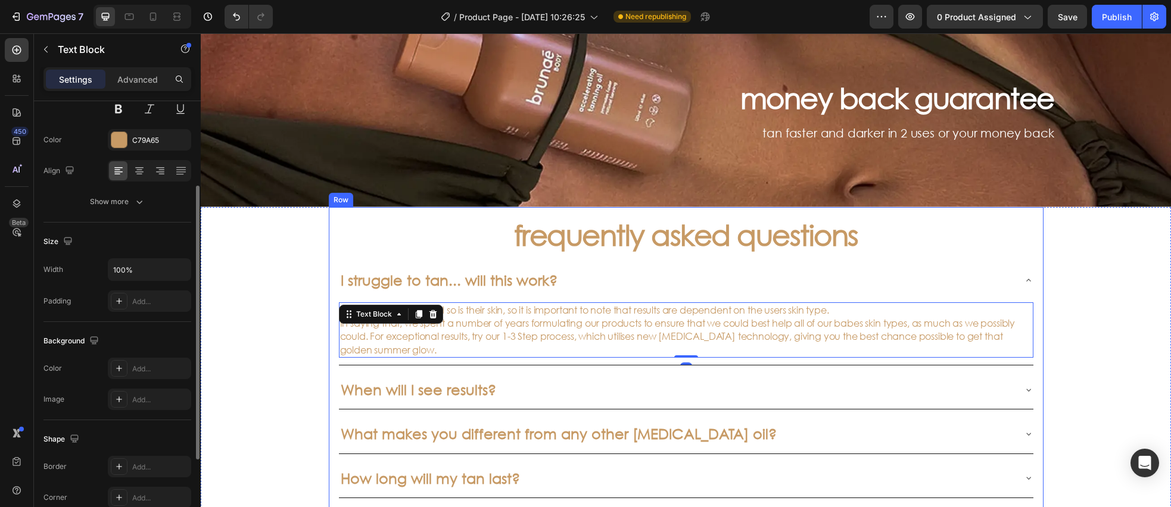
scroll to position [0, 0]
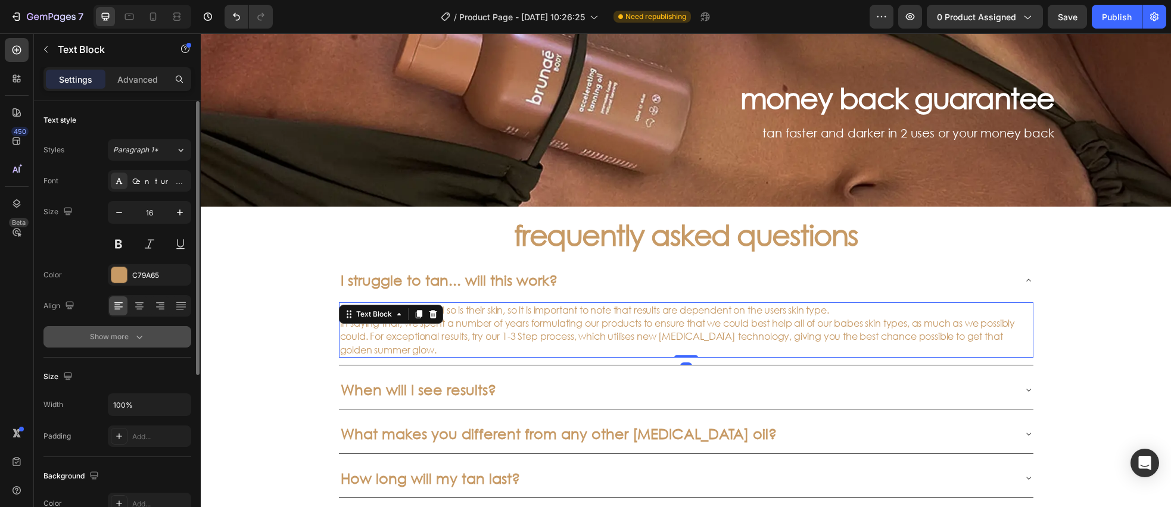
click at [147, 337] on button "Show more" at bounding box center [117, 336] width 148 height 21
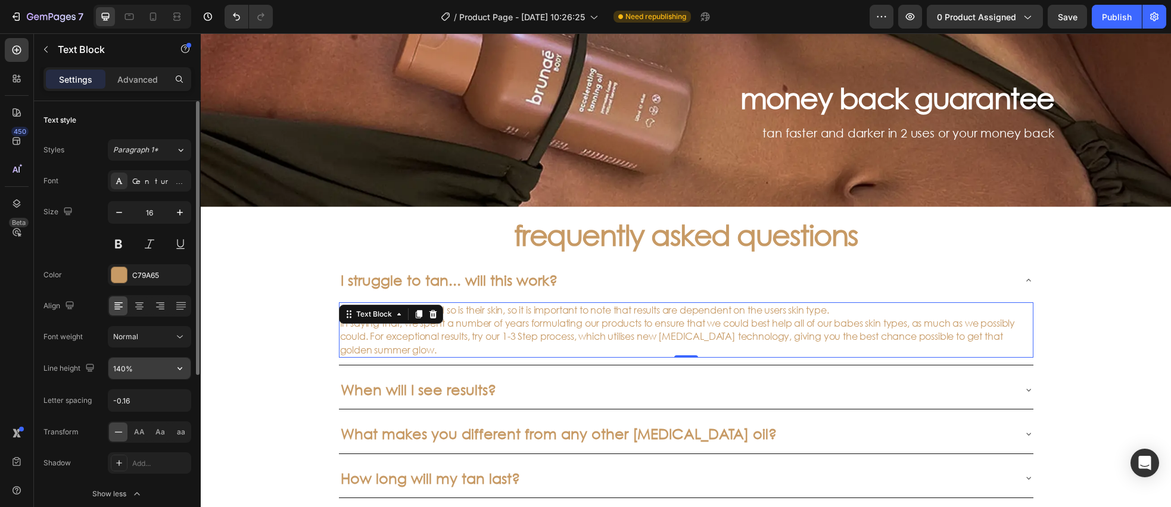
click at [152, 369] on input "140%" at bounding box center [149, 368] width 82 height 21
click at [123, 18] on icon at bounding box center [129, 17] width 12 height 12
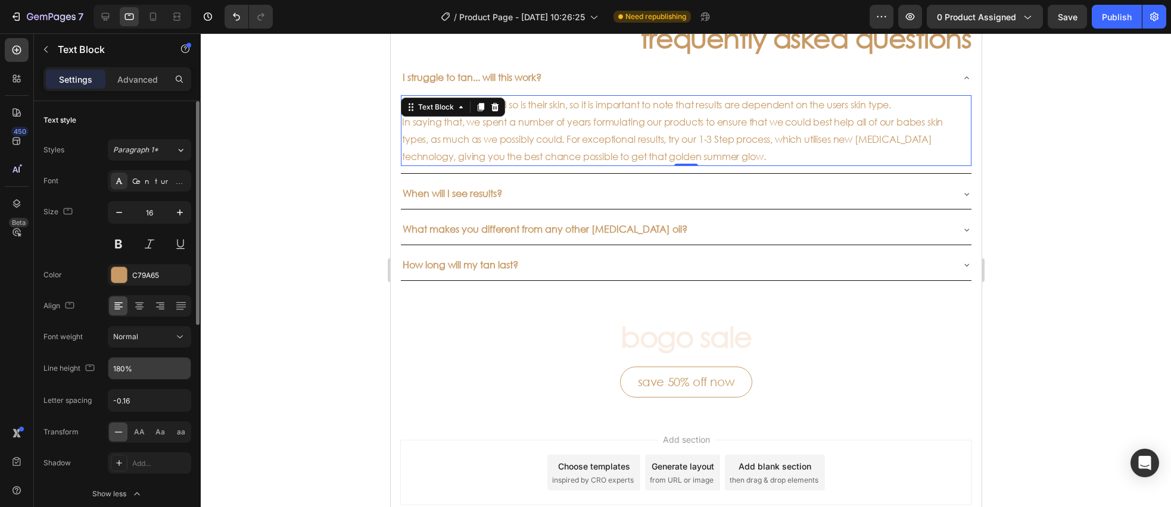
scroll to position [542, 0]
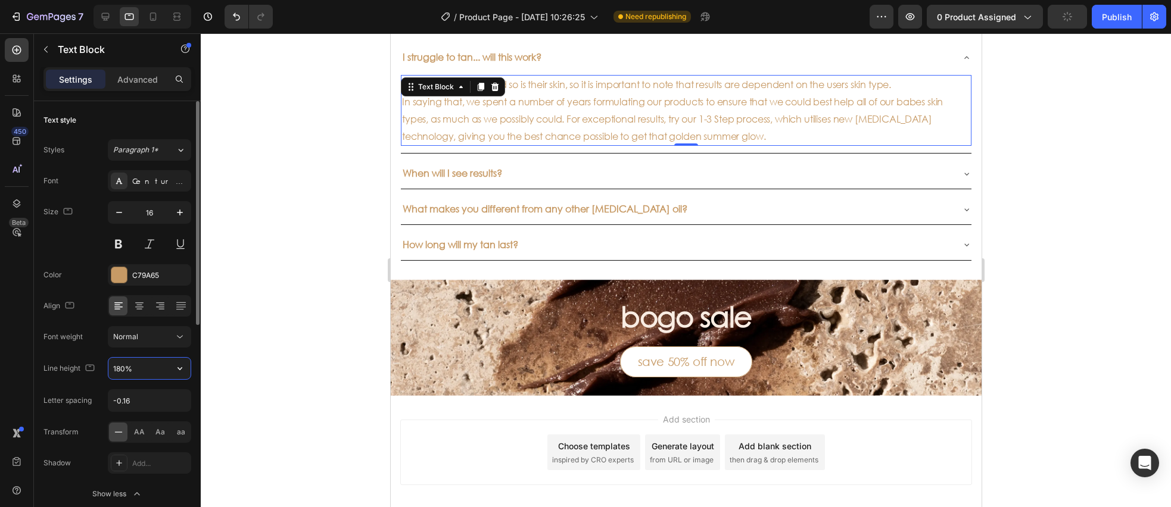
drag, startPoint x: 149, startPoint y: 362, endPoint x: 149, endPoint y: 369, distance: 7.1
click at [149, 365] on input "180%" at bounding box center [149, 368] width 82 height 21
click at [149, 369] on input "180%" at bounding box center [149, 368] width 82 height 21
click at [148, 369] on input "180%" at bounding box center [149, 368] width 82 height 21
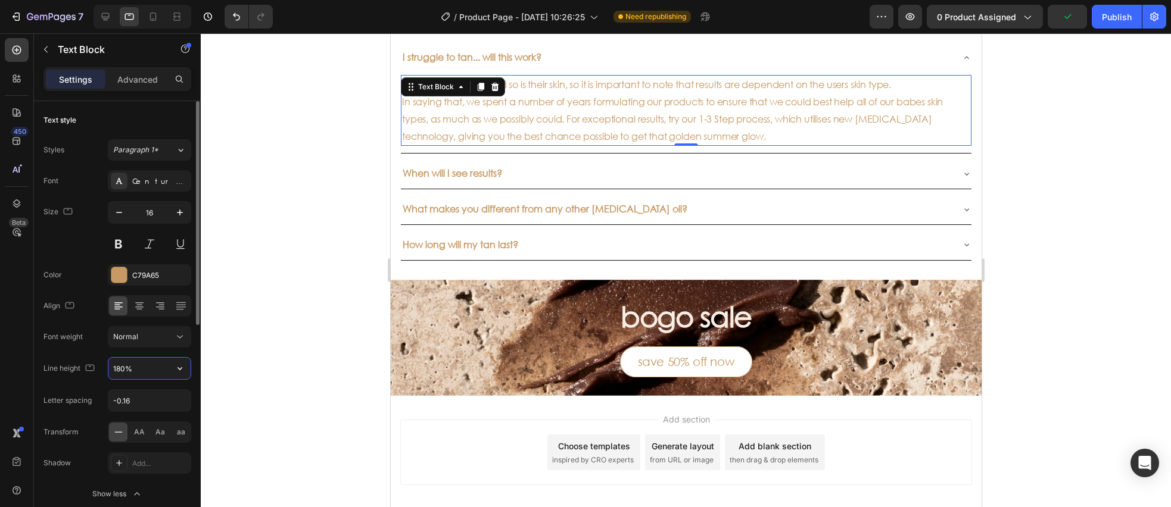
paste input "4"
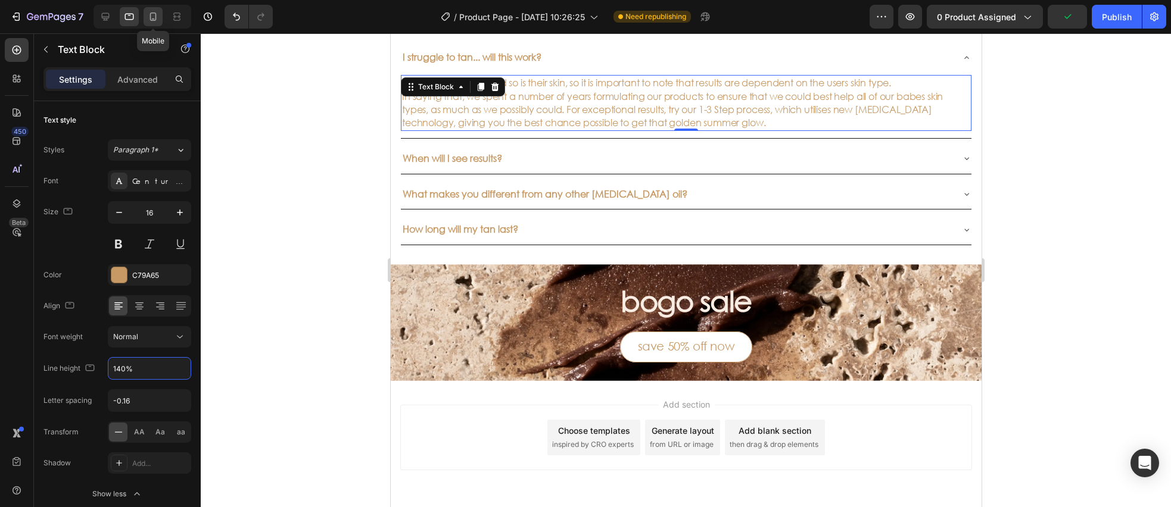
type input "140%"
drag, startPoint x: 153, startPoint y: 14, endPoint x: 157, endPoint y: 55, distance: 40.7
click at [153, 14] on icon at bounding box center [153, 17] width 12 height 12
type input "14"
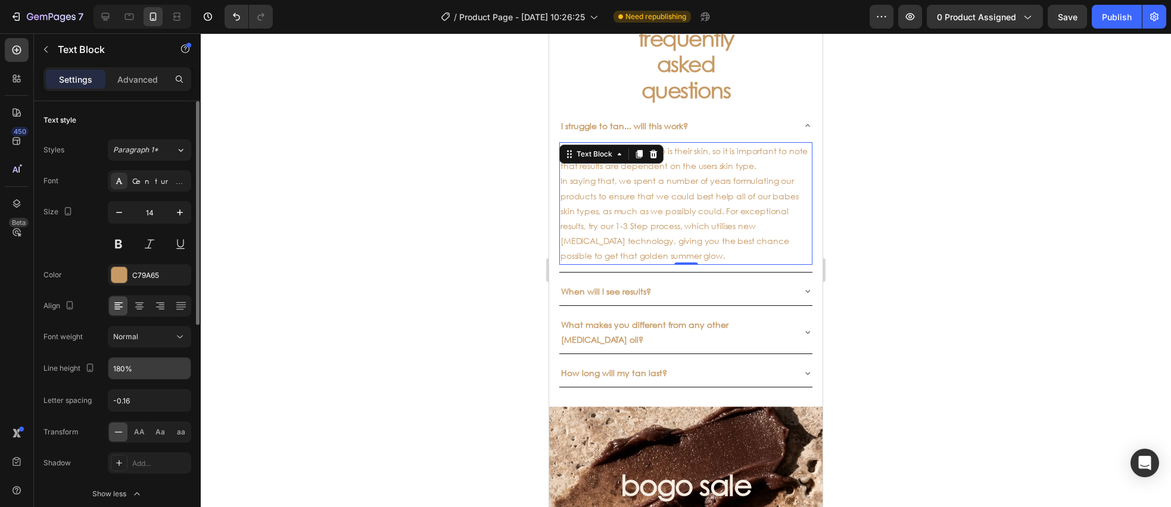
scroll to position [610, 0]
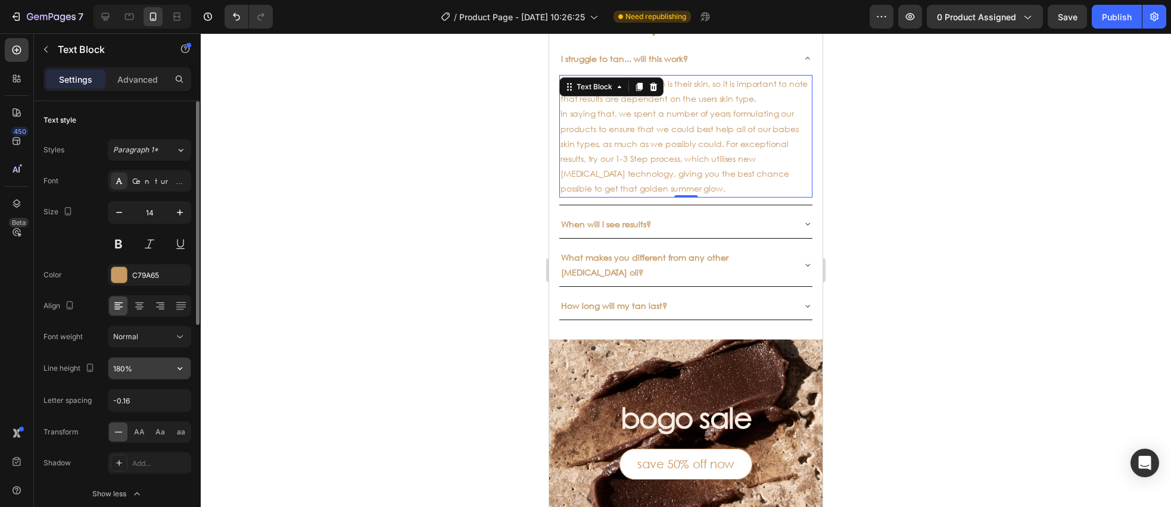
click at [144, 369] on input "180%" at bounding box center [149, 368] width 82 height 21
paste input "4"
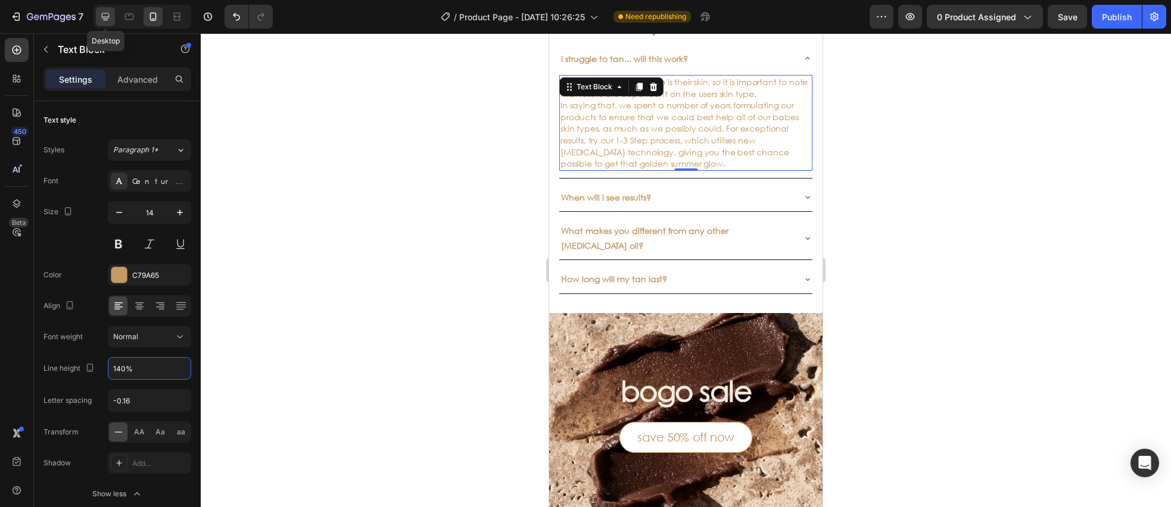
type input "140%"
click at [107, 18] on icon at bounding box center [106, 17] width 8 height 8
type input "16"
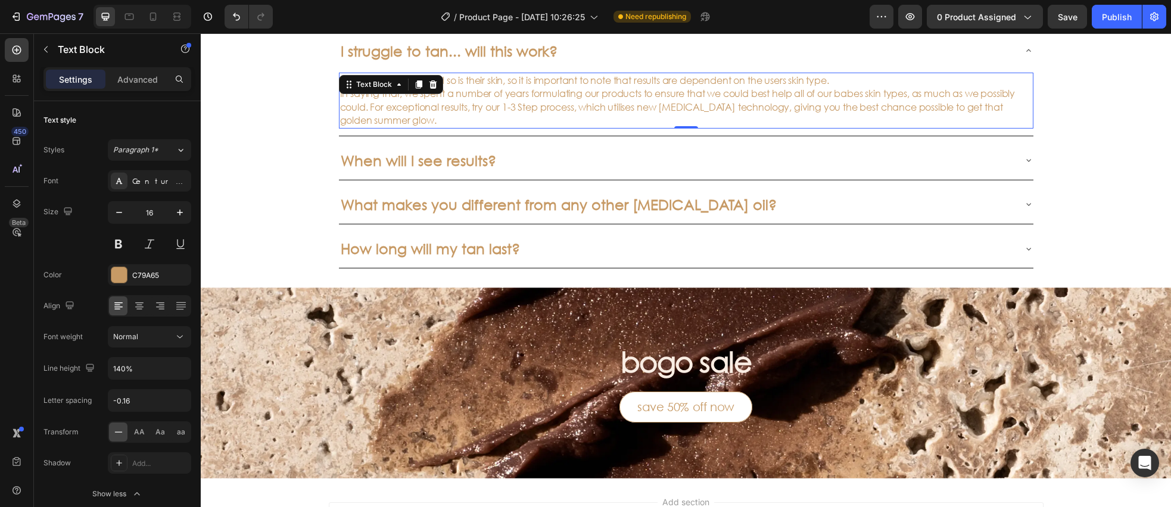
scroll to position [580, 0]
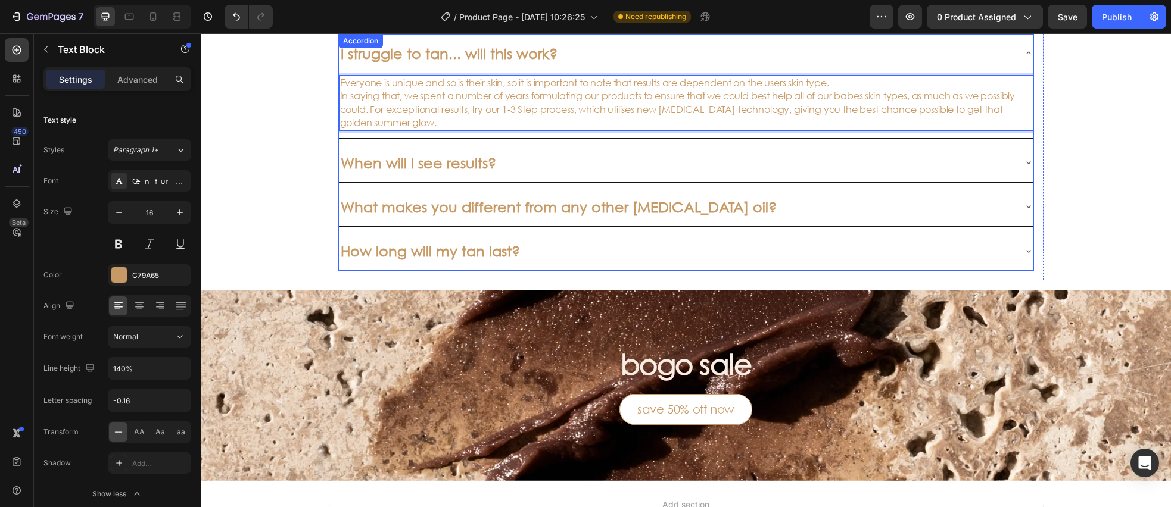
click at [539, 54] on strong "I struggle to tan... will this work?" at bounding box center [449, 53] width 217 height 18
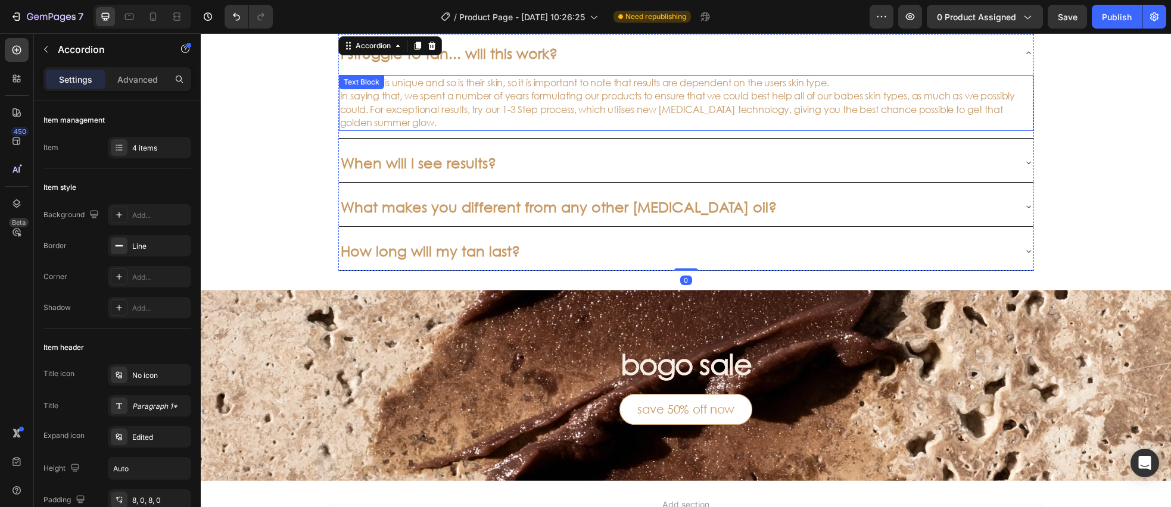
click at [506, 98] on p "Everyone is unique and so is their skin, so it is important to note that result…" at bounding box center [686, 103] width 692 height 54
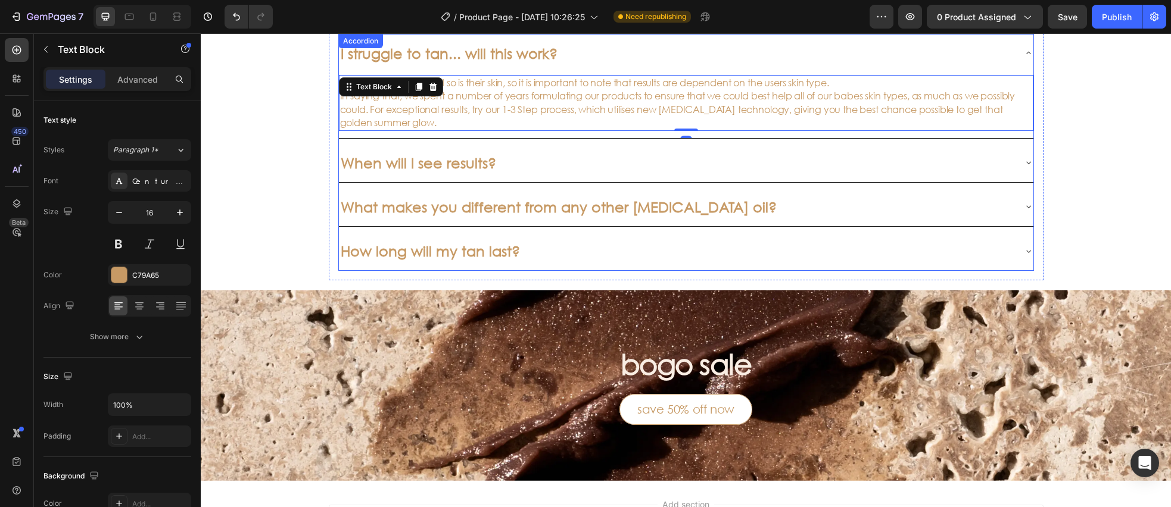
click at [558, 60] on div "I struggle to tan... will this work?" at bounding box center [676, 53] width 675 height 29
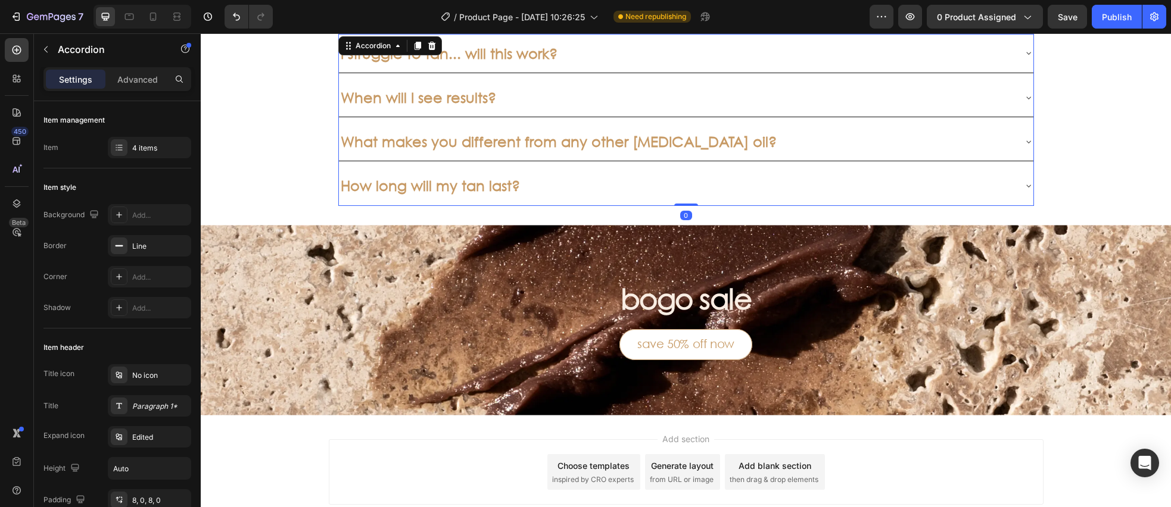
click at [553, 96] on div "When will I see results?" at bounding box center [676, 97] width 675 height 29
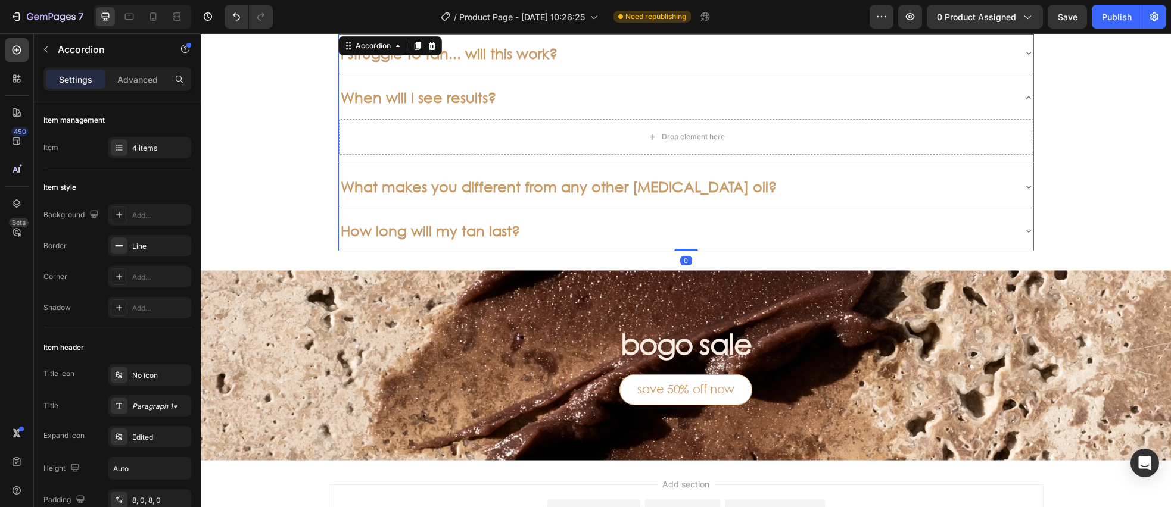
click at [568, 59] on div "I struggle to tan... will this work?" at bounding box center [676, 53] width 675 height 29
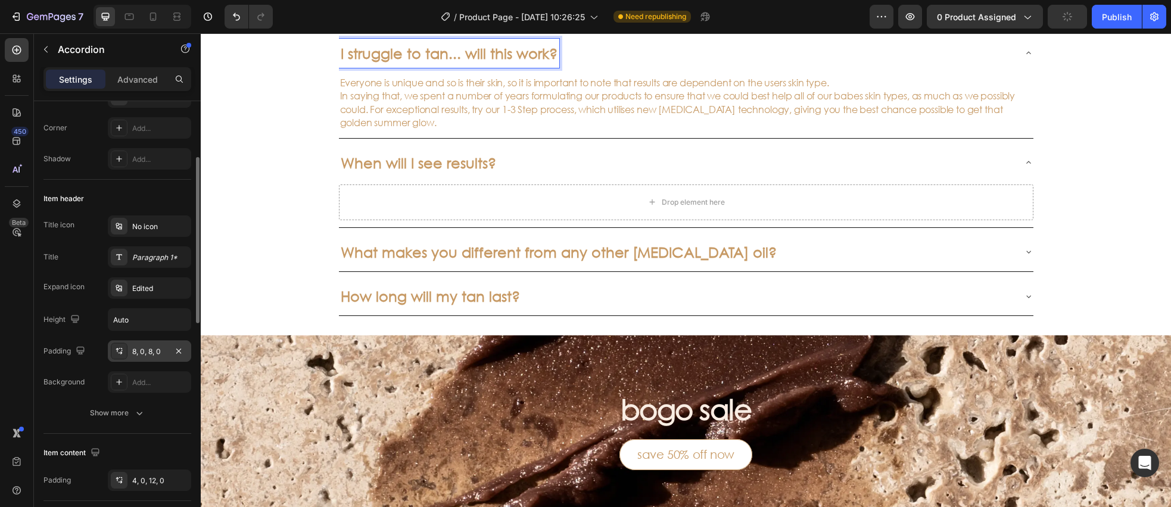
scroll to position [213, 0]
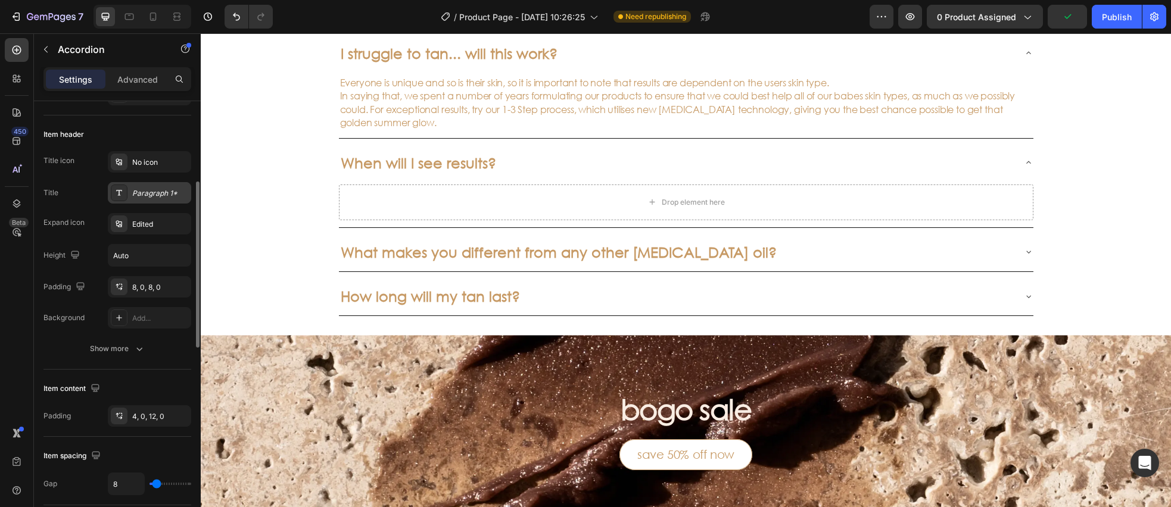
click at [145, 195] on div "Paragraph 1*" at bounding box center [160, 193] width 56 height 11
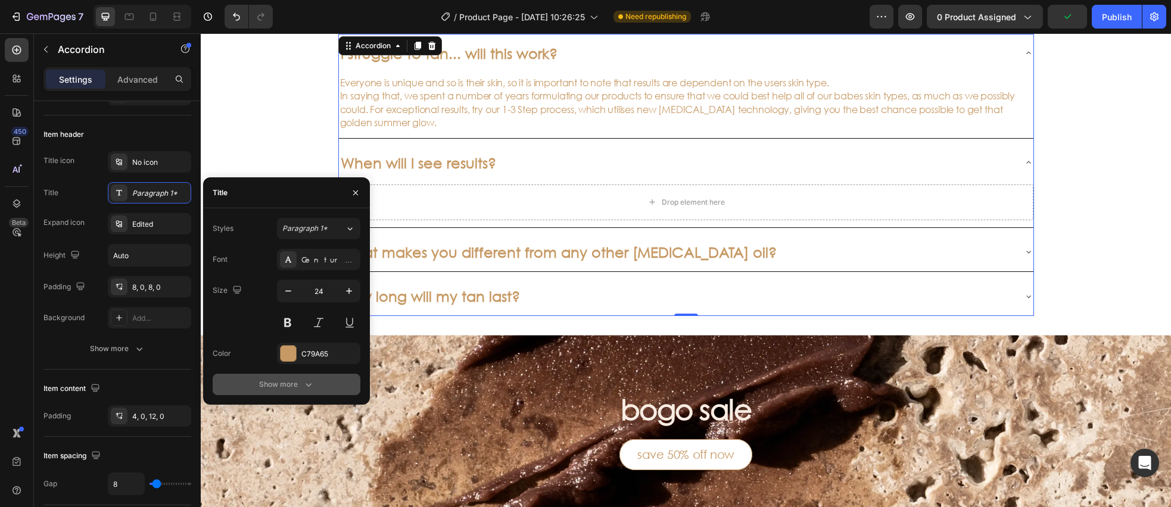
click at [303, 386] on icon "button" at bounding box center [309, 385] width 12 height 12
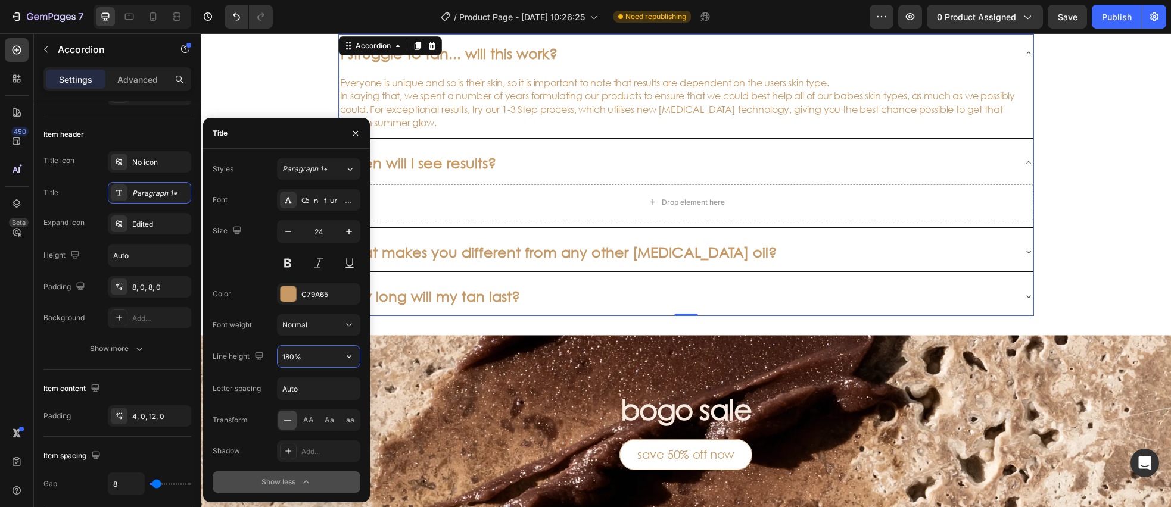
click at [313, 359] on input "180%" at bounding box center [319, 356] width 82 height 21
click at [349, 360] on icon "button" at bounding box center [349, 357] width 12 height 12
click at [310, 407] on p "120%" at bounding box center [316, 409] width 68 height 11
type input "120%"
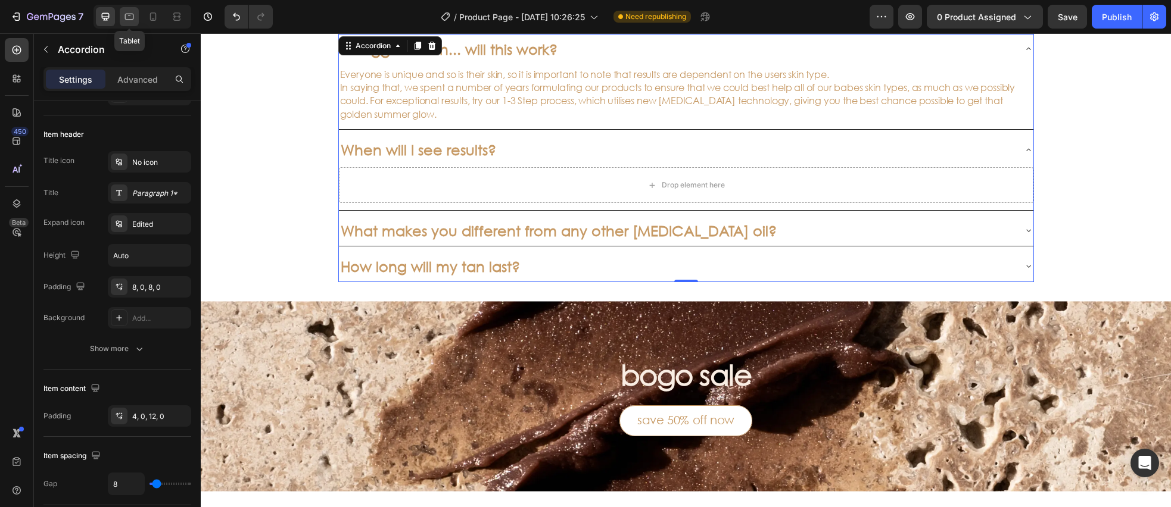
click at [127, 14] on icon at bounding box center [129, 17] width 12 height 12
type input "16"
type input "180%"
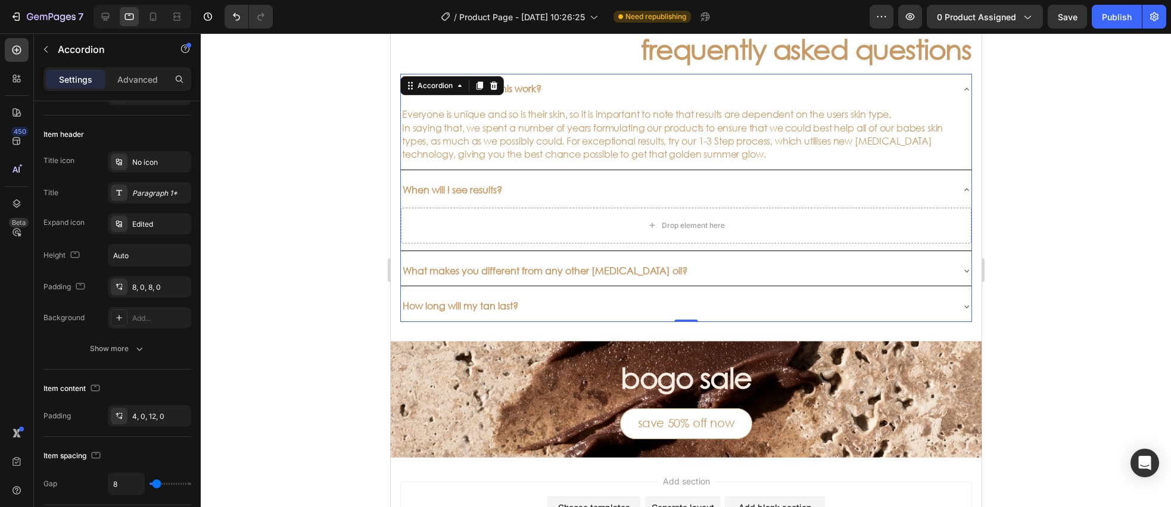
scroll to position [509, 0]
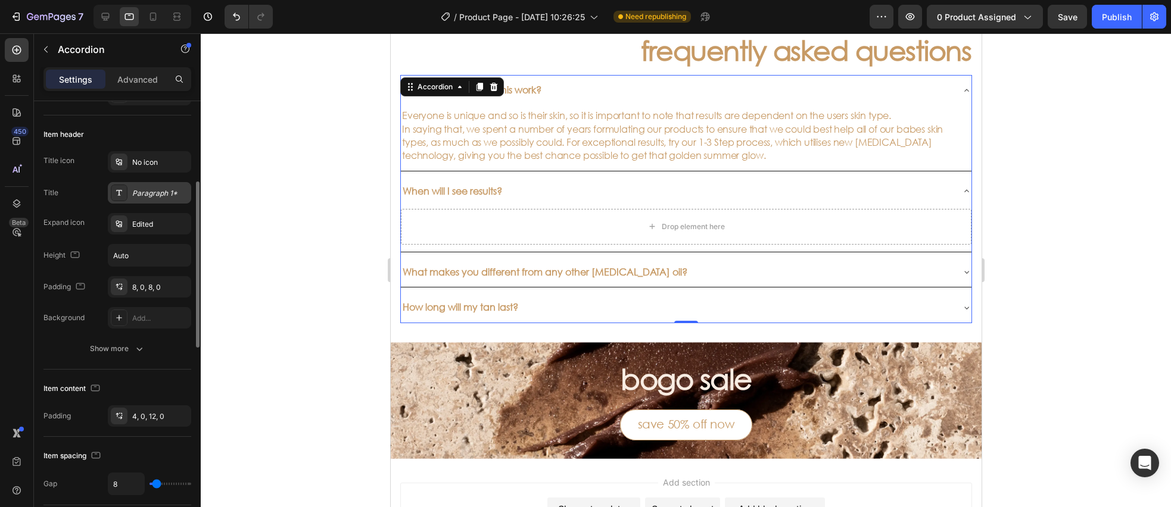
click at [142, 193] on div "Paragraph 1*" at bounding box center [160, 193] width 56 height 11
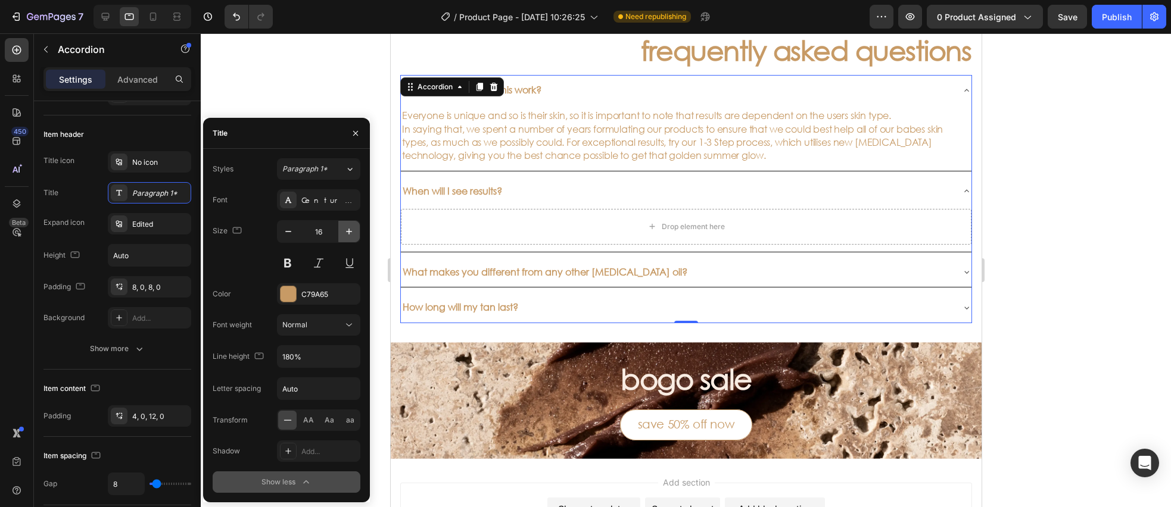
click at [347, 232] on icon "button" at bounding box center [349, 232] width 6 height 6
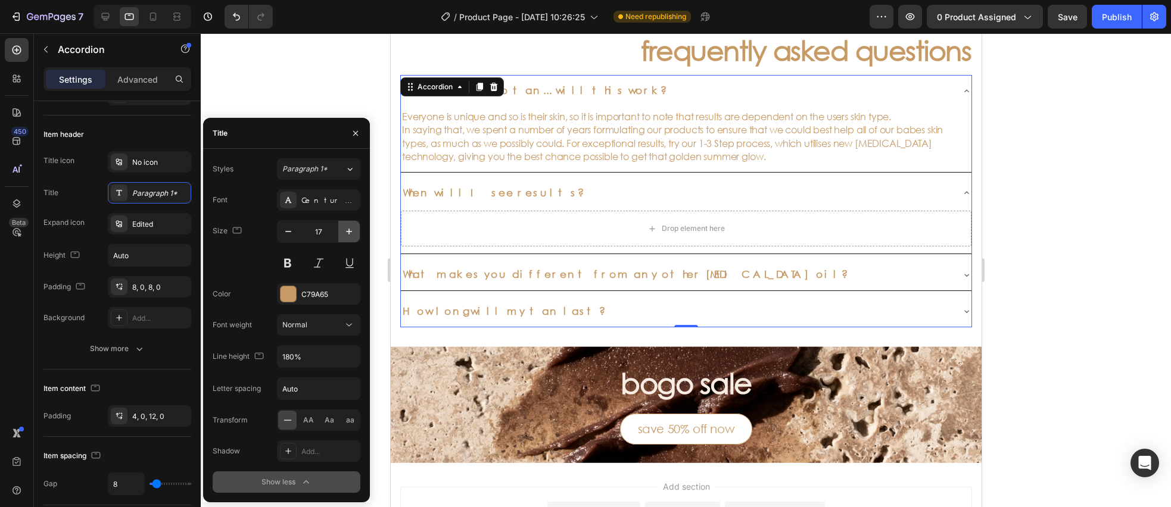
click at [347, 232] on icon "button" at bounding box center [349, 232] width 6 height 6
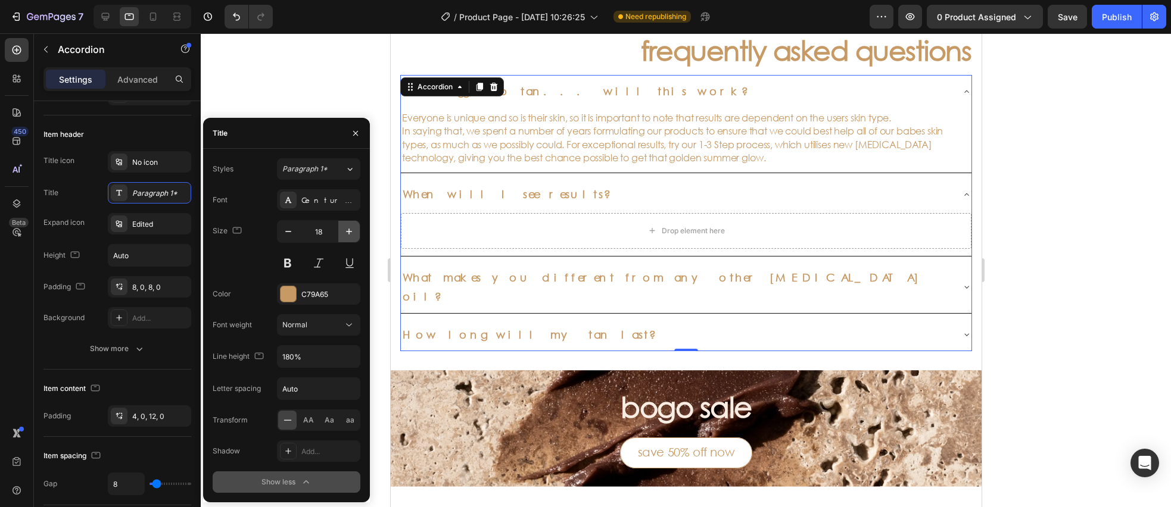
click at [347, 232] on icon "button" at bounding box center [349, 232] width 6 height 6
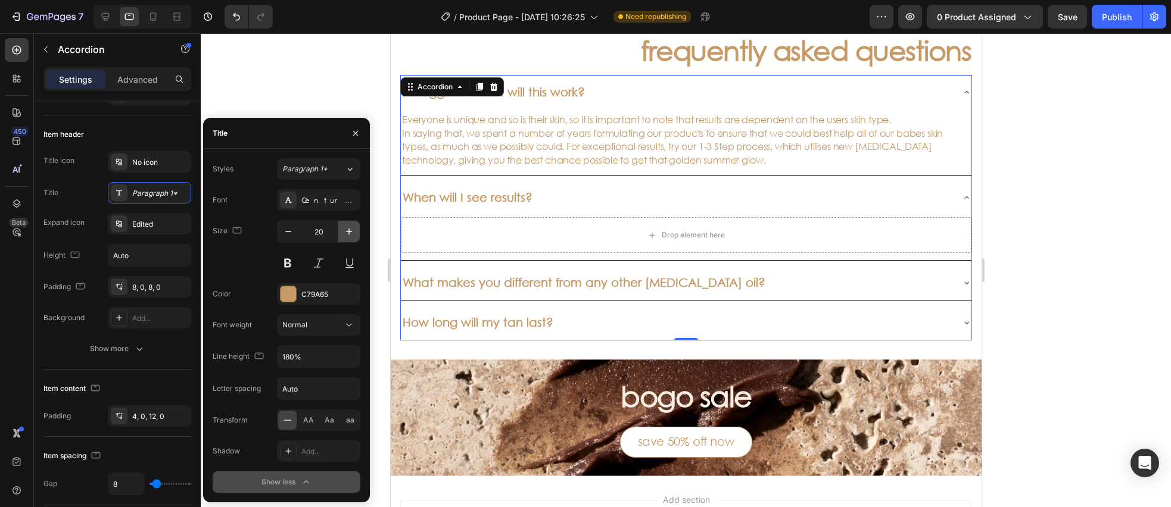
click at [347, 232] on icon "button" at bounding box center [349, 232] width 6 height 6
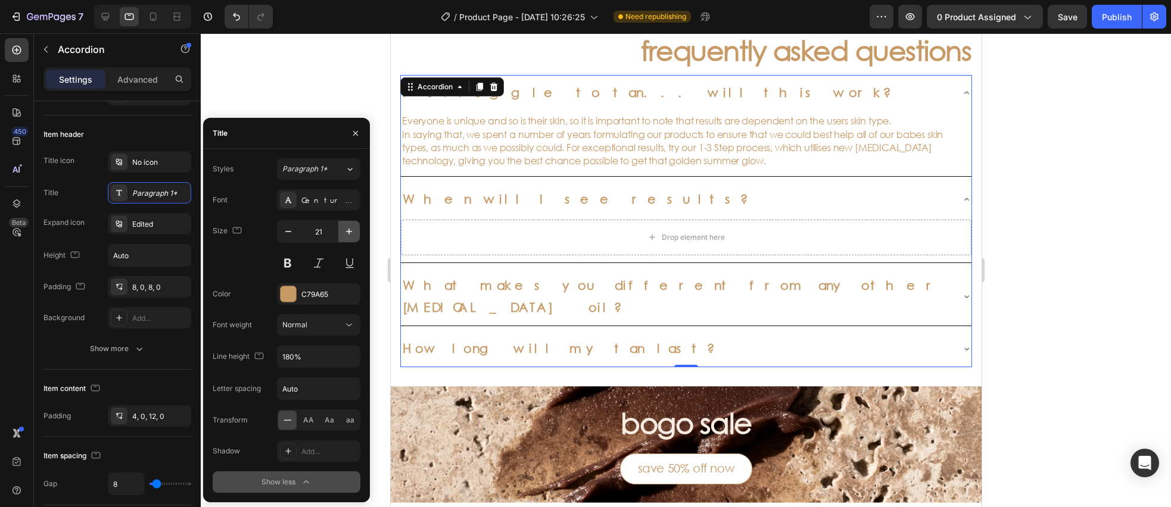
type input "22"
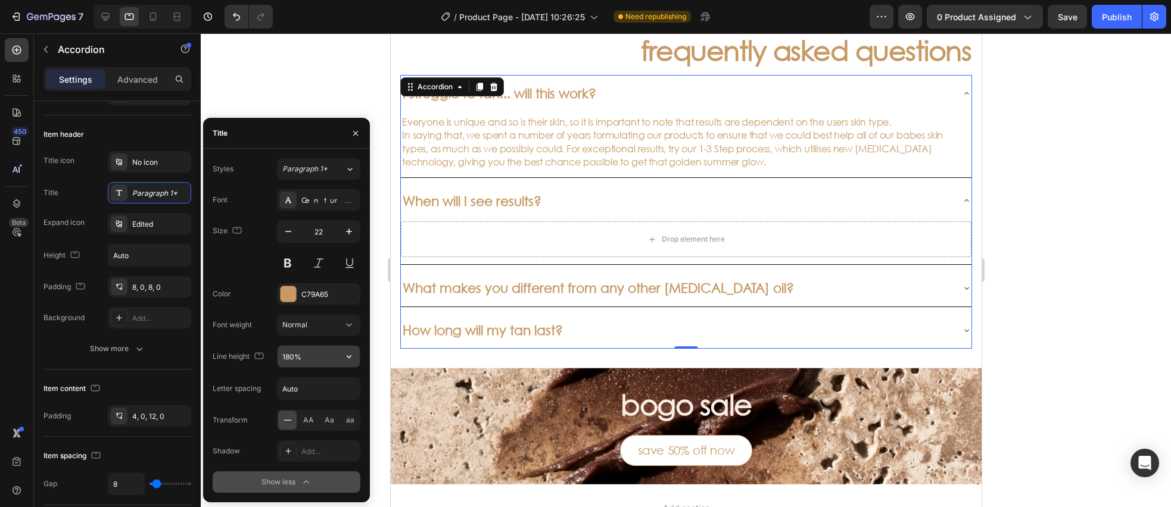
click at [311, 358] on input "180%" at bounding box center [319, 356] width 82 height 21
click at [345, 357] on icon "button" at bounding box center [349, 357] width 12 height 12
drag, startPoint x: 306, startPoint y: 404, endPoint x: 313, endPoint y: 387, distance: 18.7
click at [307, 404] on p "120%" at bounding box center [316, 409] width 68 height 11
type input "120%"
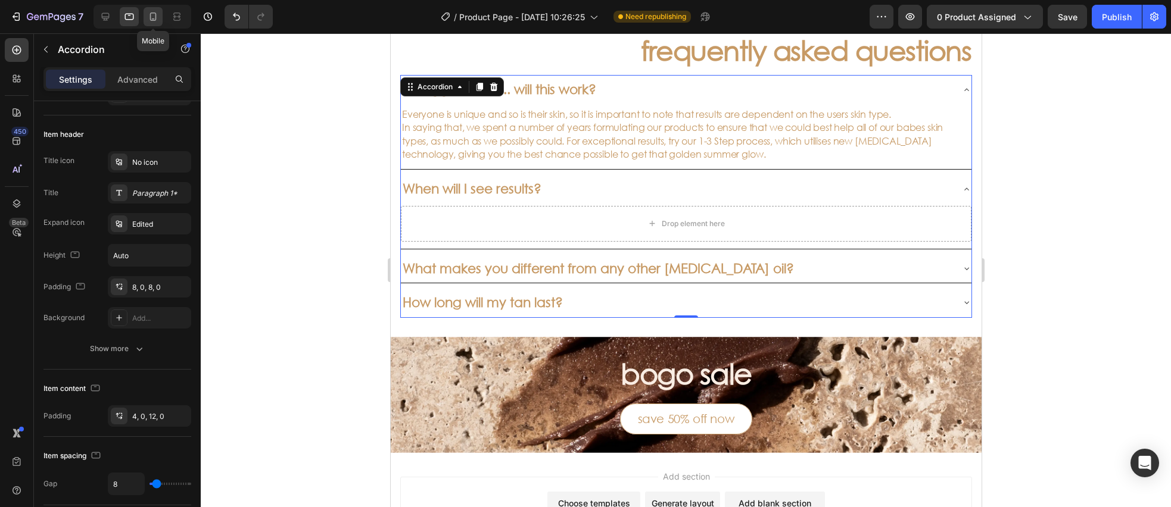
click at [151, 20] on icon at bounding box center [153, 17] width 7 height 8
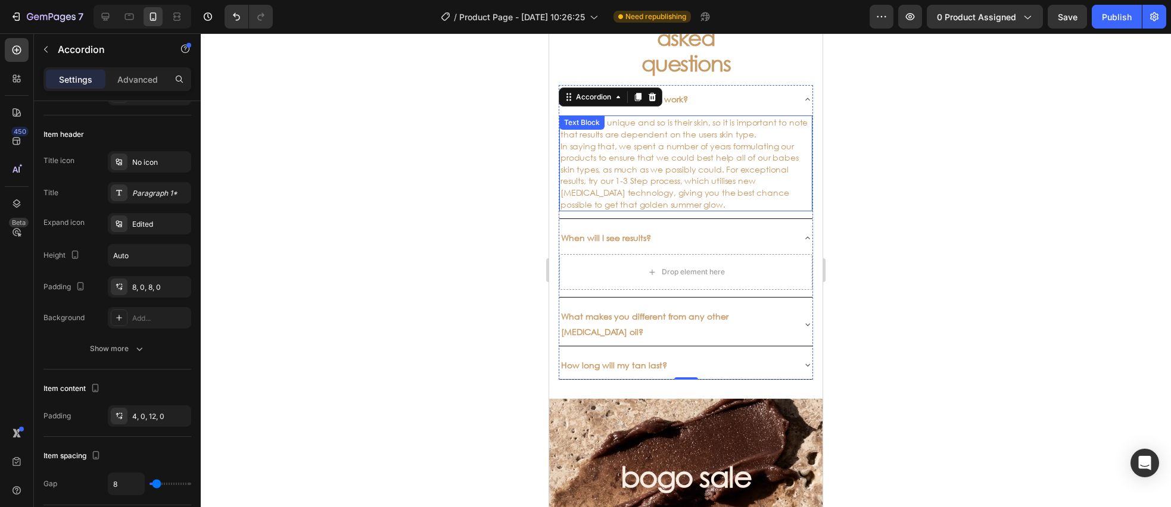
scroll to position [629, 0]
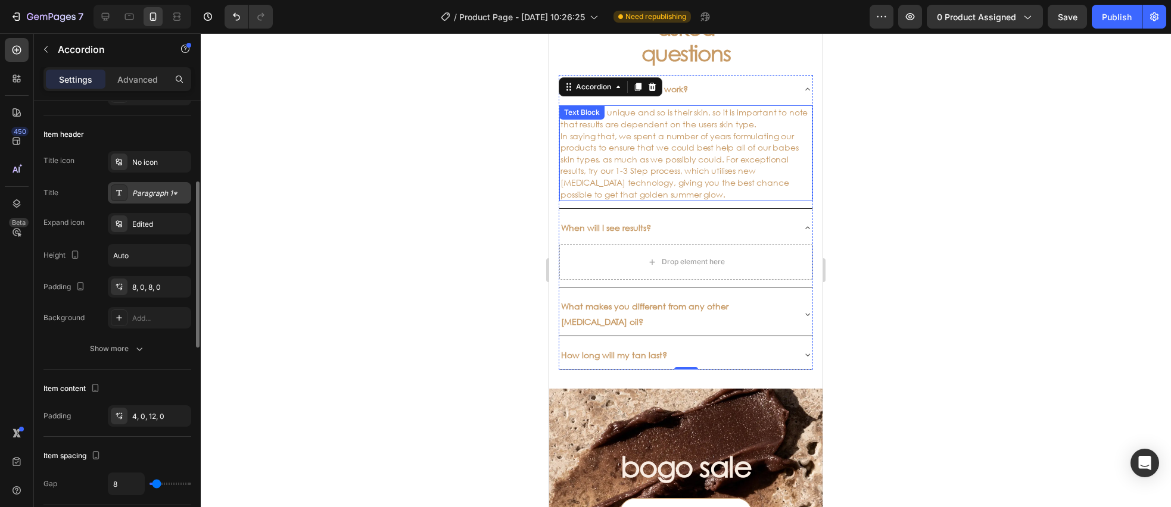
click at [150, 188] on div "Paragraph 1*" at bounding box center [160, 193] width 56 height 11
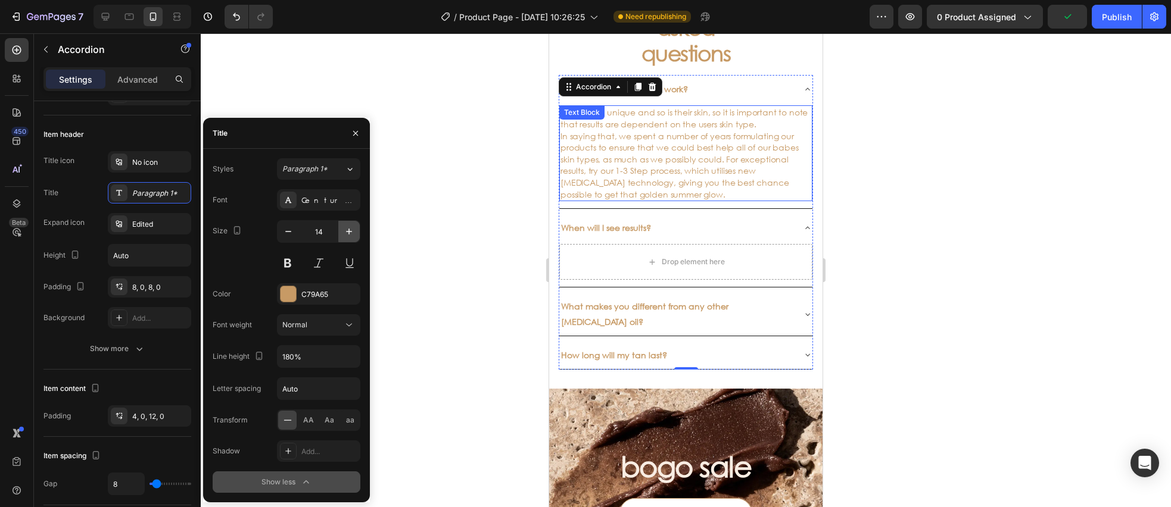
click at [347, 233] on icon "button" at bounding box center [349, 232] width 12 height 12
click at [347, 234] on icon "button" at bounding box center [349, 232] width 12 height 12
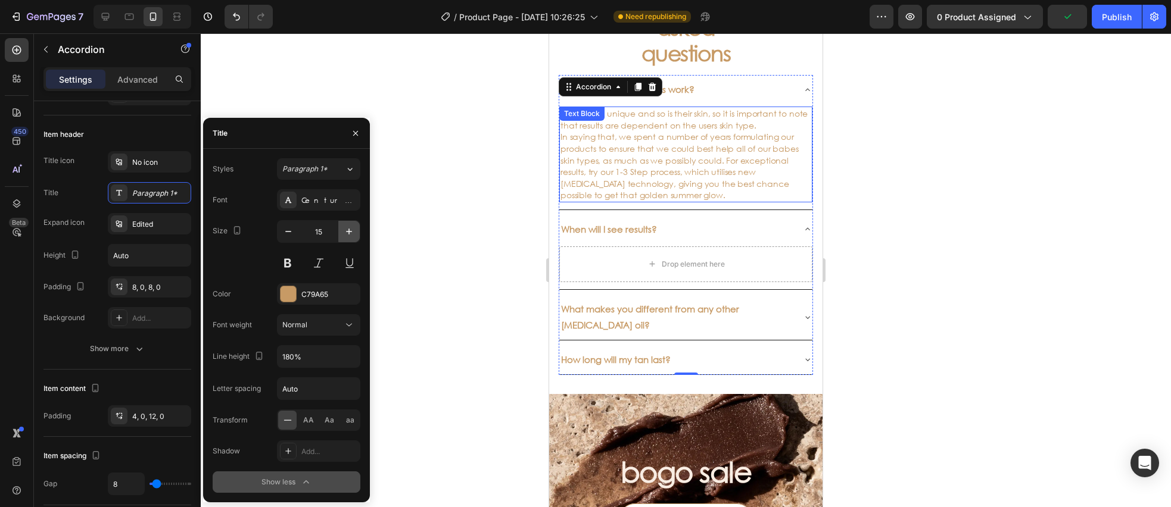
click at [347, 234] on icon "button" at bounding box center [349, 232] width 12 height 12
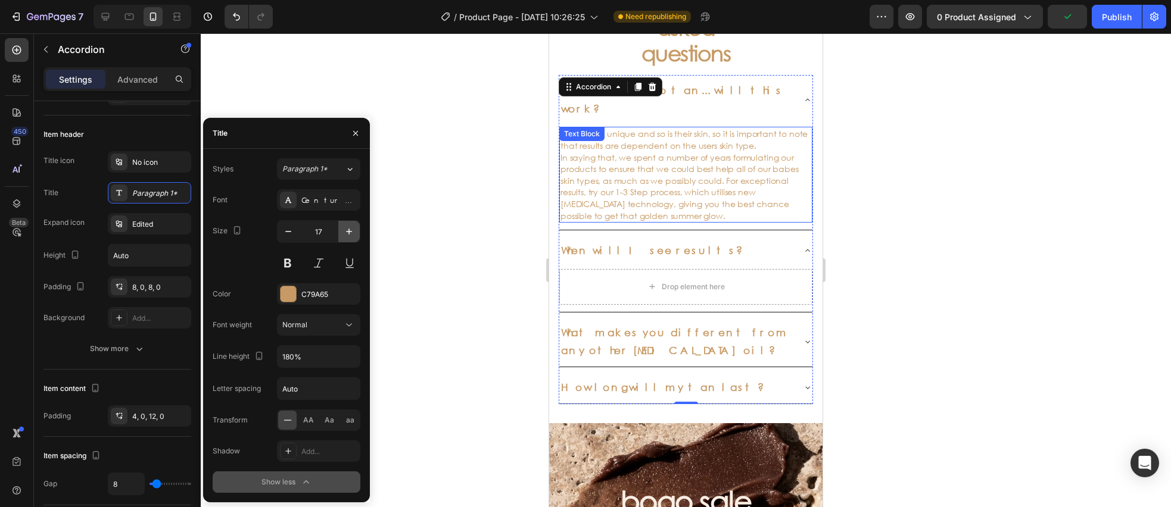
click at [347, 233] on icon "button" at bounding box center [349, 232] width 12 height 12
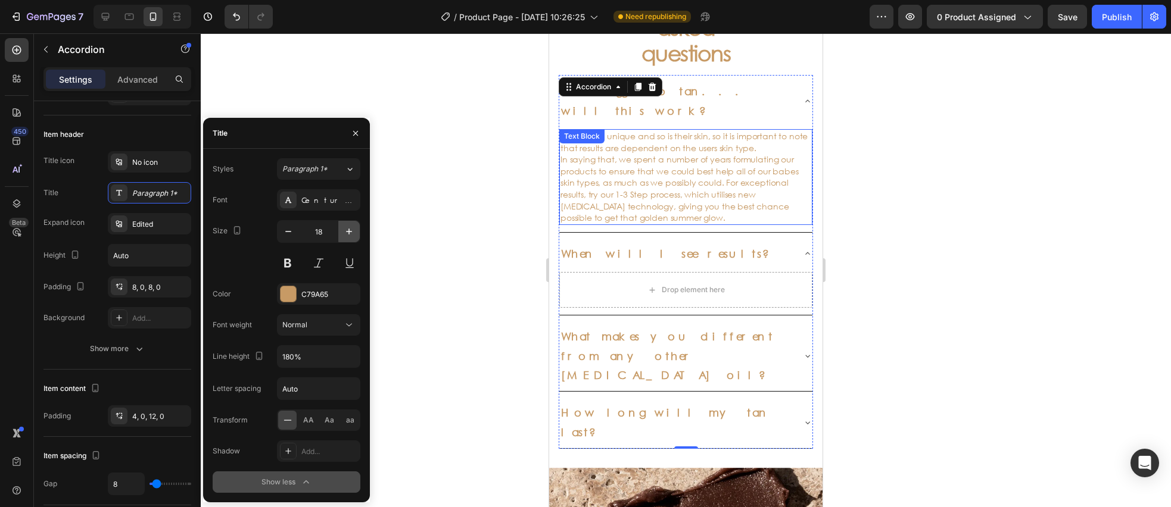
click at [347, 233] on icon "button" at bounding box center [349, 232] width 12 height 12
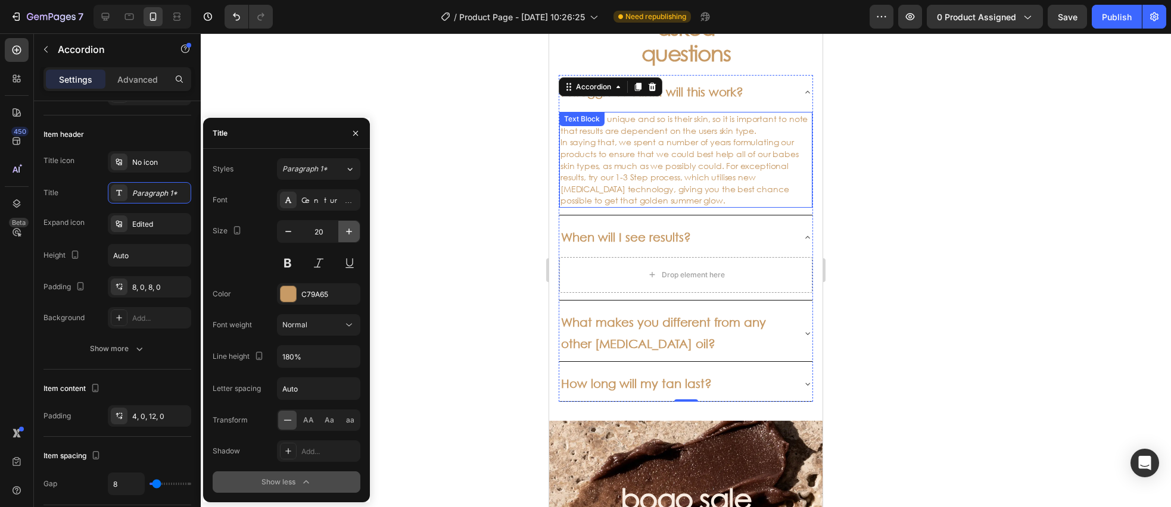
click at [348, 233] on icon "button" at bounding box center [349, 232] width 12 height 12
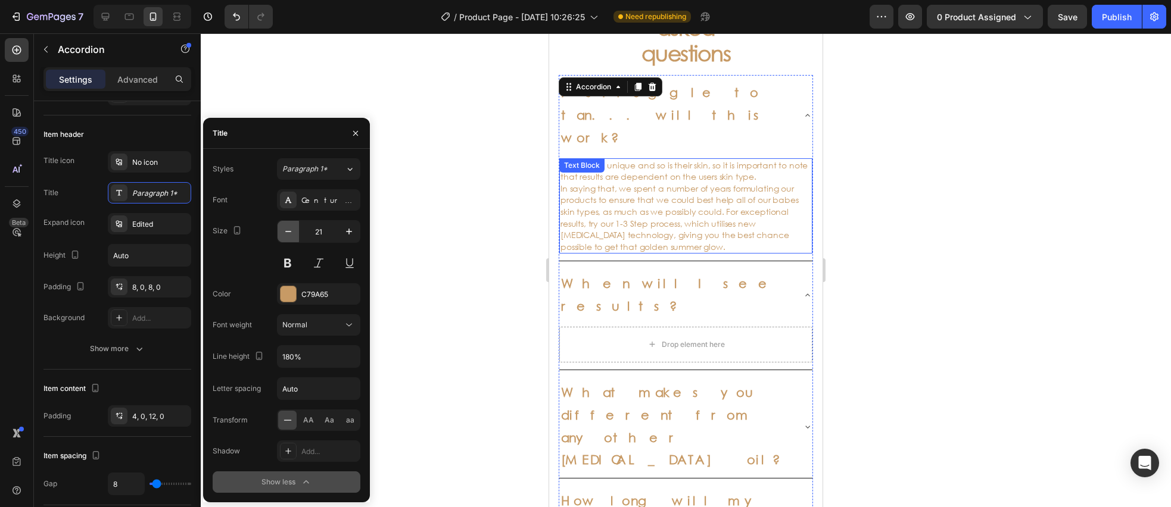
click at [286, 233] on icon "button" at bounding box center [288, 232] width 12 height 12
type input "20"
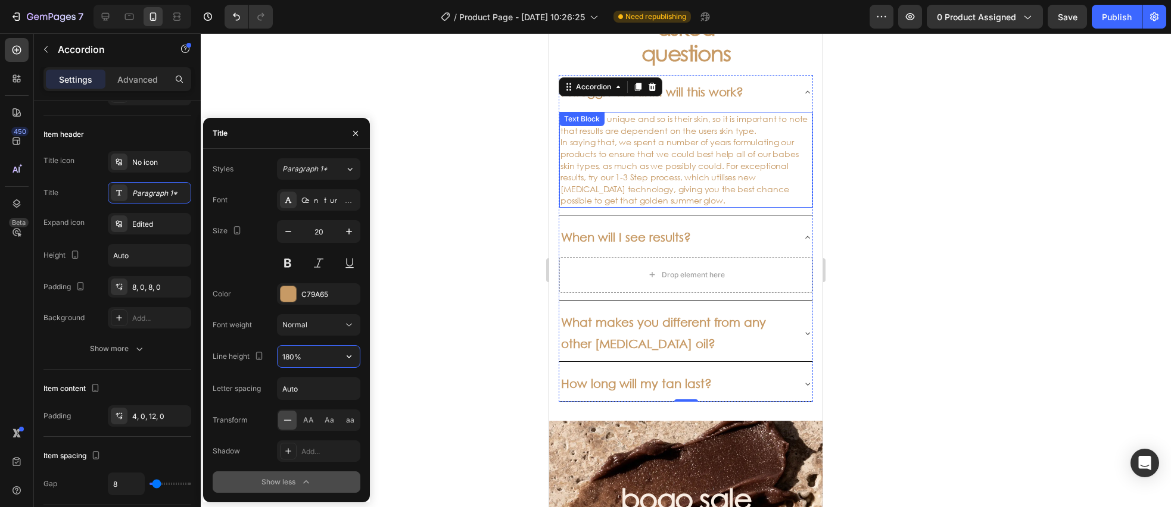
click at [313, 362] on input "180%" at bounding box center [319, 356] width 82 height 21
click at [345, 360] on icon "button" at bounding box center [349, 357] width 12 height 12
drag, startPoint x: 313, startPoint y: 404, endPoint x: 310, endPoint y: 390, distance: 14.5
click at [312, 404] on p "120%" at bounding box center [316, 409] width 68 height 11
type input "120%"
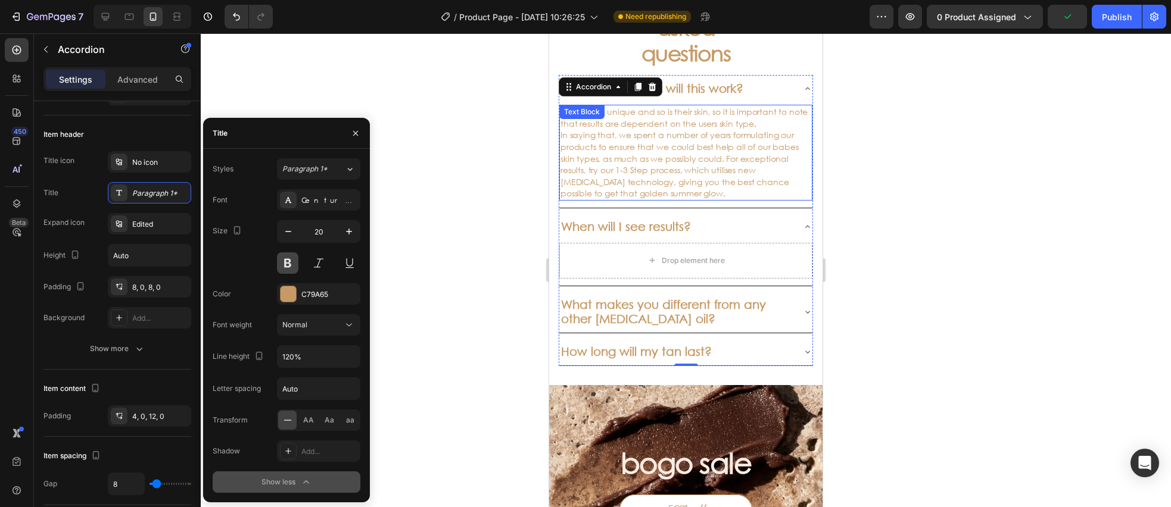
click at [286, 262] on button at bounding box center [287, 263] width 21 height 21
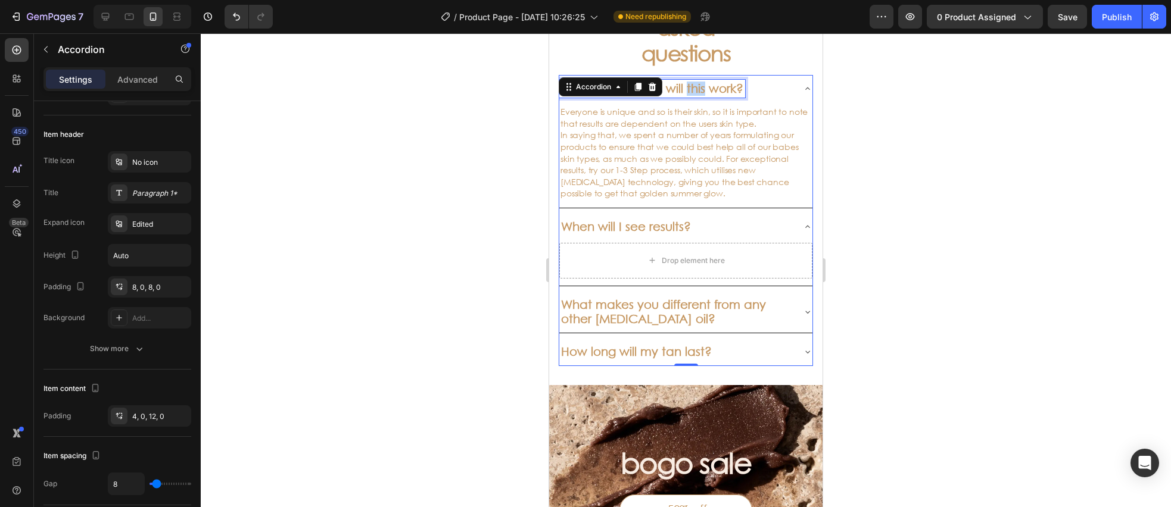
click at [693, 89] on strong "I struggle to tan... will this work?" at bounding box center [652, 89] width 182 height 14
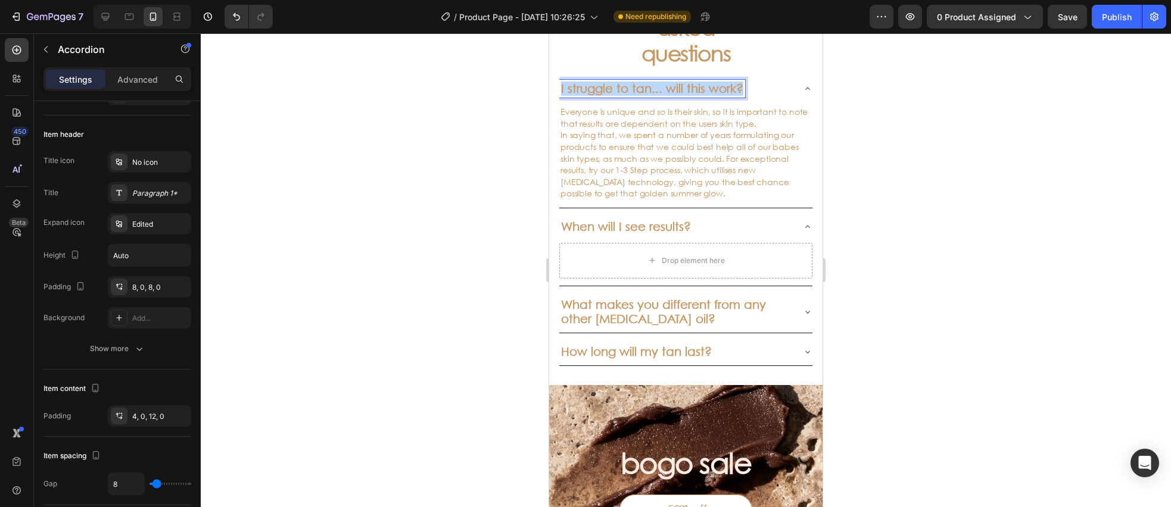
click at [693, 89] on strong "I struggle to tan... will this work?" at bounding box center [652, 89] width 182 height 14
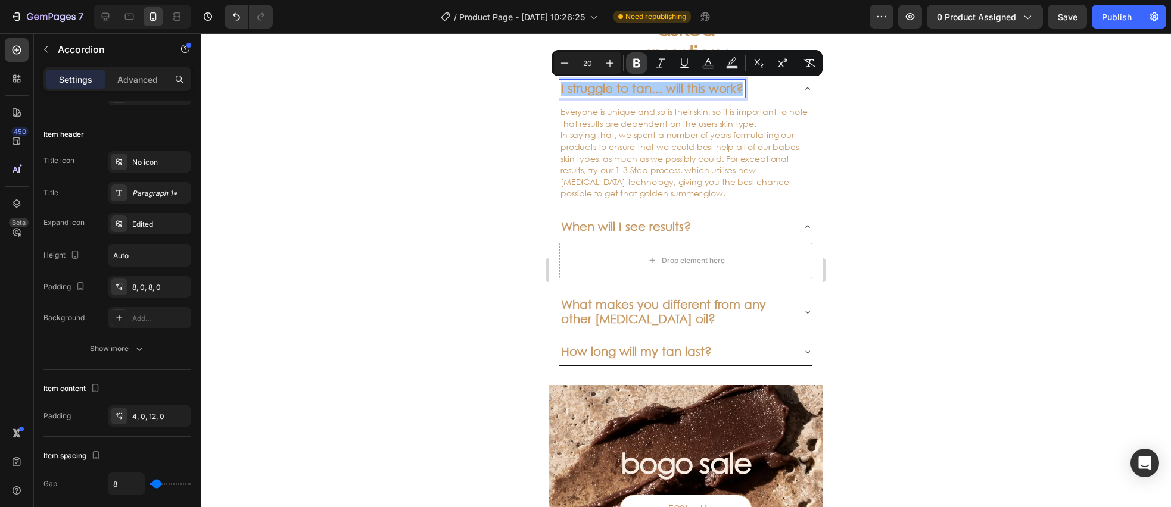
click at [636, 59] on icon "Editor contextual toolbar" at bounding box center [636, 63] width 7 height 9
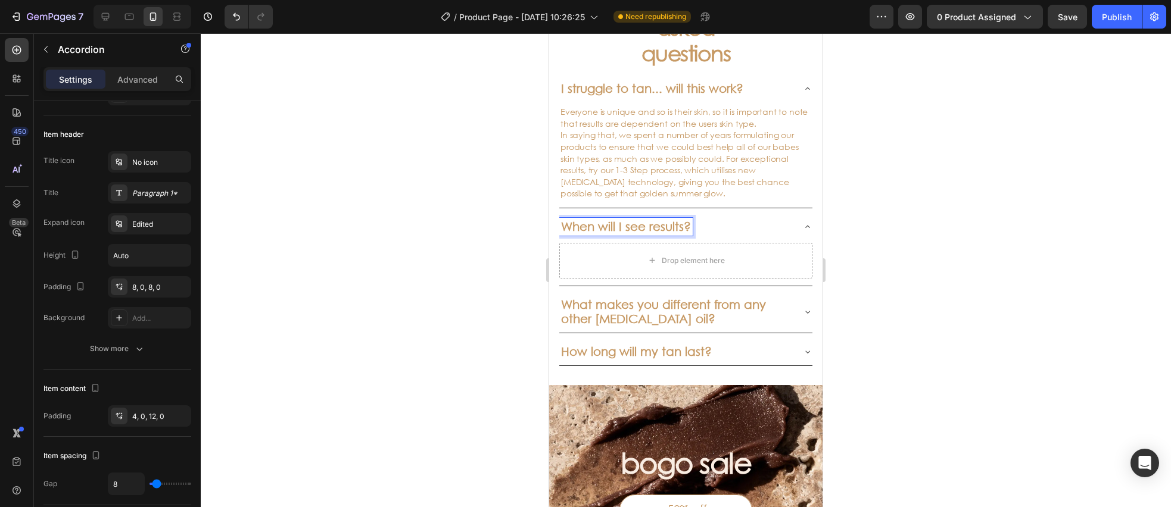
click at [674, 228] on strong "When will I see results?" at bounding box center [626, 227] width 130 height 14
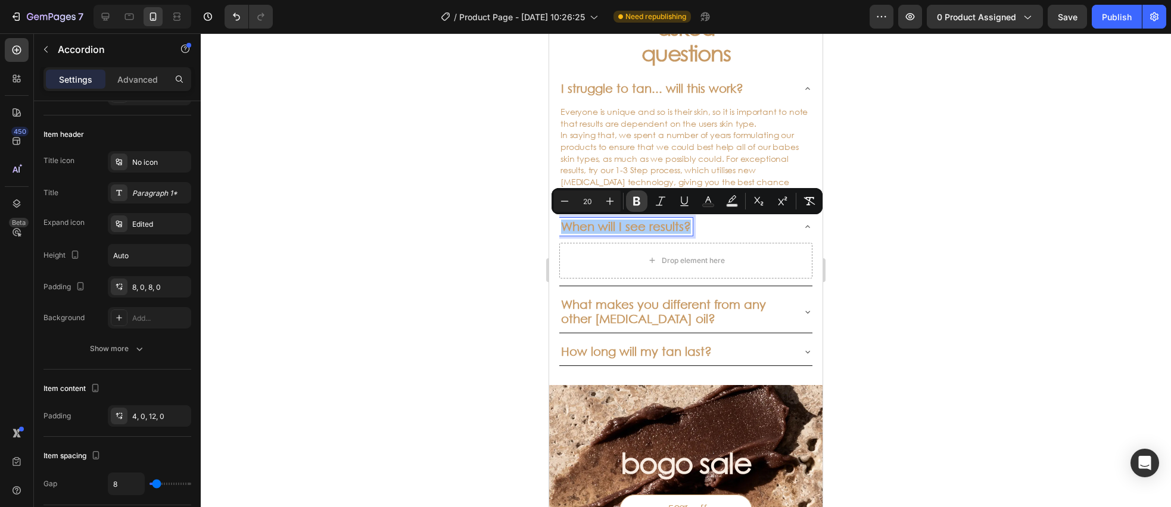
click at [638, 209] on button "Bold" at bounding box center [636, 201] width 21 height 21
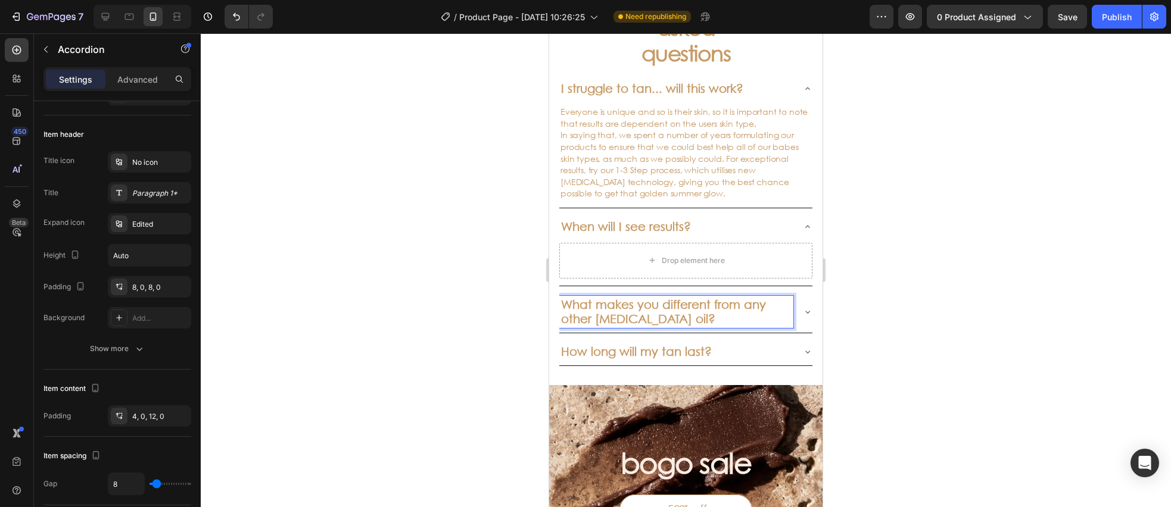
click at [643, 308] on strong "What makes you different from any other [MEDICAL_DATA] oil?" at bounding box center [663, 312] width 205 height 28
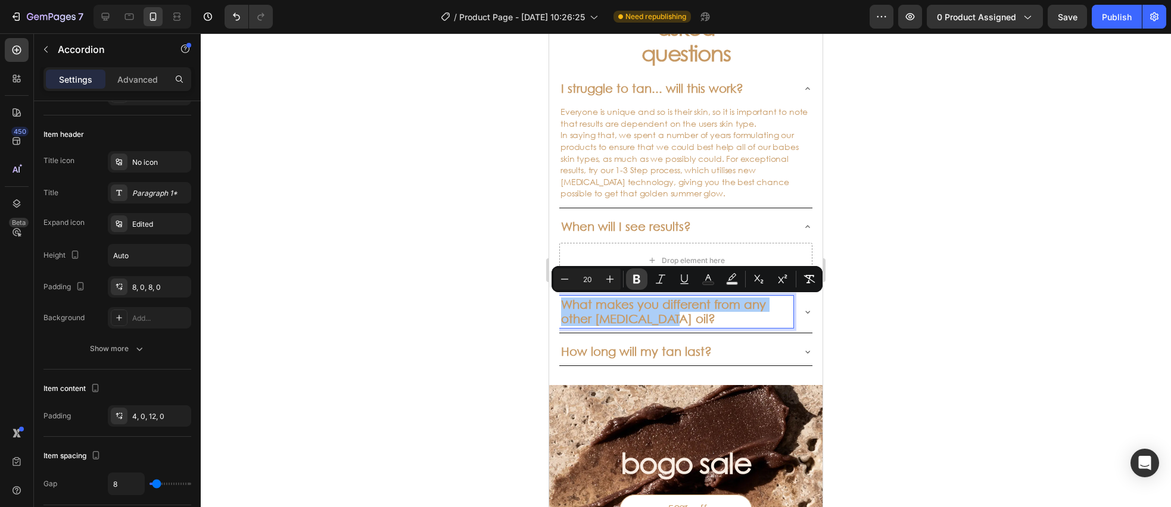
click at [639, 276] on icon "Editor contextual toolbar" at bounding box center [636, 279] width 7 height 9
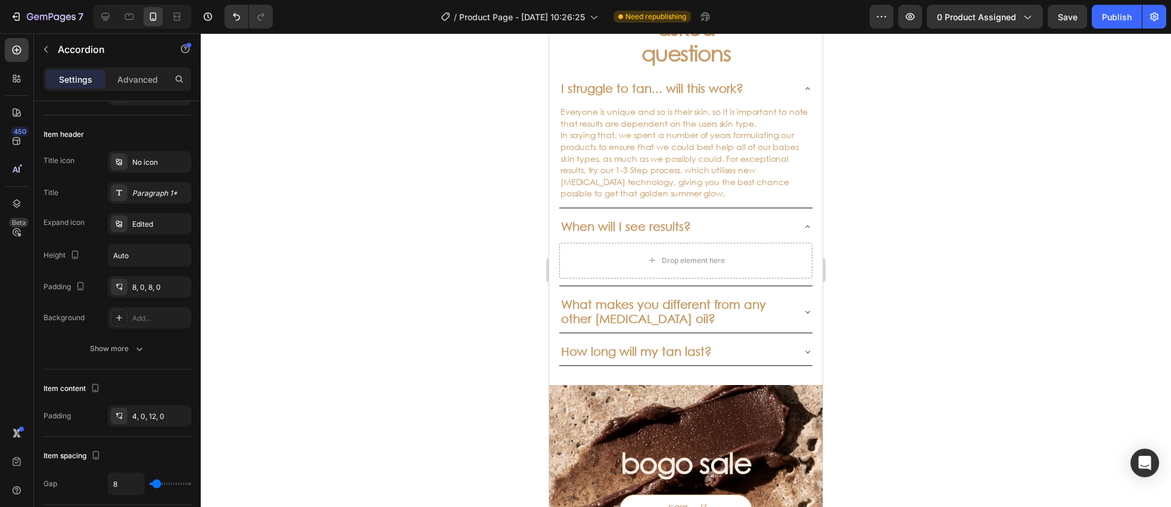
click at [643, 352] on strong "How long will my tan last?" at bounding box center [636, 352] width 151 height 14
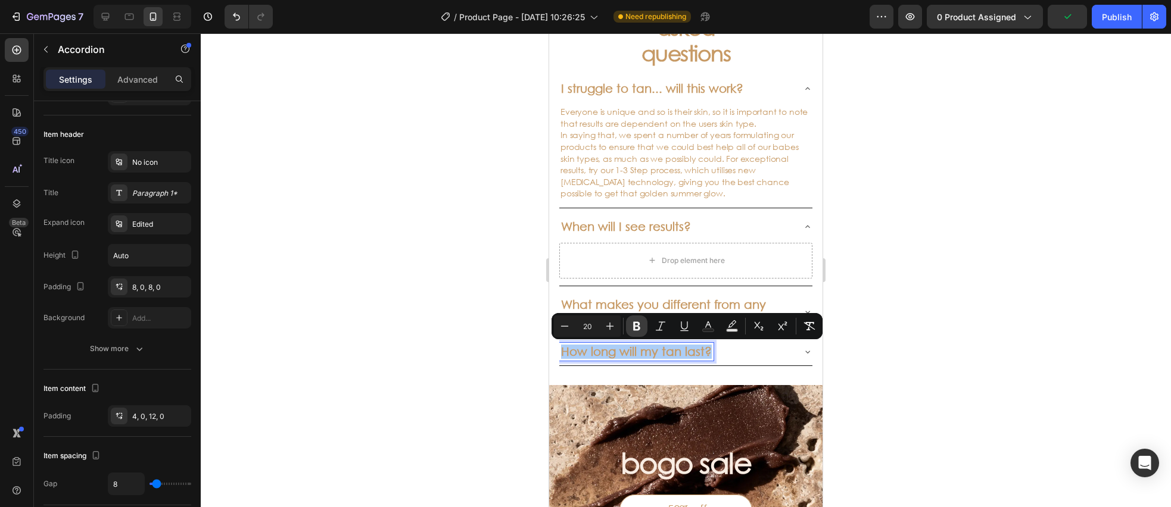
click at [638, 322] on icon "Editor contextual toolbar" at bounding box center [636, 326] width 7 height 9
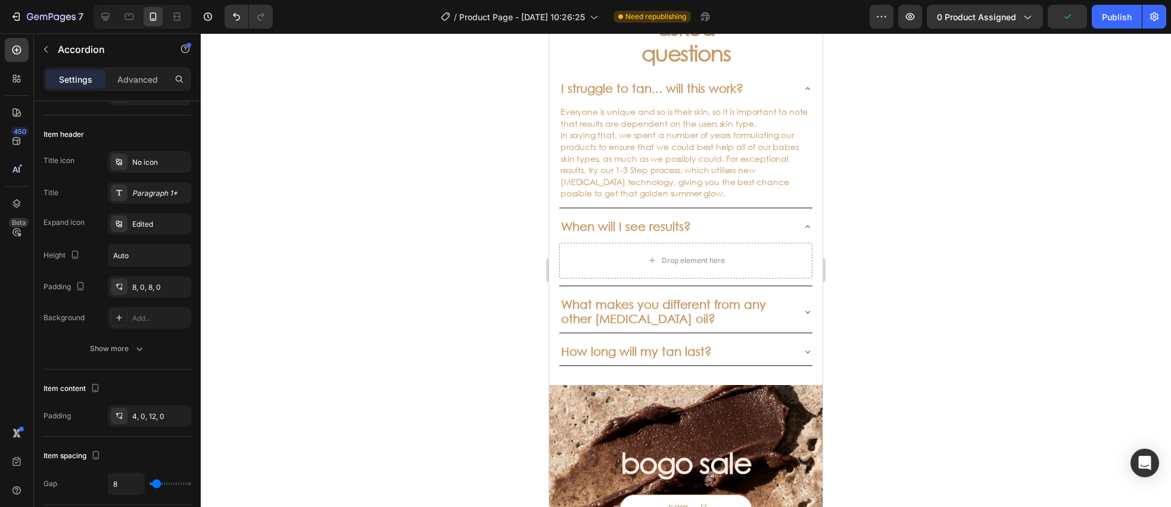
click at [471, 241] on div at bounding box center [686, 270] width 970 height 474
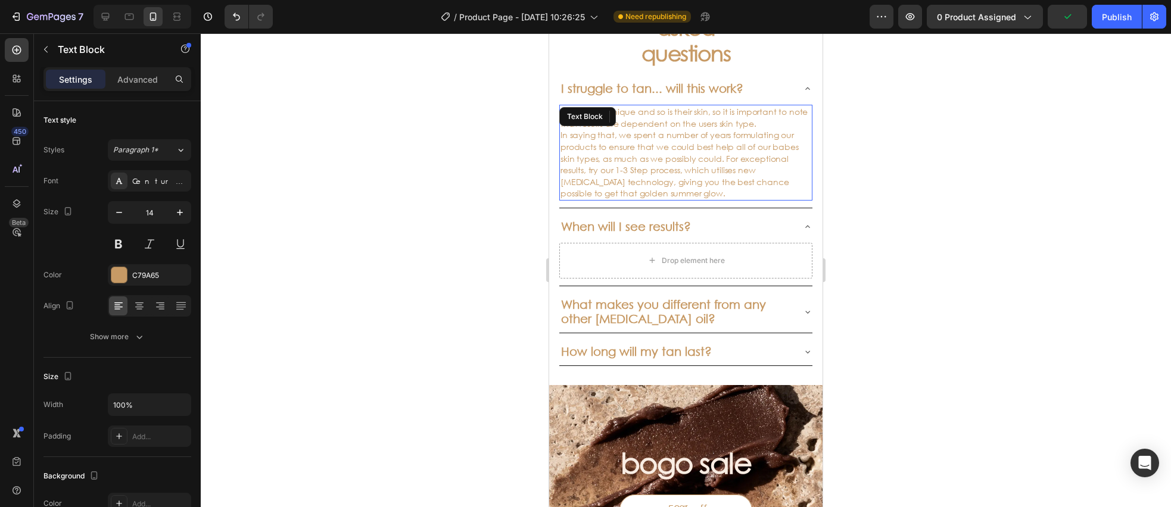
click at [693, 150] on p "Everyone is unique and so is their skin, so it is important to note that result…" at bounding box center [685, 153] width 251 height 94
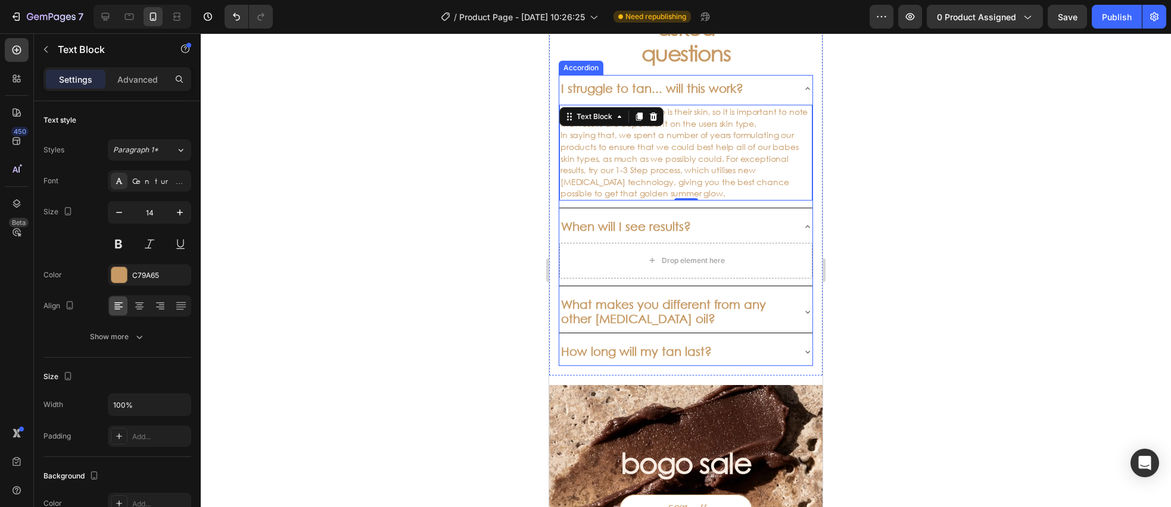
click at [625, 91] on p "I struggle to tan... will this work?" at bounding box center [652, 89] width 182 height 14
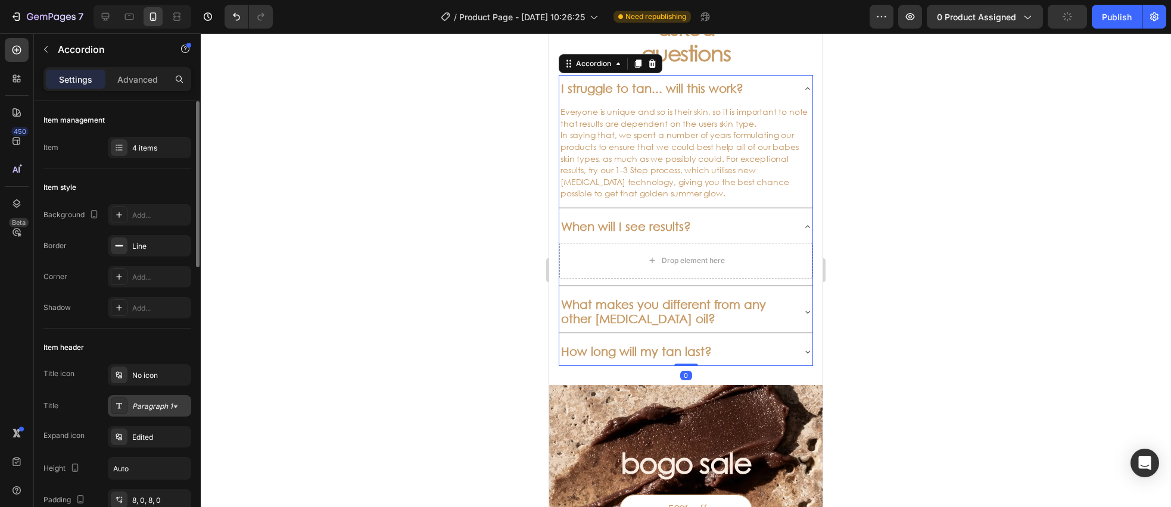
click at [128, 406] on div "Paragraph 1*" at bounding box center [149, 405] width 83 height 21
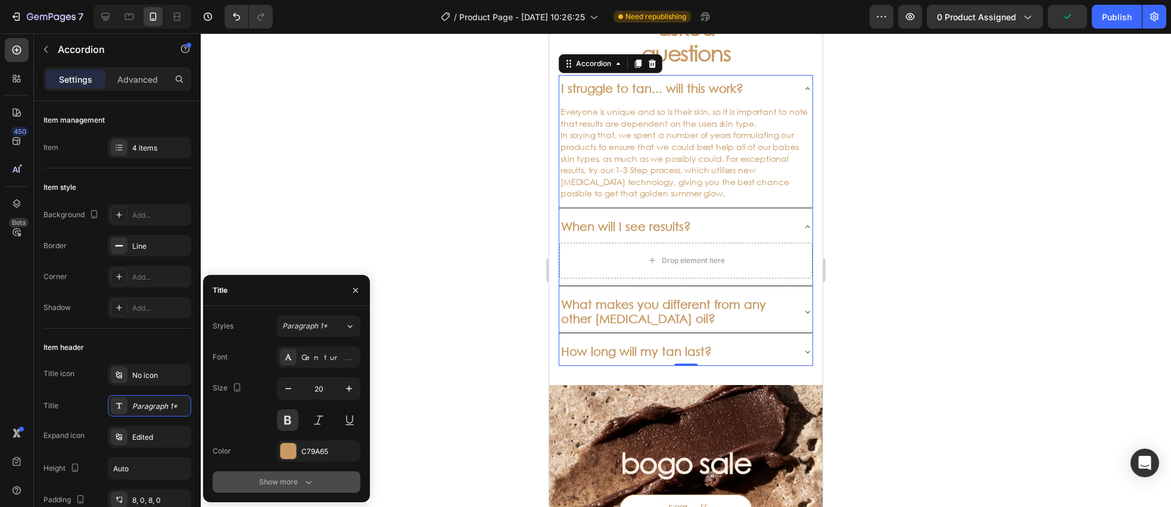
click at [315, 487] on button "Show more" at bounding box center [287, 482] width 148 height 21
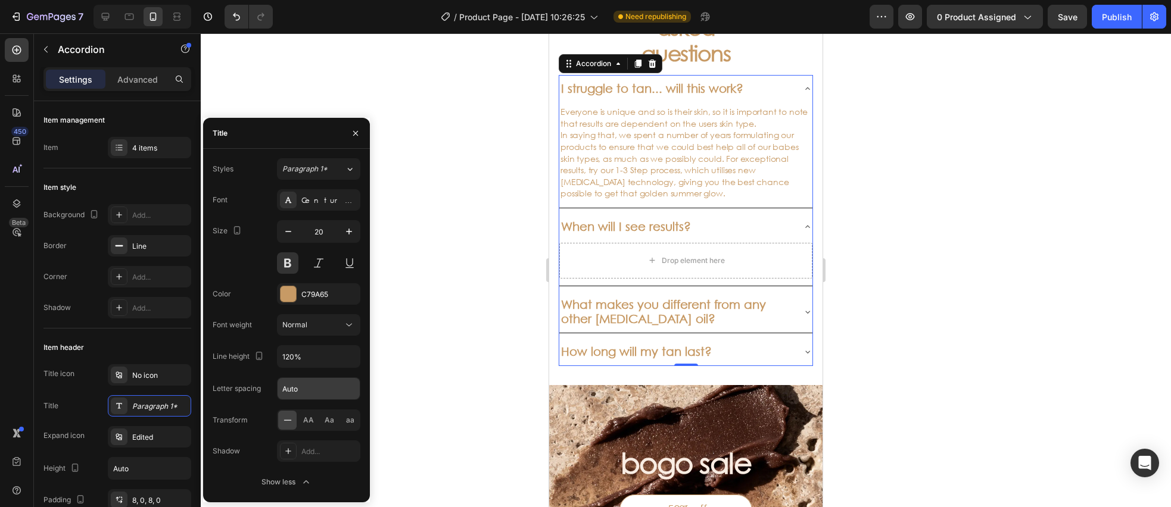
click at [305, 397] on input "Auto" at bounding box center [319, 388] width 82 height 21
click at [306, 397] on input "Auto" at bounding box center [319, 388] width 82 height 21
type input "-0.45"
click at [435, 214] on div at bounding box center [686, 270] width 970 height 474
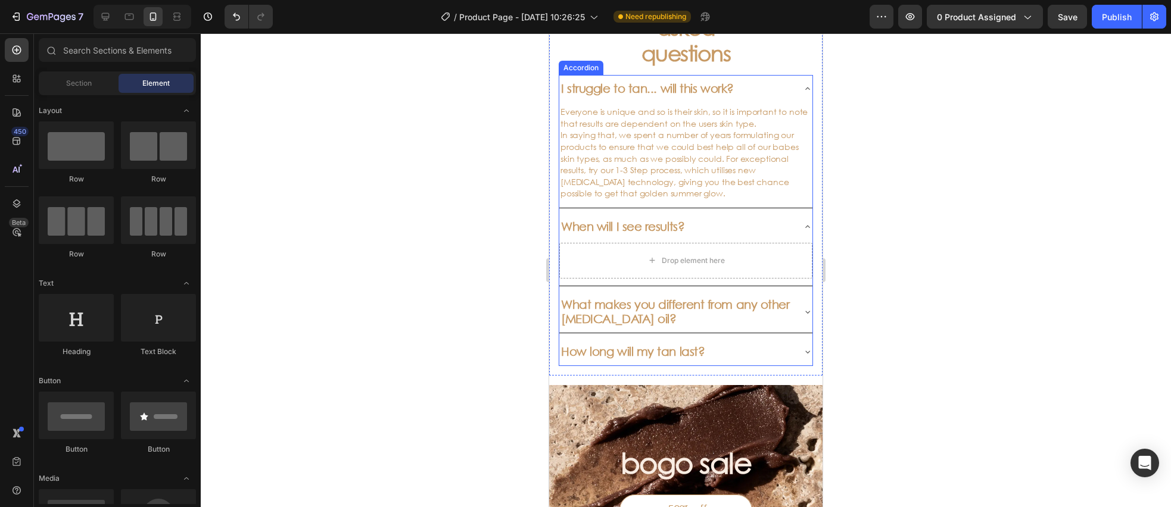
click at [698, 91] on p "I struggle to tan... will this work?" at bounding box center [647, 89] width 173 height 14
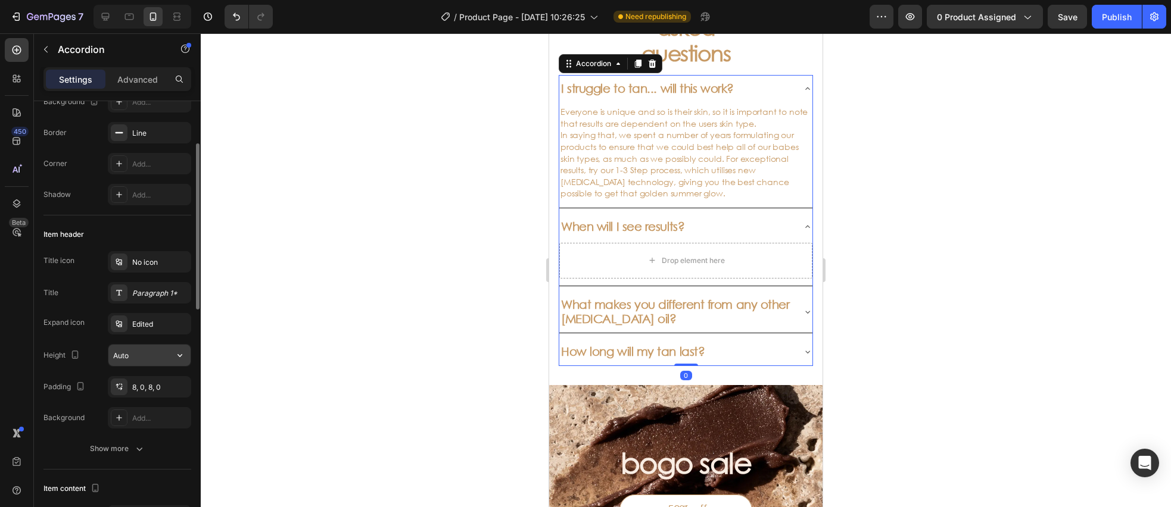
scroll to position [131, 0]
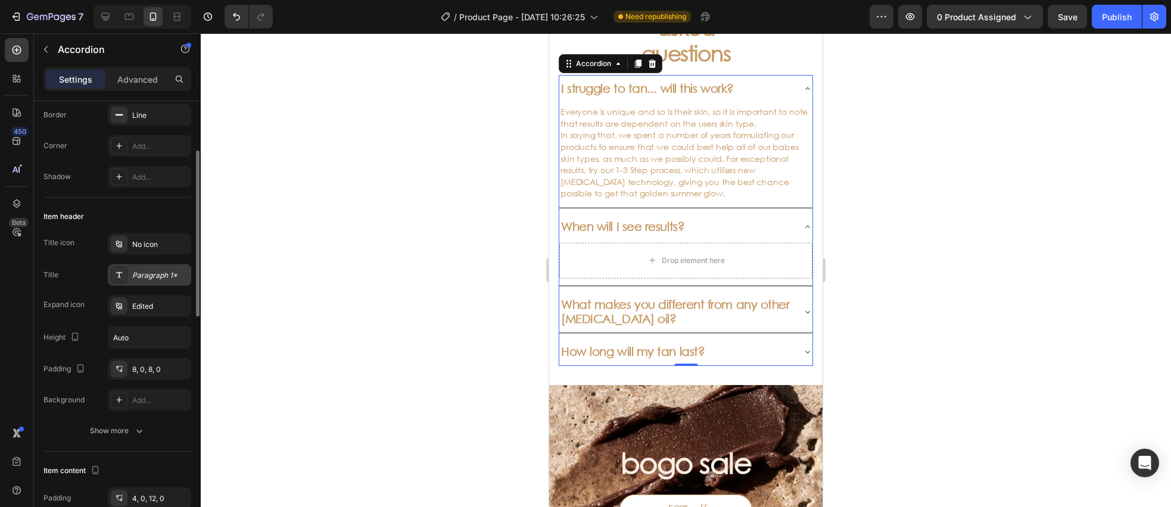
click at [144, 273] on div "Paragraph 1*" at bounding box center [160, 275] width 56 height 11
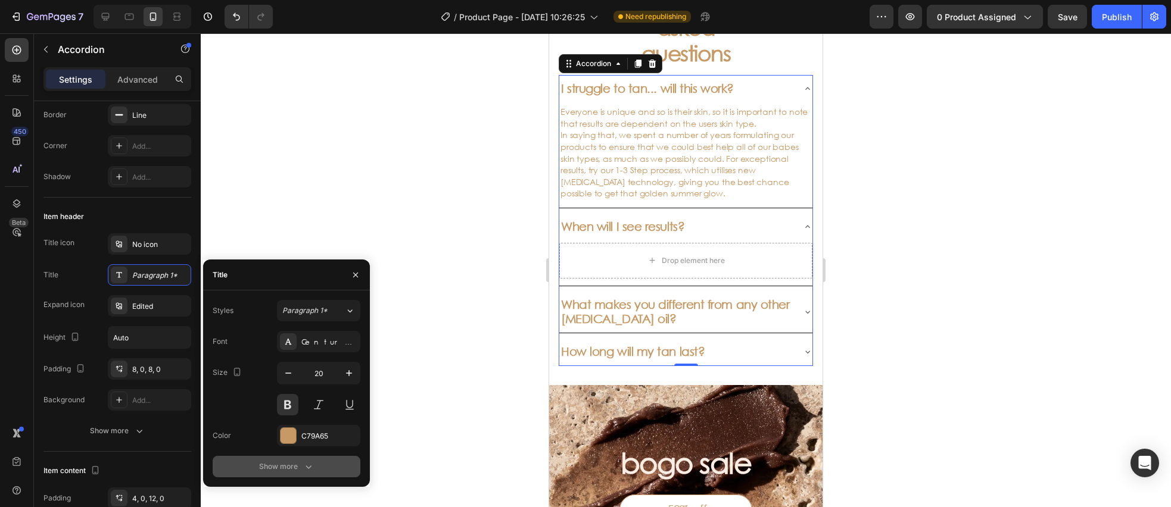
click at [305, 464] on icon "button" at bounding box center [309, 467] width 12 height 12
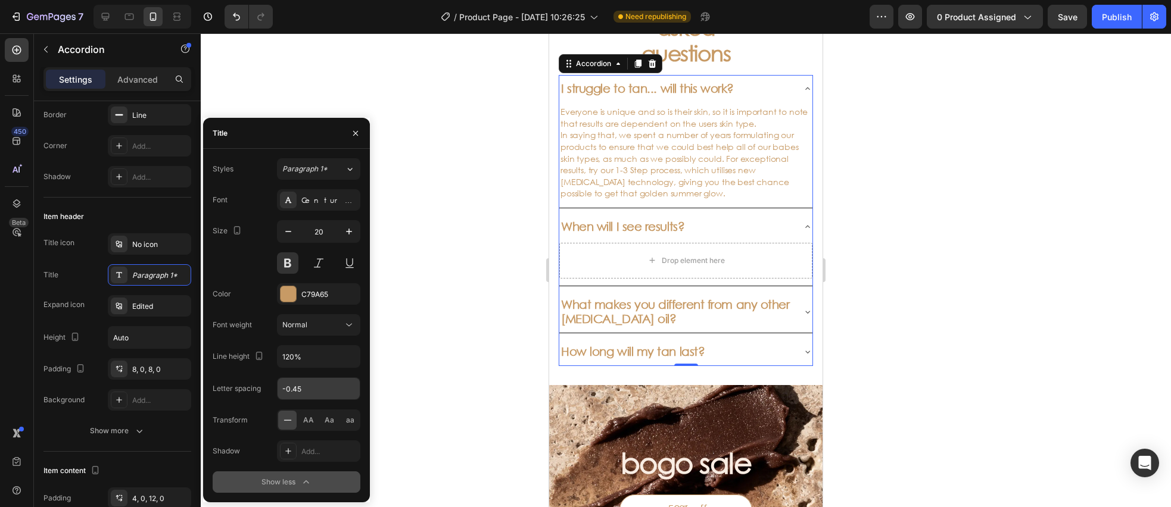
click at [307, 389] on input "-0.45" at bounding box center [319, 388] width 82 height 21
click at [315, 390] on input "-0.45" at bounding box center [319, 388] width 82 height 21
type input "-0.4"
click at [365, 364] on div "Styles Paragraph 1* Font Century Gothic Size 20 Color C79A65 Font weight Normal…" at bounding box center [286, 325] width 167 height 335
click at [397, 362] on div at bounding box center [686, 270] width 970 height 474
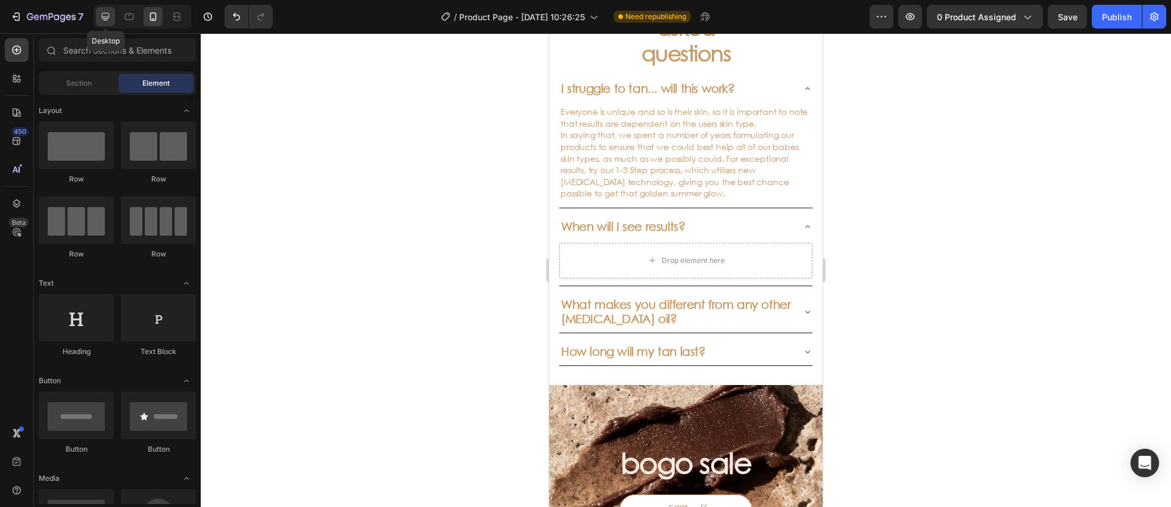
click at [104, 16] on icon at bounding box center [105, 17] width 12 height 12
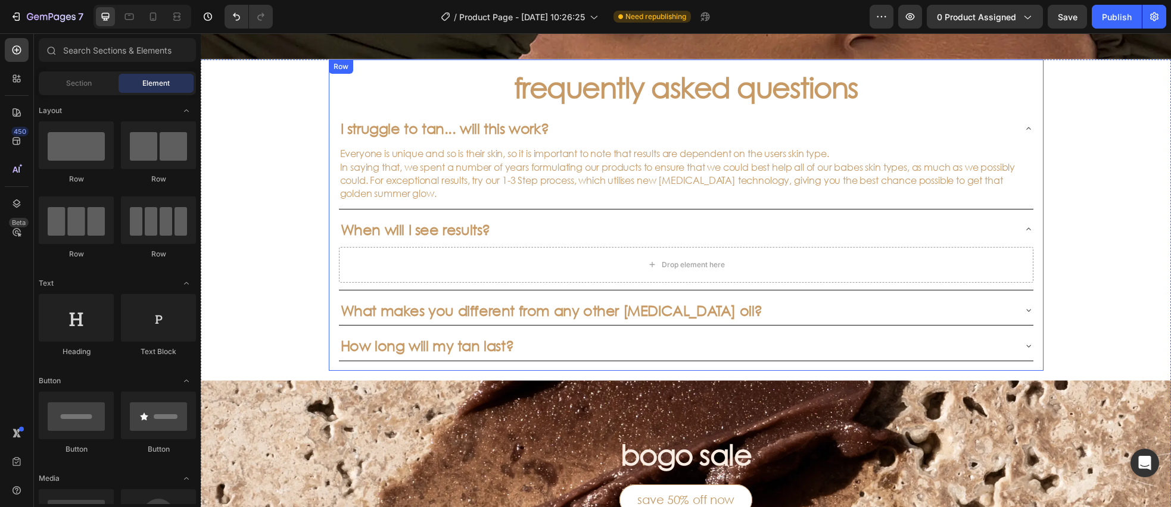
scroll to position [574, 0]
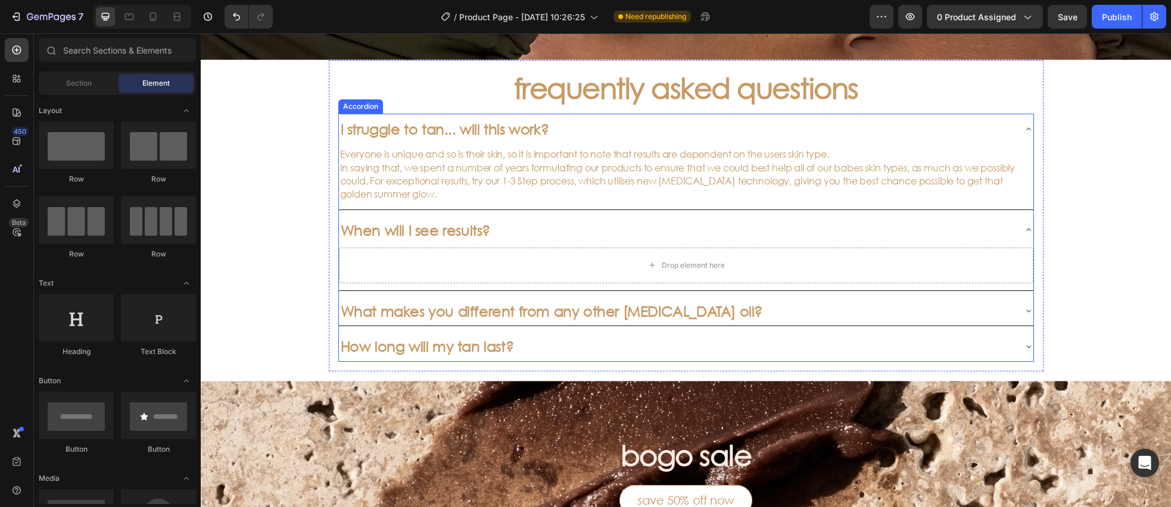
click at [577, 119] on div "I struggle to tan... will this work?" at bounding box center [676, 129] width 675 height 21
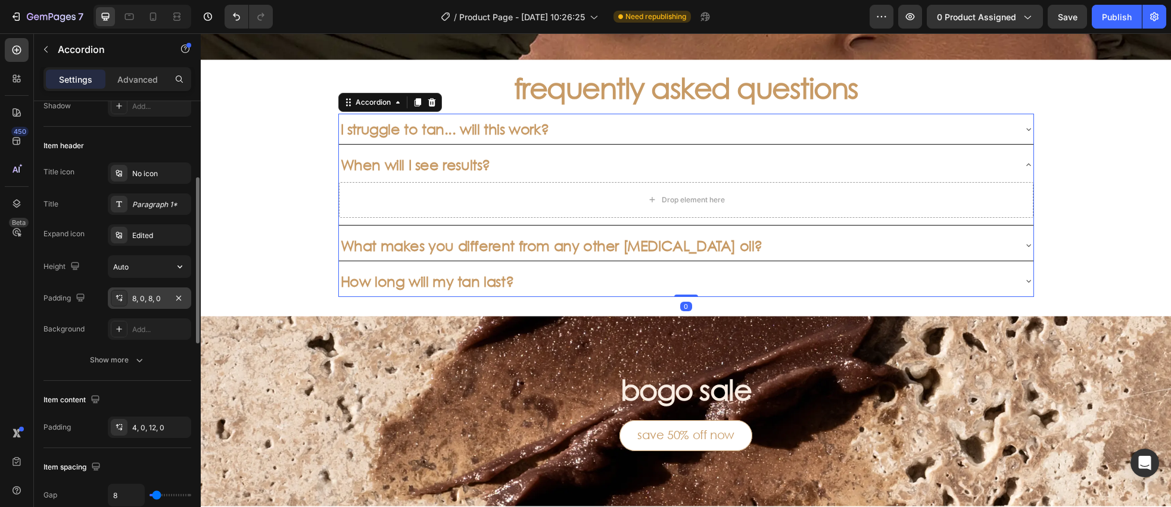
scroll to position [220, 0]
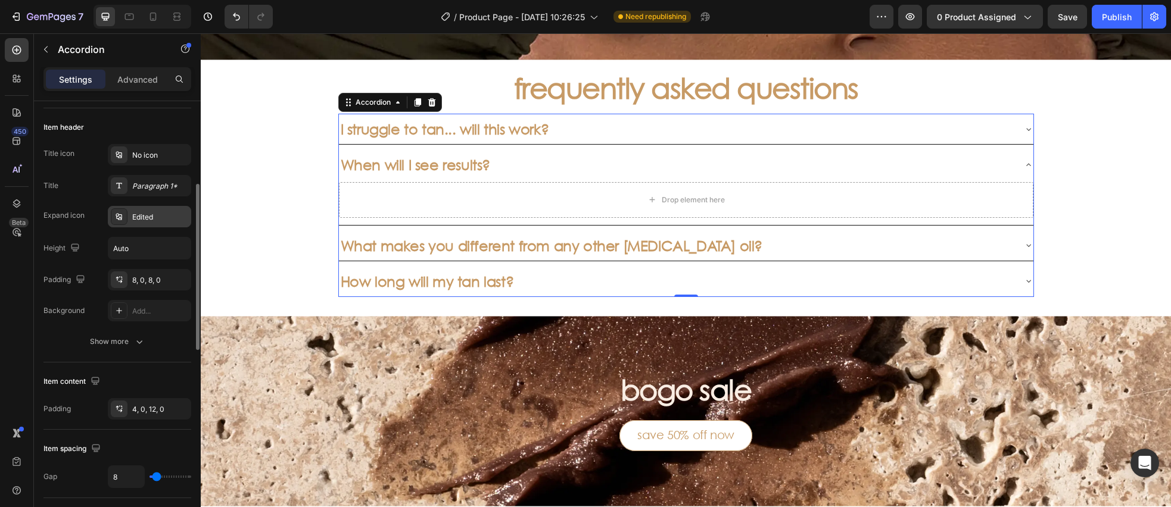
click at [122, 220] on icon at bounding box center [119, 216] width 6 height 7
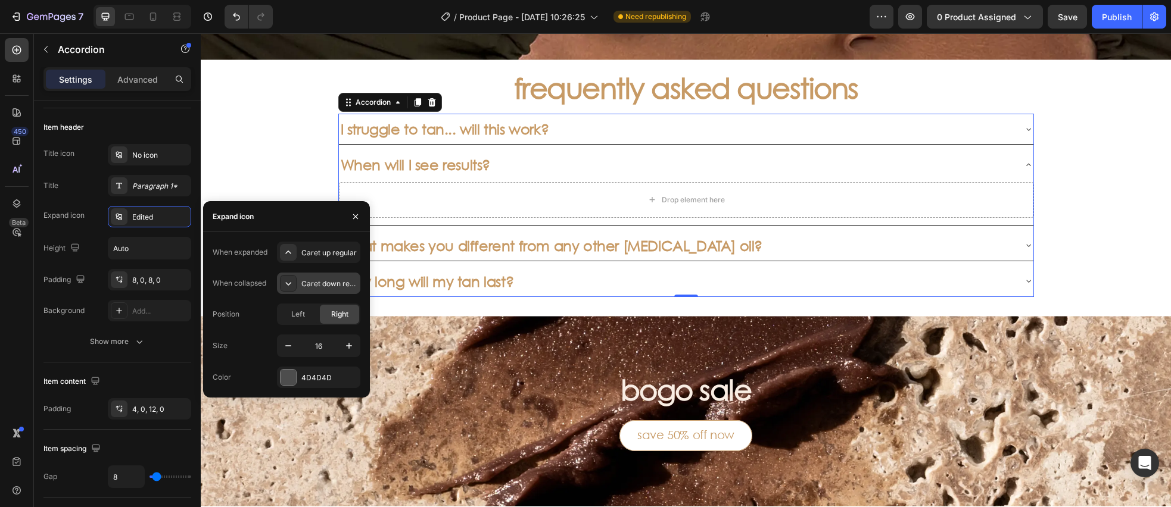
click at [291, 286] on icon at bounding box center [288, 284] width 12 height 12
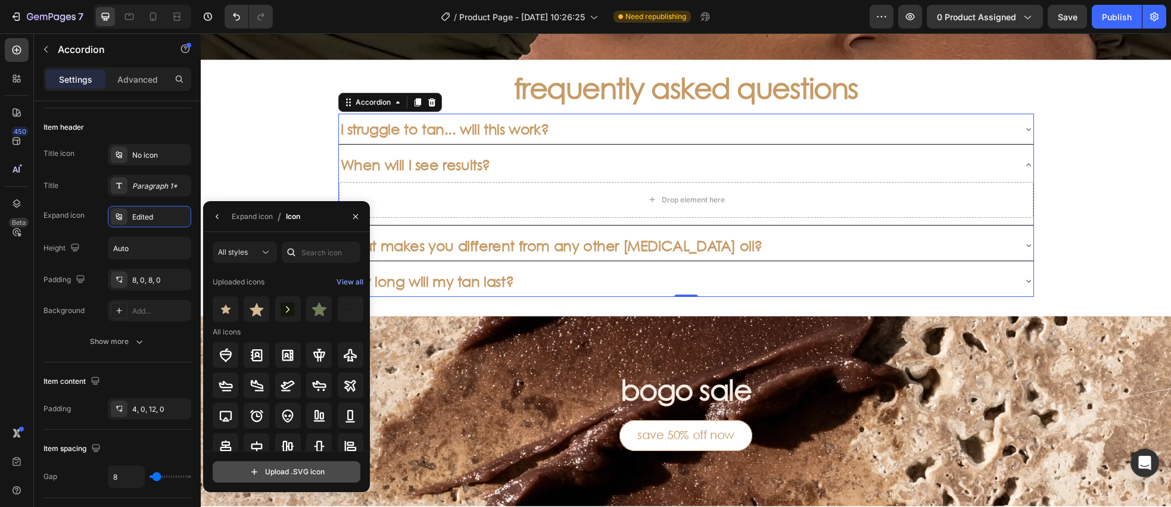
click at [298, 472] on input "file" at bounding box center [286, 472] width 147 height 20
type input "C:\fakepath\chevron-down.svg"
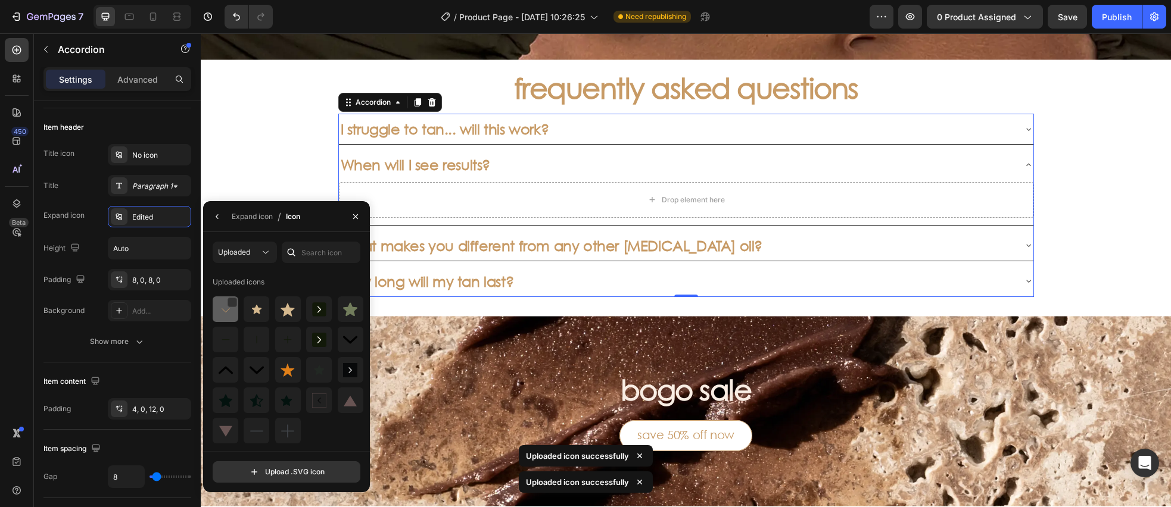
click at [230, 309] on img at bounding box center [226, 310] width 14 height 14
click at [220, 310] on img at bounding box center [226, 310] width 14 height 14
click at [230, 305] on div at bounding box center [232, 303] width 10 height 10
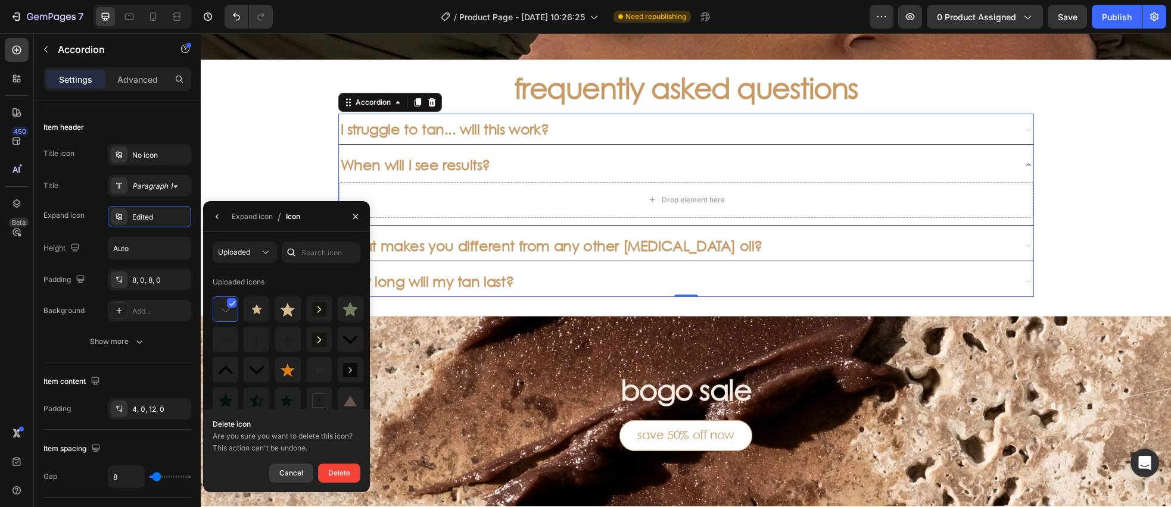
click at [295, 478] on div "Cancel" at bounding box center [291, 473] width 24 height 14
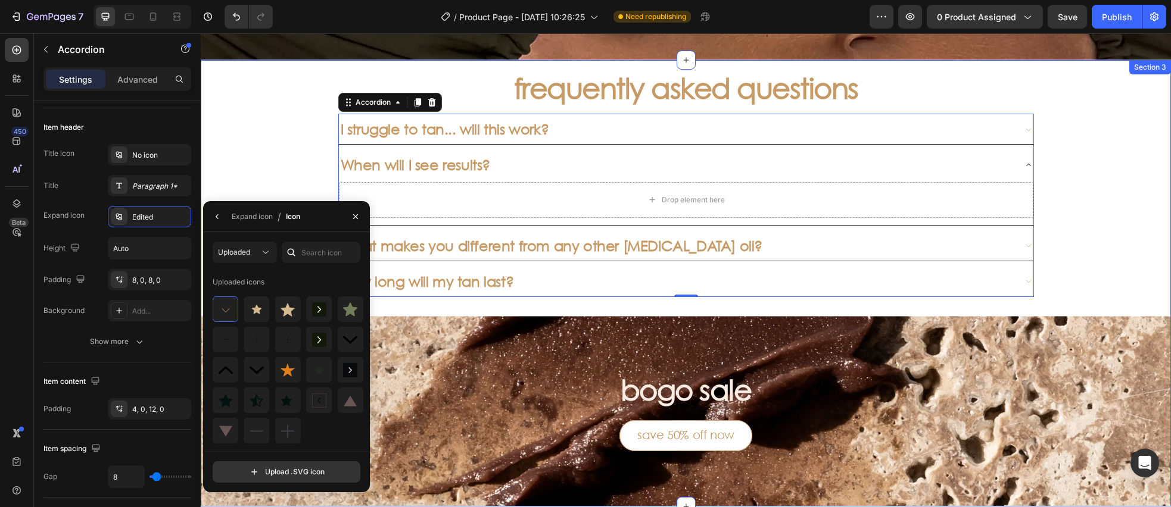
click at [261, 176] on div "frequently asked questions Heading I struggle to tan... will this work? When wi…" at bounding box center [686, 283] width 970 height 447
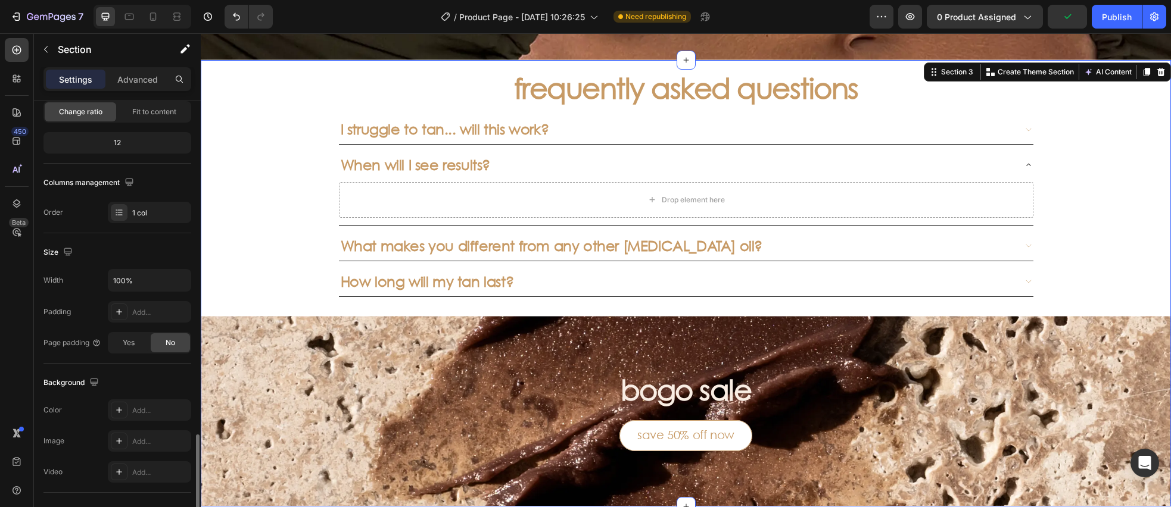
scroll to position [0, 0]
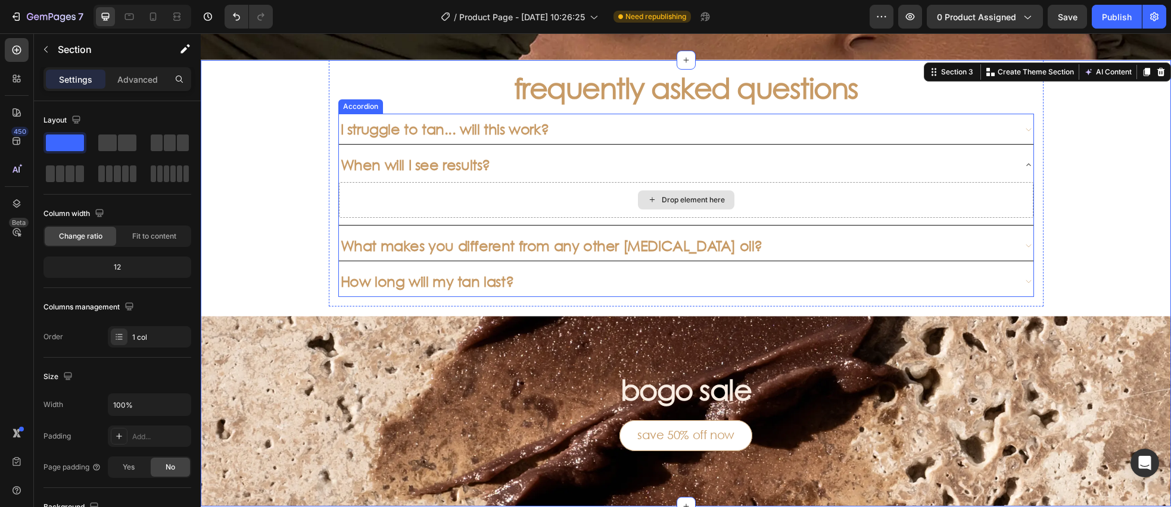
click at [374, 200] on div "Drop element here" at bounding box center [686, 200] width 694 height 36
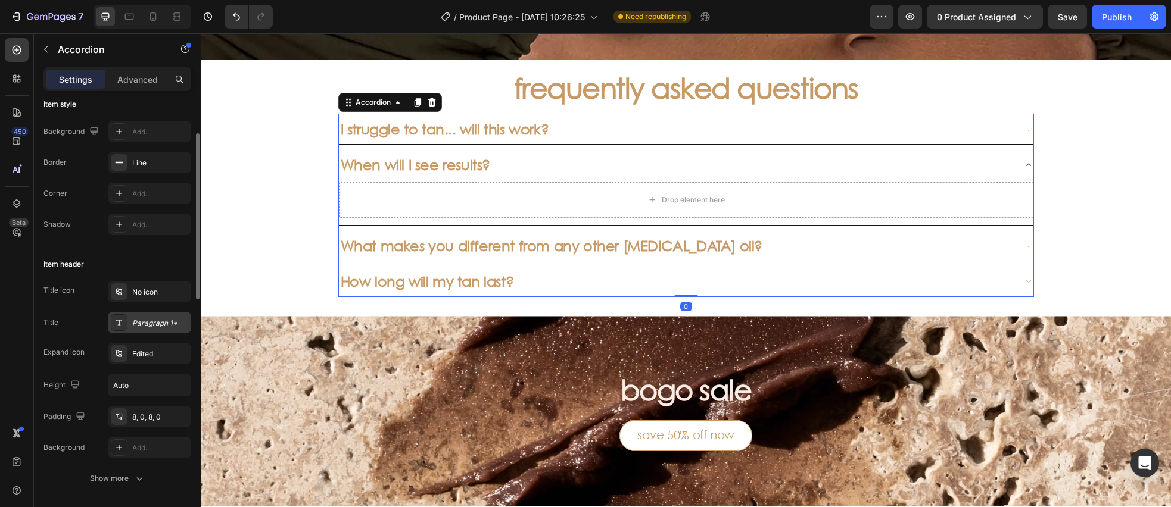
scroll to position [84, 0]
click at [118, 348] on icon at bounding box center [119, 353] width 10 height 10
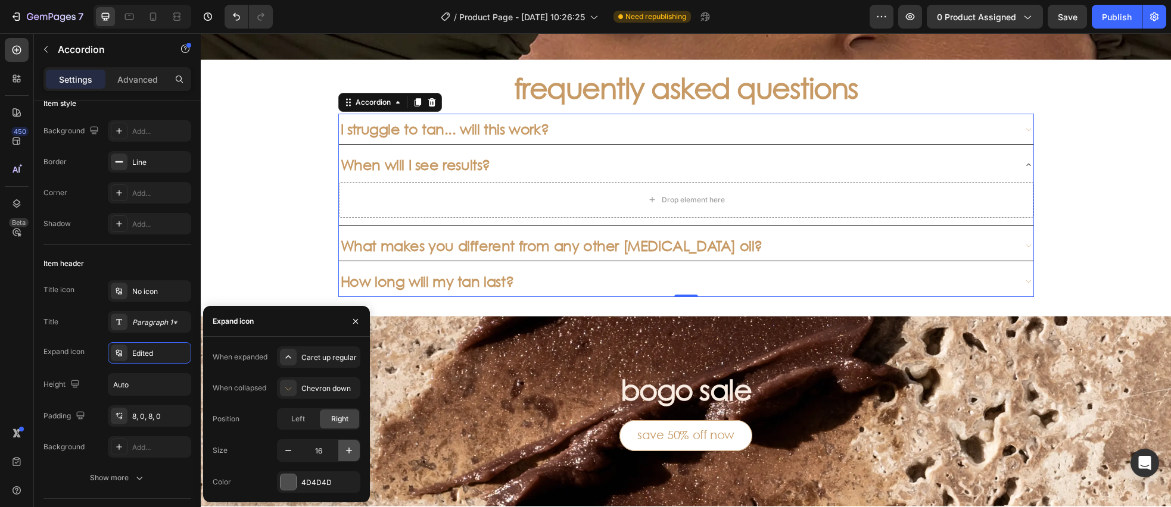
click at [349, 450] on icon "button" at bounding box center [349, 451] width 12 height 12
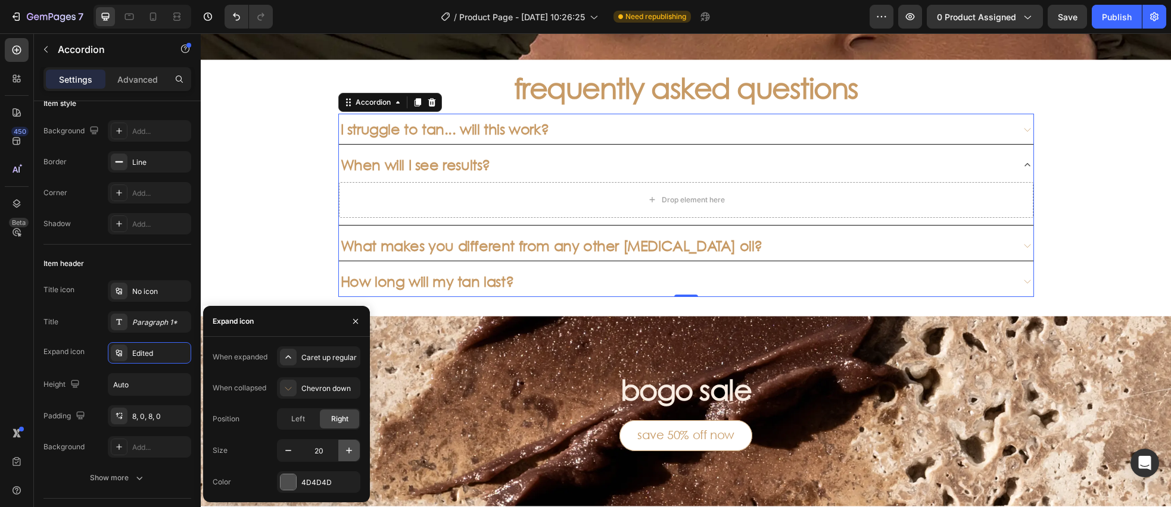
click at [349, 450] on icon "button" at bounding box center [349, 451] width 12 height 12
click at [350, 450] on icon "button" at bounding box center [349, 451] width 12 height 12
click at [350, 449] on icon "button" at bounding box center [349, 451] width 12 height 12
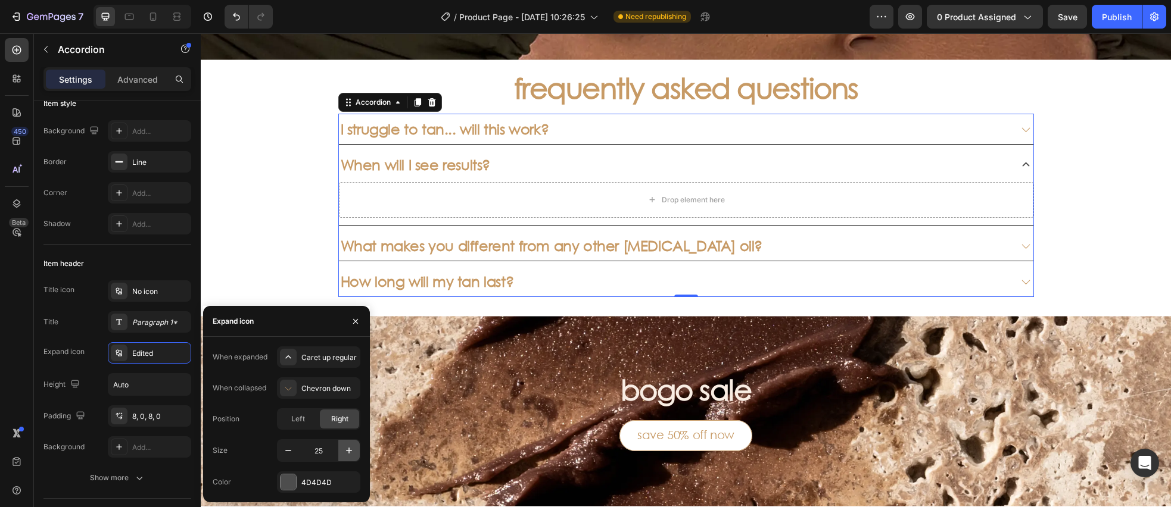
click at [350, 449] on icon "button" at bounding box center [349, 451] width 12 height 12
click at [350, 448] on icon "button" at bounding box center [349, 451] width 12 height 12
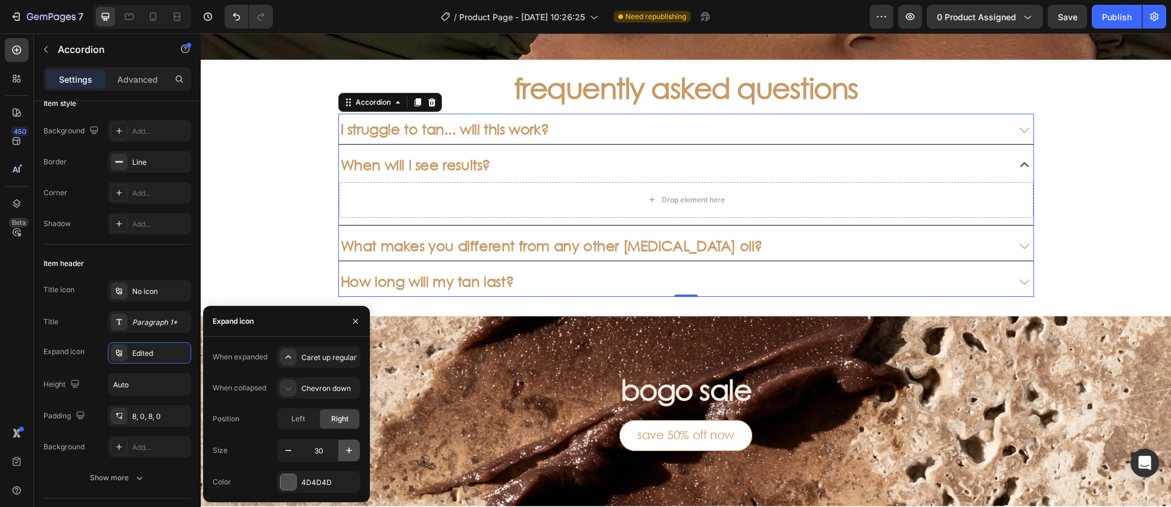
click at [350, 448] on icon "button" at bounding box center [349, 451] width 12 height 12
click at [351, 448] on icon "button" at bounding box center [349, 451] width 12 height 12
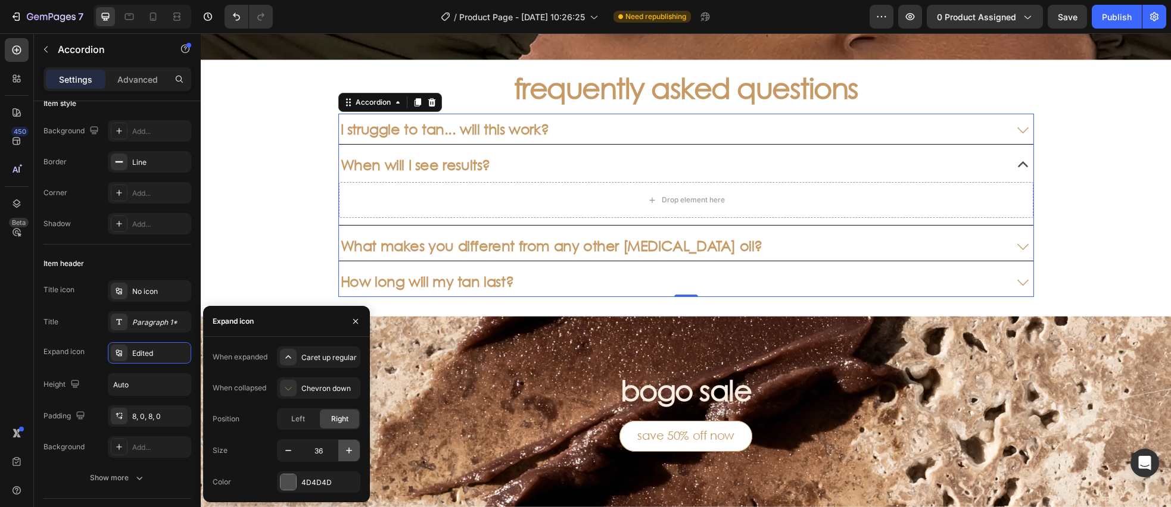
click at [351, 448] on icon "button" at bounding box center [349, 451] width 12 height 12
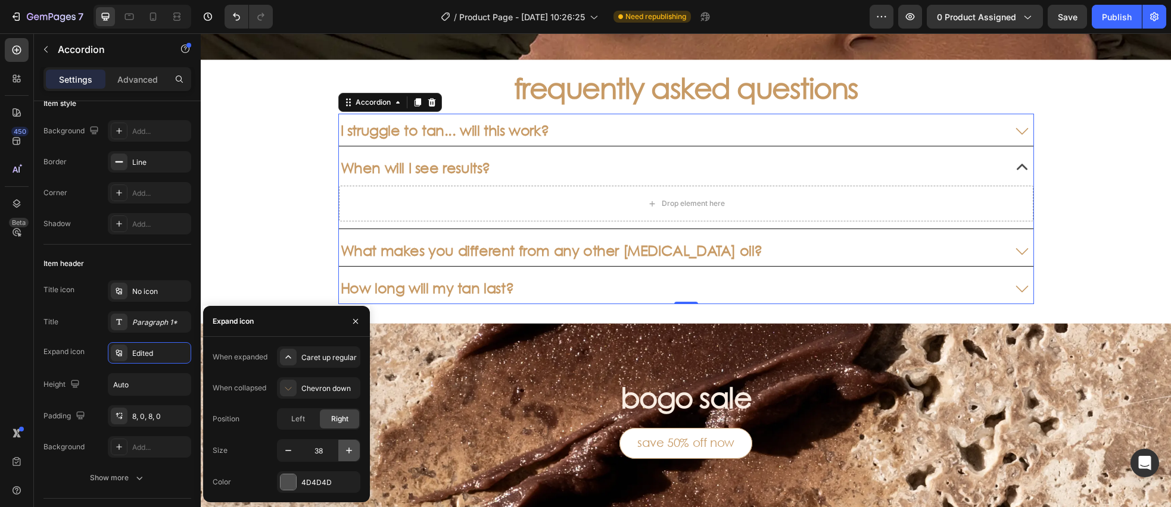
click at [351, 448] on icon "button" at bounding box center [349, 451] width 12 height 12
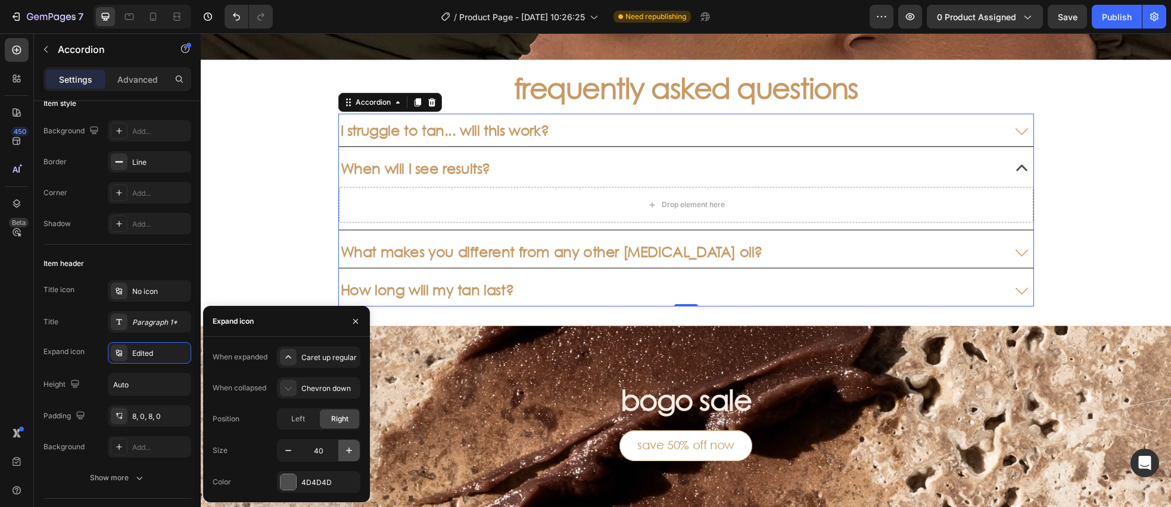
click at [351, 448] on icon "button" at bounding box center [349, 451] width 12 height 12
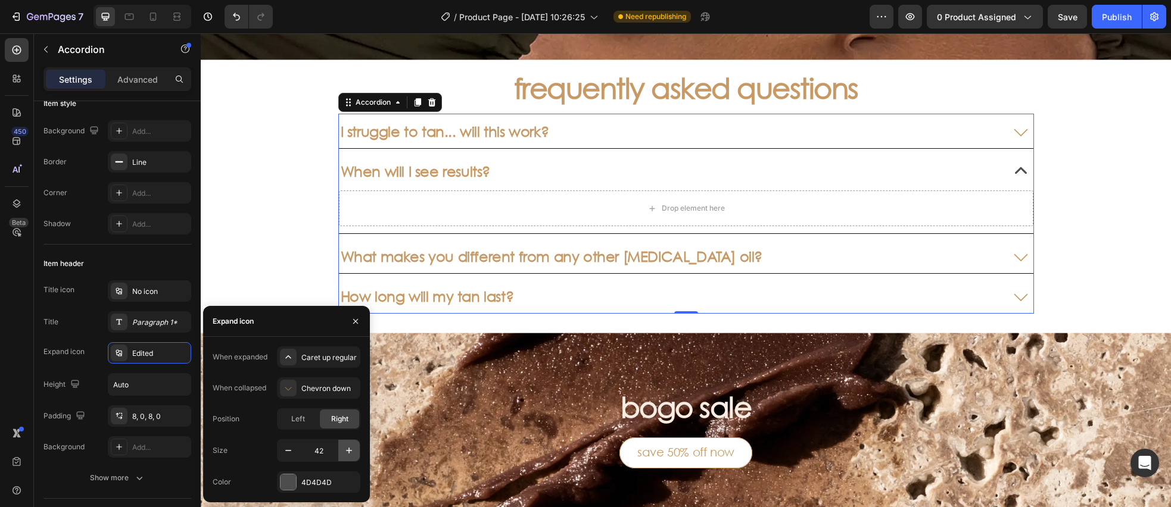
click at [351, 448] on icon "button" at bounding box center [349, 451] width 12 height 12
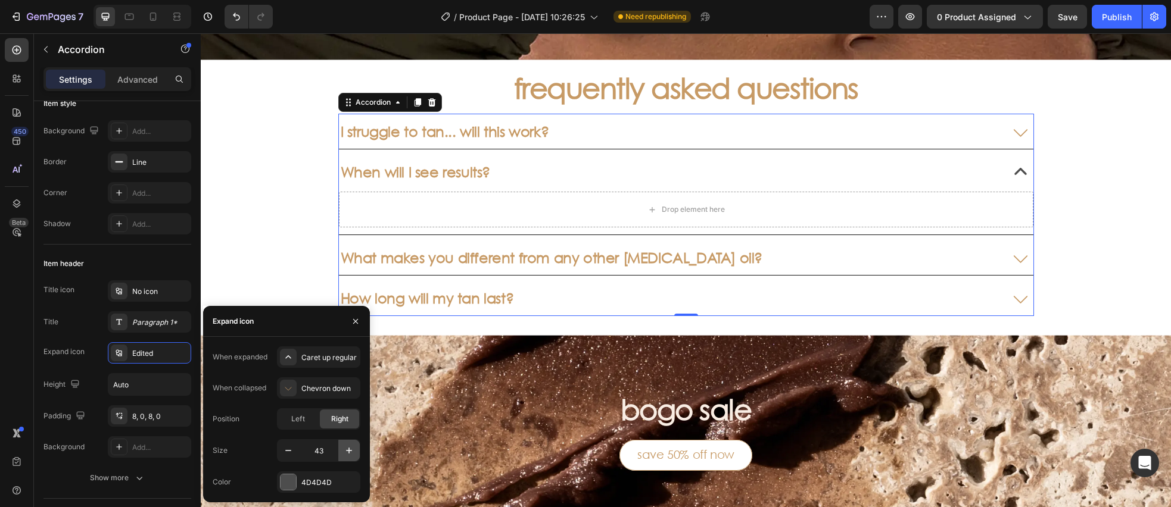
click at [351, 448] on icon "button" at bounding box center [349, 451] width 12 height 12
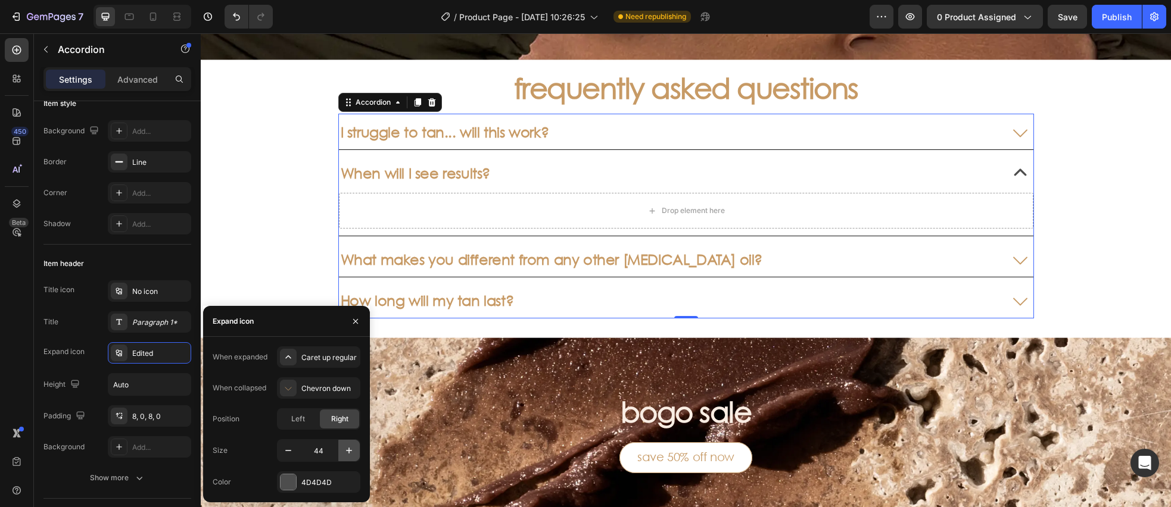
click at [351, 448] on icon "button" at bounding box center [349, 451] width 12 height 12
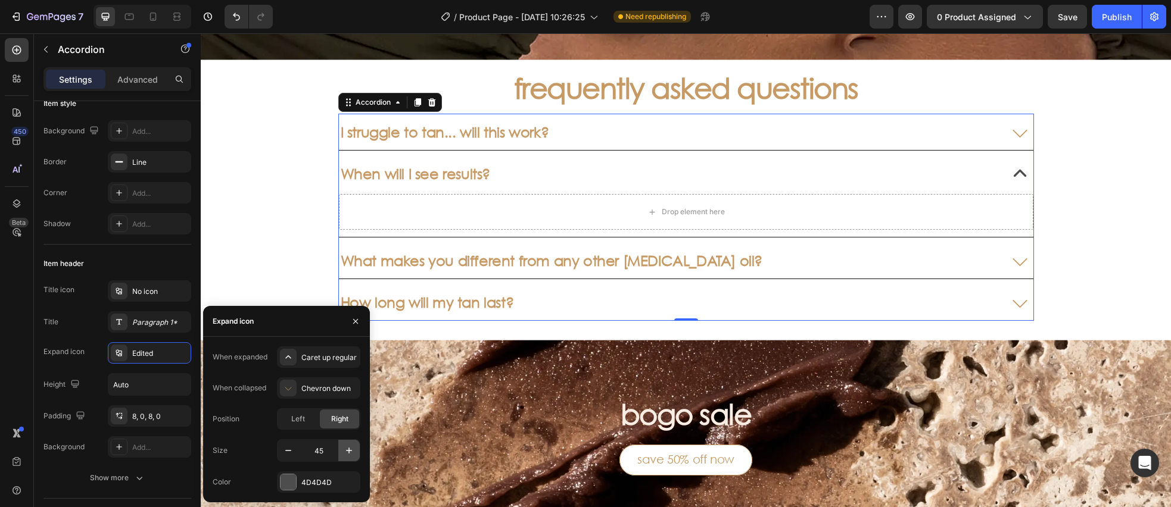
click at [352, 448] on icon "button" at bounding box center [349, 451] width 12 height 12
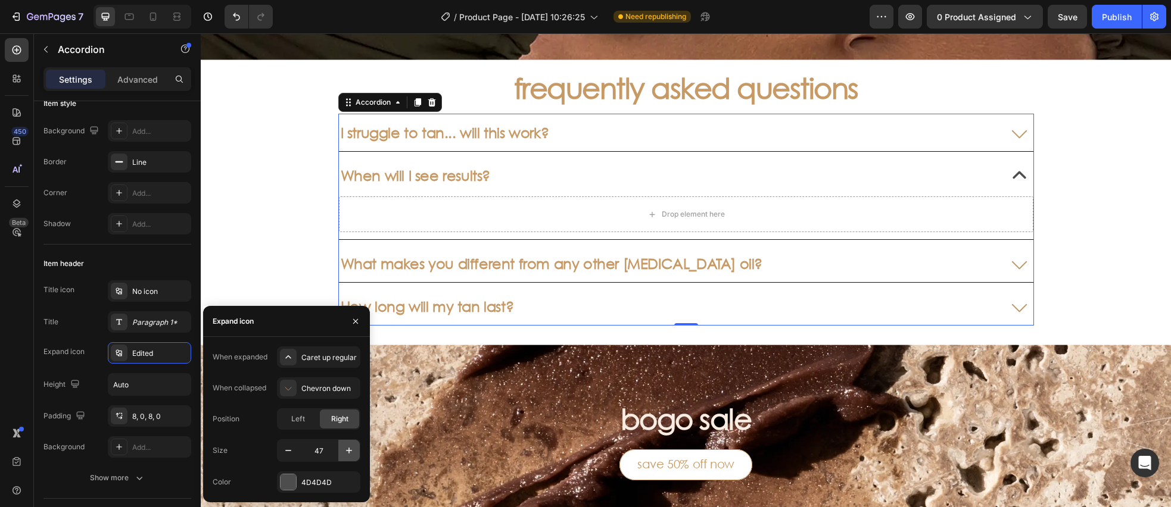
click at [352, 448] on icon "button" at bounding box center [349, 451] width 12 height 12
type input "48"
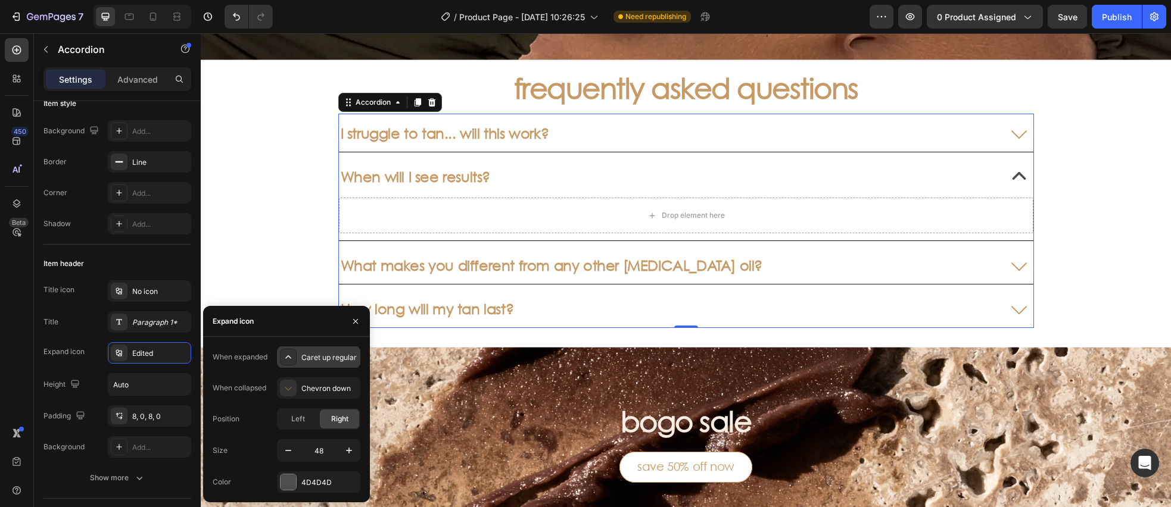
click at [289, 357] on icon at bounding box center [287, 358] width 5 height 4
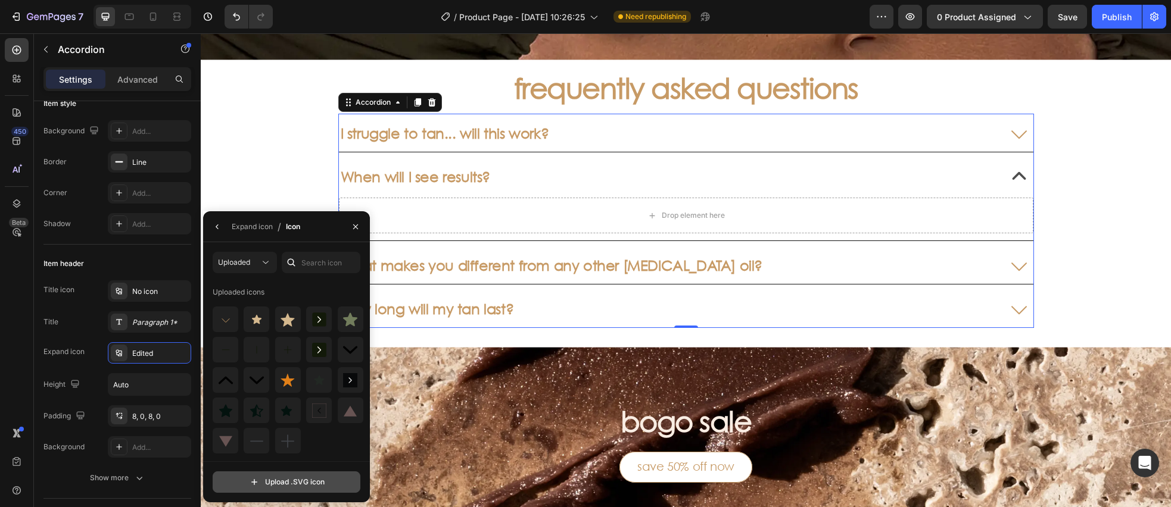
click at [296, 484] on input "file" at bounding box center [286, 482] width 147 height 20
type input "C:\fakepath\chevron-up.svg"
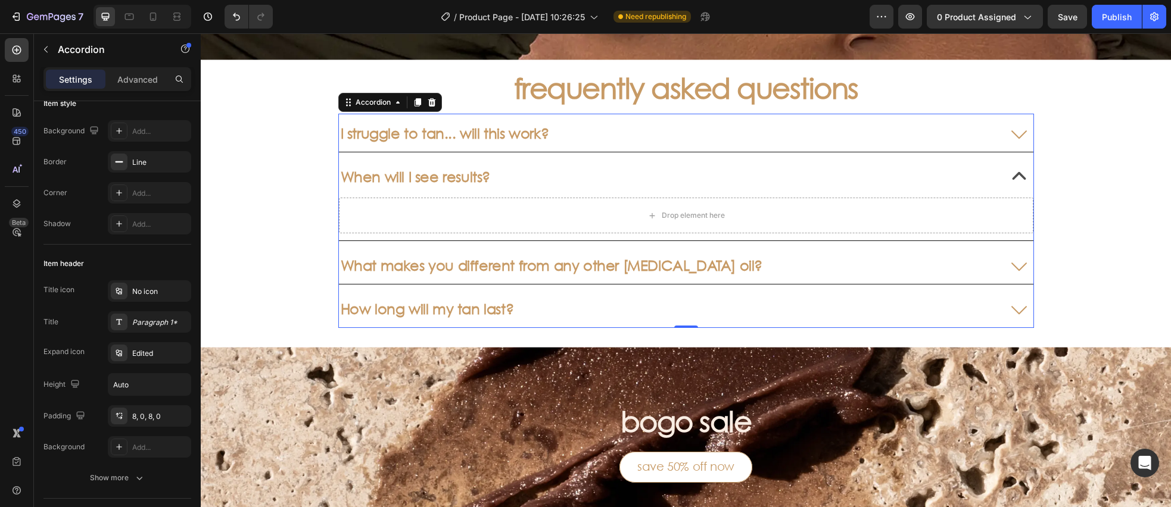
click at [925, 179] on div "When will I see results?" at bounding box center [667, 176] width 656 height 21
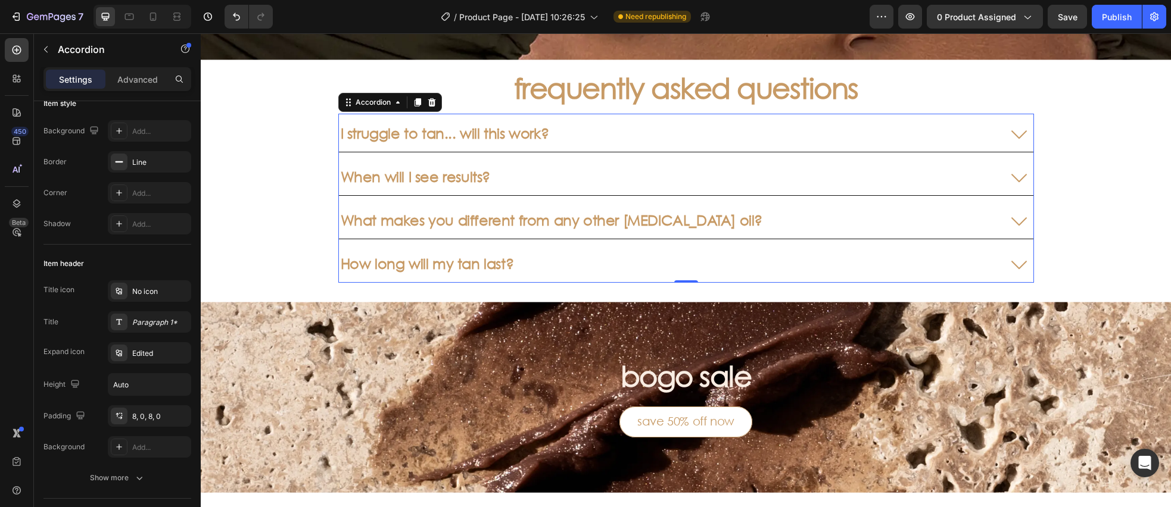
click at [1020, 139] on icon at bounding box center [1019, 133] width 29 height 29
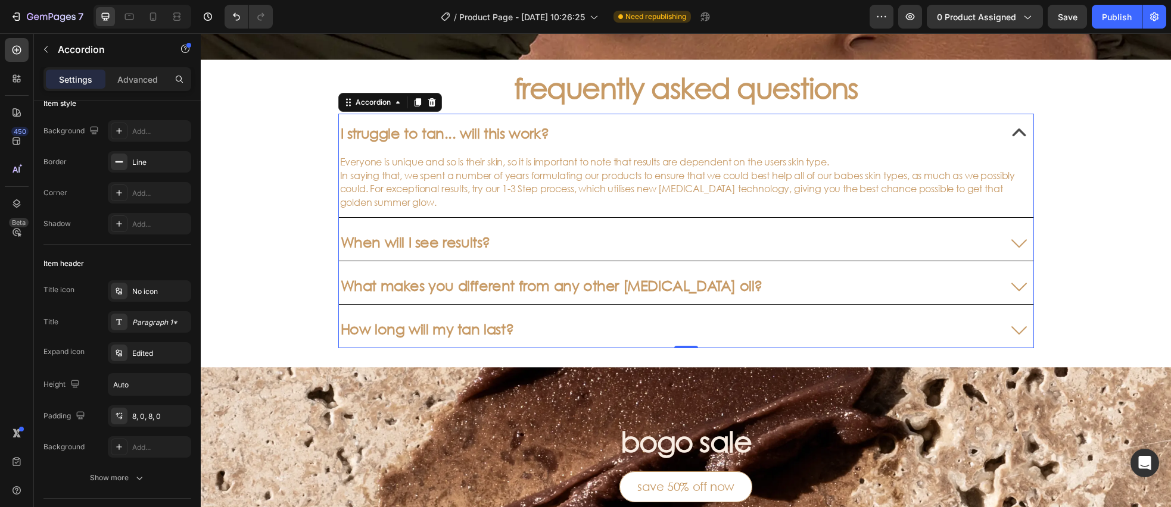
click at [1020, 135] on icon at bounding box center [1019, 133] width 29 height 29
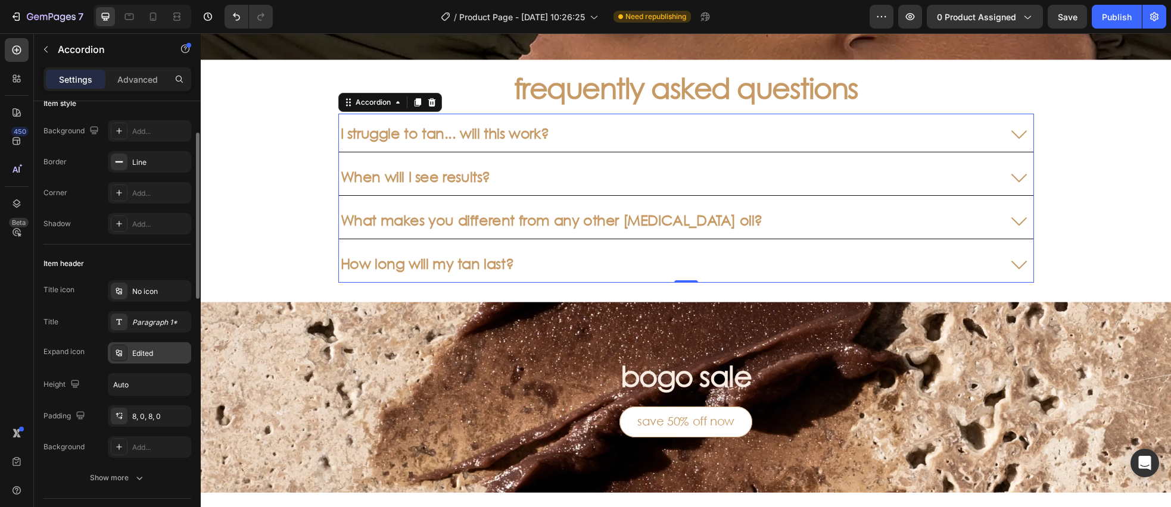
click at [126, 353] on div at bounding box center [119, 353] width 17 height 17
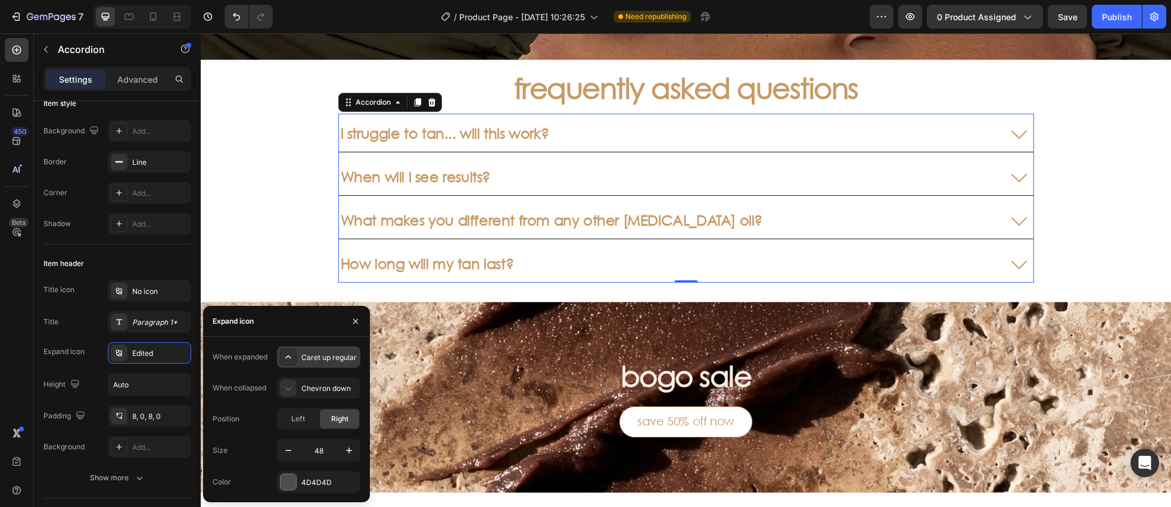
click at [292, 359] on icon at bounding box center [288, 357] width 12 height 12
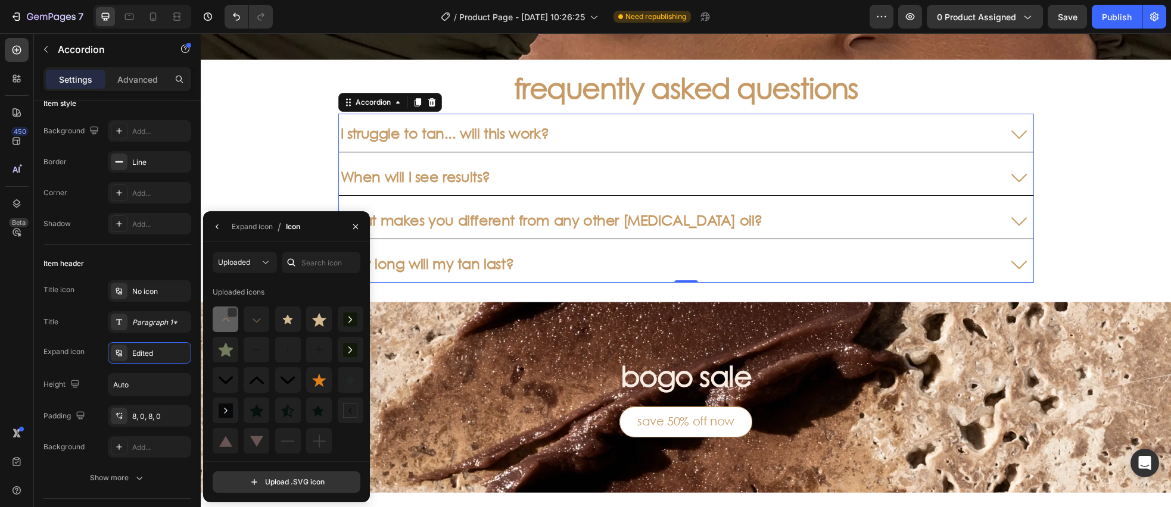
click at [232, 323] on img at bounding box center [226, 320] width 14 height 14
click at [259, 155] on div "frequently asked questions Heading I struggle to tan... will this work? When wi…" at bounding box center [686, 276] width 970 height 433
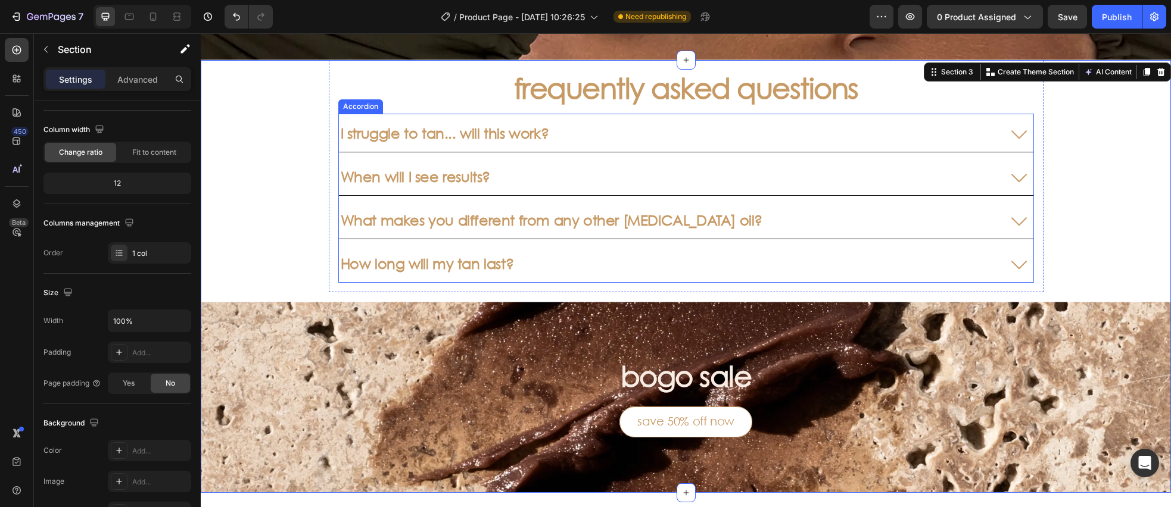
scroll to position [0, 0]
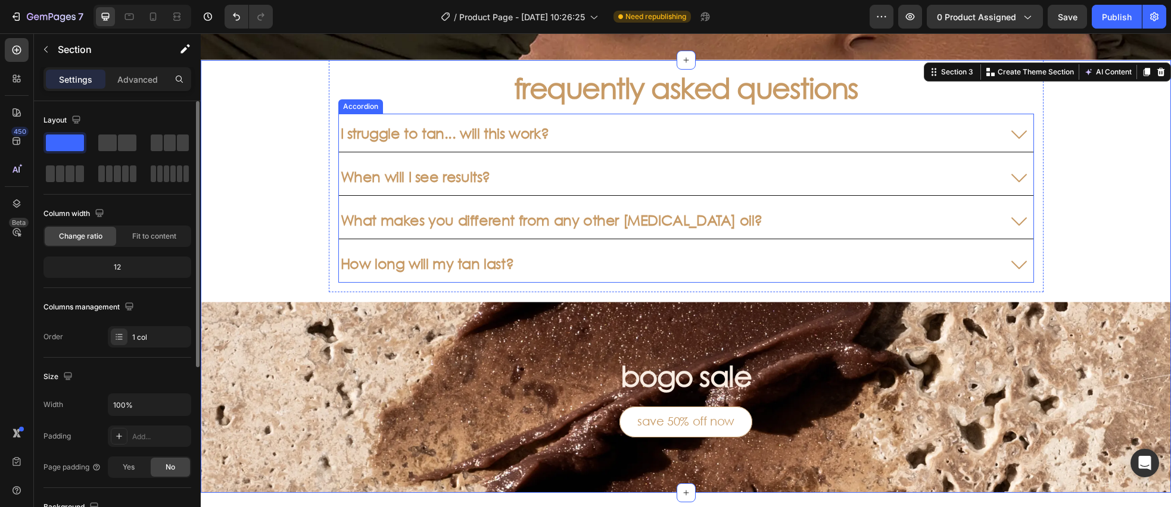
click at [1021, 132] on icon at bounding box center [1019, 133] width 29 height 29
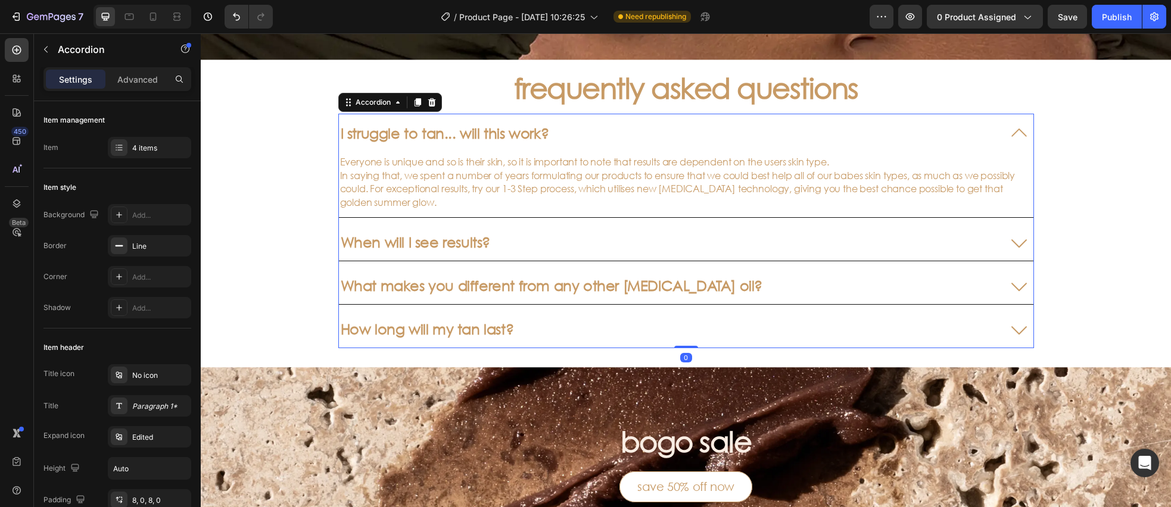
click at [1018, 133] on icon at bounding box center [1019, 133] width 29 height 29
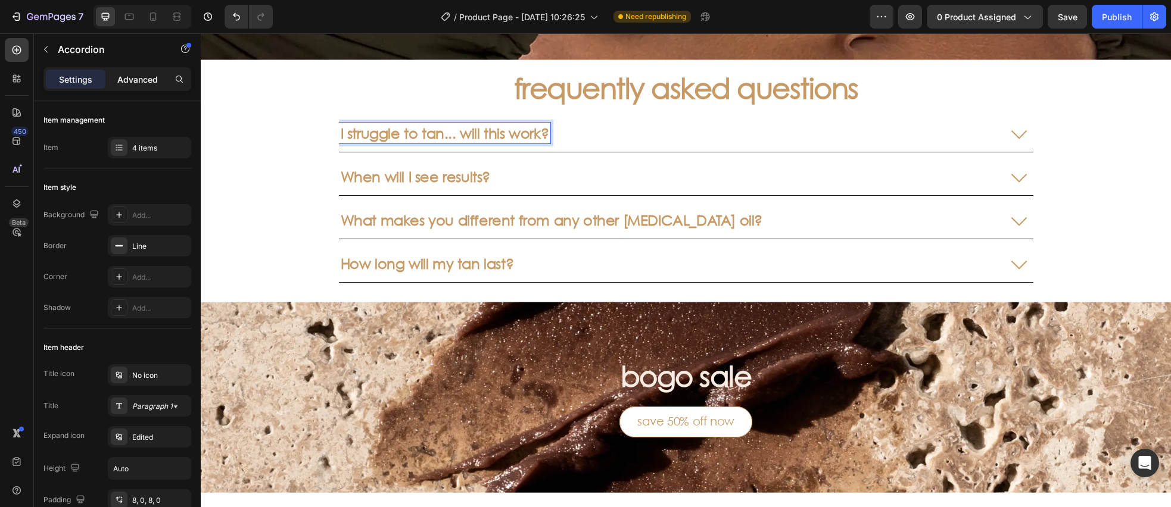
click at [124, 76] on p "Advanced" at bounding box center [137, 79] width 41 height 13
type input "100%"
type input "100"
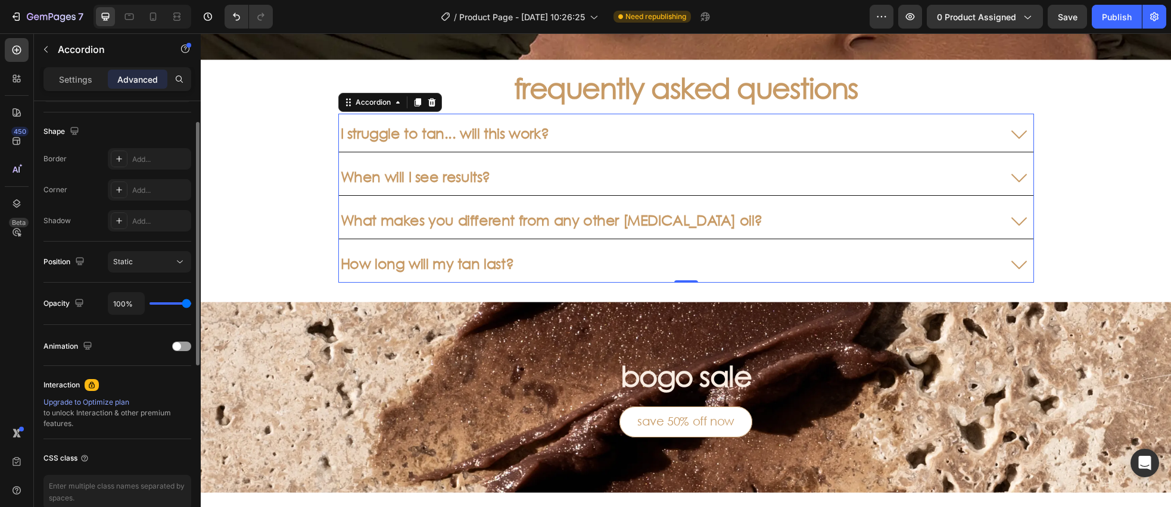
scroll to position [354, 0]
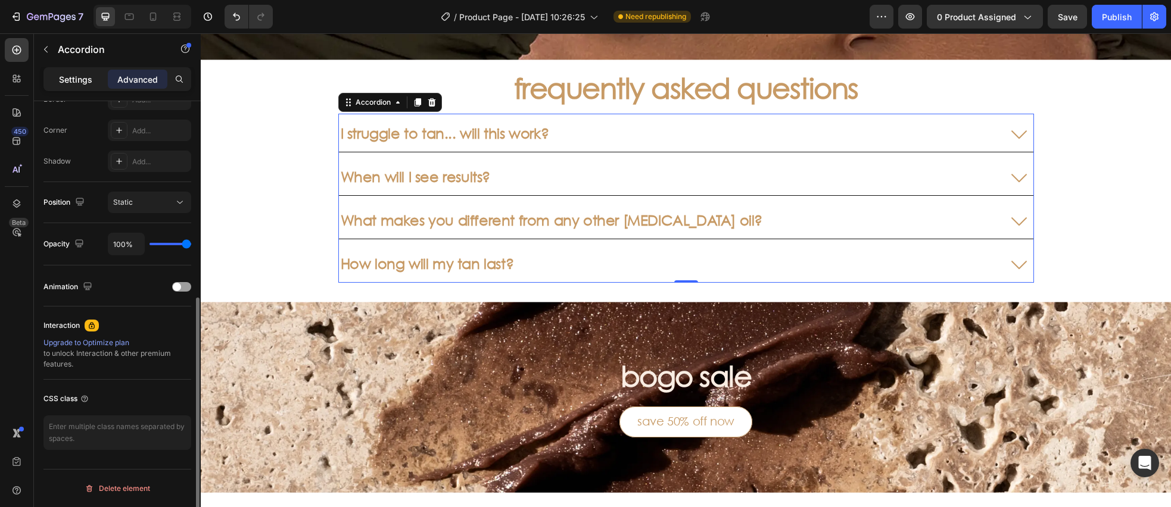
drag, startPoint x: 68, startPoint y: 77, endPoint x: 86, endPoint y: 223, distance: 147.1
click at [68, 77] on p "Settings" at bounding box center [75, 79] width 33 height 13
type input "8"
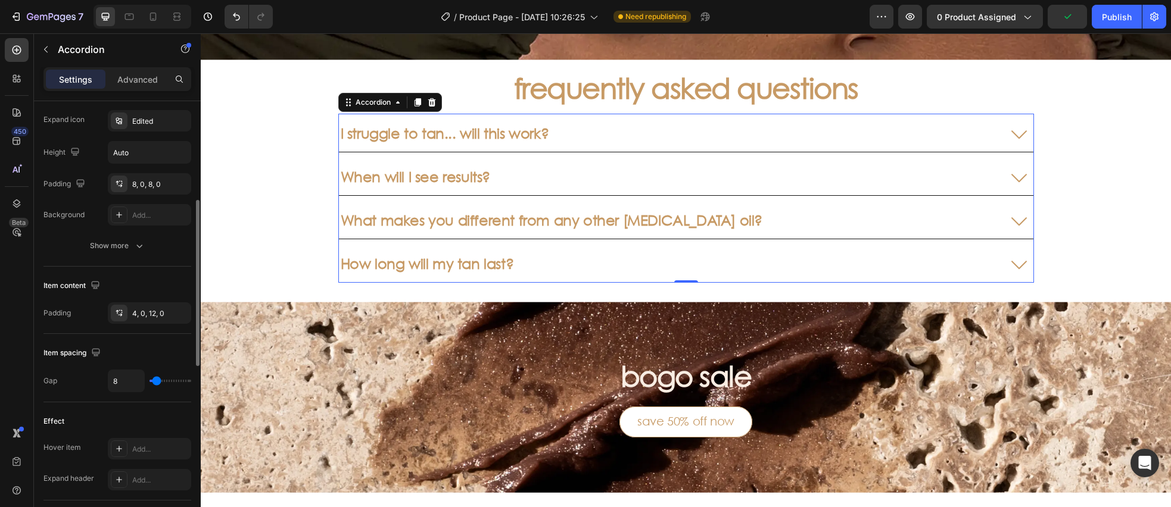
scroll to position [301, 0]
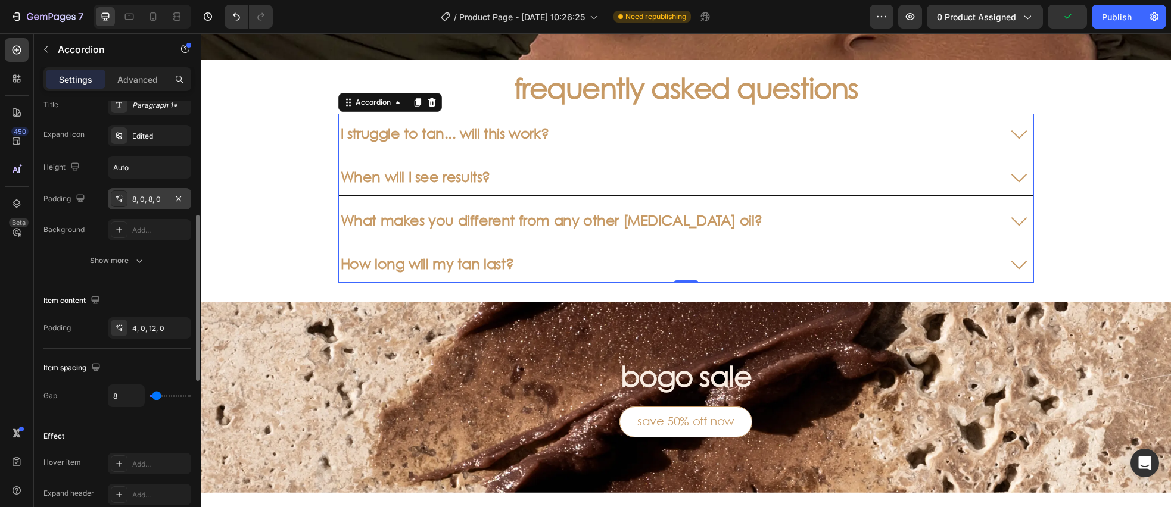
click at [119, 195] on icon at bounding box center [119, 199] width 10 height 10
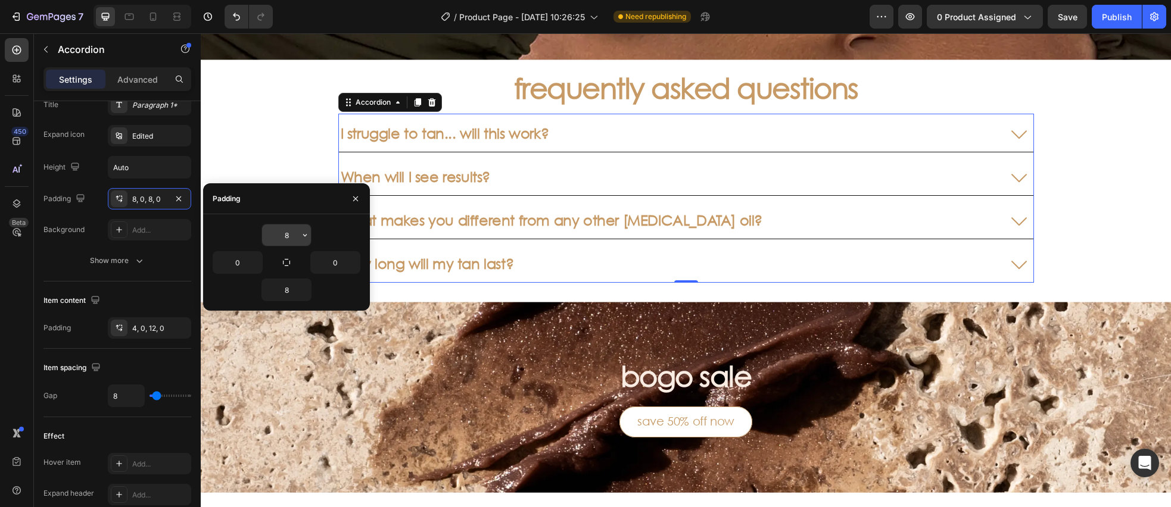
click at [289, 238] on input "8" at bounding box center [286, 235] width 49 height 21
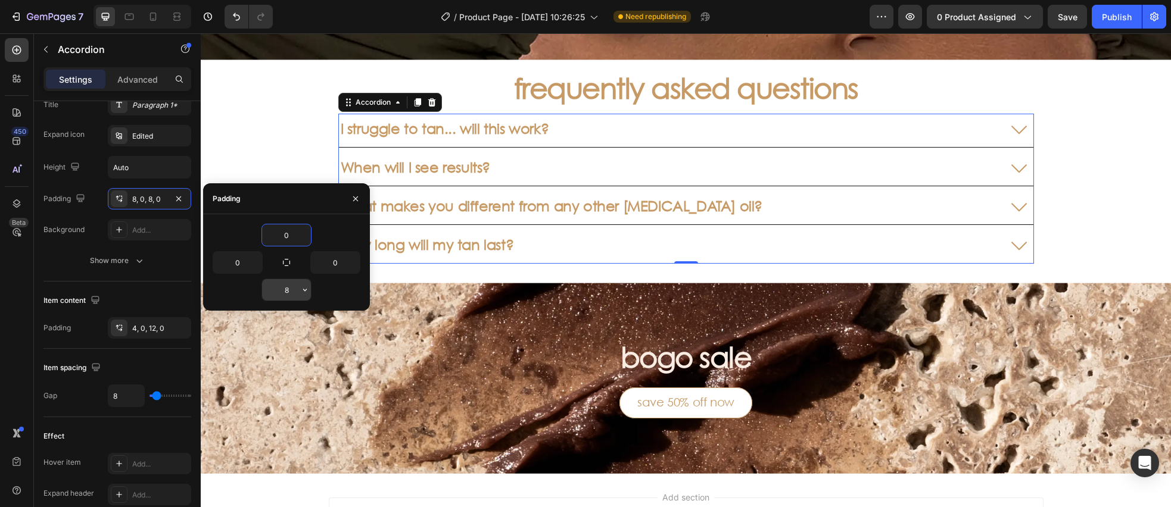
type input "0"
click at [291, 290] on input "8" at bounding box center [286, 289] width 49 height 21
type input "0"
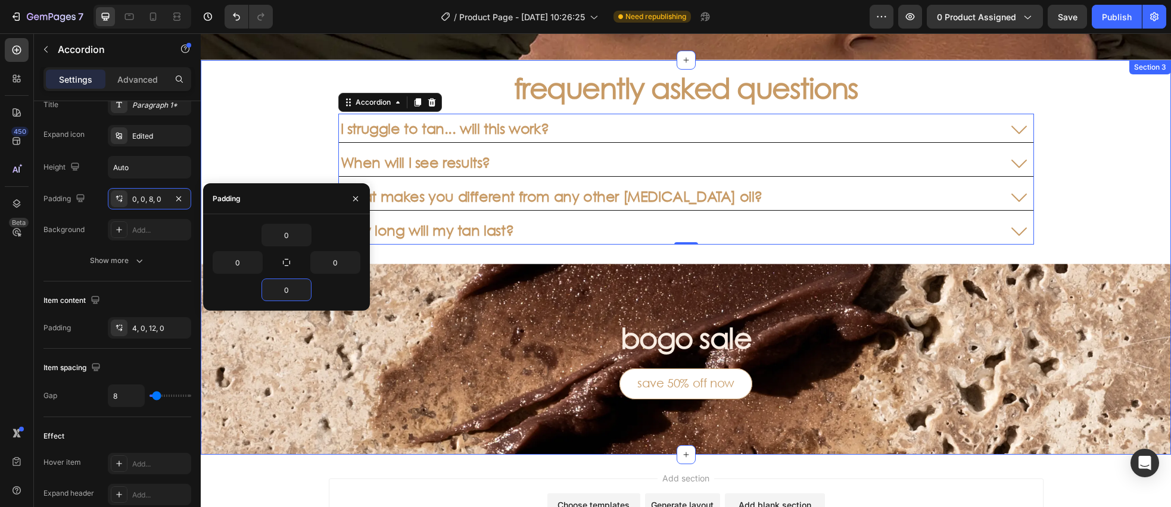
click at [1129, 86] on div "frequently asked questions Heading I struggle to tan... will this work? When wi…" at bounding box center [686, 257] width 970 height 395
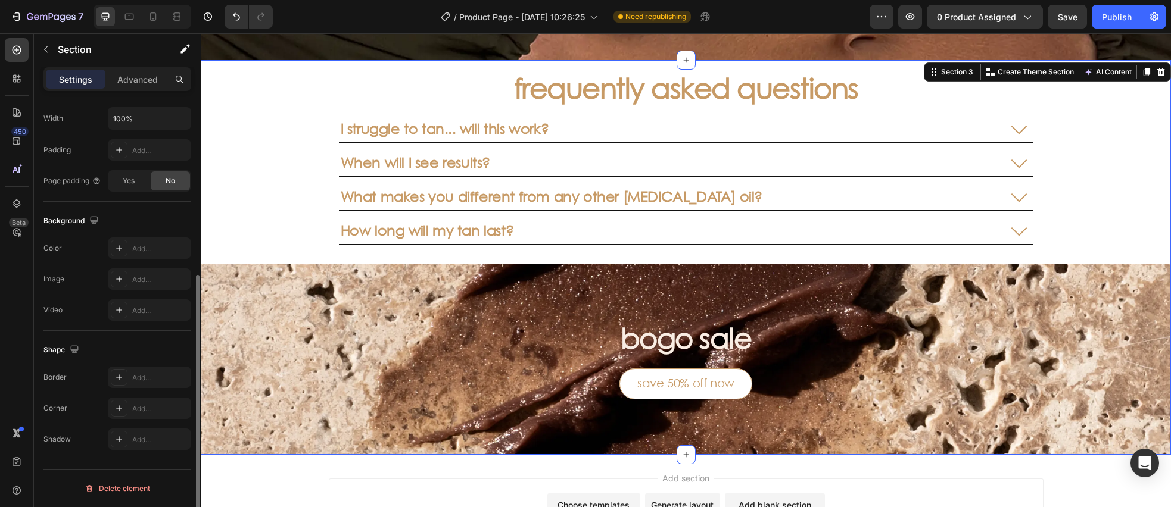
scroll to position [0, 0]
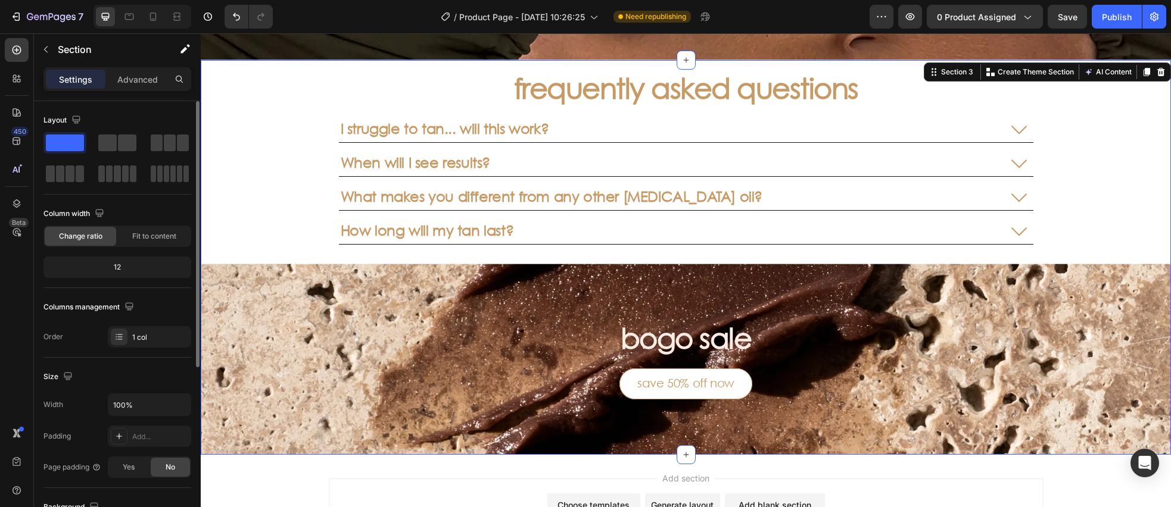
drag, startPoint x: 1089, startPoint y: 137, endPoint x: 930, endPoint y: 139, distance: 159.0
click at [1089, 137] on div "frequently asked questions Heading I struggle to tan... will this work? When wi…" at bounding box center [686, 257] width 970 height 395
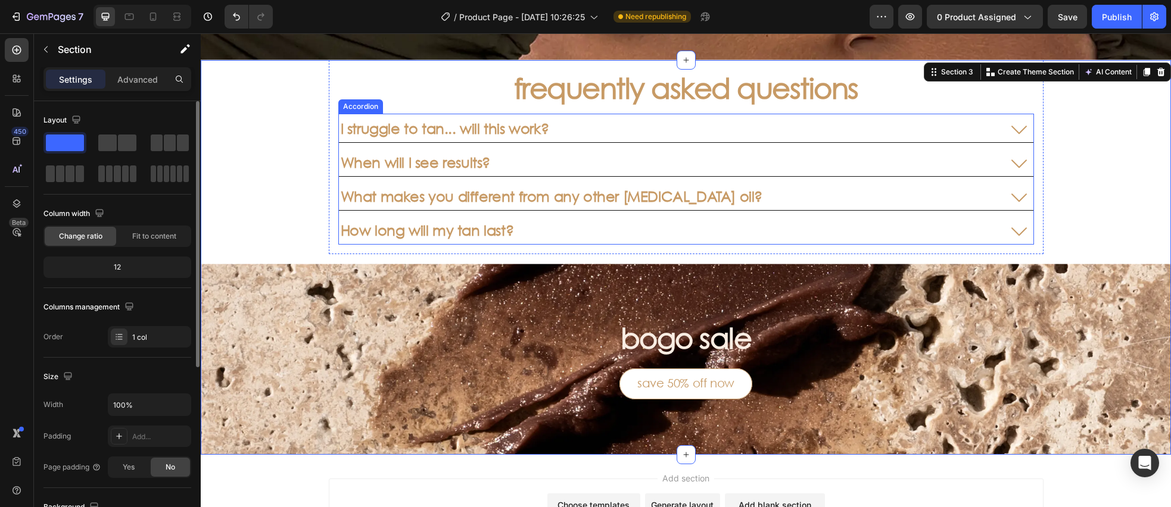
click at [685, 133] on div "I struggle to tan... will this work?" at bounding box center [667, 128] width 656 height 21
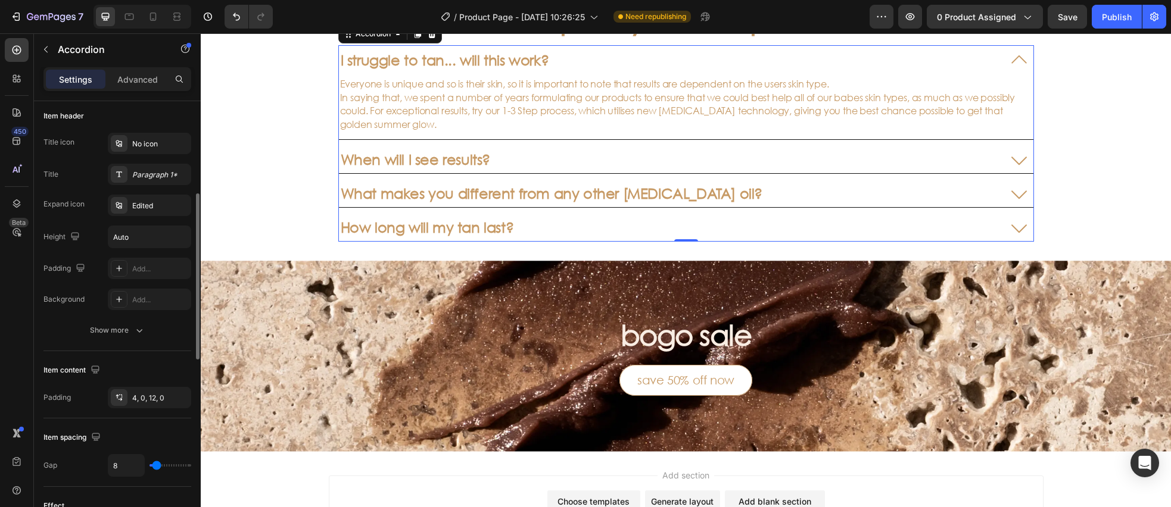
scroll to position [235, 0]
click at [118, 398] on icon at bounding box center [119, 395] width 10 height 10
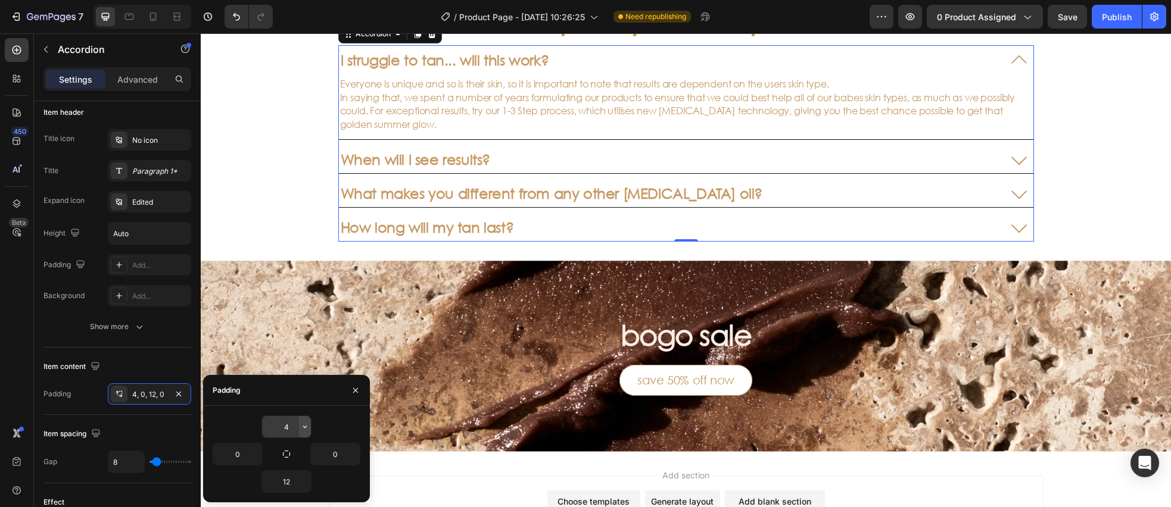
click at [299, 429] on button "button" at bounding box center [305, 426] width 12 height 21
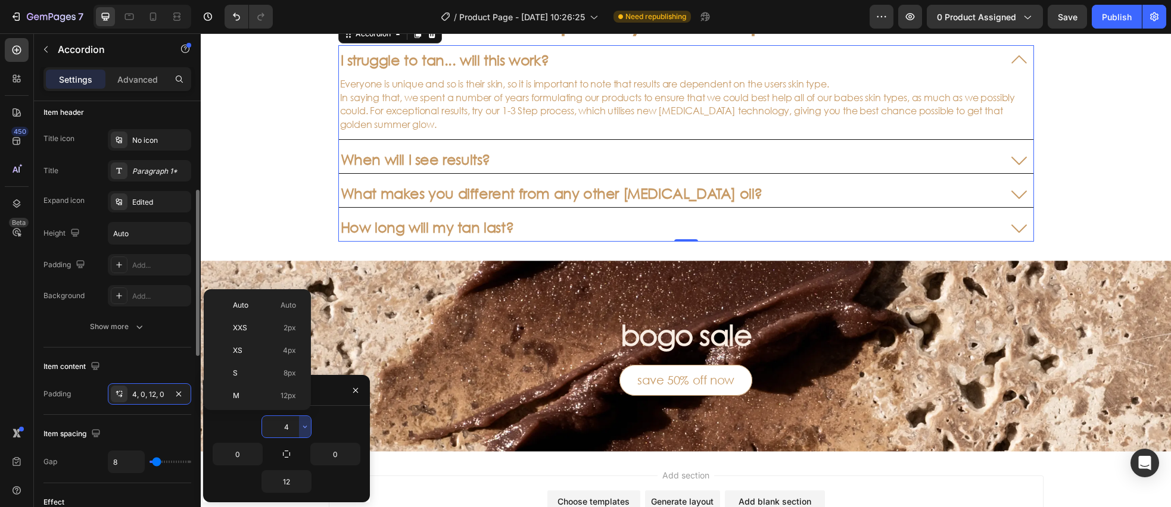
click at [144, 369] on div "Item content" at bounding box center [117, 366] width 148 height 19
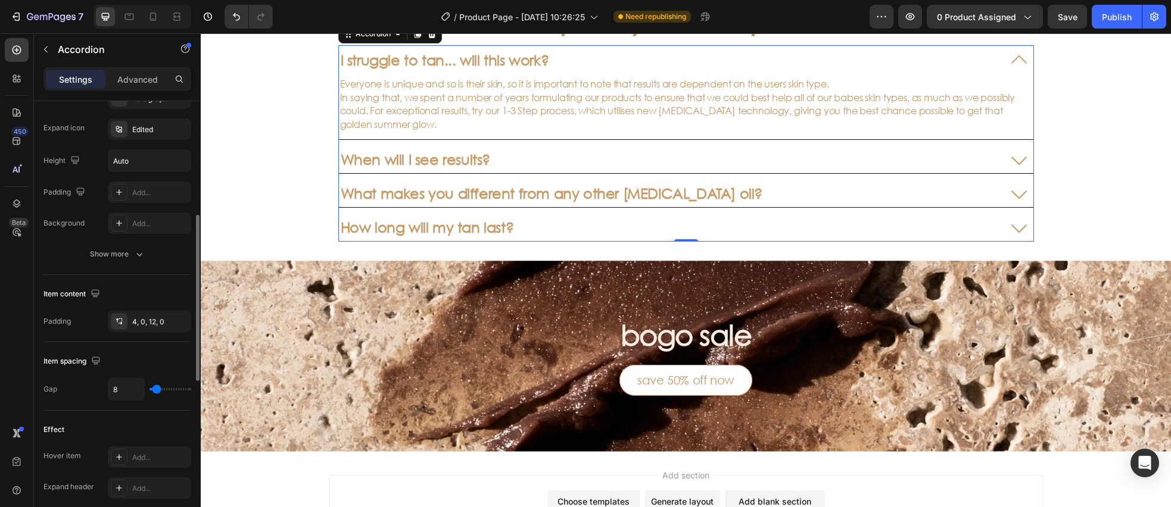
scroll to position [306, 0]
click at [116, 198] on icon at bounding box center [119, 194] width 10 height 10
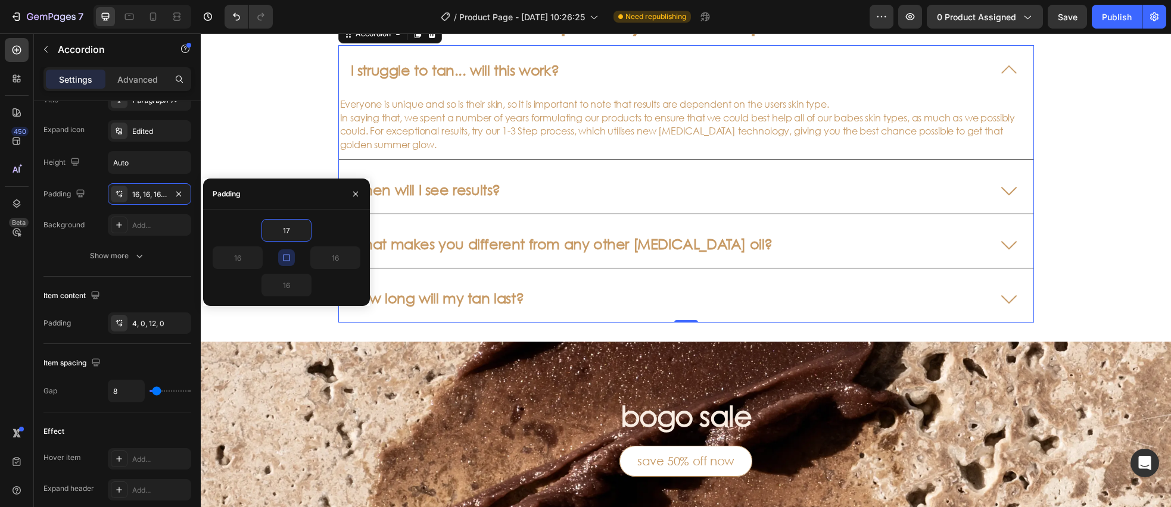
type input "17"
click at [286, 264] on button "button" at bounding box center [286, 258] width 17 height 17
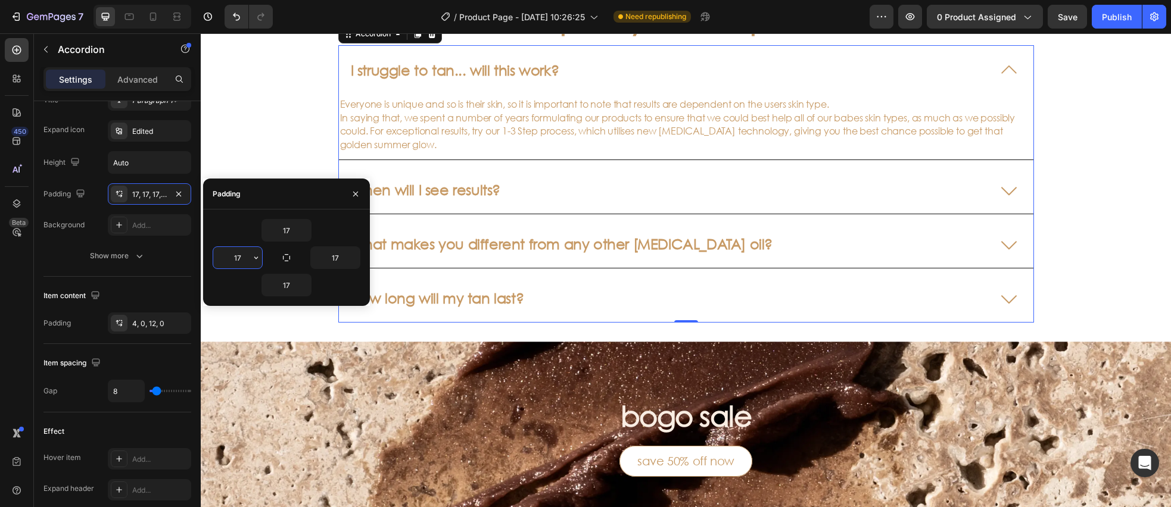
click at [247, 261] on input "17" at bounding box center [237, 257] width 49 height 21
type input "0"
click at [340, 261] on input "17" at bounding box center [335, 257] width 49 height 21
type input "0"
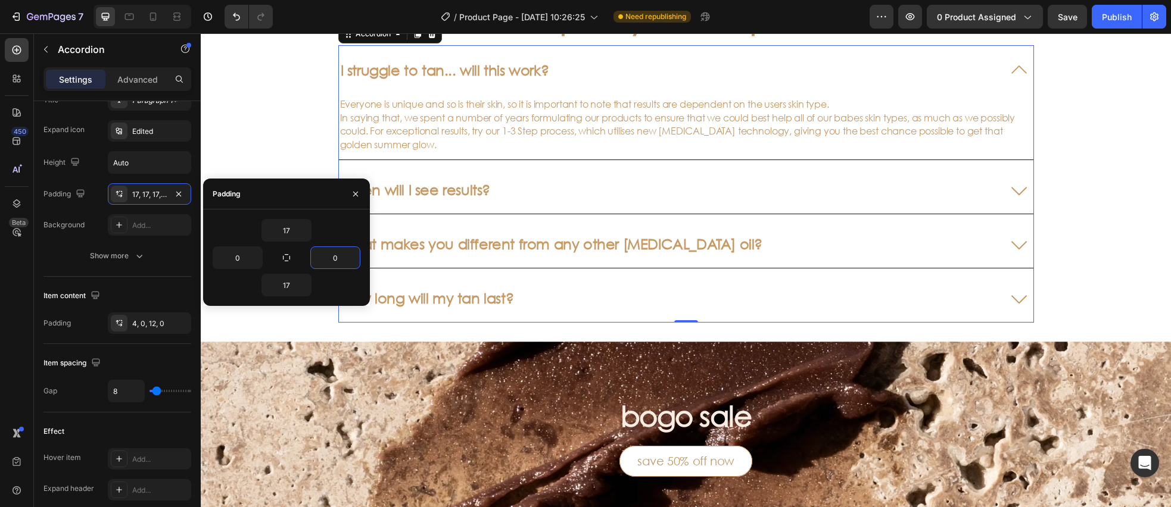
click at [251, 221] on div "17" at bounding box center [287, 230] width 148 height 23
click at [281, 130] on div "frequently asked questions Heading I struggle to tan... will this work? Everyon…" at bounding box center [686, 262] width 970 height 541
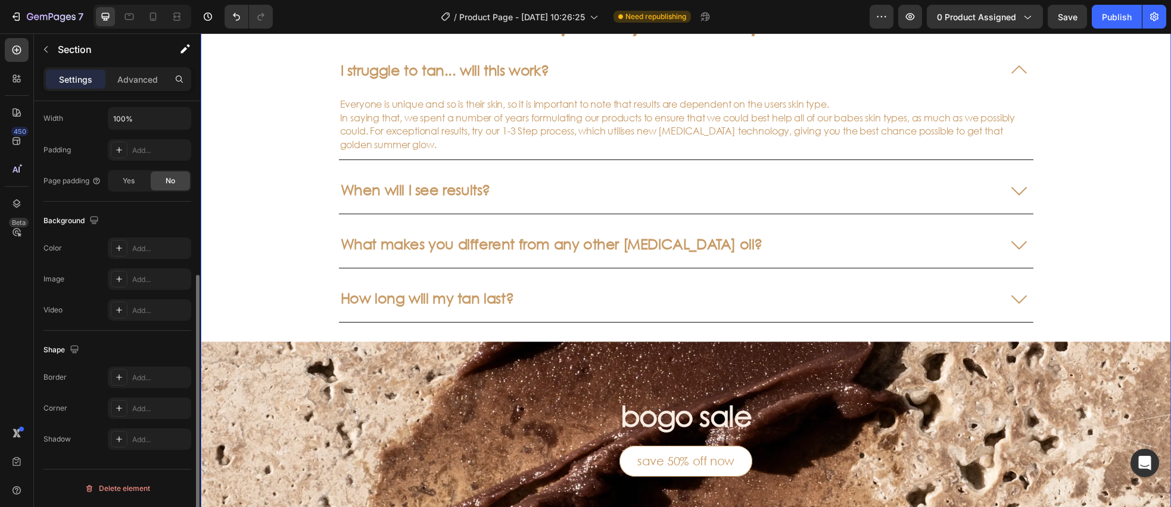
scroll to position [0, 0]
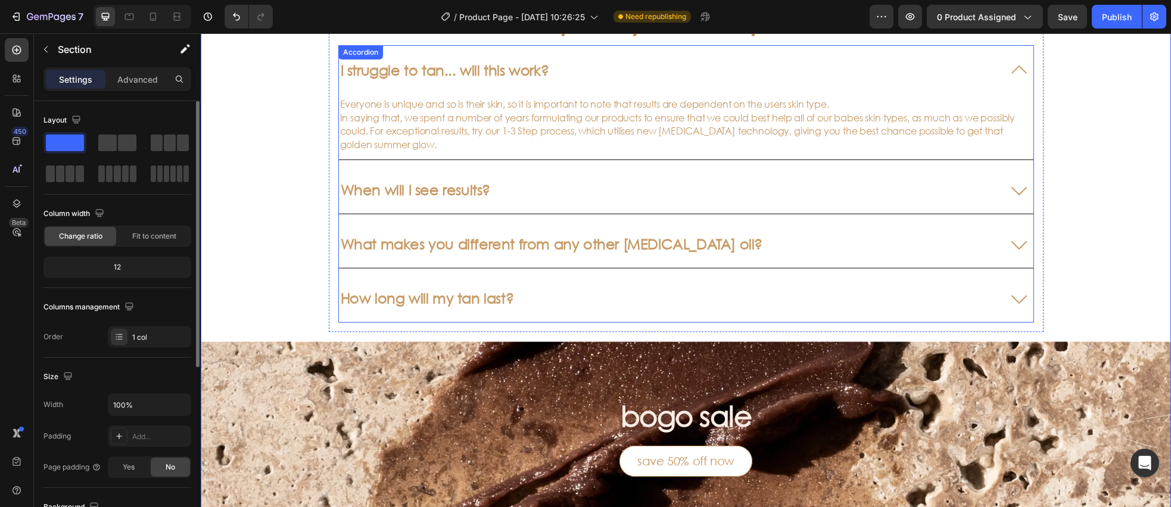
click at [664, 74] on div "I struggle to tan... will this work?" at bounding box center [667, 70] width 656 height 21
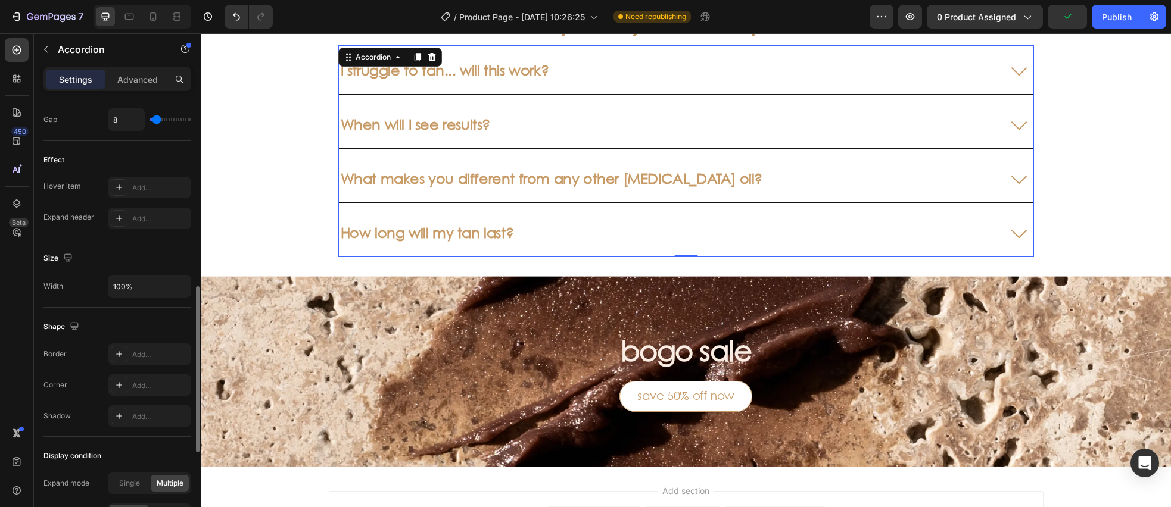
scroll to position [490, 0]
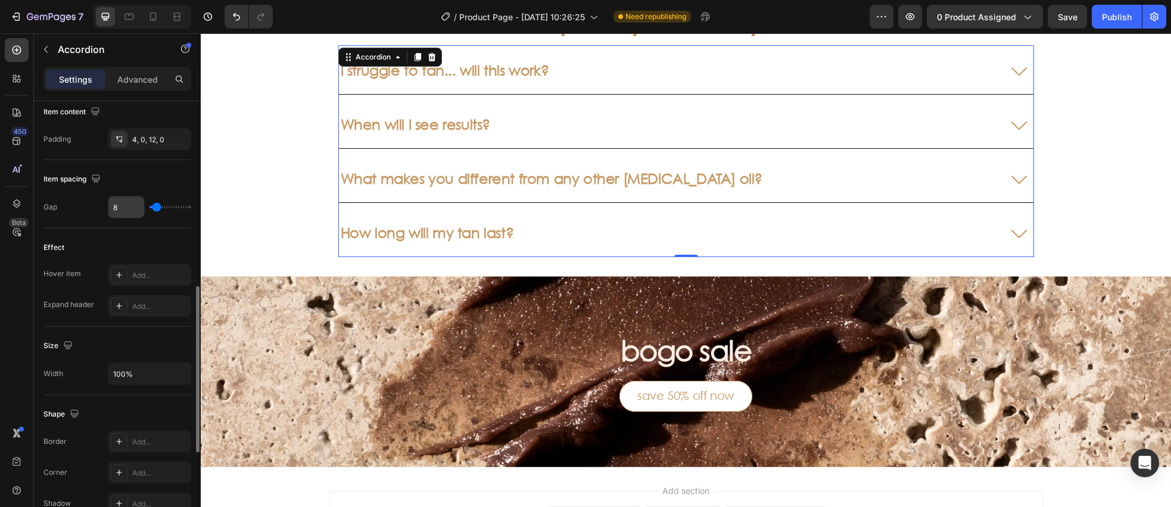
click at [122, 210] on input "8" at bounding box center [126, 207] width 36 height 21
type input "6"
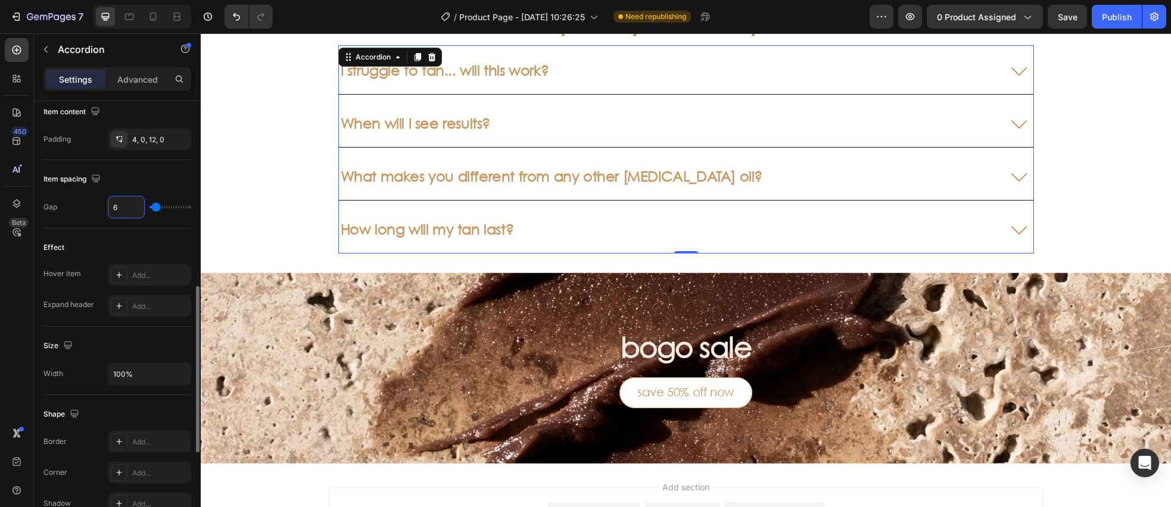
type input "6"
click at [105, 236] on div "Effect Hover item Add... Expand header Add..." at bounding box center [117, 278] width 148 height 98
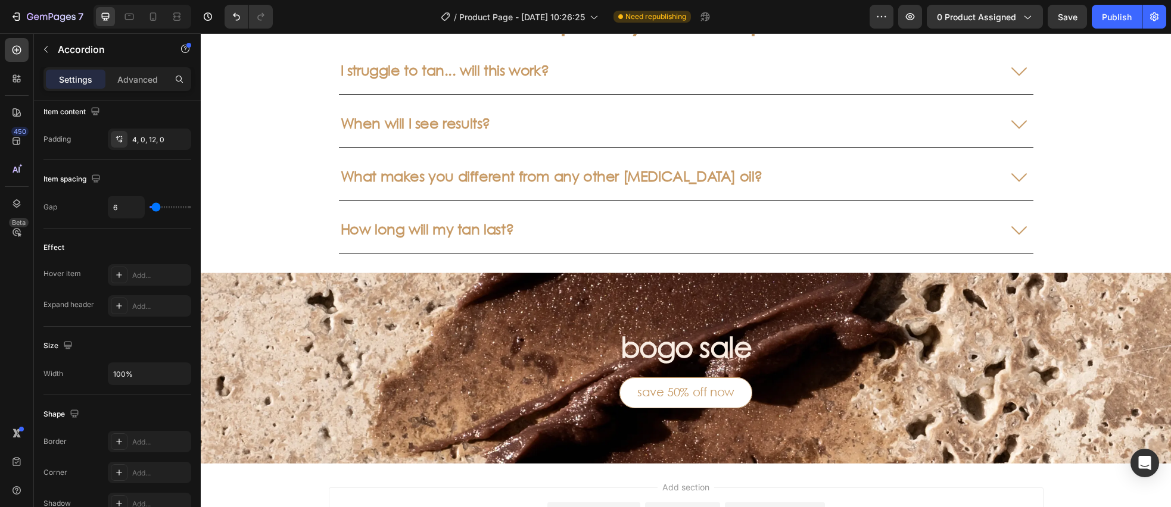
click at [1018, 72] on icon at bounding box center [1019, 69] width 29 height 29
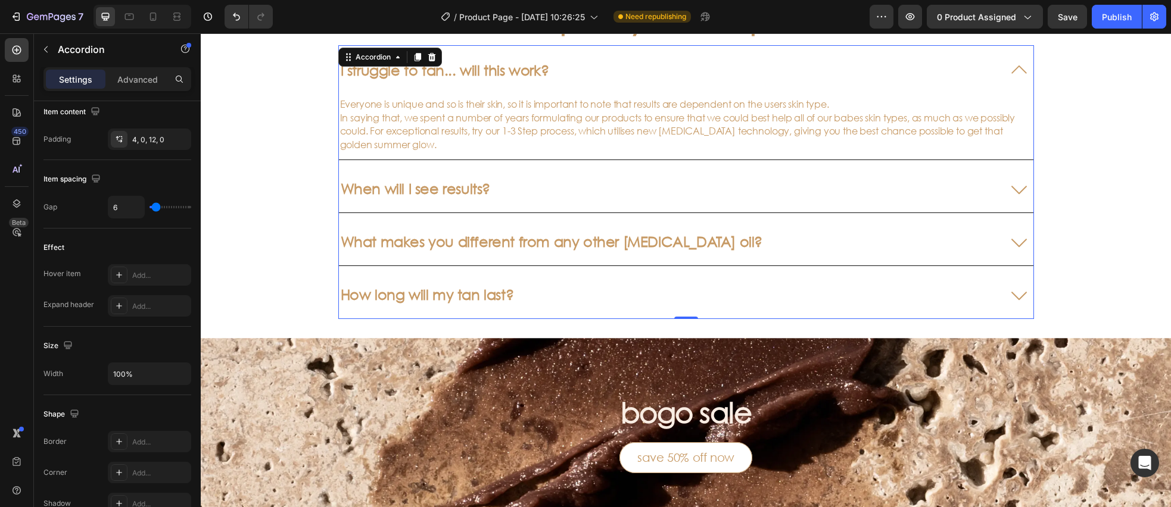
click at [1018, 72] on icon at bounding box center [1019, 69] width 29 height 29
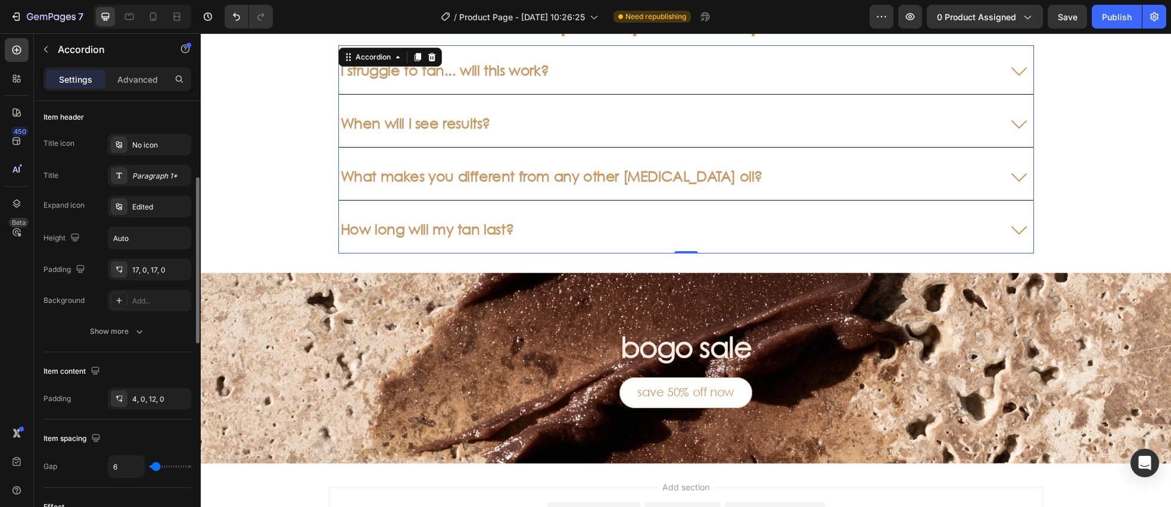
scroll to position [216, 0]
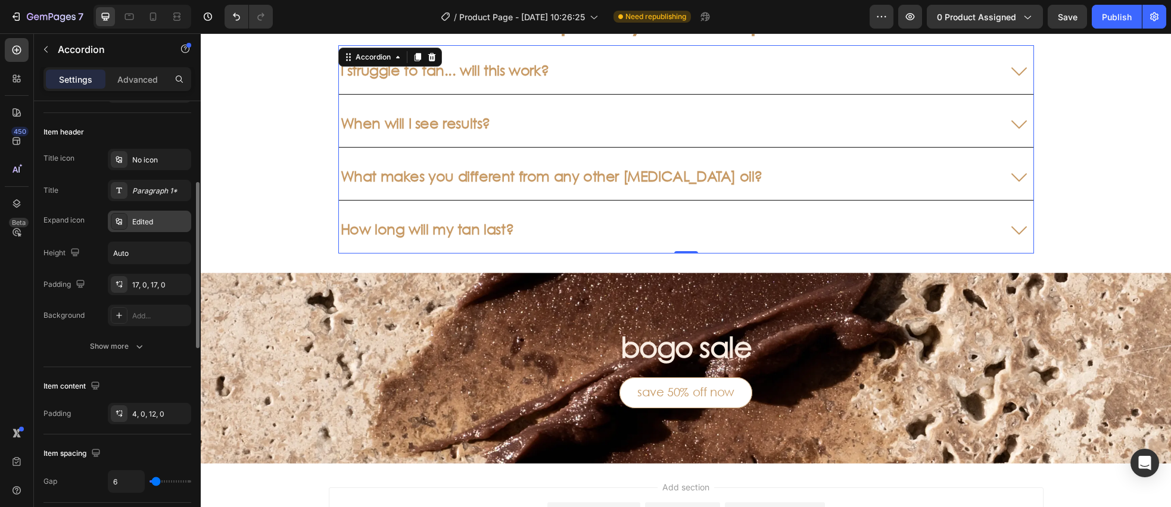
click at [120, 222] on icon at bounding box center [119, 221] width 6 height 7
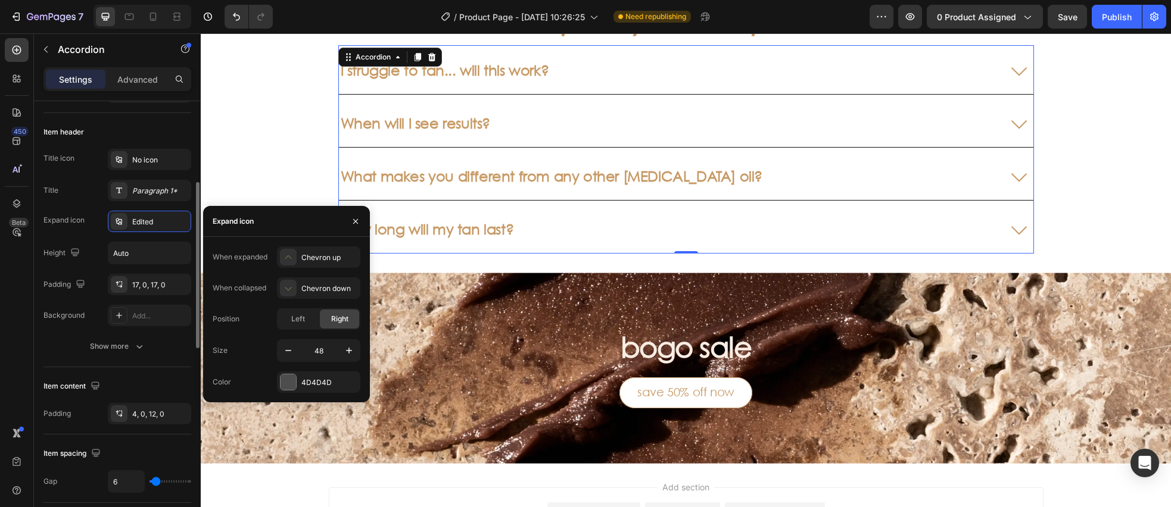
click at [91, 251] on div "Height Auto" at bounding box center [117, 253] width 148 height 23
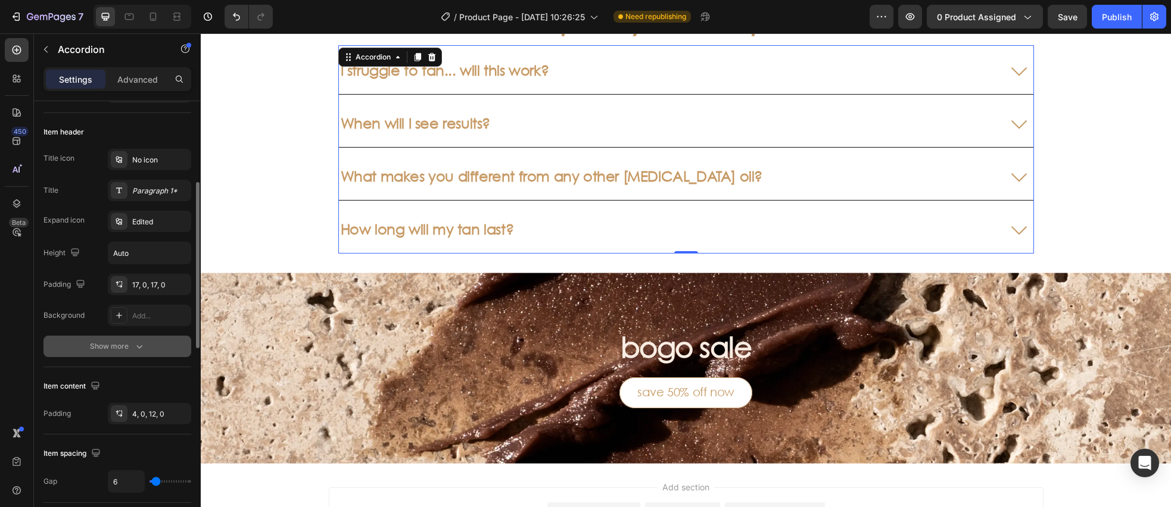
click at [134, 345] on icon "button" at bounding box center [139, 347] width 12 height 12
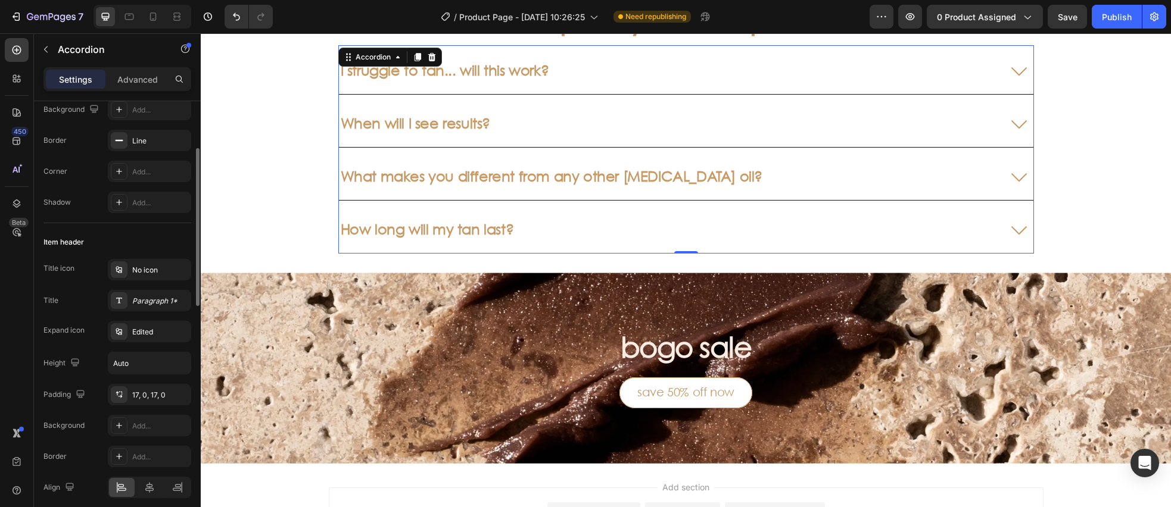
scroll to position [44, 0]
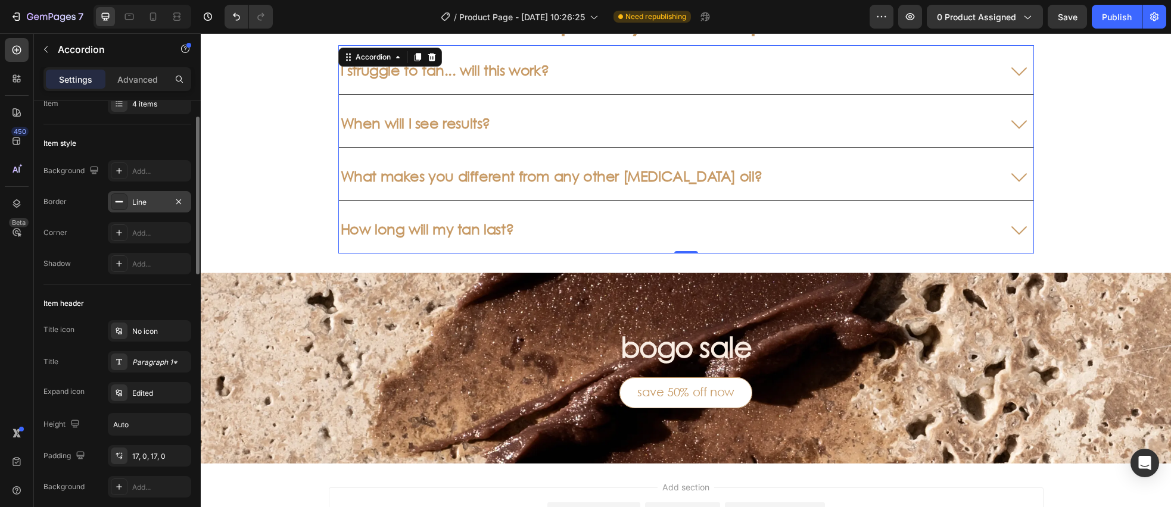
click at [119, 200] on icon at bounding box center [119, 202] width 10 height 10
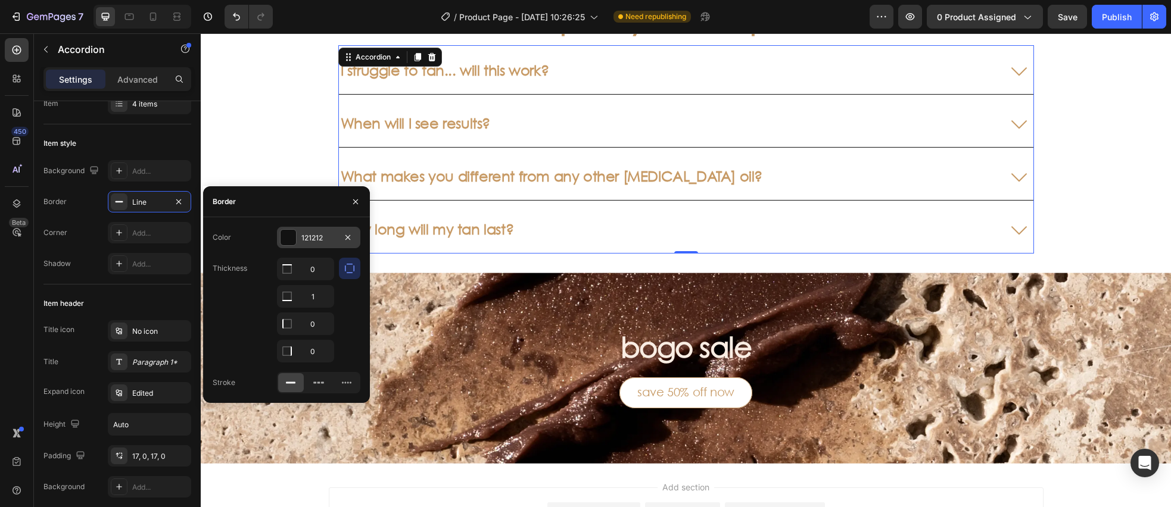
click at [286, 233] on div at bounding box center [288, 237] width 15 height 15
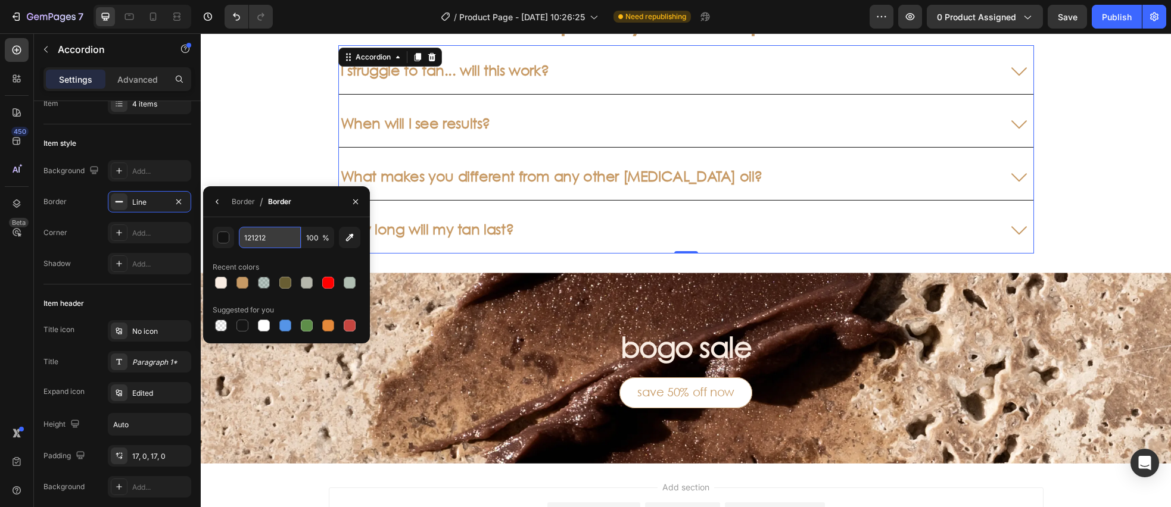
click at [279, 241] on input "121212" at bounding box center [270, 237] width 62 height 21
paste input "#F9EDE3"
type input "#F9EDE3"
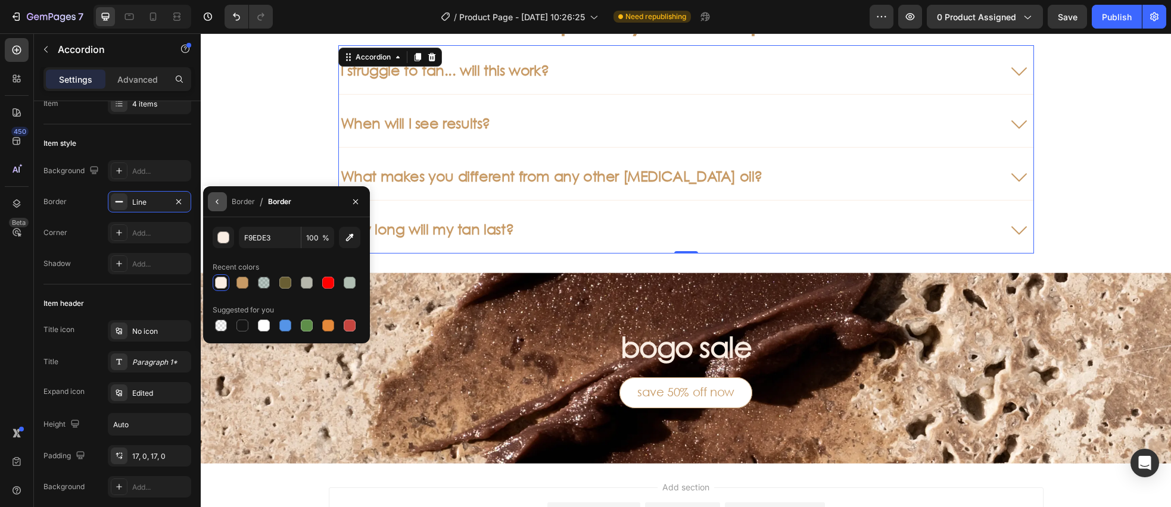
click at [216, 203] on icon "button" at bounding box center [218, 202] width 10 height 10
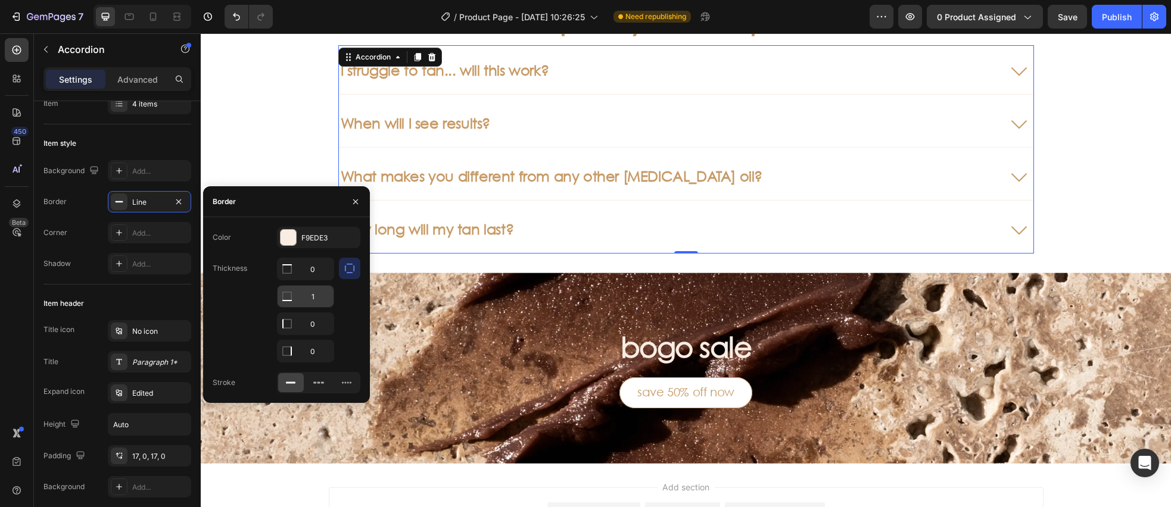
click at [304, 280] on input "1" at bounding box center [306, 268] width 56 height 21
click at [304, 295] on input "1" at bounding box center [306, 296] width 56 height 21
type input "2"
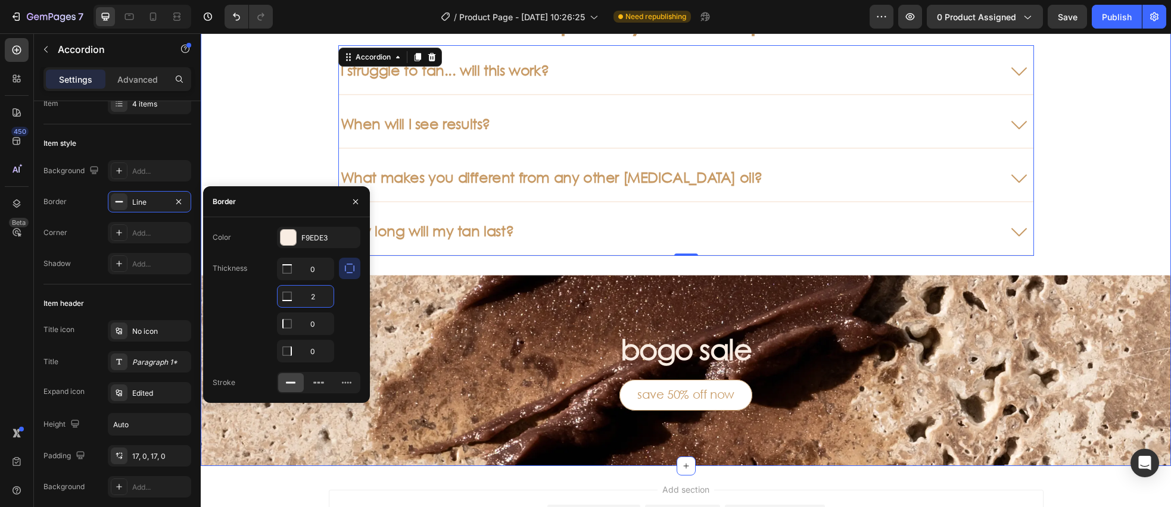
click at [254, 149] on div "frequently asked questions Heading I struggle to tan... will this work? When wi…" at bounding box center [686, 229] width 970 height 475
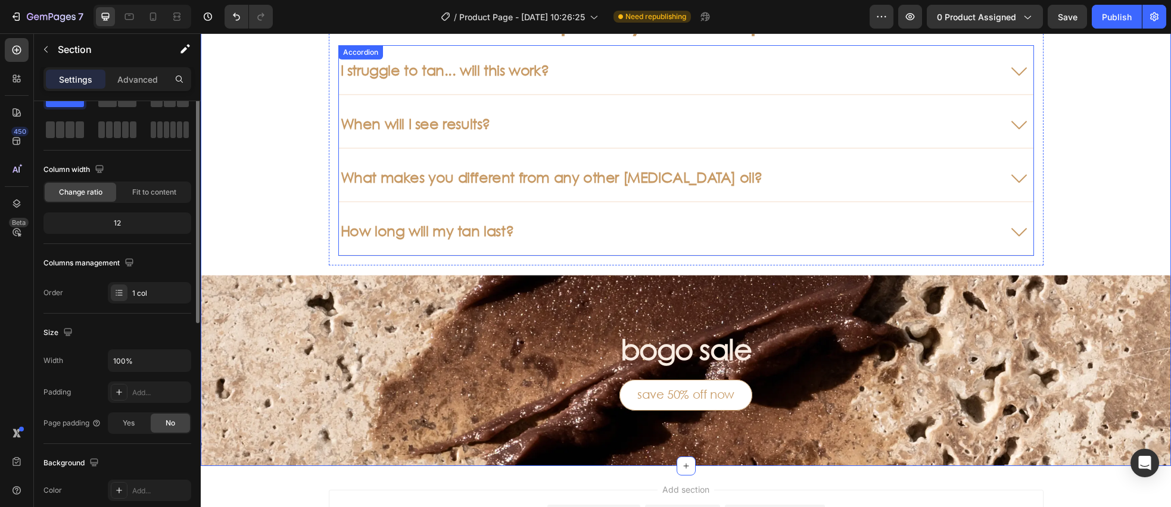
scroll to position [0, 0]
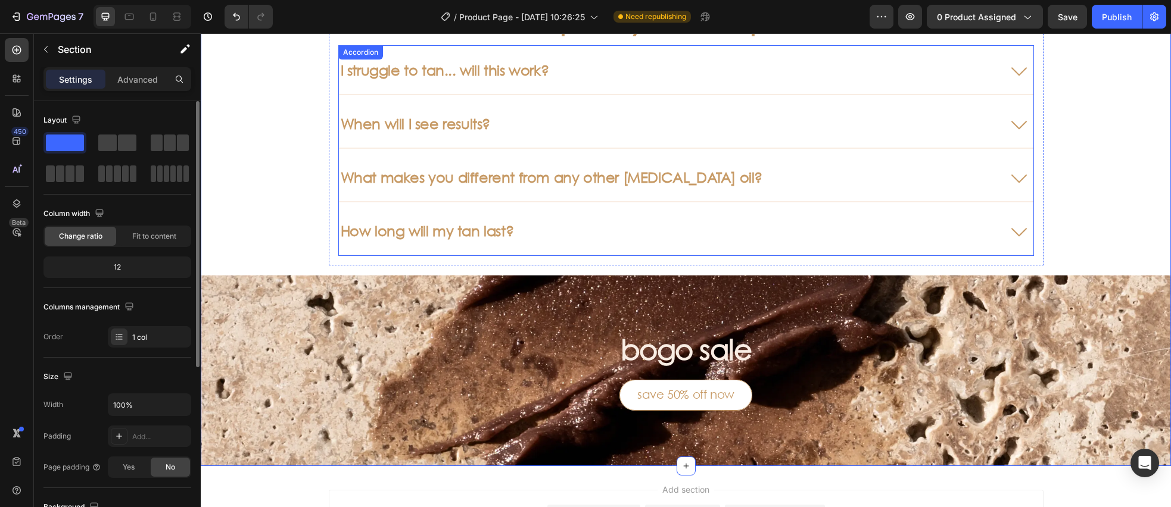
click at [1021, 69] on icon at bounding box center [1019, 69] width 29 height 29
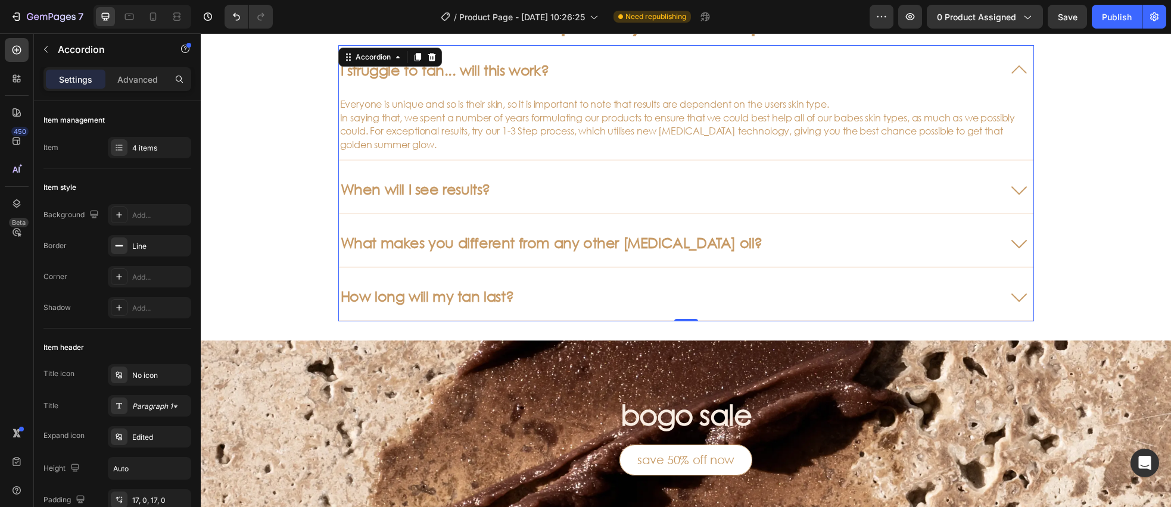
click at [1021, 71] on icon at bounding box center [1019, 69] width 29 height 29
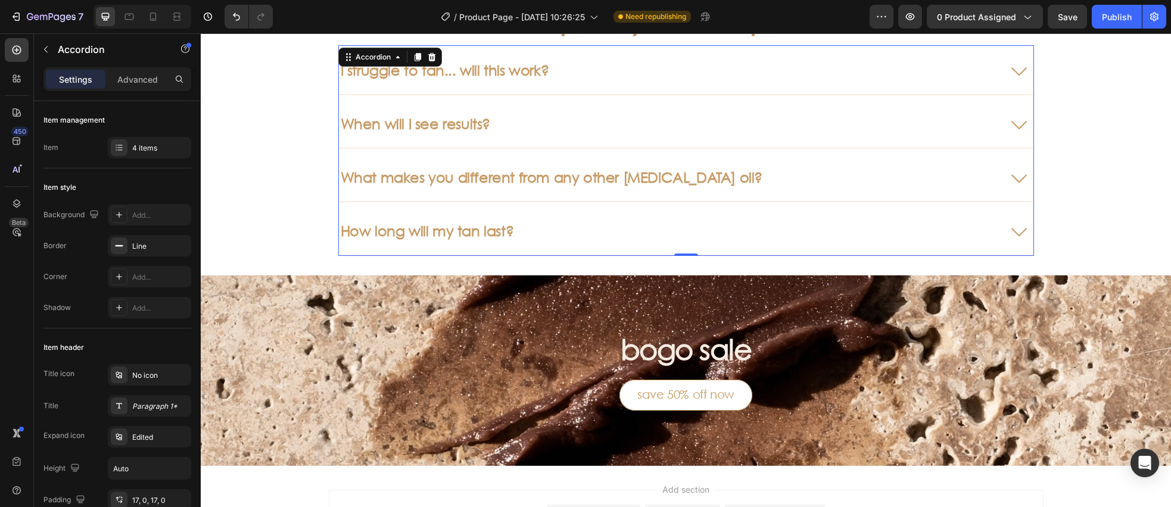
click at [1011, 74] on icon at bounding box center [1019, 69] width 29 height 29
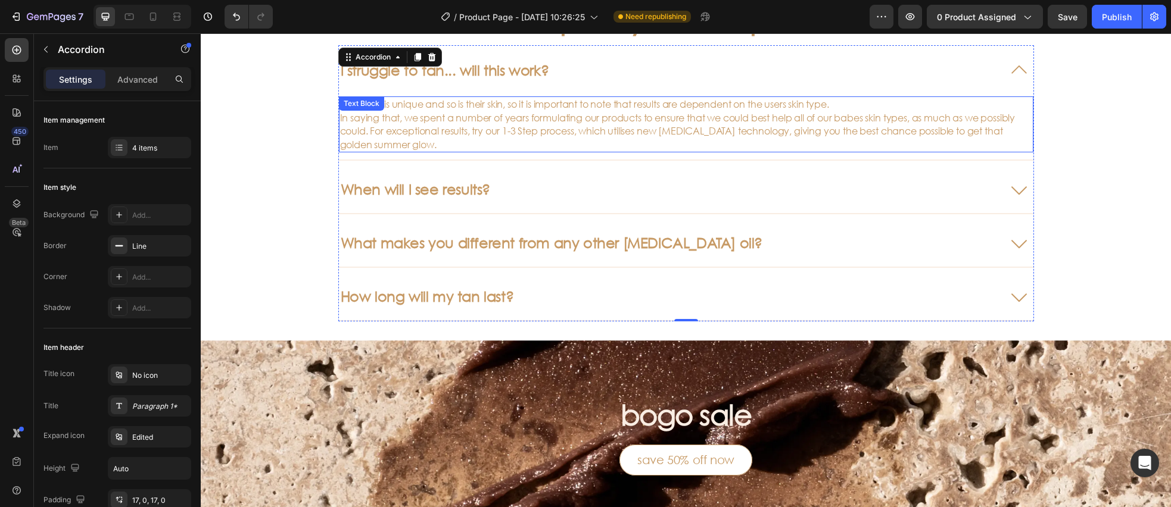
click at [475, 136] on p "Everyone is unique and so is their skin, so it is important to note that result…" at bounding box center [686, 125] width 692 height 54
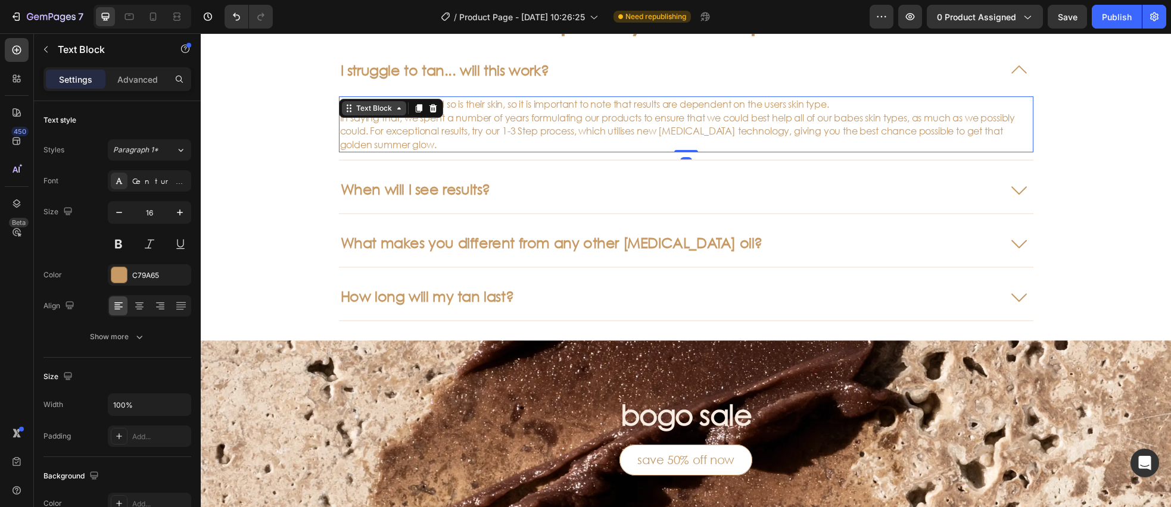
click at [375, 111] on div "Text Block" at bounding box center [374, 108] width 41 height 11
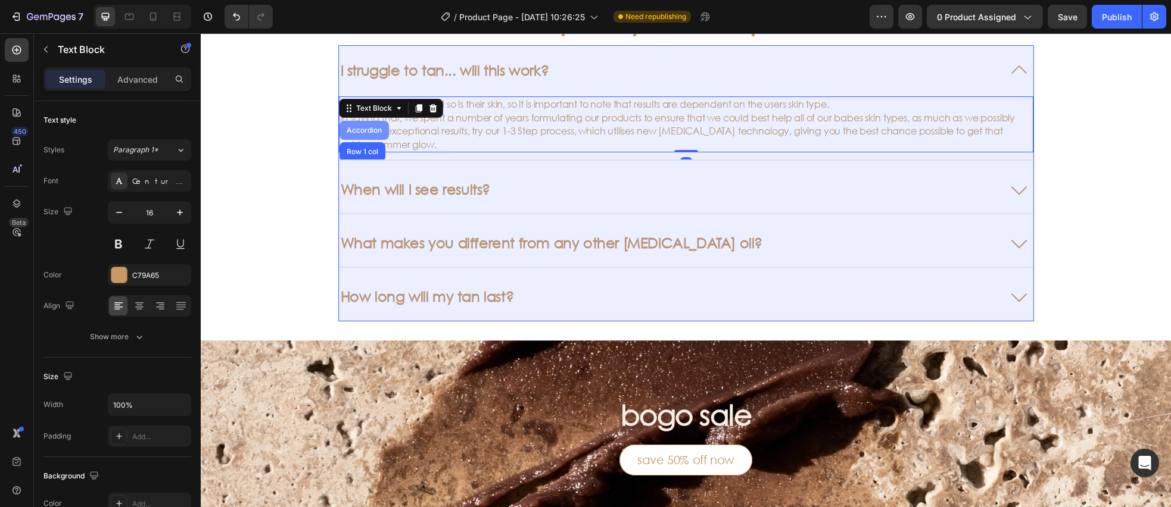
click at [375, 124] on div "Accordion" at bounding box center [363, 130] width 49 height 19
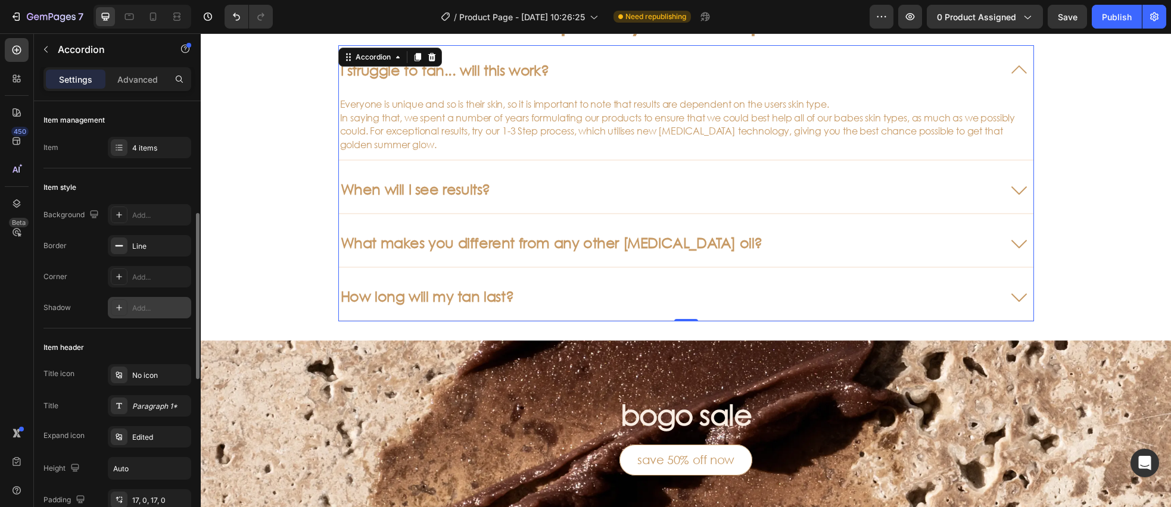
scroll to position [164, 0]
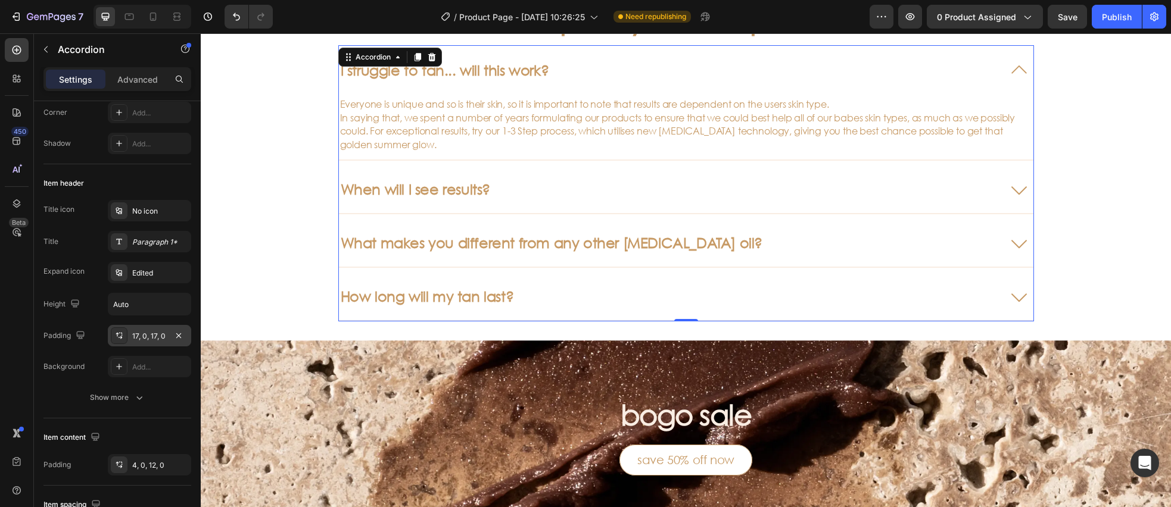
click at [116, 333] on icon at bounding box center [119, 336] width 10 height 10
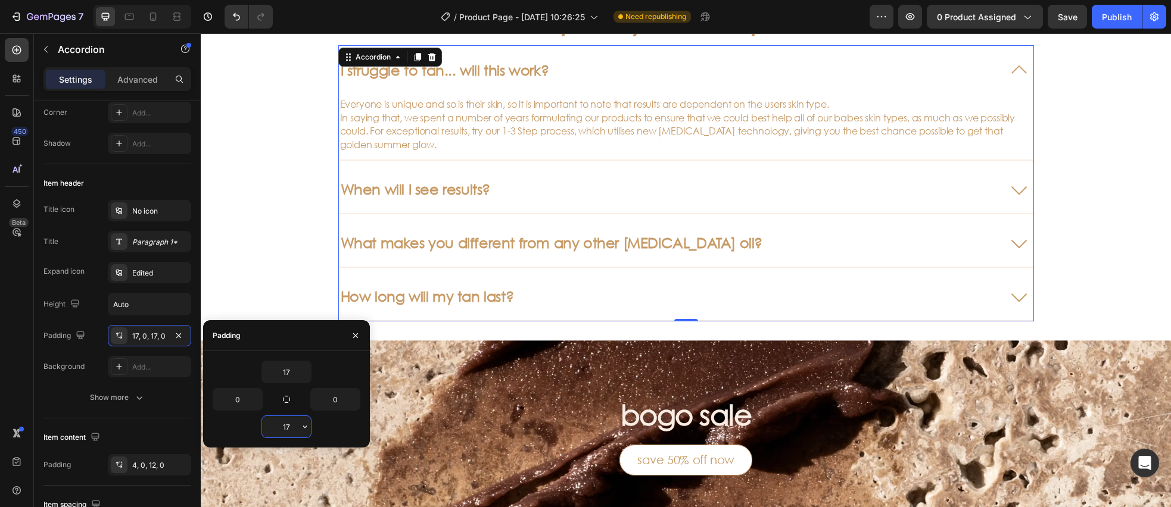
click at [291, 425] on input "17" at bounding box center [286, 426] width 49 height 21
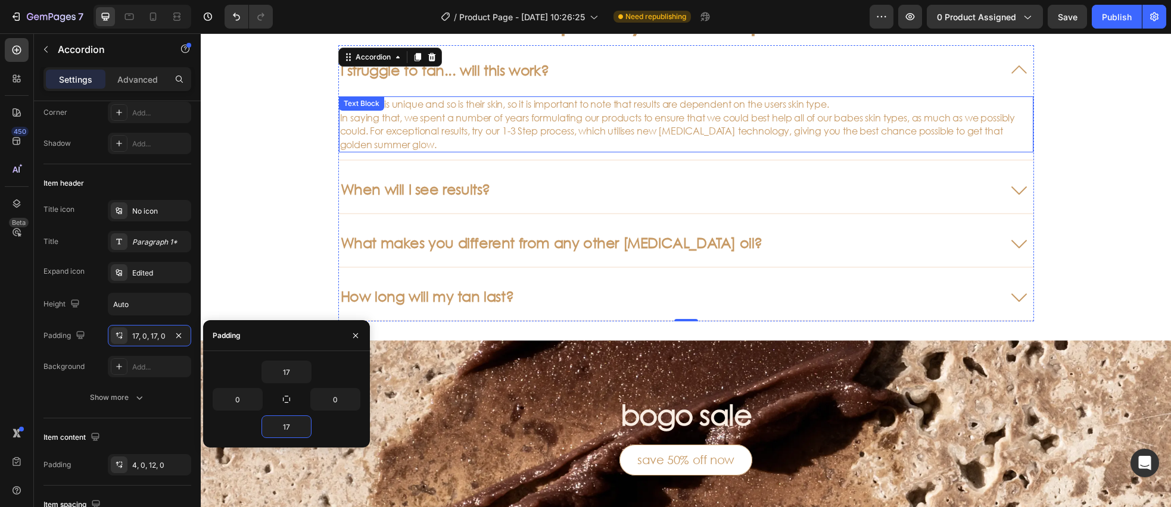
click at [472, 139] on p "Everyone is unique and so is their skin, so it is important to note that result…" at bounding box center [686, 125] width 692 height 54
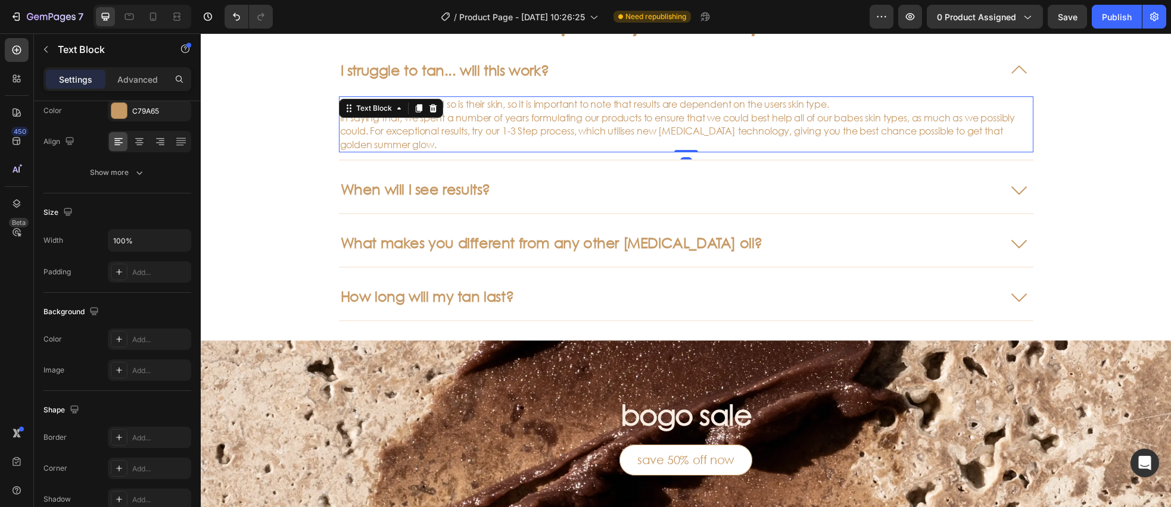
scroll to position [0, 0]
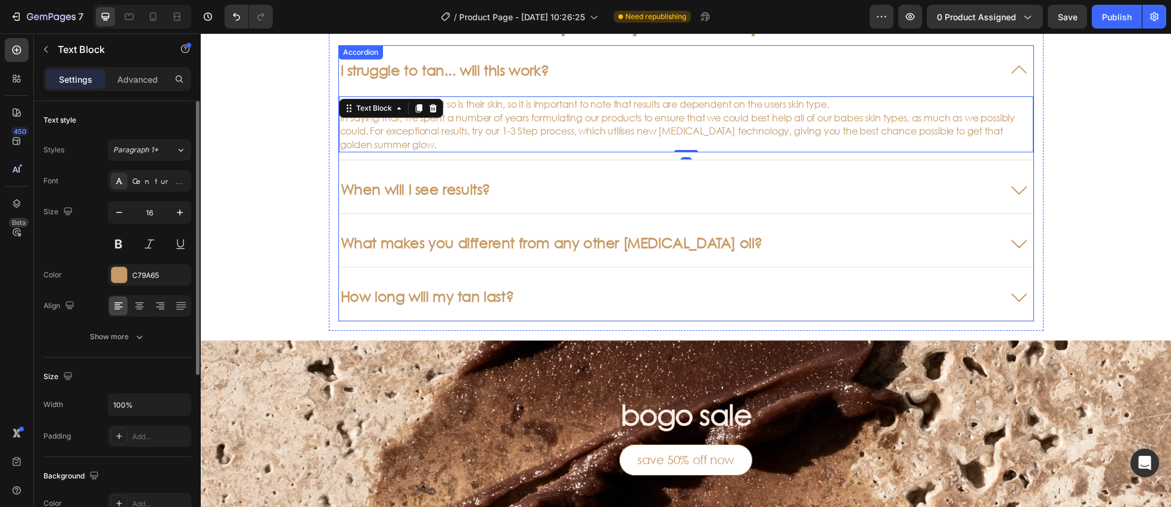
click at [569, 74] on div "I struggle to tan... will this work?" at bounding box center [667, 70] width 656 height 21
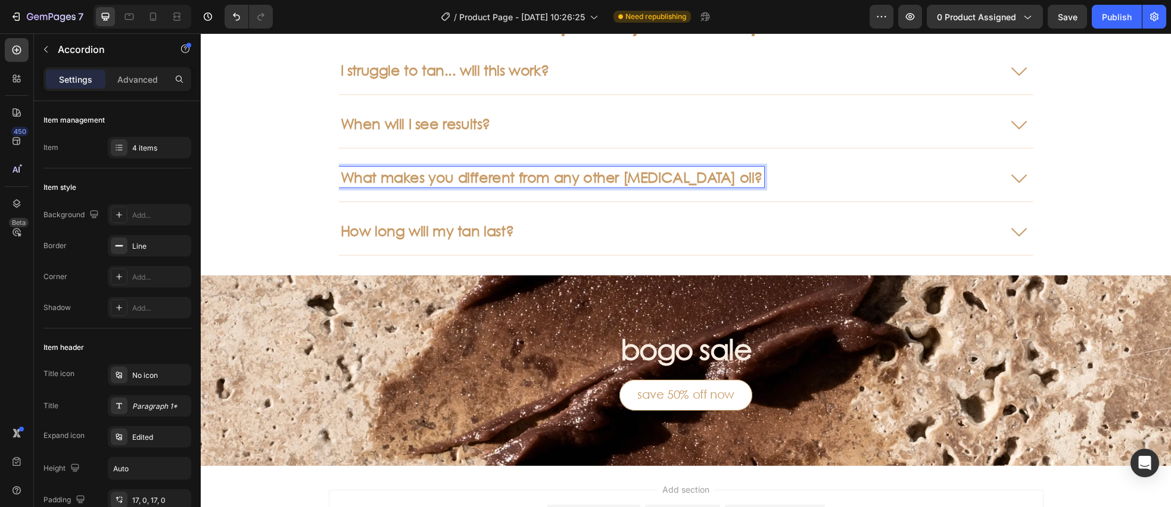
click at [438, 129] on p "When will I see results?" at bounding box center [415, 123] width 149 height 17
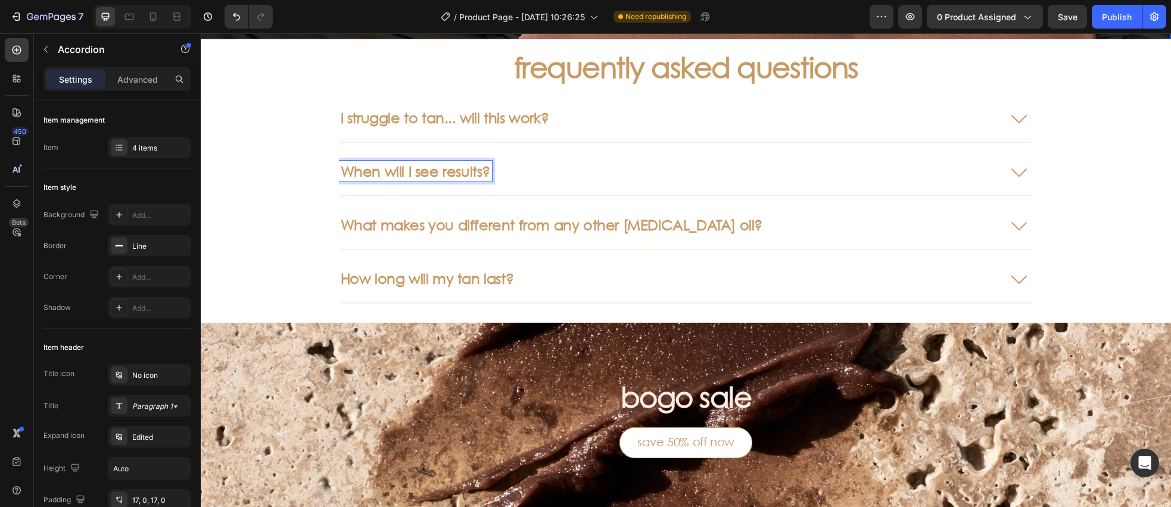
scroll to position [495, 0]
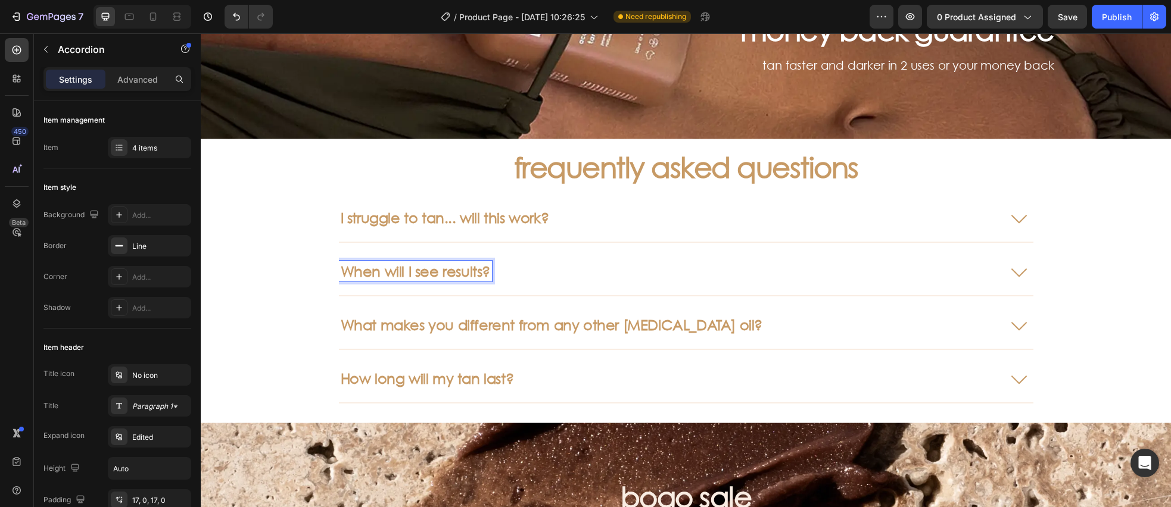
click at [1016, 222] on icon at bounding box center [1019, 217] width 29 height 29
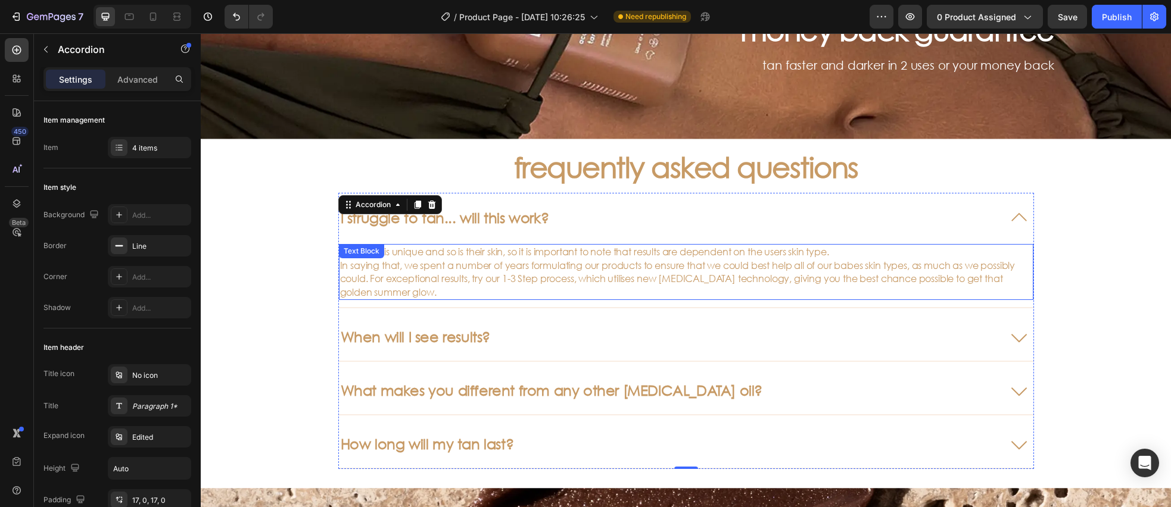
click at [525, 271] on p "Everyone is unique and so is their skin, so it is important to note that result…" at bounding box center [686, 272] width 692 height 54
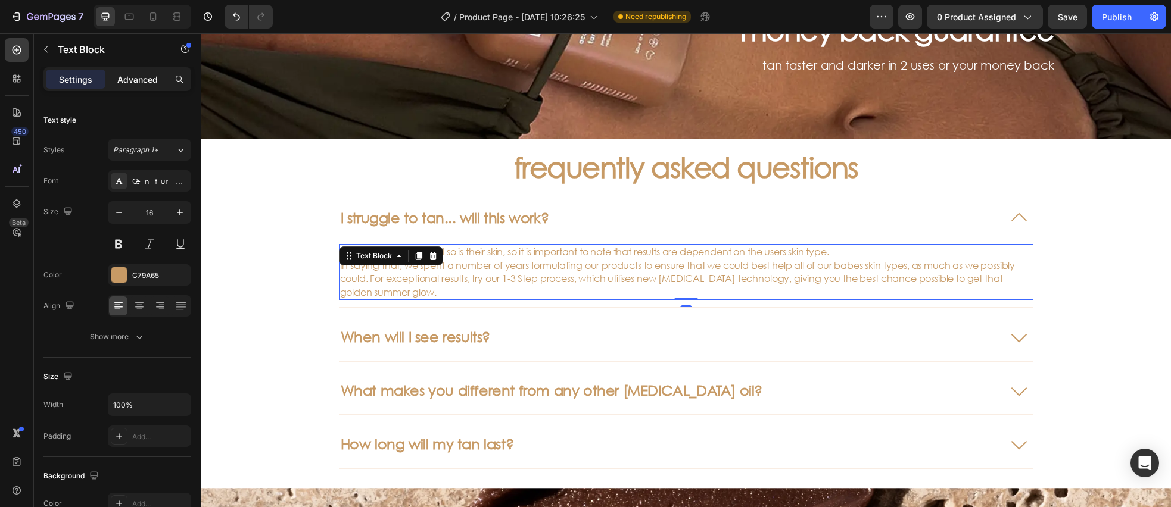
click at [119, 88] on div "Advanced" at bounding box center [138, 79] width 60 height 19
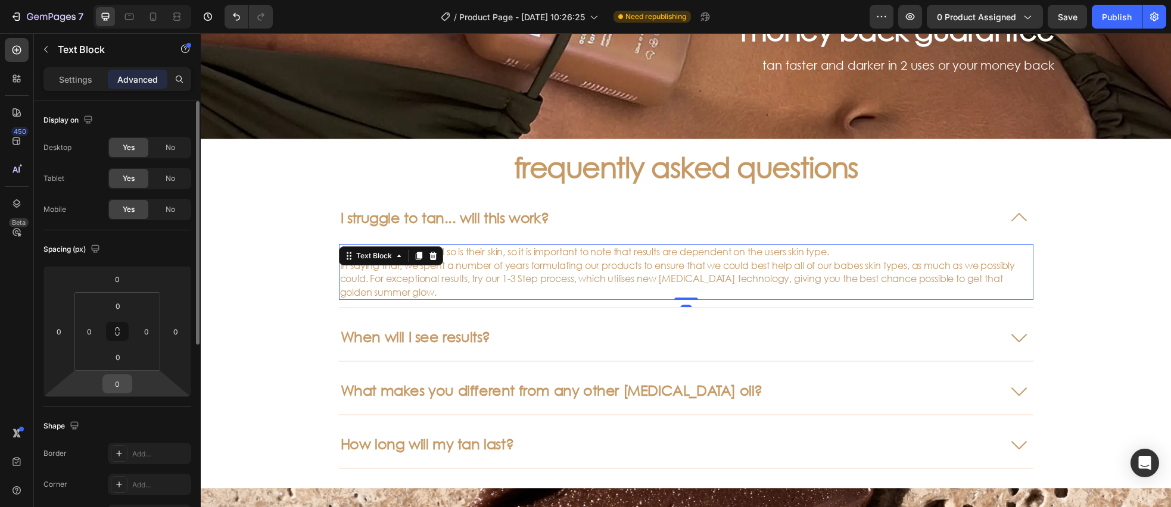
click at [124, 384] on input "0" at bounding box center [117, 384] width 24 height 18
type input "6"
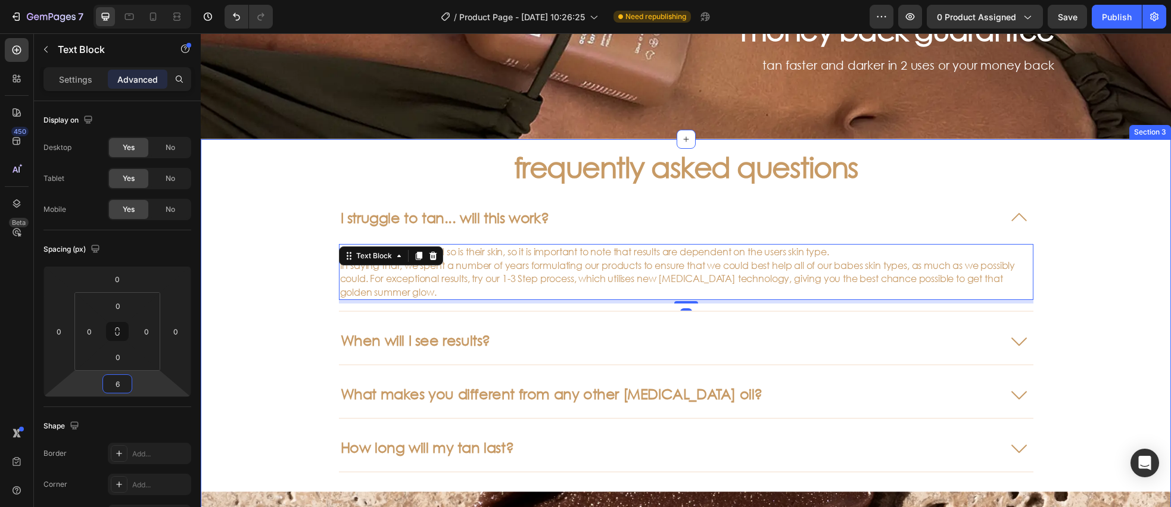
click at [259, 325] on div "frequently asked questions Heading I struggle to tan... will this work? Everyon…" at bounding box center [686, 411] width 970 height 544
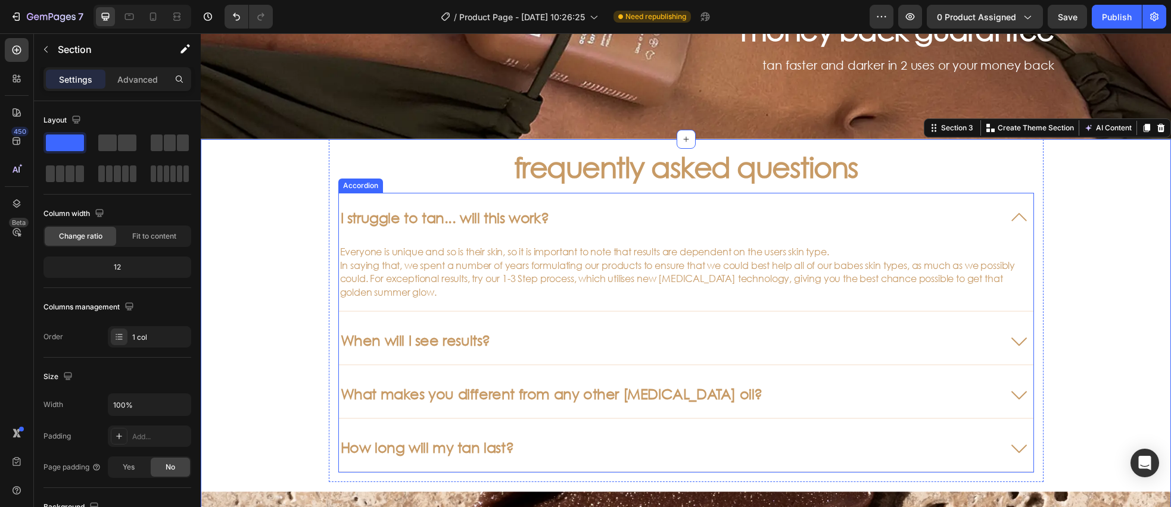
click at [1023, 216] on icon at bounding box center [1019, 217] width 29 height 29
